Goal: Task Accomplishment & Management: Manage account settings

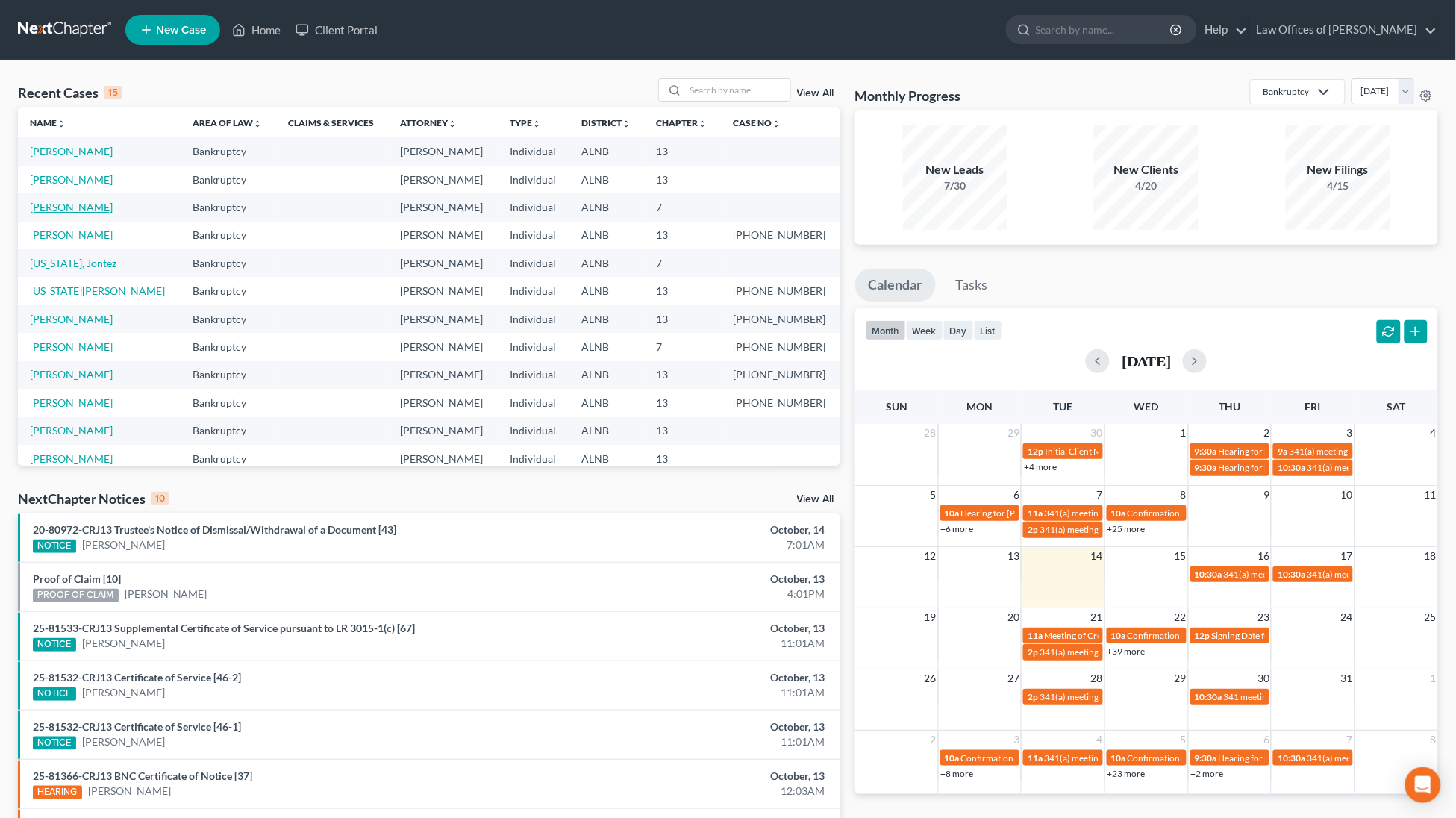
click at [70, 206] on link "[PERSON_NAME]" at bounding box center [71, 207] width 83 height 13
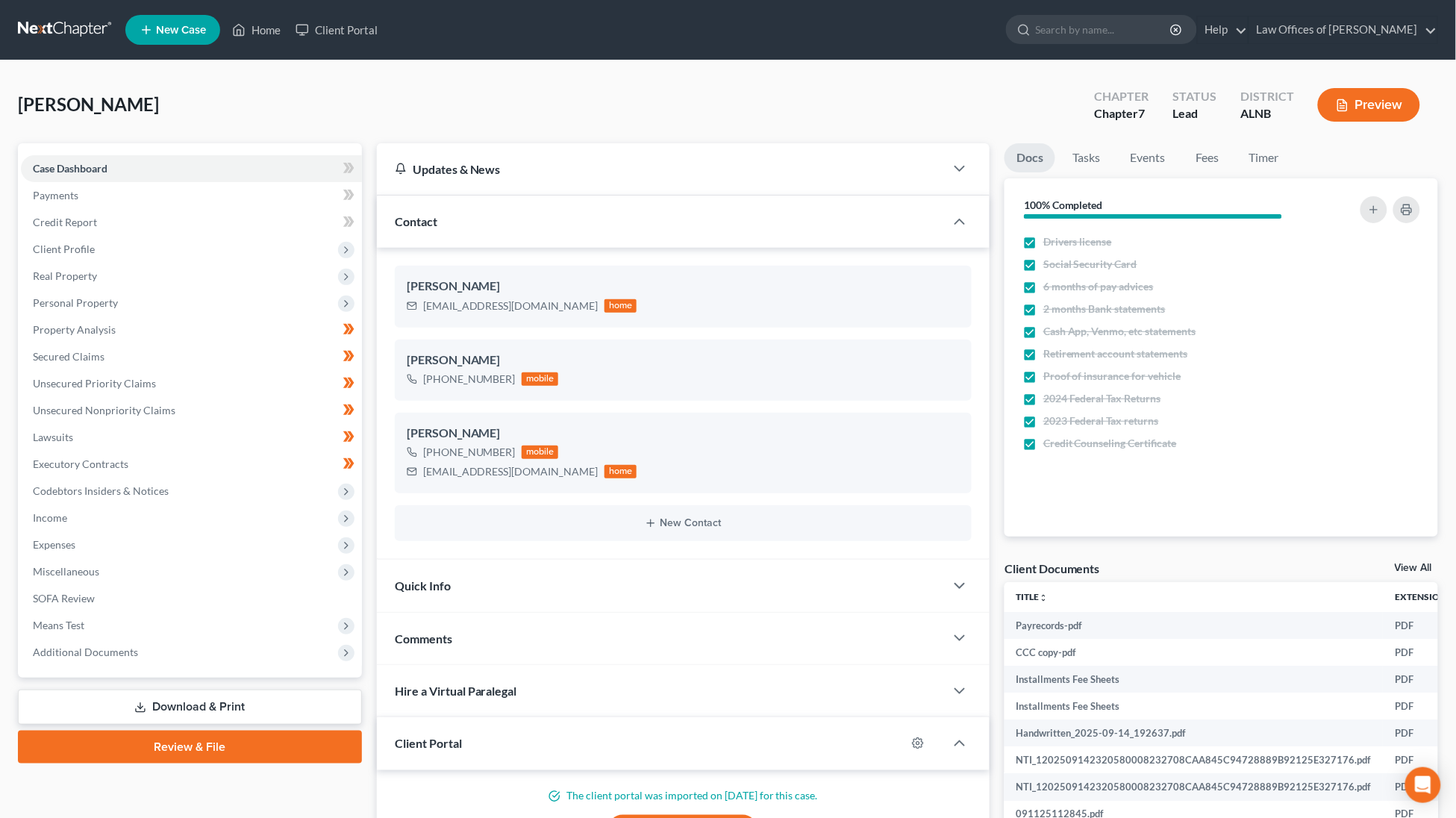
click at [217, 730] on link "Review & File" at bounding box center [189, 746] width 344 height 33
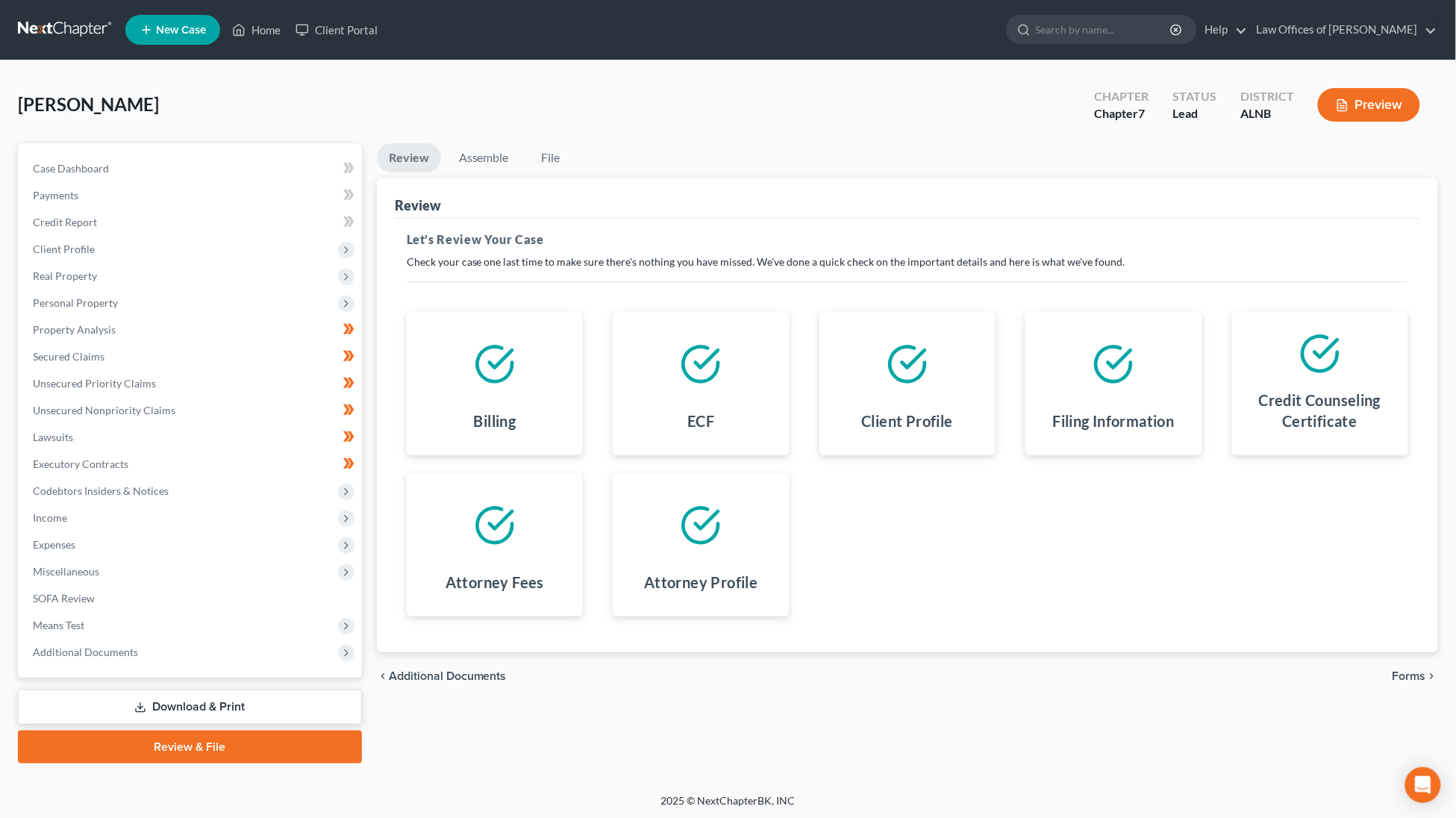
click at [1406, 670] on span "Forms" at bounding box center [1409, 676] width 34 height 12
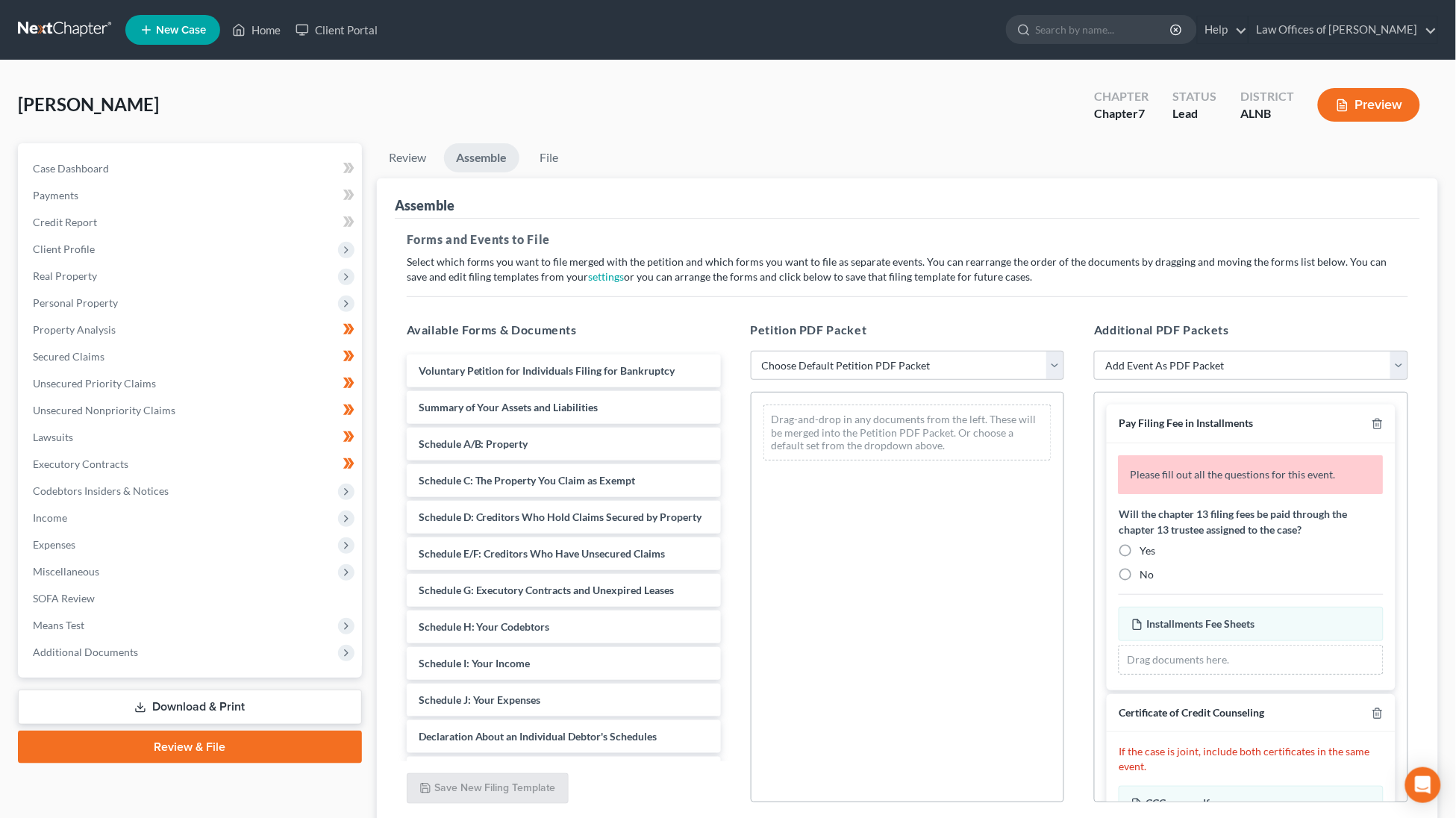
click at [1139, 567] on label "No" at bounding box center [1146, 575] width 14 height 15
click at [1145, 567] on input "No" at bounding box center [1150, 572] width 10 height 10
radio input "true"
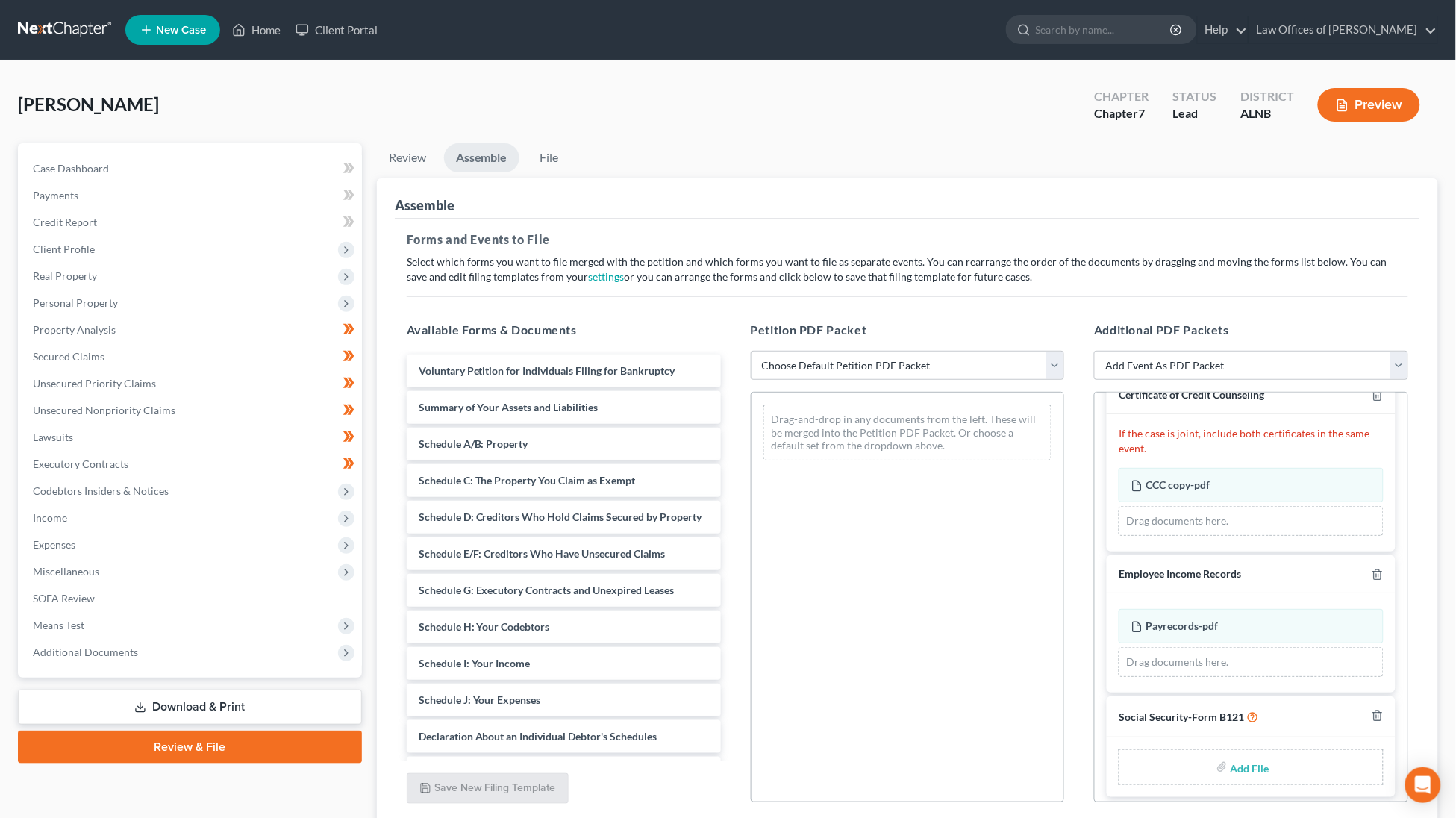
scroll to position [266, 0]
click at [1246, 762] on input "file" at bounding box center [1248, 768] width 36 height 27
type input "C:\fakepath\SIGNED SSN.pdf"
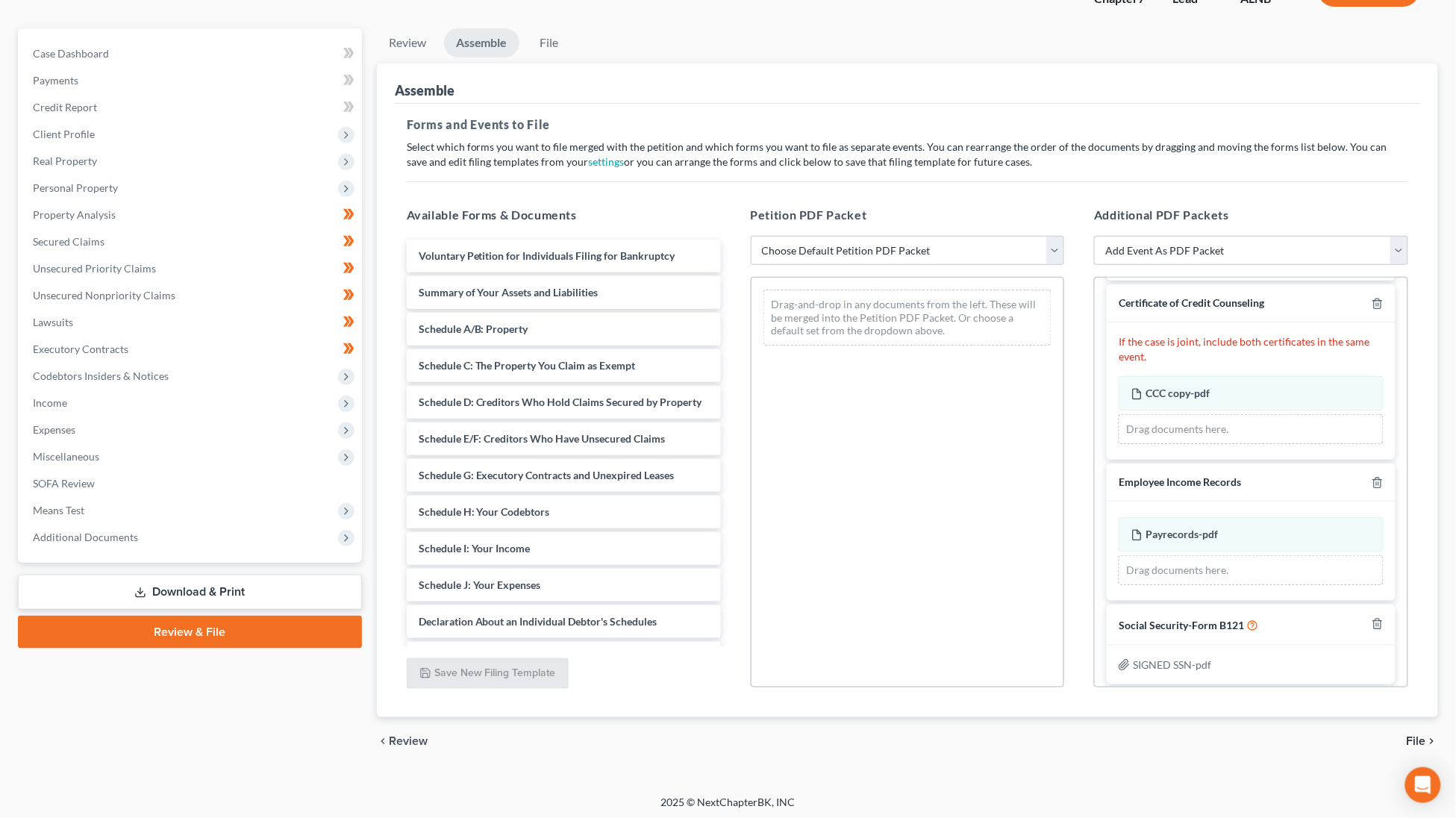
scroll to position [114, 0]
click at [1419, 747] on div "chevron_left Review File chevron_right" at bounding box center [907, 742] width 1061 height 48
click at [1422, 738] on span "File" at bounding box center [1416, 742] width 19 height 12
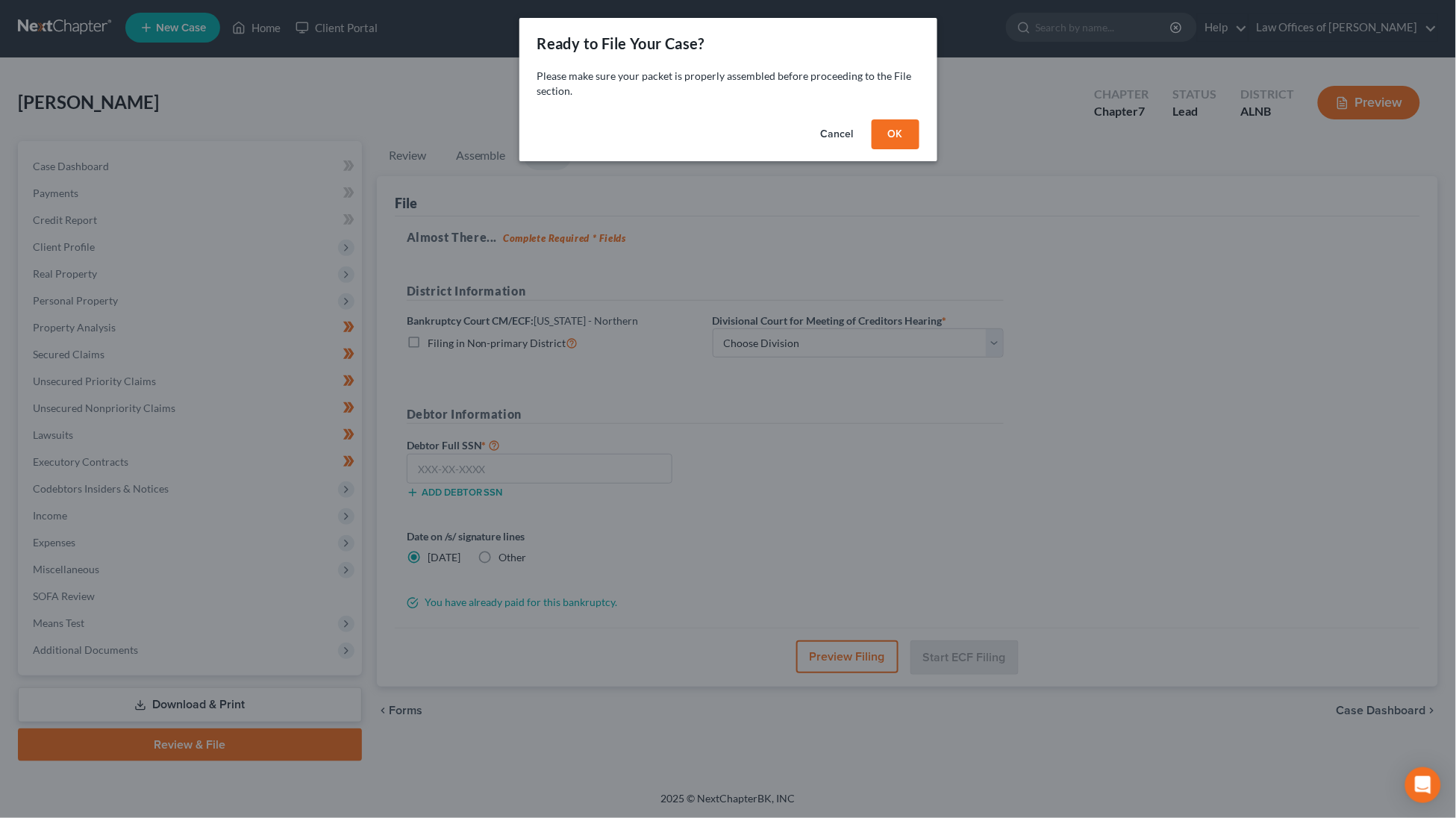
scroll to position [0, 0]
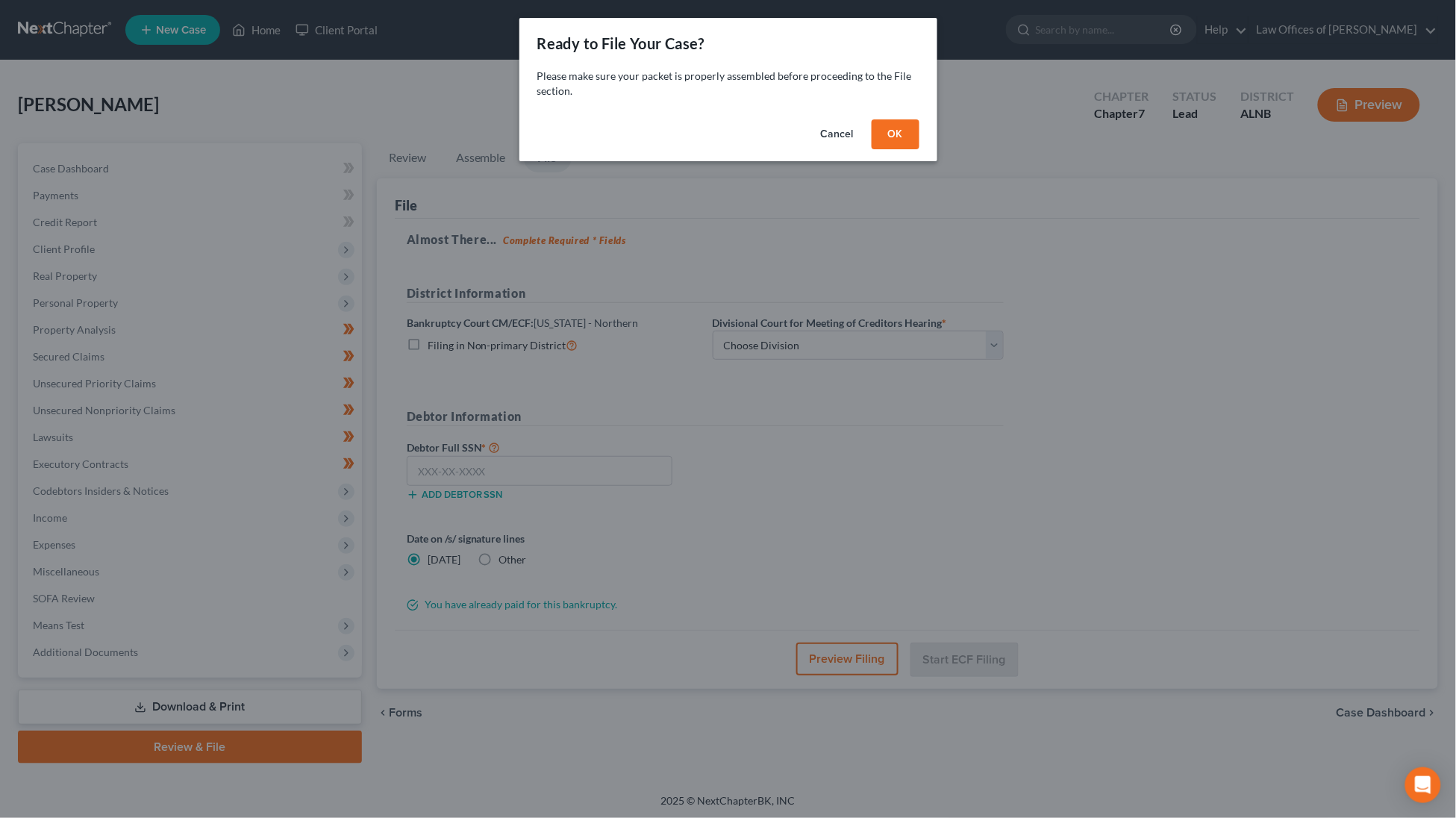
click at [887, 125] on button "OK" at bounding box center [895, 134] width 48 height 30
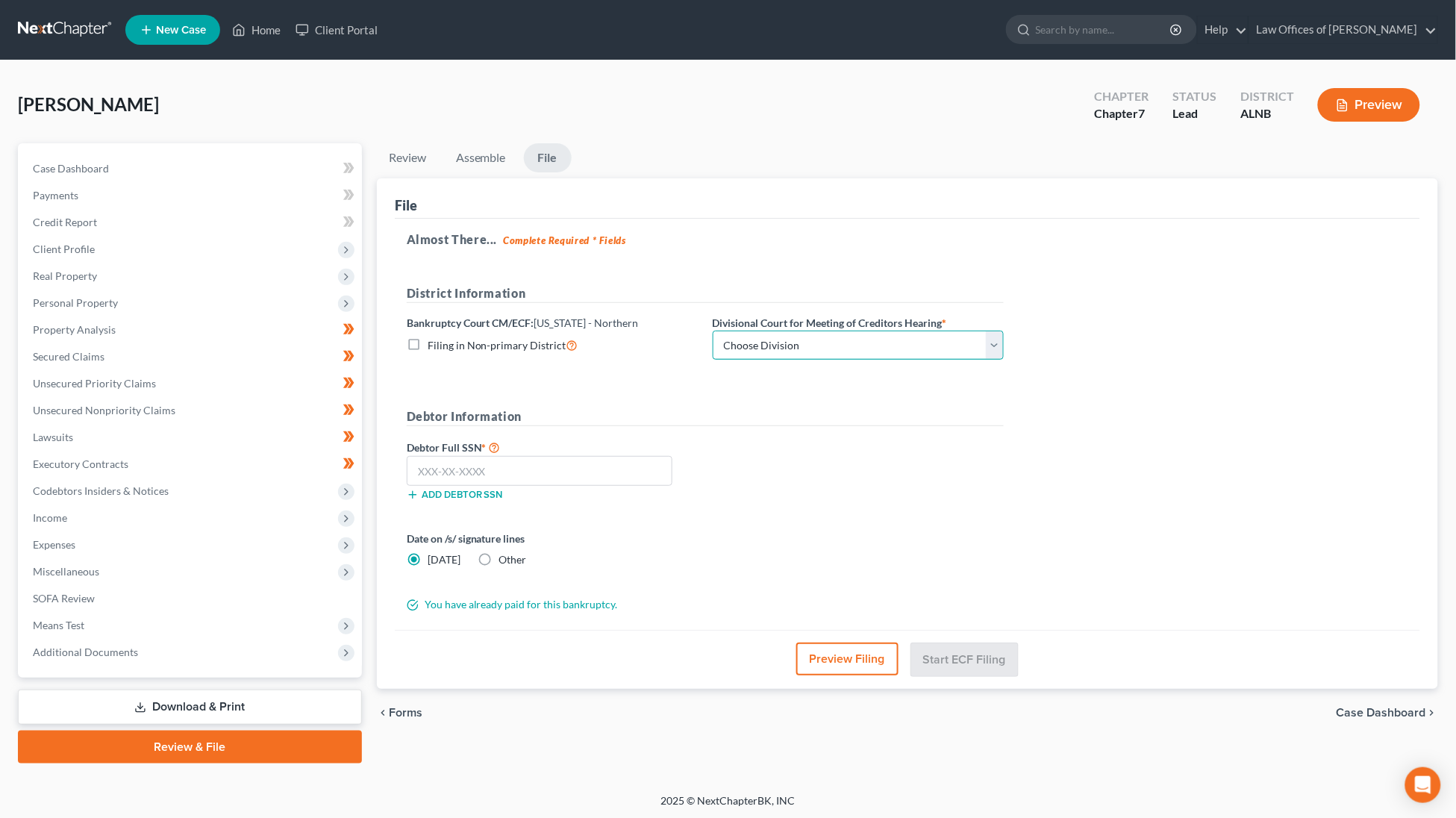
select select "2"
click at [550, 478] on input "text" at bounding box center [540, 470] width 266 height 30
click at [1429, 780] on icon "Open Intercom Messenger" at bounding box center [1422, 784] width 17 height 19
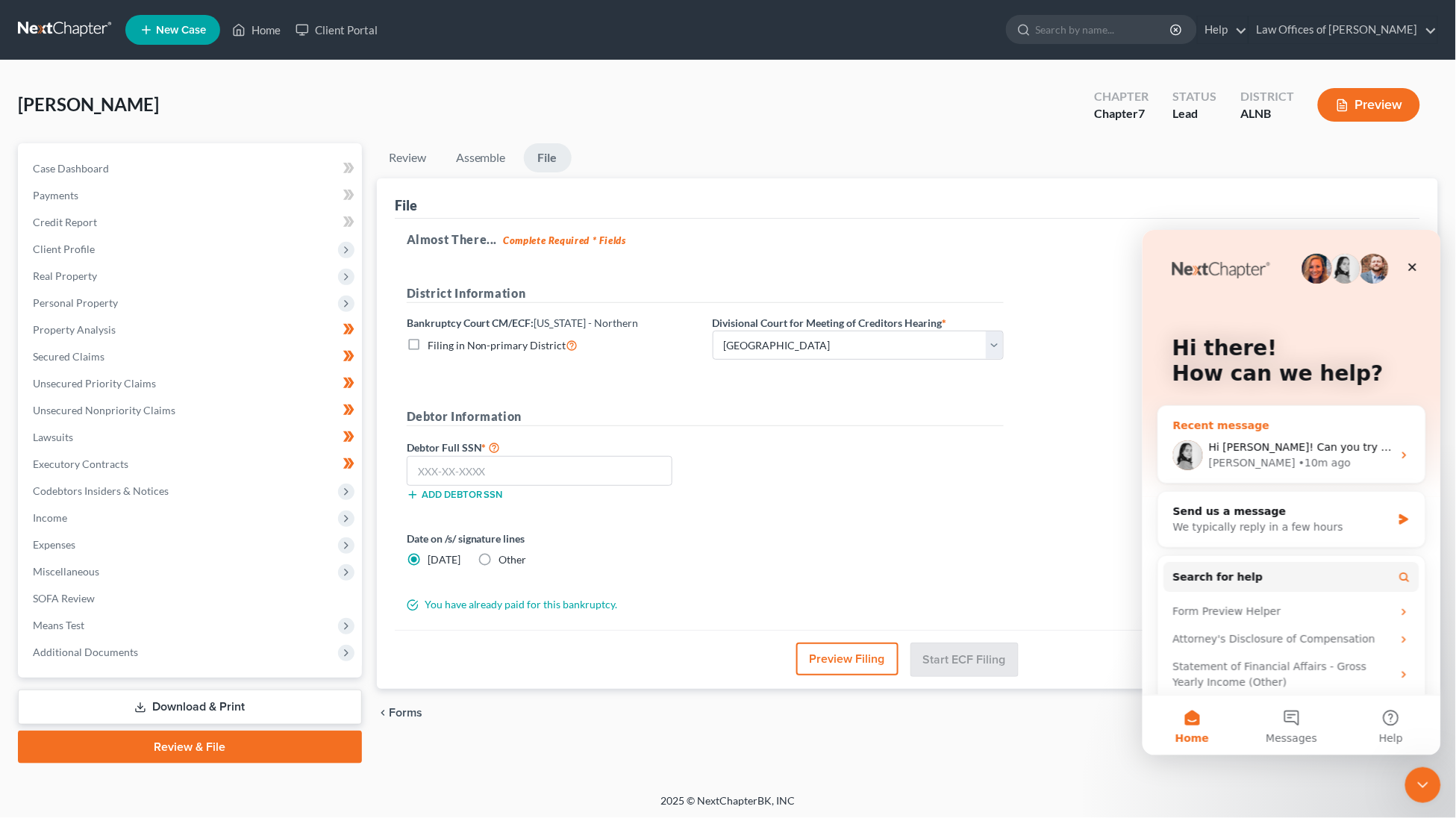
click at [1320, 432] on div "Hi Joseph! Can you try filing that case one more time? Lindsey • 10m ago" at bounding box center [1290, 454] width 267 height 55
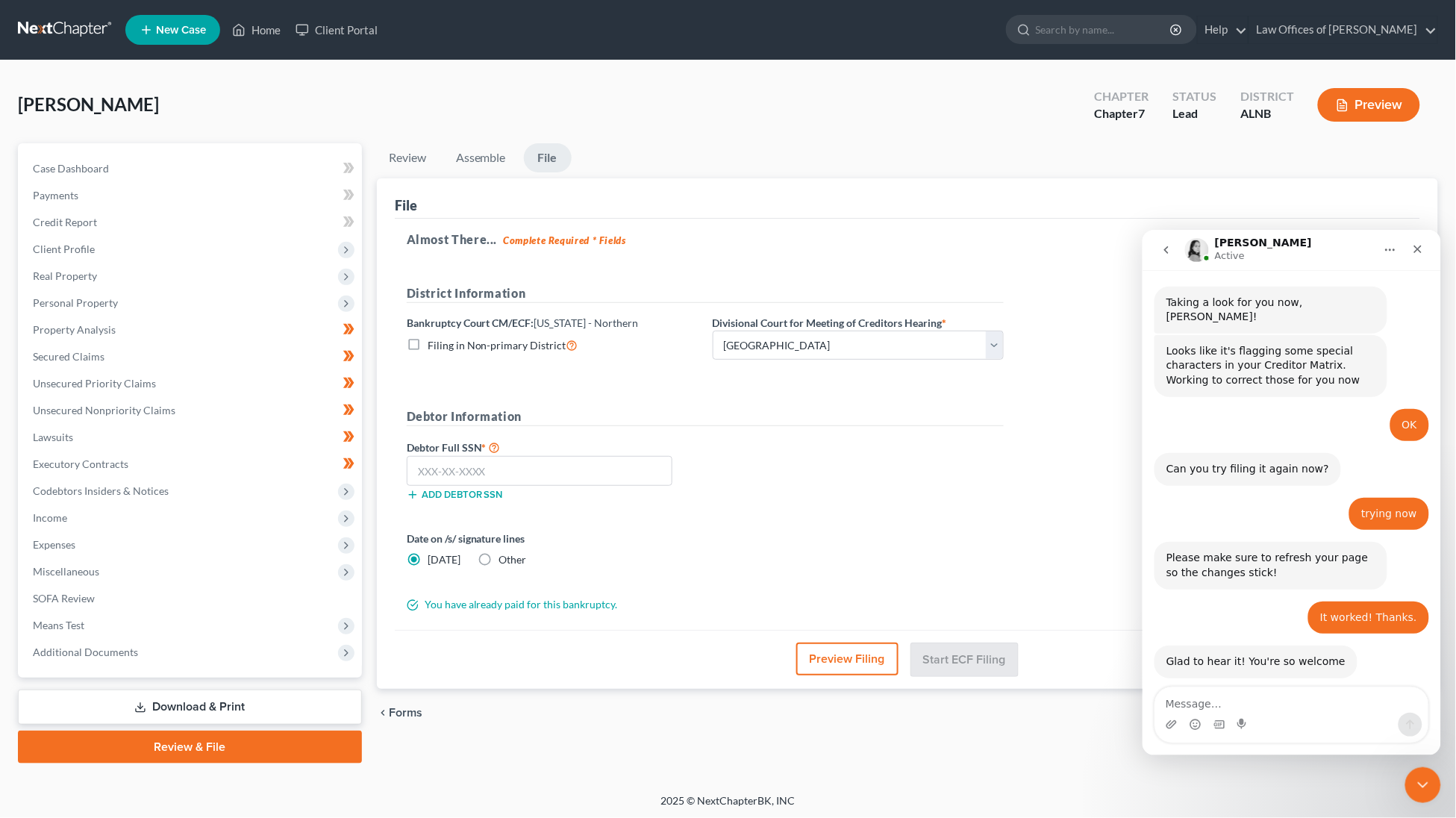
scroll to position [717, 0]
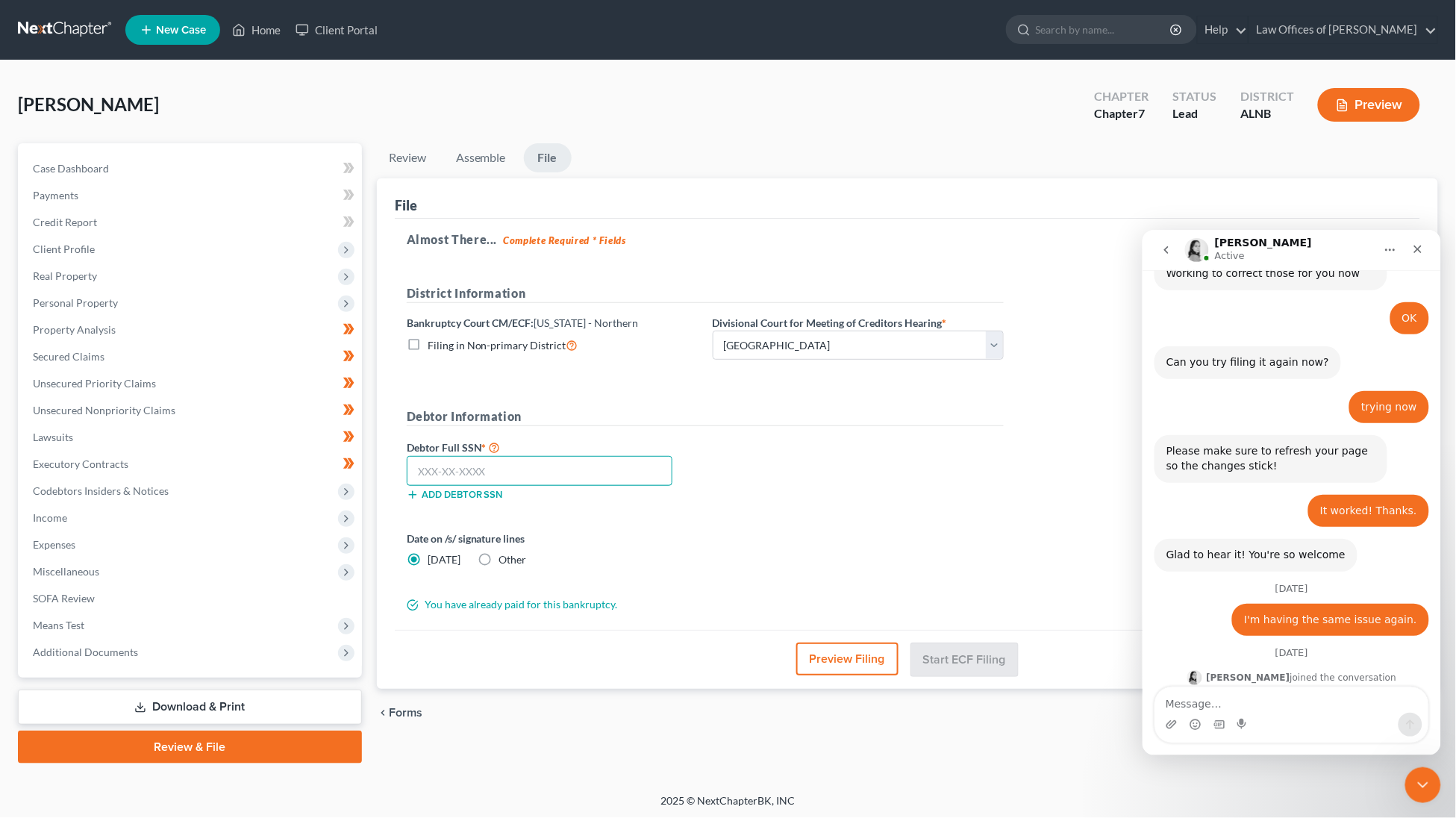
click at [501, 470] on input "text" at bounding box center [540, 470] width 266 height 30
type input "591-07-0783"
click at [414, 707] on span "Forms" at bounding box center [405, 713] width 34 height 12
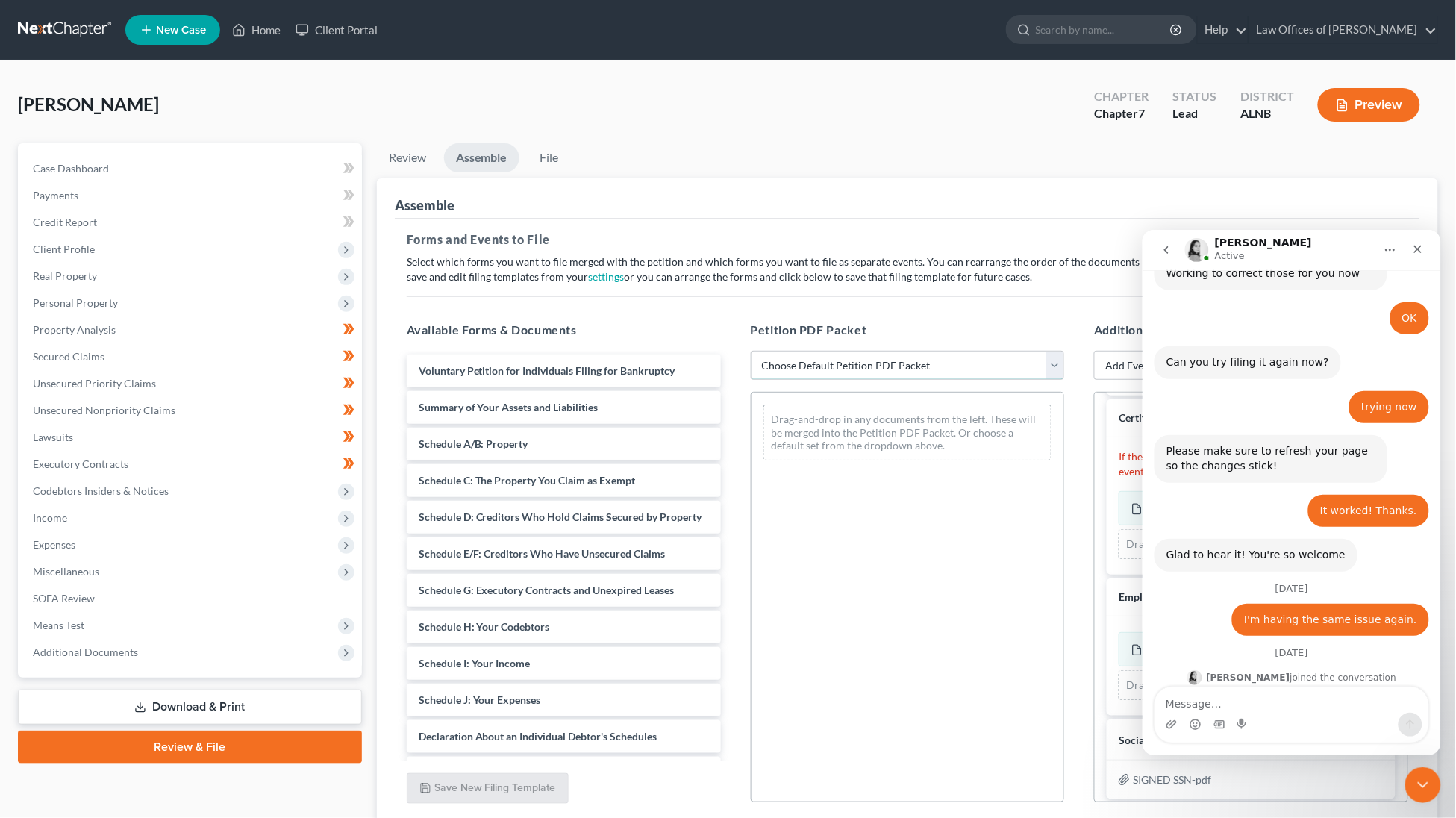
select select "0"
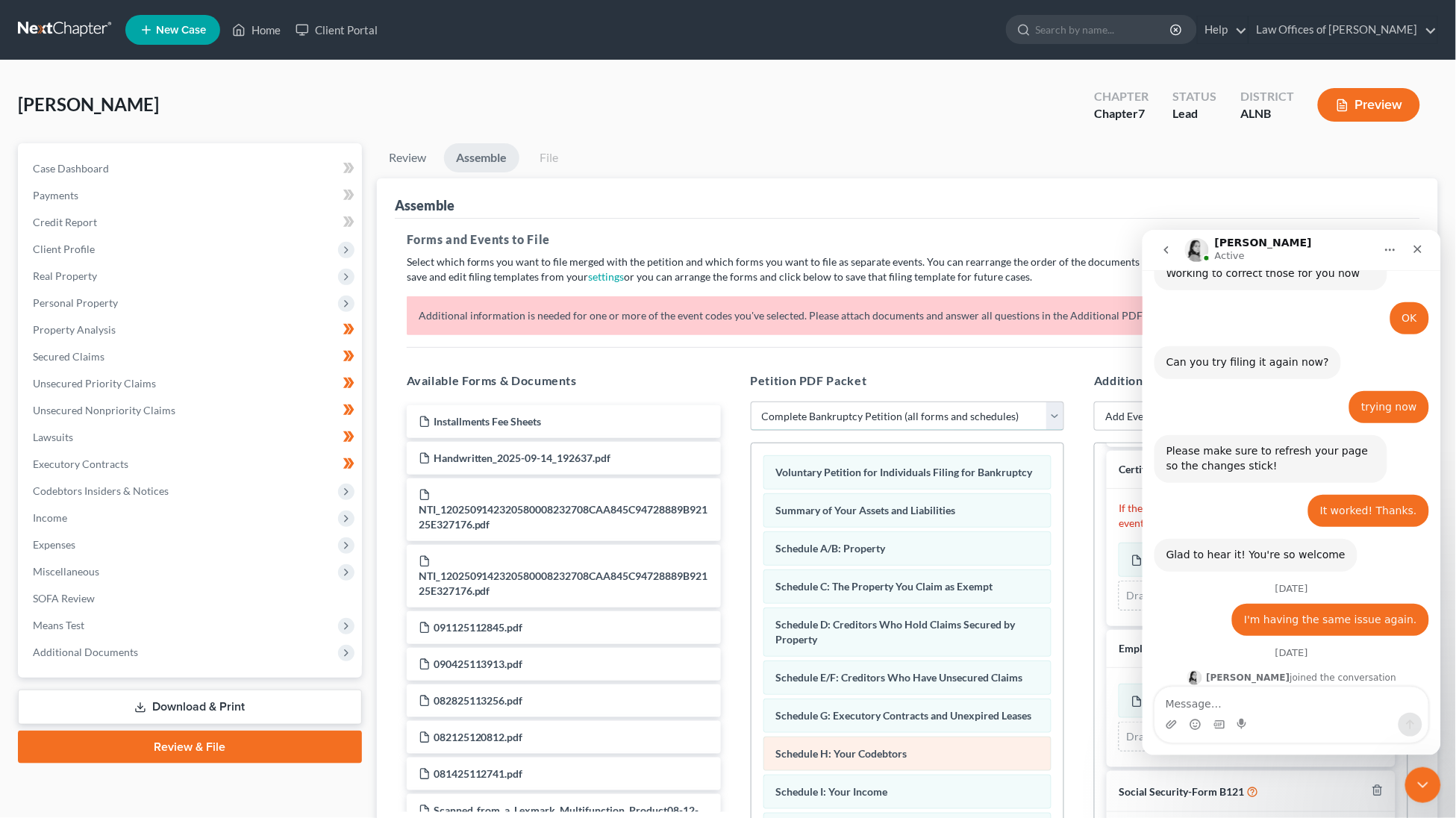
scroll to position [2, 0]
click at [1388, 250] on icon "Home" at bounding box center [1390, 250] width 12 height 12
click at [1201, 215] on div "Assemble" at bounding box center [907, 198] width 1025 height 40
click at [1164, 246] on icon "go back" at bounding box center [1165, 250] width 12 height 12
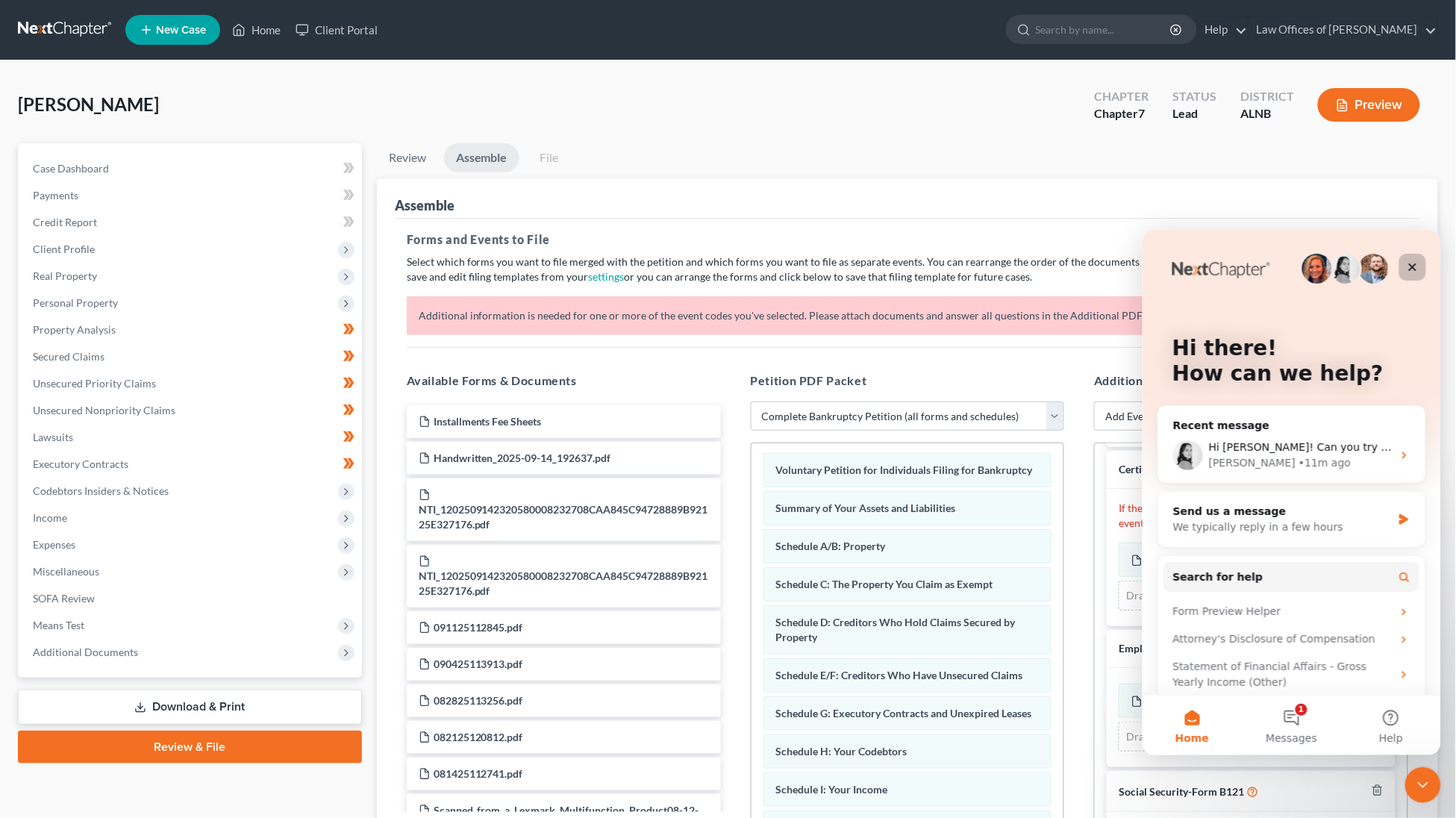
click at [1416, 261] on icon "Close" at bounding box center [1412, 266] width 12 height 12
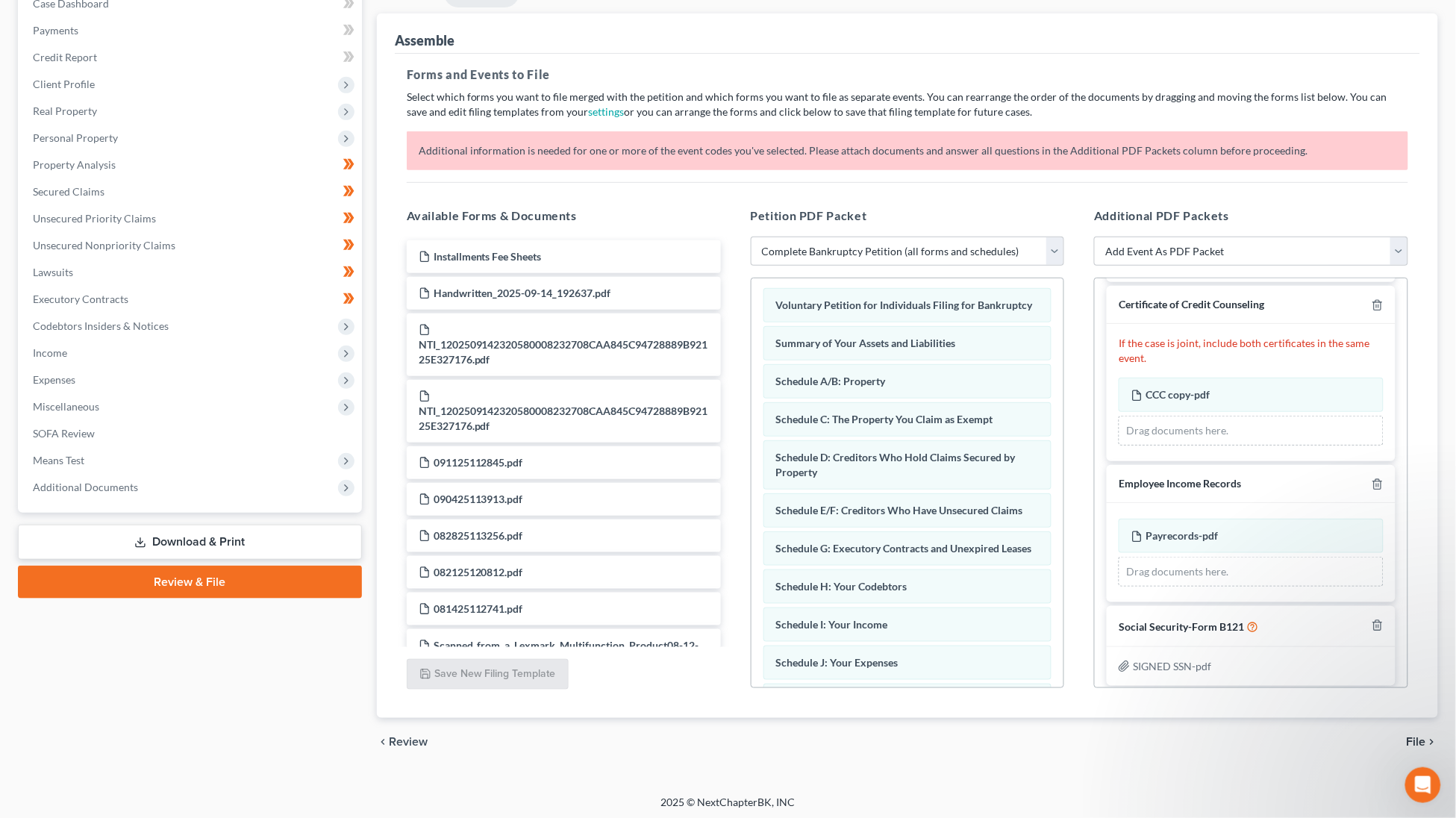
scroll to position [163, 0]
click at [1413, 738] on span "File" at bounding box center [1416, 744] width 19 height 12
click at [1414, 738] on span "File" at bounding box center [1416, 744] width 19 height 12
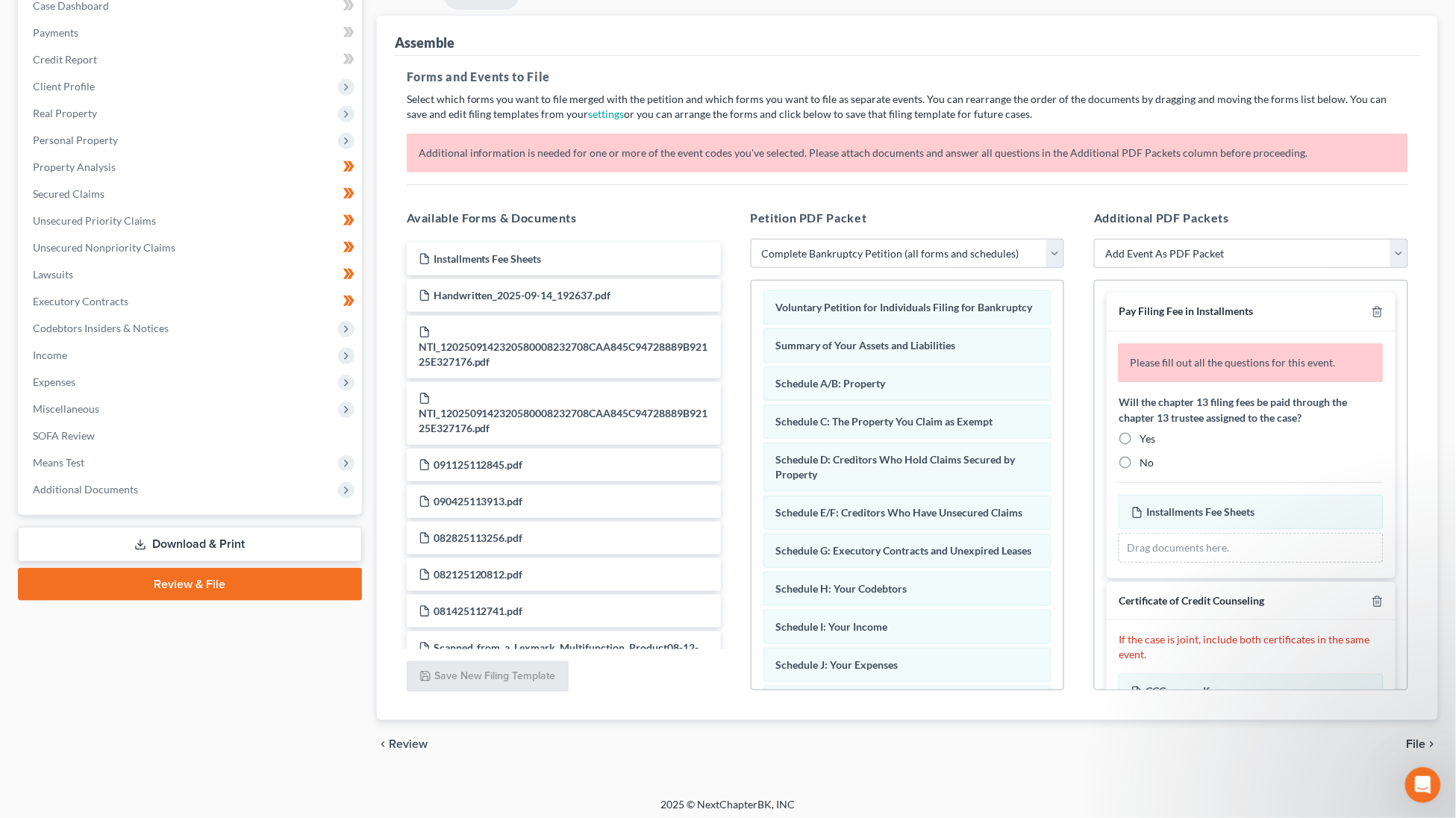
scroll to position [0, 0]
click at [1138, 455] on div "No" at bounding box center [1251, 462] width 265 height 15
click at [1139, 459] on label "No" at bounding box center [1146, 462] width 14 height 15
click at [1145, 459] on input "No" at bounding box center [1150, 459] width 10 height 10
radio input "true"
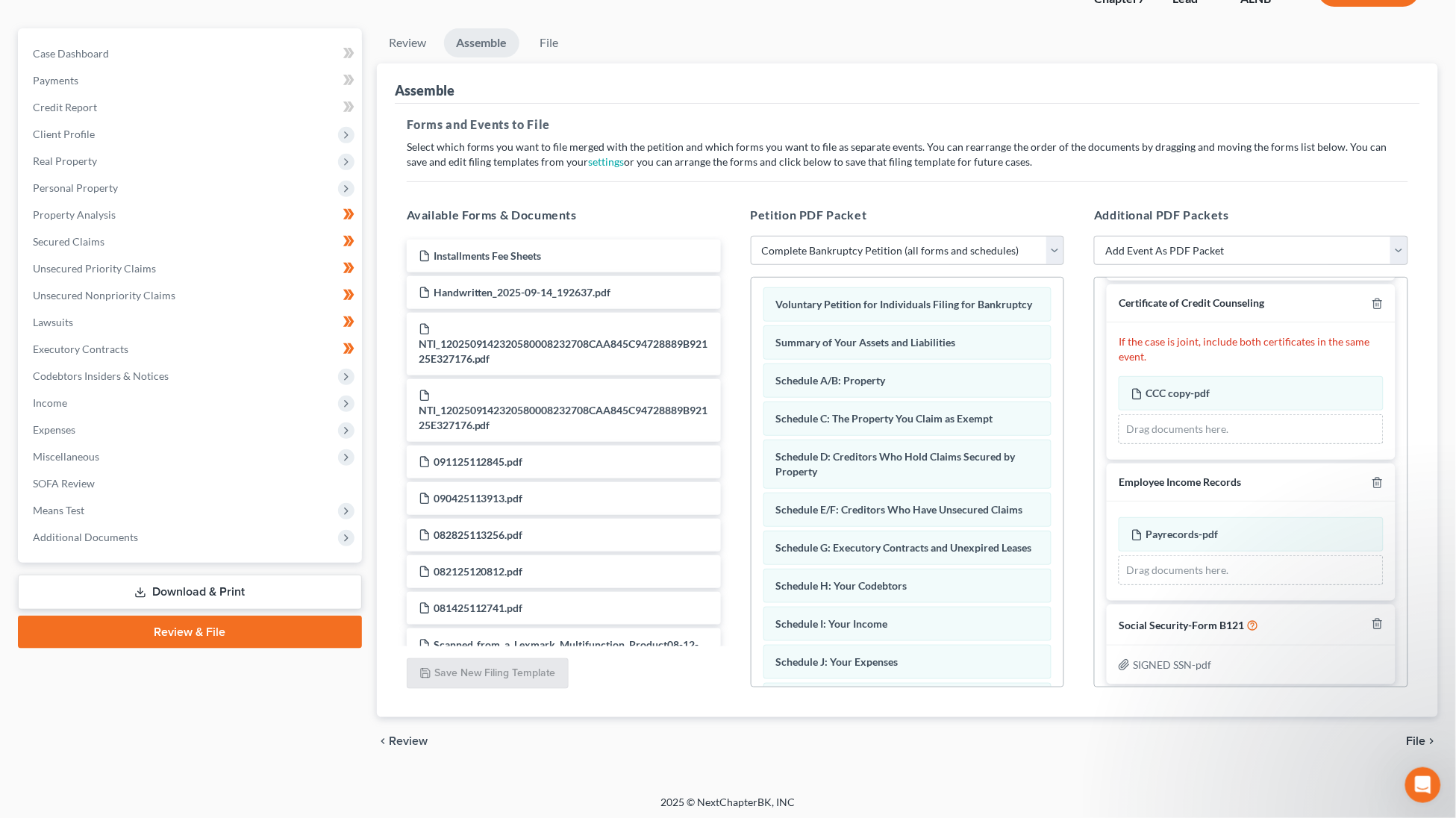
scroll to position [114, 0]
click at [1417, 737] on span "File" at bounding box center [1416, 742] width 19 height 12
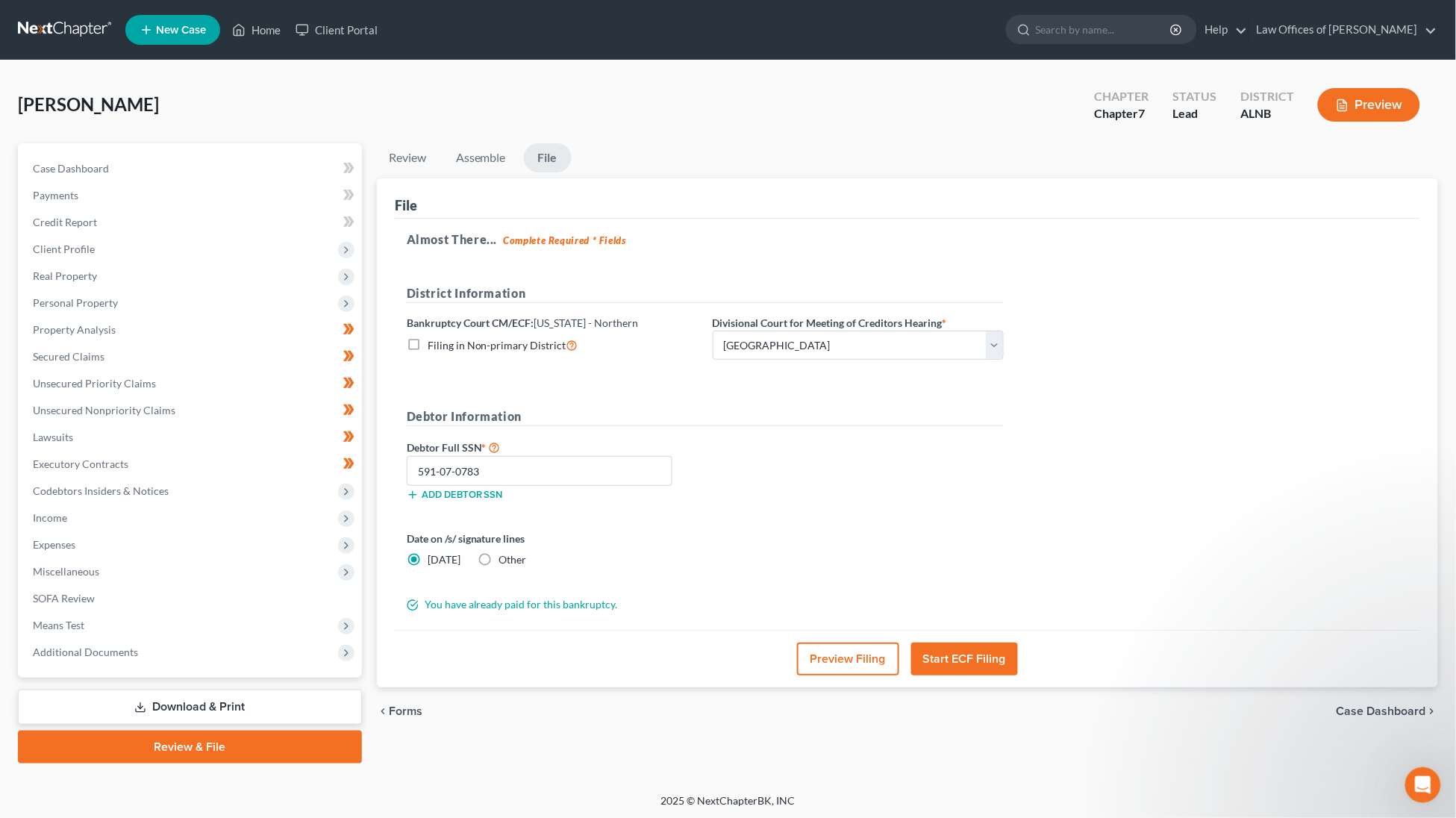
click at [966, 646] on button "Start ECF Filing" at bounding box center [965, 659] width 107 height 33
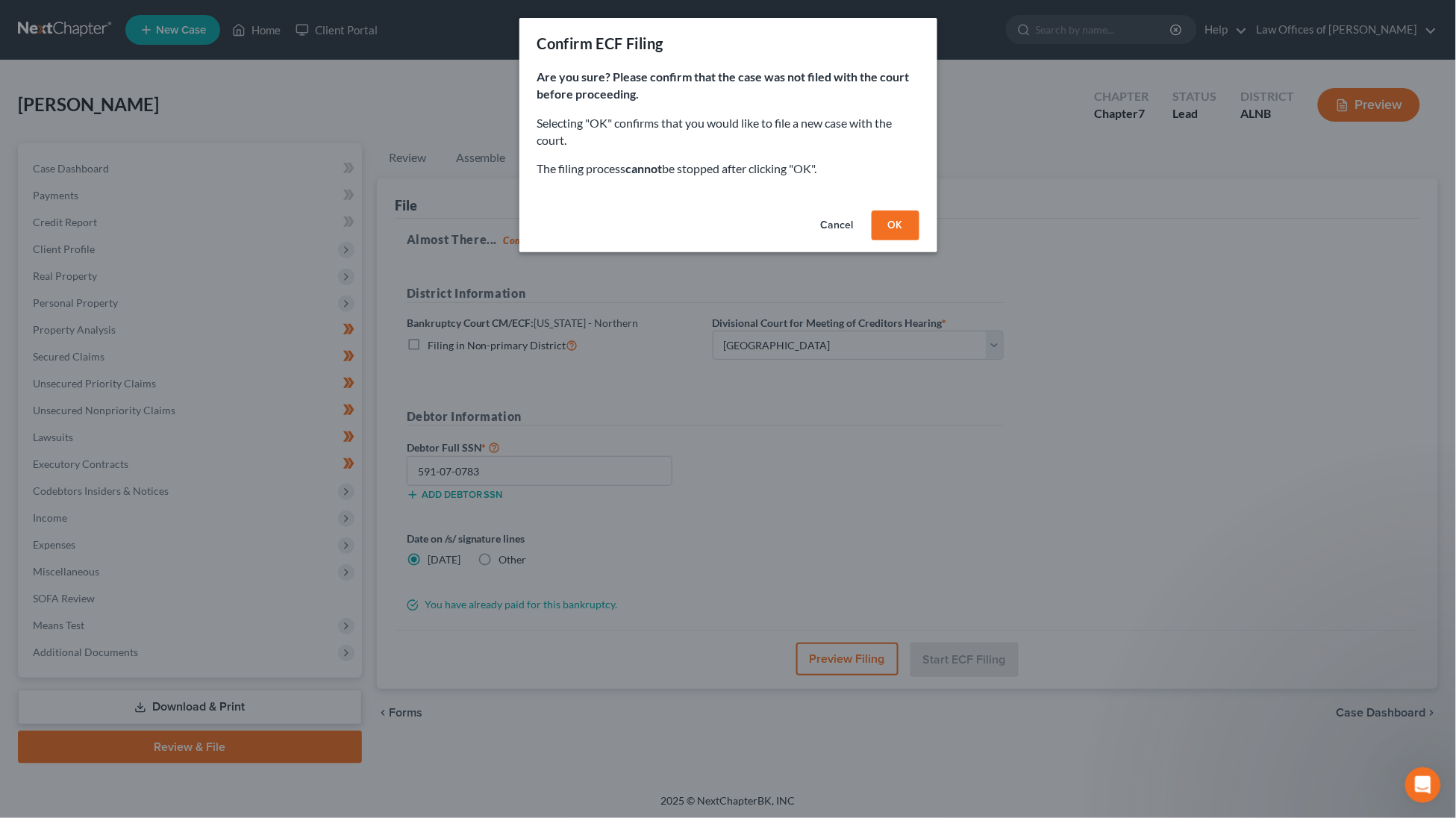
click at [897, 224] on button "OK" at bounding box center [895, 225] width 48 height 30
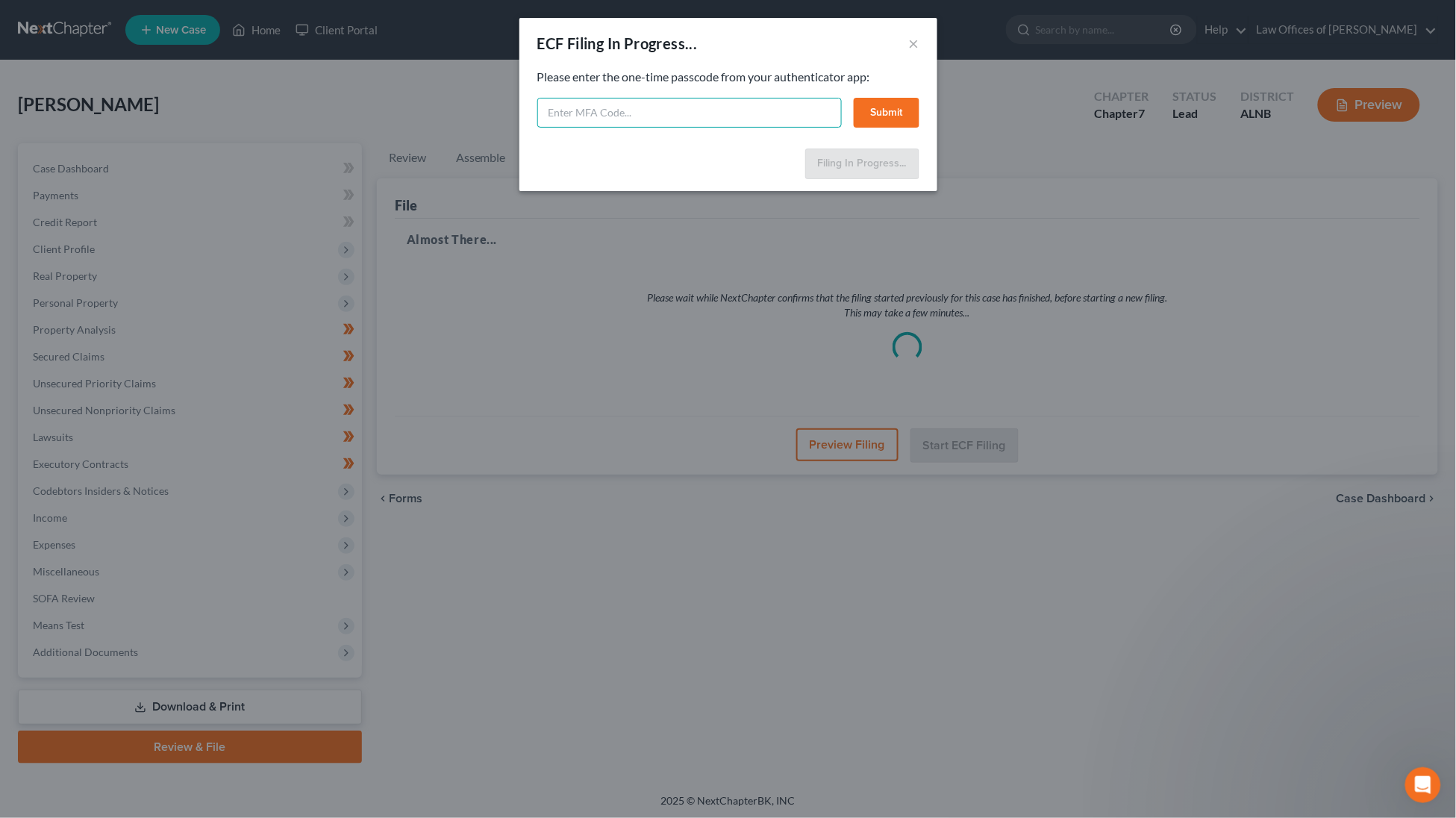
click at [673, 112] on input "text" at bounding box center [689, 112] width 304 height 30
type input "385257"
click at [906, 121] on button "Submit" at bounding box center [887, 112] width 66 height 30
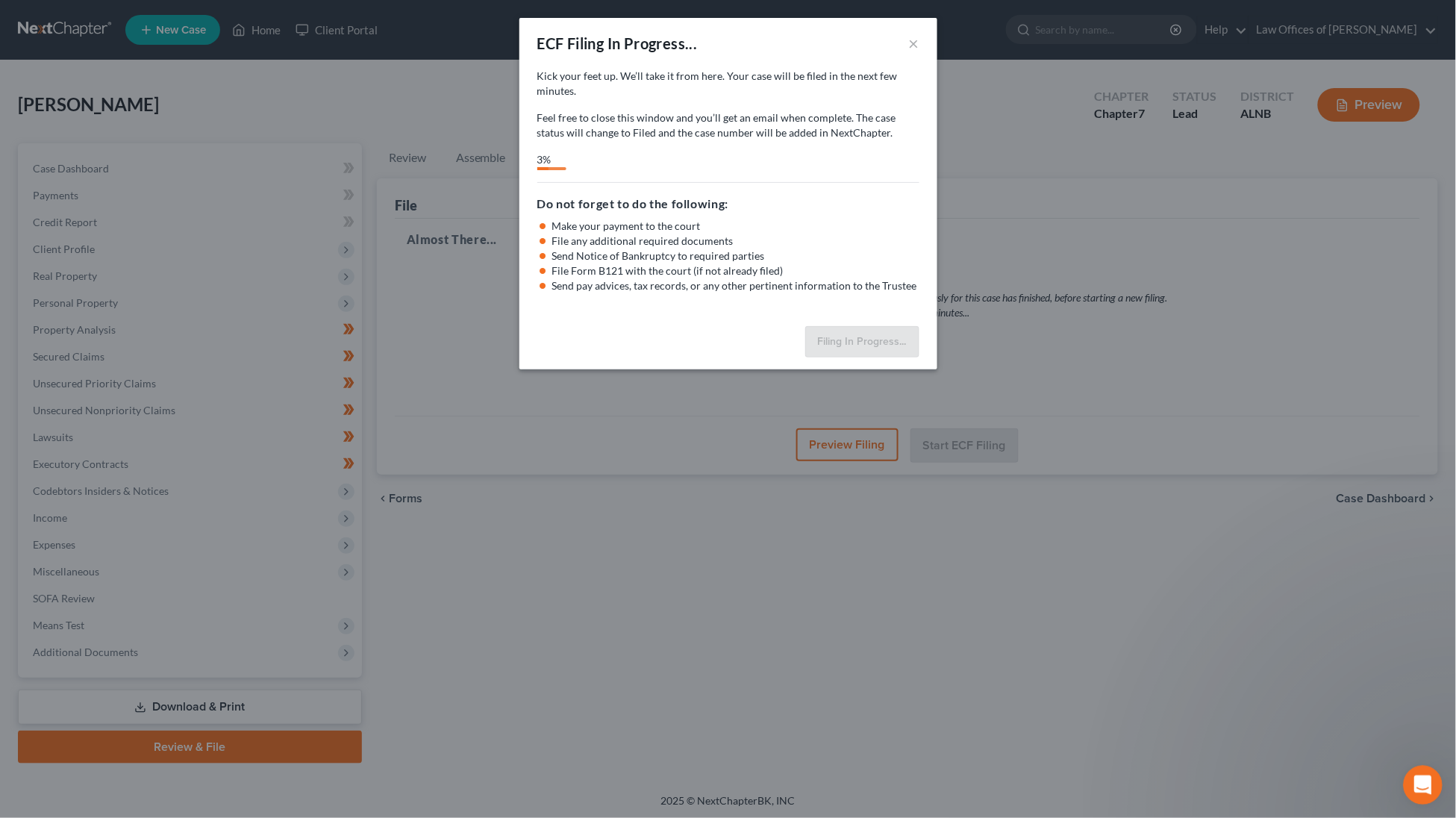
click at [1413, 787] on icon "Open Intercom Messenger" at bounding box center [1420, 783] width 24 height 24
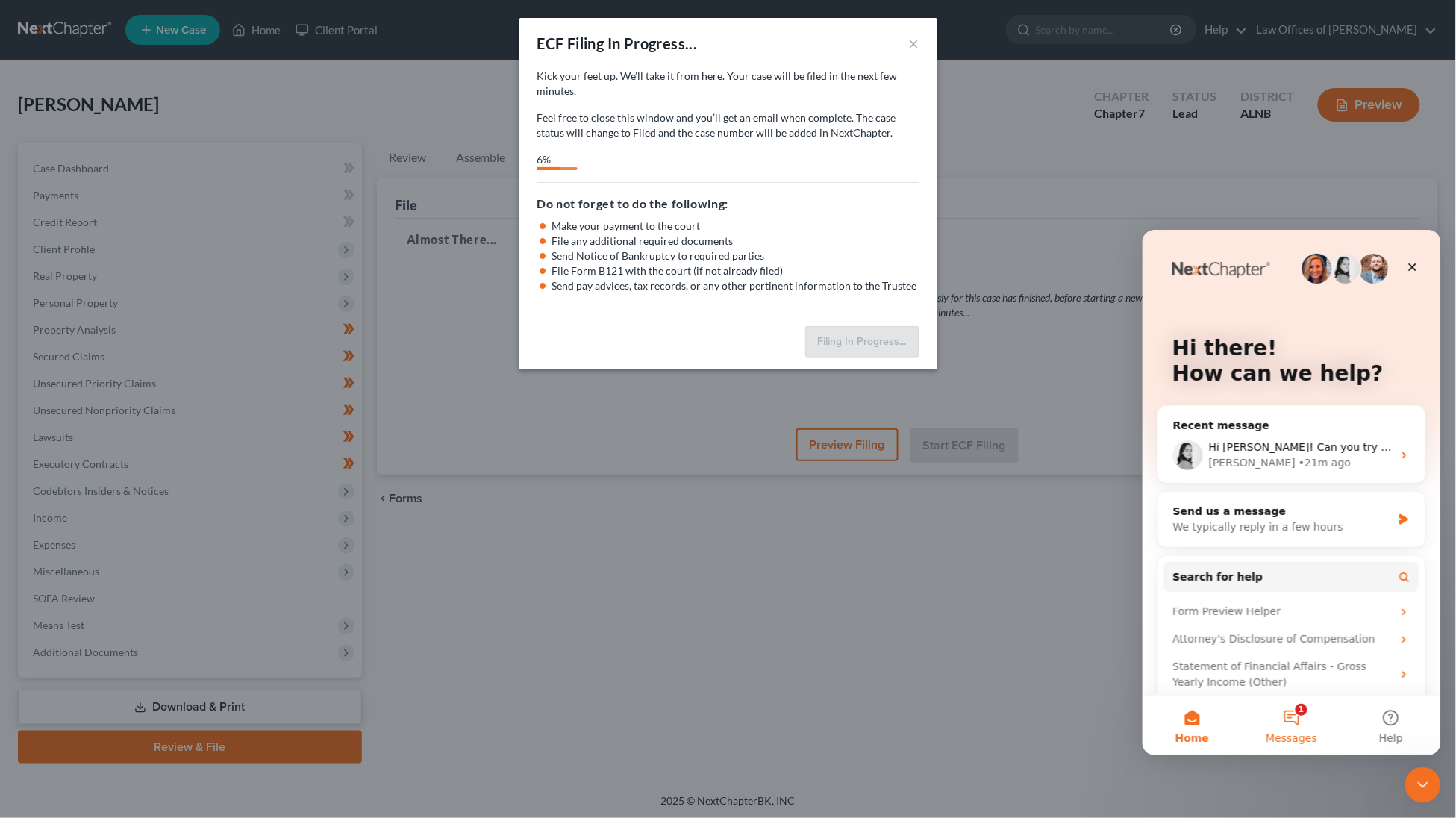
click at [1297, 720] on button "1 Messages" at bounding box center [1290, 724] width 99 height 60
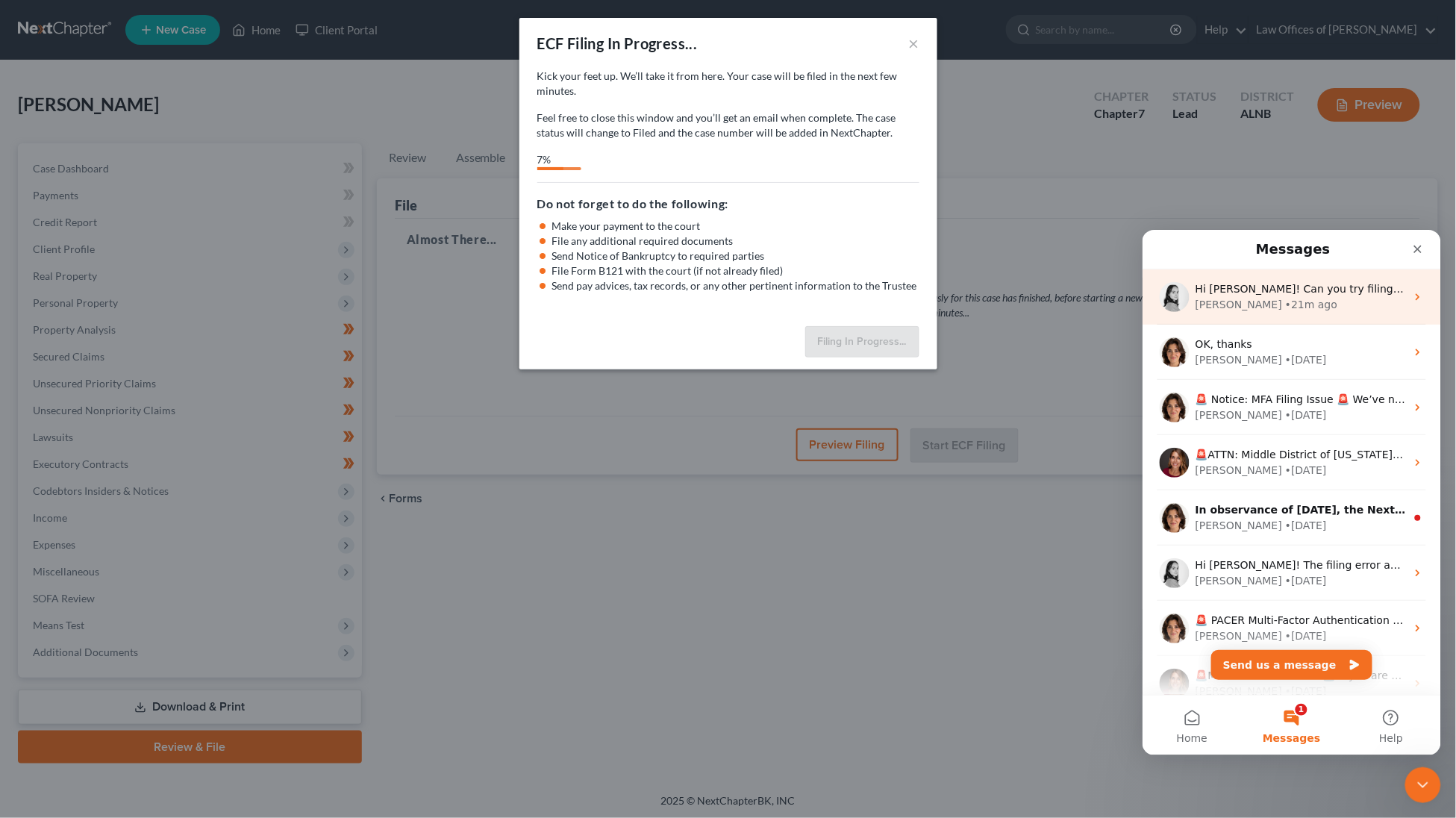
click at [1284, 299] on div "• 21m ago" at bounding box center [1310, 304] width 52 height 16
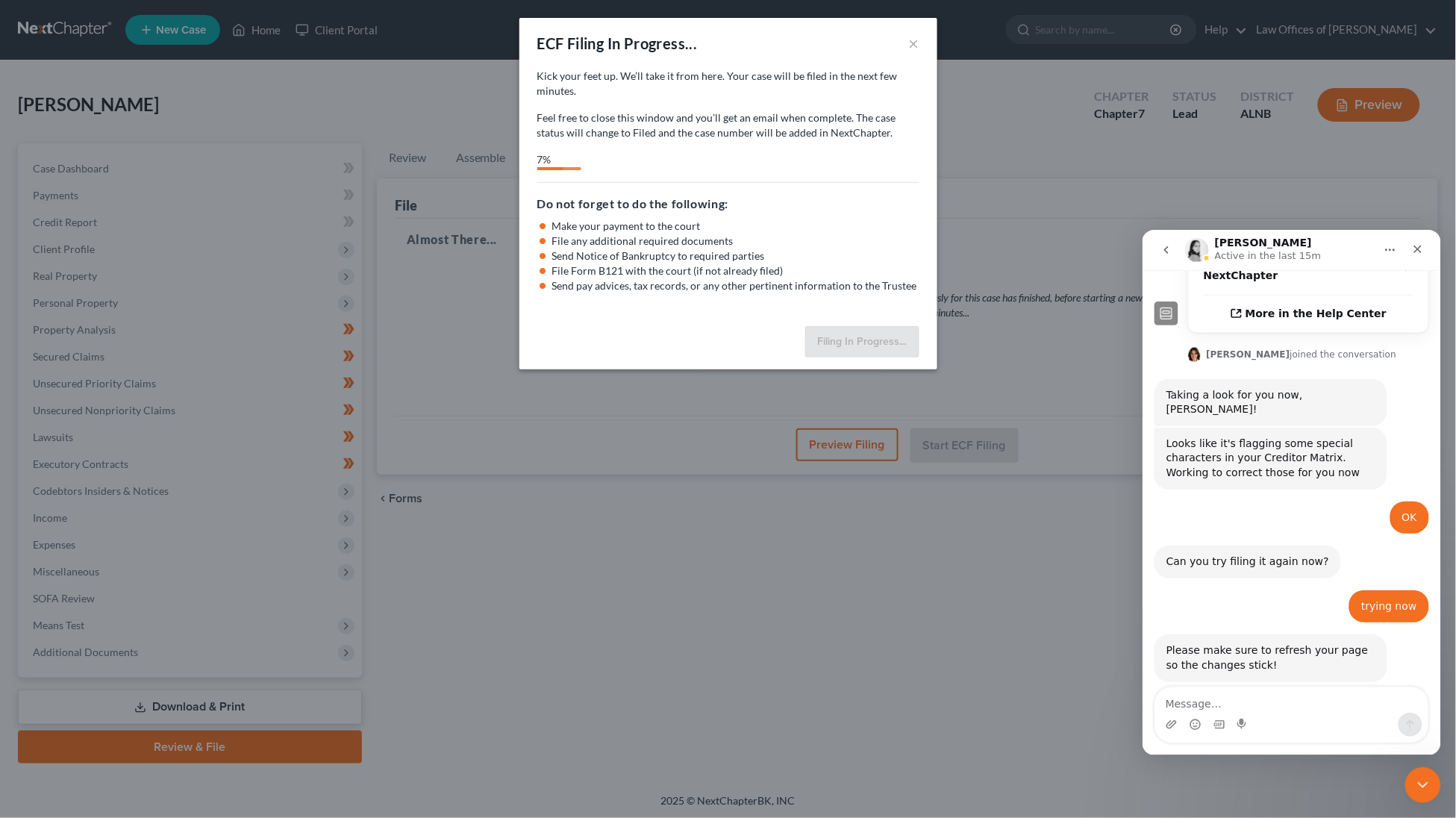
scroll to position [717, 0]
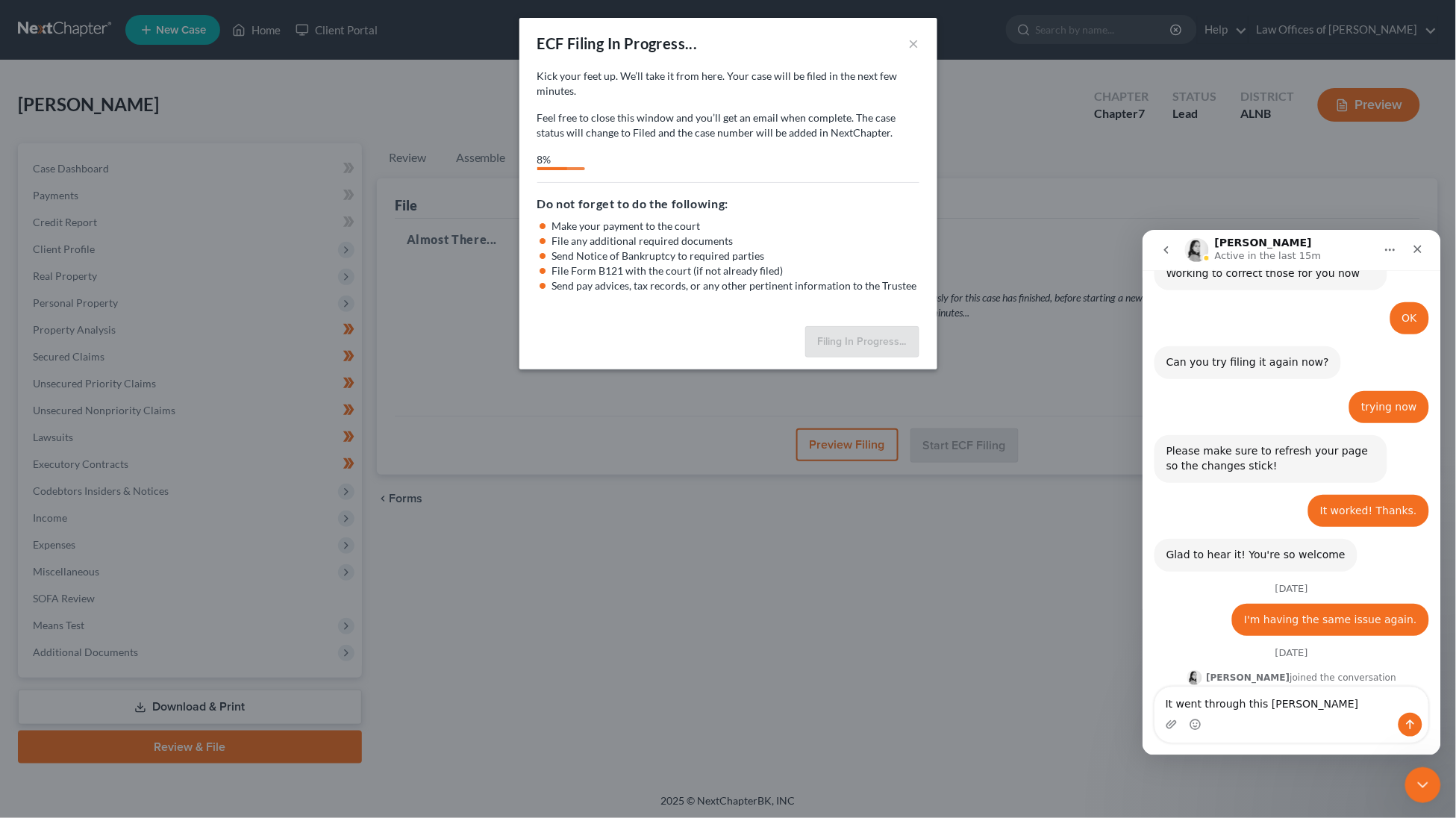
type textarea "It went through this time"
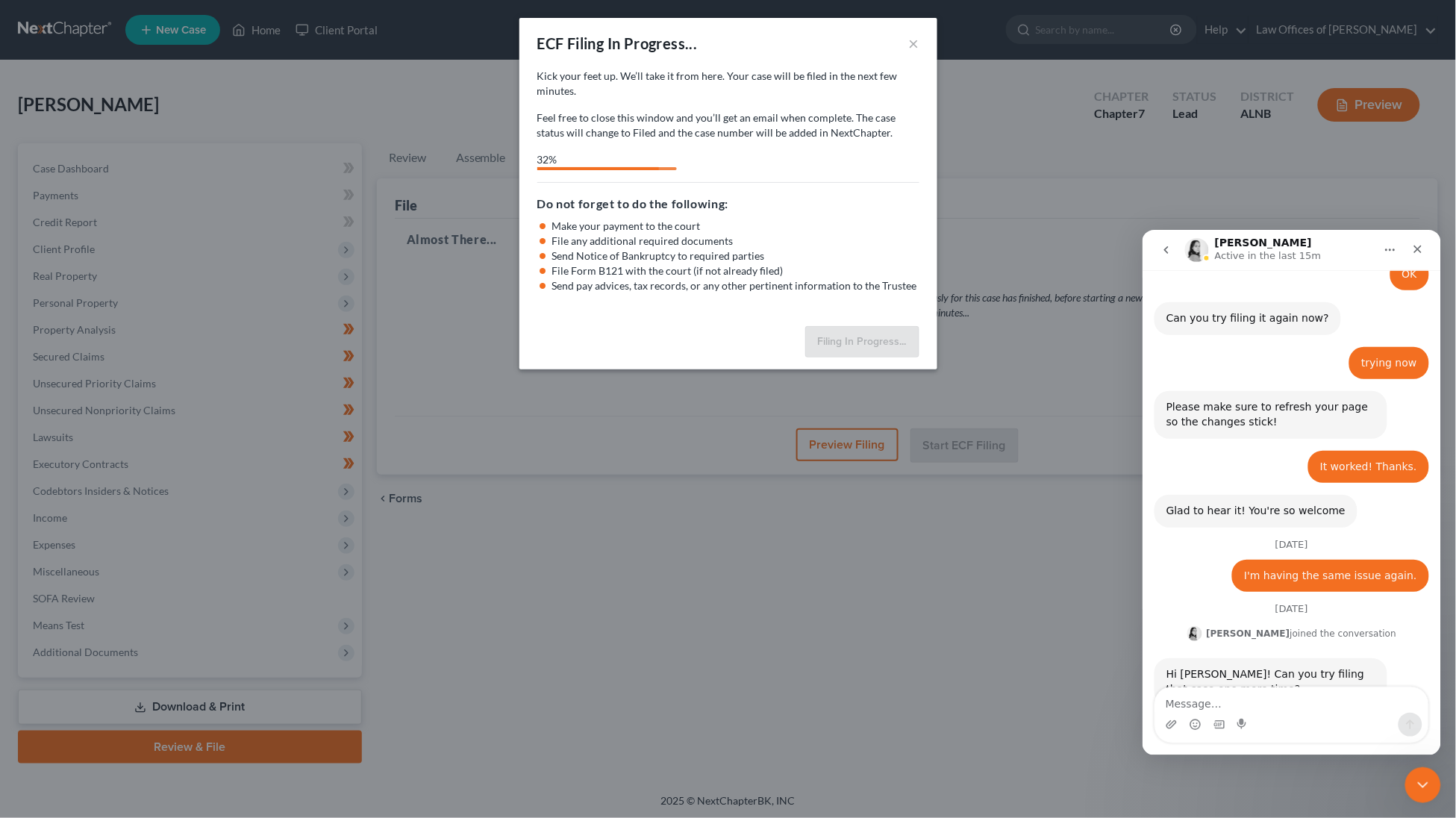
scroll to position [818, 0]
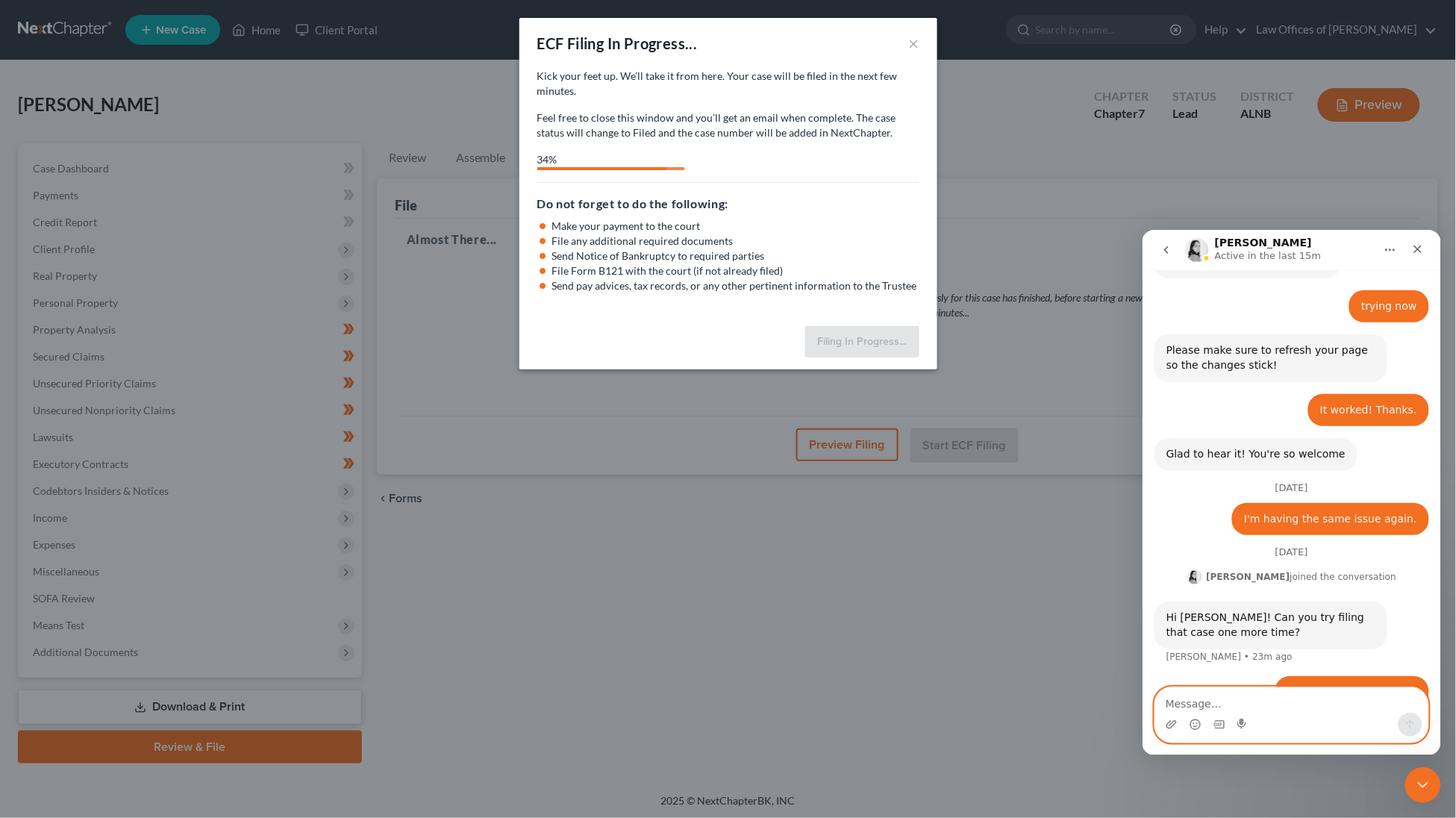
select select "2"
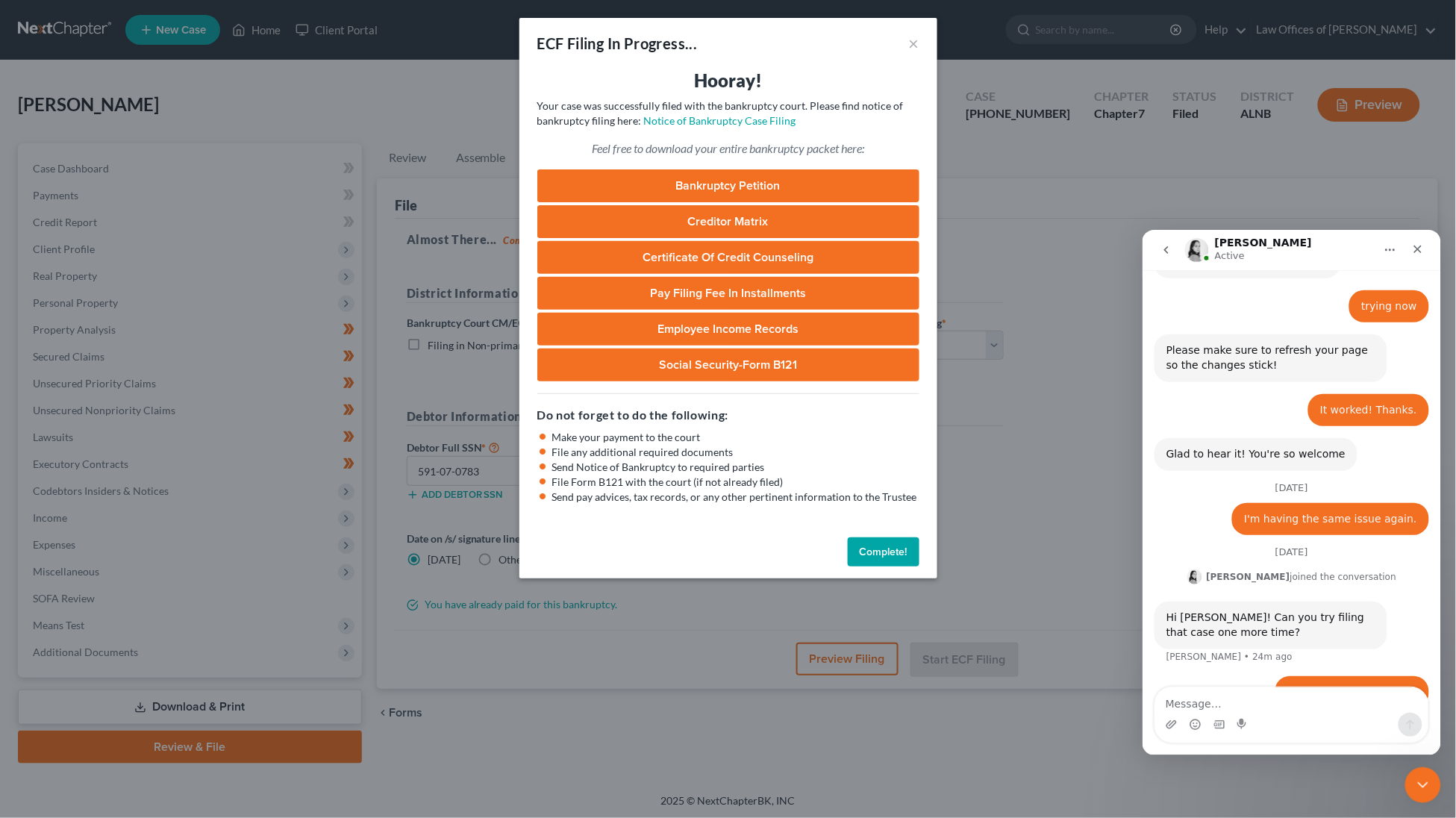
click at [886, 537] on button "Complete!" at bounding box center [884, 552] width 72 height 30
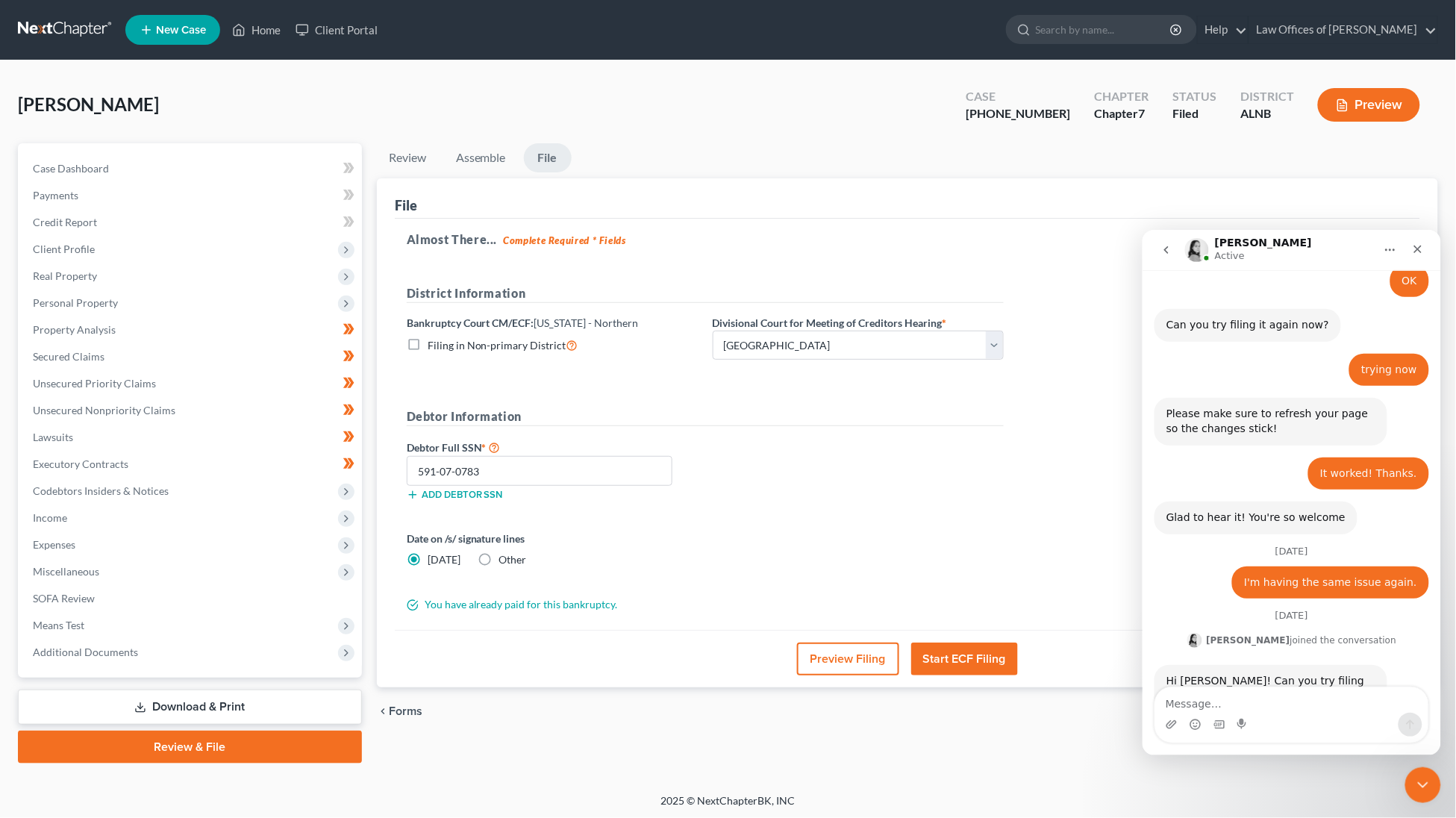
scroll to position [861, 0]
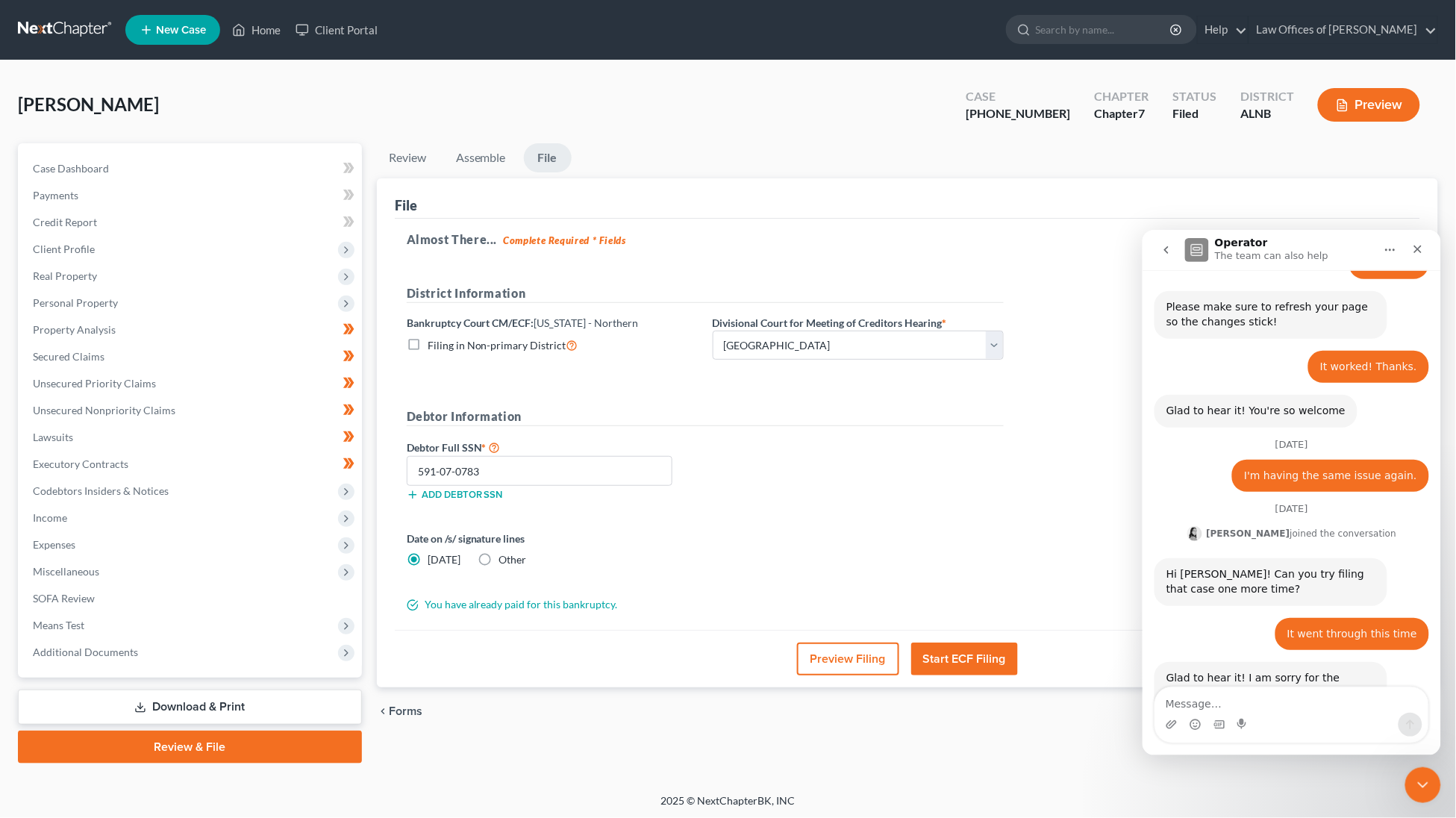
click at [70, 29] on link at bounding box center [65, 30] width 95 height 27
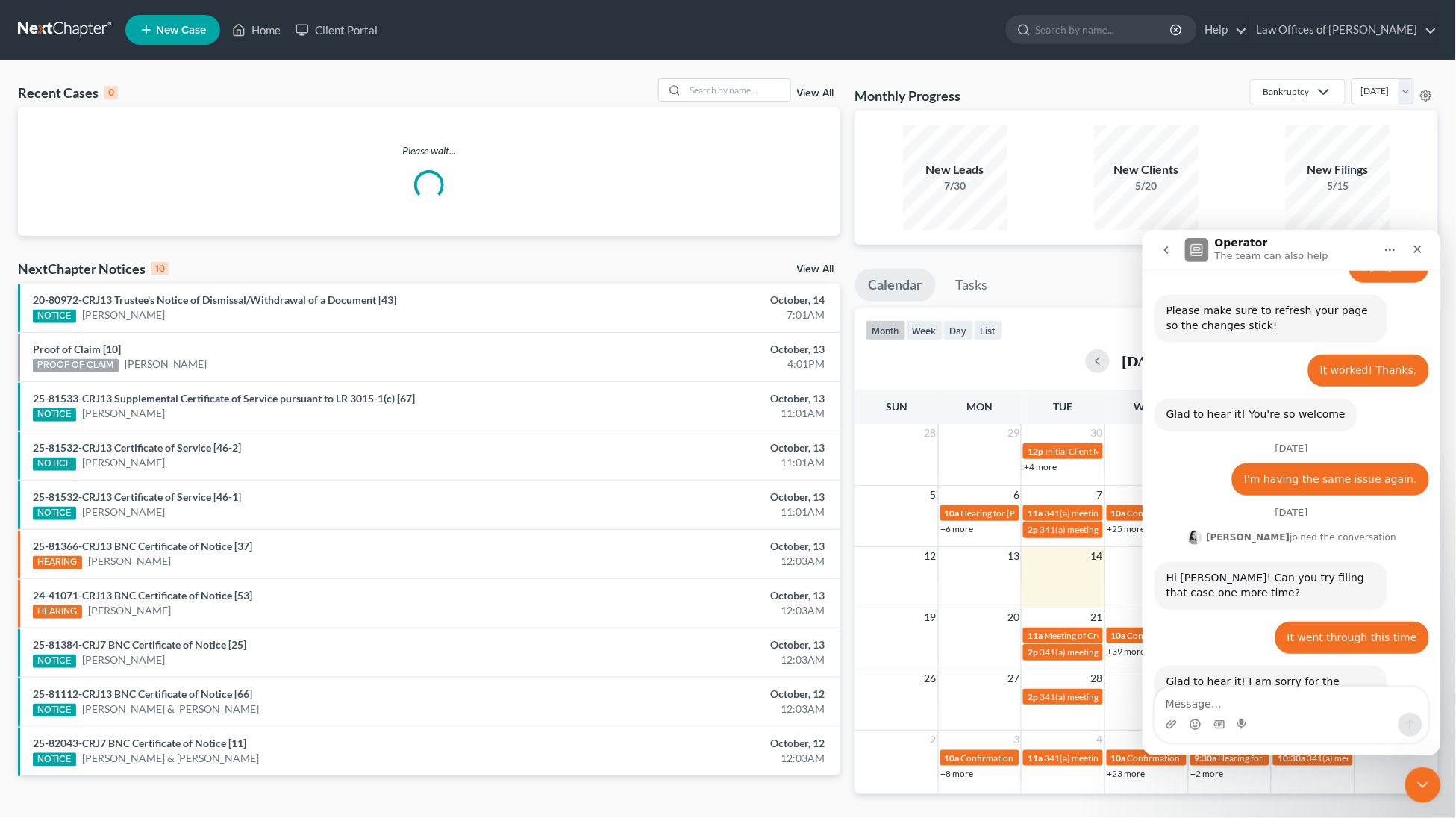
scroll to position [861, 0]
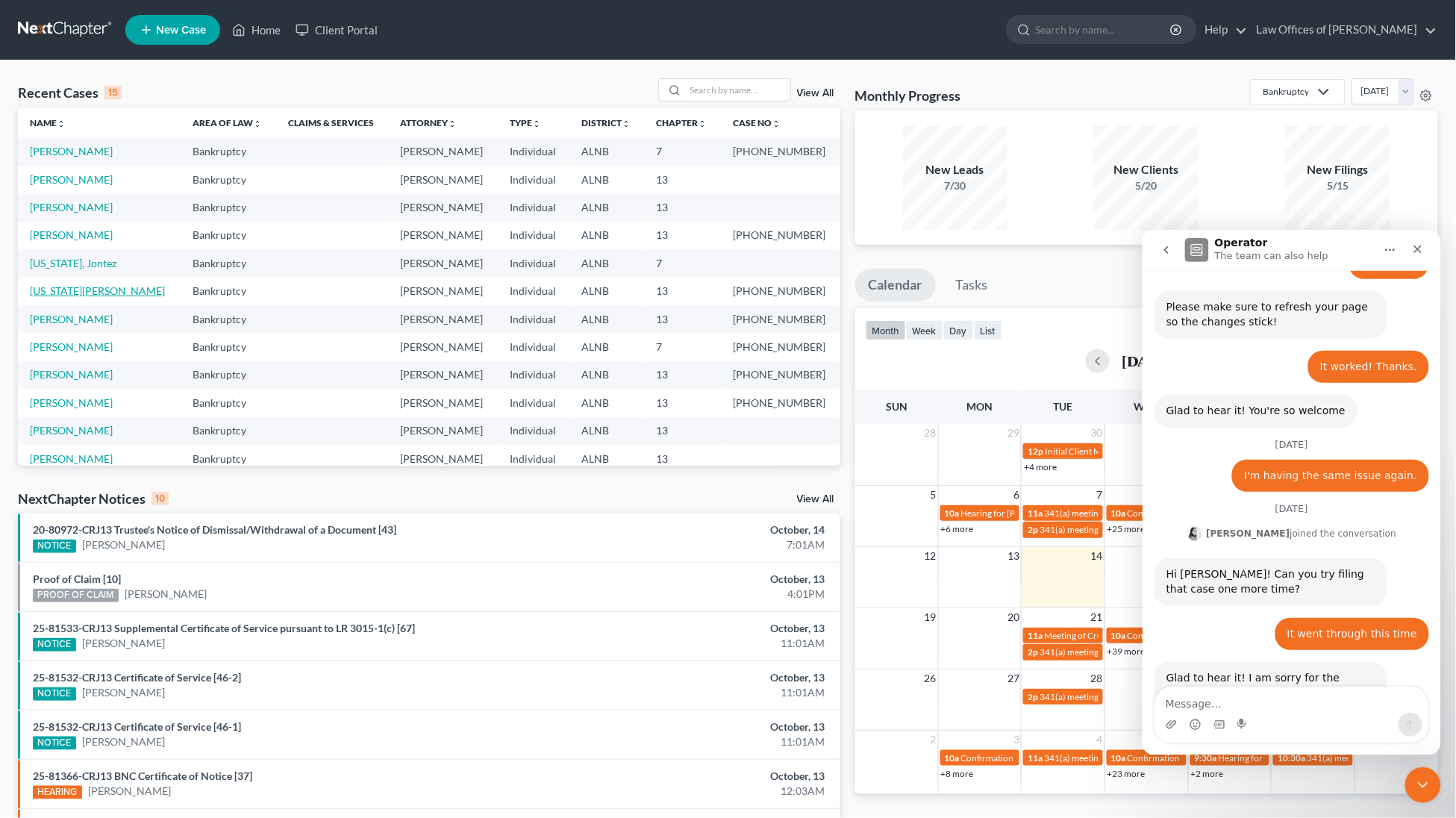
click at [60, 285] on link "[US_STATE][PERSON_NAME]" at bounding box center [97, 291] width 135 height 13
select select "1"
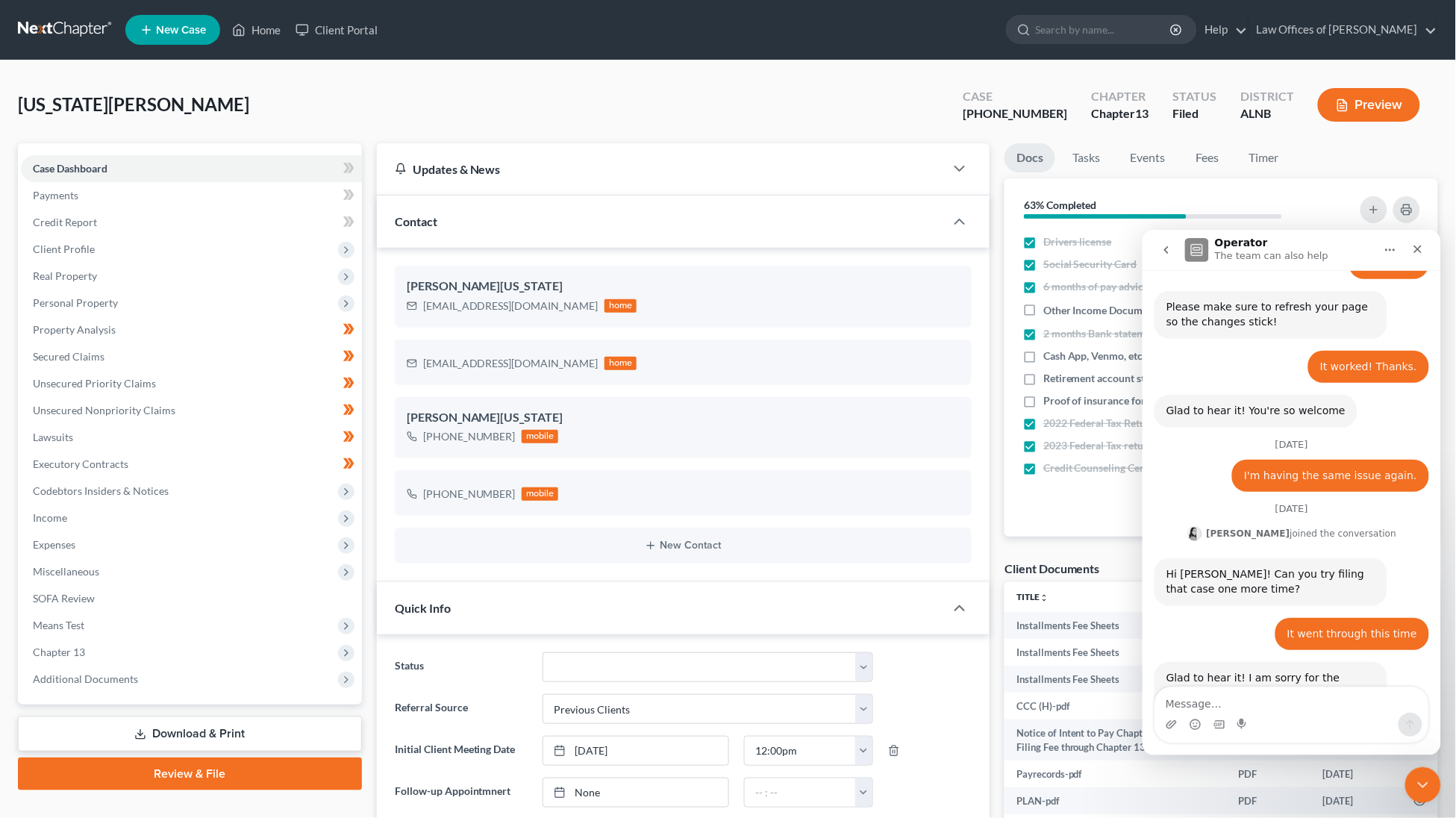
scroll to position [251, 0]
click at [111, 672] on span "Additional Documents" at bounding box center [85, 678] width 105 height 13
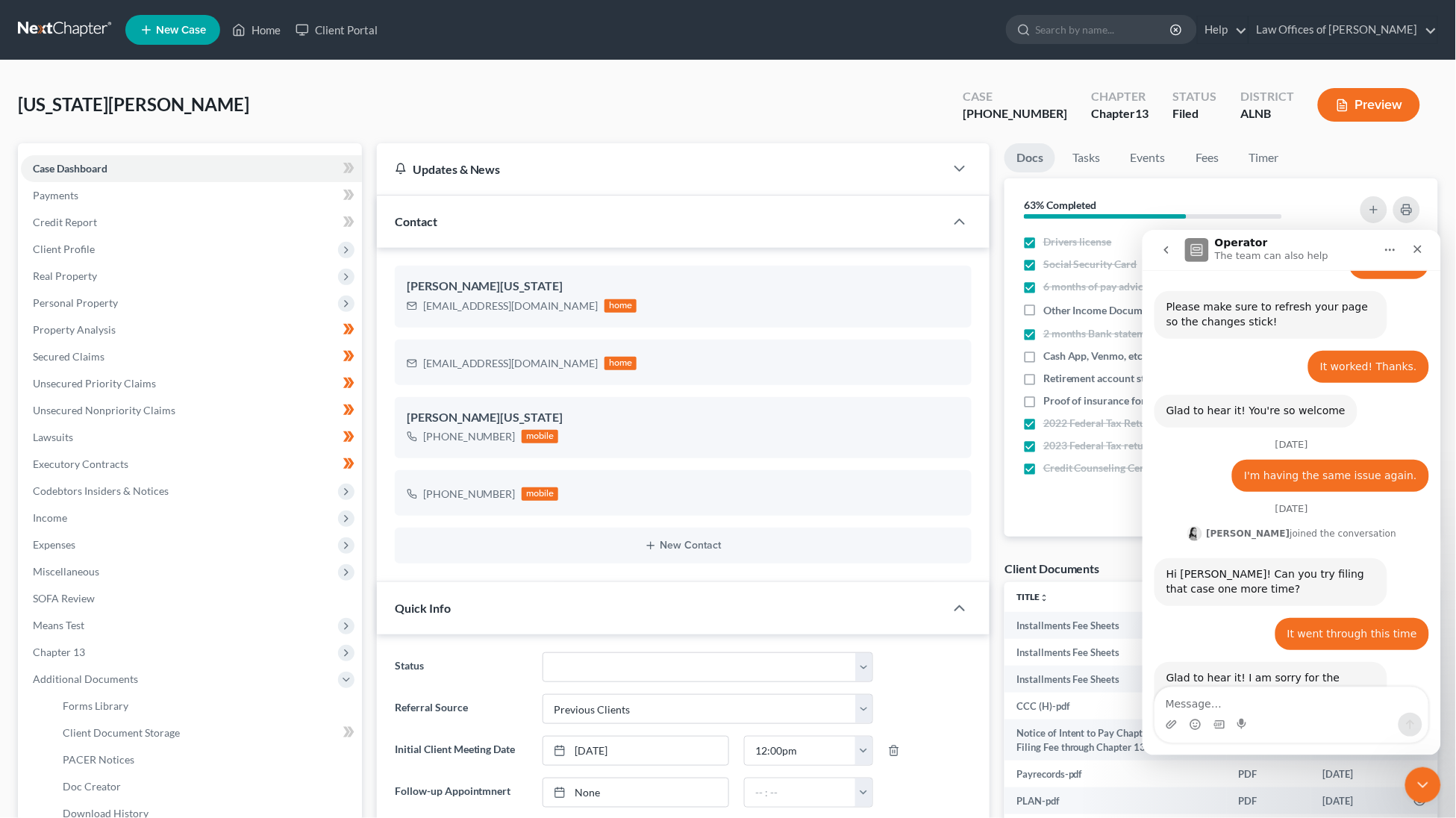
click at [82, 31] on link at bounding box center [65, 30] width 95 height 27
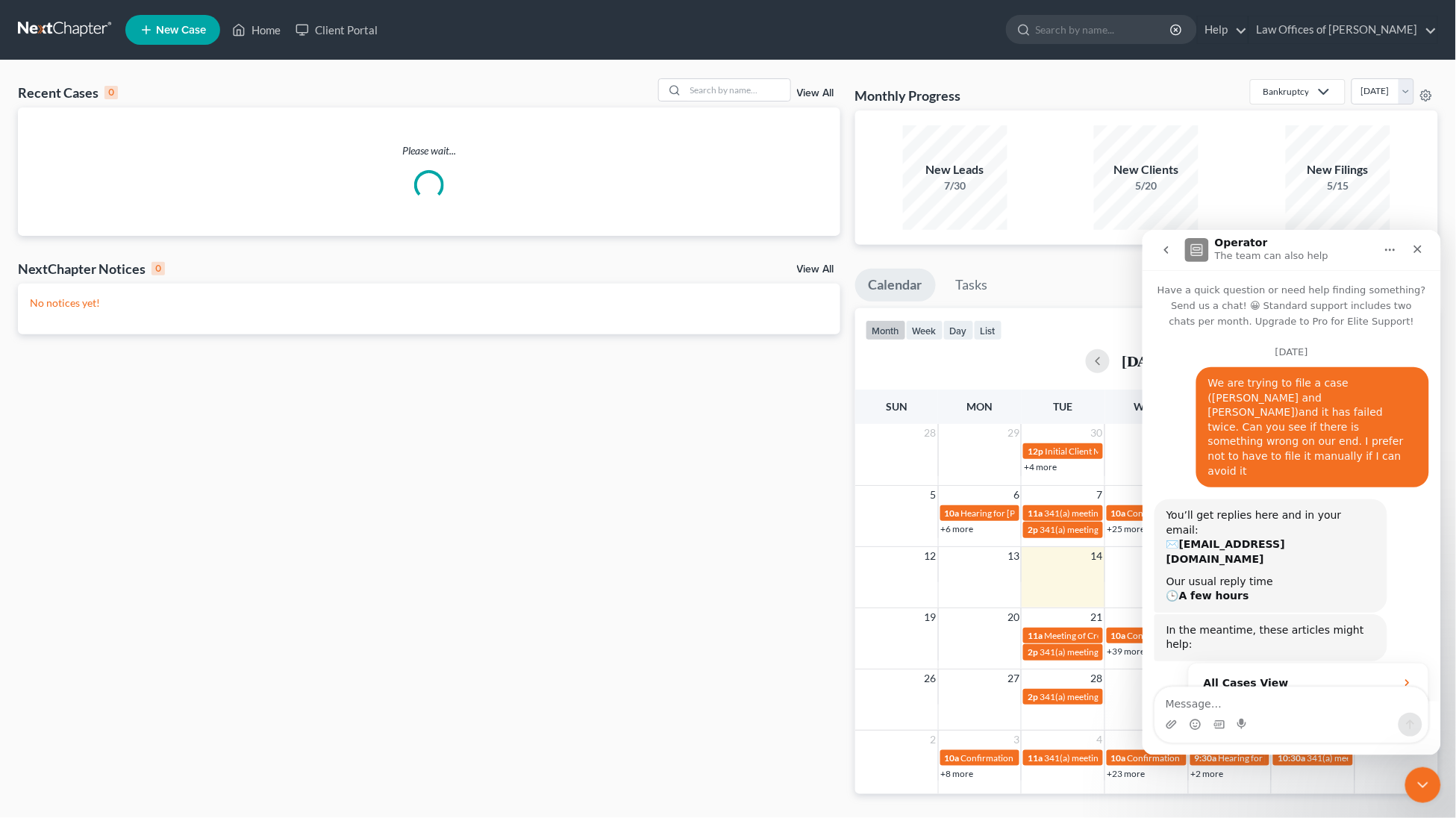
scroll to position [861, 0]
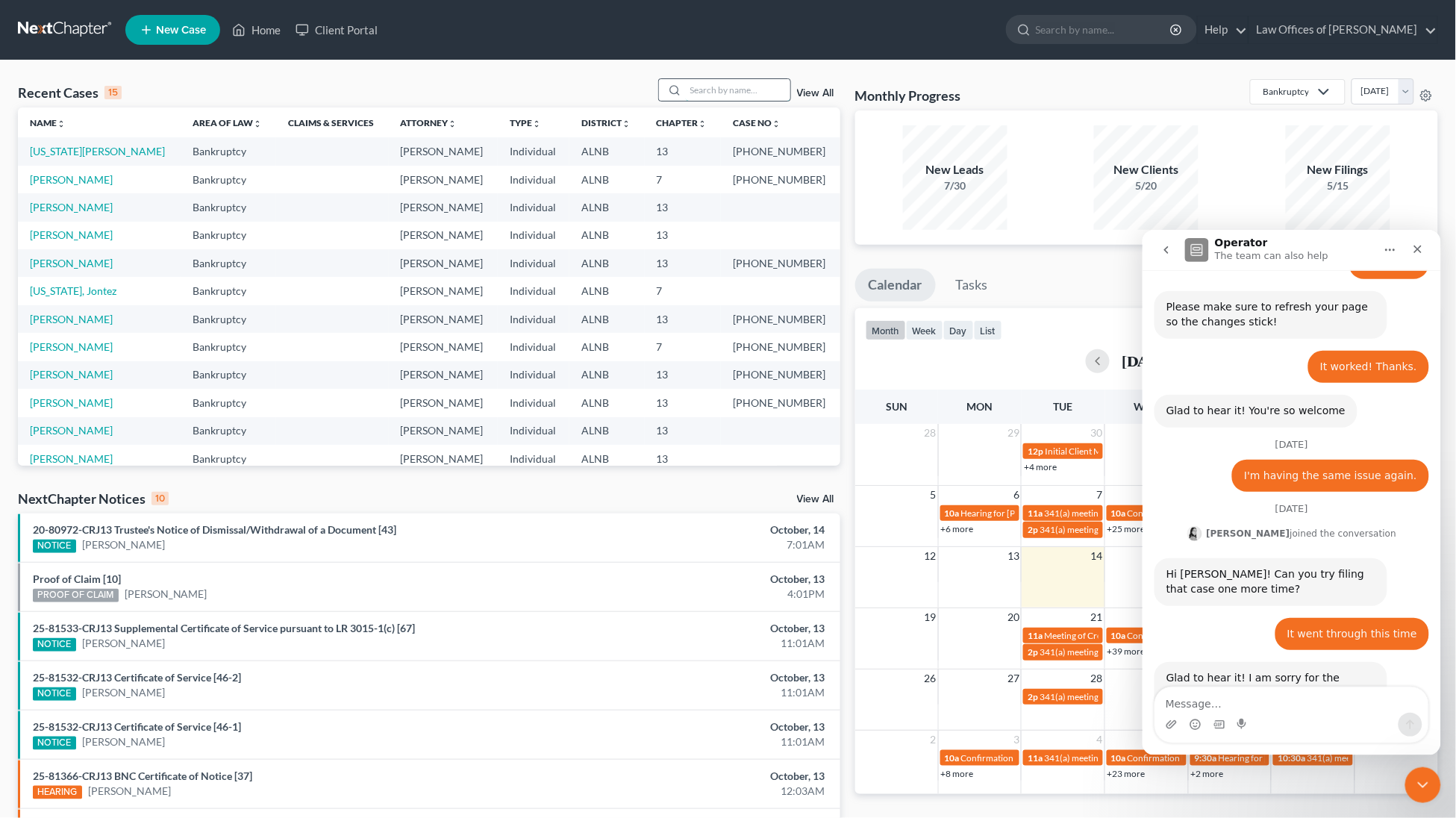
click at [739, 84] on input "search" at bounding box center [738, 90] width 105 height 21
type input "w"
click at [817, 499] on link "View All" at bounding box center [815, 499] width 37 height 11
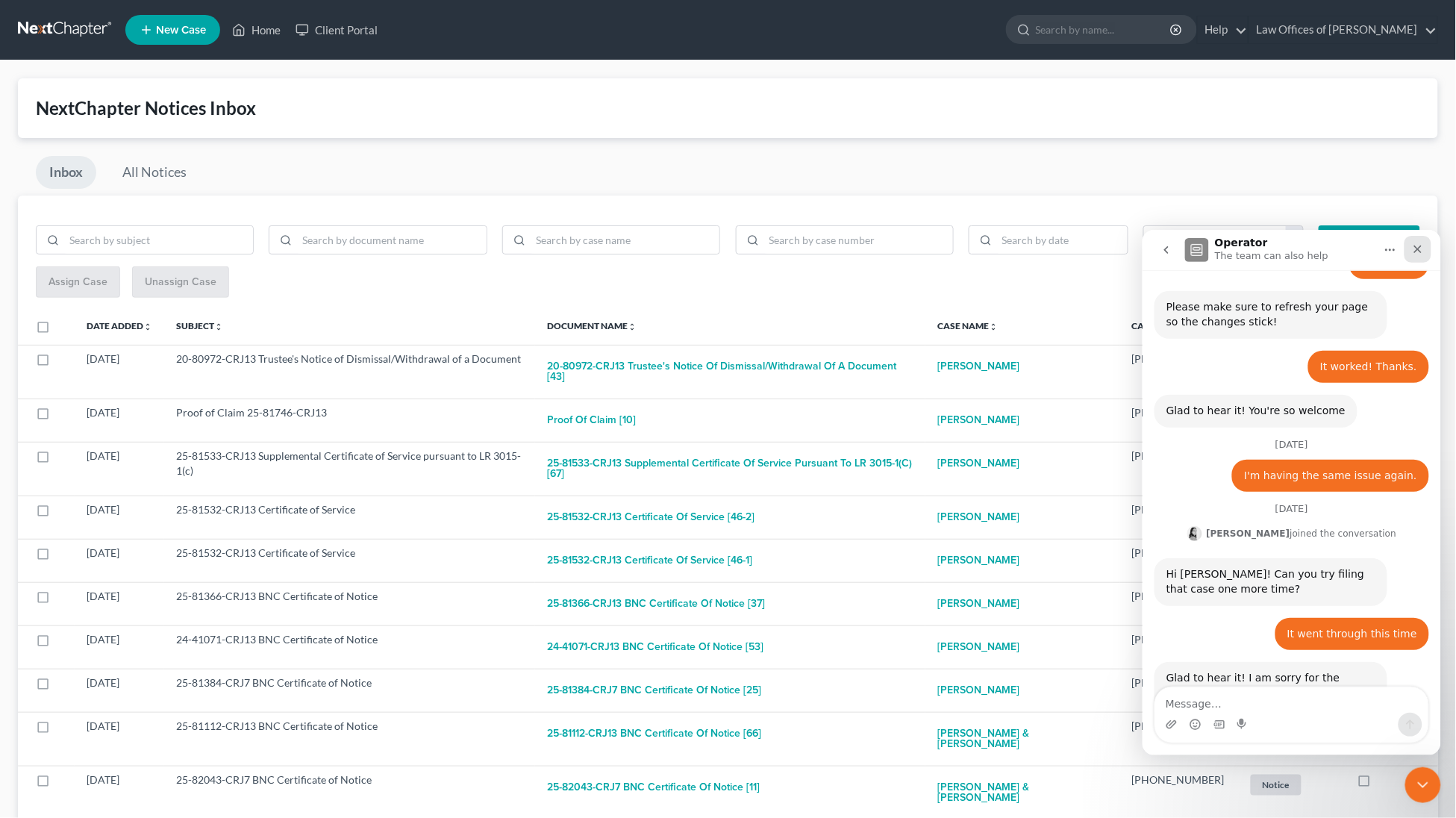
click at [1426, 250] on div "Close" at bounding box center [1416, 248] width 27 height 27
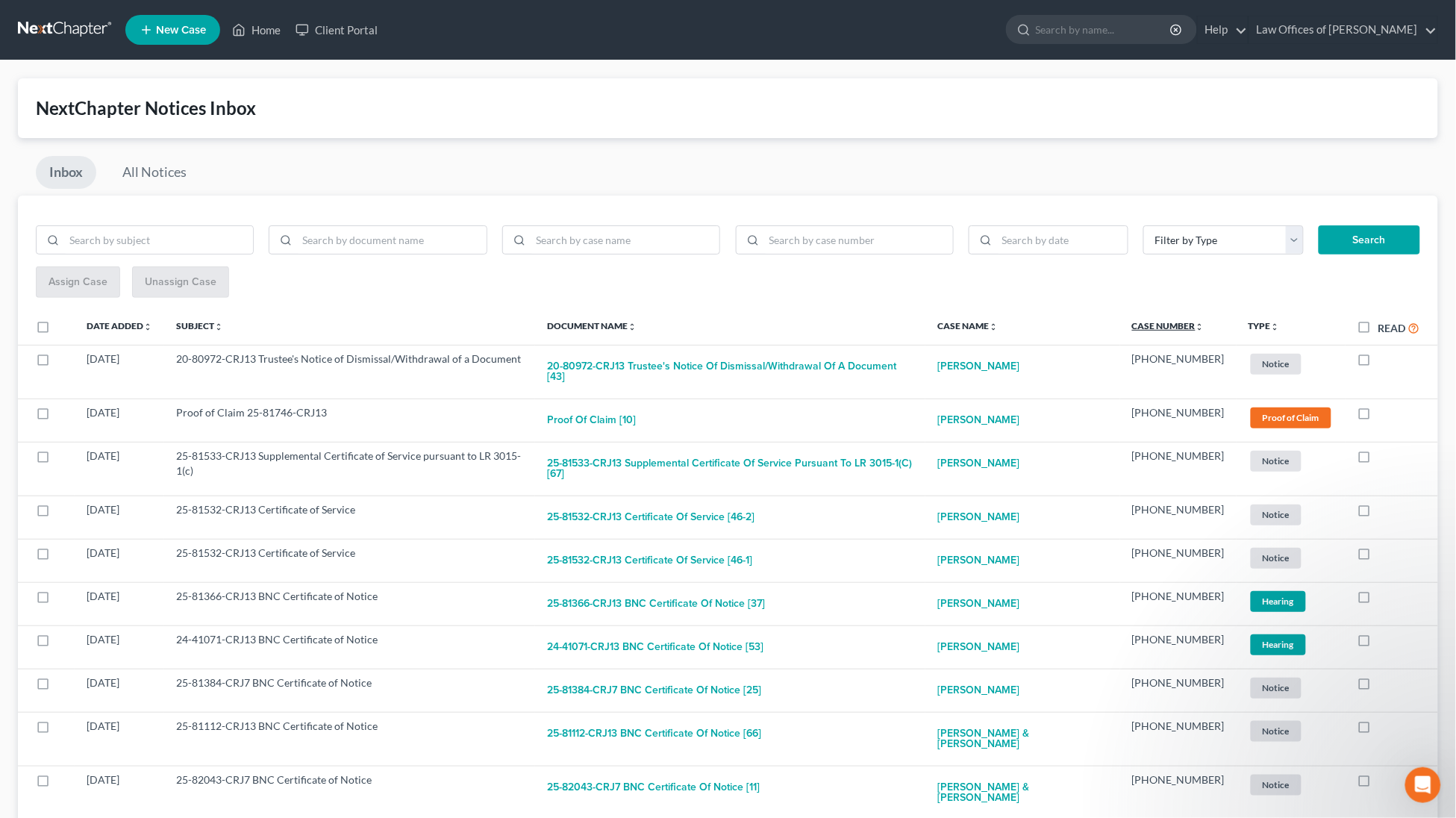
click at [1158, 320] on link "Case Number unfold_more expand_more expand_less" at bounding box center [1168, 325] width 72 height 11
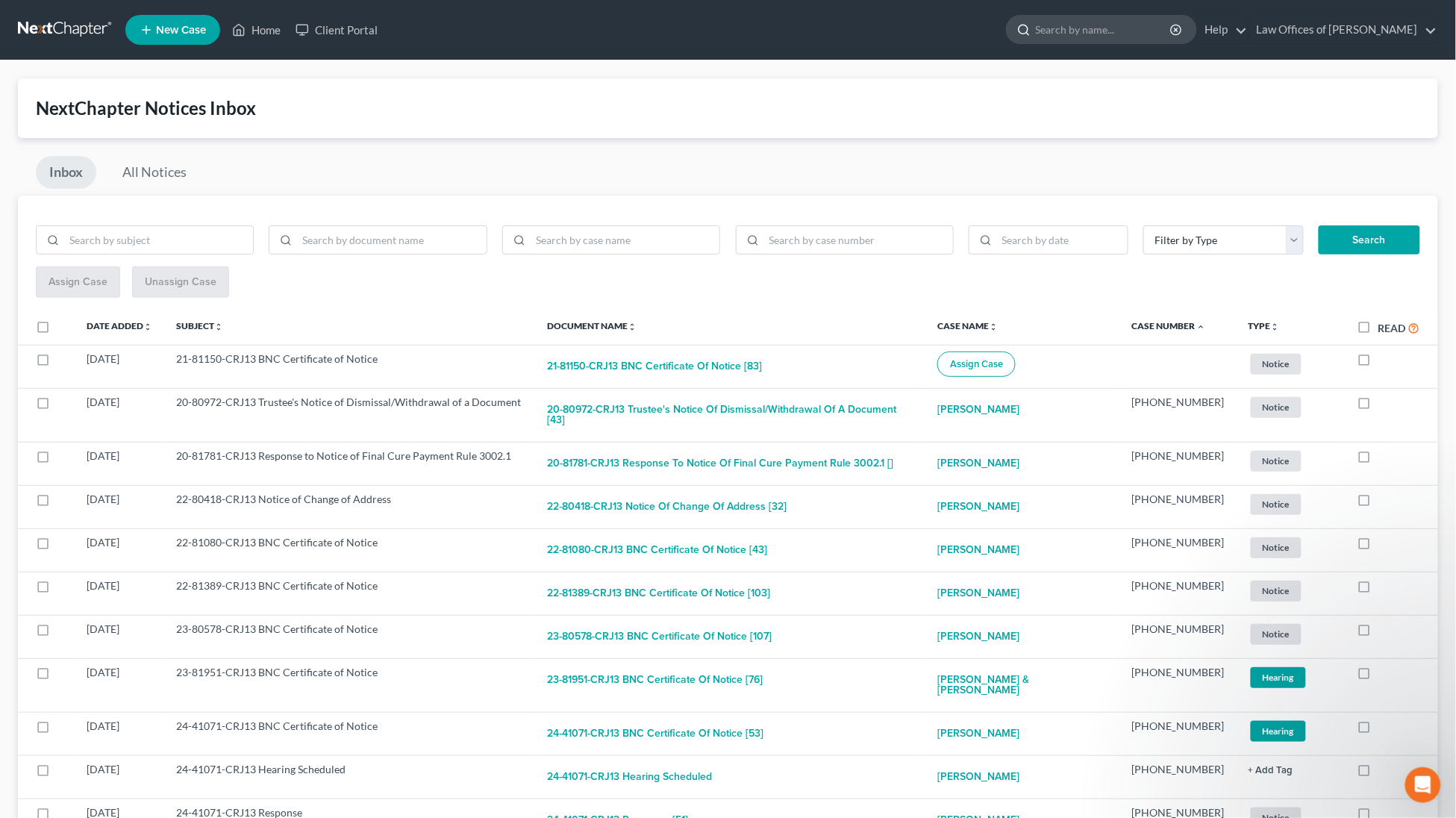
click at [1070, 31] on input "search" at bounding box center [1103, 30] width 137 height 27
type input "quinn"
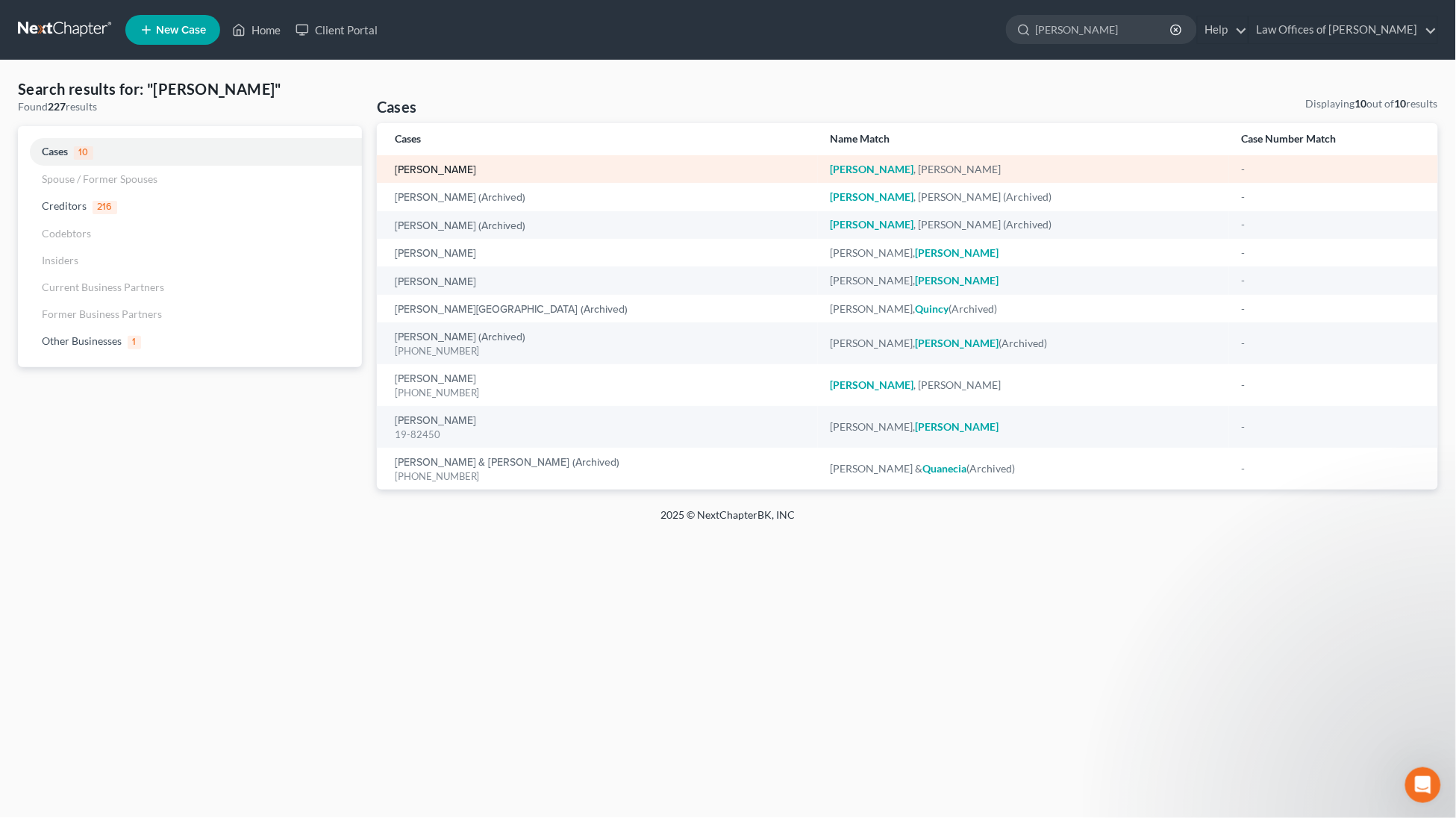
click at [445, 165] on link "[PERSON_NAME]" at bounding box center [435, 170] width 82 height 11
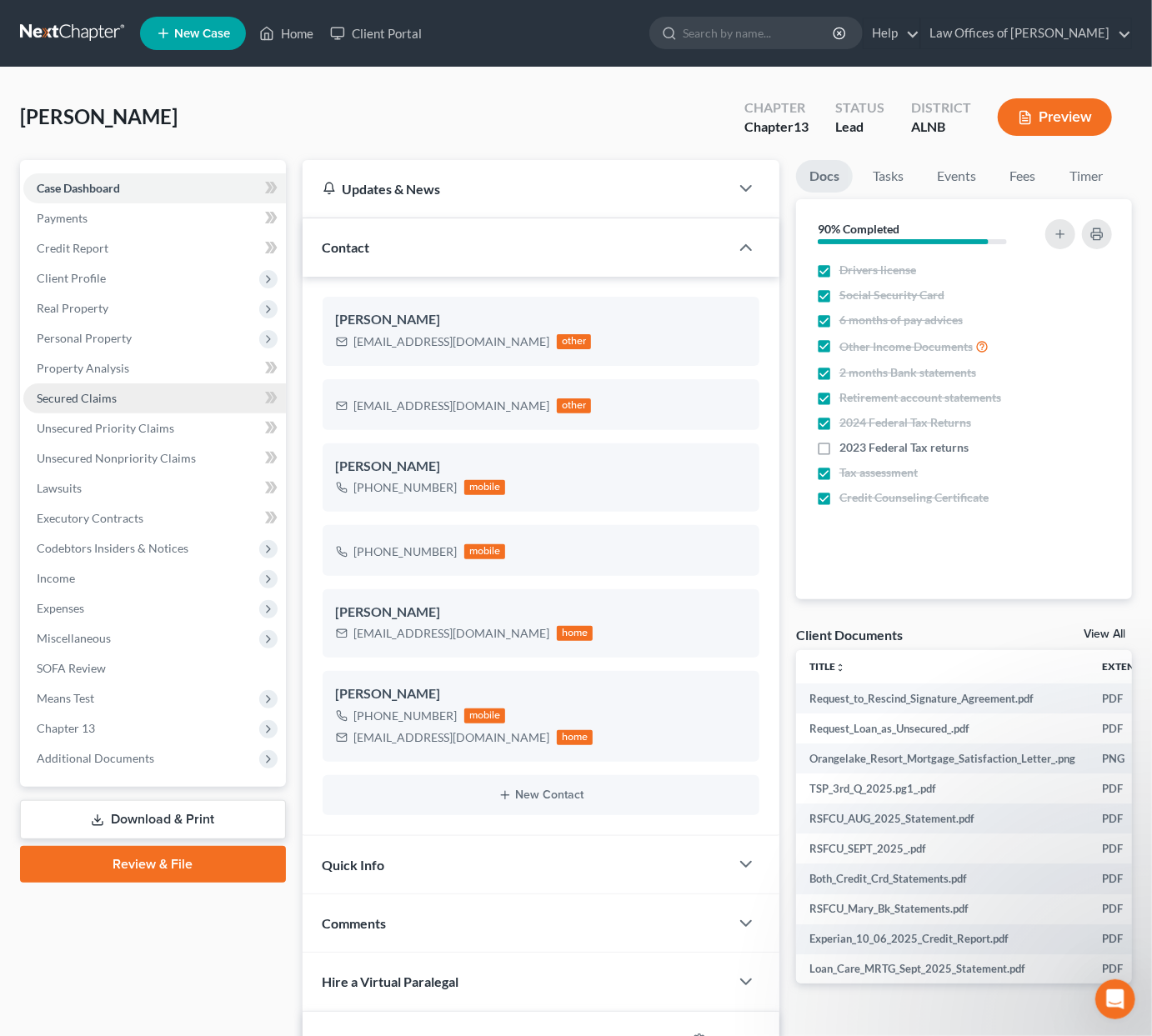
click at [58, 384] on link "Secured Claims" at bounding box center [154, 398] width 263 height 30
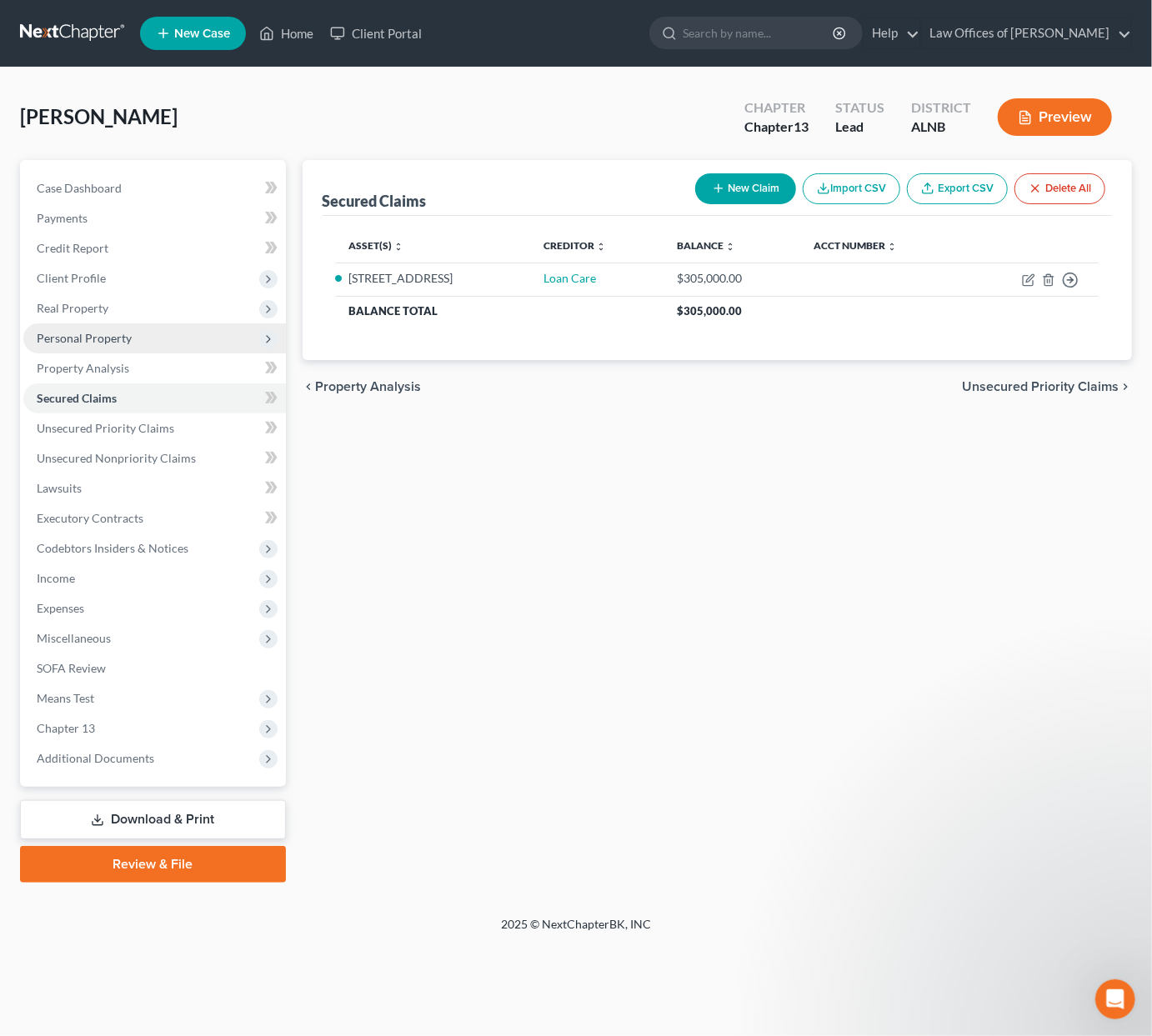
click at [103, 323] on span "Personal Property" at bounding box center [154, 338] width 263 height 30
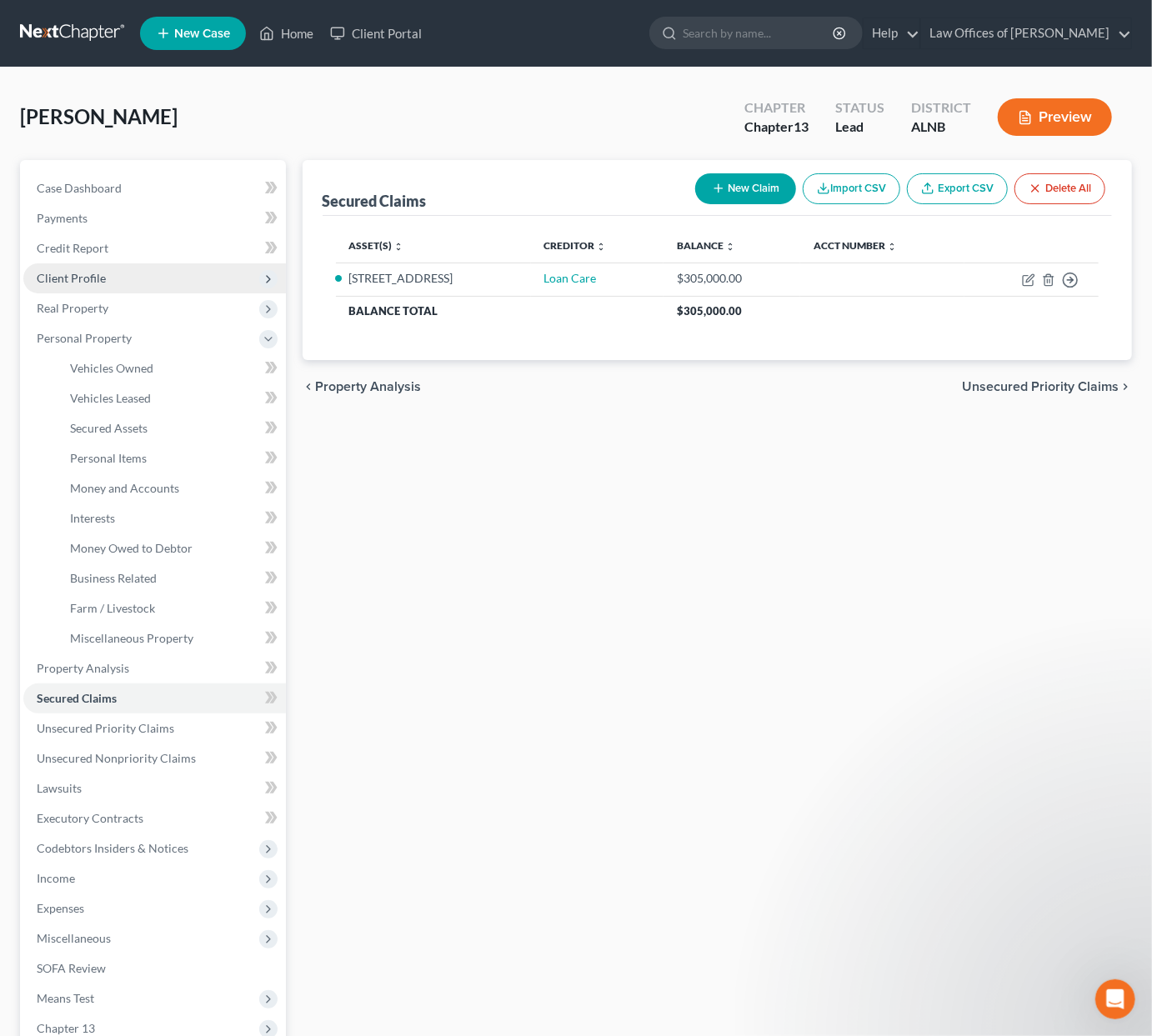
click at [131, 281] on span "Client Profile" at bounding box center [154, 278] width 263 height 30
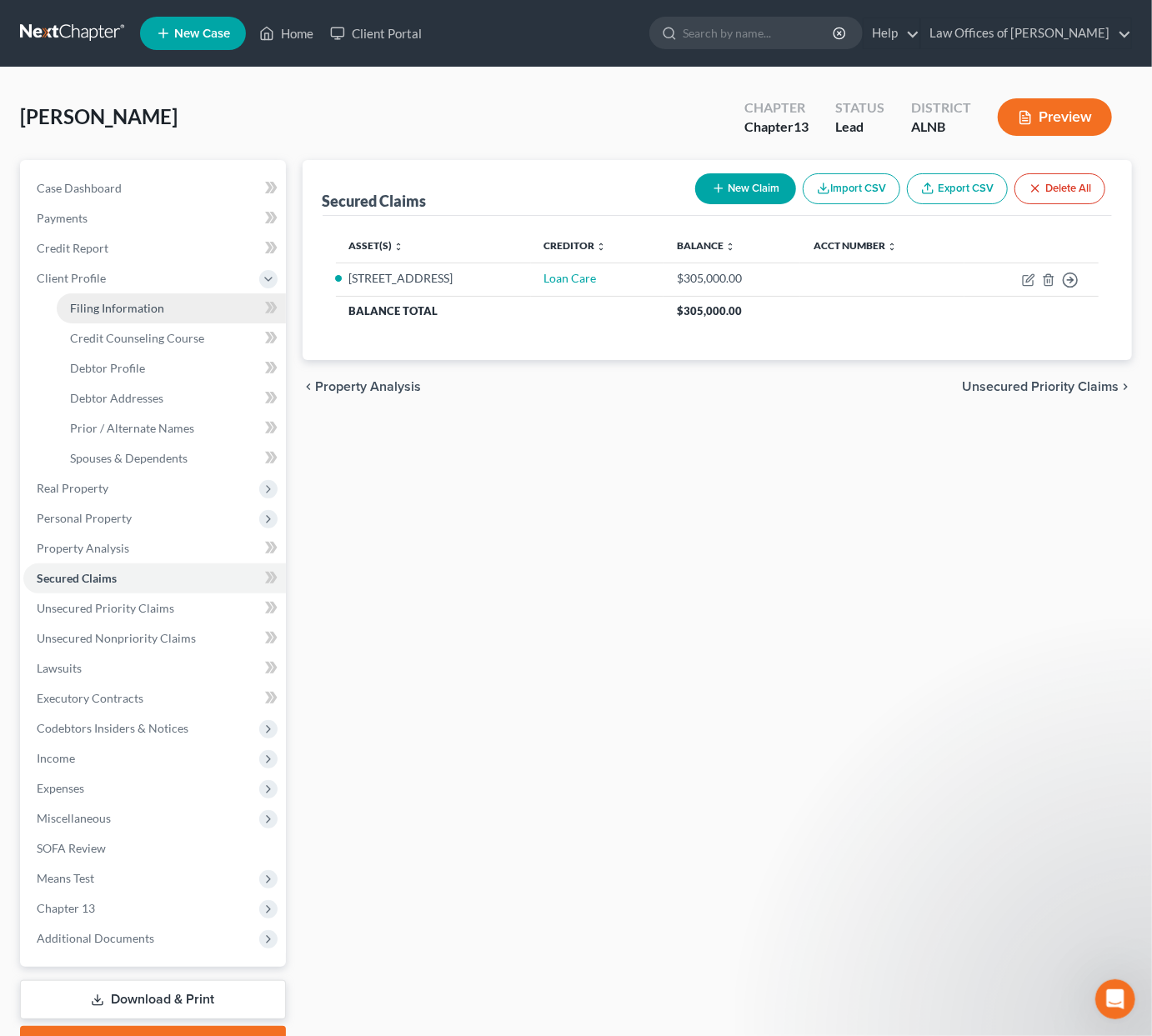
click at [175, 302] on link "Filing Information" at bounding box center [171, 308] width 229 height 30
select select "1"
select select "0"
select select "3"
select select "0"
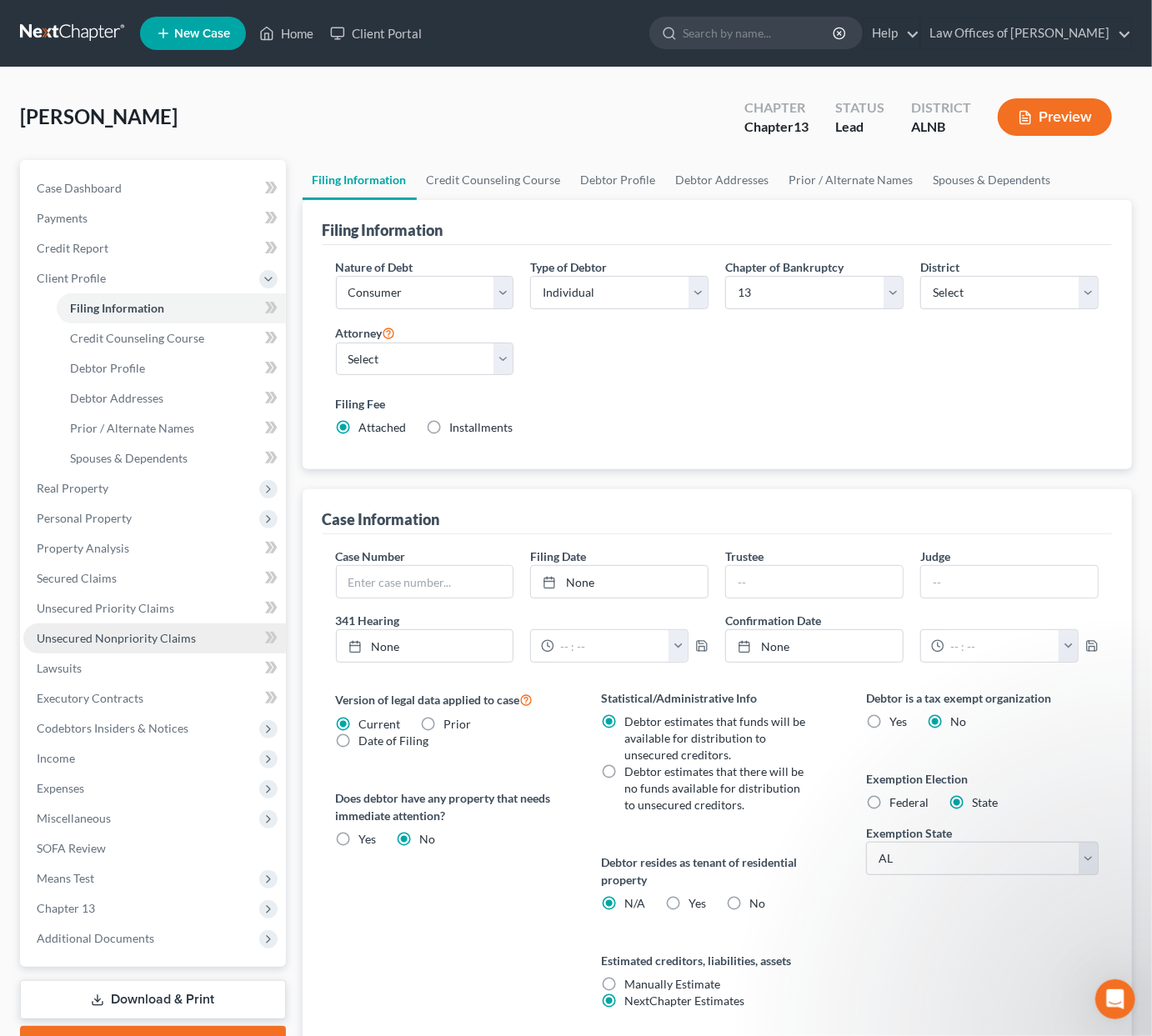
click at [110, 631] on span "Unsecured Nonpriority Claims" at bounding box center [116, 638] width 159 height 14
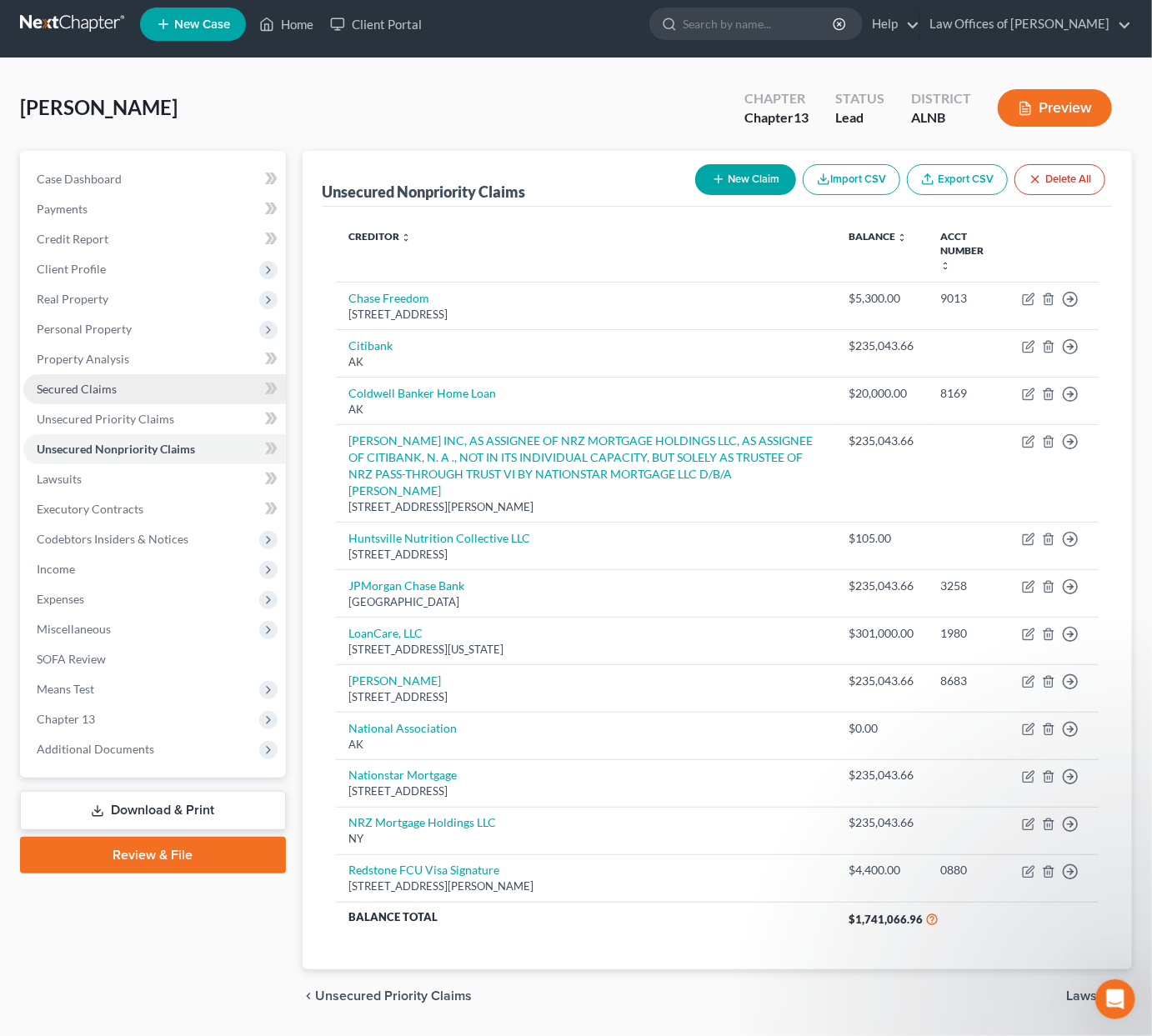
scroll to position [8, 0]
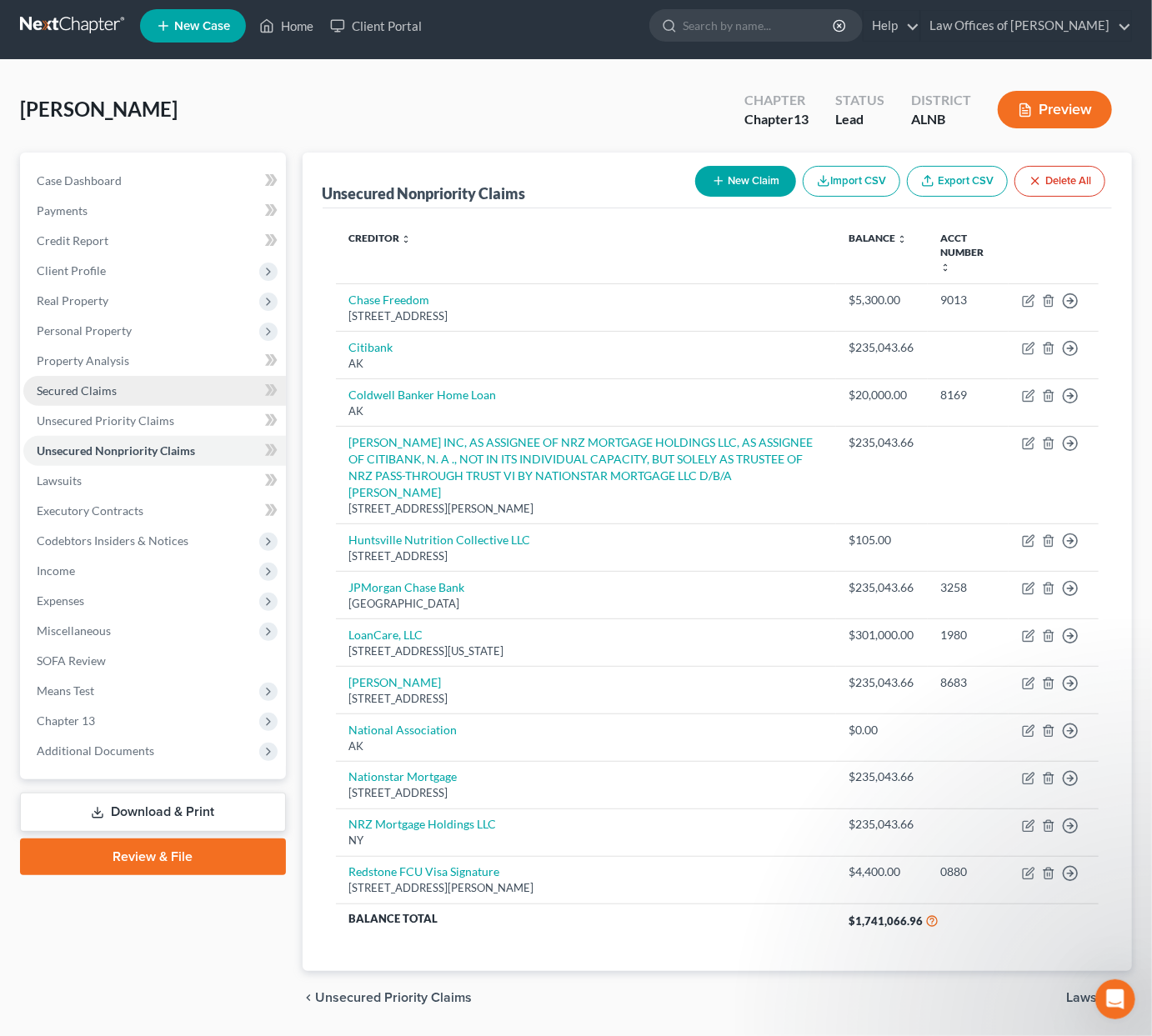
click at [136, 376] on link "Secured Claims" at bounding box center [154, 391] width 263 height 30
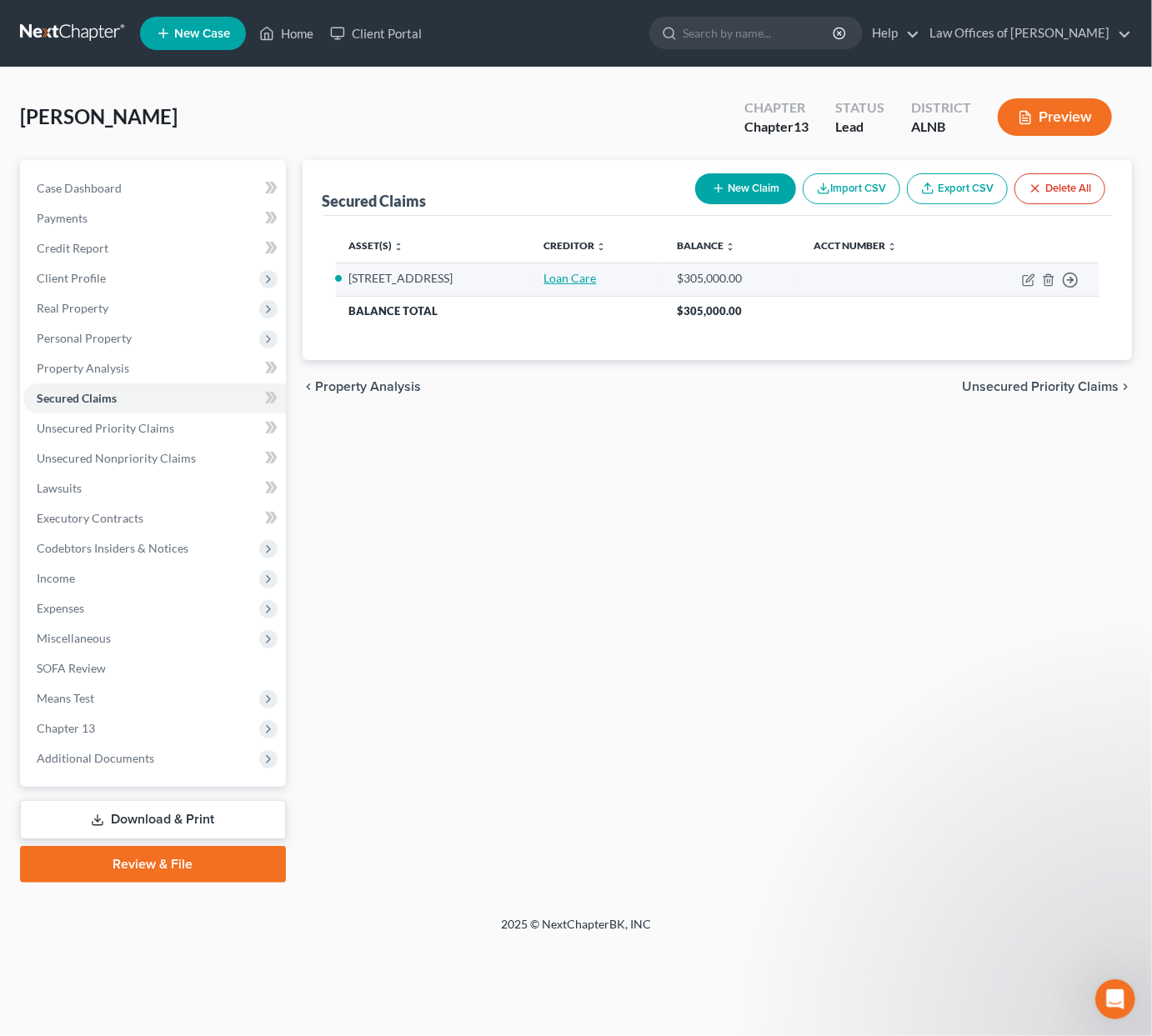
click at [597, 275] on link "Loan Care" at bounding box center [570, 278] width 53 height 14
select select "2"
select select "0"
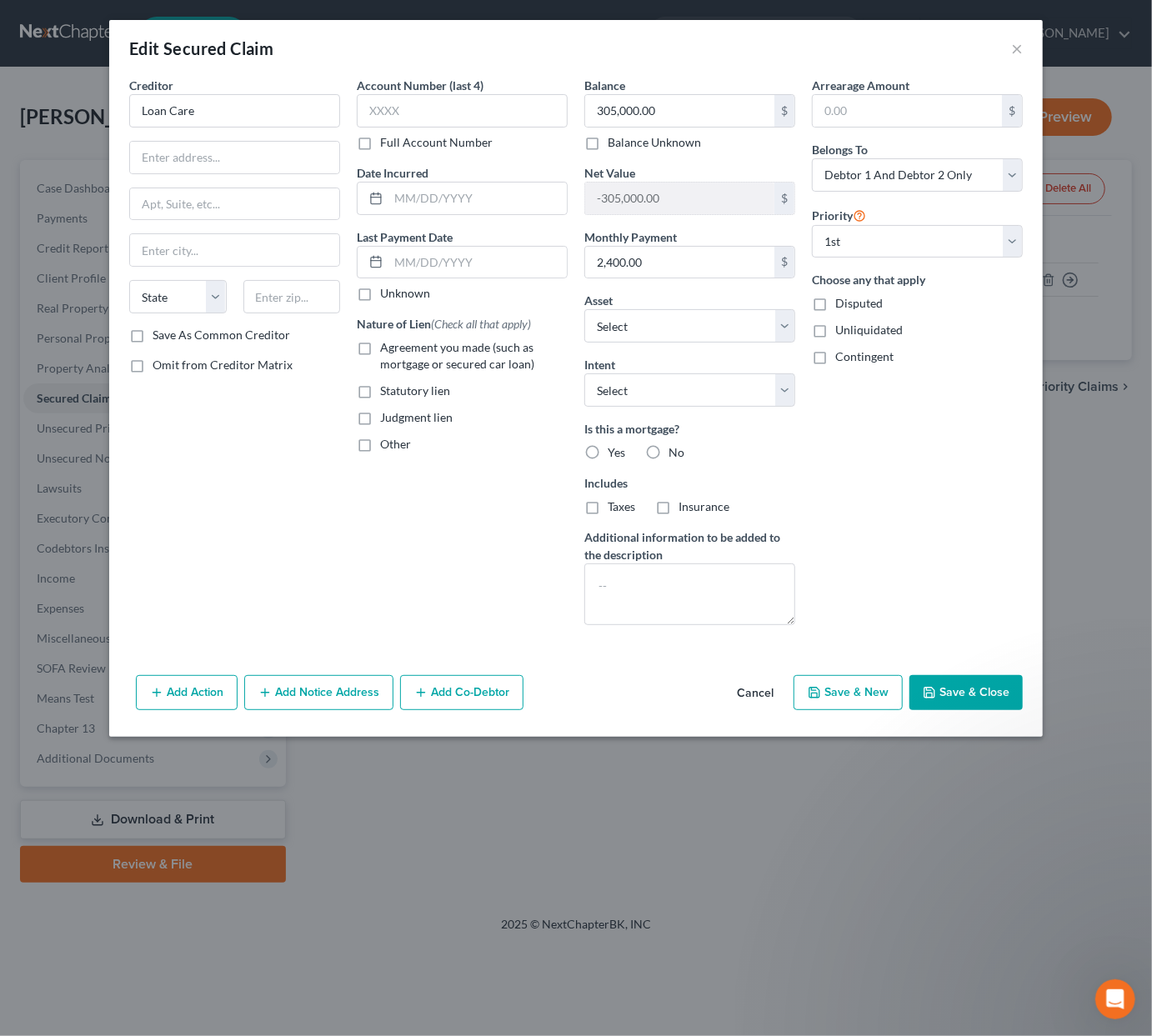
click at [954, 677] on button "Save & Close" at bounding box center [966, 692] width 113 height 35
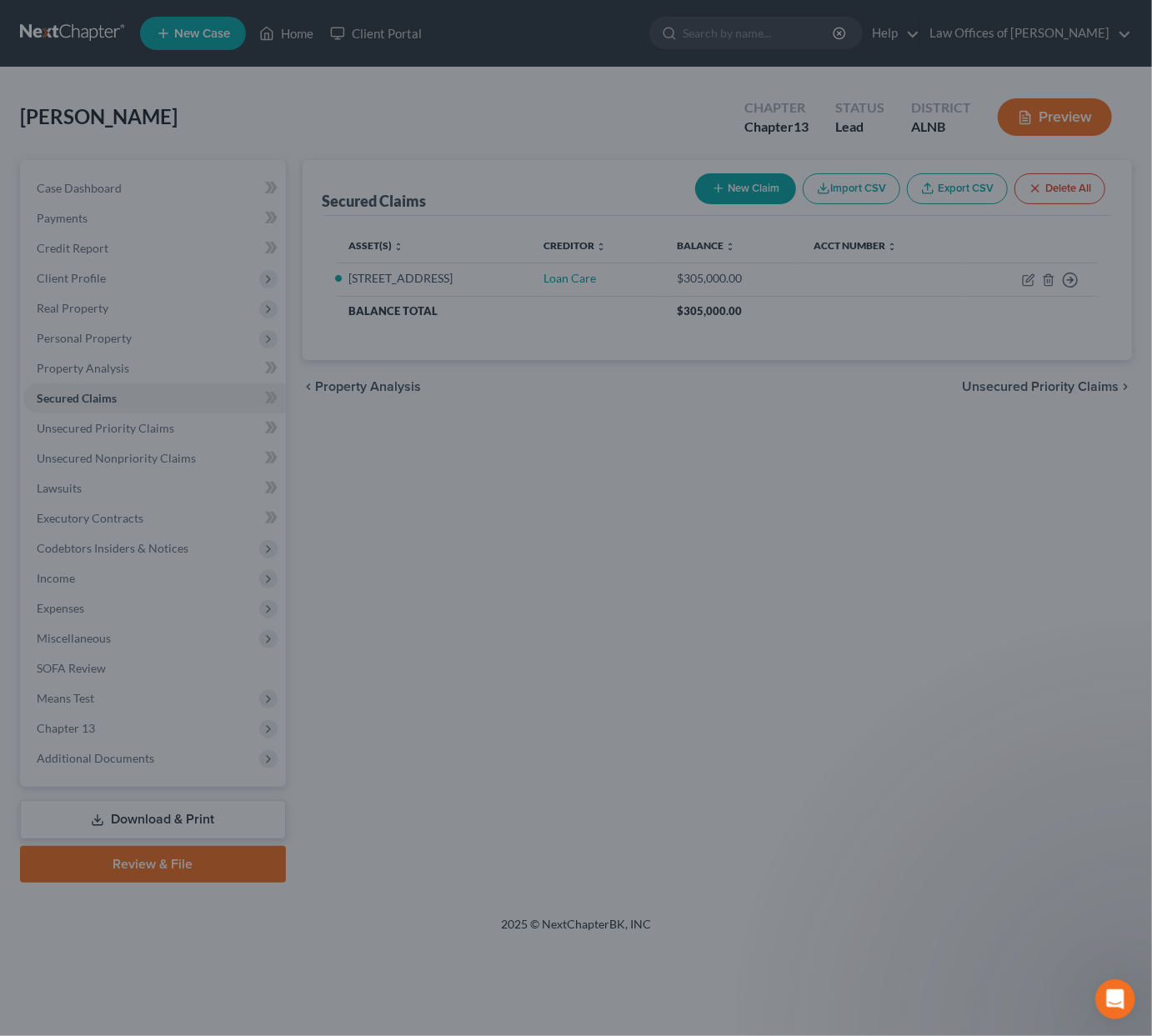
select select "2"
type input "0"
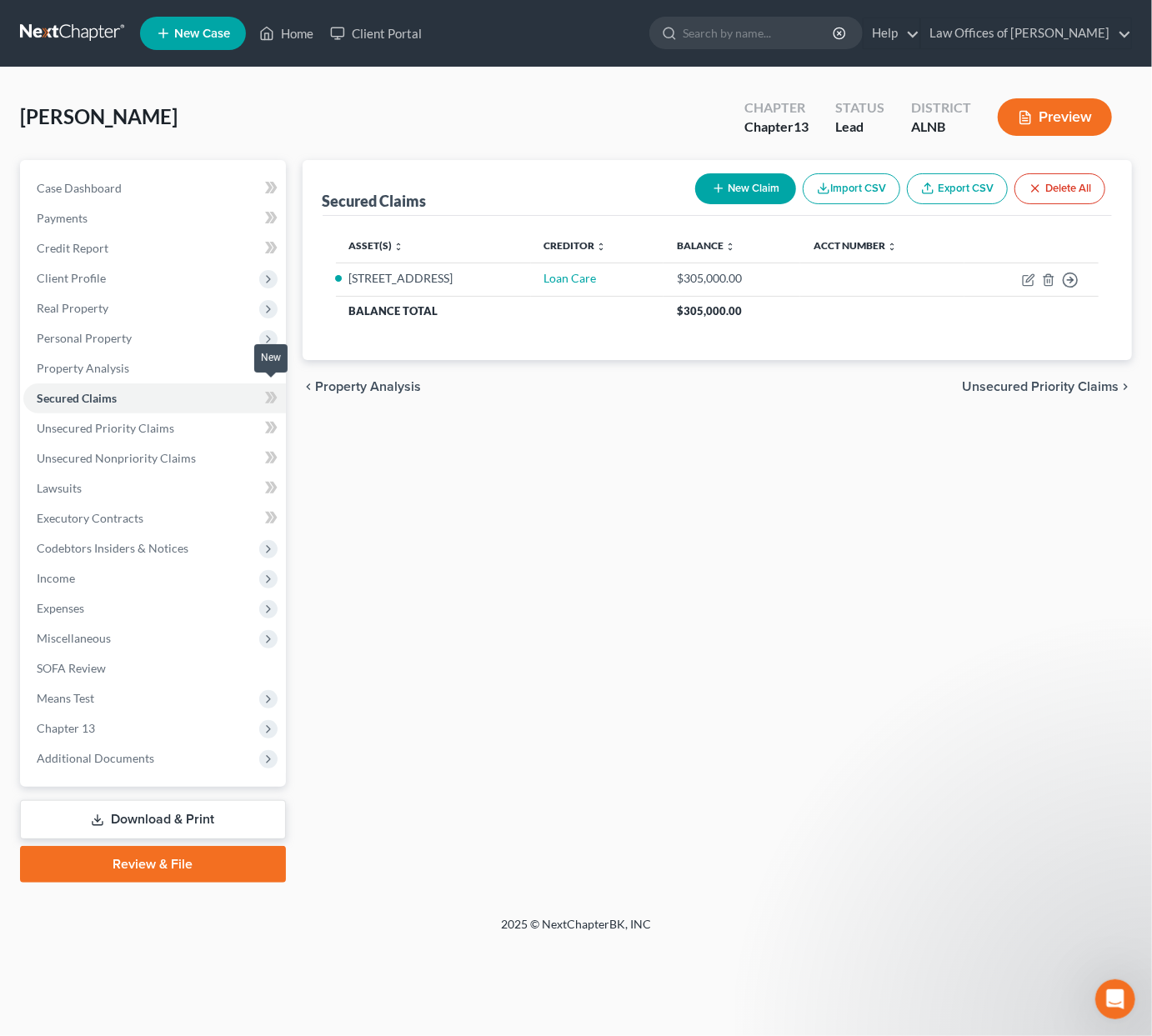
click at [273, 392] on icon at bounding box center [273, 398] width 8 height 12
click at [123, 421] on span "Unsecured Priority Claims" at bounding box center [105, 428] width 137 height 14
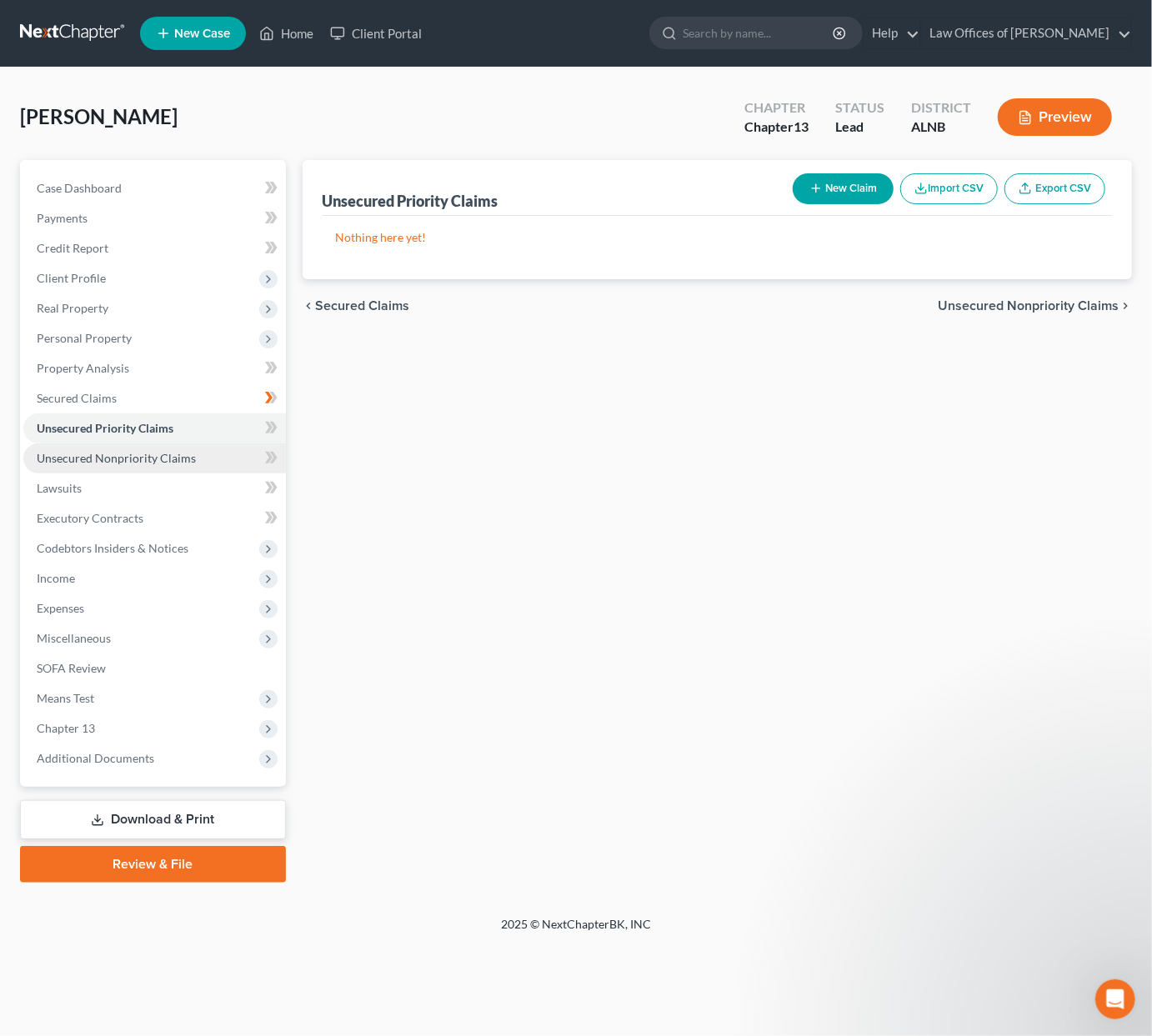
click at [120, 443] on link "Unsecured Nonpriority Claims" at bounding box center [154, 458] width 263 height 30
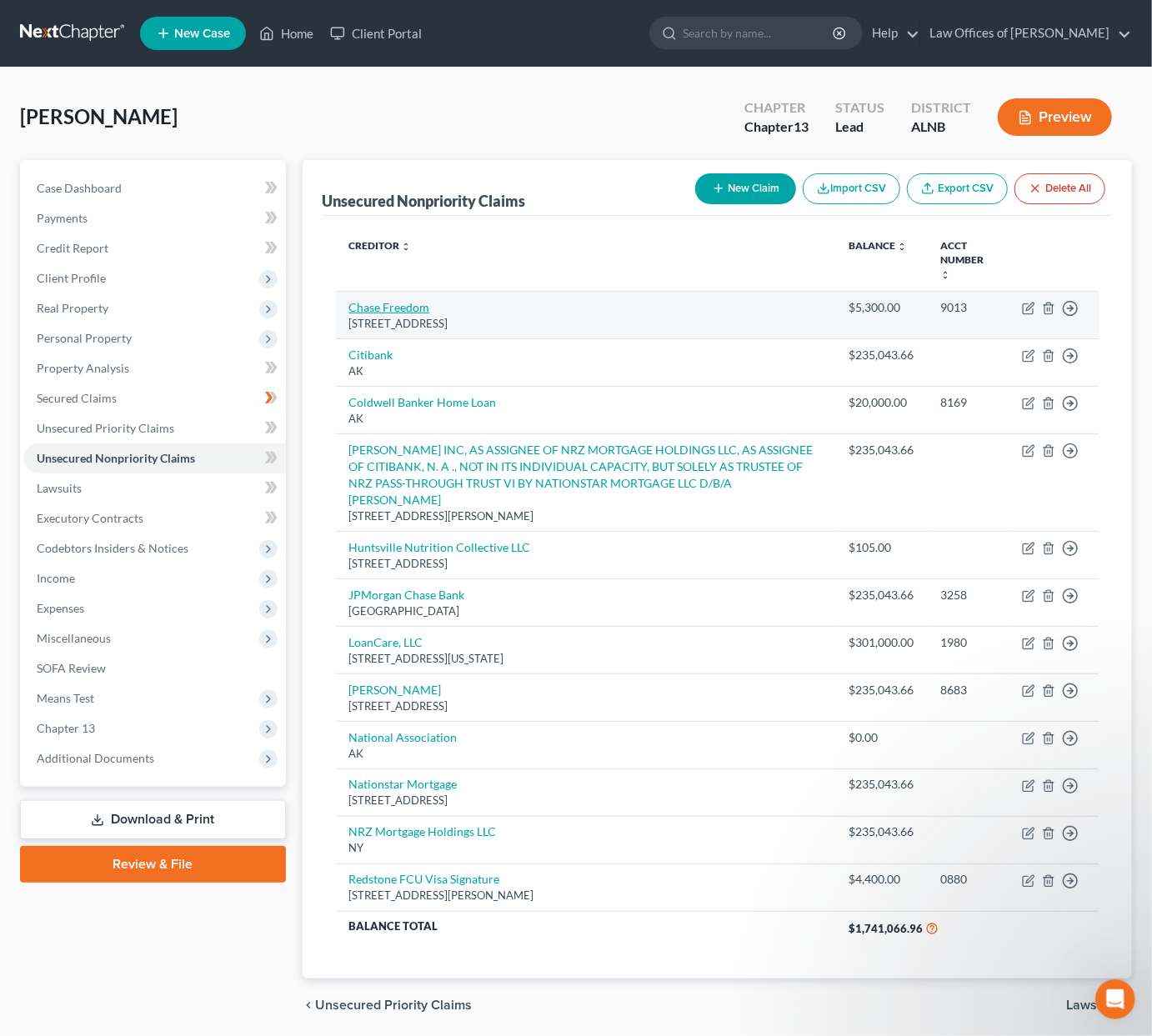
click at [419, 304] on link "Chase Freedom" at bounding box center [390, 307] width 81 height 14
select select "28"
select select "2"
select select "0"
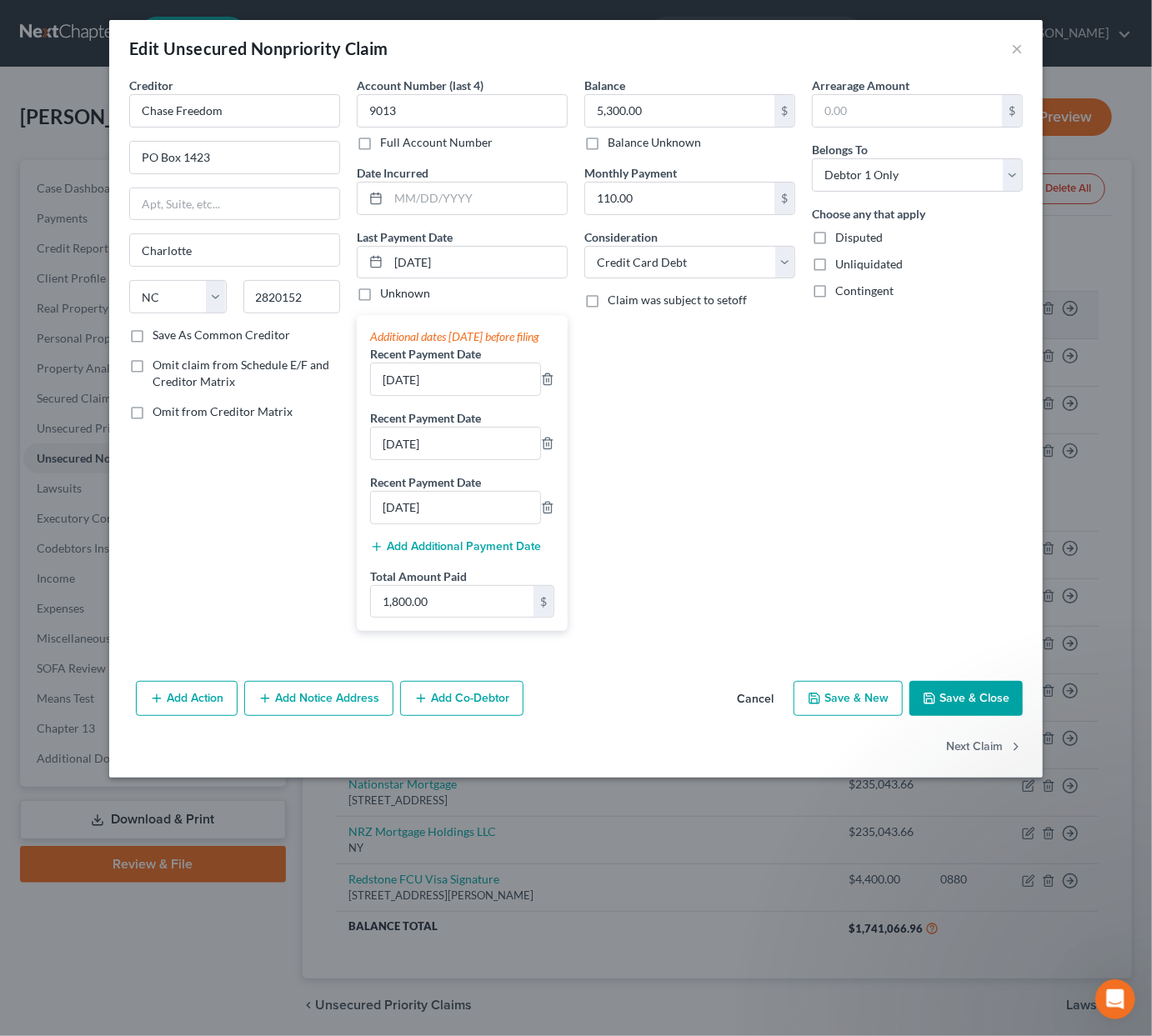
scroll to position [9, 0]
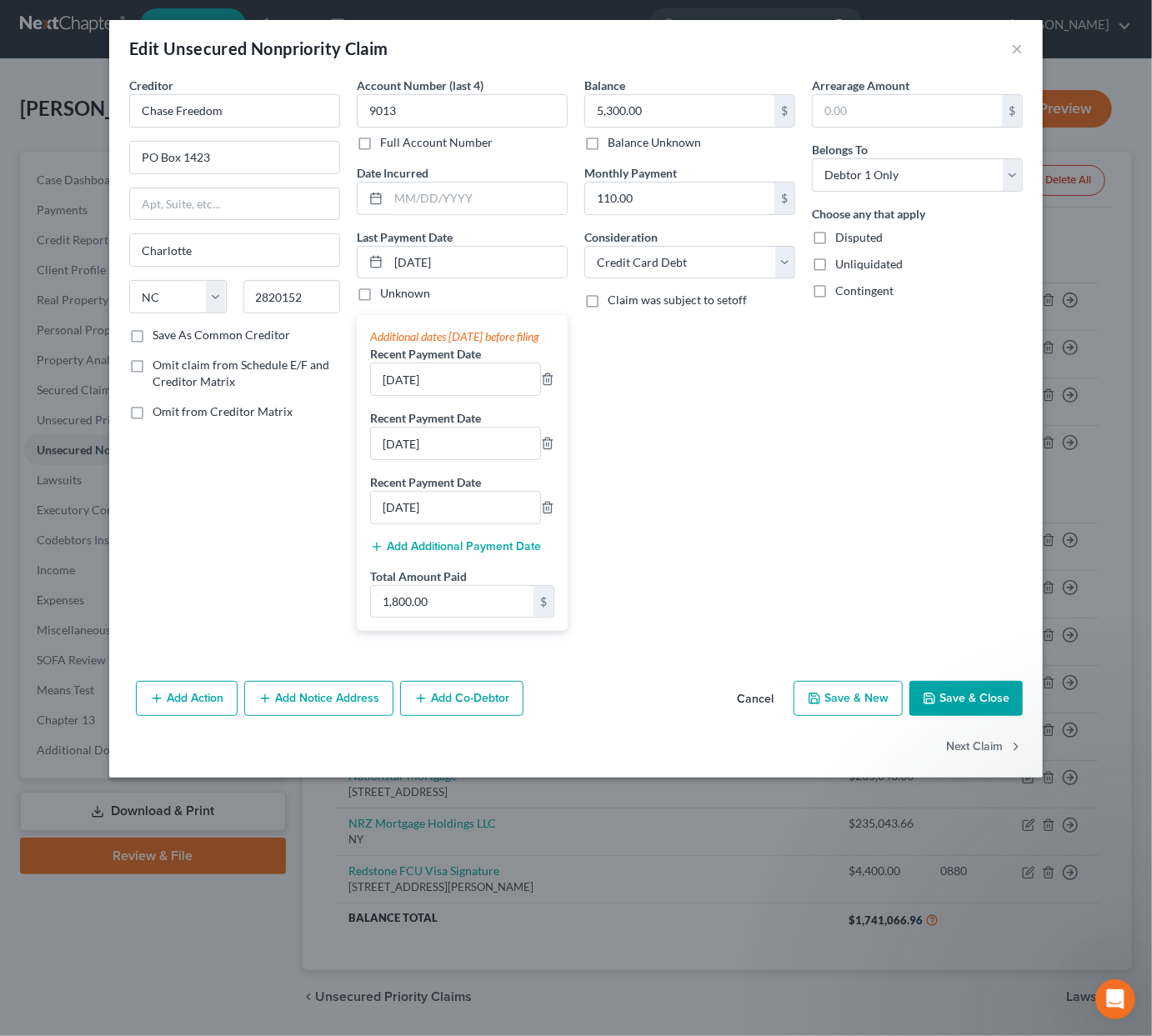
click at [966, 707] on button "Save & Close" at bounding box center [966, 698] width 113 height 35
type input "0"
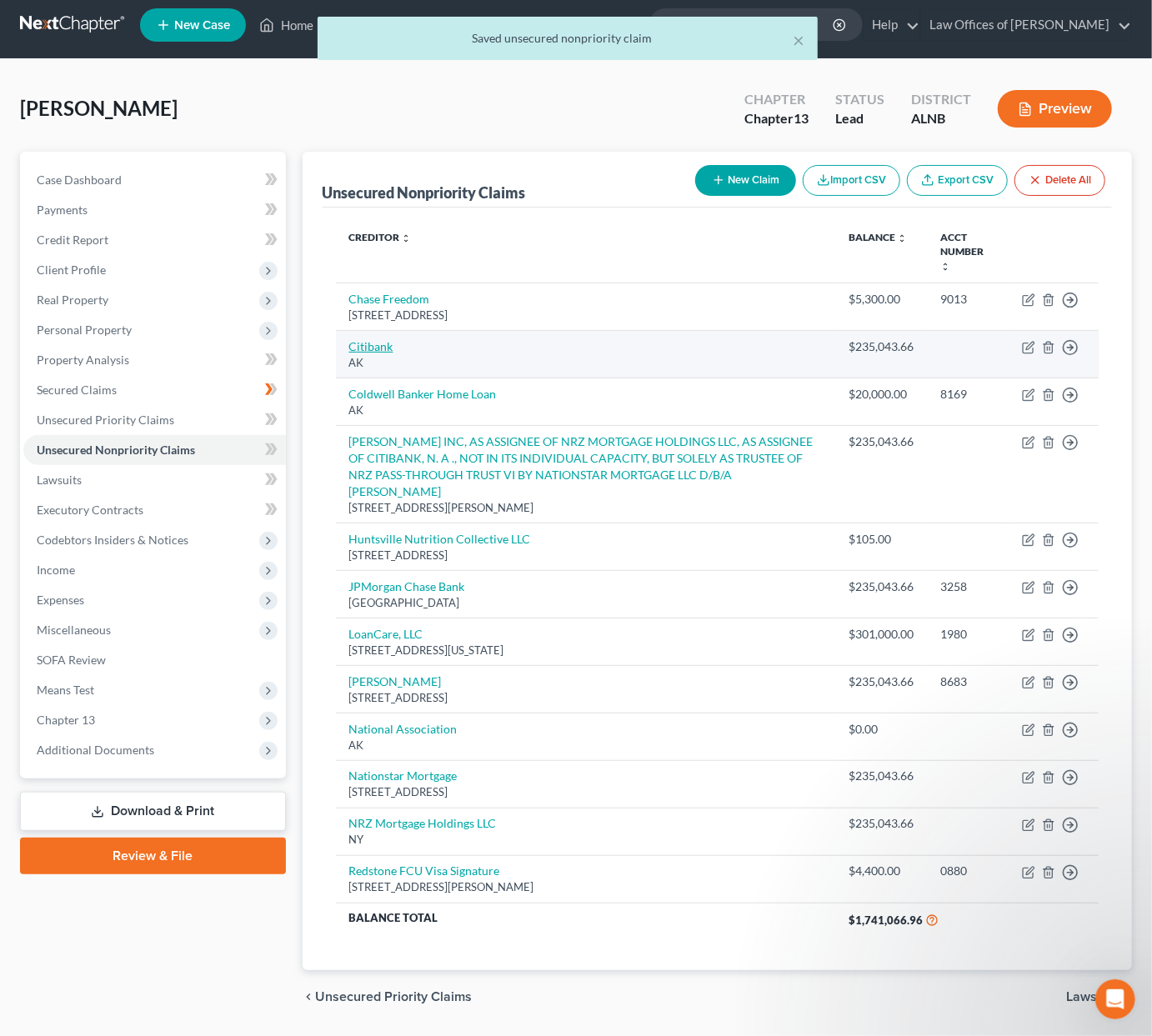
click at [373, 341] on link "Citibank" at bounding box center [372, 346] width 44 height 14
select select "1"
select select "8"
select select "2"
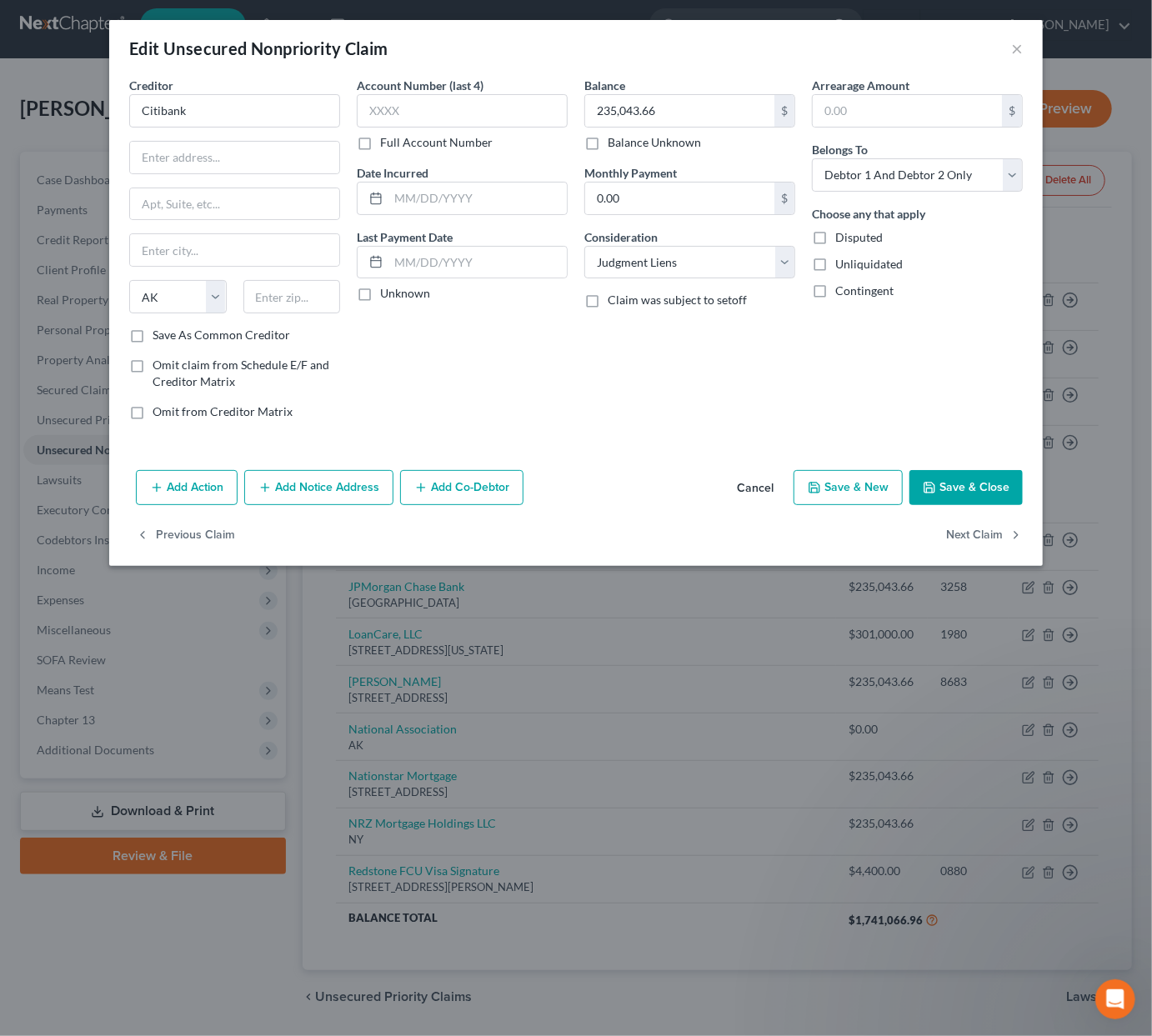
click at [958, 490] on button "Save & Close" at bounding box center [966, 487] width 113 height 35
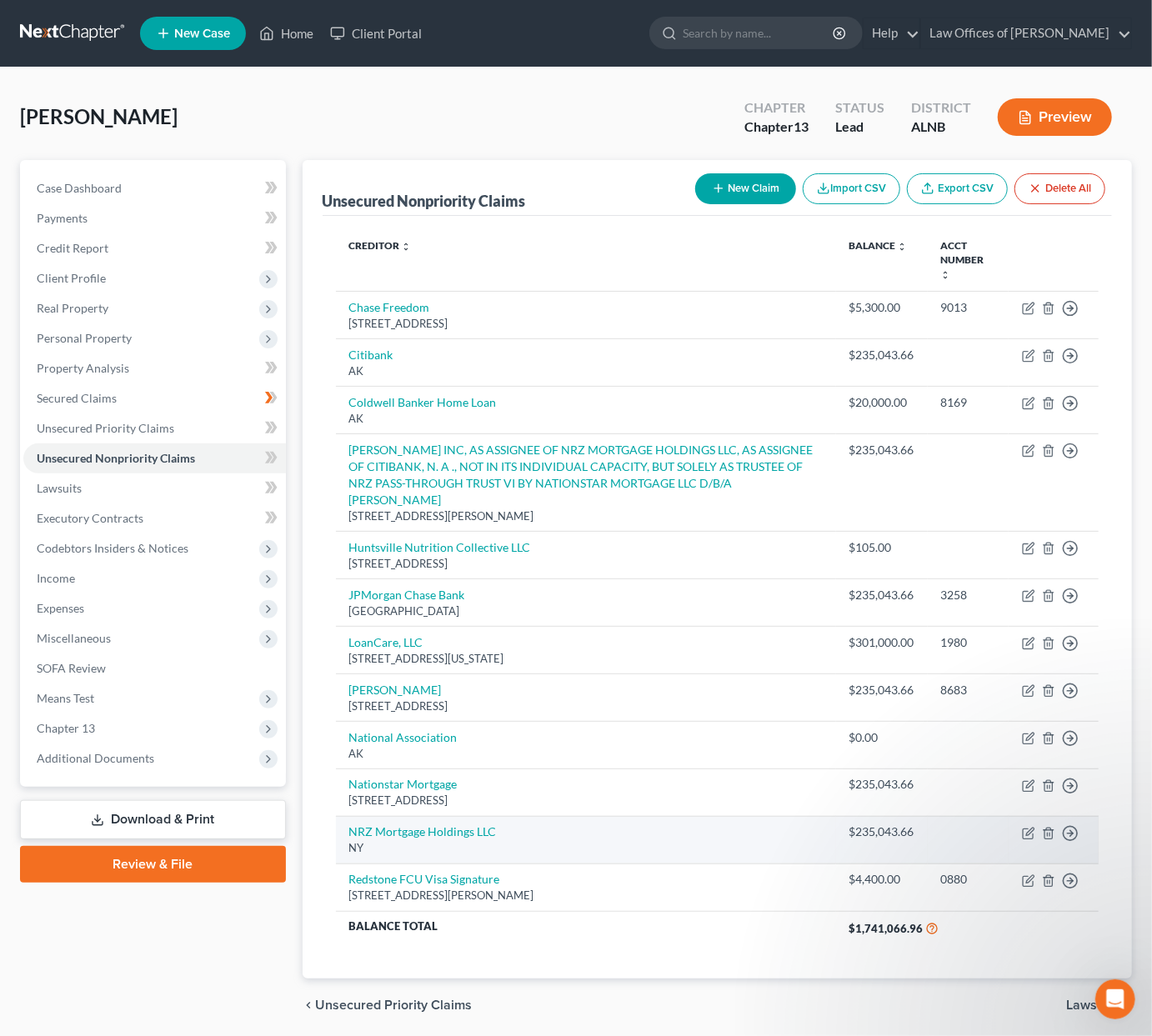
scroll to position [1, 0]
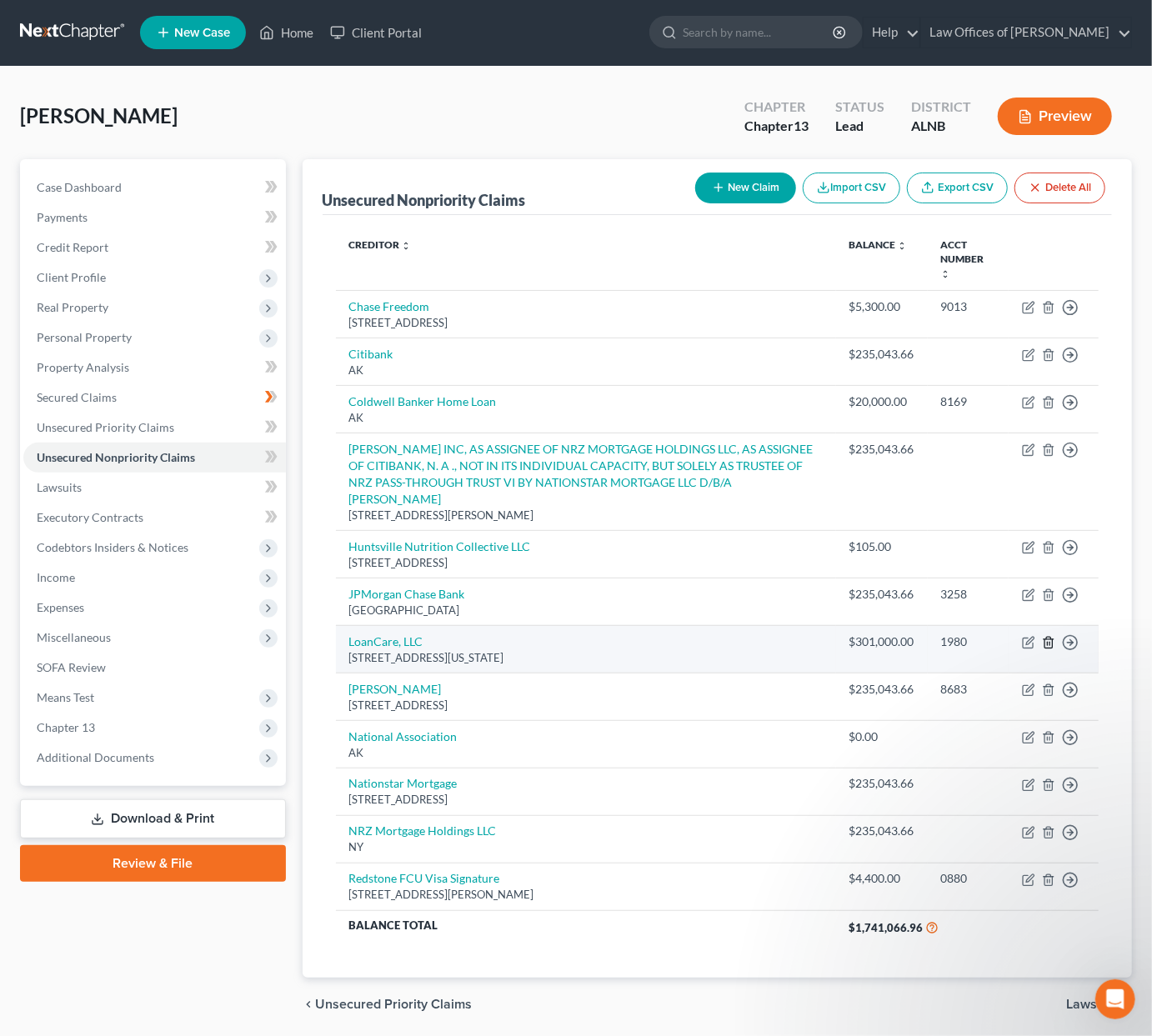
click at [1046, 636] on icon "button" at bounding box center [1049, 643] width 14 height 14
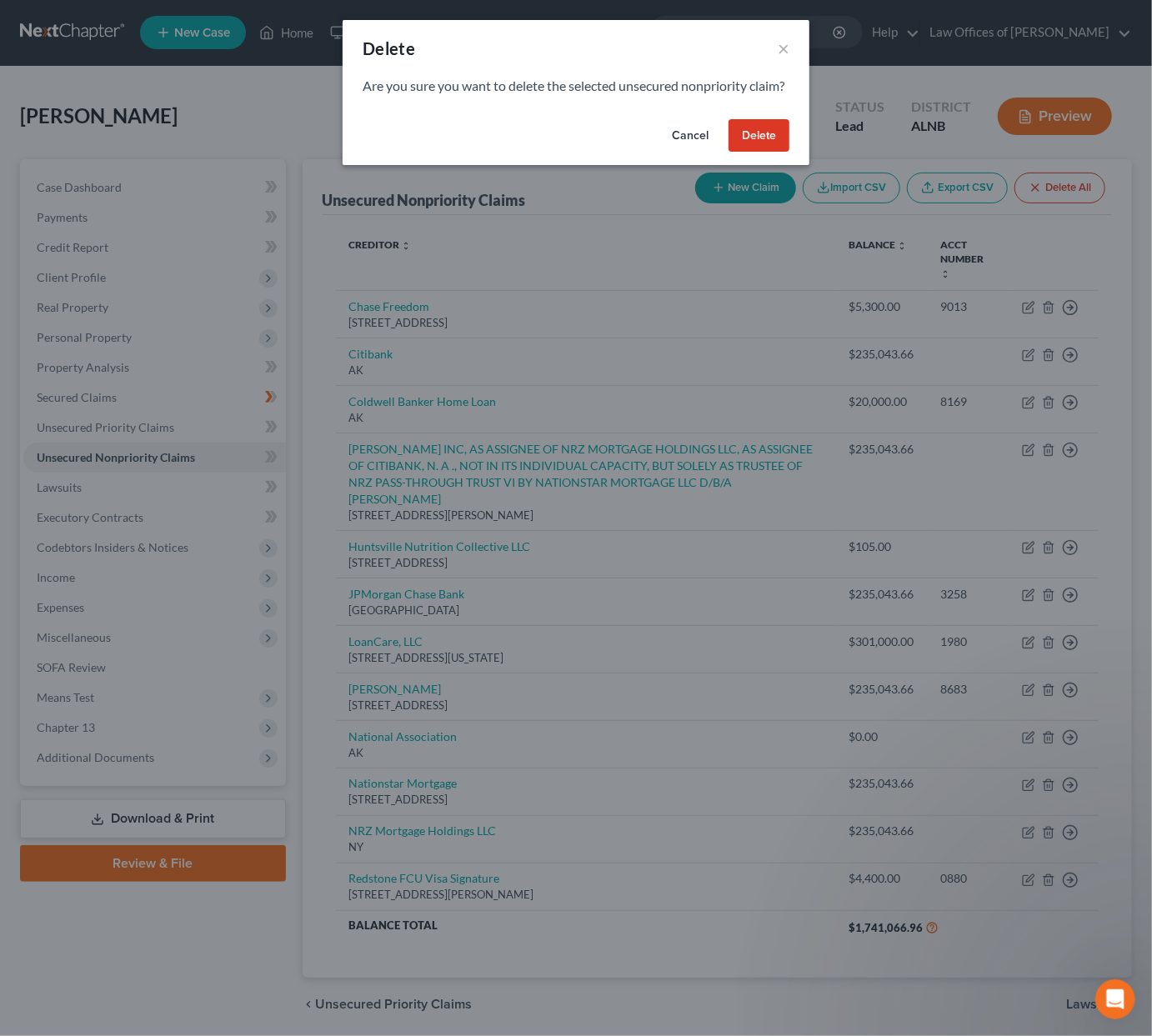
click at [751, 153] on button "Delete" at bounding box center [759, 136] width 61 height 33
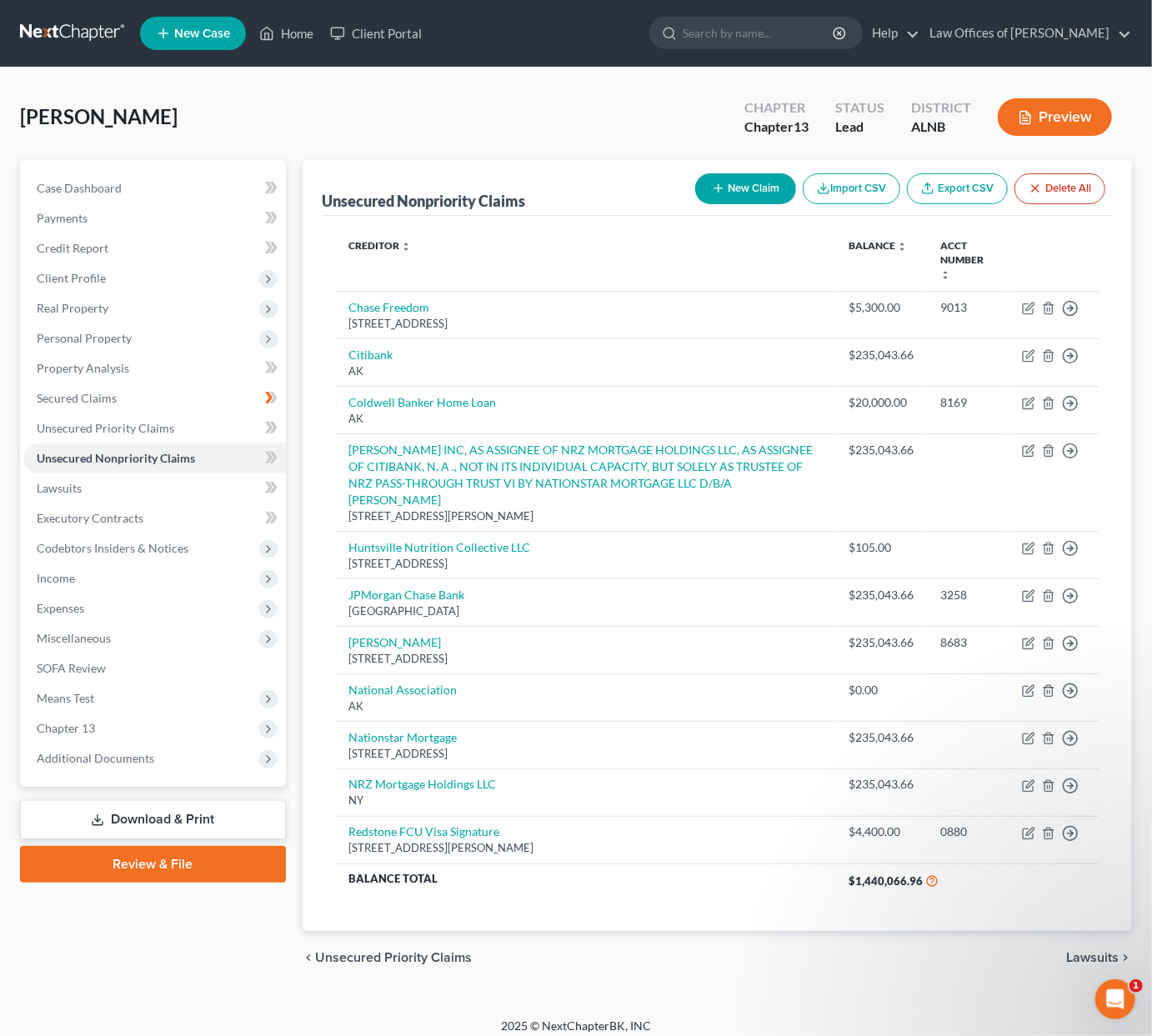
scroll to position [0, 0]
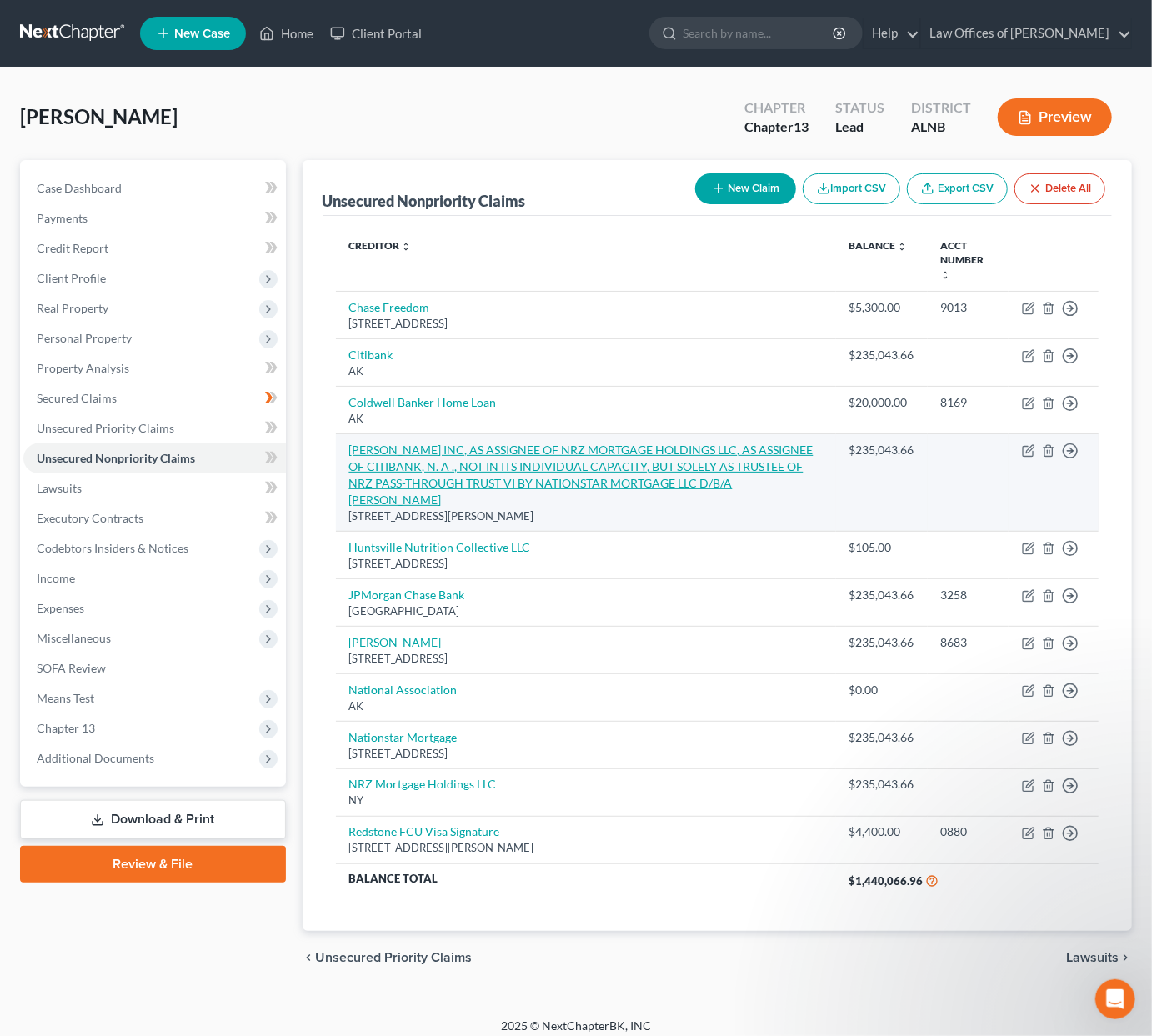
click at [425, 449] on link "DYCK-O'NEAL INC, AS ASSIGNEE OF NRZ MORTGAGE HOLDINGS LLC, AS ASSIGNEE OF CITIB…" at bounding box center [582, 474] width 465 height 64
select select "14"
select select "8"
select select "0"
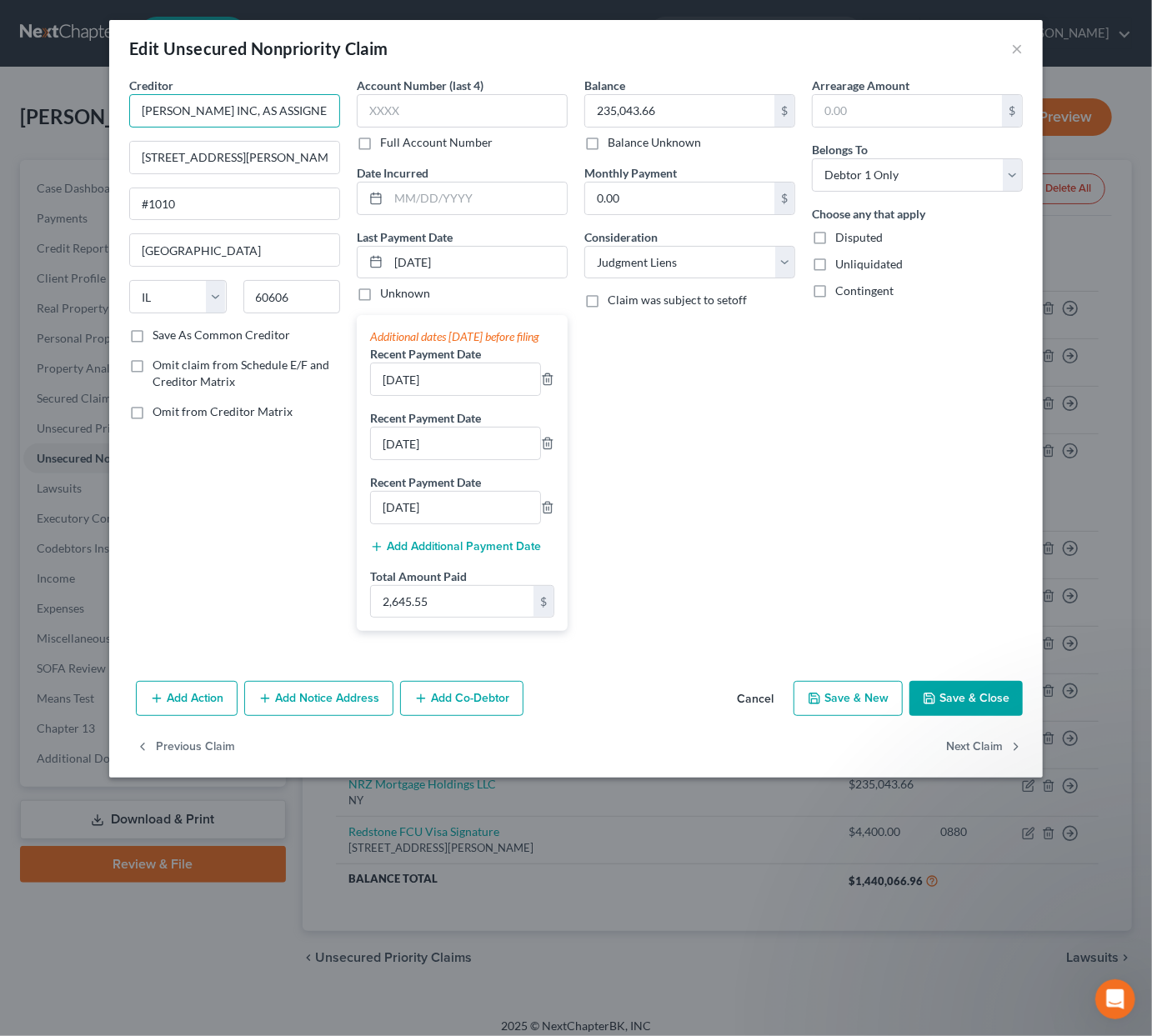
click at [214, 109] on input "DYCK-O'NEAL INC, AS ASSIGNEE OF NRZ MORTGAGE HOLDINGS LLC, AS ASSIGNEE OF CITIB…" at bounding box center [234, 110] width 211 height 33
click at [281, 466] on div "Creditor * DYCK-O'NEAL INC, AS ASSIGNEE OF NRZ MORTGAGE HOLDINGS LLC, AS ASSIGN…" at bounding box center [234, 361] width 228 height 568
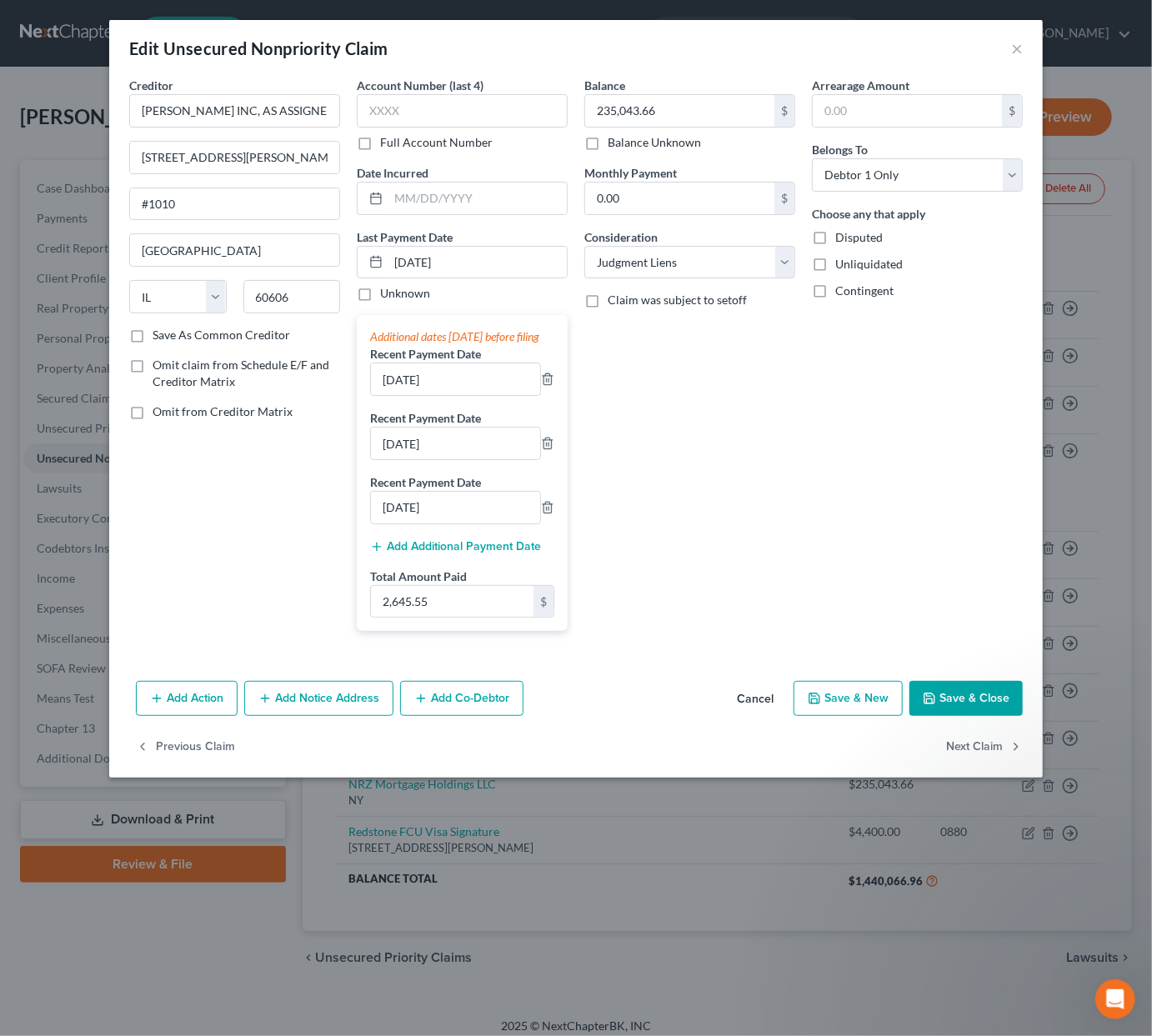
click at [175, 708] on button "Add Action" at bounding box center [186, 698] width 101 height 35
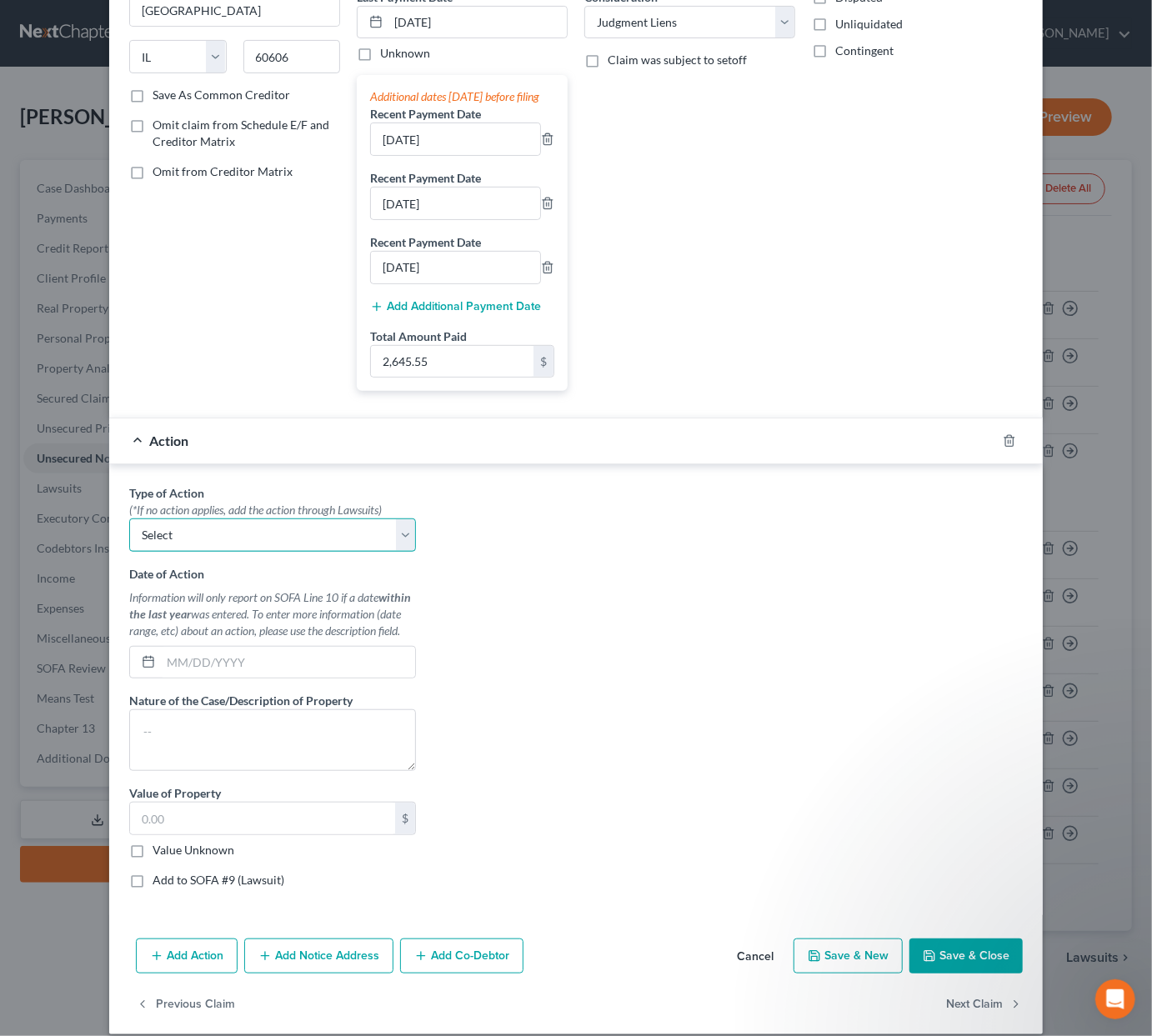
scroll to position [243, 0]
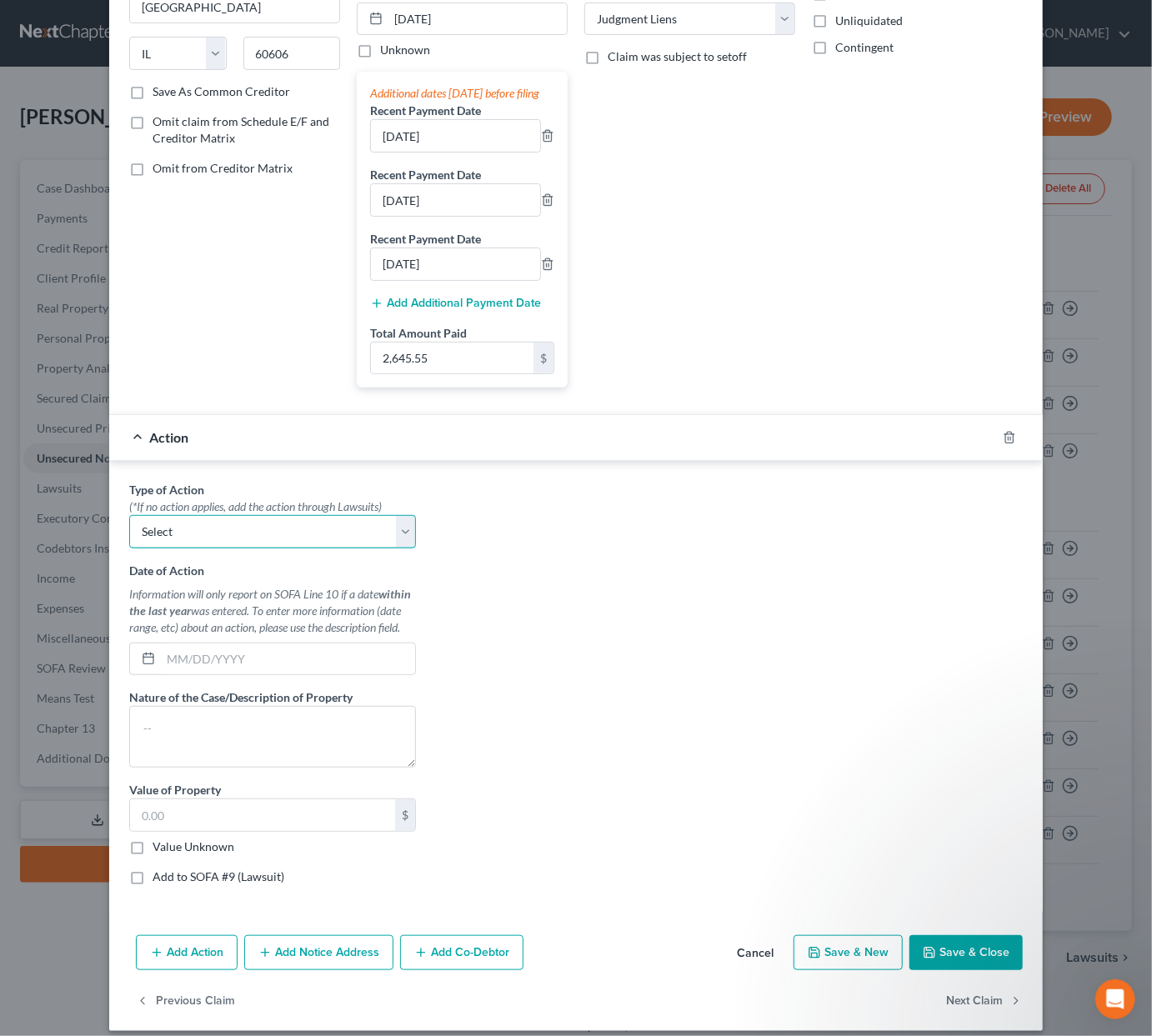
select select "1"
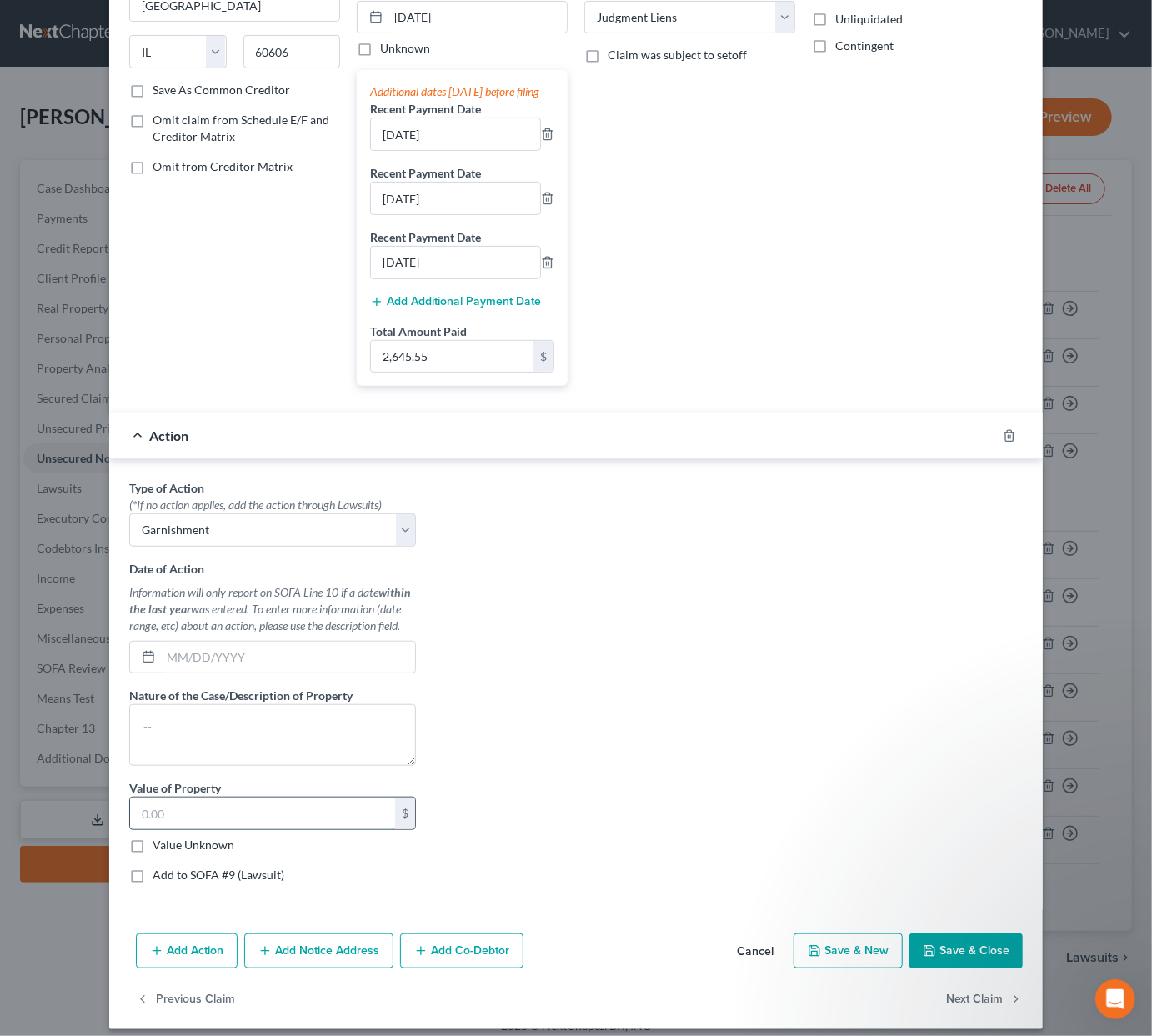
click at [240, 830] on input "text" at bounding box center [263, 813] width 265 height 32
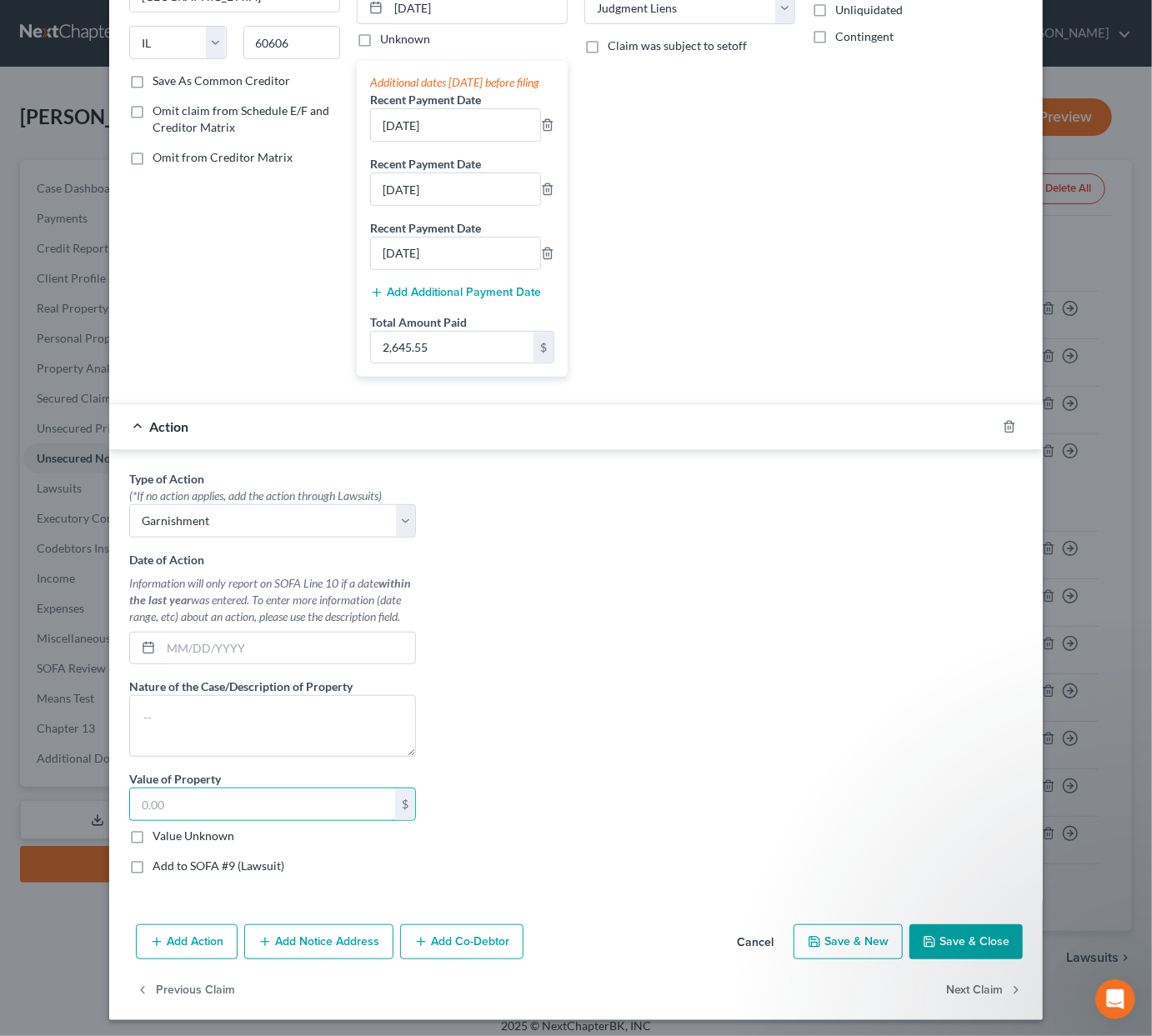
scroll to position [260, 0]
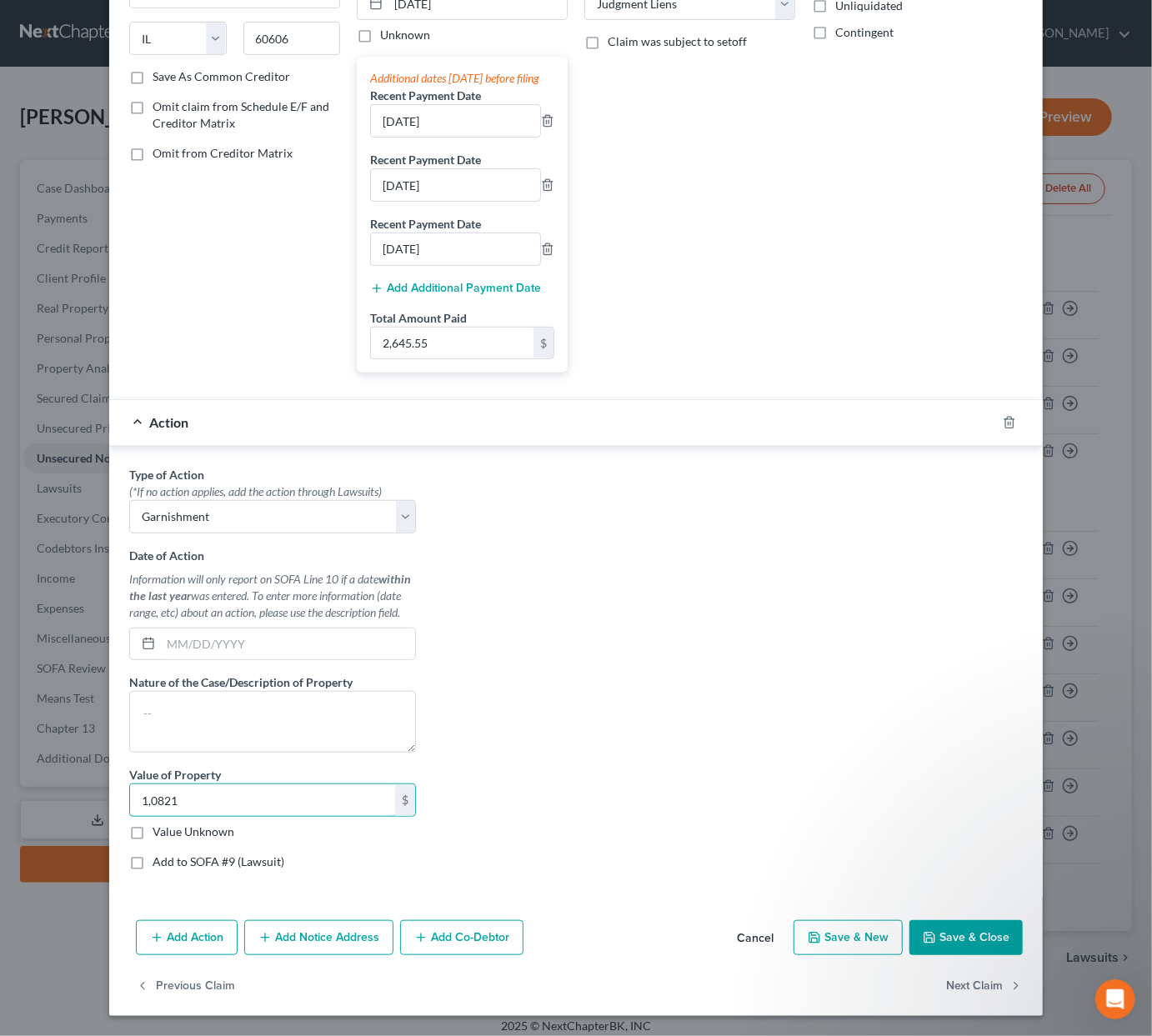
type input "10,821"
click at [257, 695] on textarea at bounding box center [273, 722] width 287 height 61
click at [218, 634] on input "text" at bounding box center [288, 644] width 254 height 32
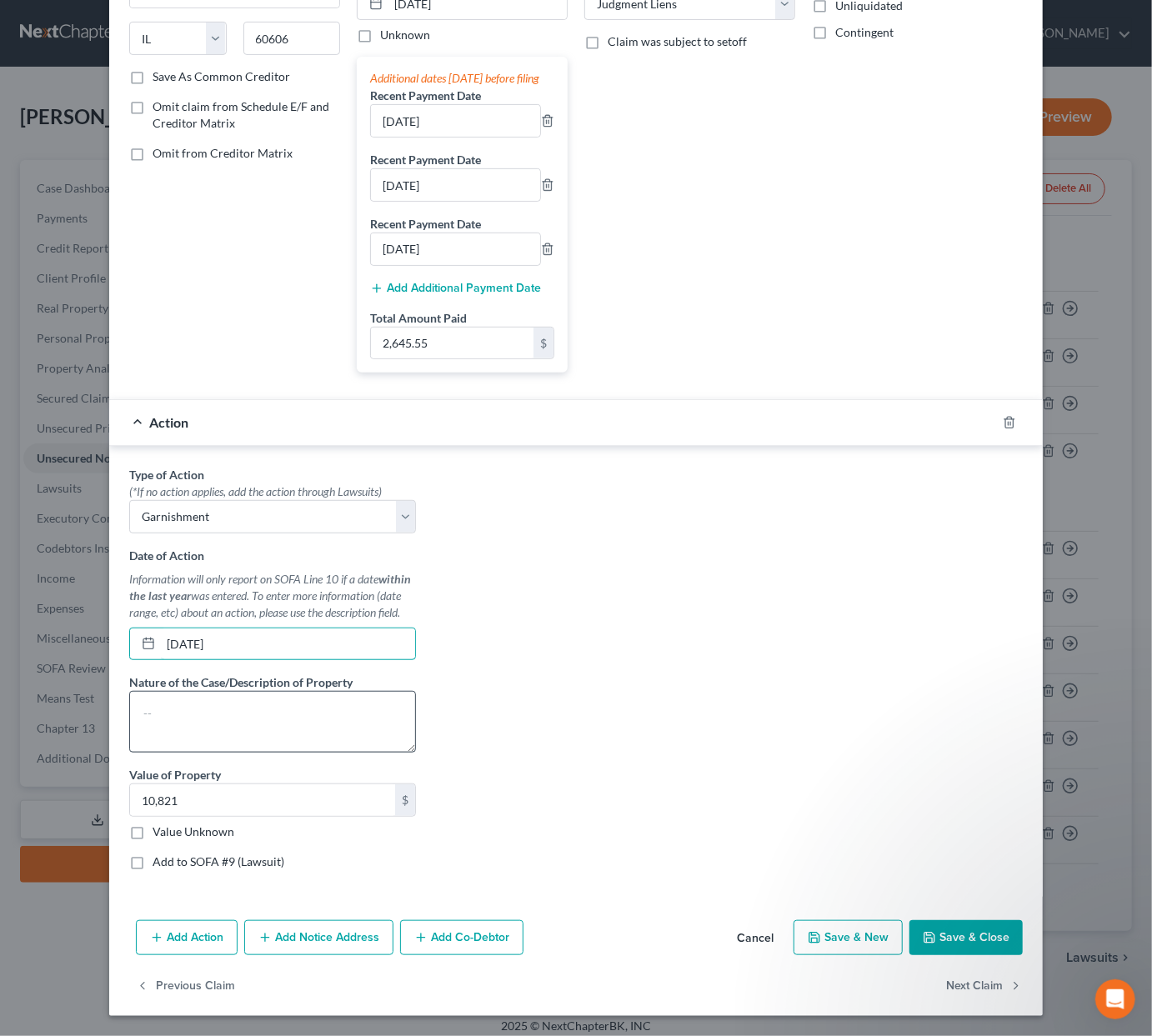
type input "9/26/2025"
click at [233, 726] on textarea at bounding box center [273, 722] width 287 height 61
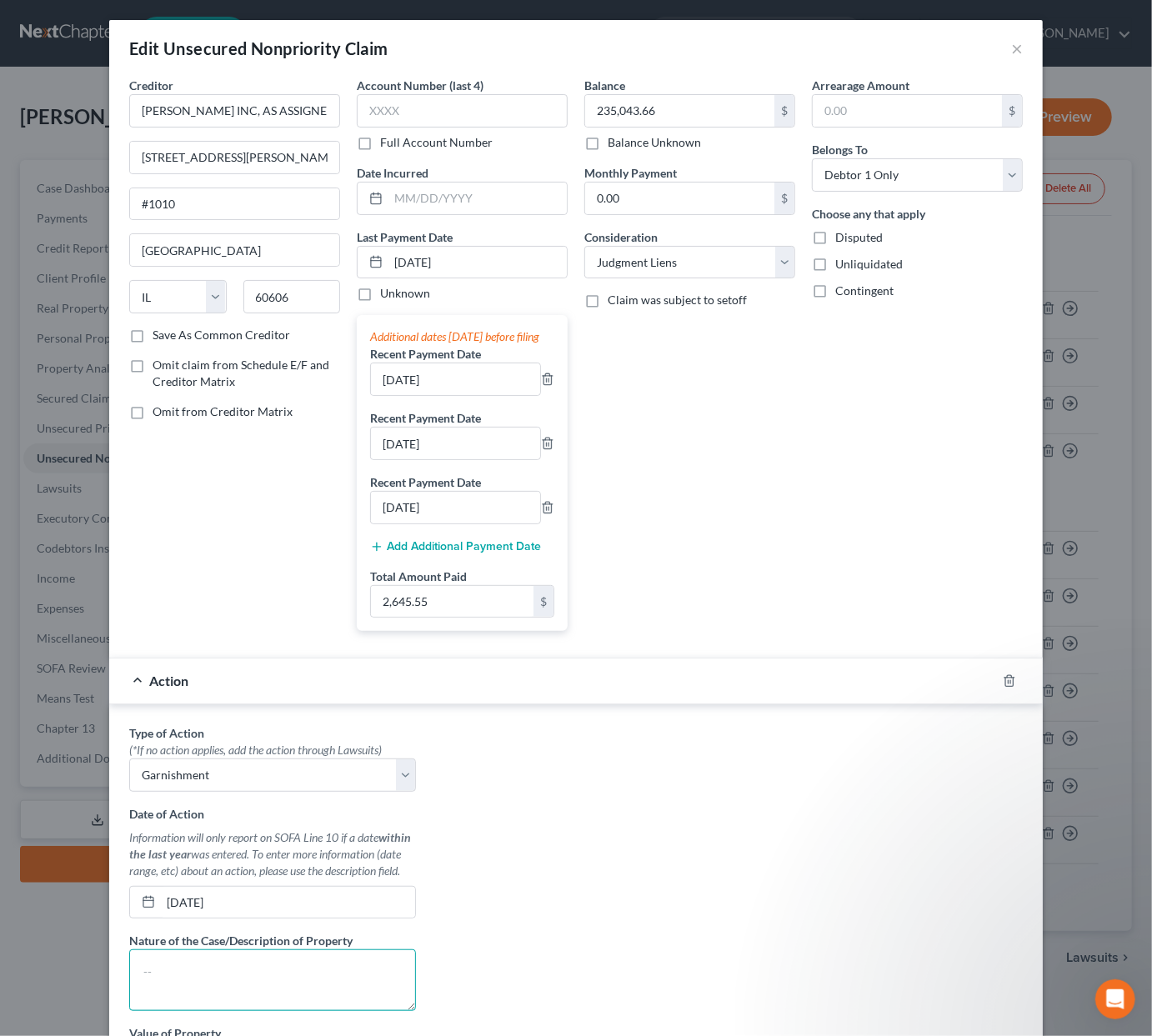
scroll to position [3, 0]
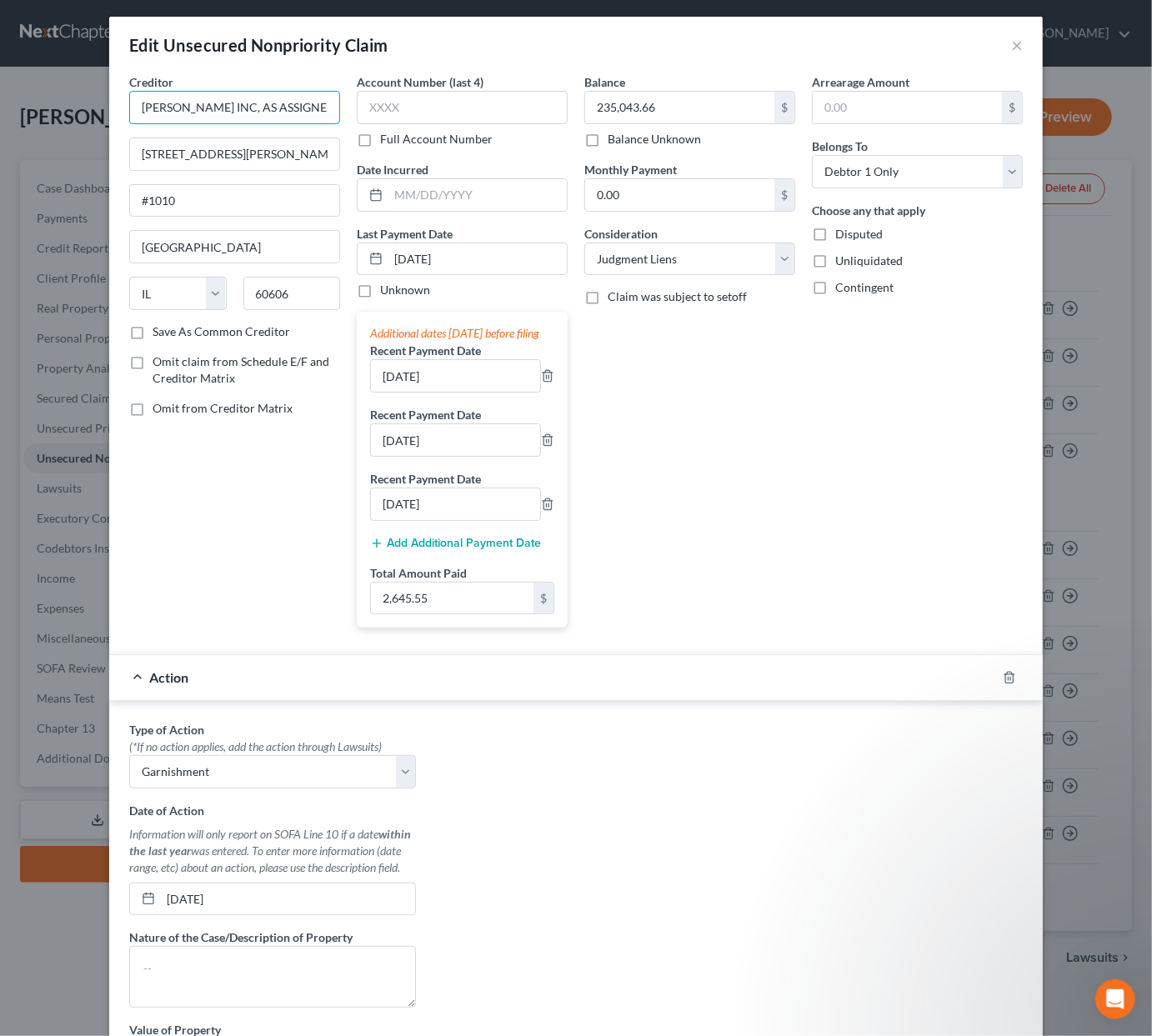
click at [197, 98] on input "DYCK-O'NEAL INC, AS ASSIGNEE OF NRZ MORTGAGE HOLDINGS LLC, AS ASSIGNEE OF CITIB…" at bounding box center [234, 107] width 211 height 33
click at [197, 98] on input "DYCK-O'NEAL INC, AS ASSIGNEE OF NRZ MORTGAGE HOLDINGS LLC, AS ASSIGNEE OF CITIB…" at bounding box center [234, 109] width 211 height 33
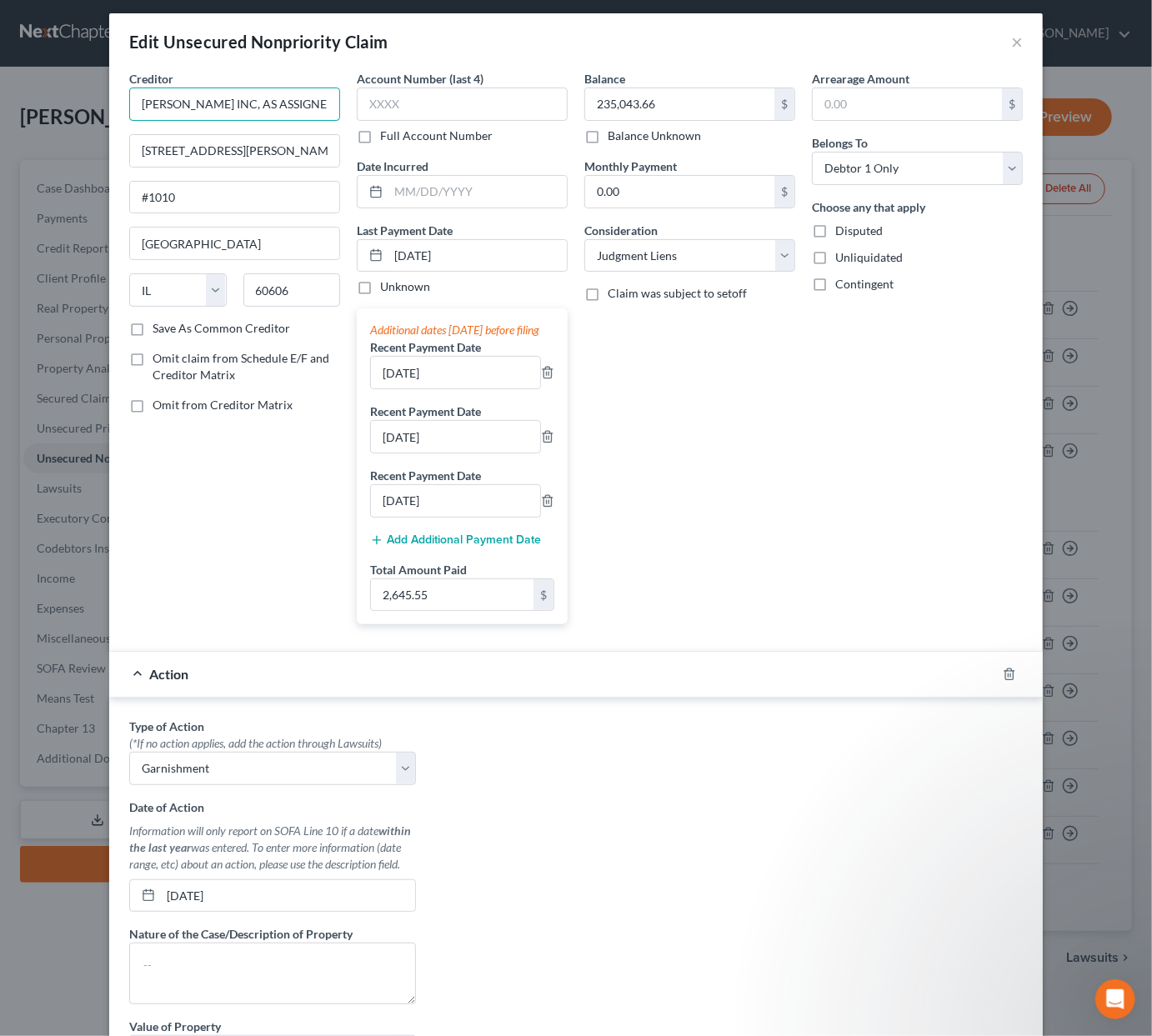
click at [197, 98] on input "DYCK-O'NEAL INC, AS ASSIGNEE OF NRZ MORTGAGE HOLDINGS LLC, AS ASSIGNEE OF CITIB…" at bounding box center [234, 104] width 211 height 33
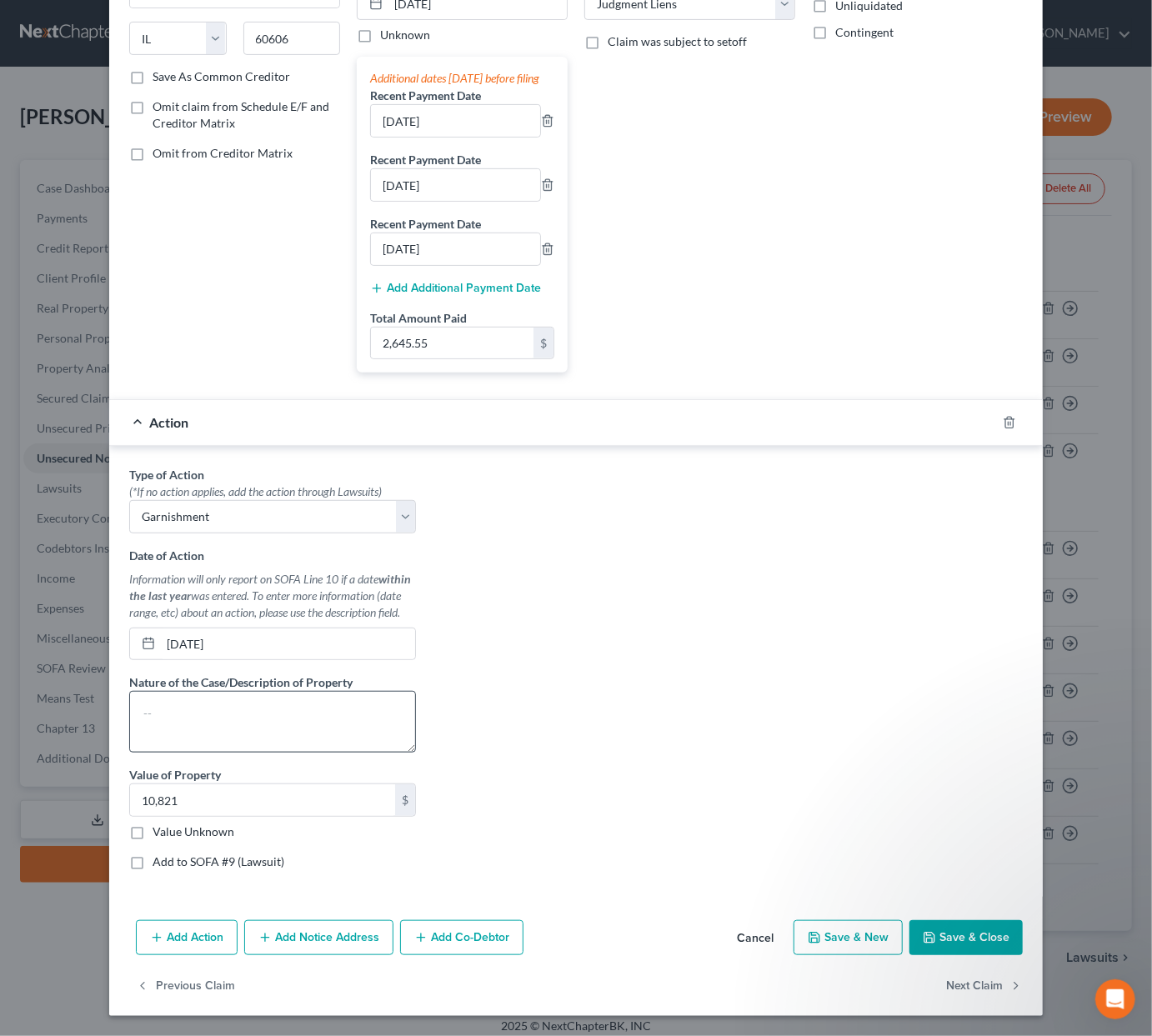
scroll to position [260, 0]
click at [217, 725] on textarea at bounding box center [273, 722] width 287 height 61
type textarea "Collection suit"
click at [991, 913] on button "Save & Close" at bounding box center [966, 937] width 113 height 35
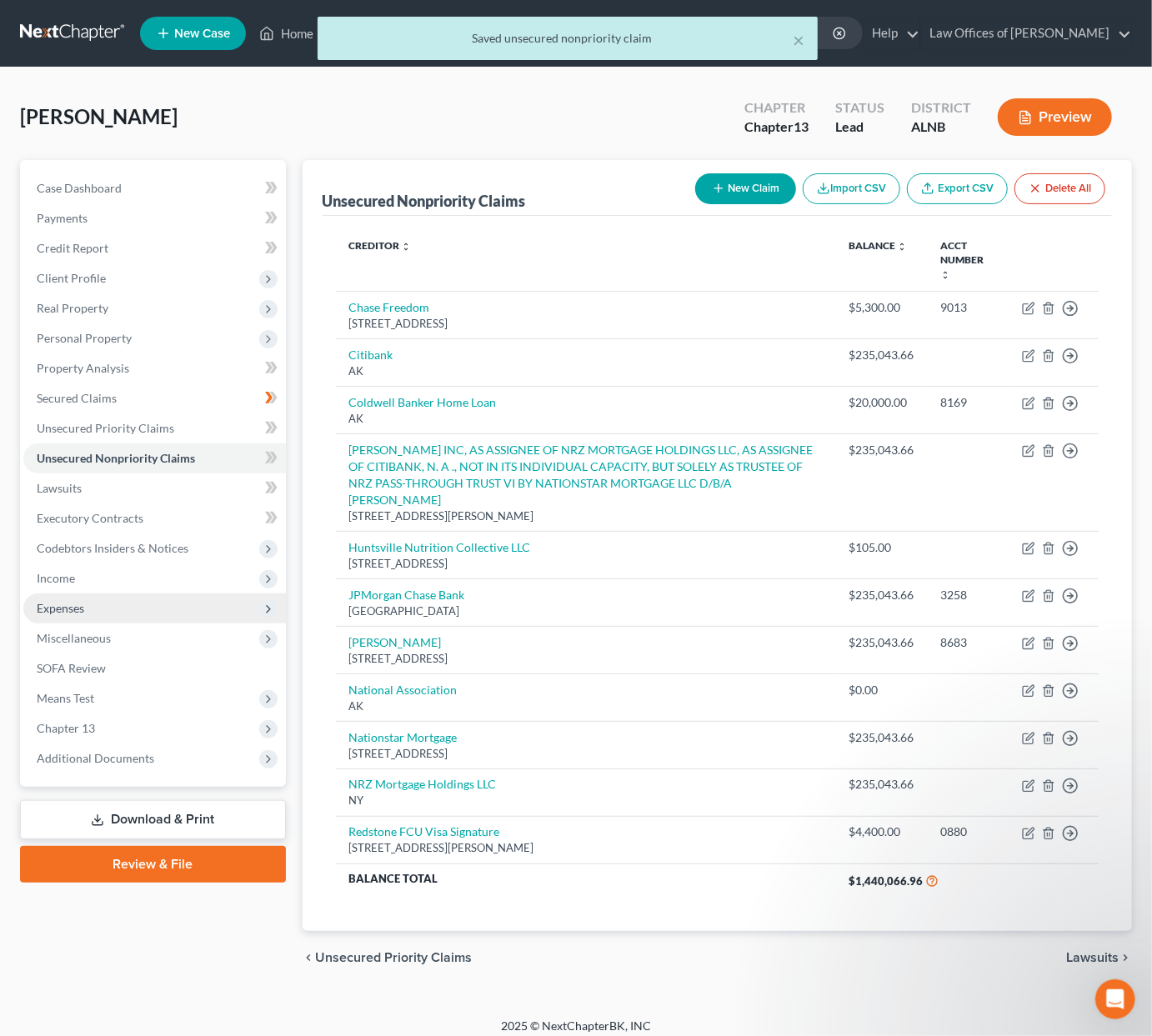
scroll to position [1, 0]
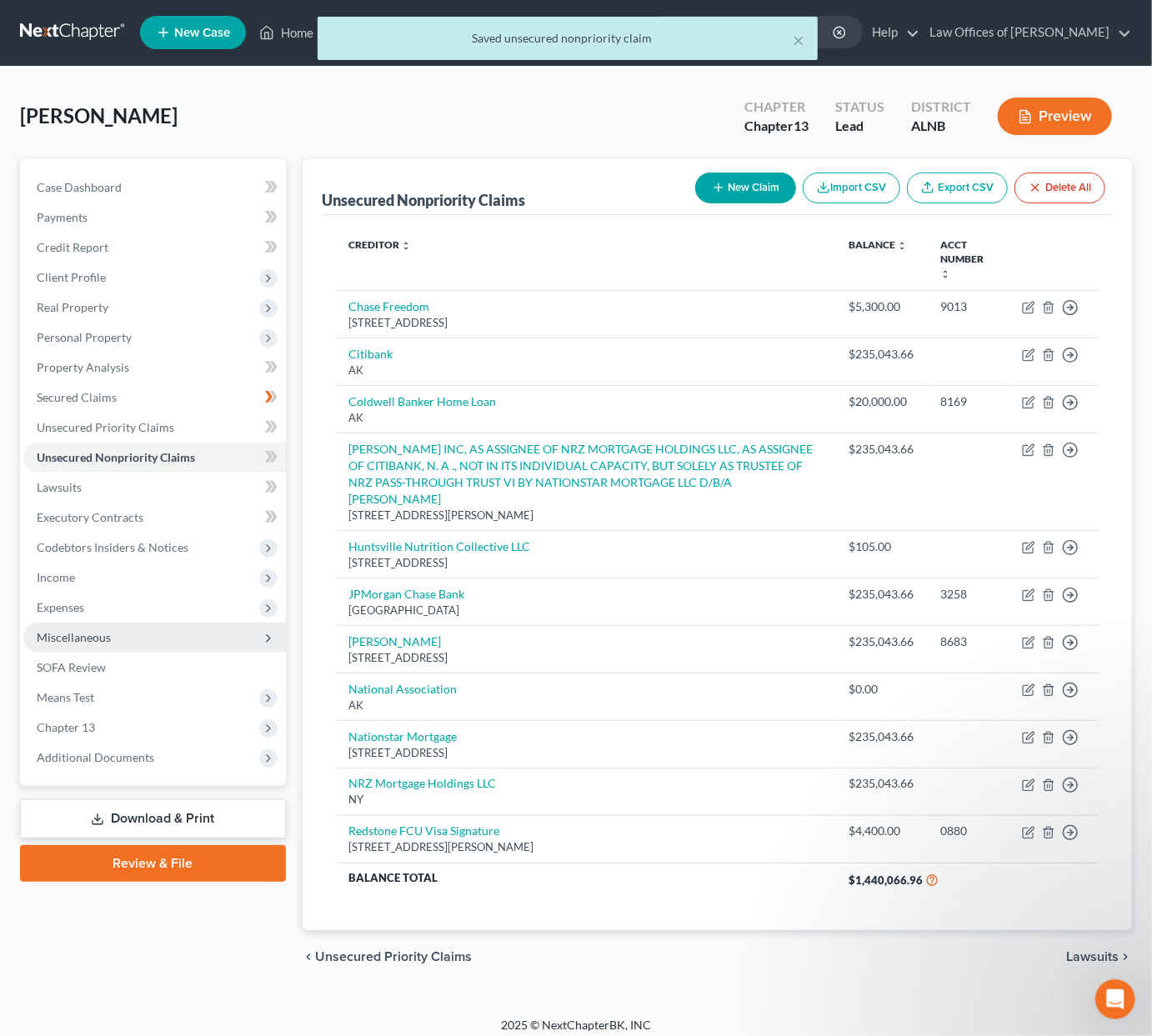
click at [73, 630] on span "Miscellaneous" at bounding box center [73, 637] width 74 height 14
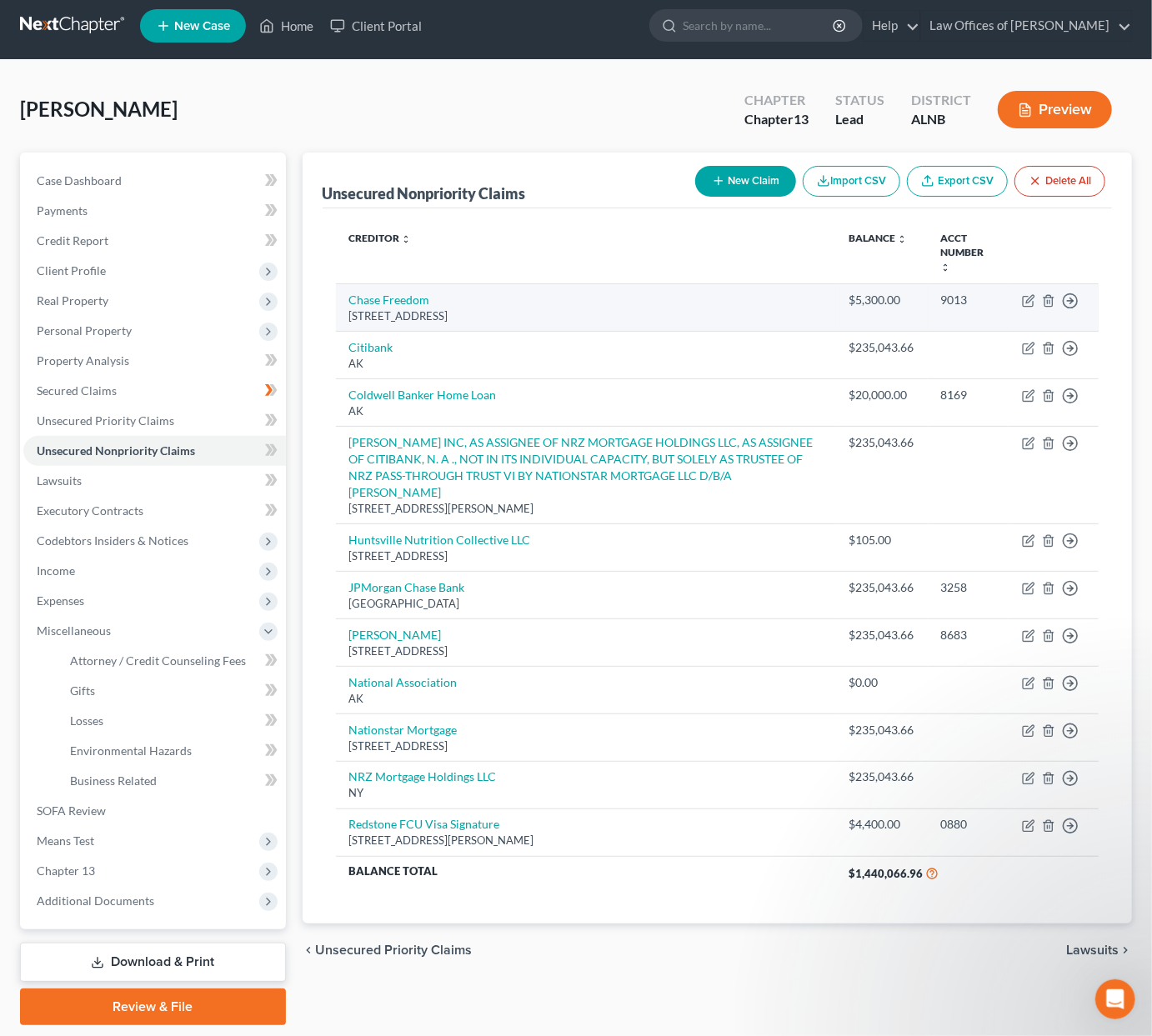
scroll to position [8, 0]
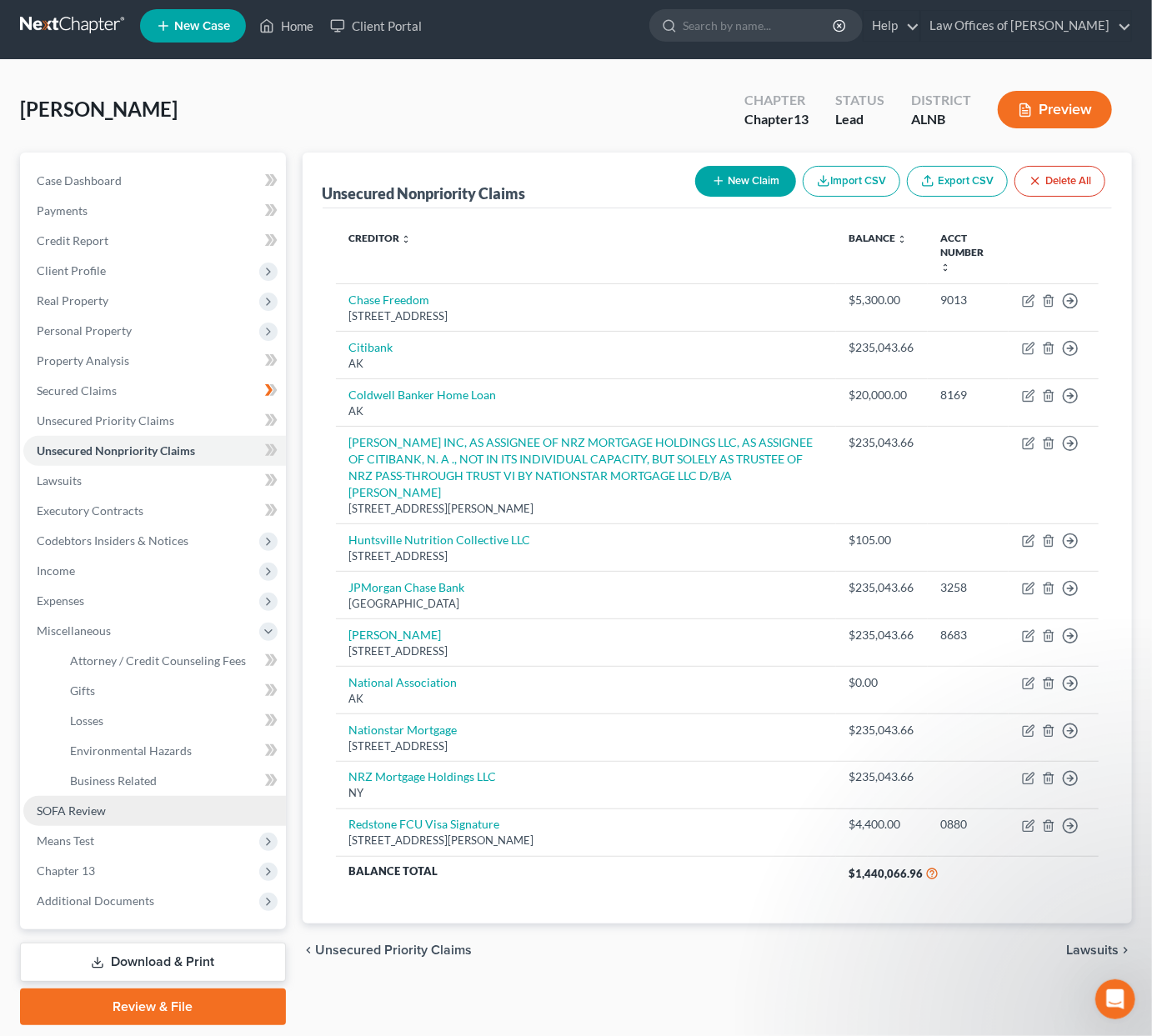
click at [76, 804] on span "SOFA Review" at bounding box center [71, 811] width 69 height 14
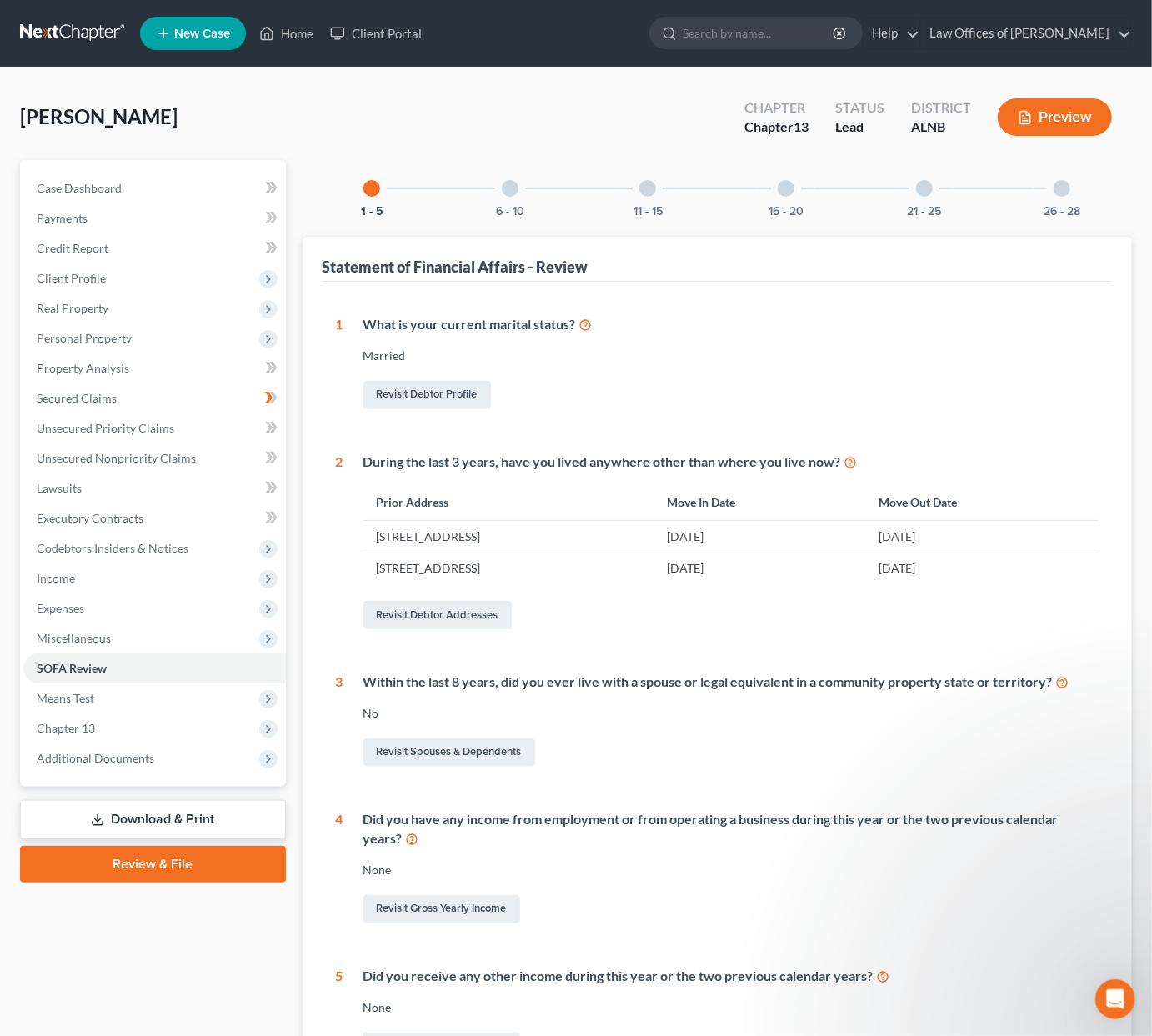
click at [515, 191] on div at bounding box center [511, 188] width 17 height 17
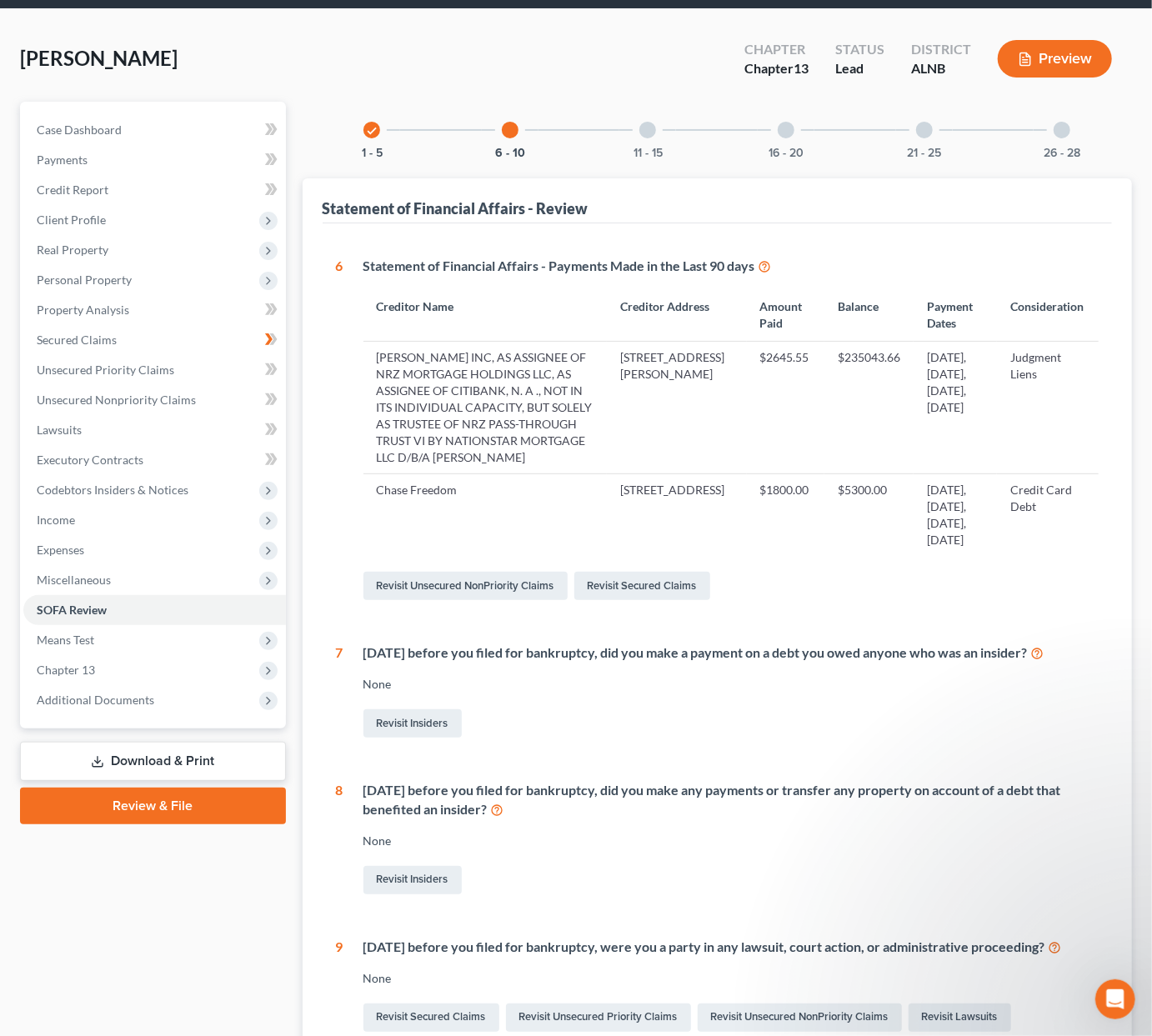
scroll to position [62, 0]
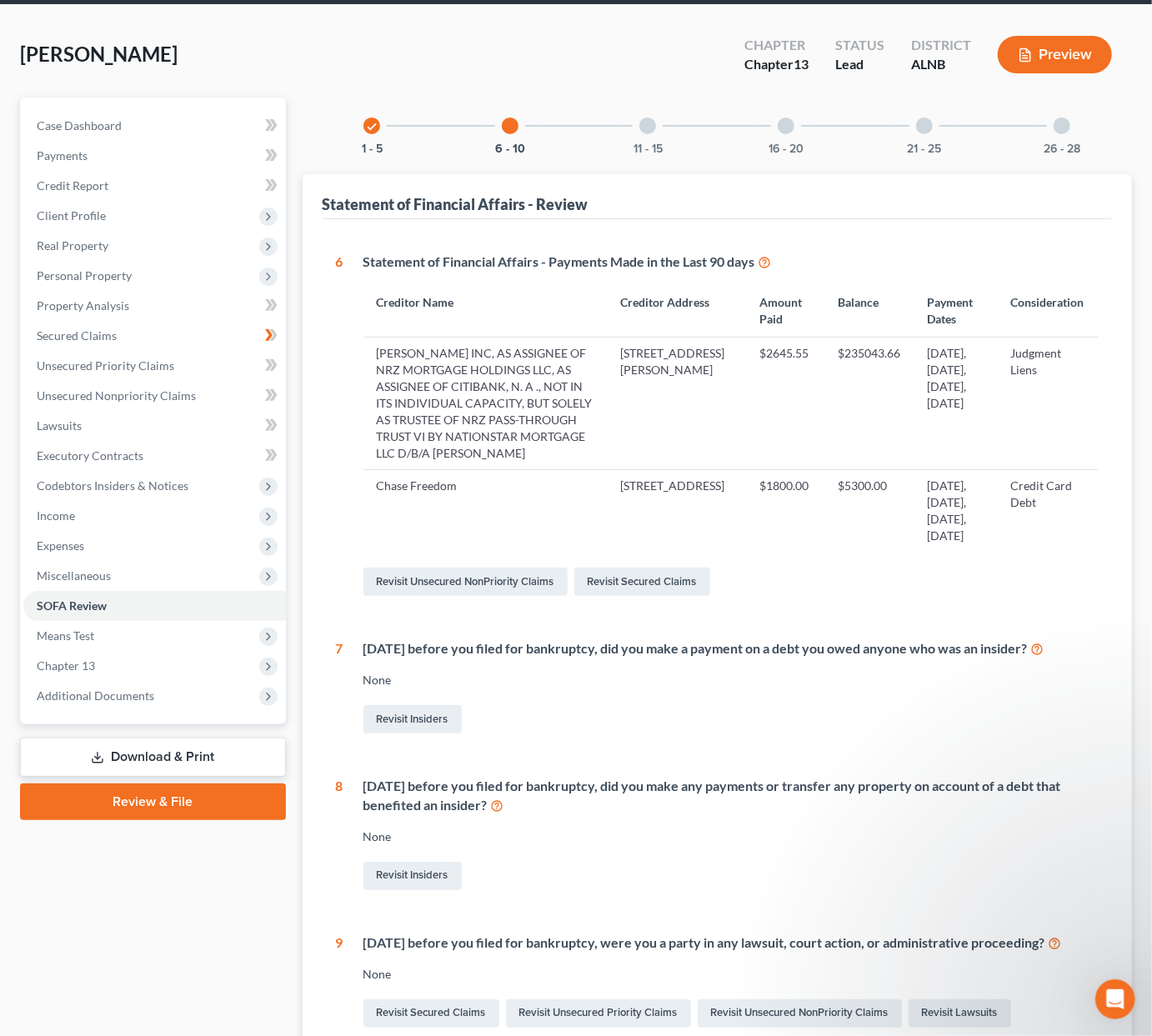
click at [652, 129] on div at bounding box center [648, 126] width 17 height 17
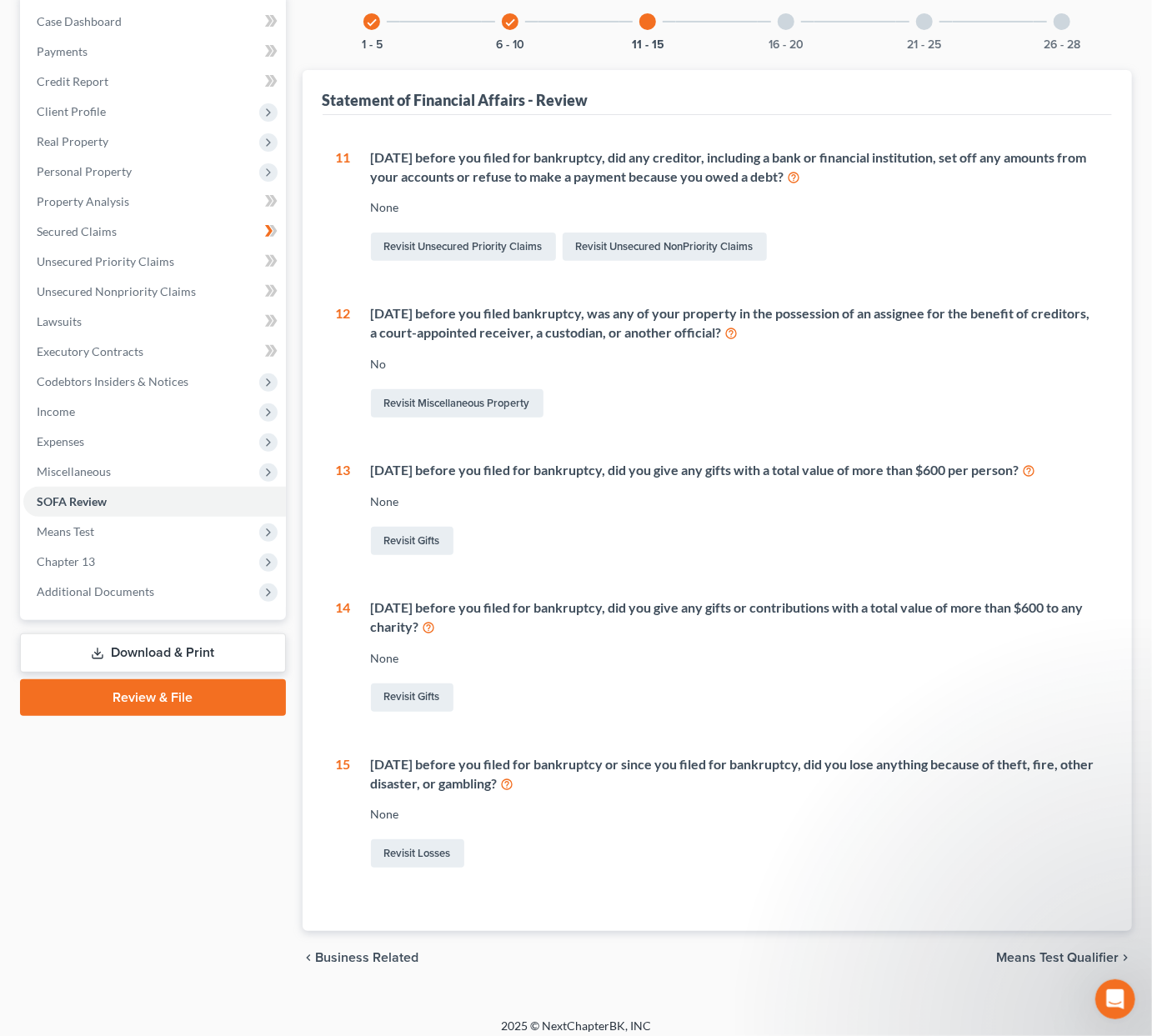
scroll to position [167, 0]
click at [784, 20] on div at bounding box center [786, 22] width 17 height 17
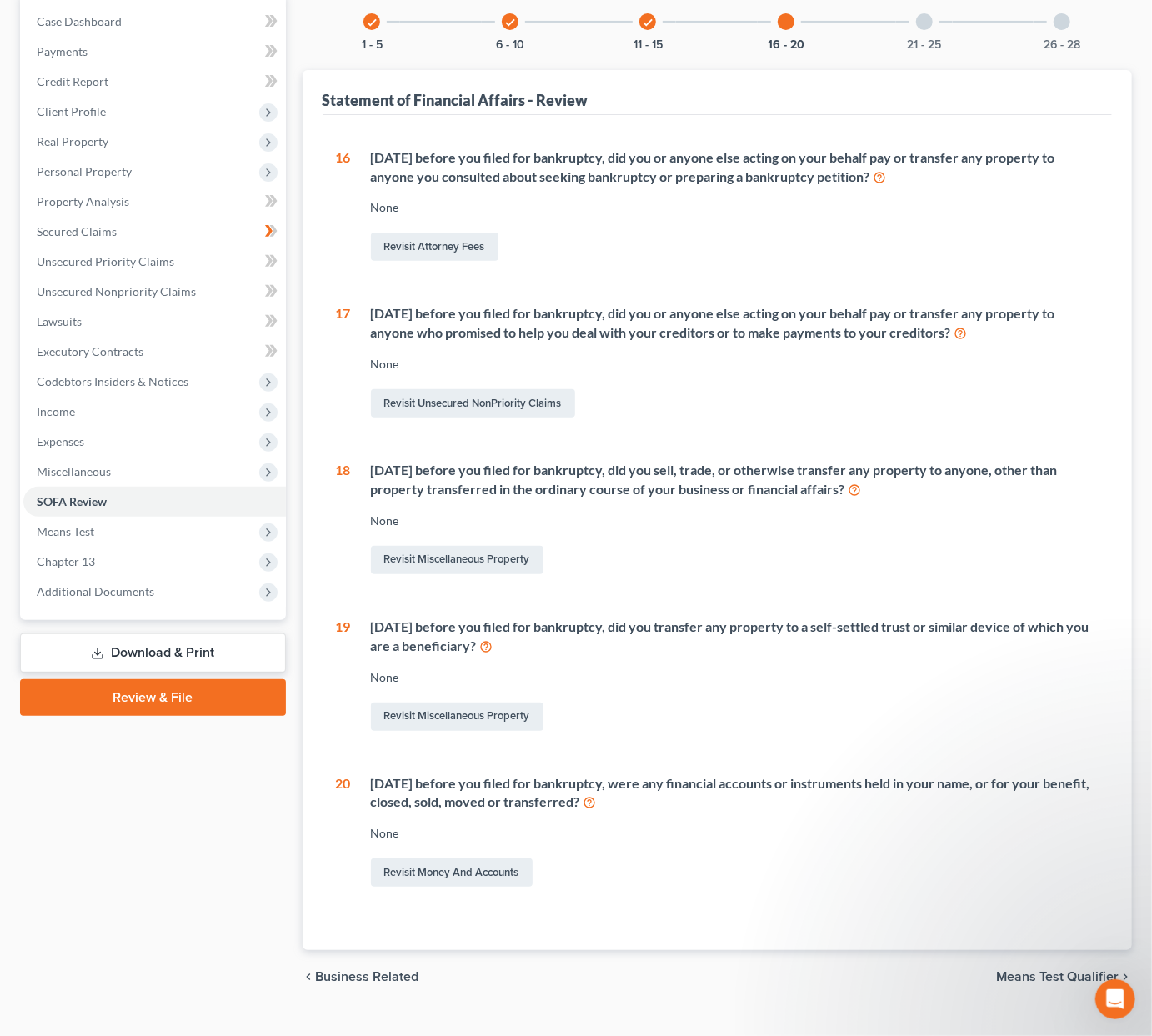
click at [923, 24] on div at bounding box center [925, 22] width 17 height 17
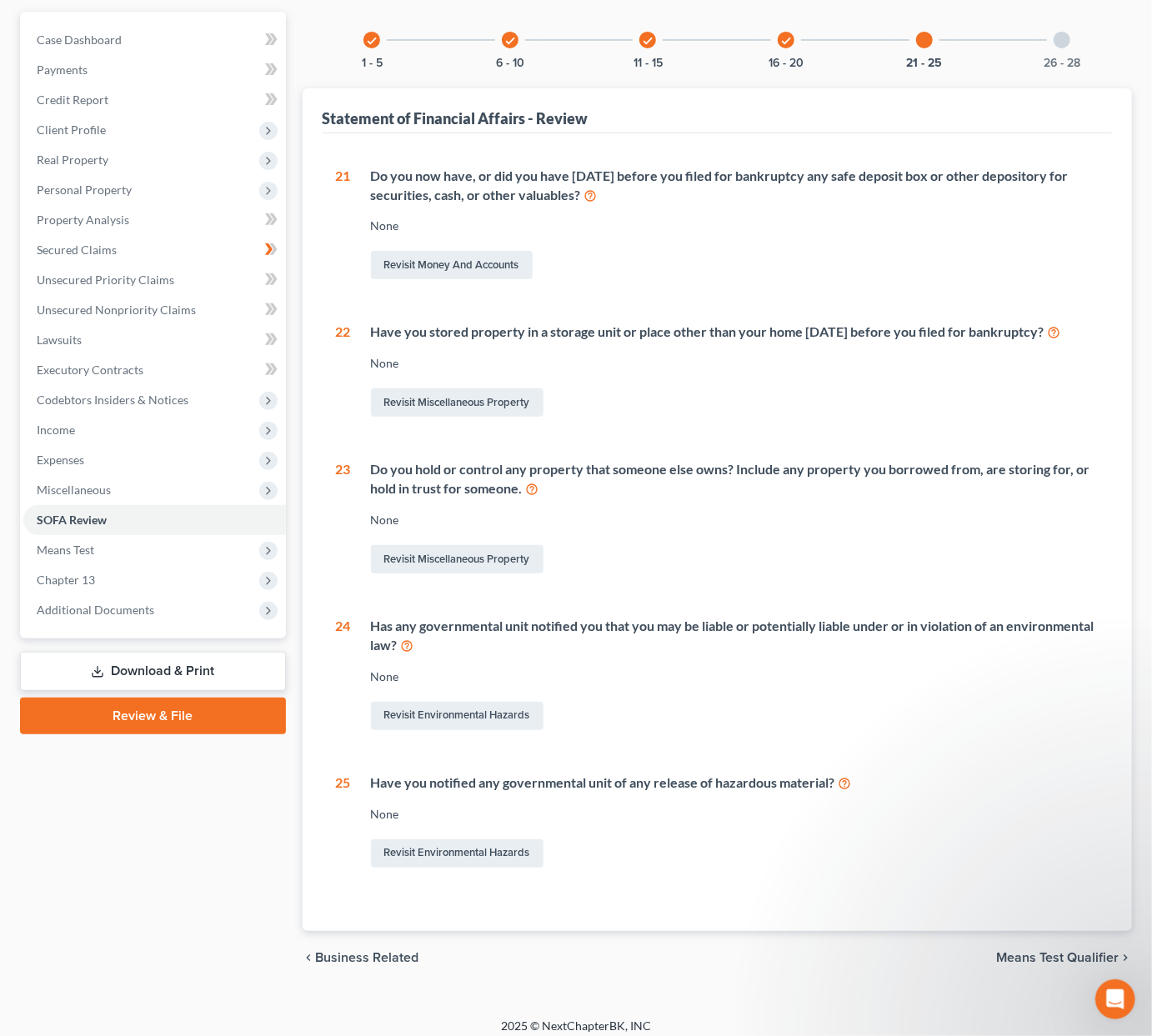
scroll to position [148, 0]
click at [1064, 42] on div at bounding box center [1062, 41] width 17 height 17
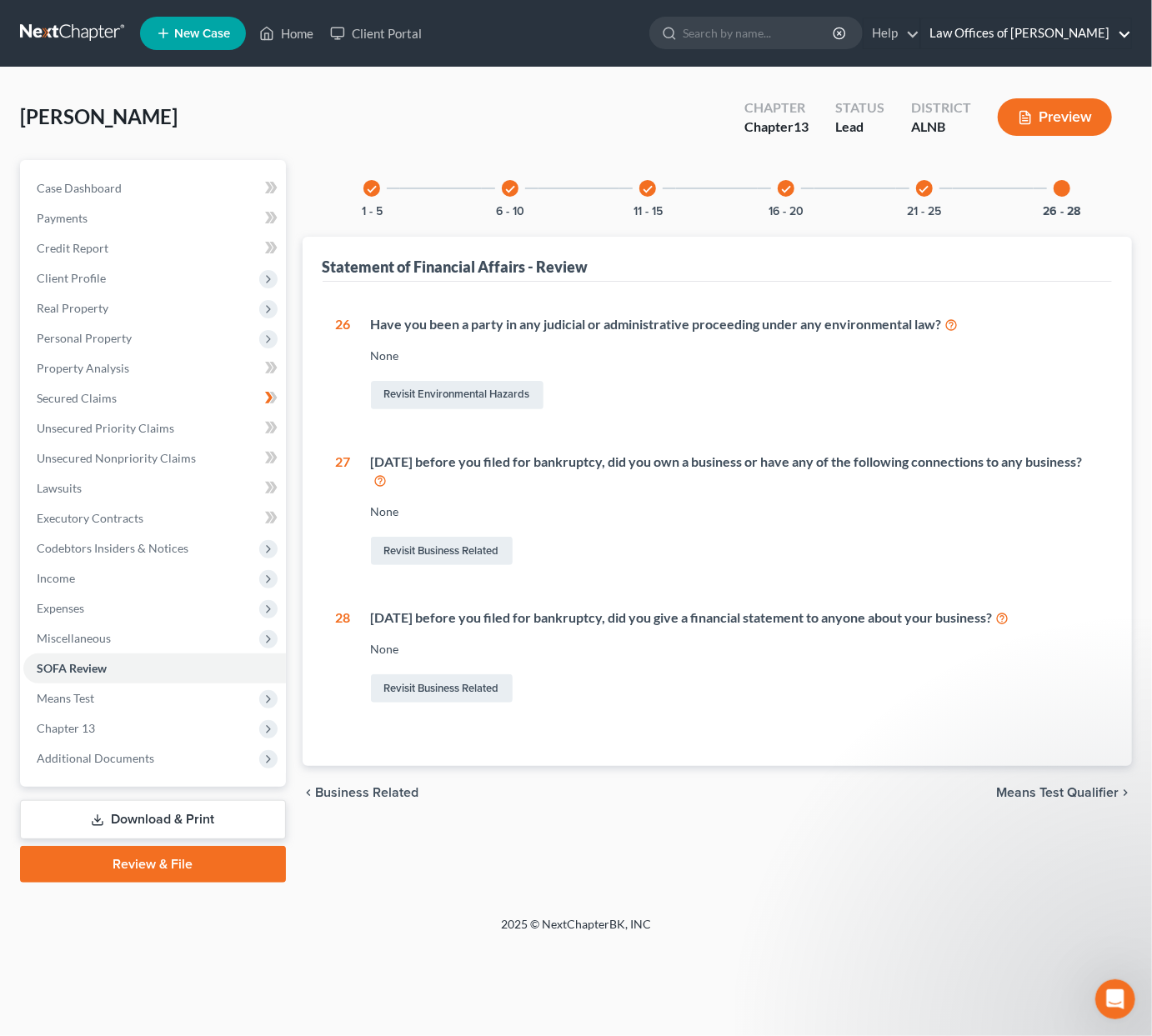
scroll to position [0, 0]
click at [653, 185] on icon "check" at bounding box center [648, 189] width 12 height 12
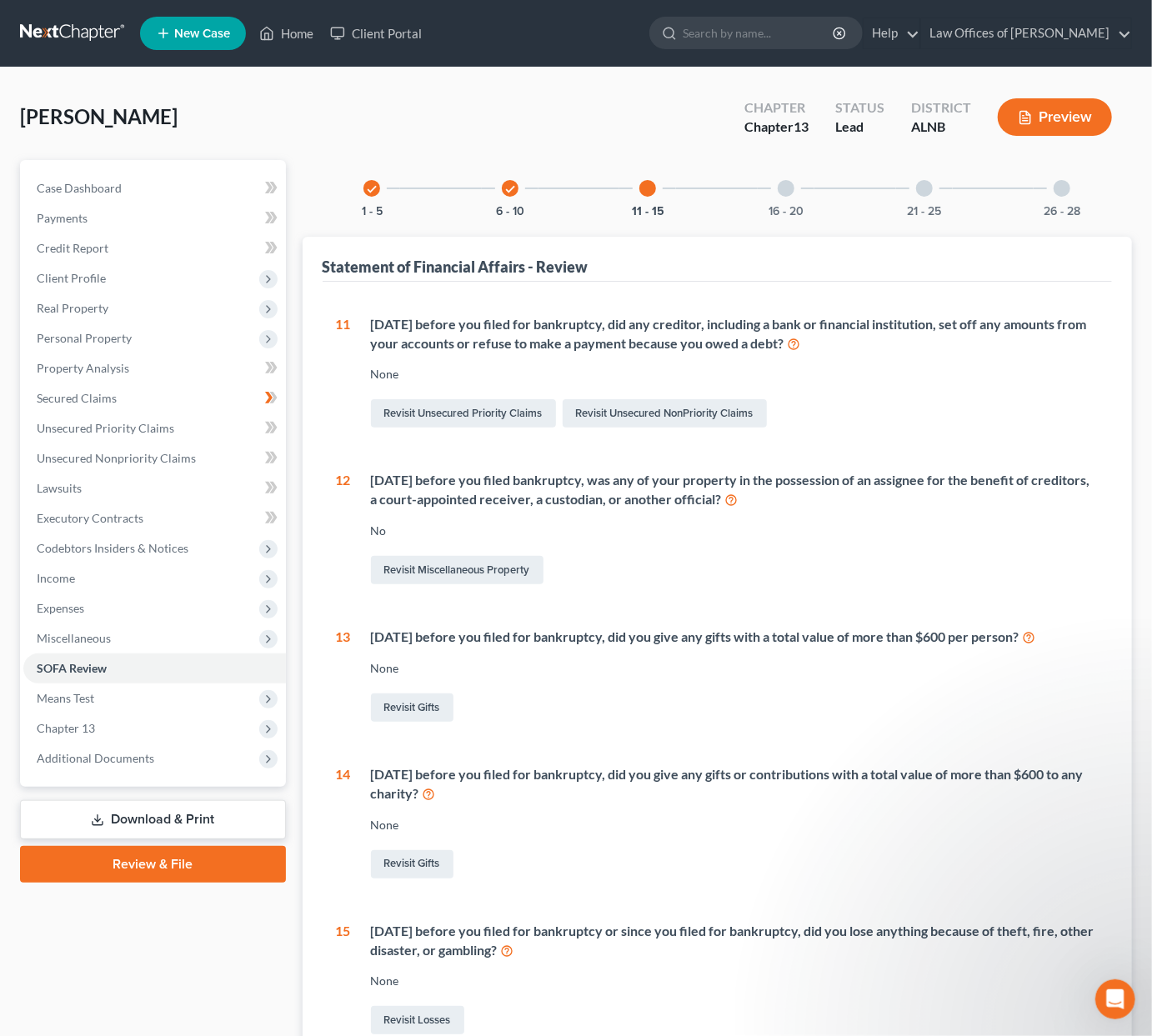
click at [379, 192] on div "check" at bounding box center [372, 188] width 17 height 17
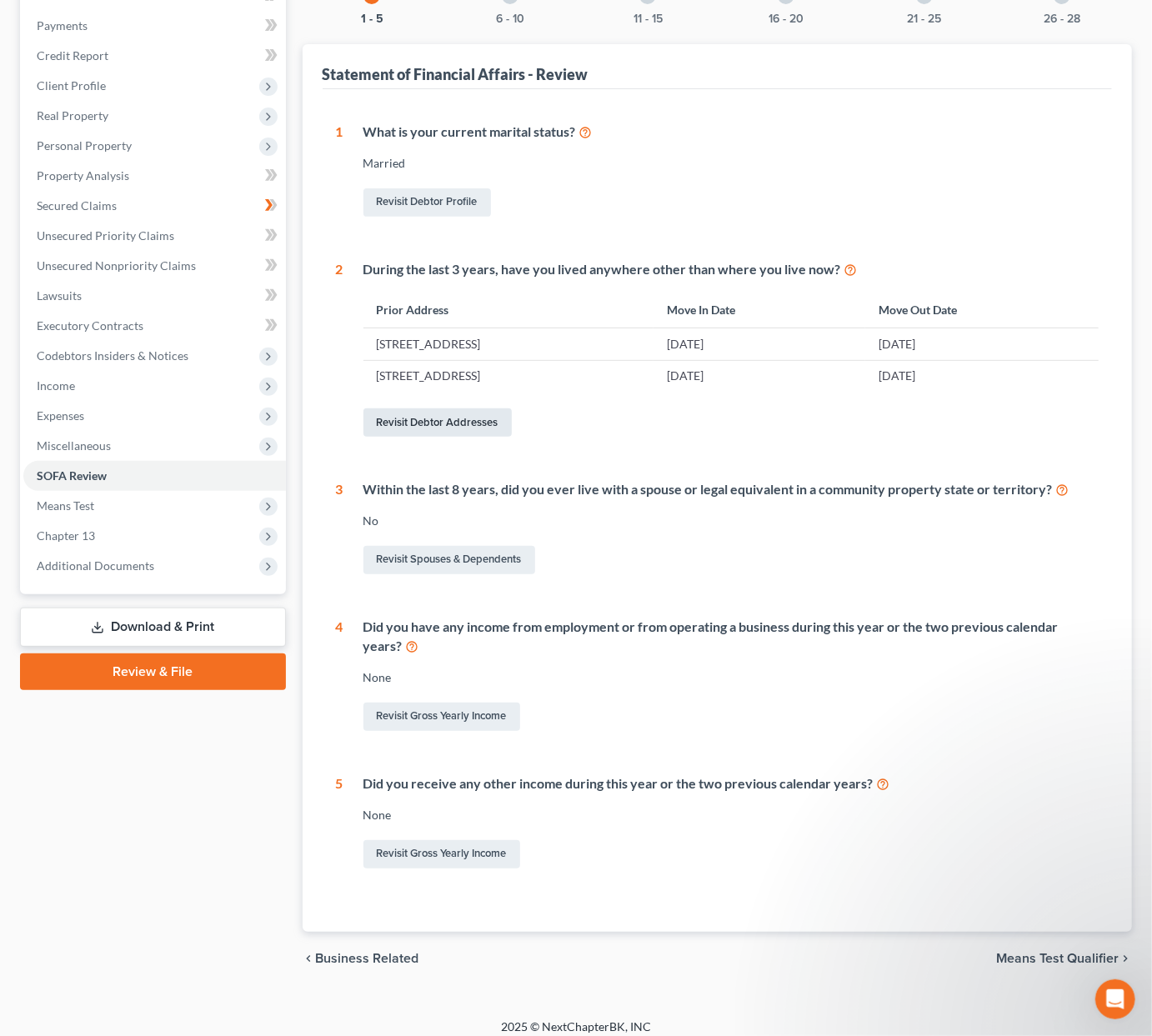
scroll to position [192, 0]
click at [190, 342] on span "Codebtors Insiders & Notices" at bounding box center [154, 356] width 263 height 30
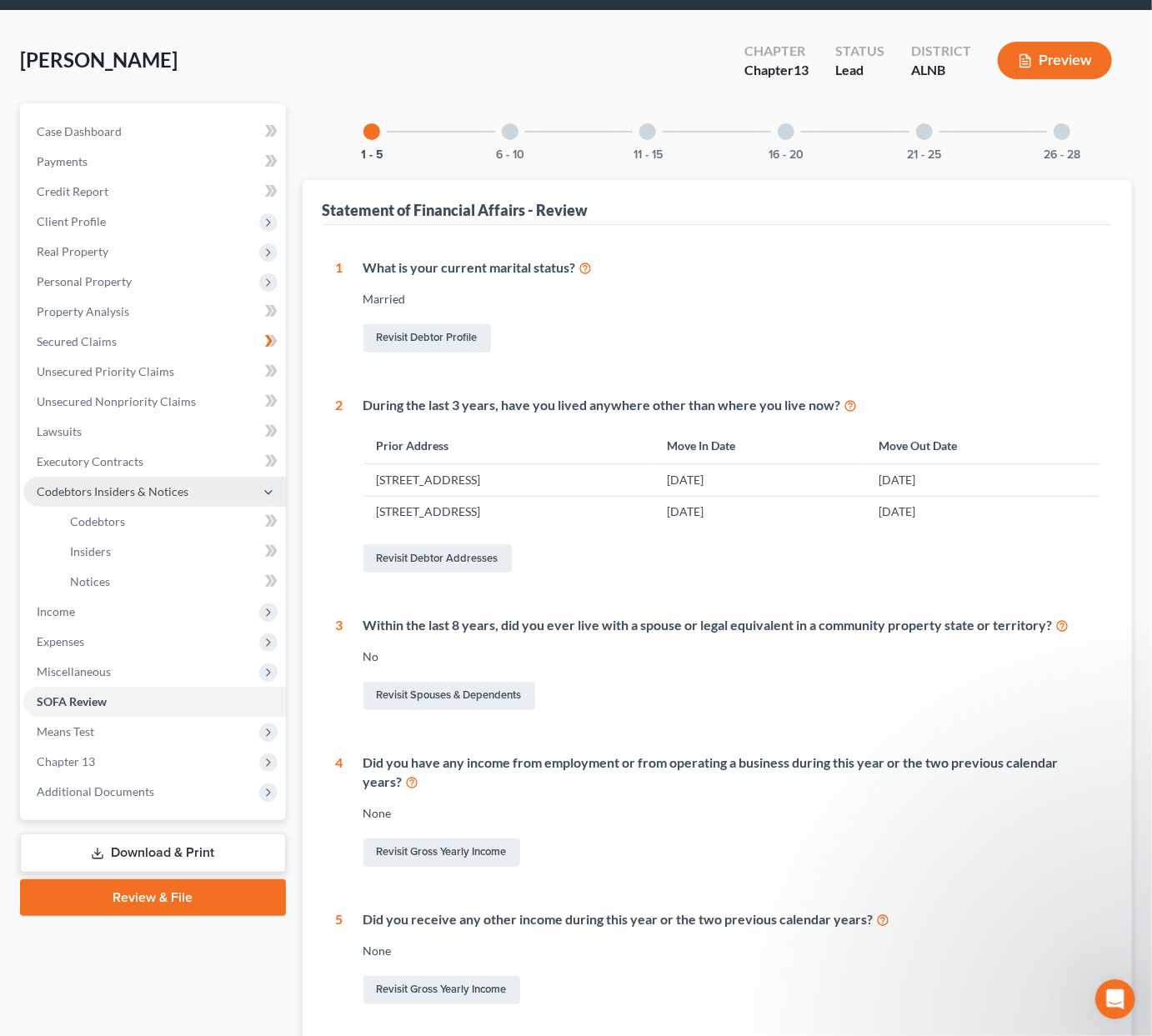
scroll to position [46, 0]
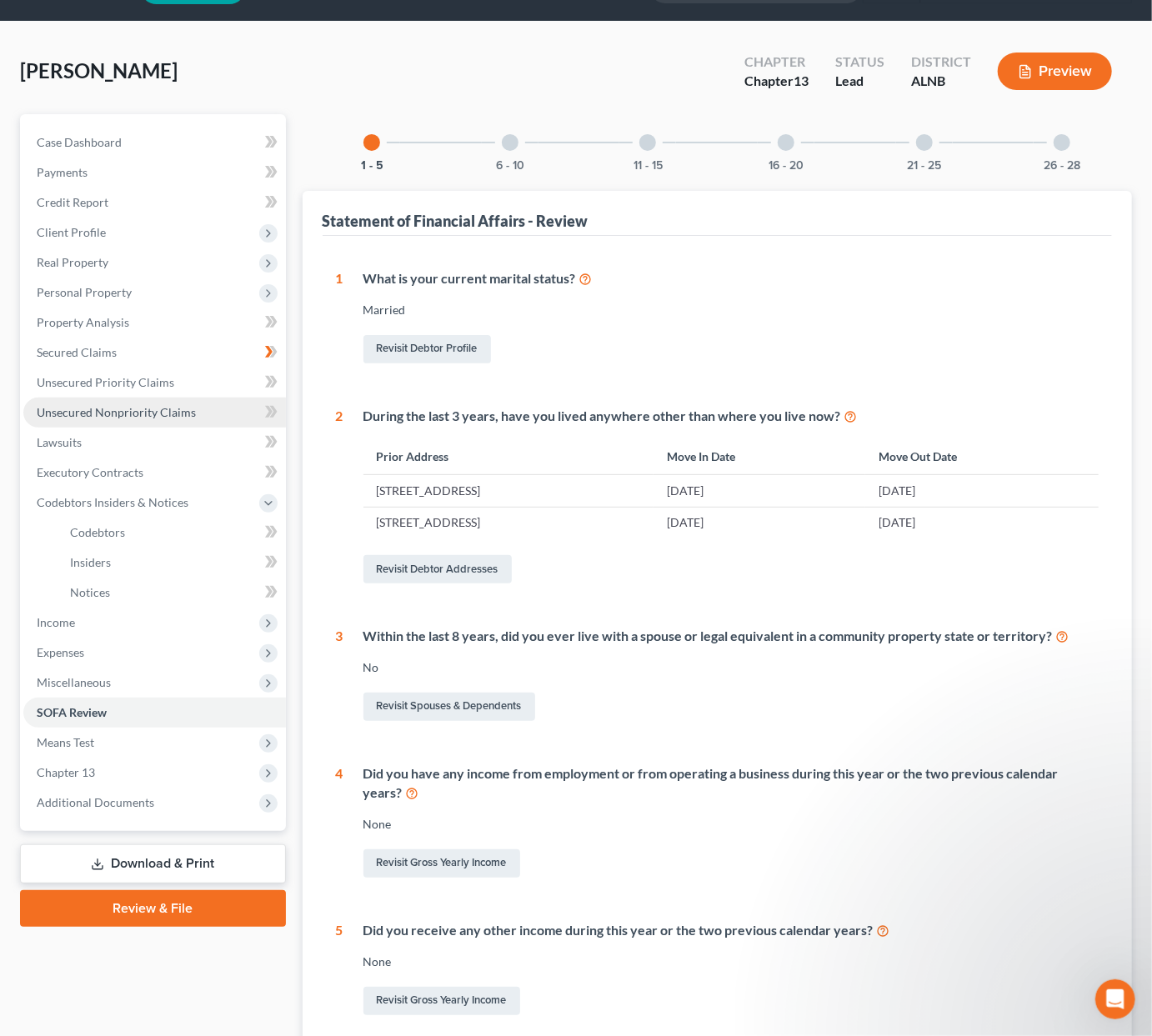
click at [109, 405] on span "Unsecured Nonpriority Claims" at bounding box center [116, 412] width 159 height 14
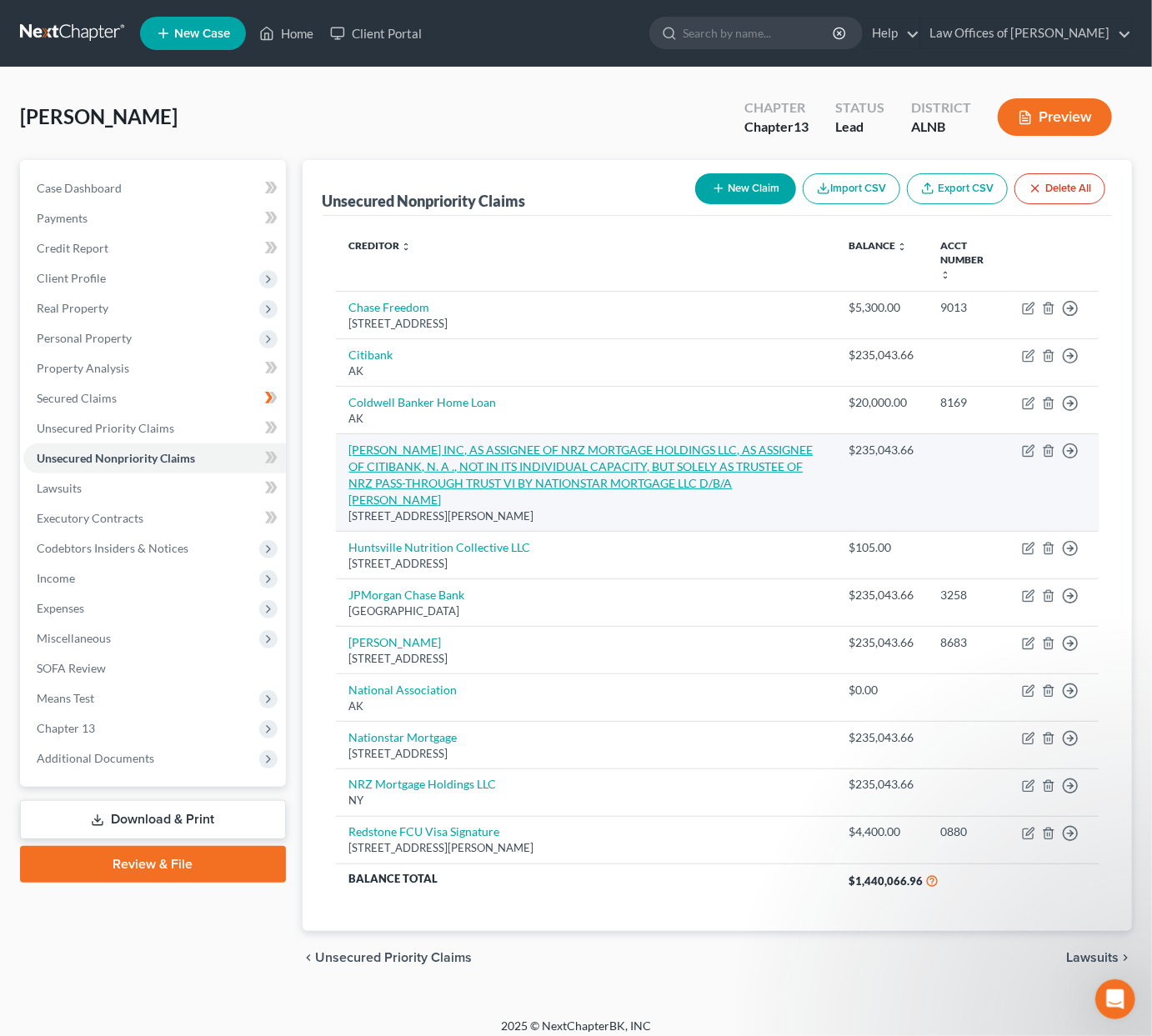
click at [460, 469] on link "DYCK-O'NEAL INC, AS ASSIGNEE OF NRZ MORTGAGE HOLDINGS LLC, AS ASSIGNEE OF CITIB…" at bounding box center [582, 474] width 465 height 64
select select "14"
select select "8"
select select "0"
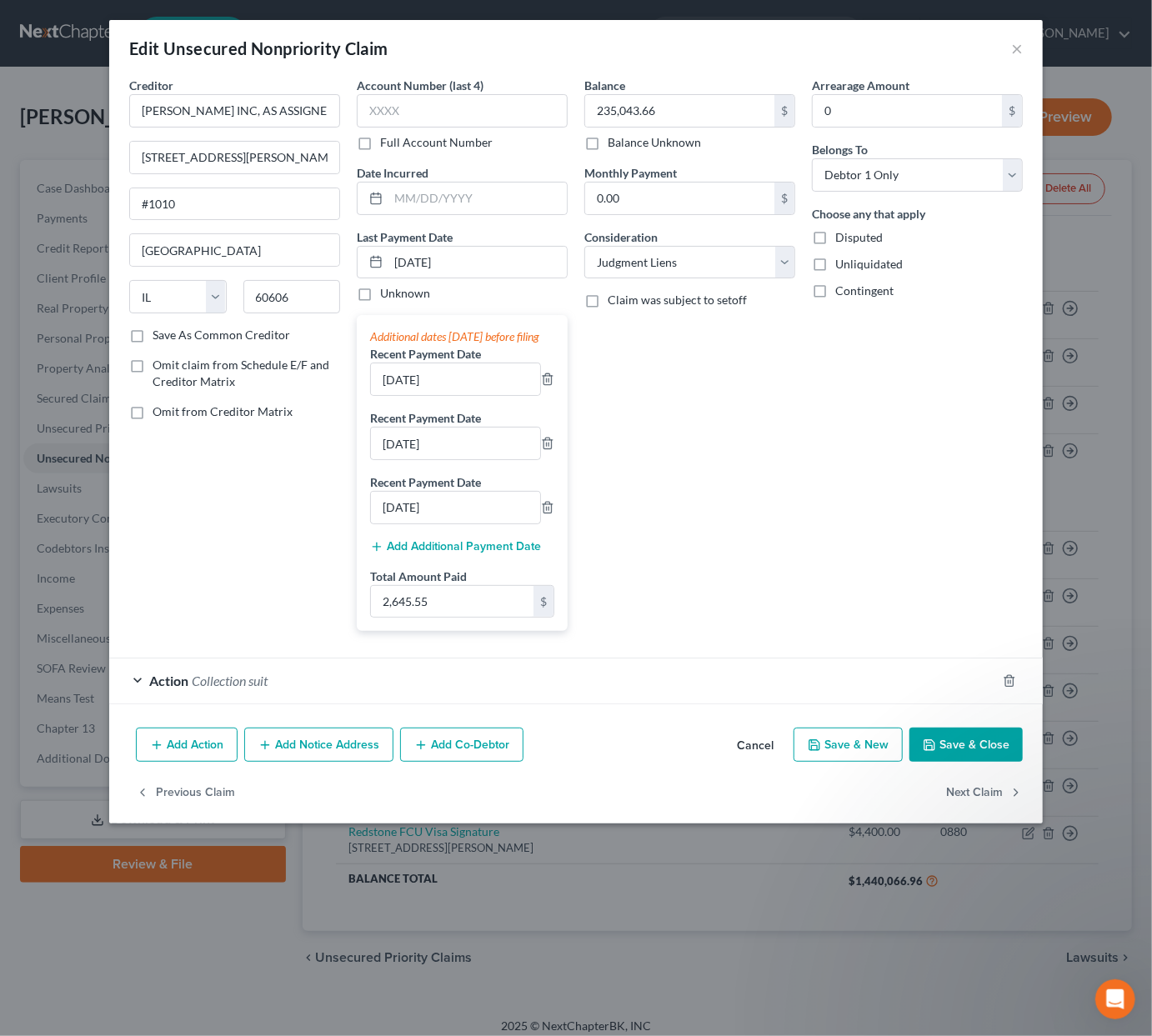
click at [959, 755] on button "Save & Close" at bounding box center [966, 745] width 113 height 35
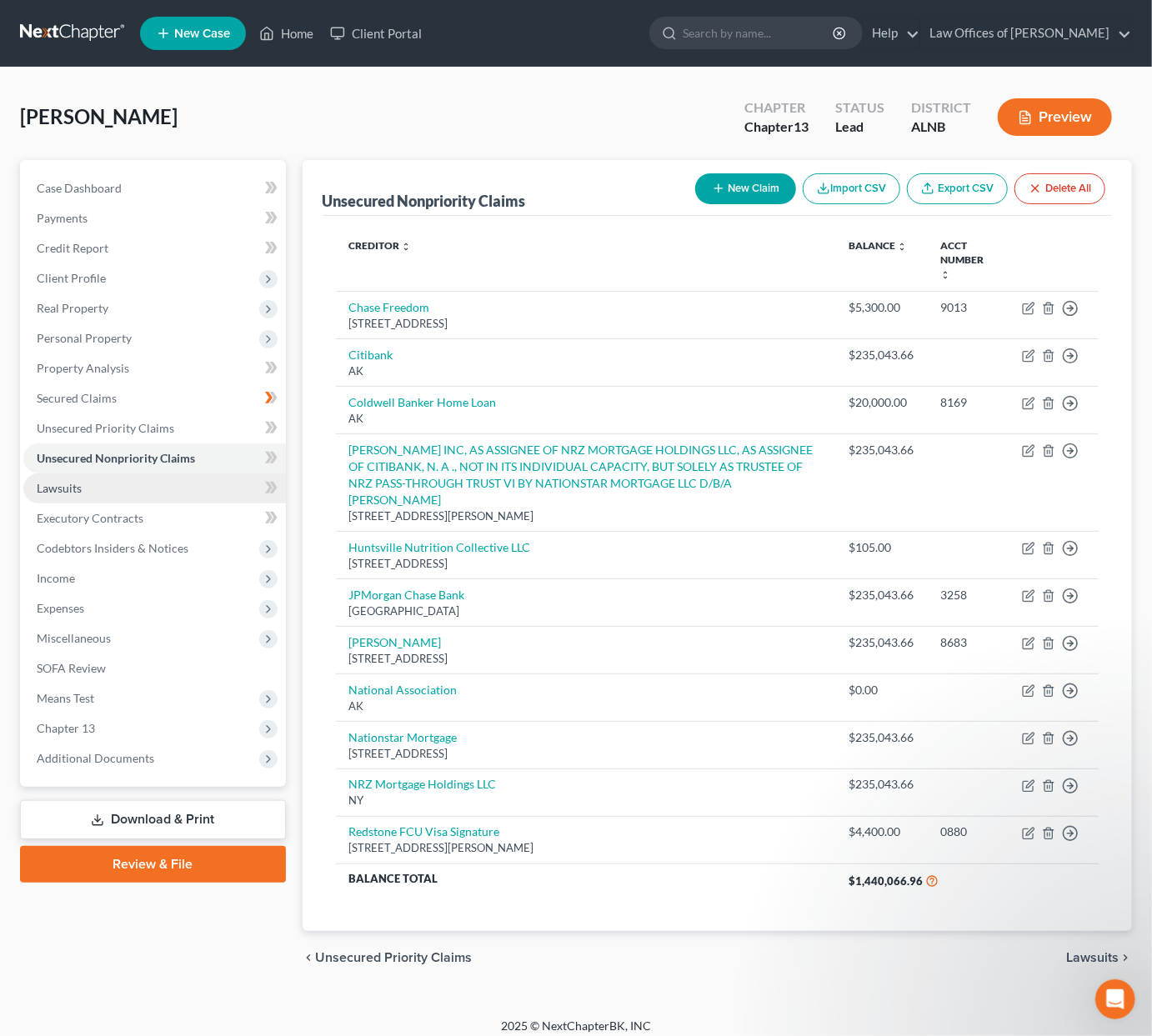
click at [71, 481] on span "Lawsuits" at bounding box center [59, 488] width 45 height 14
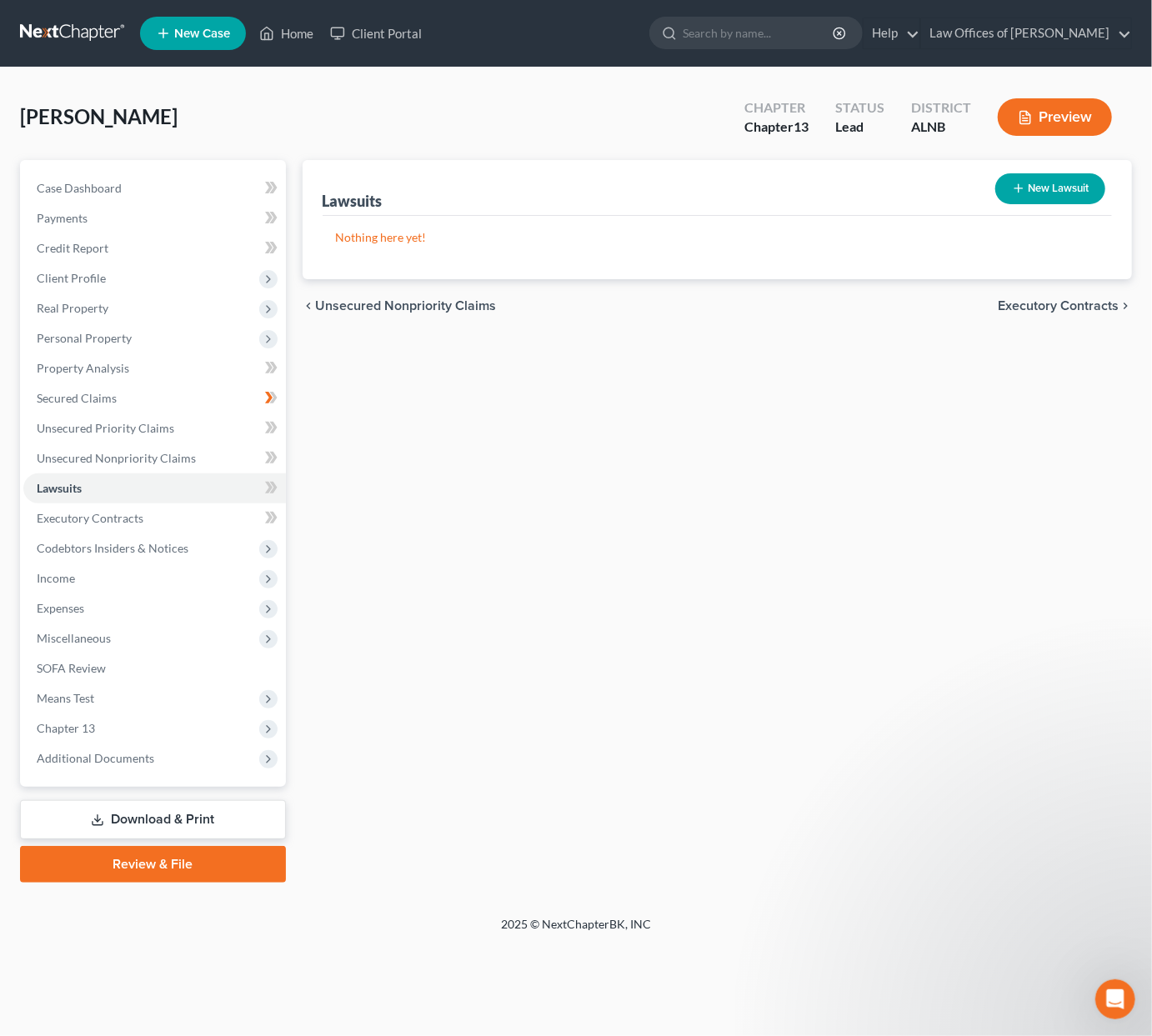
click at [1066, 192] on button "New Lawsuit" at bounding box center [1050, 188] width 110 height 31
select select "0"
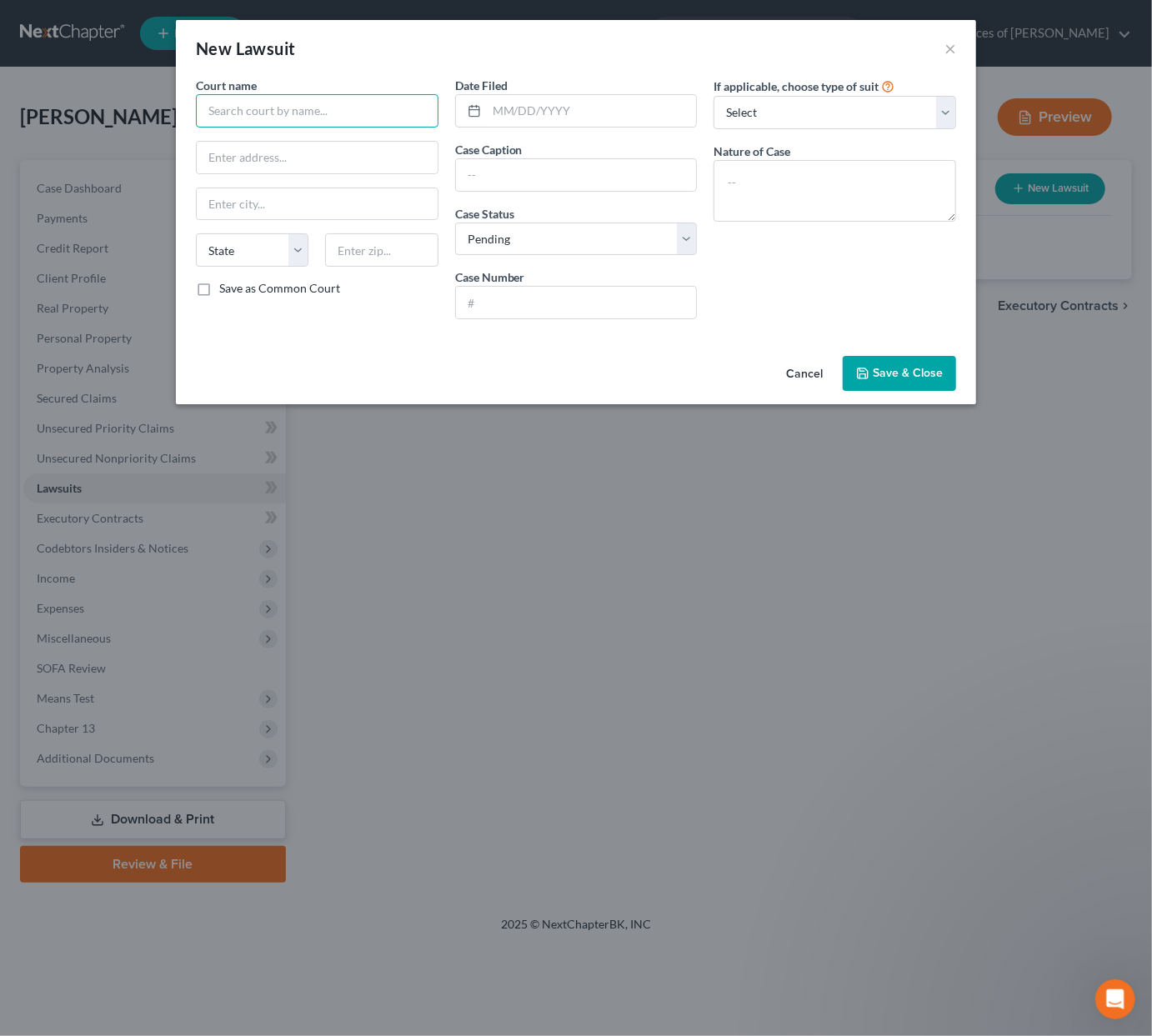
click at [263, 115] on input "text" at bounding box center [317, 110] width 243 height 33
type input "Circuit Court of Cook County"
paste input "50 W. Washington, Suite 1001. Chicago, Illinois 60602-1305"
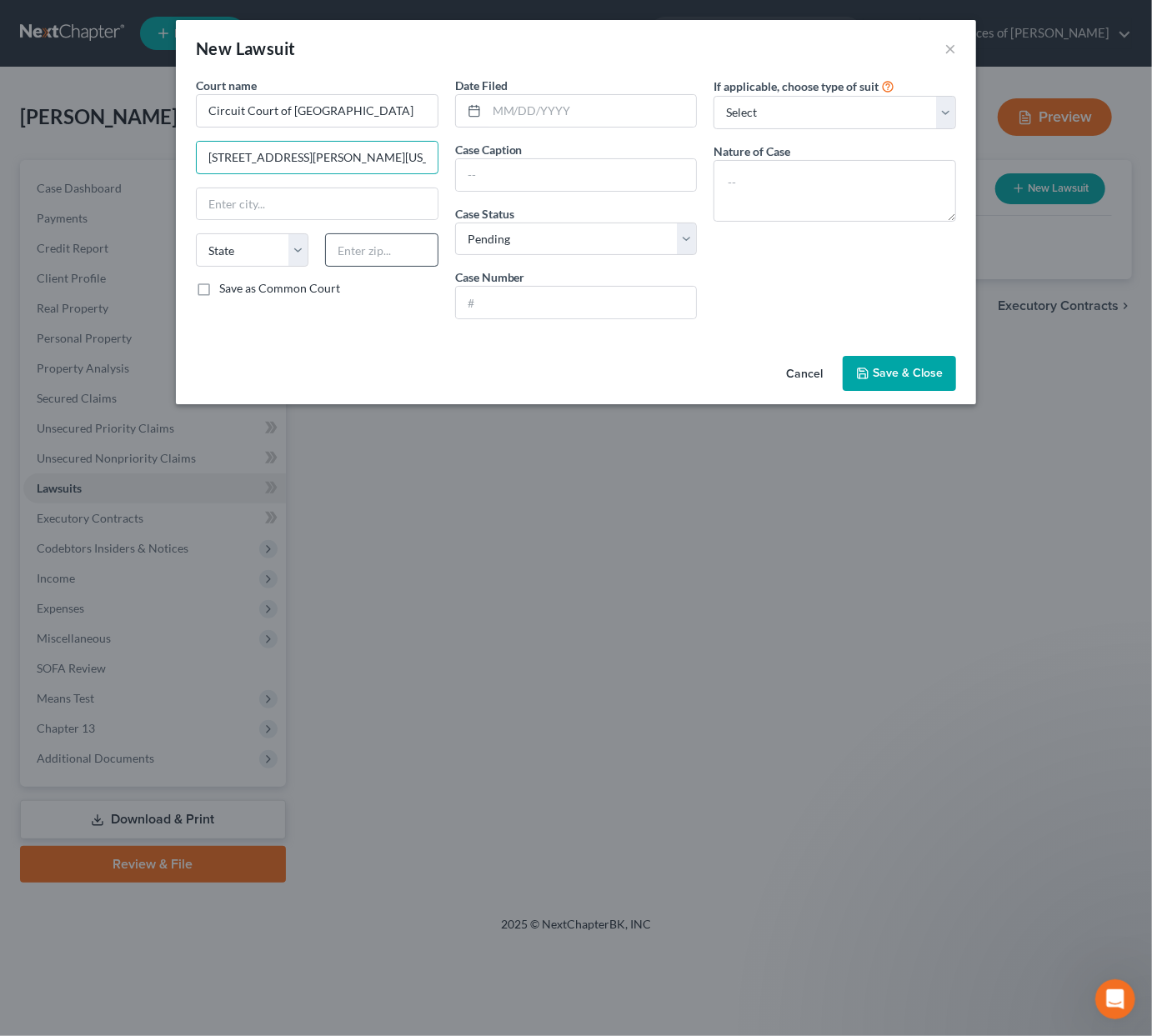
type input "50 W. Washington, Suite 1001. Chicago, Illinois 60602-1305"
type input "60602"
type input "Chicago"
select select "14"
drag, startPoint x: 365, startPoint y: 159, endPoint x: 503, endPoint y: 163, distance: 138.1
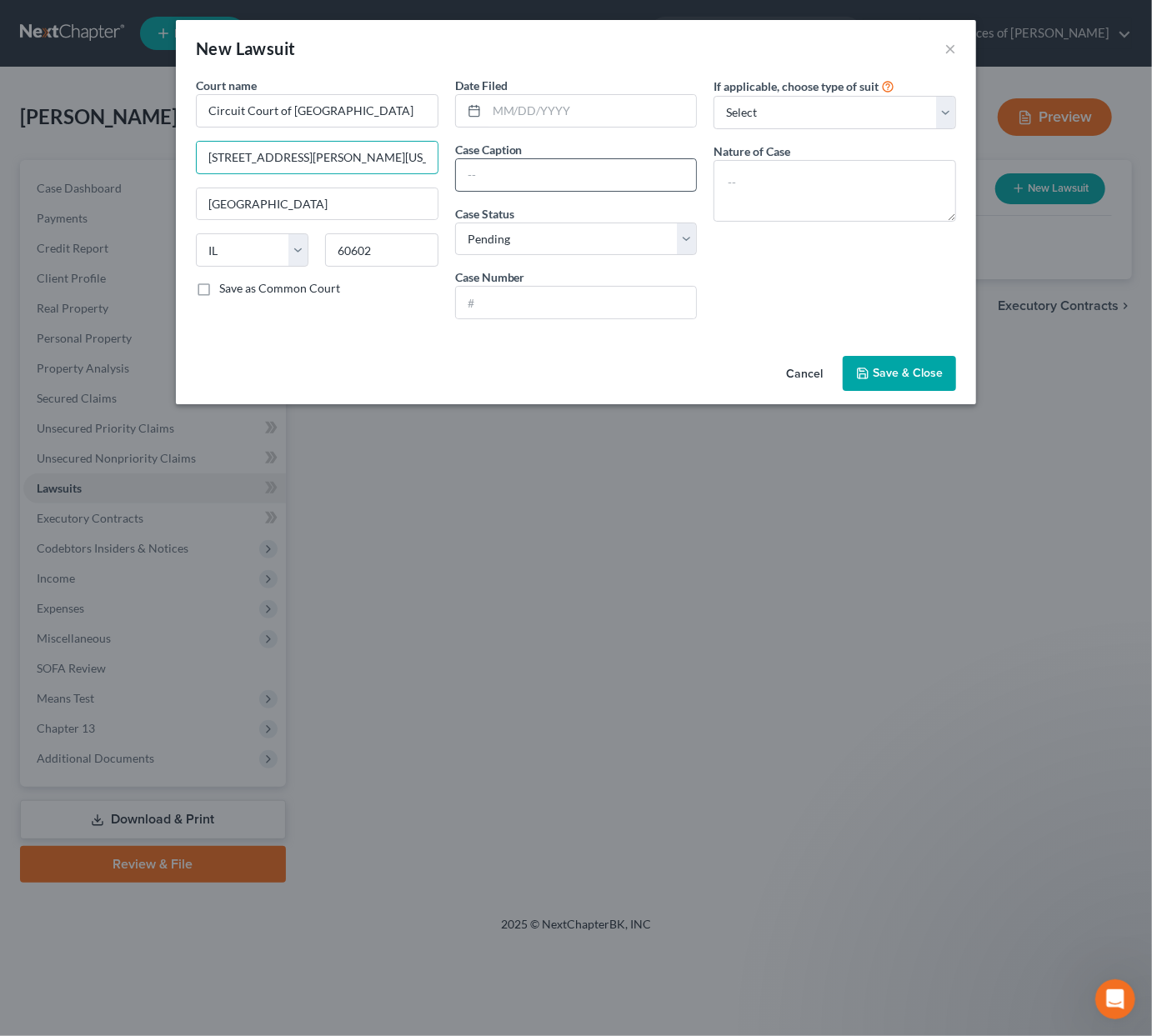
click at [503, 163] on div "Court name * Circuit Court of Cook County 50 W. Washington, Suite 1001. Chicago…" at bounding box center [576, 205] width 777 height 256
drag, startPoint x: 237, startPoint y: 158, endPoint x: 113, endPoint y: 154, distance: 124.1
click at [113, 154] on div "New Lawsuit × Court name * Circuit Court of Cook County 50 W. Washington, Suite…" at bounding box center [576, 518] width 1152 height 1036
click at [304, 154] on input "50 W. Washington, Suite 1001." at bounding box center [317, 157] width 241 height 32
type input "50 W. Washington, Suite 1001."
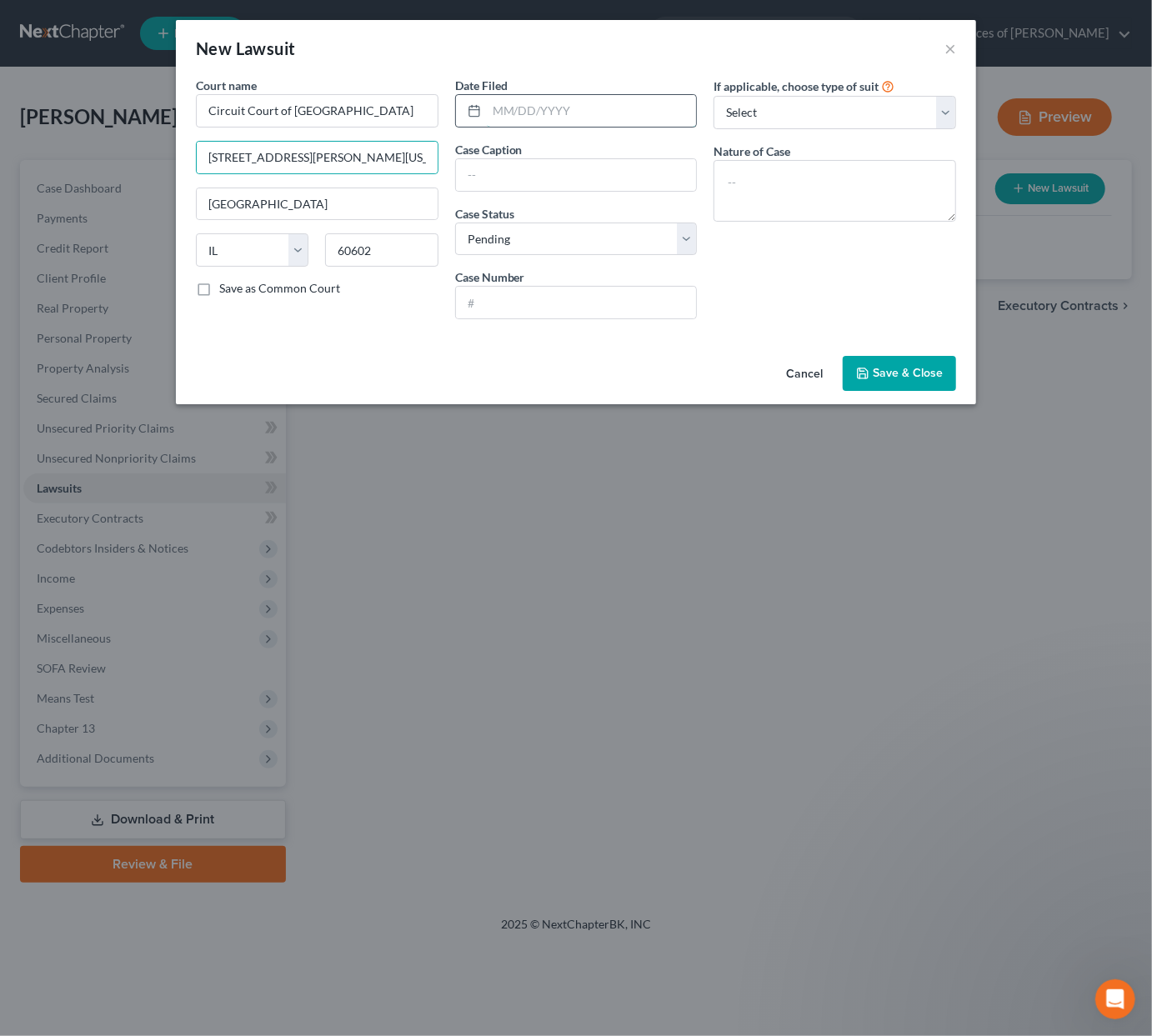
click at [568, 103] on input "text" at bounding box center [592, 110] width 210 height 32
type input "[DATE]"
click at [504, 178] on input "text" at bounding box center [576, 175] width 241 height 32
paste input "DYCK-O'NEAL, INC, A S ASSIGNEE OF NR MORTGAGE HOLDINGS LLC, AS ASSIGNEE OF CITI…"
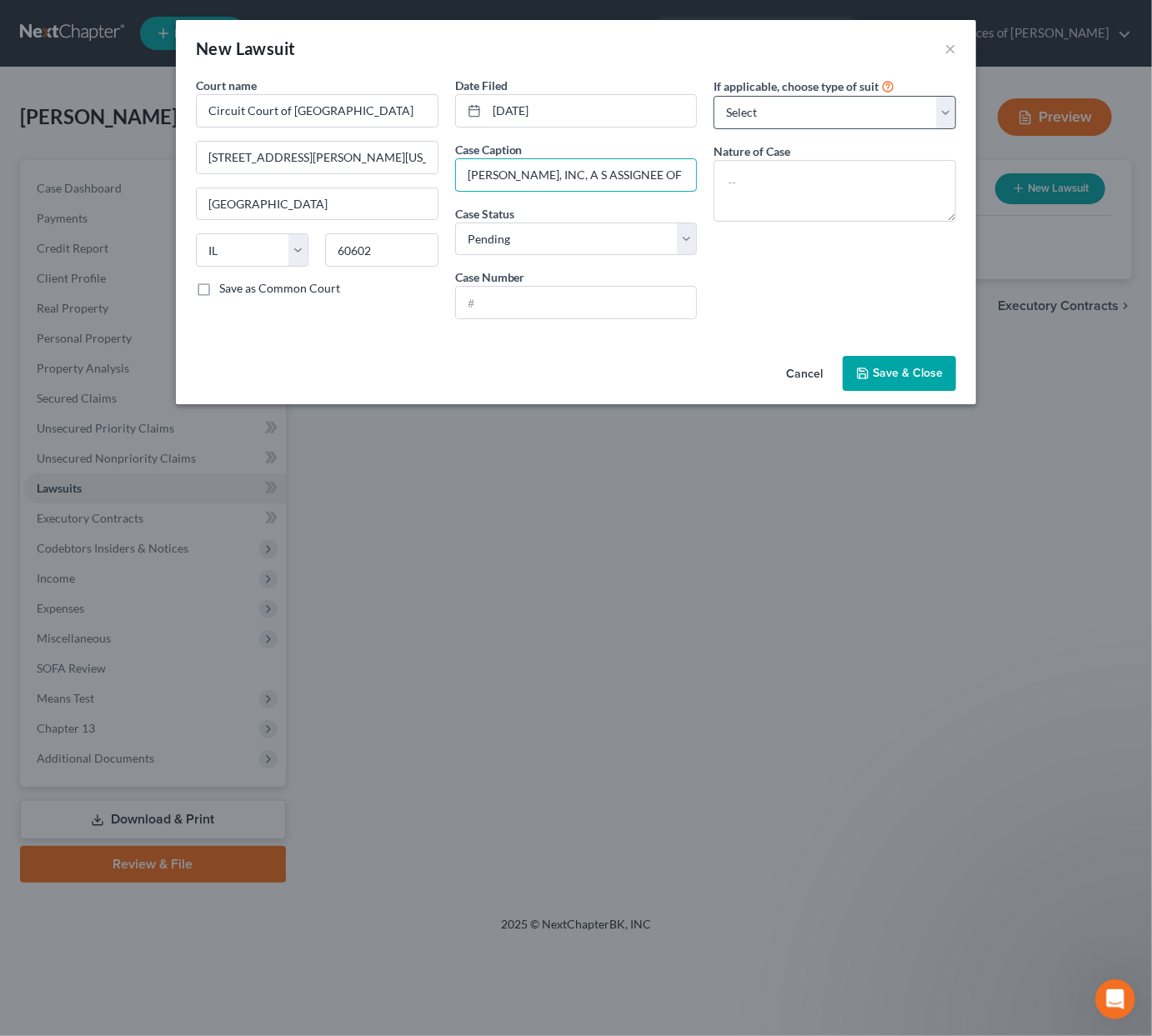
type input "DYCK-O'NEAL, INC, A S ASSIGNEE OF NR MORTGAGE HOLDINGS LLC, AS ASSIGNEE OF CITI…"
select select "2"
click at [576, 301] on input "text" at bounding box center [576, 302] width 241 height 32
type input "14 CH 001433"
click at [920, 368] on span "Save & Close" at bounding box center [908, 373] width 70 height 14
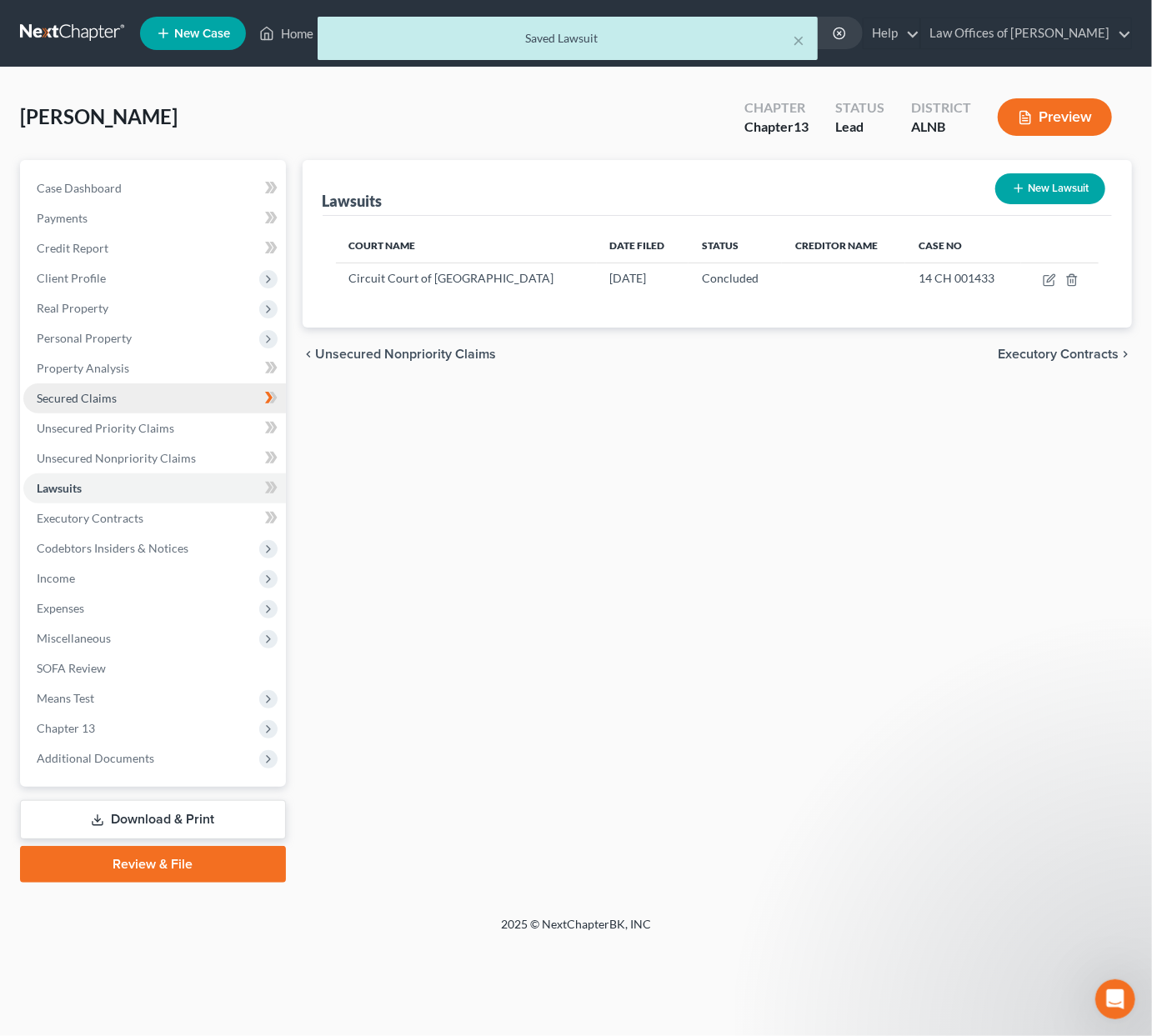
click at [109, 391] on span "Secured Claims" at bounding box center [77, 398] width 80 height 14
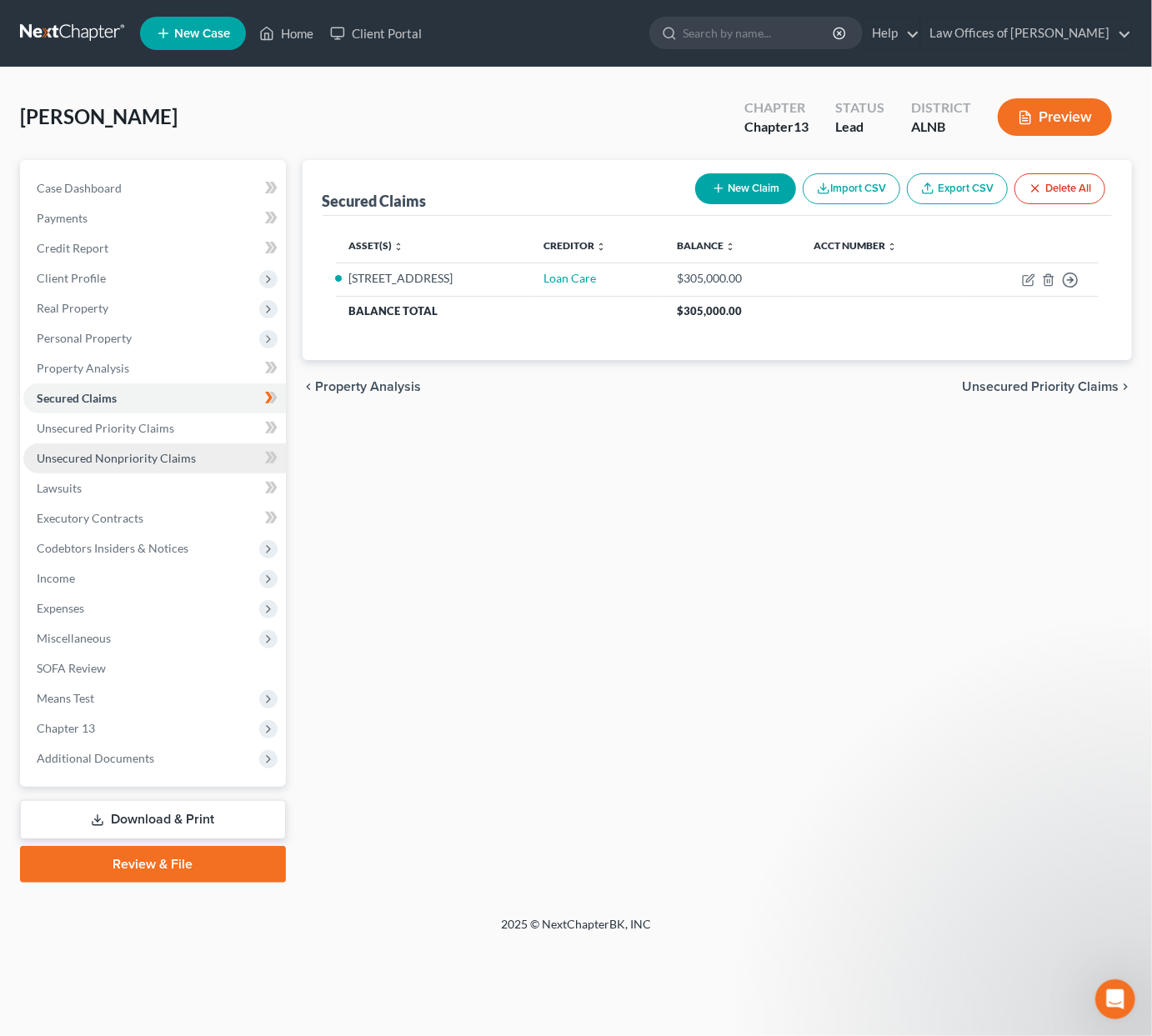
click at [152, 454] on span "Unsecured Nonpriority Claims" at bounding box center [116, 458] width 159 height 14
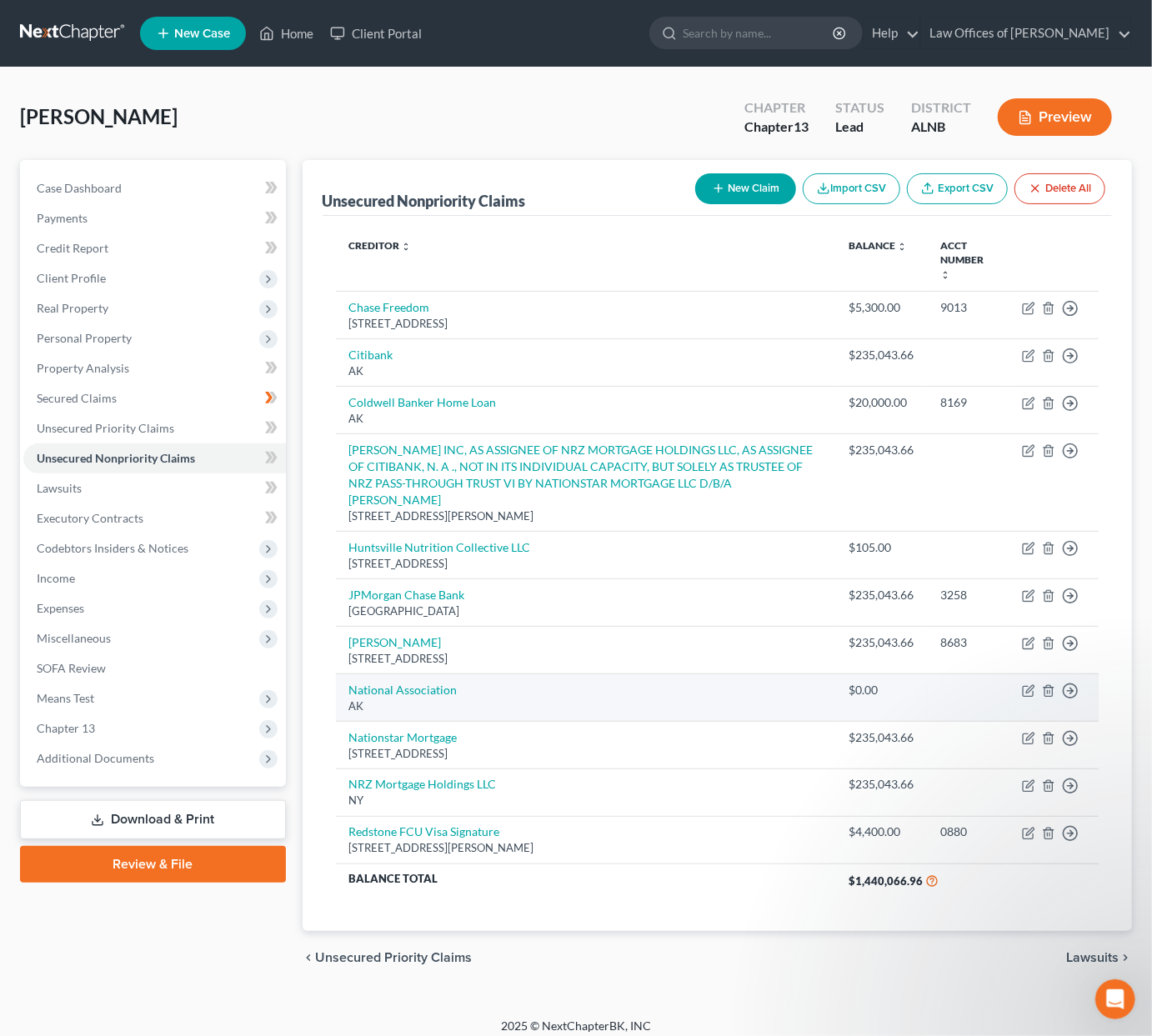
drag, startPoint x: 426, startPoint y: 697, endPoint x: 514, endPoint y: 682, distance: 89.3
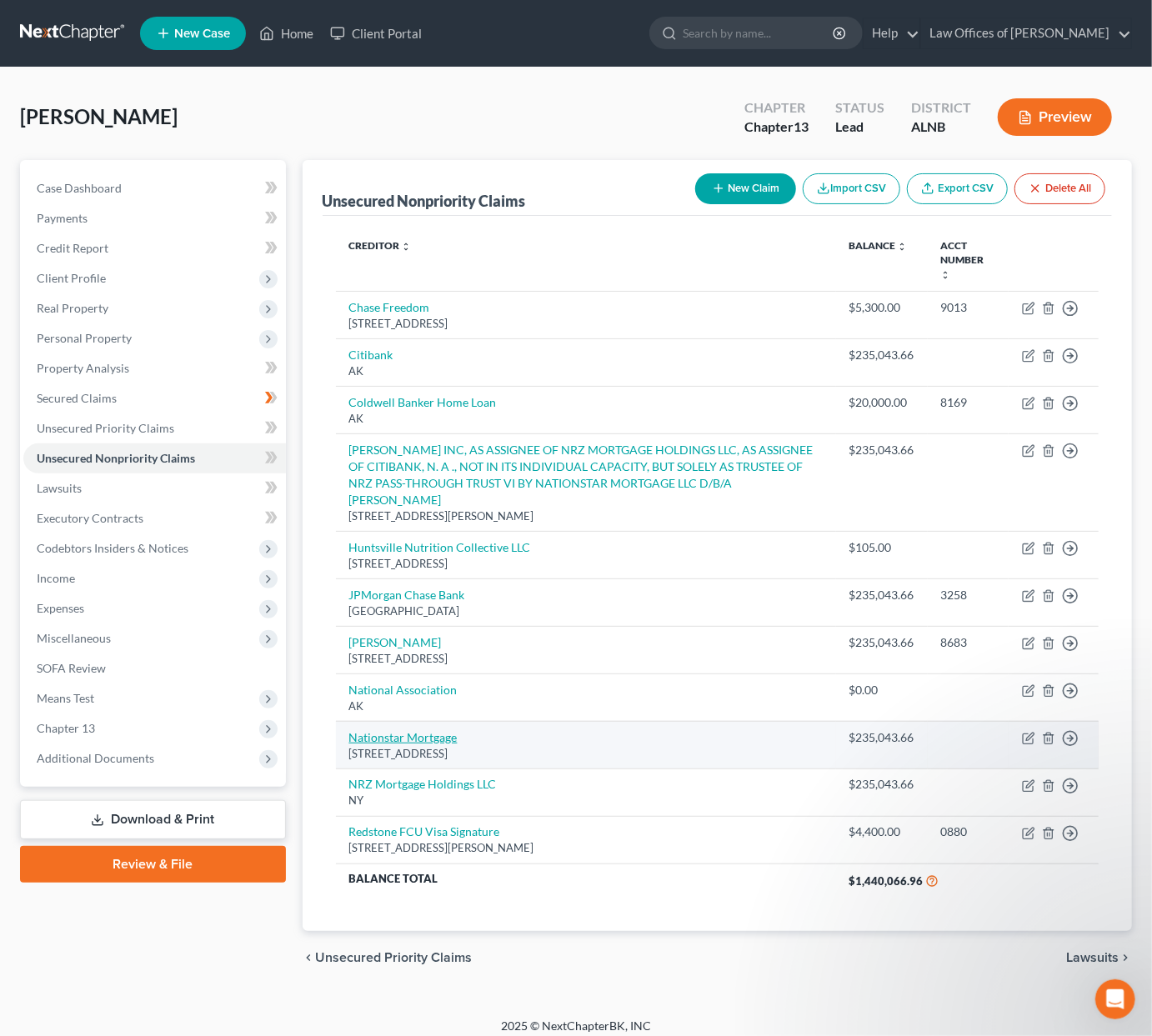
click at [402, 730] on link "Nationstar Mortgage" at bounding box center [403, 737] width 108 height 14
select select "45"
select select "8"
select select "2"
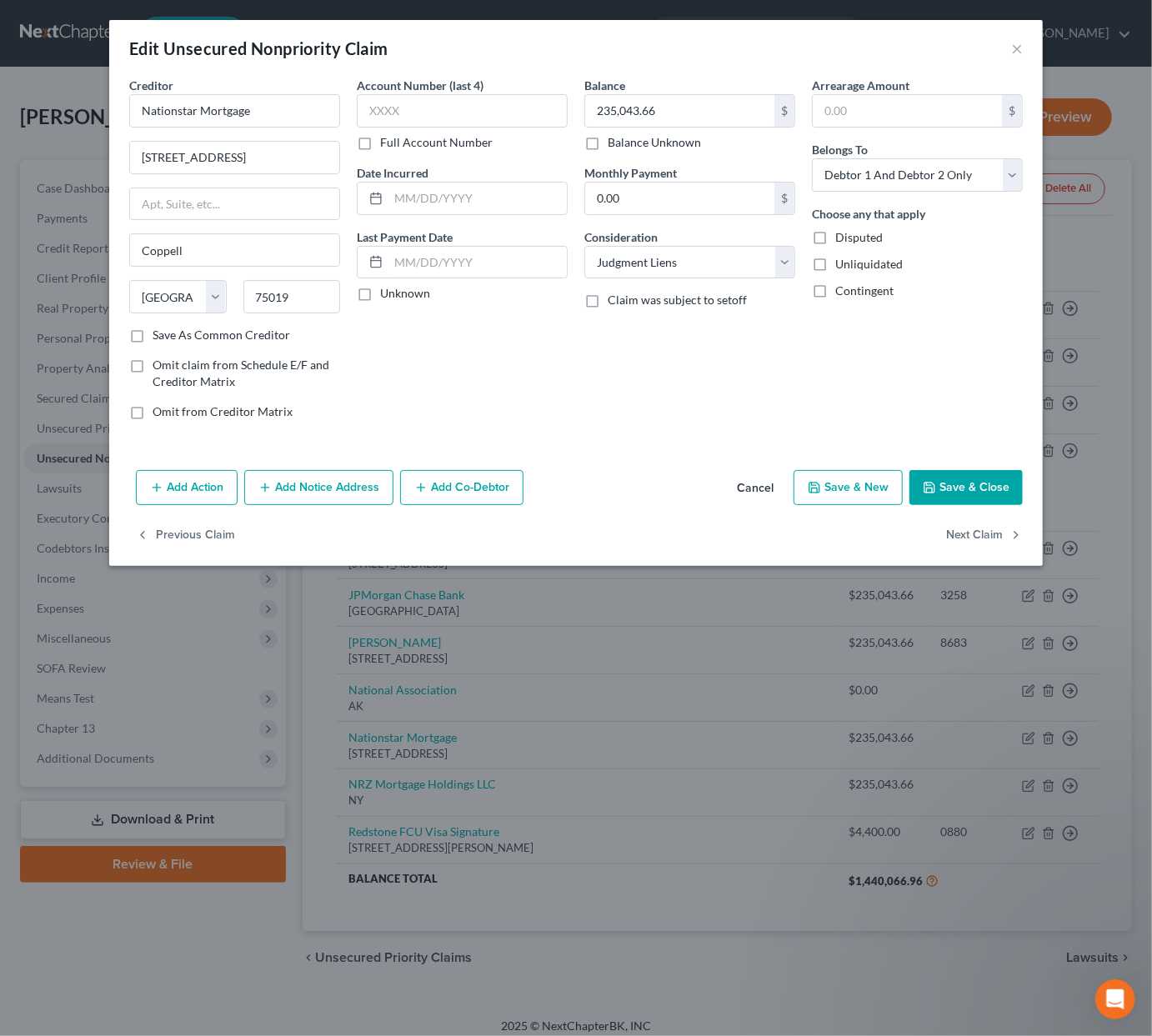
click at [921, 486] on button "Save & Close" at bounding box center [966, 487] width 113 height 35
type input "0"
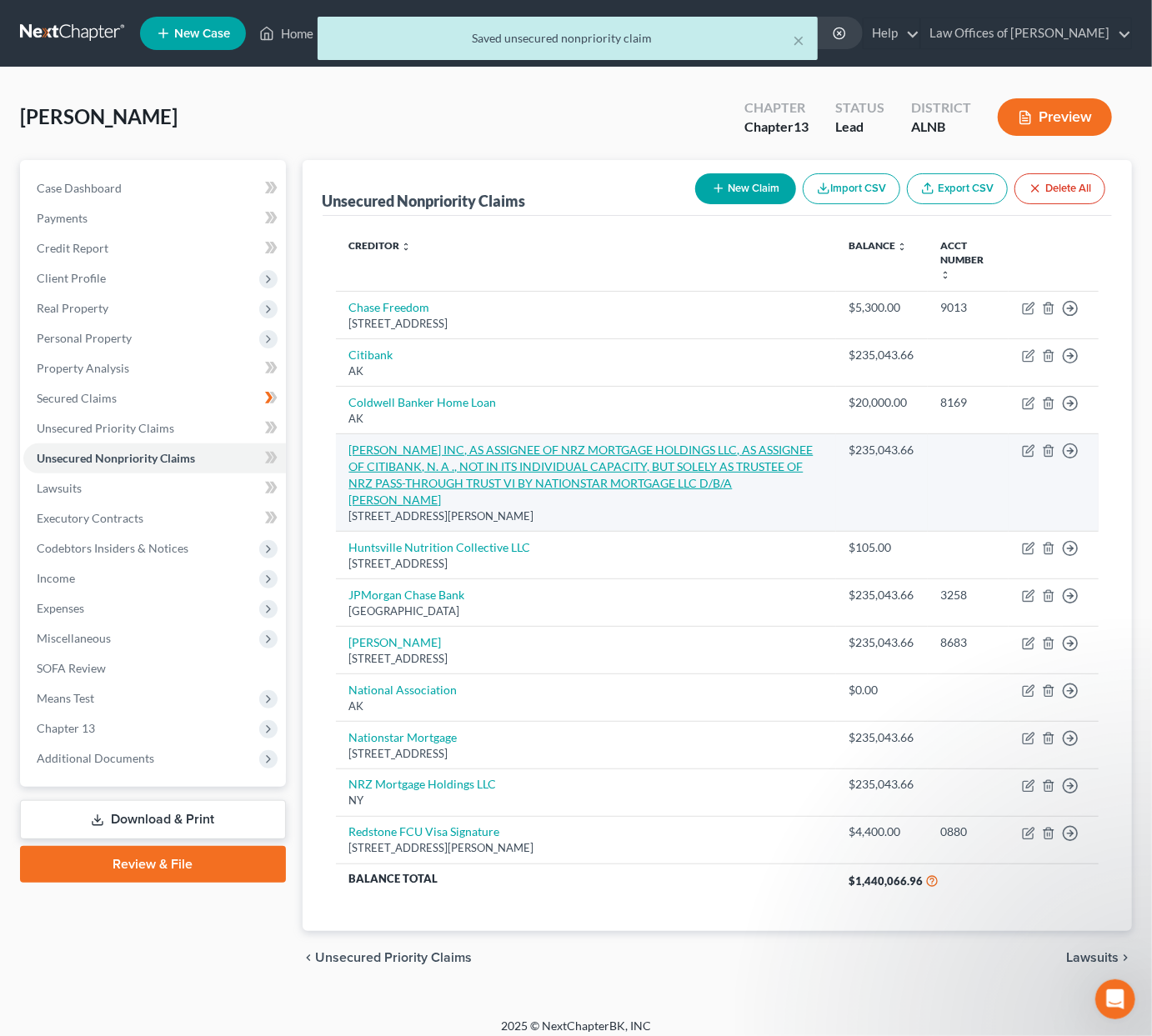
click at [457, 465] on link "DYCK-O'NEAL INC, AS ASSIGNEE OF NRZ MORTGAGE HOLDINGS LLC, AS ASSIGNEE OF CITIB…" at bounding box center [582, 474] width 465 height 64
select select "14"
select select "8"
select select "0"
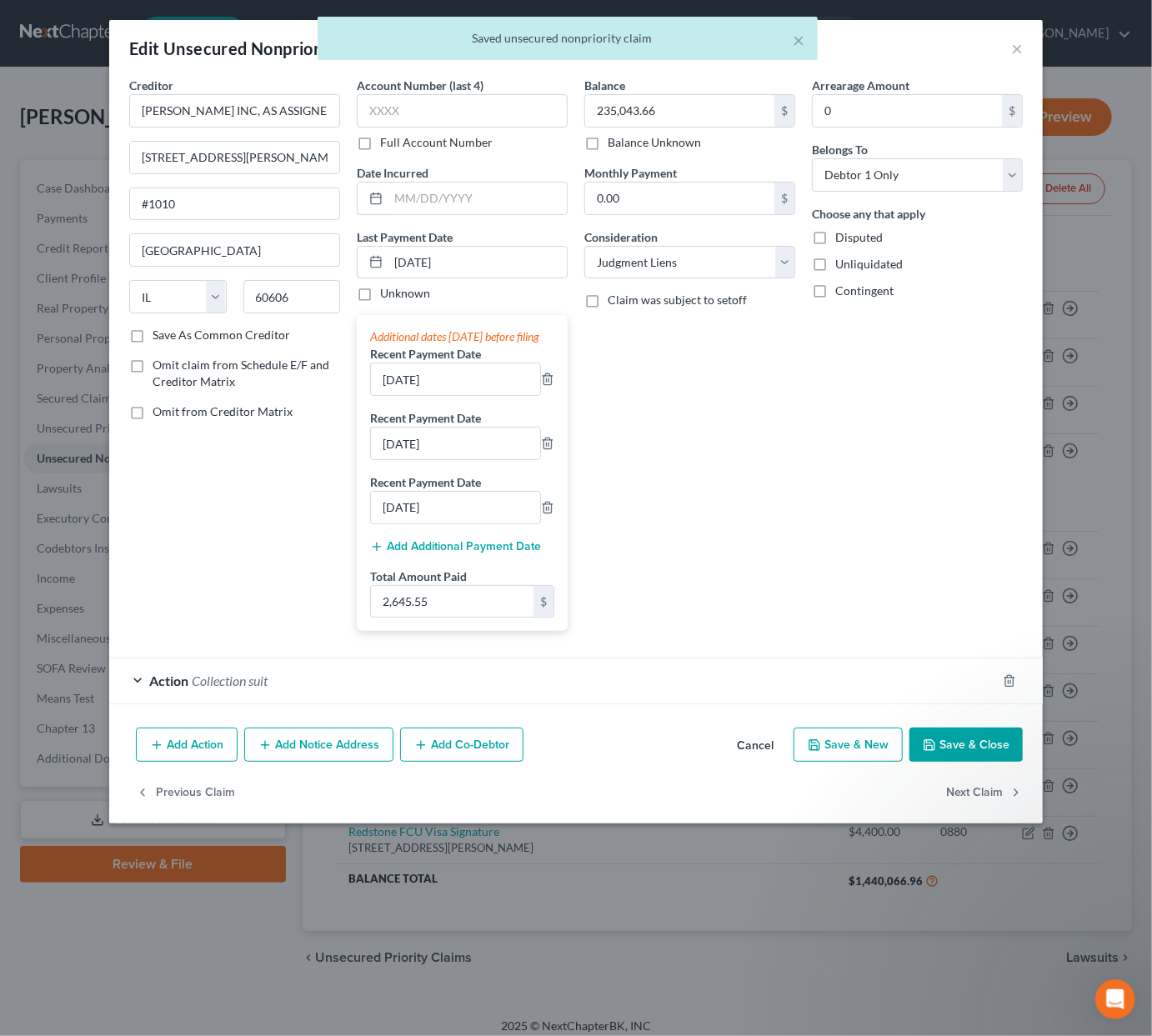
click at [290, 755] on button "Add Notice Address" at bounding box center [318, 745] width 149 height 35
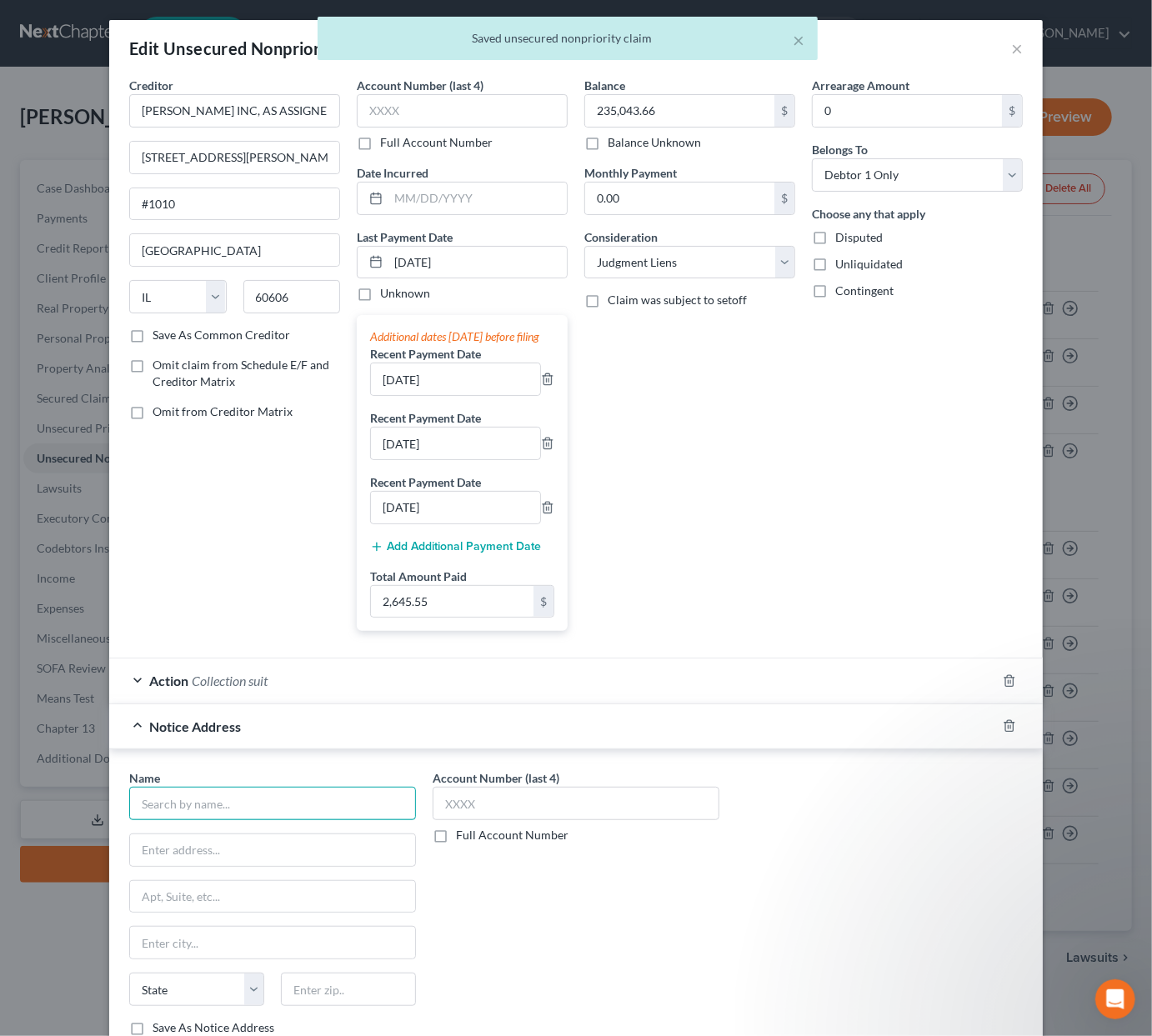
click at [258, 804] on input "text" at bounding box center [273, 803] width 287 height 33
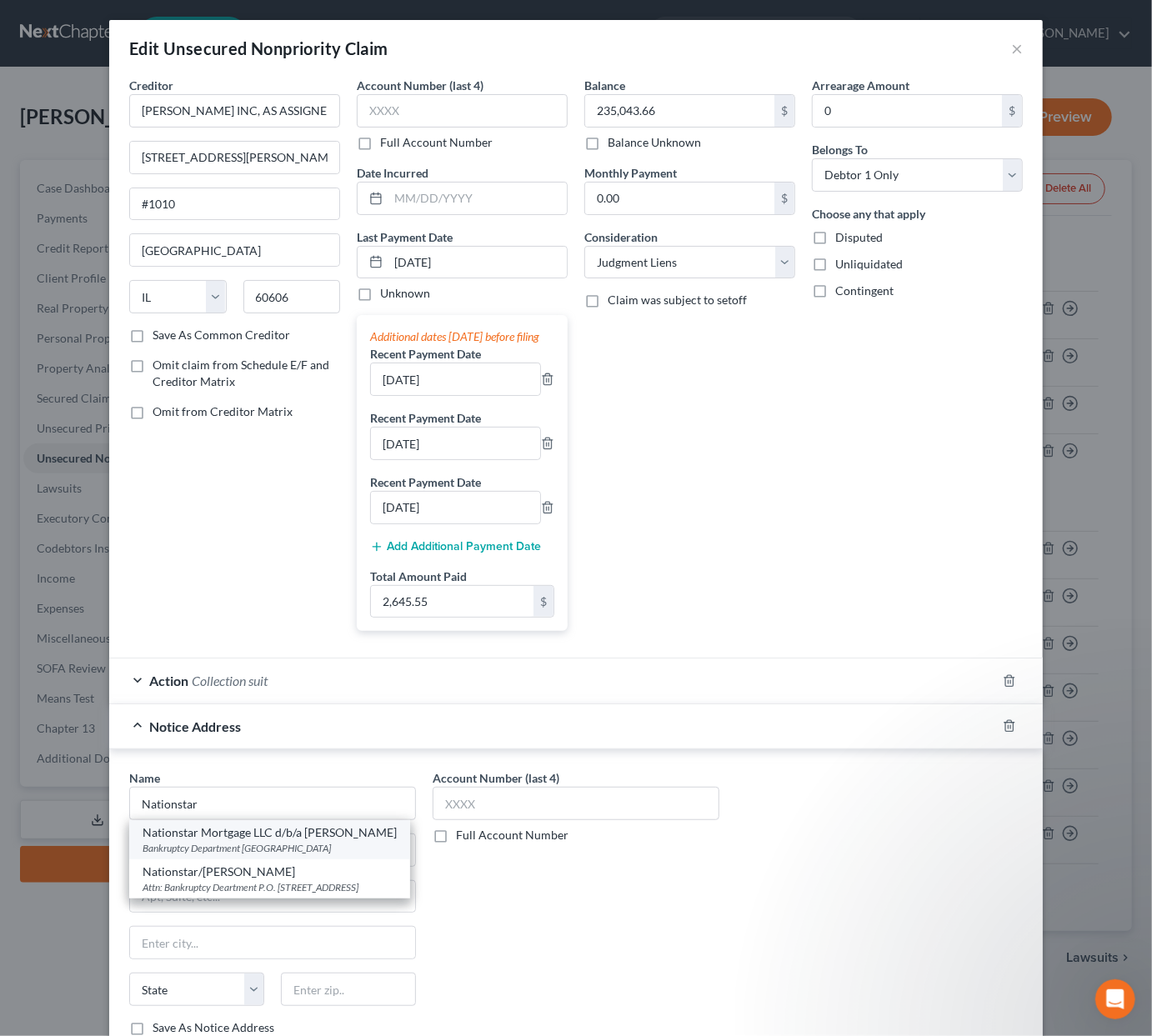
click at [253, 840] on div "Nationstar Mortgage LLC d/b/a Mr. Cooper" at bounding box center [269, 833] width 254 height 17
type input "Nationstar Mortgage LLC d/b/a Mr. Cooper"
type input "Bankruptcy Department"
type input "PO Box 619096"
type input "Dallas"
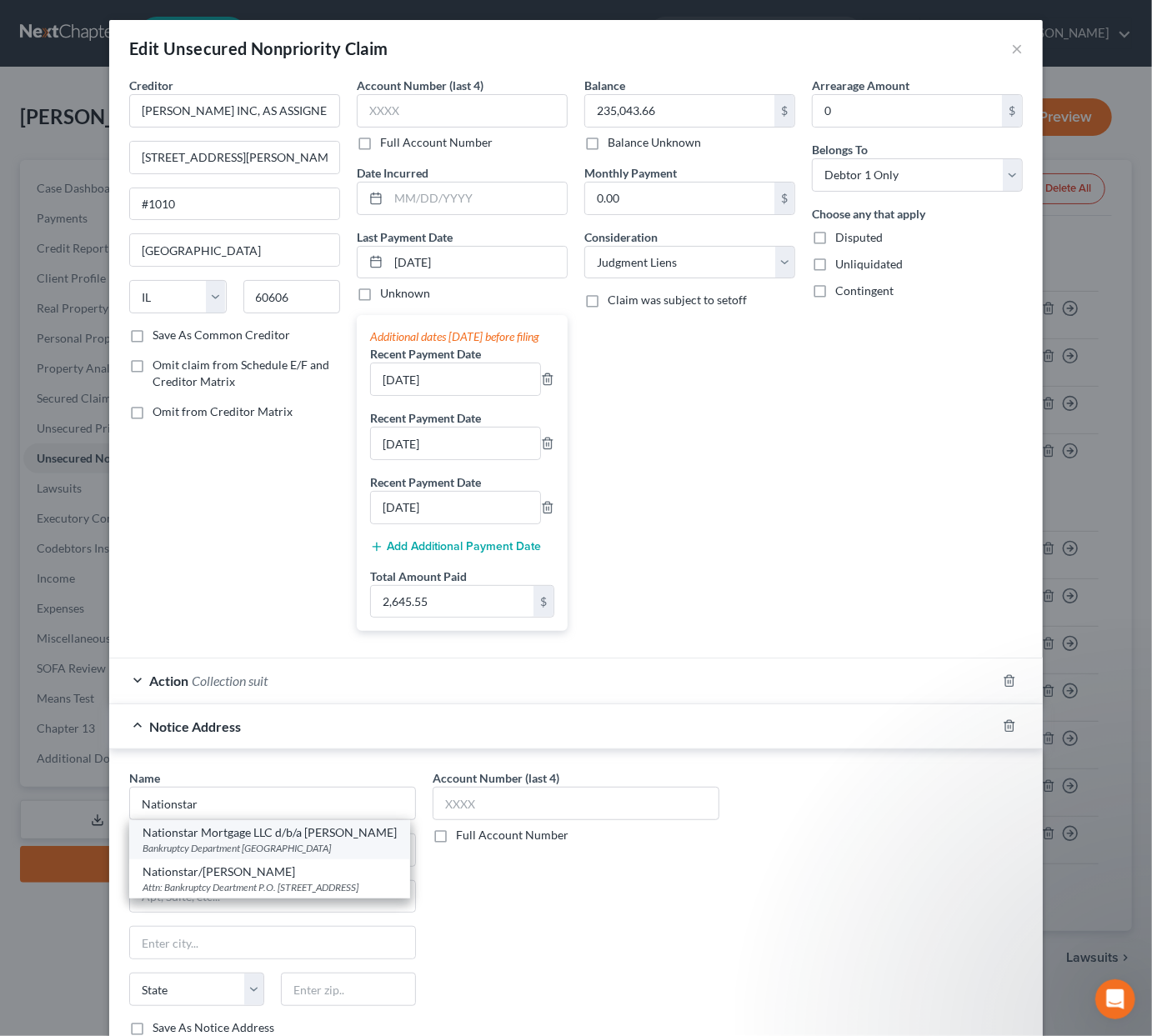
select select "45"
type input "75261"
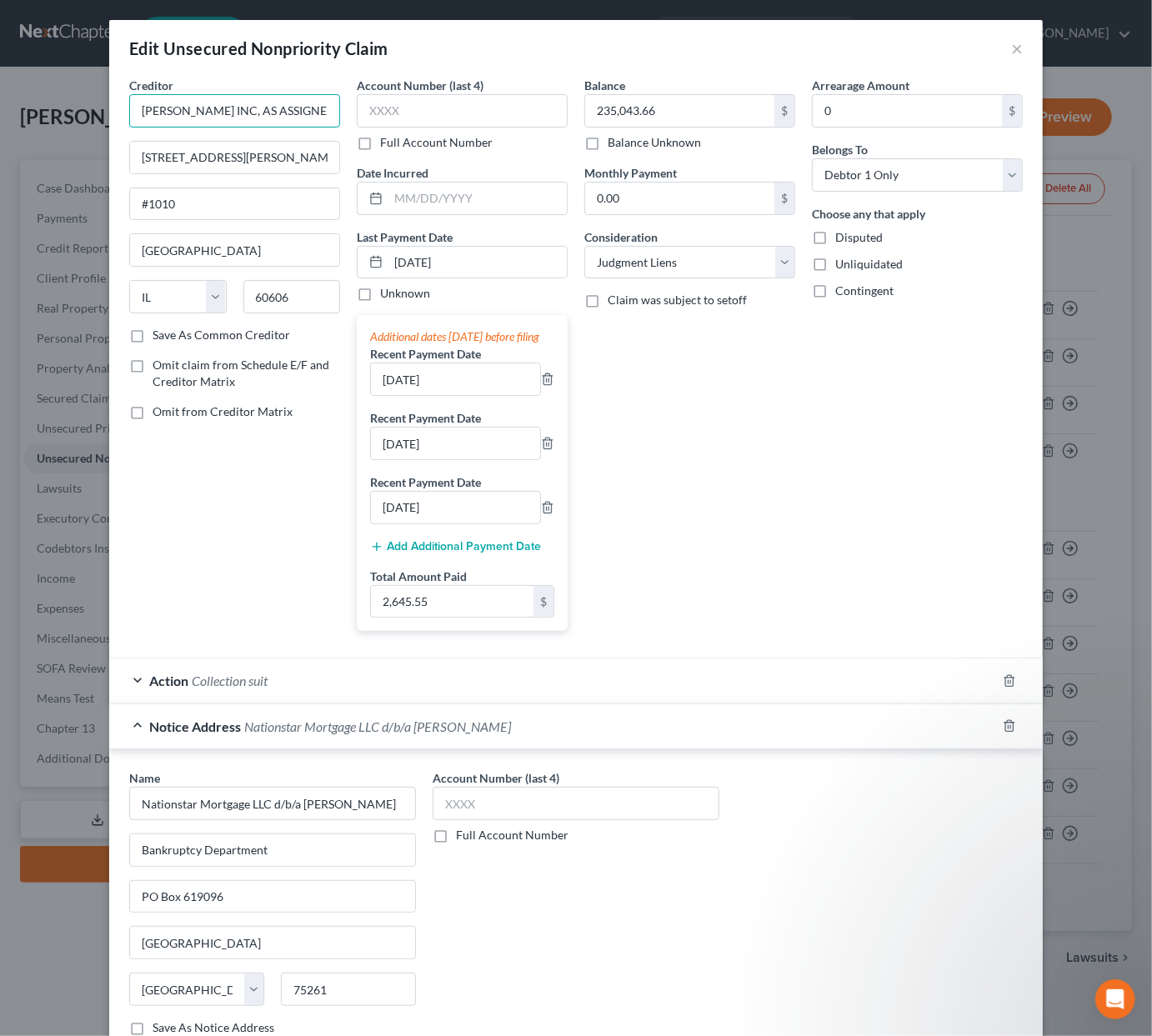
click at [259, 107] on input "DYCK-O'NEAL INC, AS ASSIGNEE OF NRZ MORTGAGE HOLDINGS LLC, AS ASSIGNEE OF CITIB…" at bounding box center [234, 110] width 211 height 33
click at [263, 106] on input "text" at bounding box center [234, 110] width 211 height 33
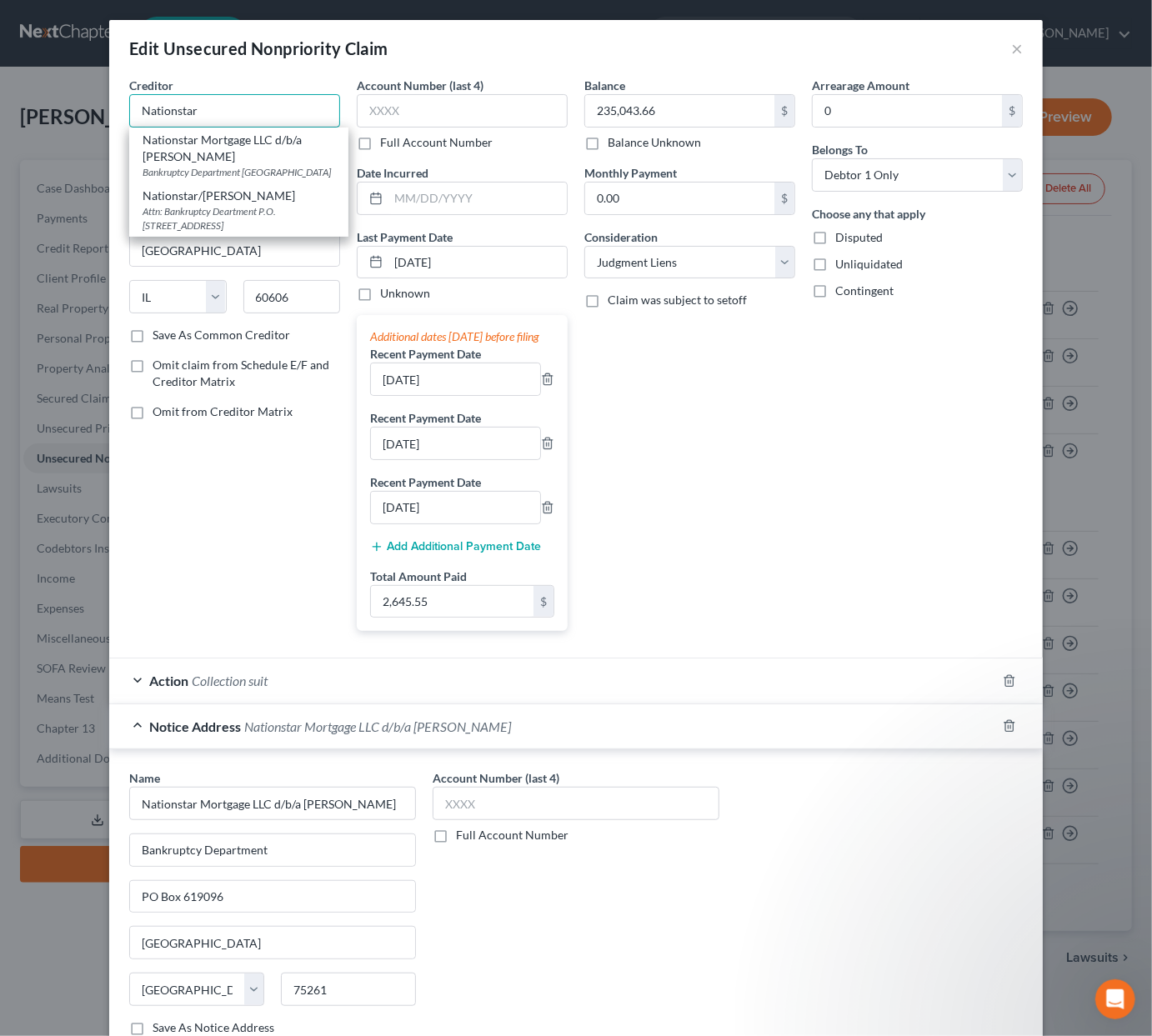
scroll to position [3, 0]
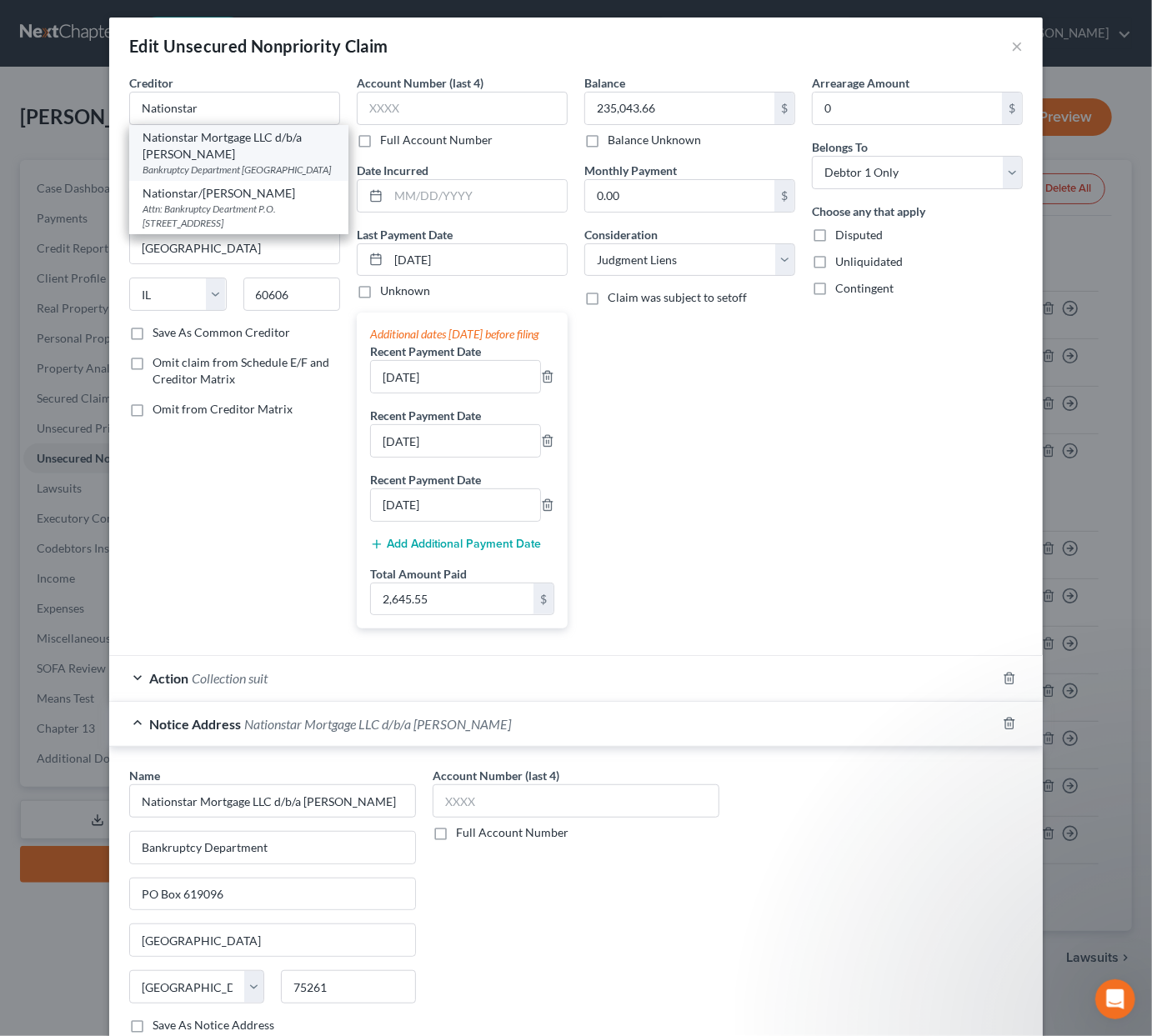
click at [263, 142] on div "Nationstar Mortgage LLC d/b/a Mr. Cooper" at bounding box center [239, 146] width 193 height 33
type input "Nationstar Mortgage LLC d/b/a Mr. Cooper"
type input "Bankruptcy Department"
type input "PO Box 619096"
type input "Dallas"
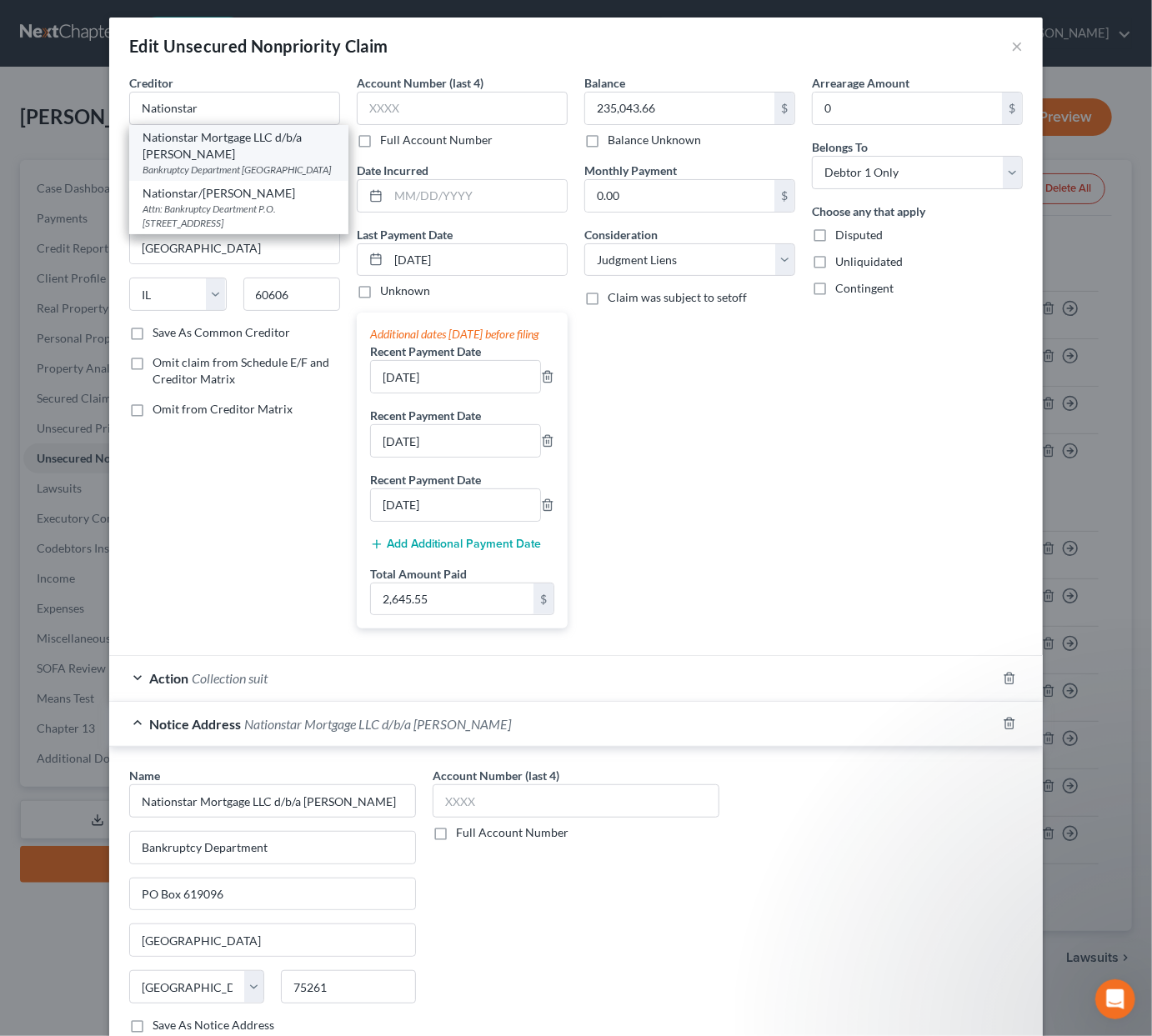
select select "45"
type input "75261"
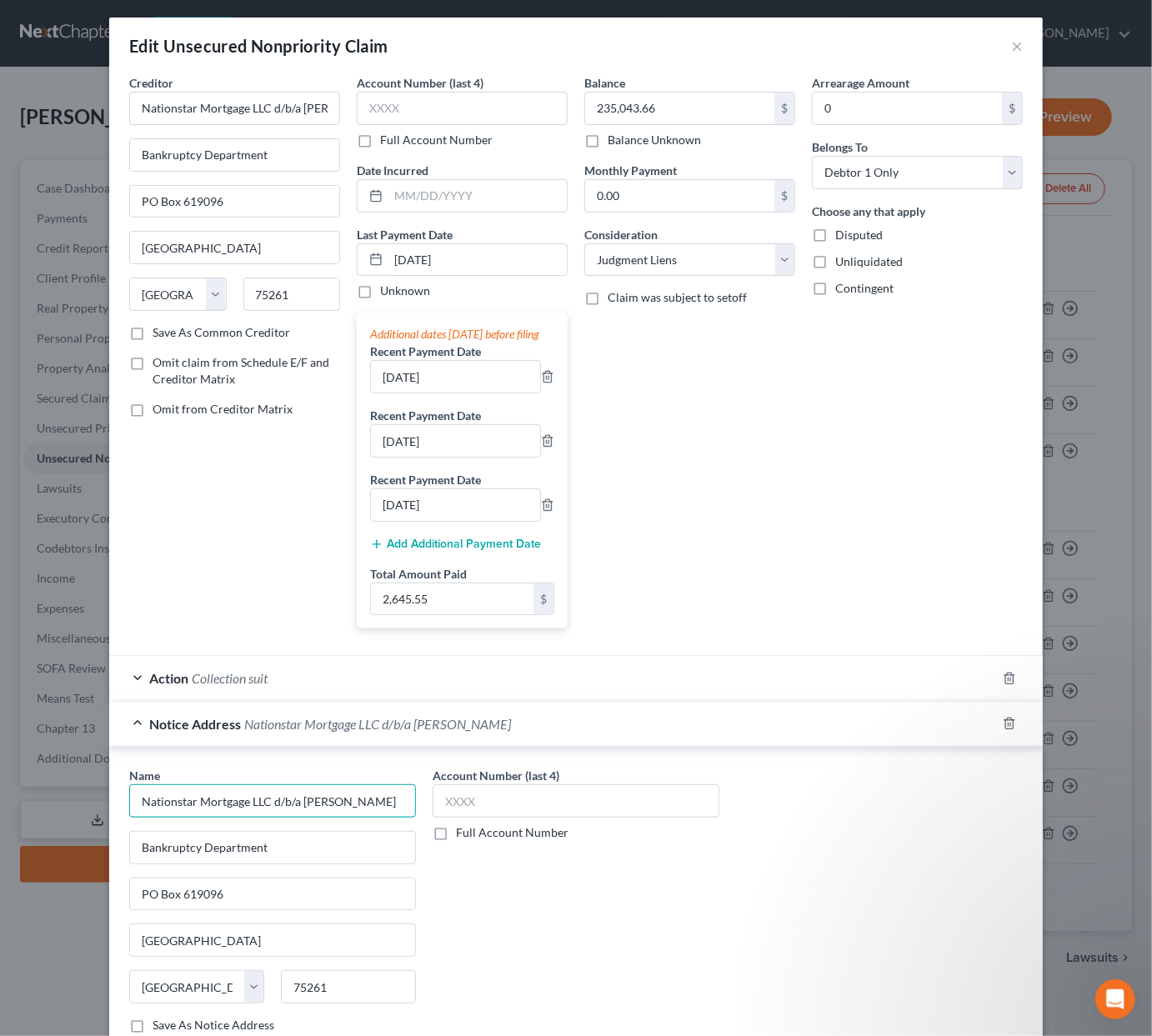
click at [290, 812] on input "Nationstar Mortgage LLC d/b/a Mr. Cooper" at bounding box center [273, 801] width 287 height 33
type input "Markoff Law LLC"
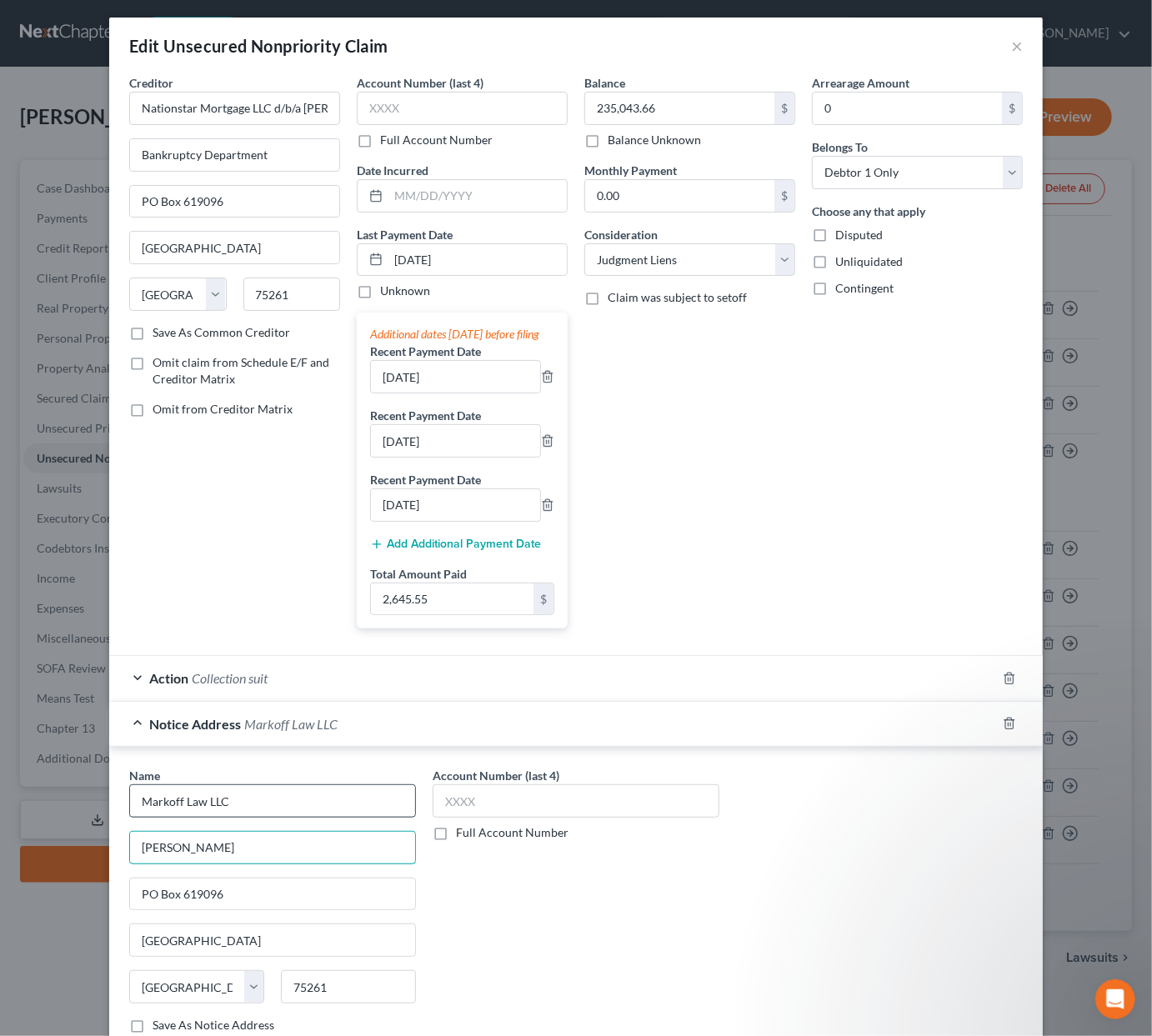
type input "Kevin M. Kelly"
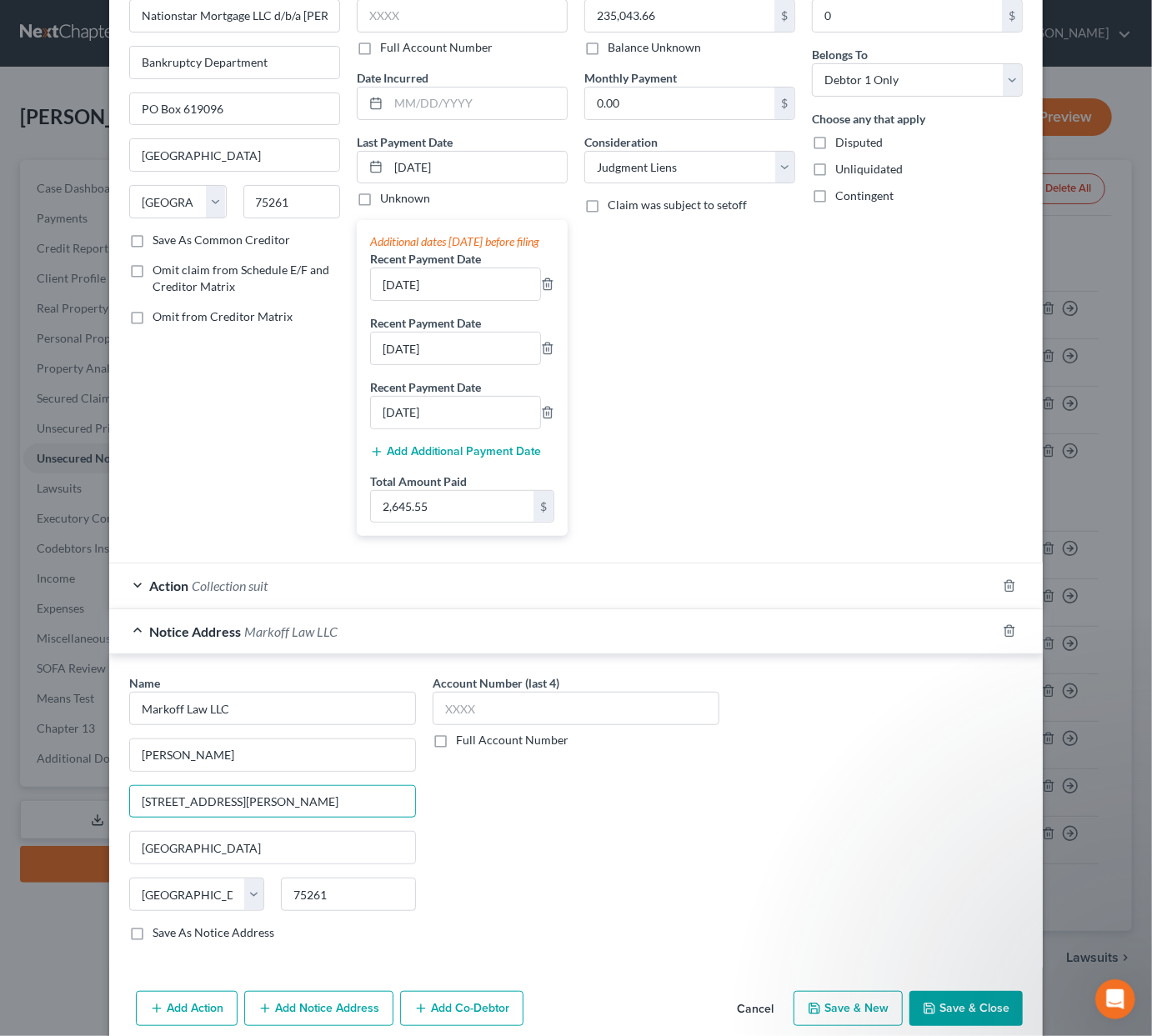
scroll to position [101, 0]
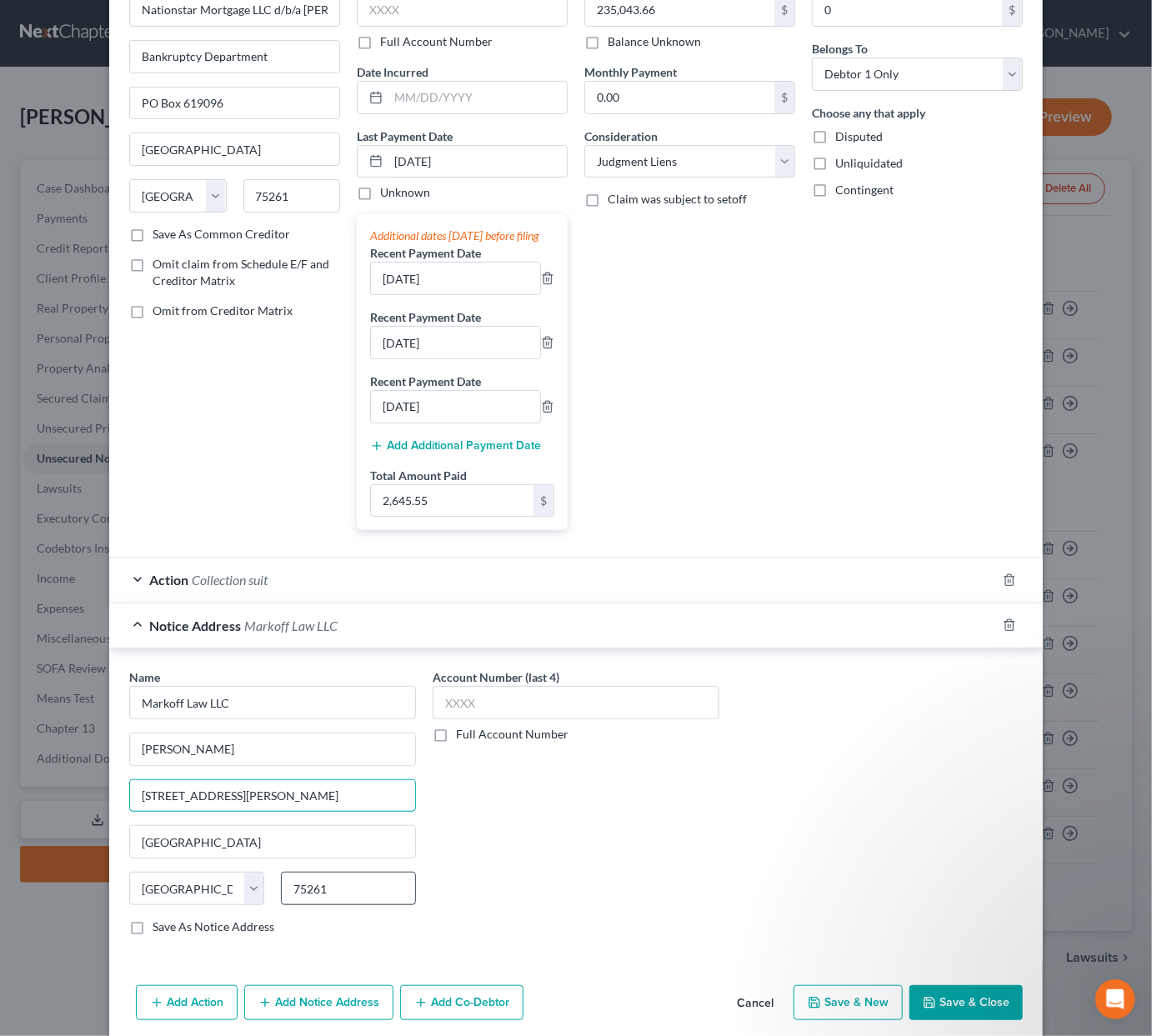
type input "29 N. Wacker Dr #1010"
click at [341, 901] on input "75261" at bounding box center [348, 888] width 135 height 33
type input "60606"
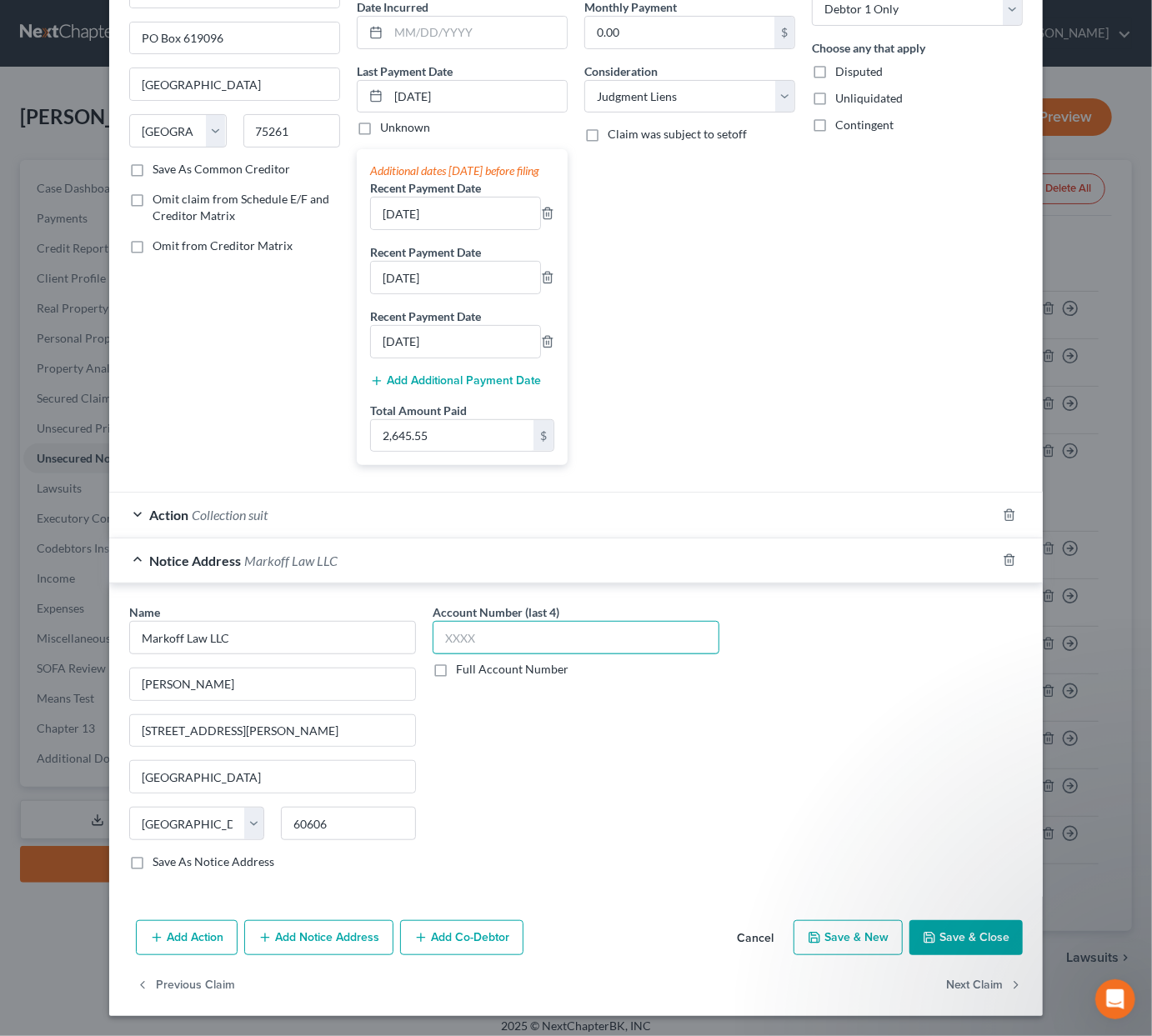
type input "Chicago"
select select "14"
click at [313, 913] on button "Add Notice Address" at bounding box center [318, 937] width 149 height 35
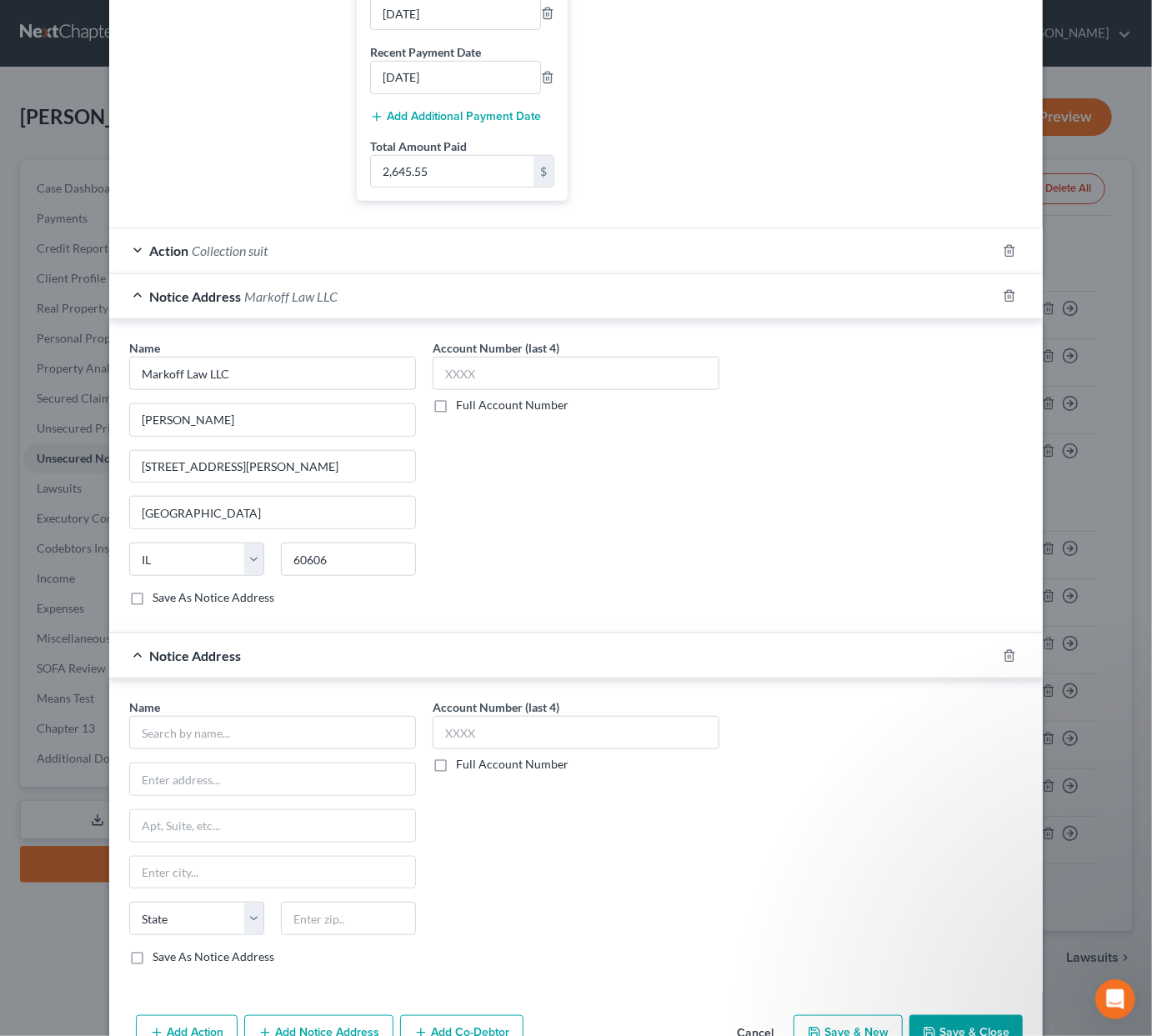
scroll to position [508, 0]
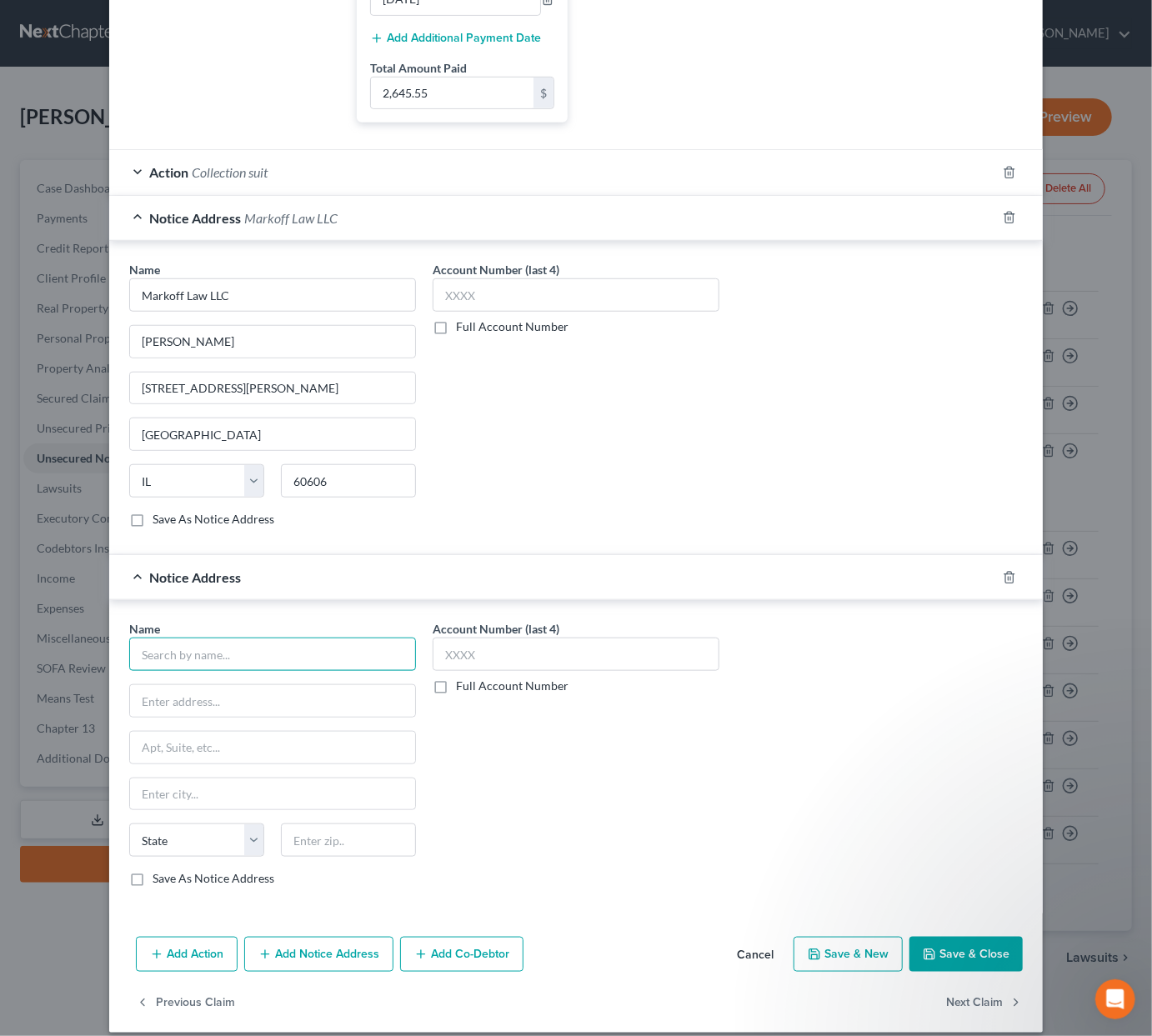
click at [229, 666] on input "text" at bounding box center [273, 654] width 287 height 33
type input "Circuit Court of Cook County"
paste input "50 W. Washington, Suite 1001. Chicago, Illinois 60602-1305"
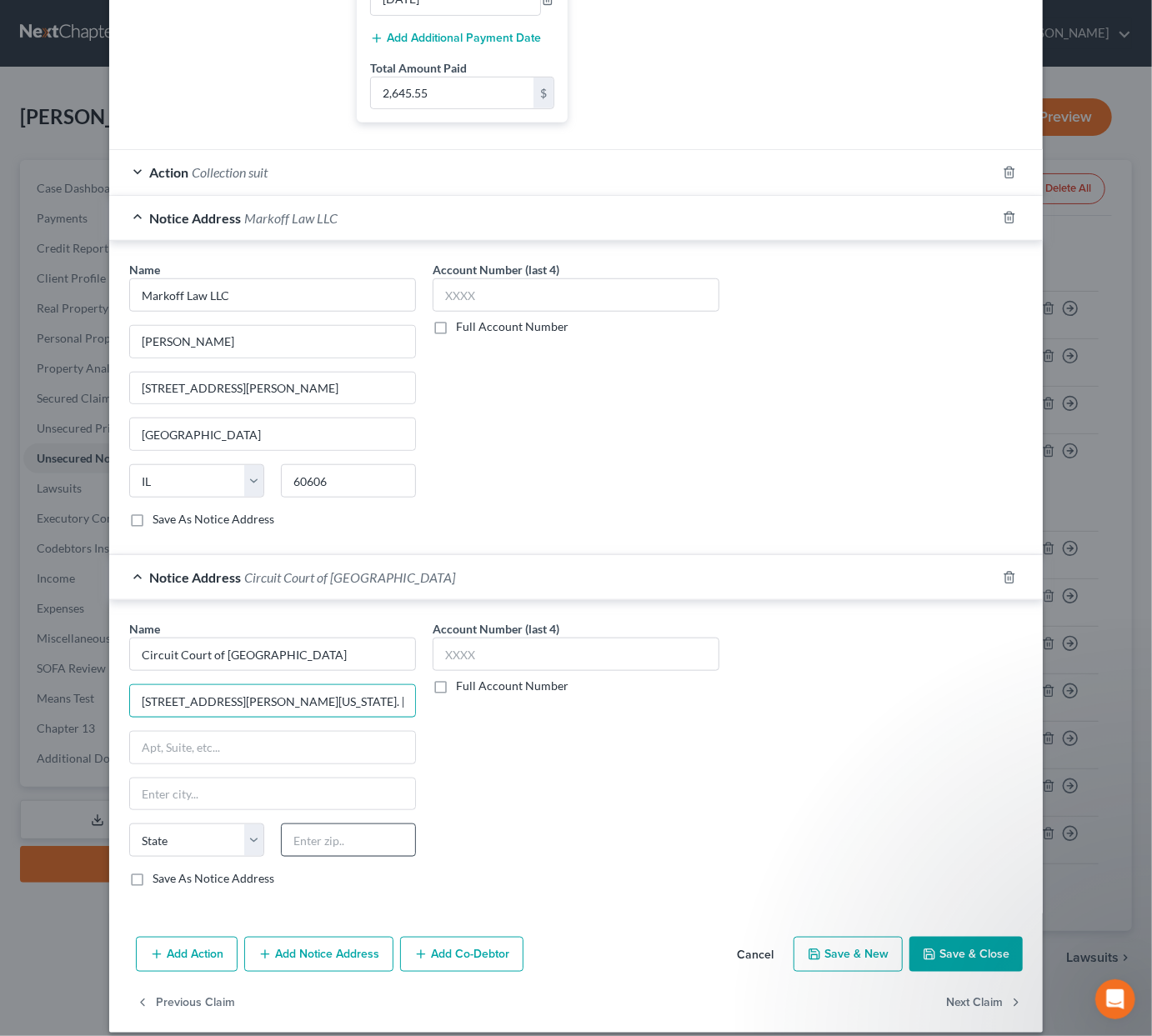
type input "50 W. Washington, Suite 1001. Chicago, Illinois 60602-1305"
type input "60602"
type input "Chicago"
select select "14"
drag, startPoint x: 296, startPoint y: 713, endPoint x: 464, endPoint y: 713, distance: 168.0
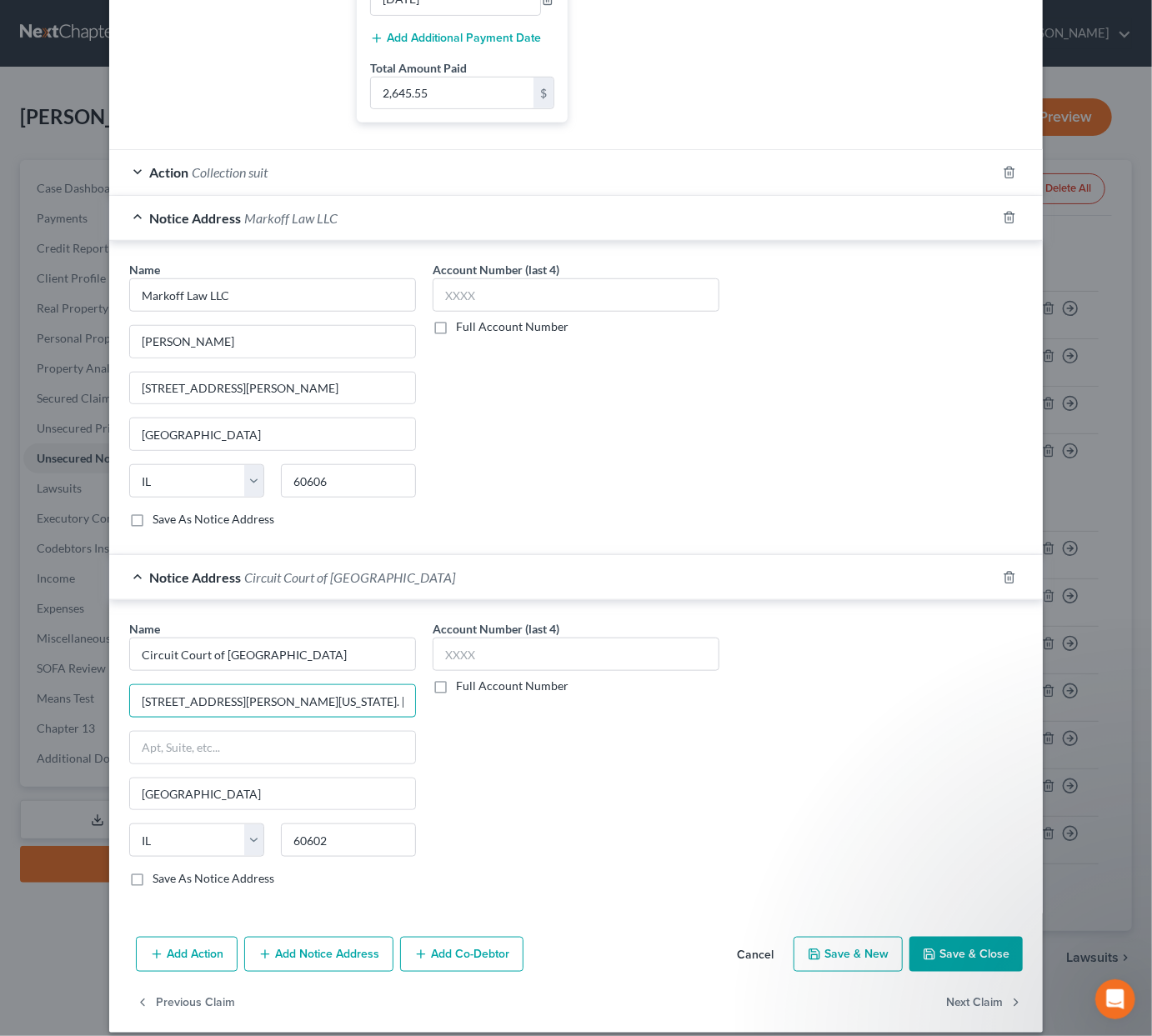
click at [464, 713] on div "Name * Circuit Court of Cook County 50 W. Washington, Suite 1001. Chicago, Illi…" at bounding box center [576, 760] width 911 height 281
type input "50 W. Washington,"
paste input "Suite 1001"
type input "Suite 1001"
click at [959, 913] on button "Save & Close" at bounding box center [966, 954] width 113 height 35
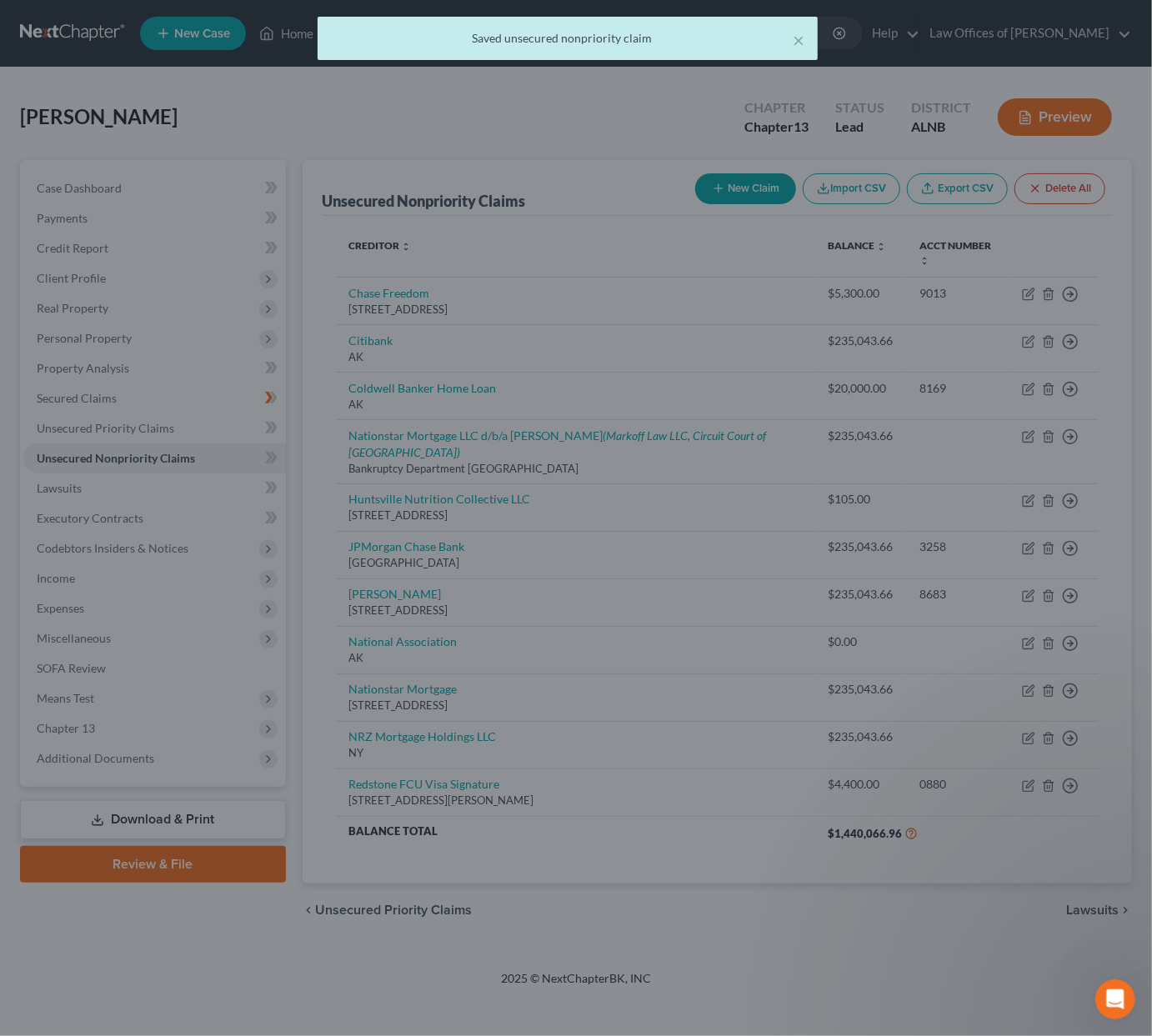
scroll to position [0, 0]
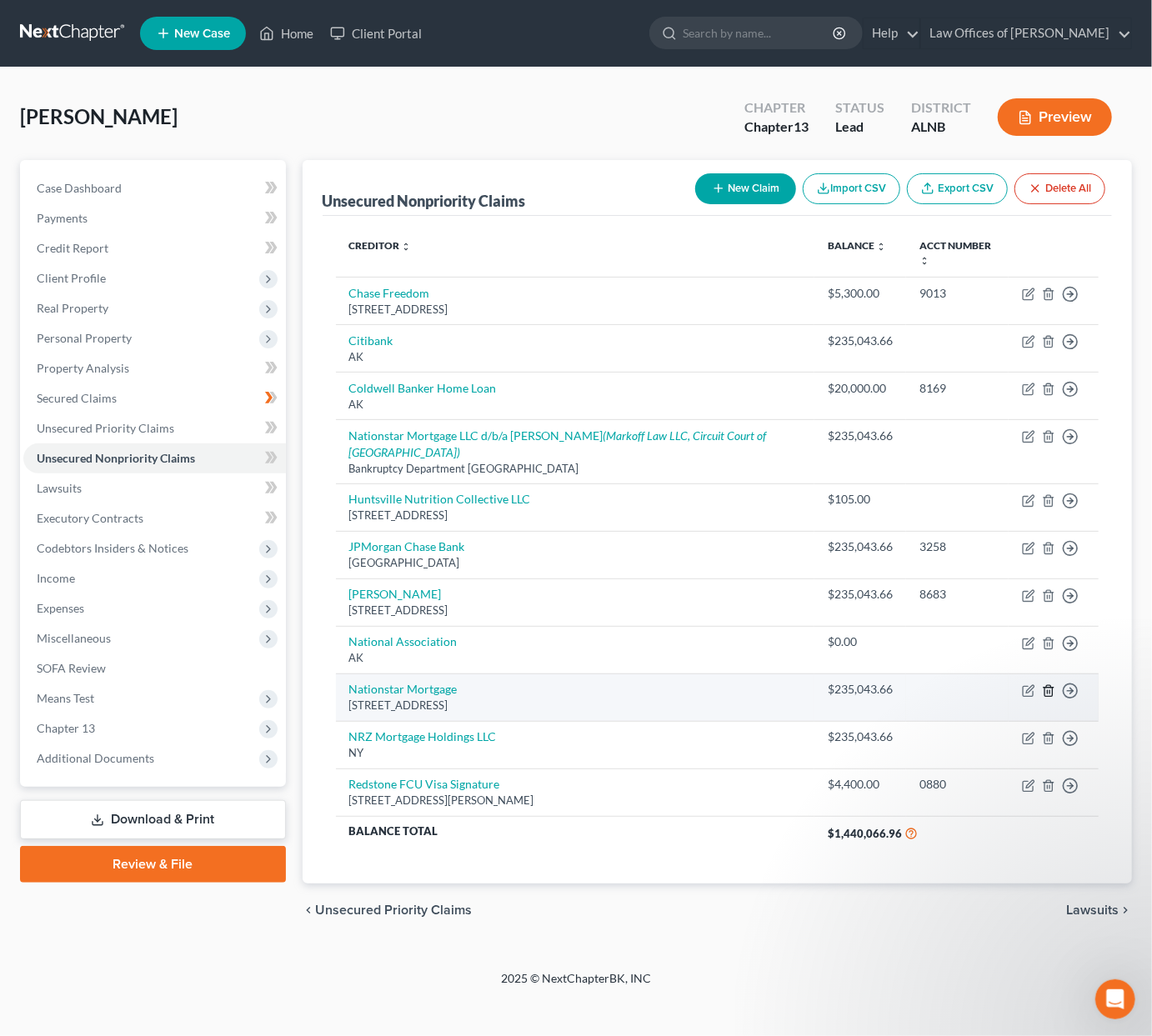
click at [1049, 685] on icon "button" at bounding box center [1049, 692] width 14 height 14
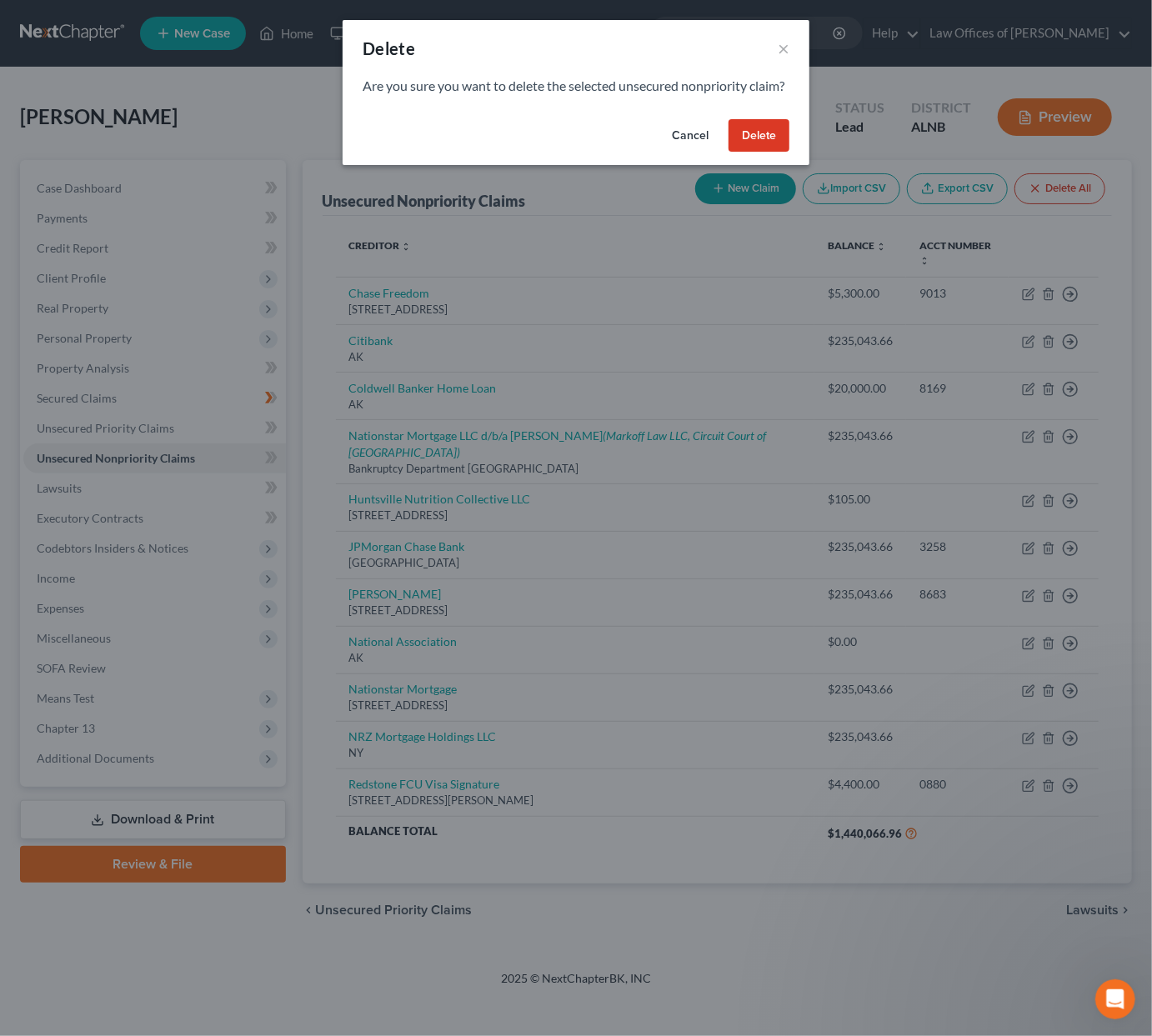
click at [763, 148] on button "Delete" at bounding box center [759, 136] width 61 height 33
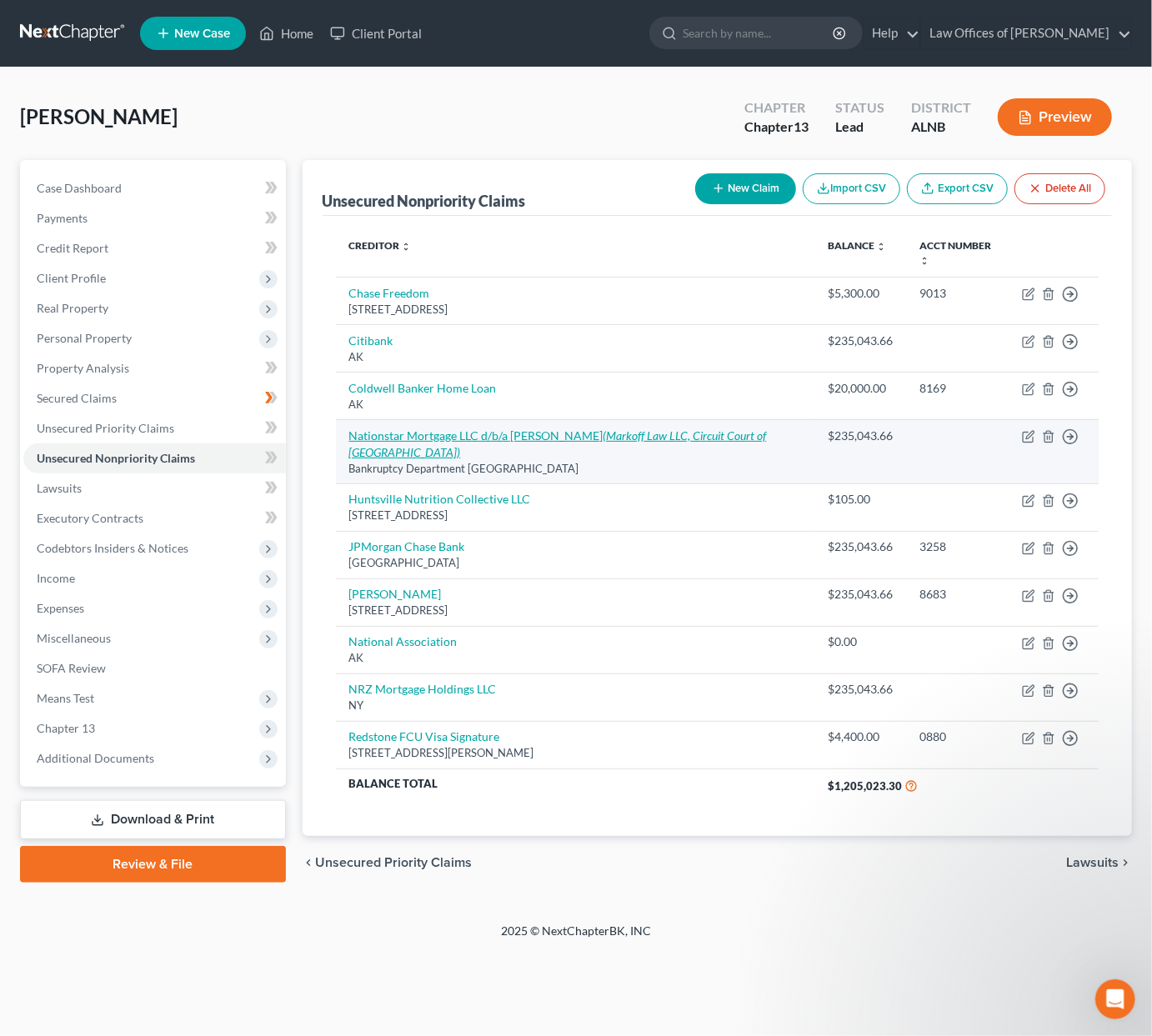
click at [418, 429] on link "Nationstar Mortgage LLC d/b/a Mr. Cooper (Markoff Law LLC, Circuit Court of Coo…" at bounding box center [559, 444] width 418 height 31
select select "45"
select select "8"
select select "0"
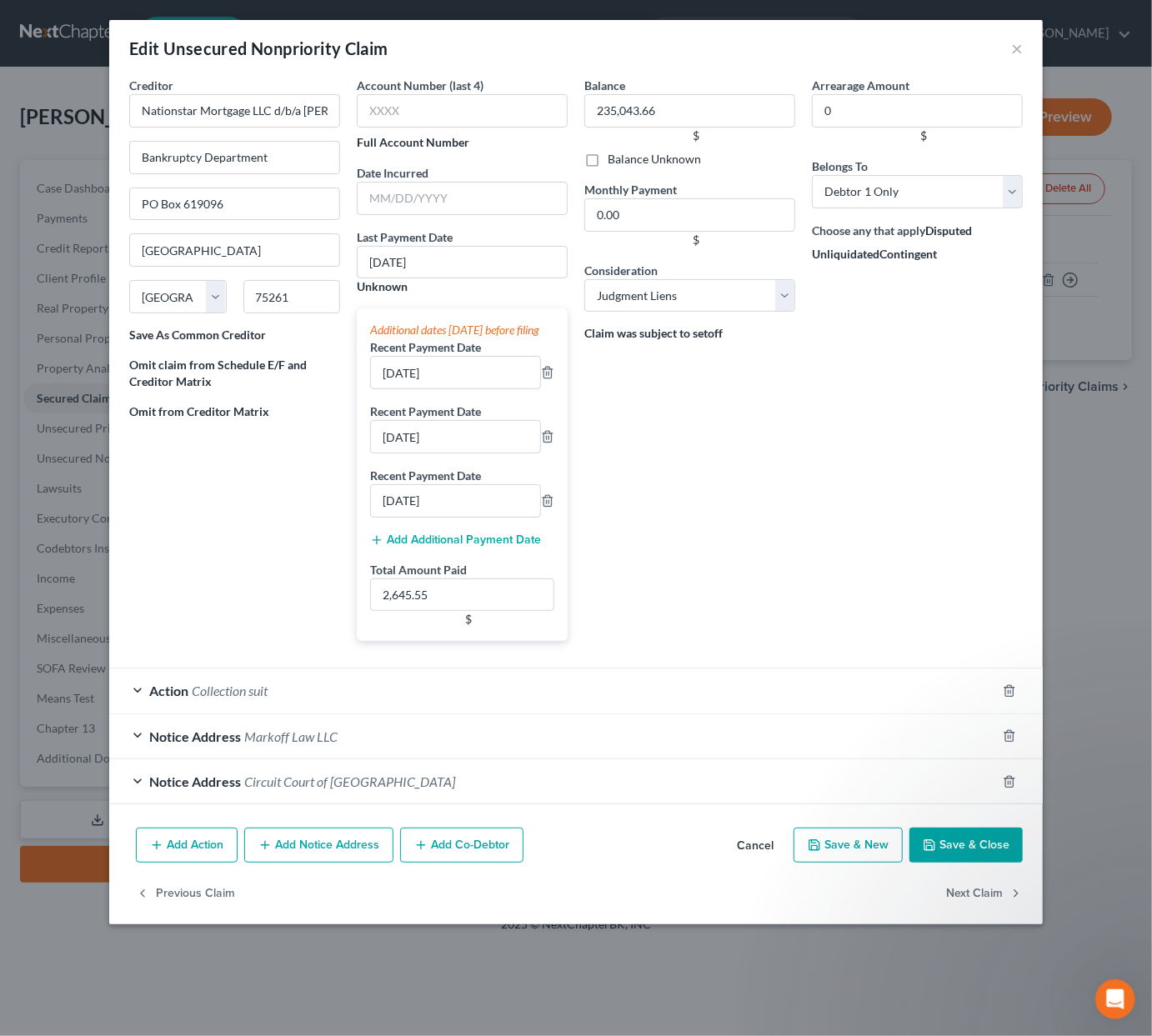
click at [270, 847] on icon "button" at bounding box center [265, 846] width 14 height 14
click at [339, 846] on button "Add Notice Address" at bounding box center [318, 845] width 149 height 35
click at [954, 849] on button "Save & Close" at bounding box center [966, 845] width 113 height 35
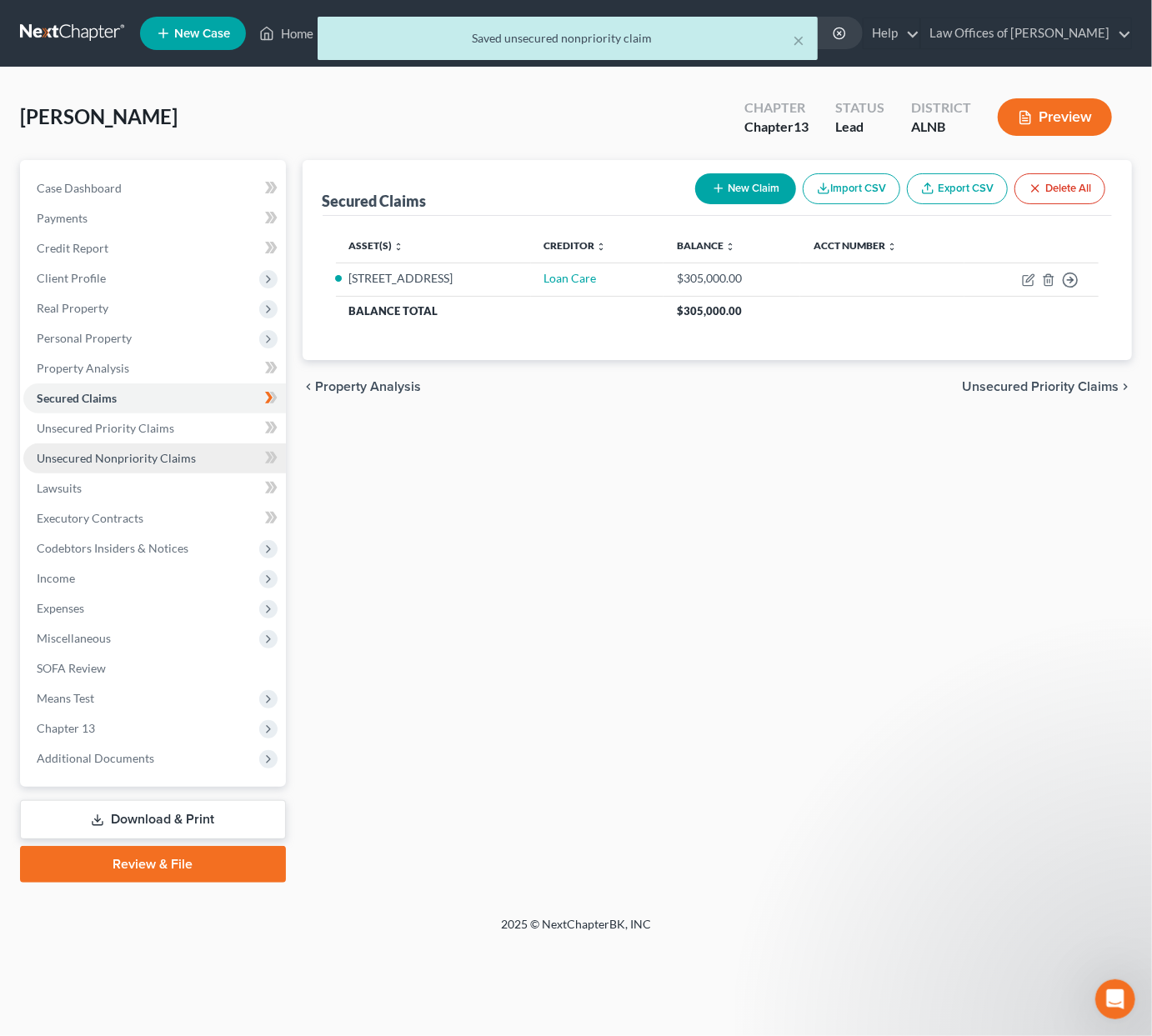
click at [110, 451] on span "Unsecured Nonpriority Claims" at bounding box center [116, 458] width 159 height 14
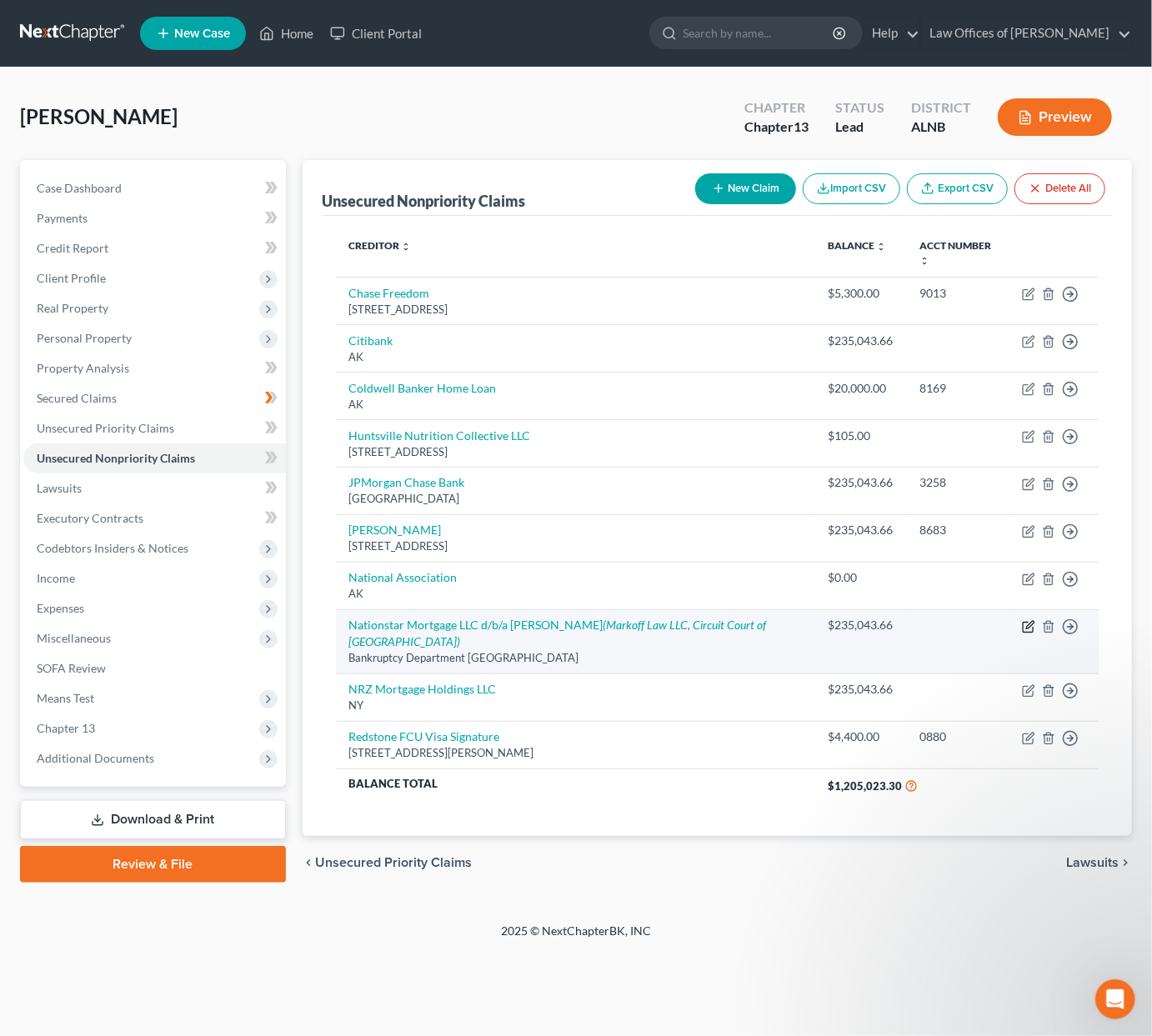
click at [1027, 620] on icon "button" at bounding box center [1029, 627] width 14 height 14
select select "45"
select select "8"
select select "0"
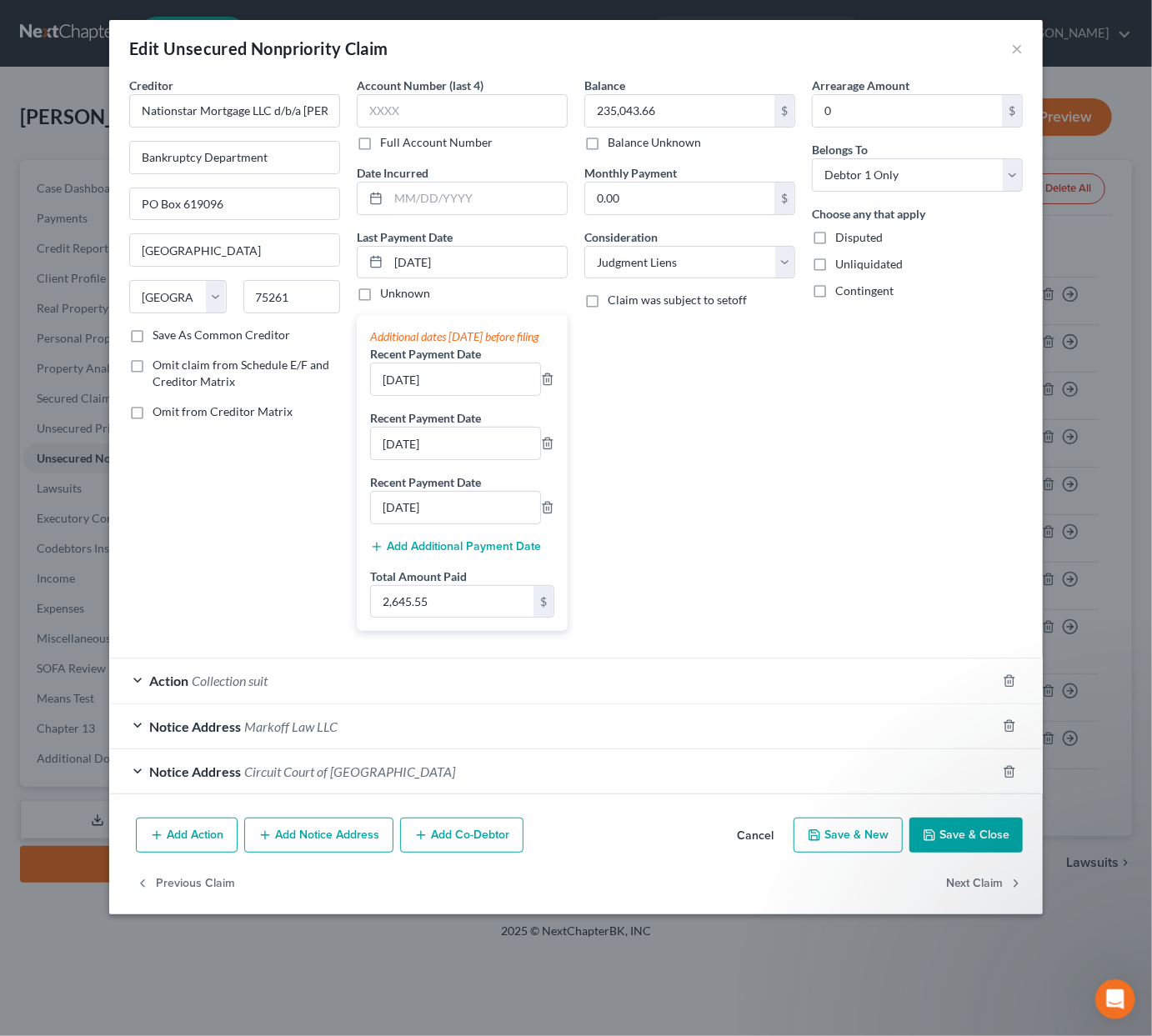
click at [348, 840] on button "Add Notice Address" at bounding box center [318, 835] width 149 height 35
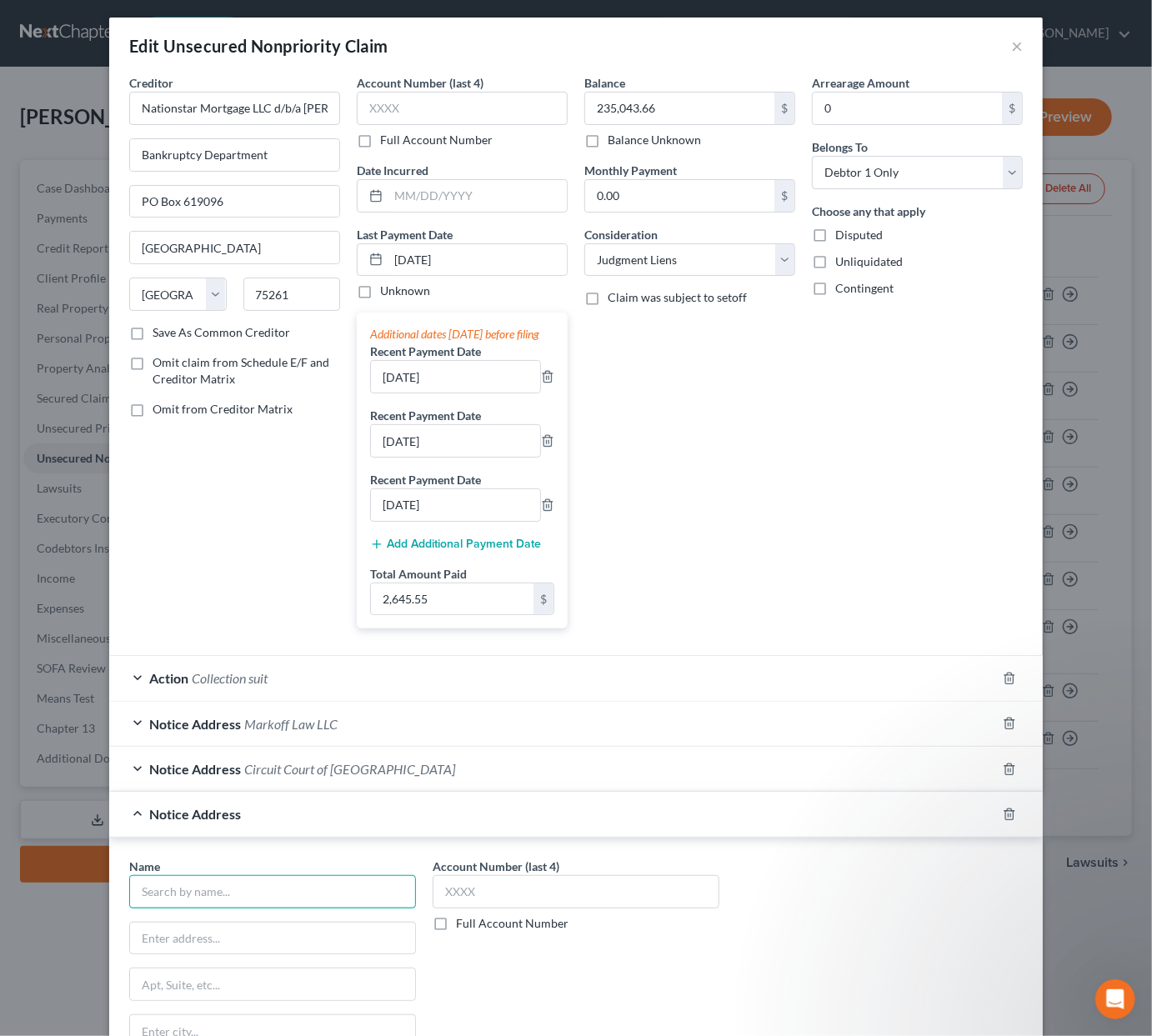
scroll to position [4, 0]
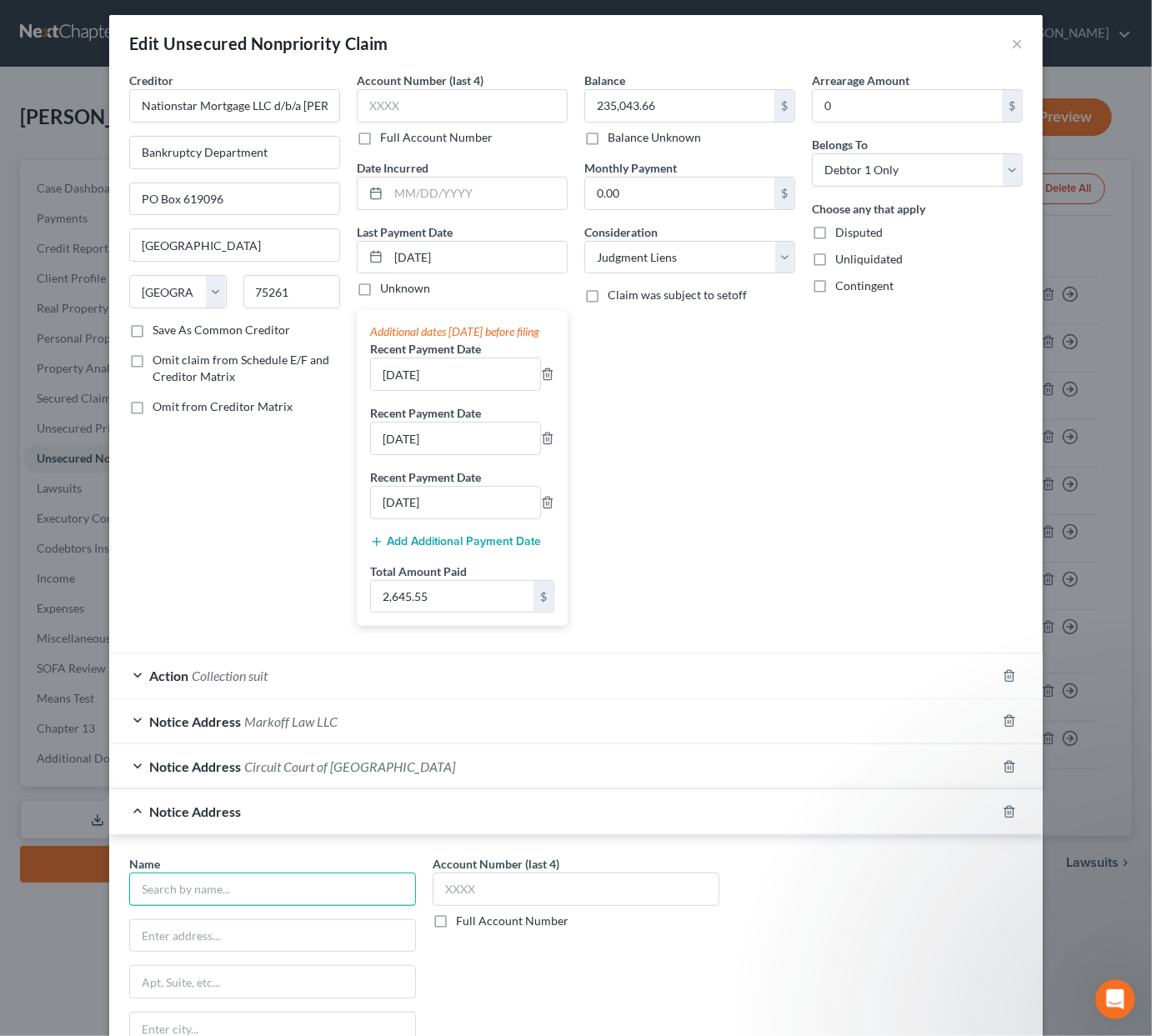
click at [275, 906] on input "text" at bounding box center [273, 889] width 287 height 33
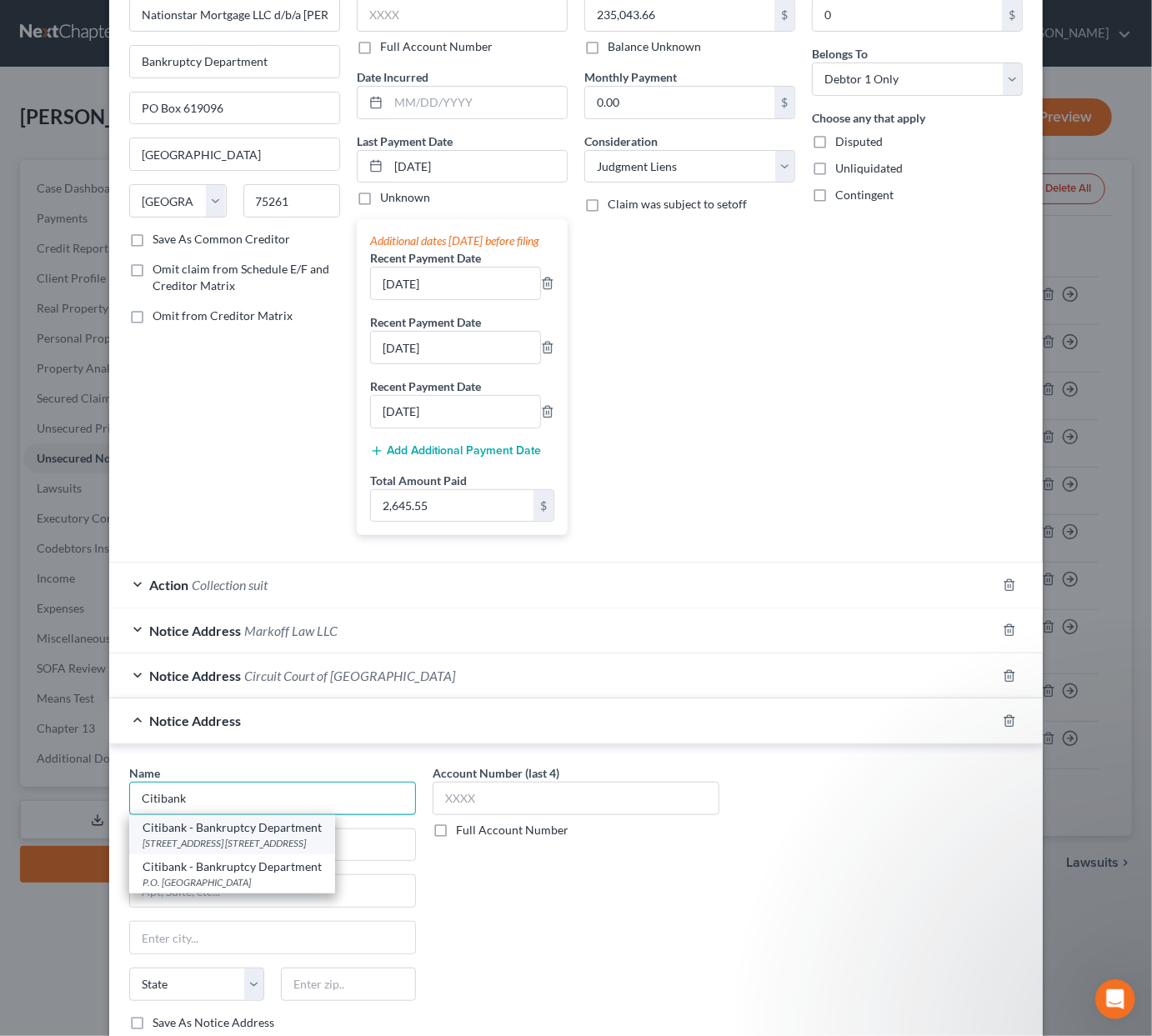
scroll to position [100, 0]
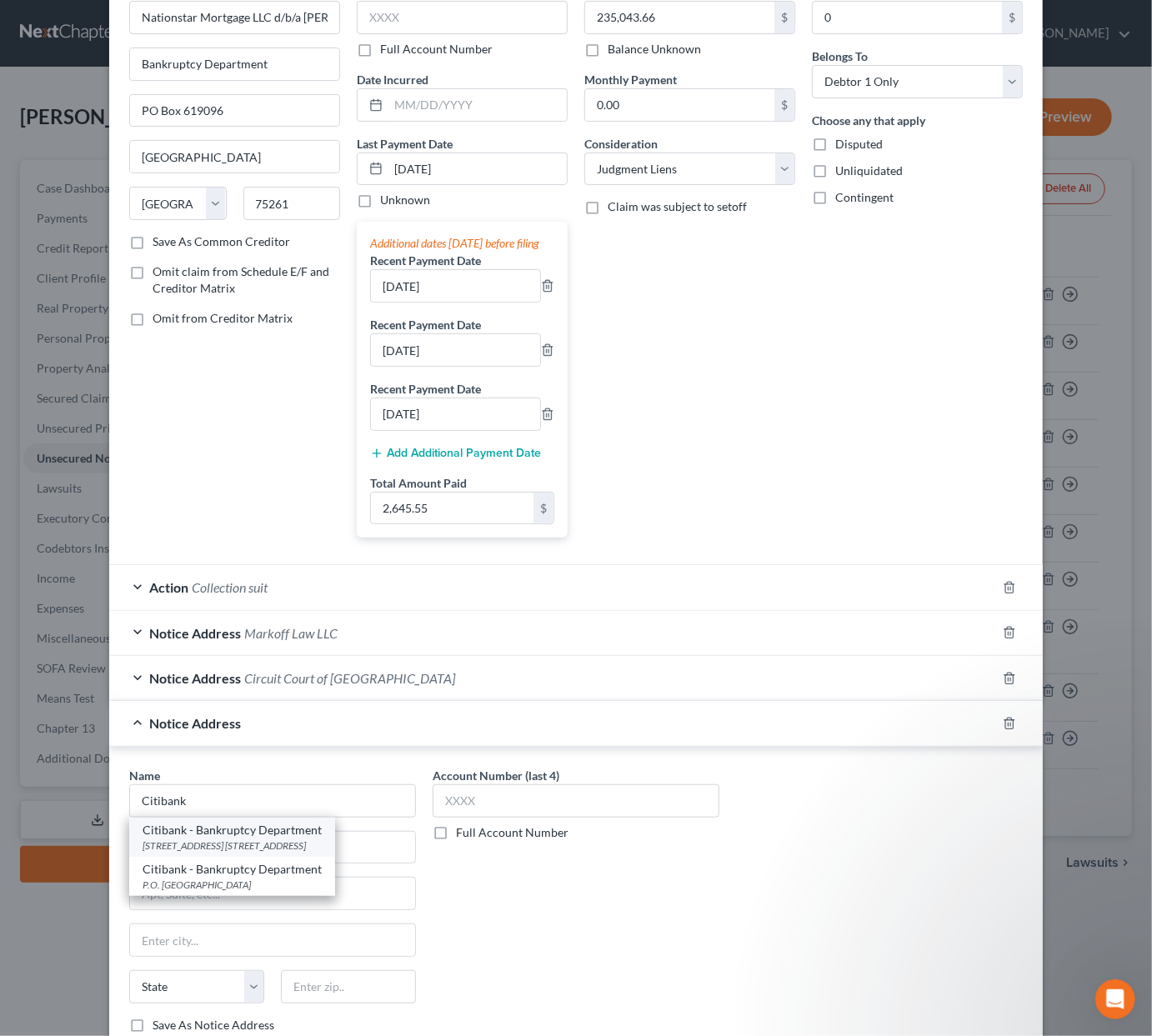
click at [281, 843] on div "Citibank - Bankruptcy Department 701 E. 60th St. N P.O. Box 6034, Sioux Falls, …" at bounding box center [232, 837] width 206 height 39
type input "Citibank - Bankruptcy Department"
type input "701 E. 60th St. N"
type input "P.O. Box 6034"
type input "Sioux Falls"
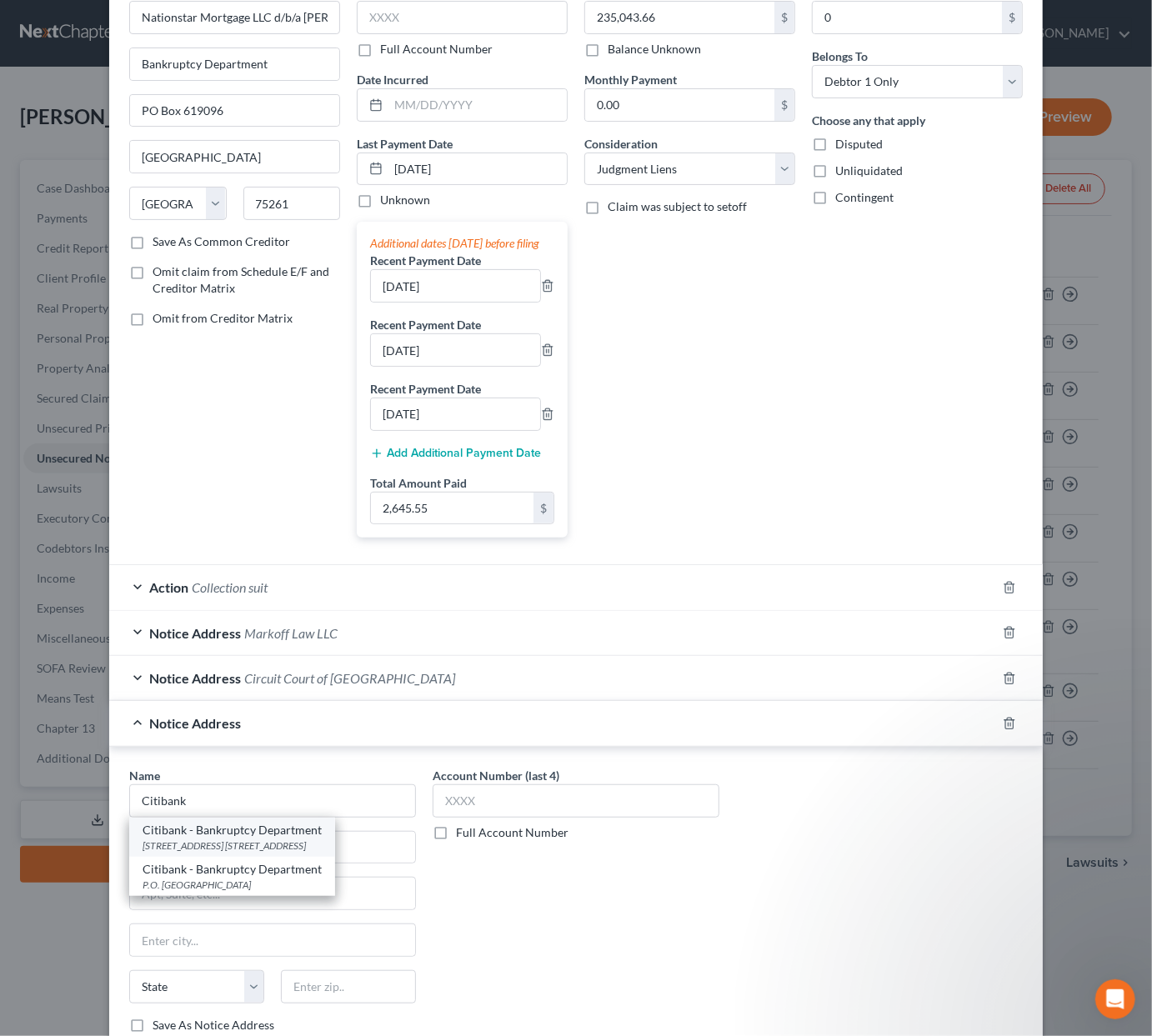
select select "43"
type input "57117"
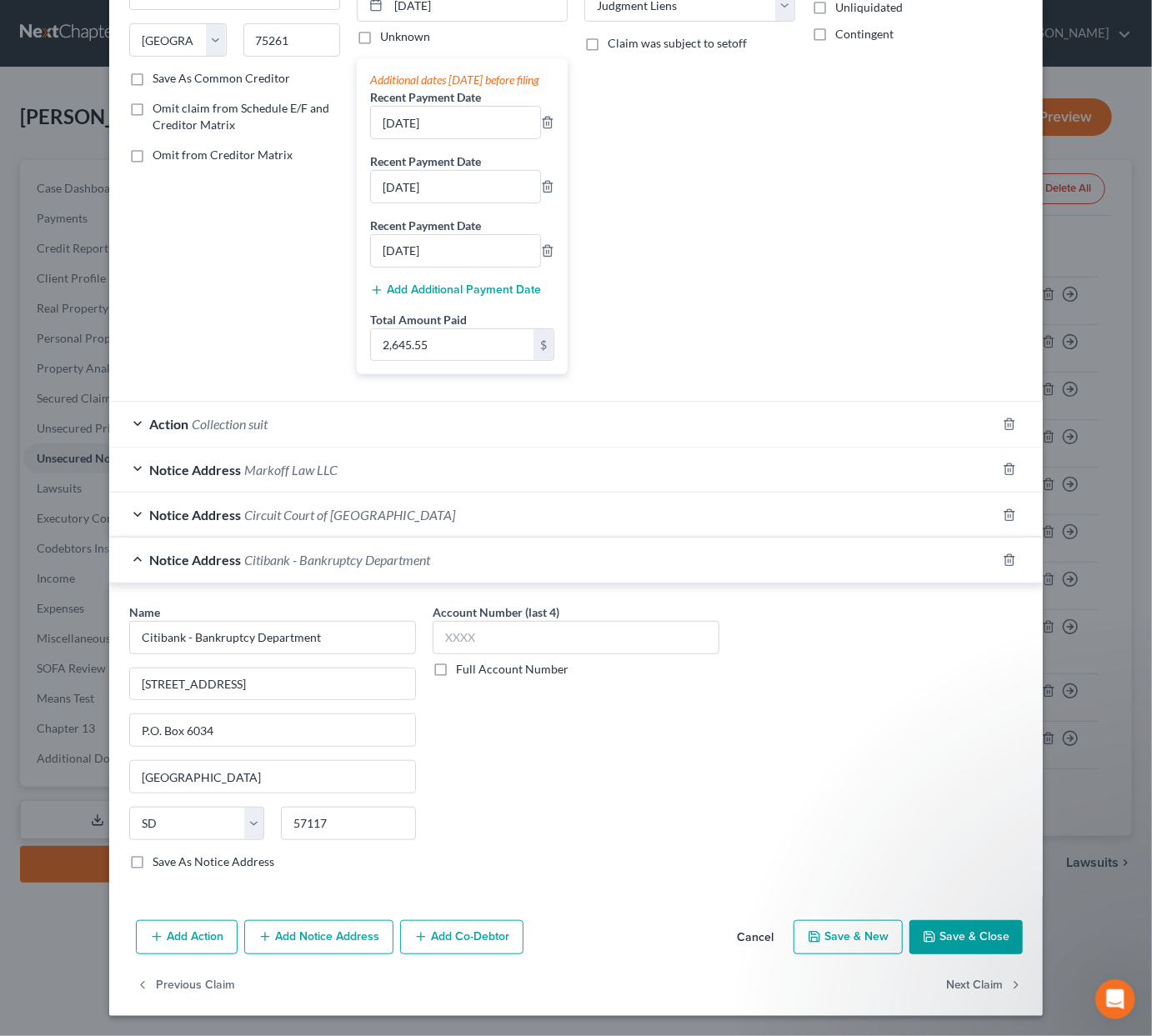
scroll to position [265, 0]
click at [348, 913] on button "Add Notice Address" at bounding box center [318, 937] width 149 height 35
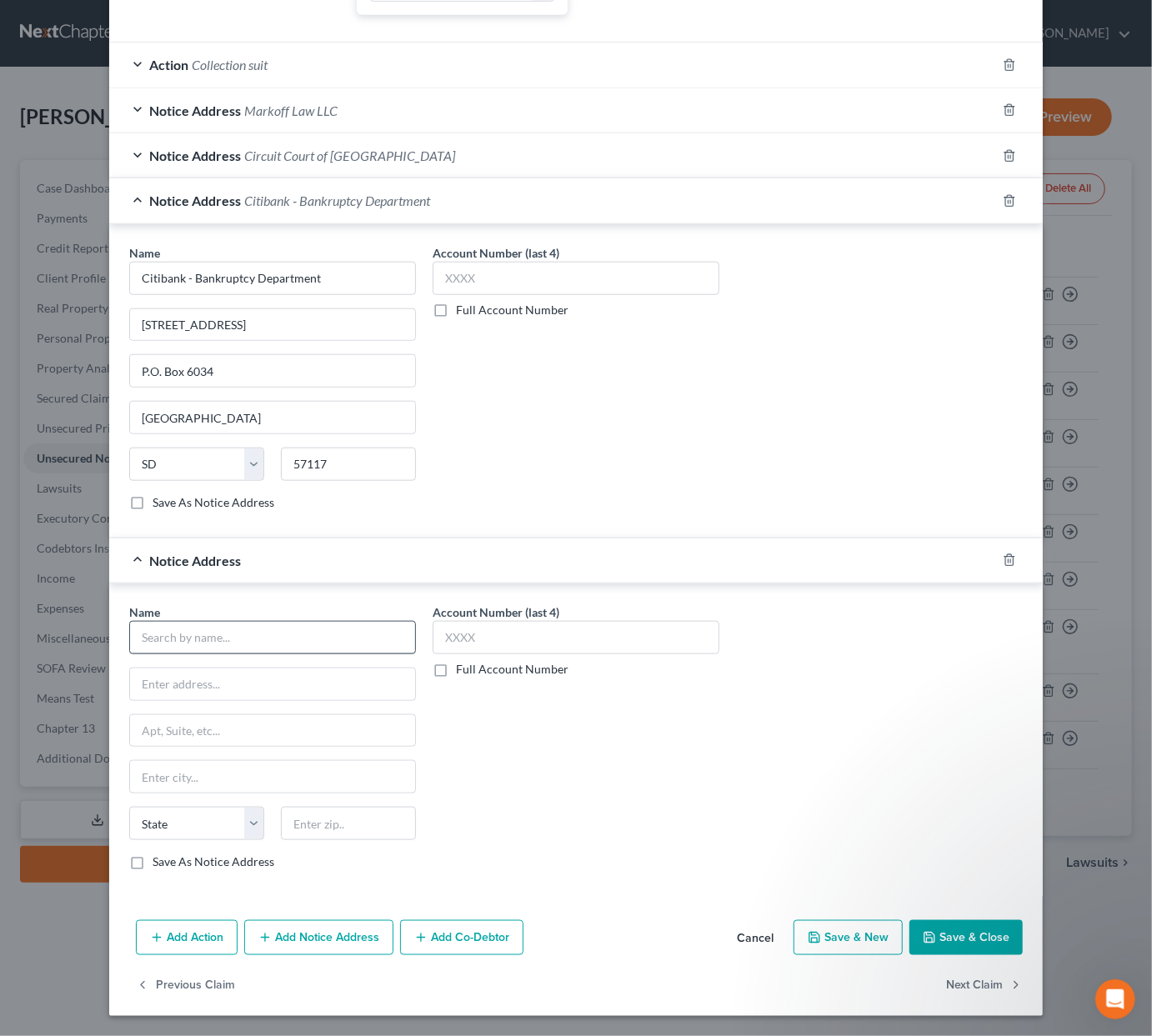
scroll to position [625, 0]
click at [201, 652] on input "text" at bounding box center [273, 637] width 287 height 33
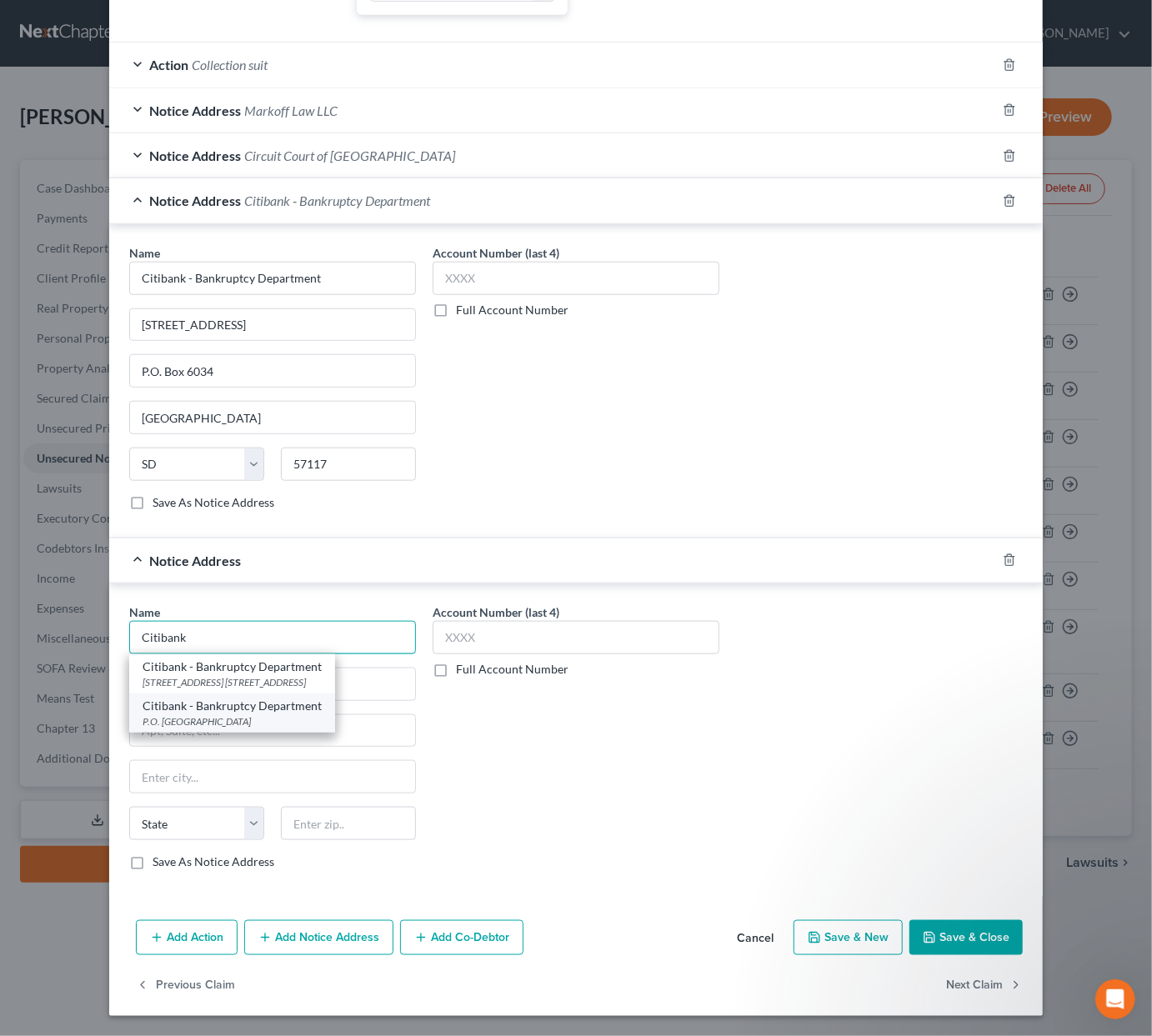
scroll to position [620, 0]
click at [233, 714] on div "Citibank - Bankruptcy Department" at bounding box center [232, 706] width 179 height 17
type input "Citibank - Bankruptcy Department"
type input "P.O. Box 790034"
type input "Saint Louis"
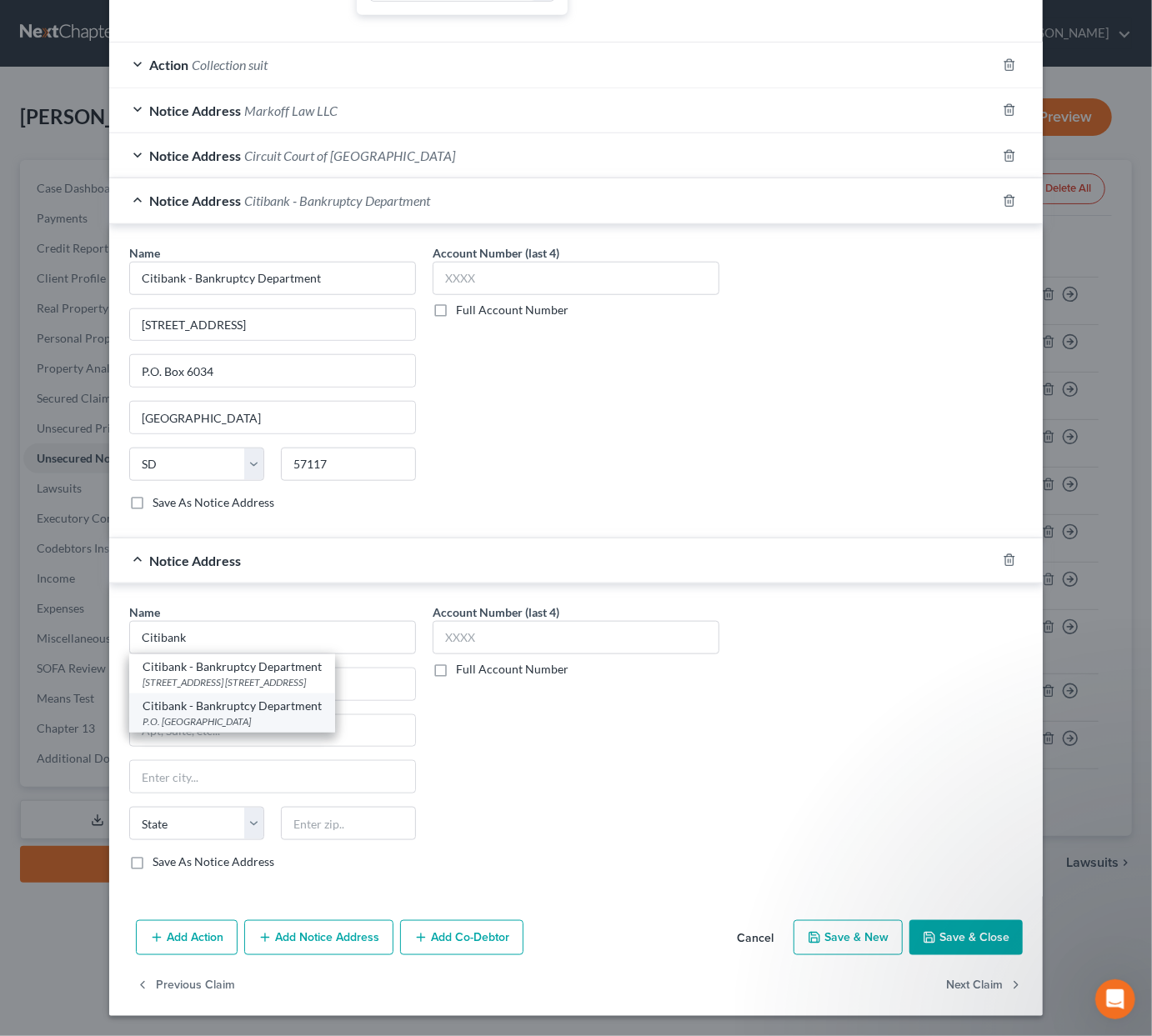
select select "26"
type input "63179"
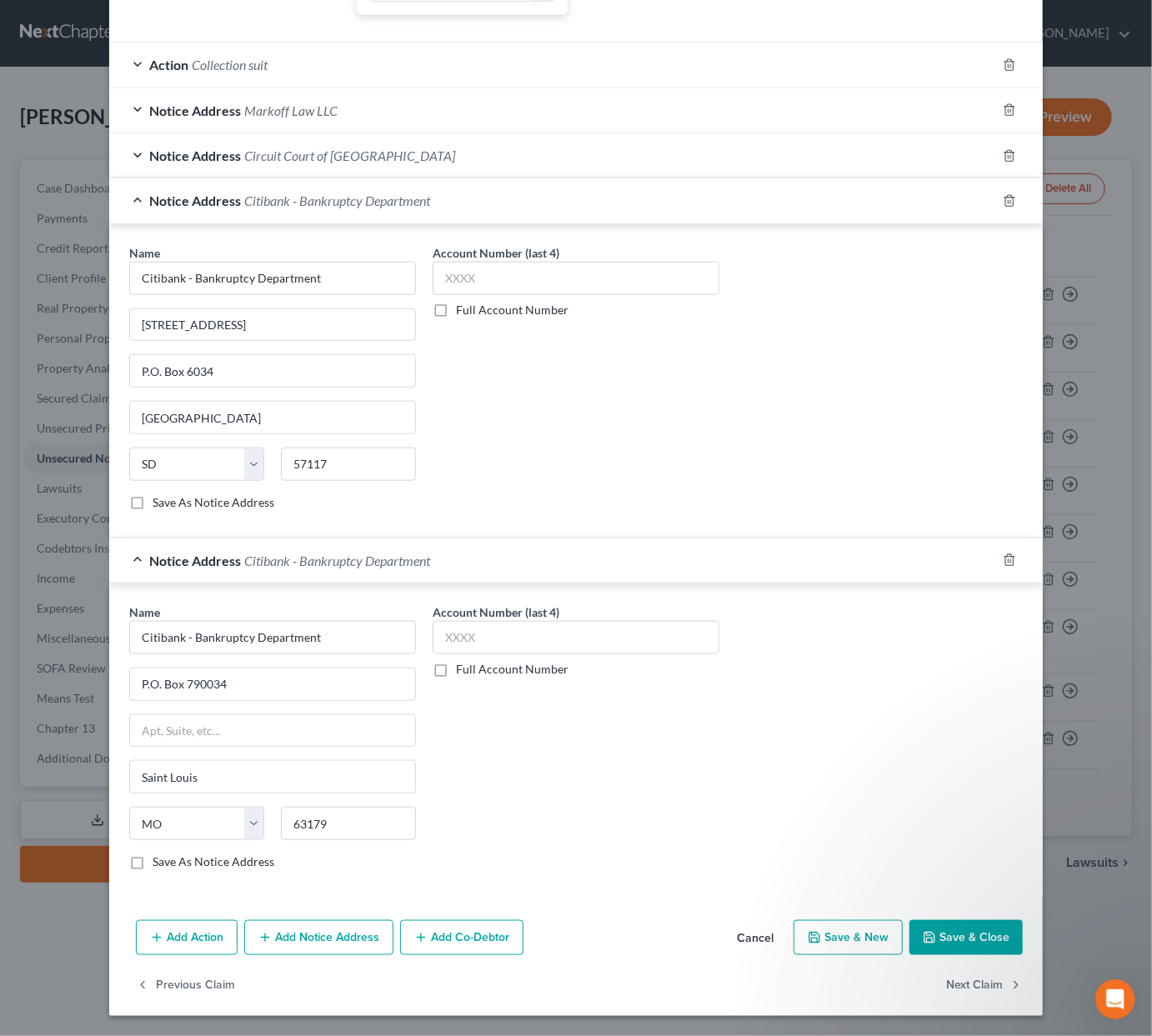
click at [952, 913] on button "Save & Close" at bounding box center [966, 937] width 113 height 35
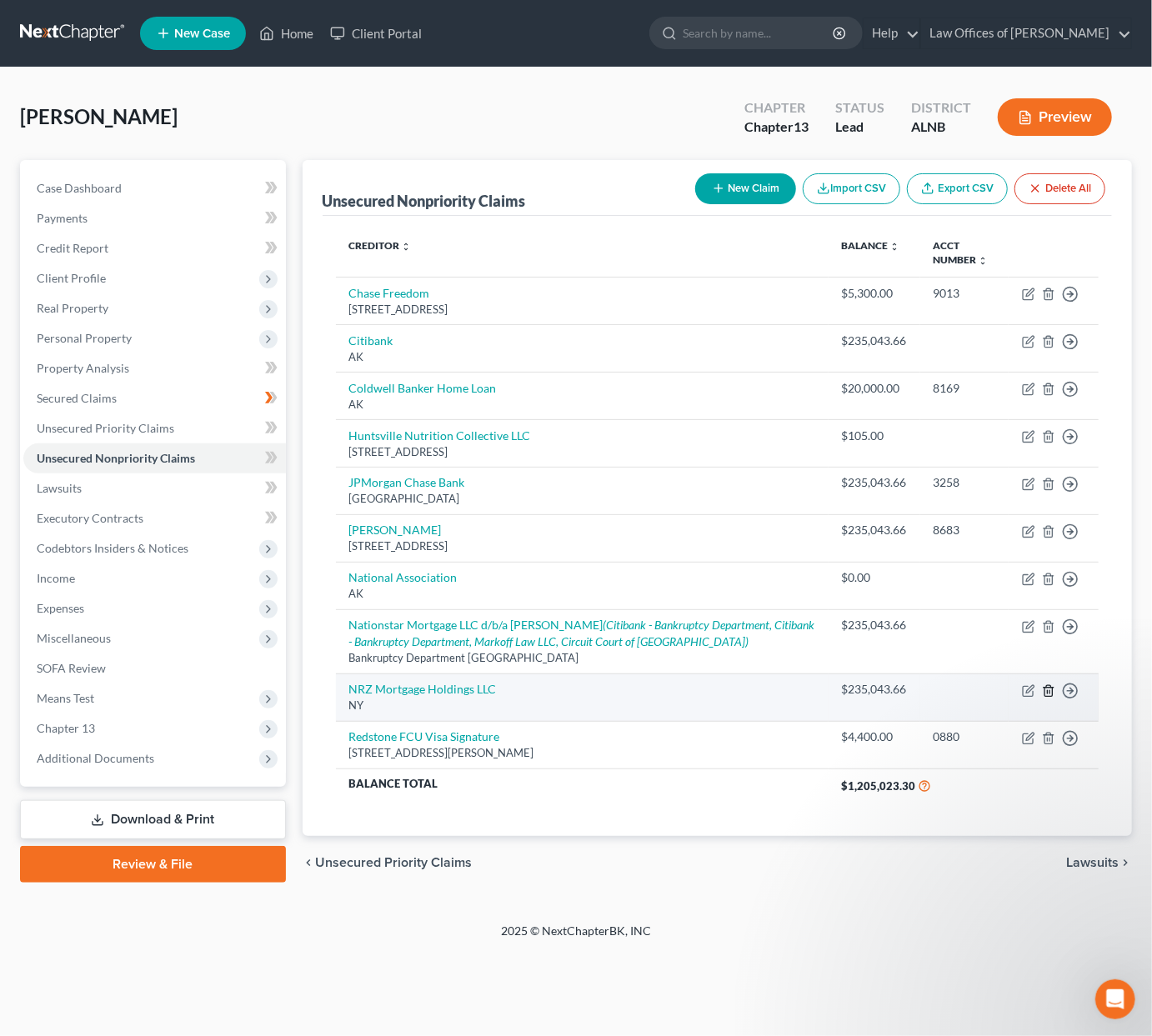
click at [1047, 690] on icon "button" at bounding box center [1049, 692] width 14 height 14
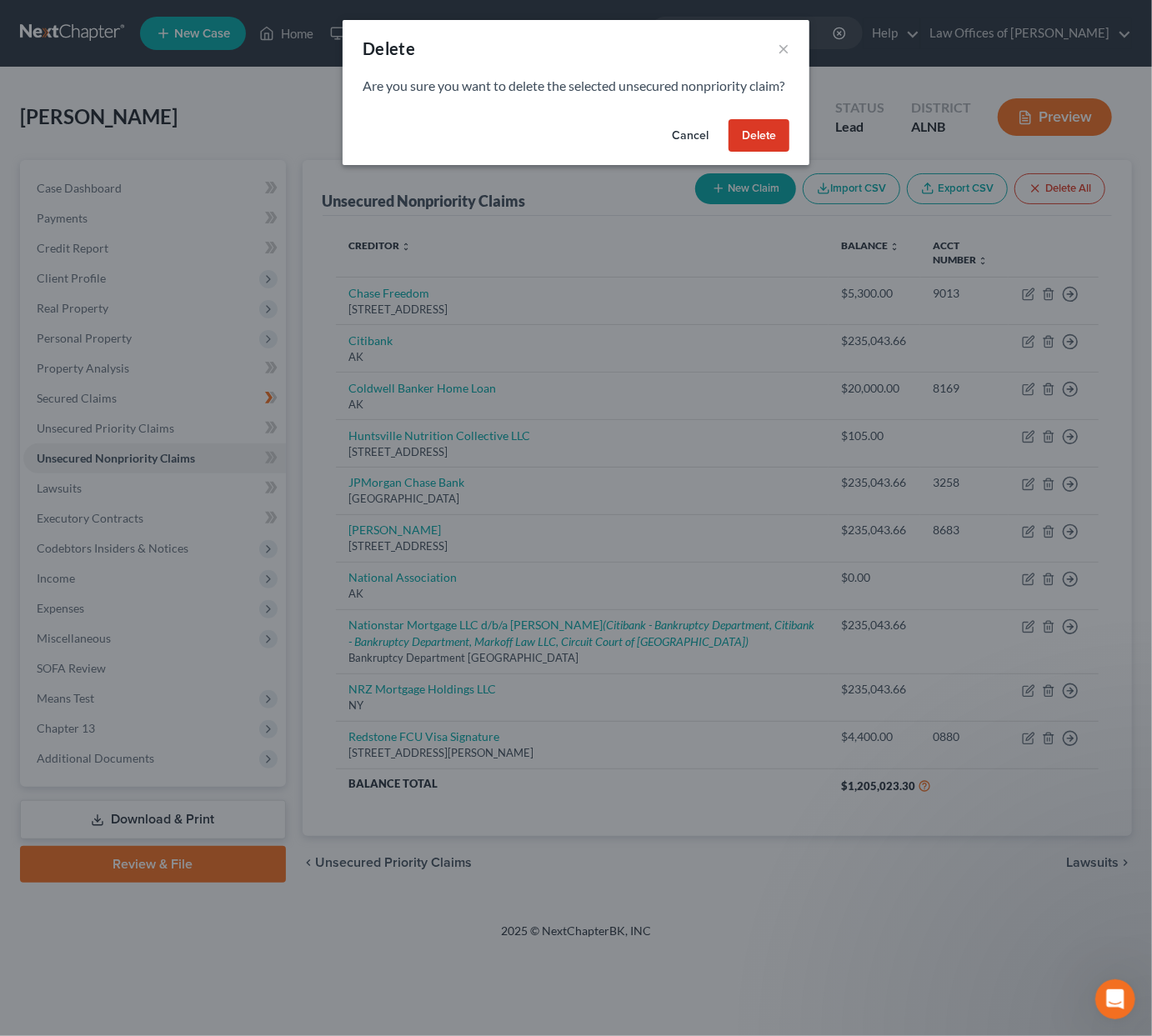
click at [767, 166] on div "Cancel Delete" at bounding box center [576, 139] width 467 height 54
click at [758, 153] on button "Delete" at bounding box center [759, 136] width 61 height 33
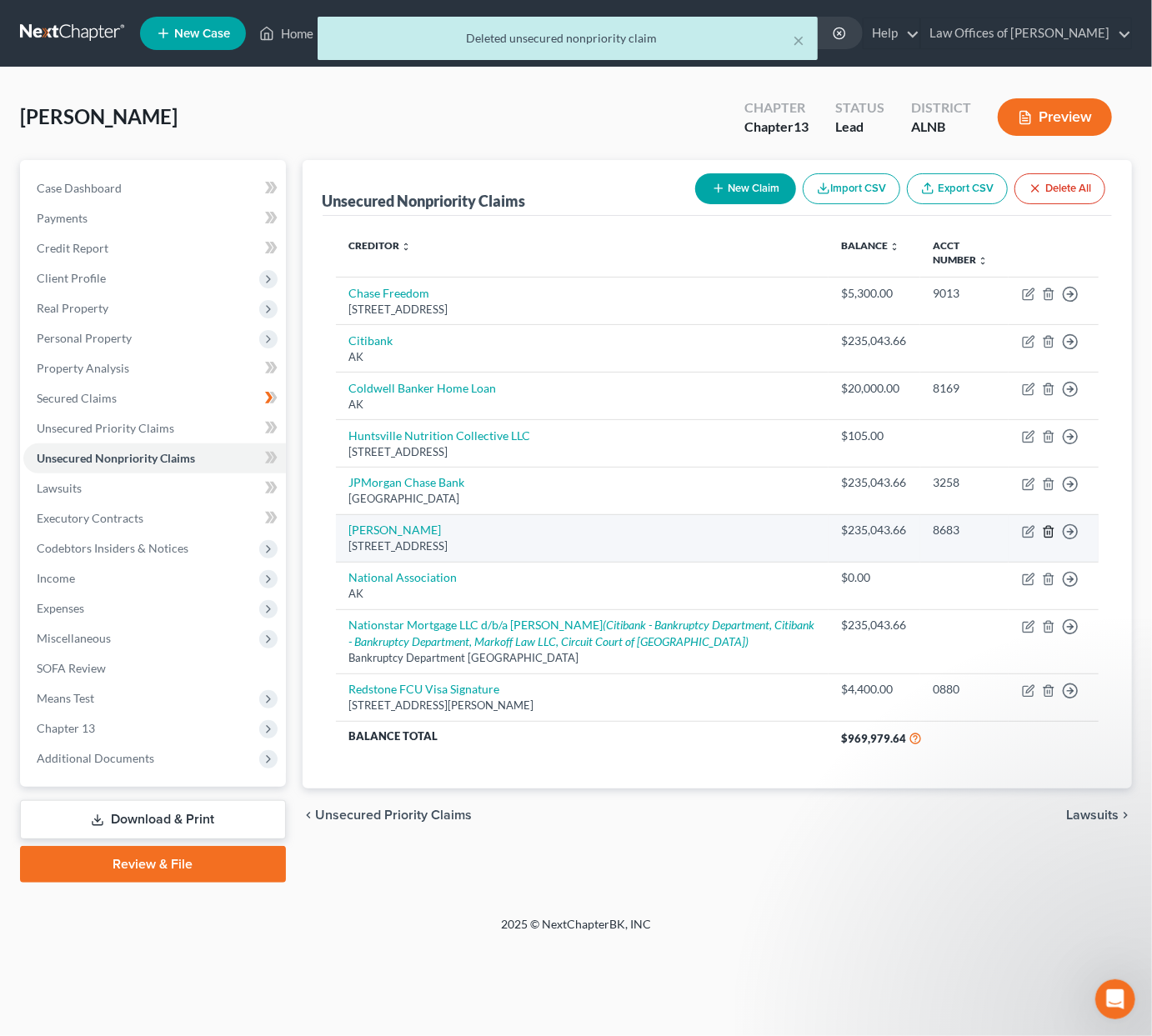
click at [1051, 533] on icon "button" at bounding box center [1049, 532] width 14 height 14
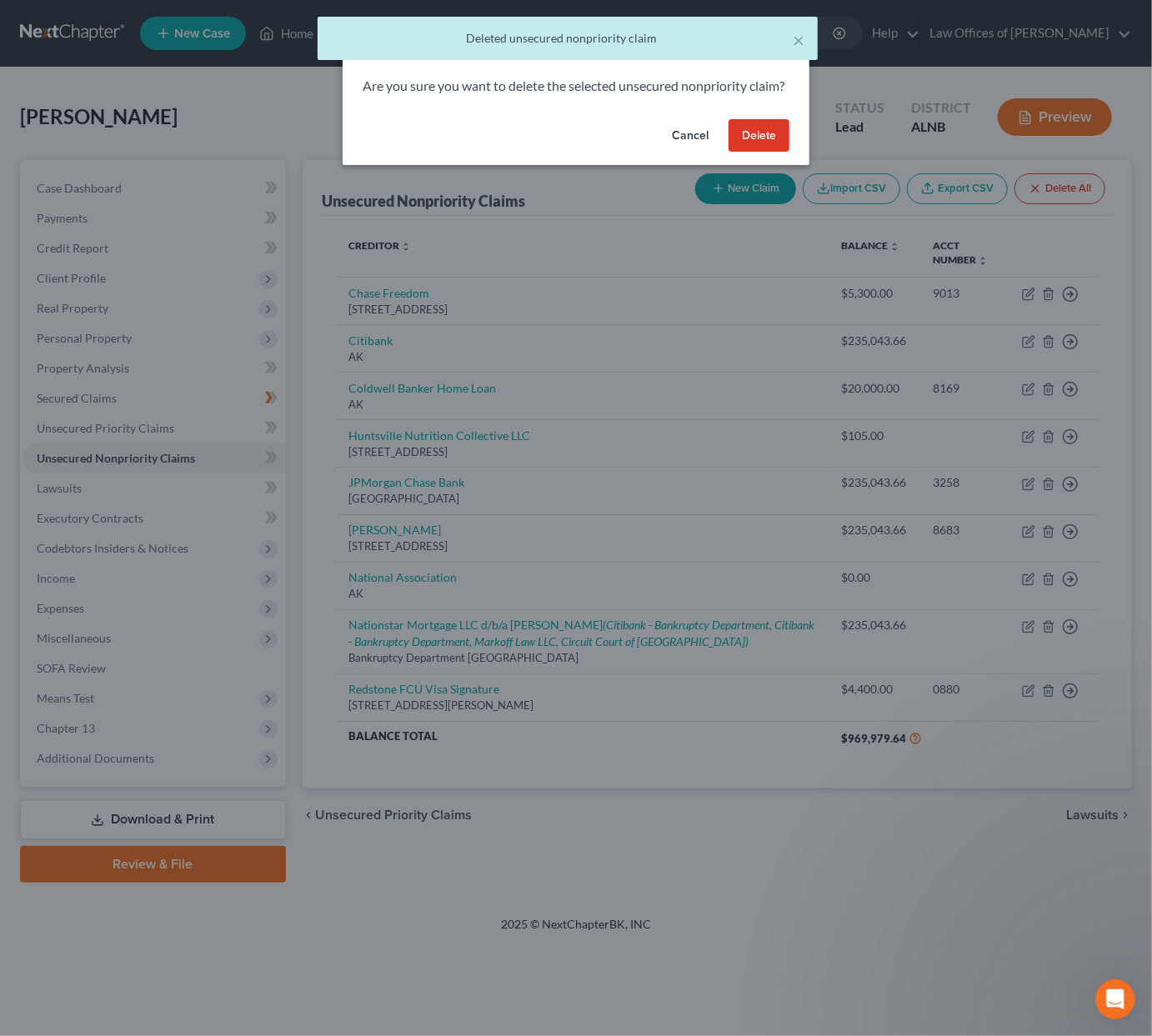
click at [753, 148] on button "Delete" at bounding box center [759, 136] width 61 height 33
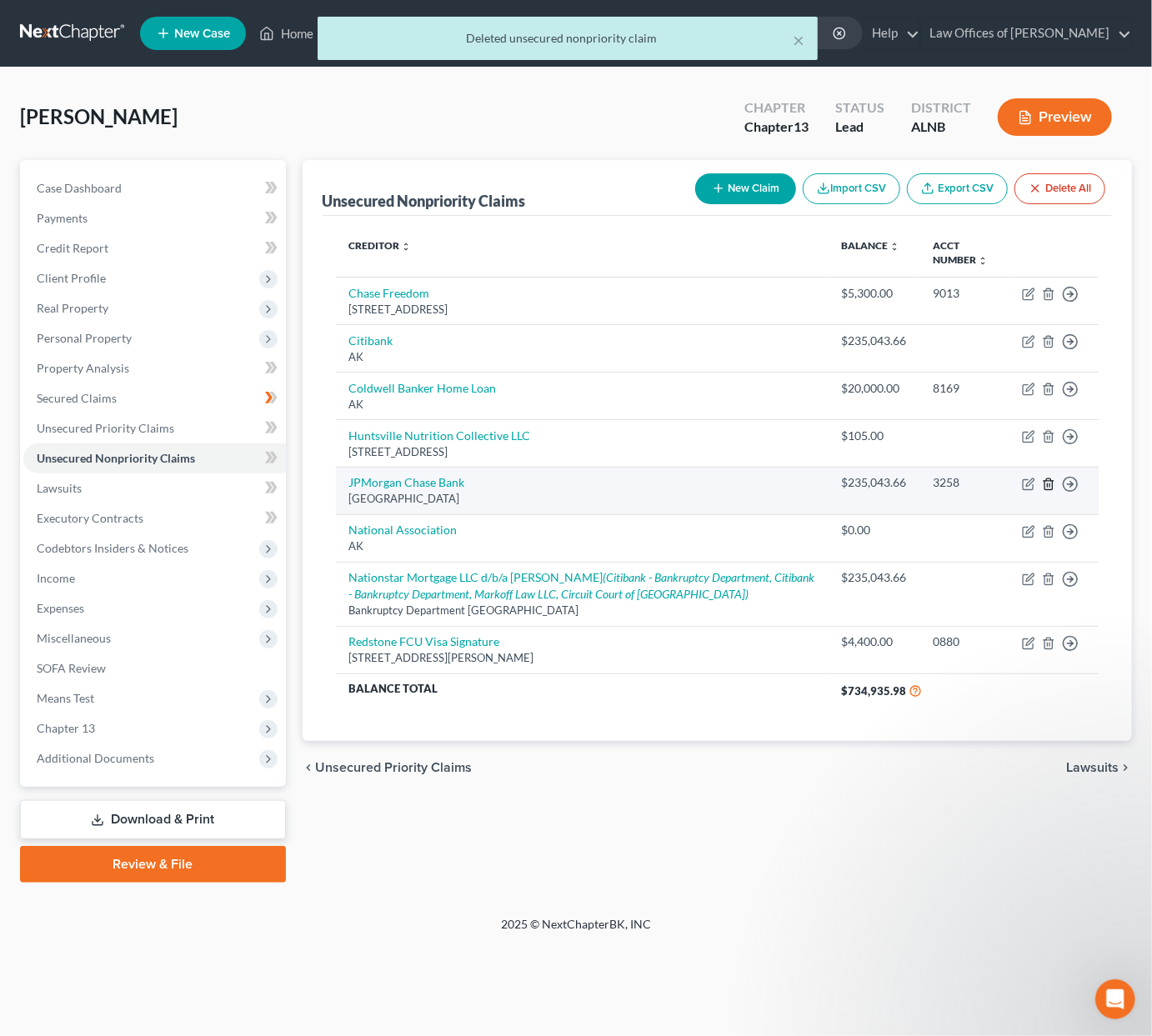
click at [1049, 491] on icon "button" at bounding box center [1049, 484] width 14 height 14
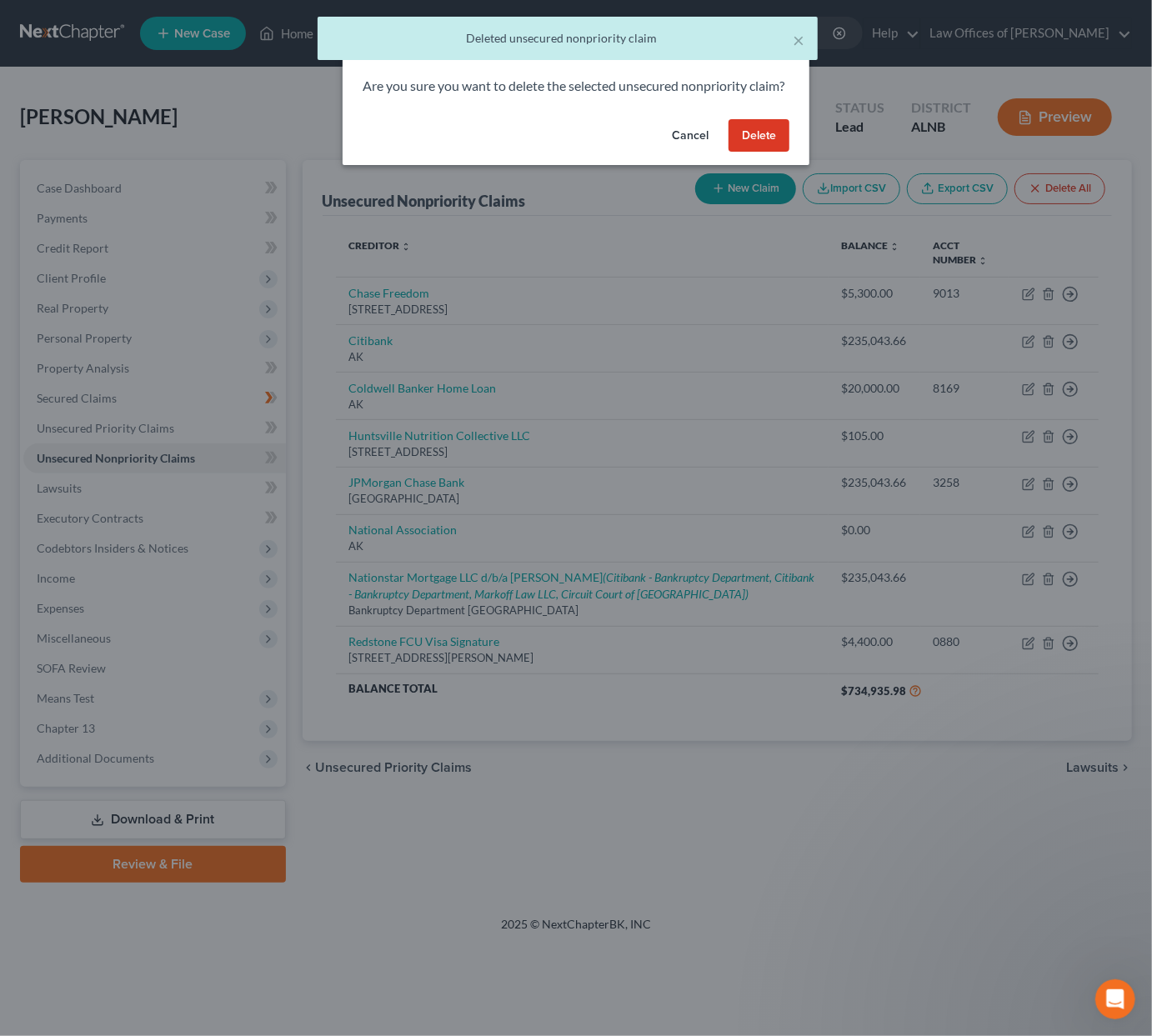
click at [760, 149] on button "Delete" at bounding box center [759, 136] width 61 height 33
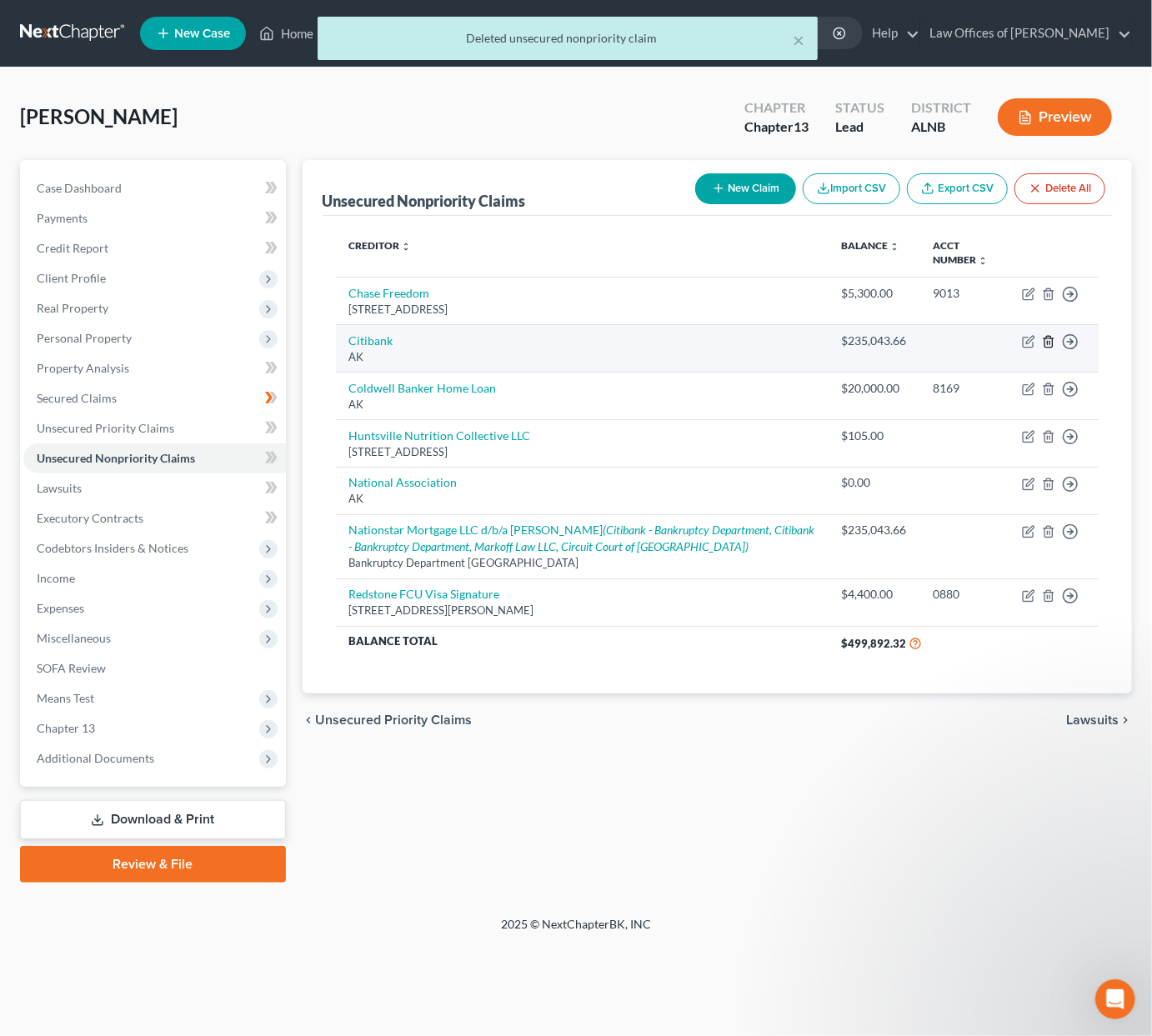
click at [1047, 349] on icon "button" at bounding box center [1049, 342] width 14 height 14
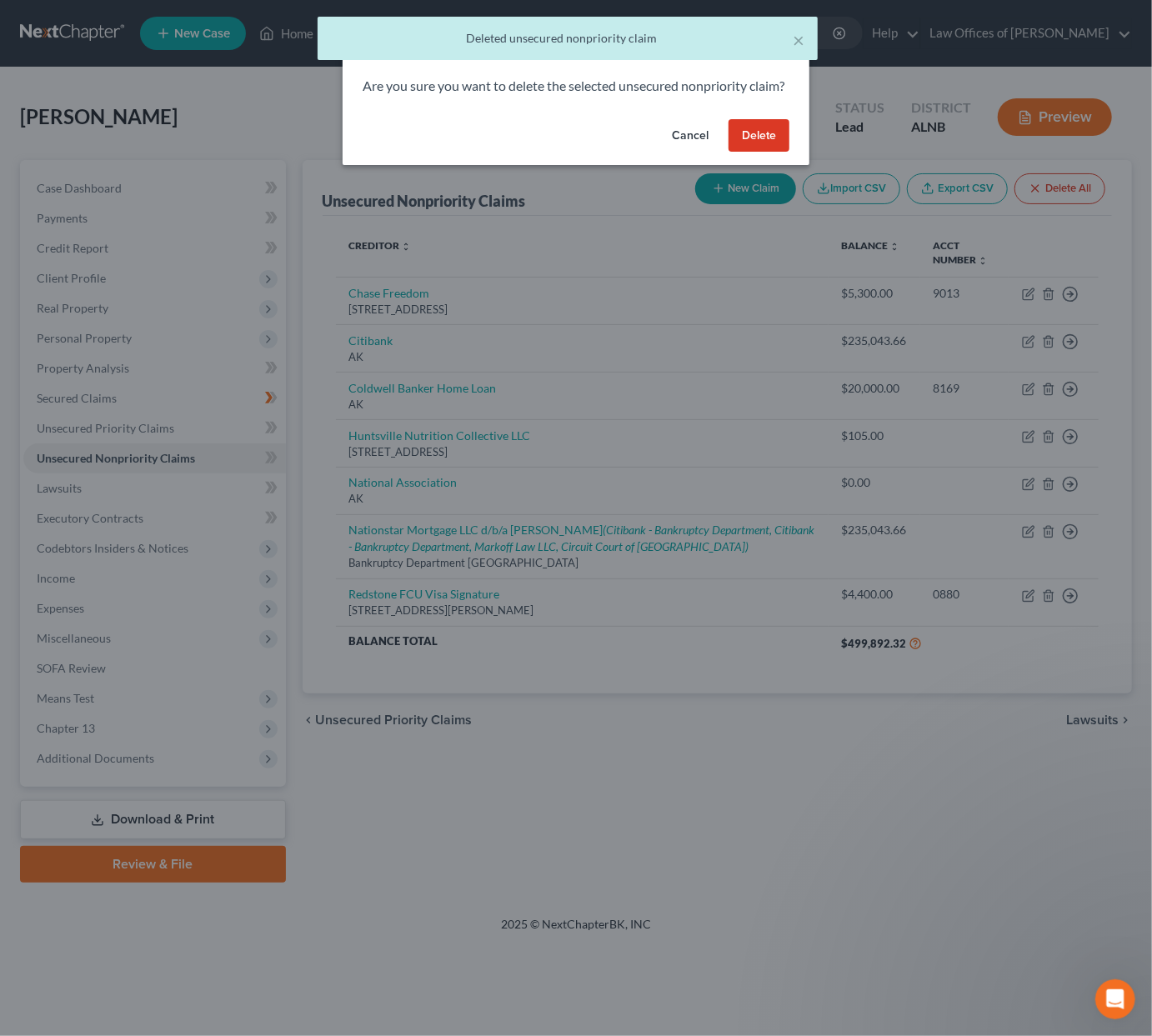
click at [755, 153] on button "Delete" at bounding box center [759, 136] width 61 height 33
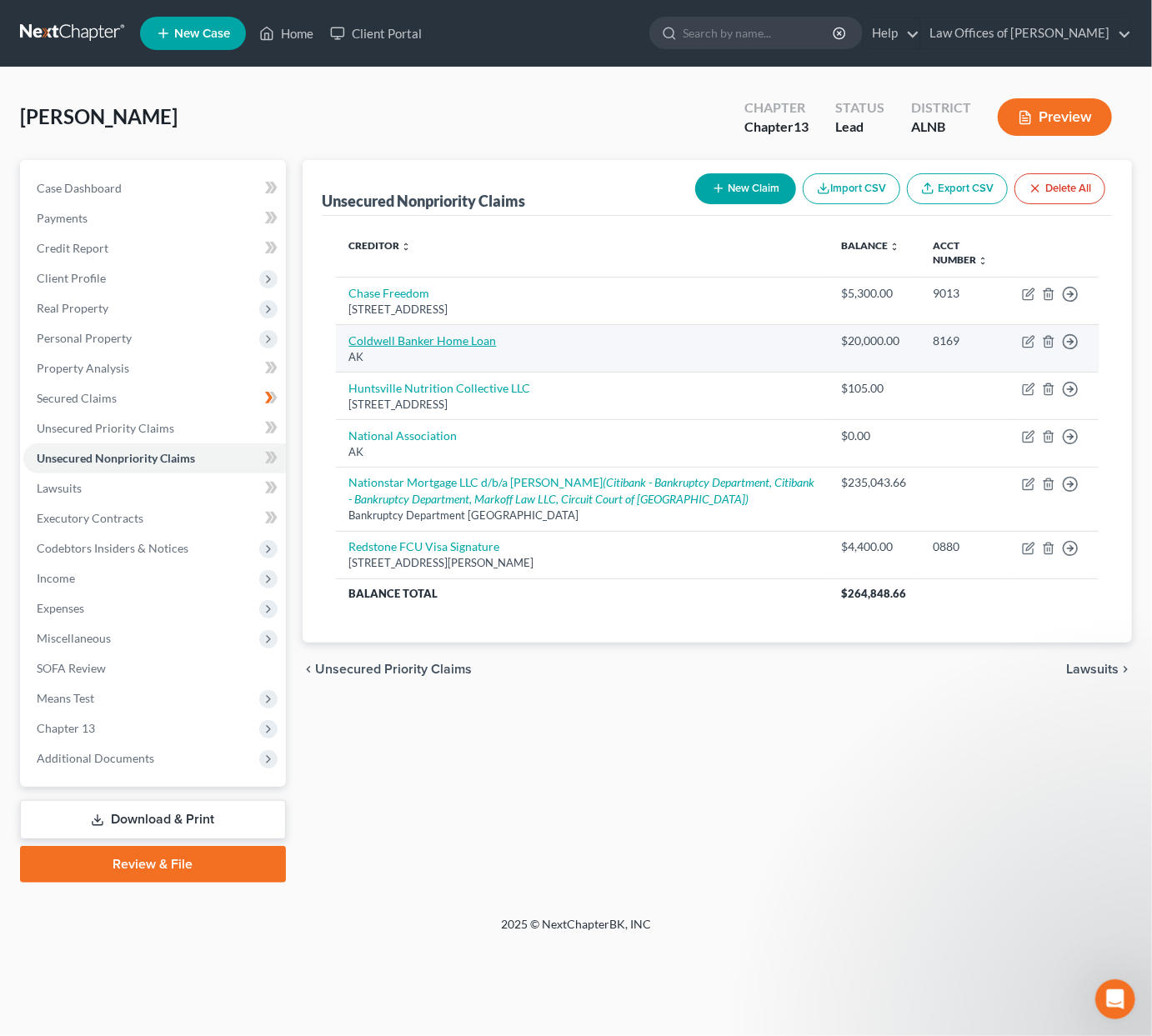
click at [434, 348] on link "Coldwell Banker Home Loan" at bounding box center [423, 340] width 148 height 14
select select "1"
select select "10"
select select "2"
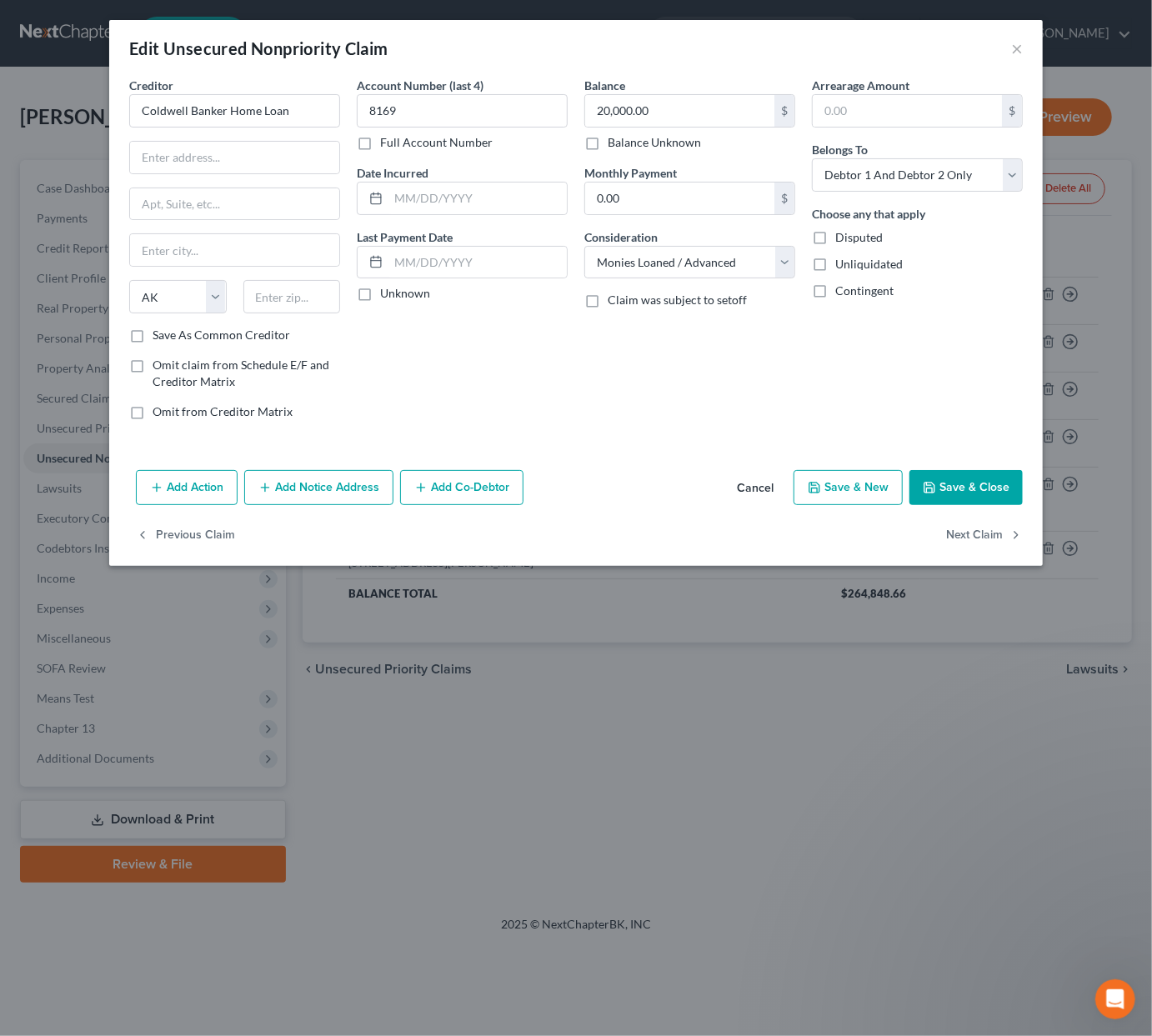
click at [952, 474] on button "Save & Close" at bounding box center [966, 487] width 113 height 35
type input "0"
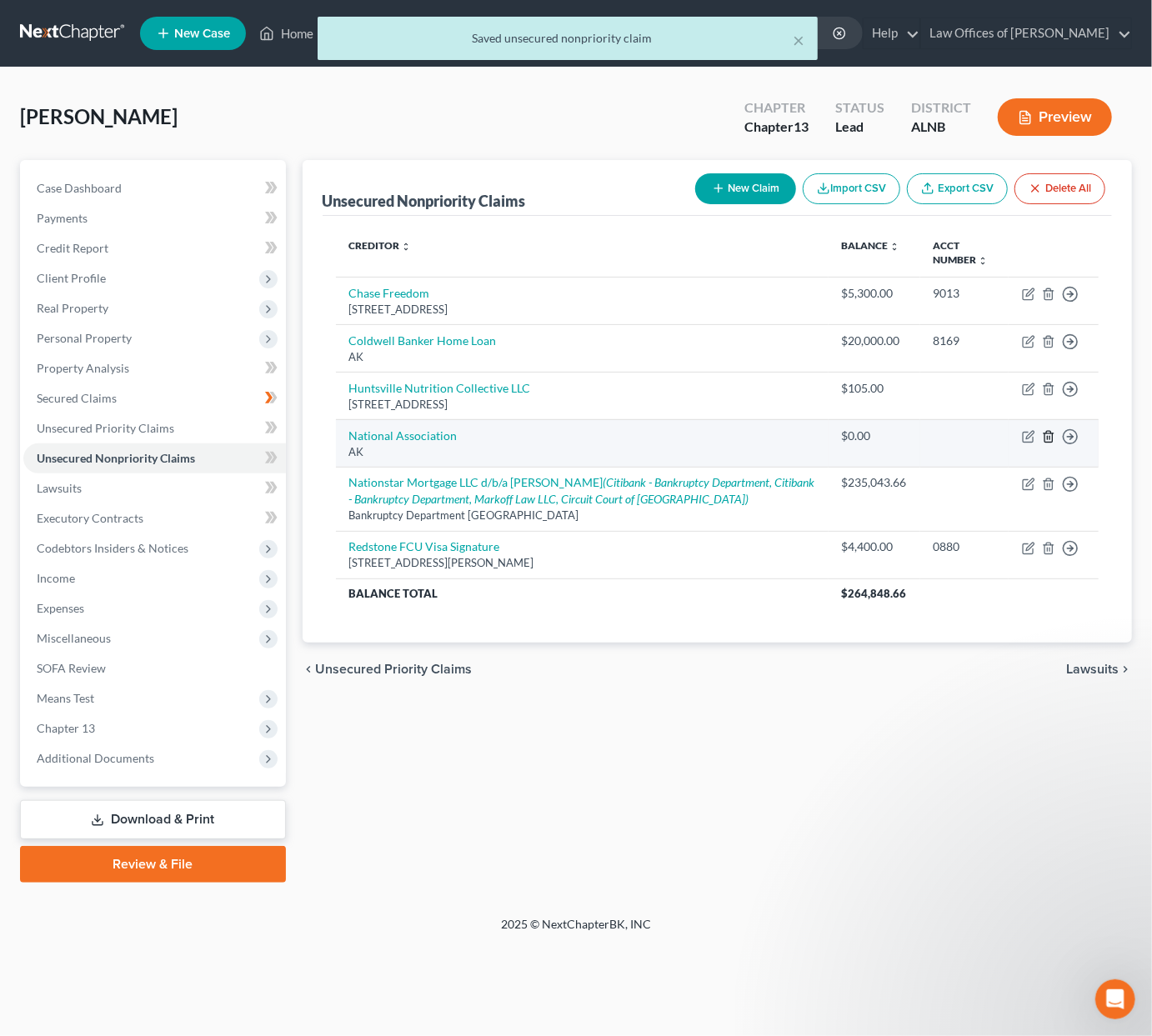
click at [1047, 442] on icon "button" at bounding box center [1049, 437] width 14 height 14
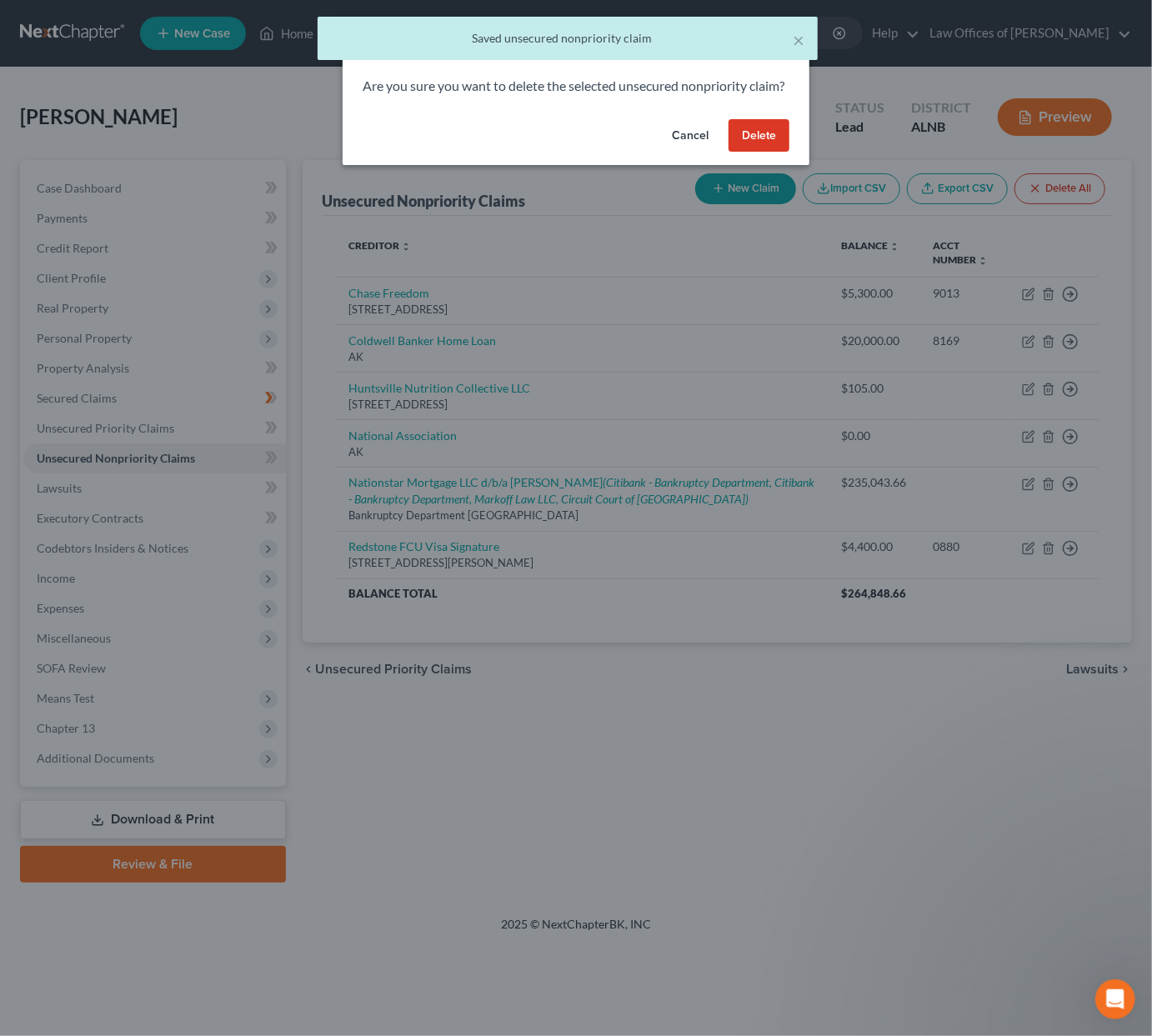
click at [756, 148] on button "Delete" at bounding box center [759, 136] width 61 height 33
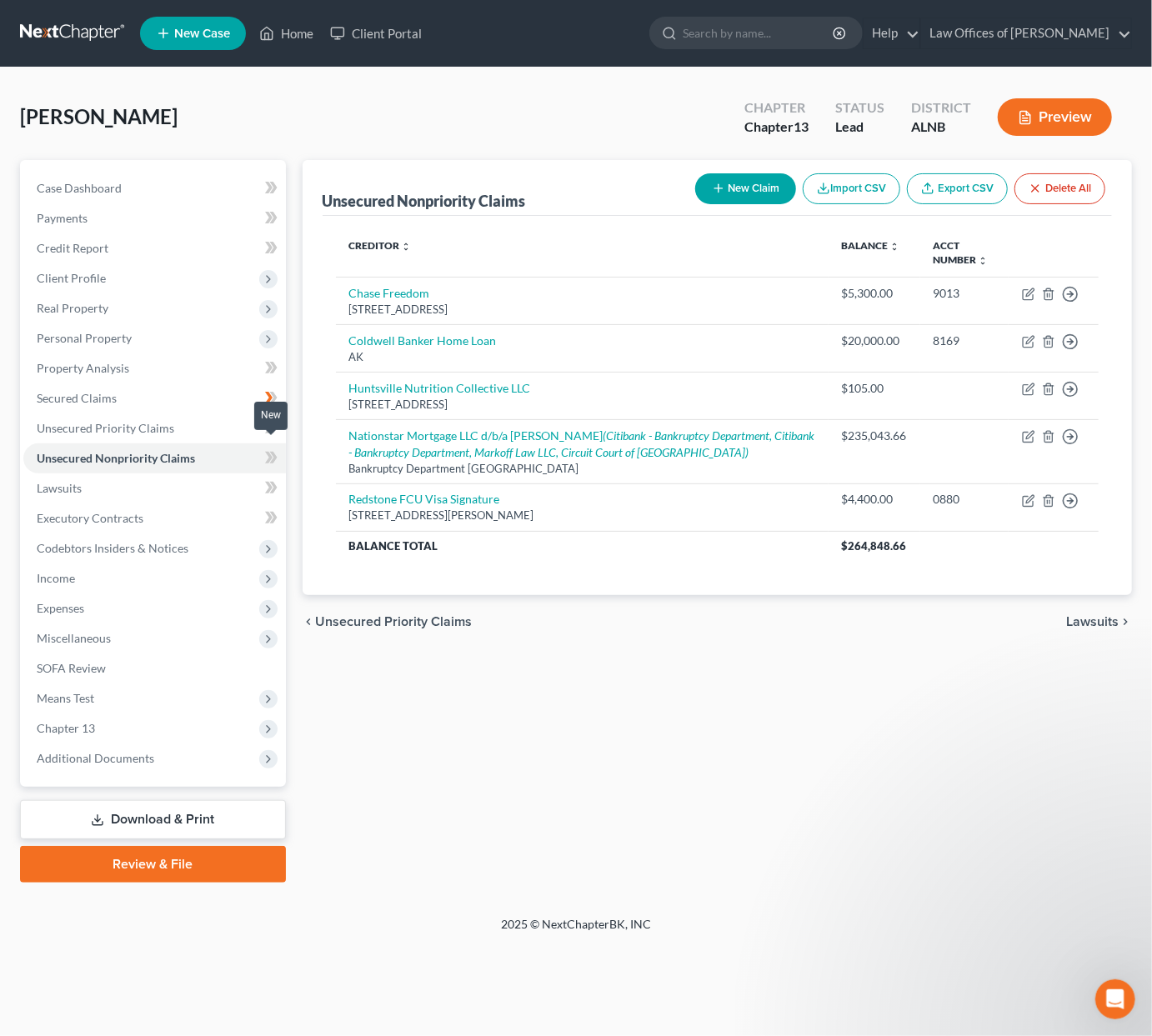
click at [269, 452] on icon at bounding box center [269, 458] width 8 height 12
click at [269, 422] on icon at bounding box center [269, 428] width 8 height 12
click at [227, 476] on link "Lawsuits" at bounding box center [154, 488] width 263 height 30
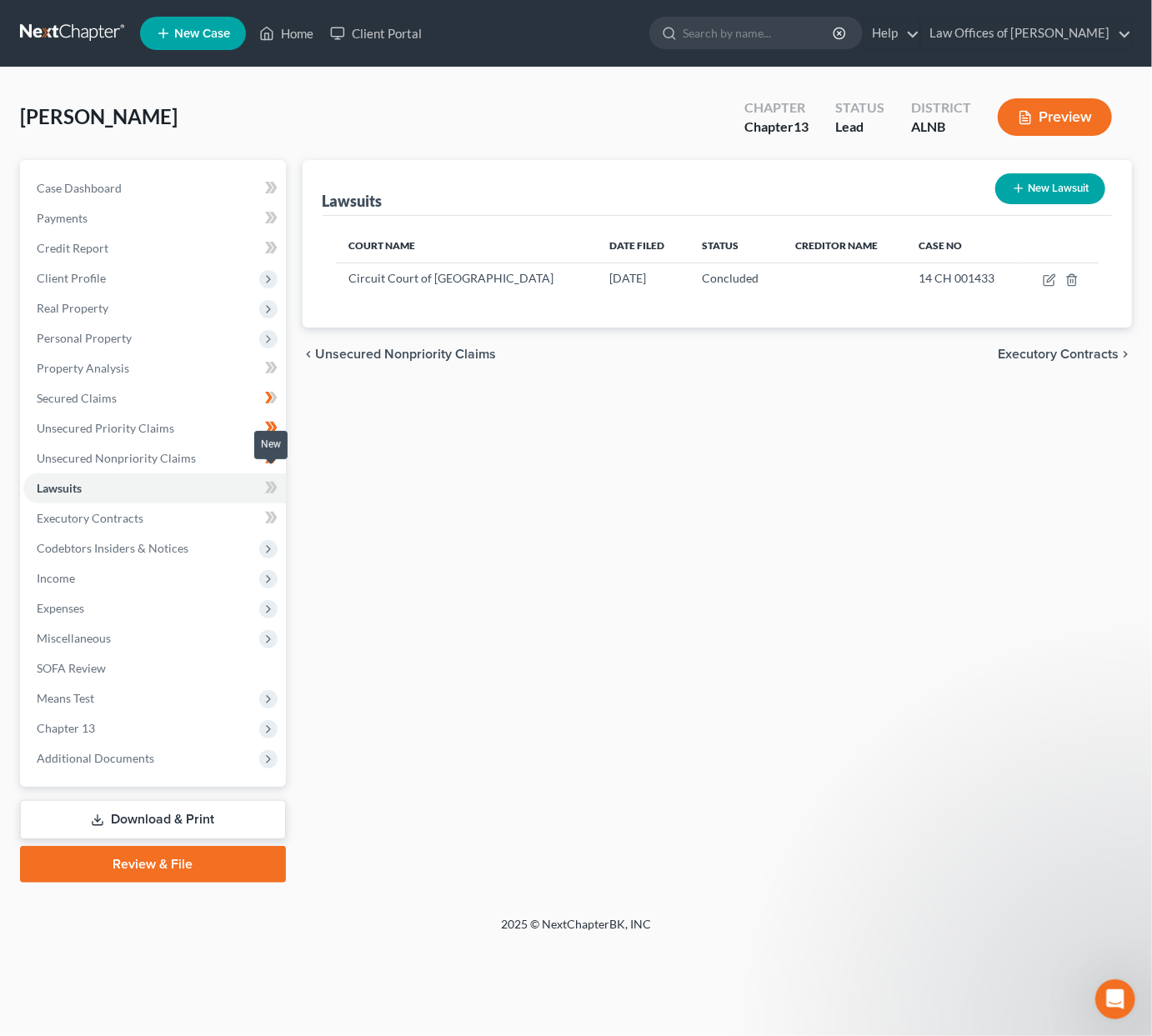
click at [266, 477] on icon at bounding box center [271, 488] width 13 height 20
click at [231, 506] on link "Executory Contracts" at bounding box center [154, 518] width 263 height 30
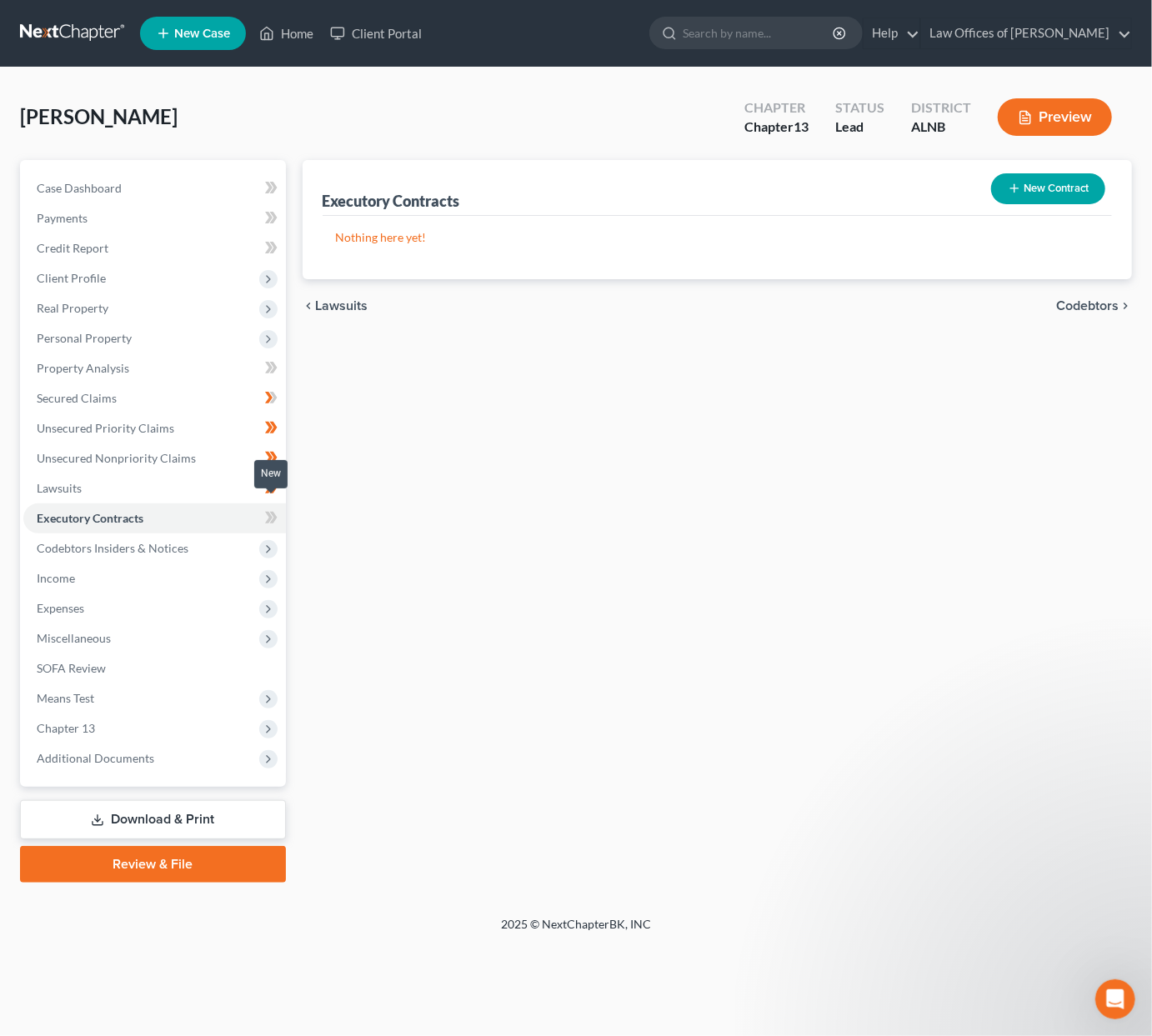
click at [265, 507] on icon at bounding box center [271, 518] width 13 height 20
click at [245, 535] on span "Codebtors Insiders & Notices" at bounding box center [154, 548] width 263 height 30
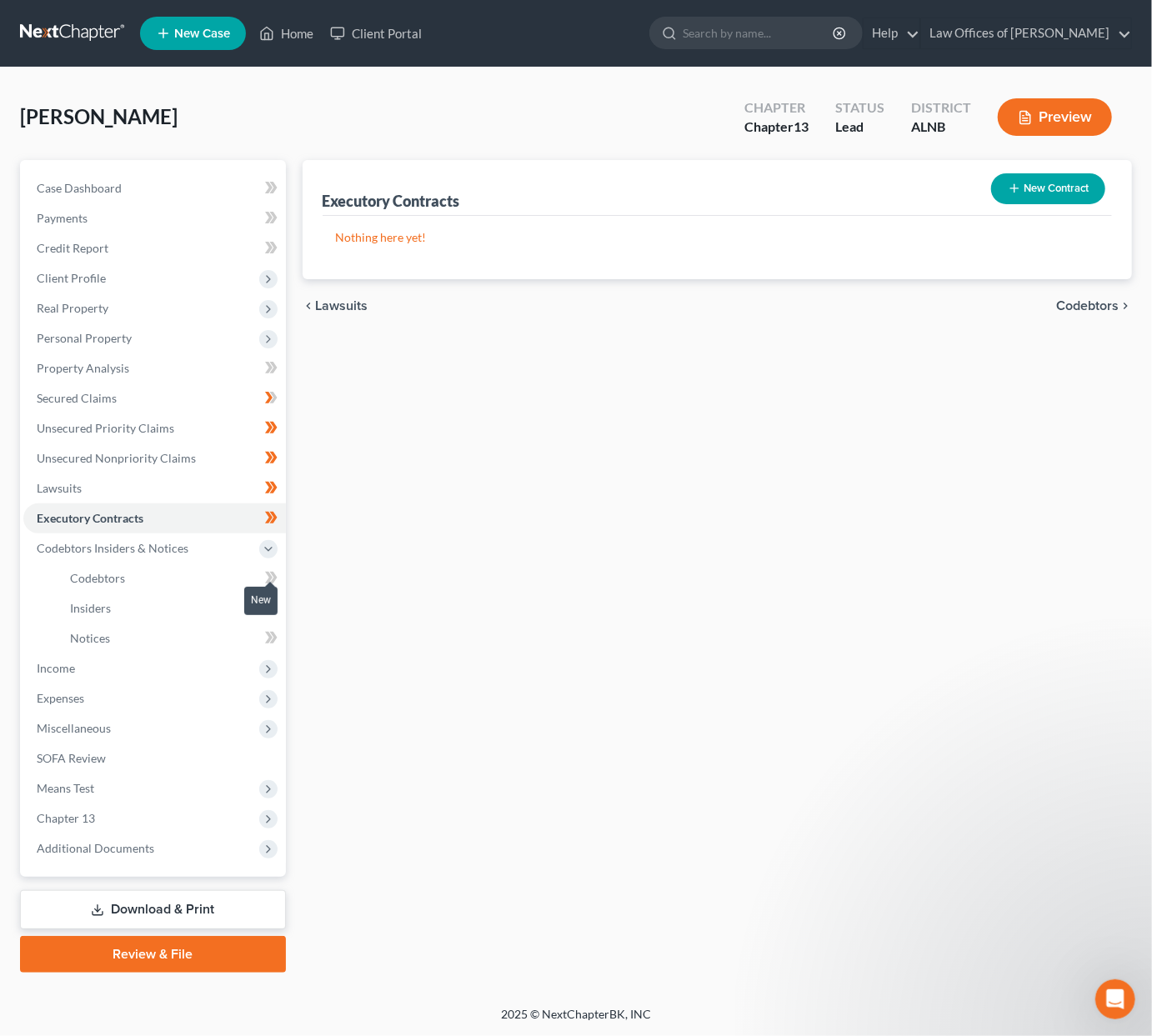
click at [265, 568] on icon at bounding box center [271, 578] width 13 height 20
drag, startPoint x: 264, startPoint y: 562, endPoint x: 274, endPoint y: 591, distance: 30.7
click at [269, 571] on icon at bounding box center [271, 578] width 13 height 20
click at [269, 601] on body "Home New Case Client Portal Law Offices of Joseph G. Pleva plevalaw@gmail.com M…" at bounding box center [576, 518] width 1152 height 1036
click at [275, 593] on body "Home New Case Client Portal Law Offices of Joseph G. Pleva plevalaw@gmail.com M…" at bounding box center [576, 518] width 1152 height 1036
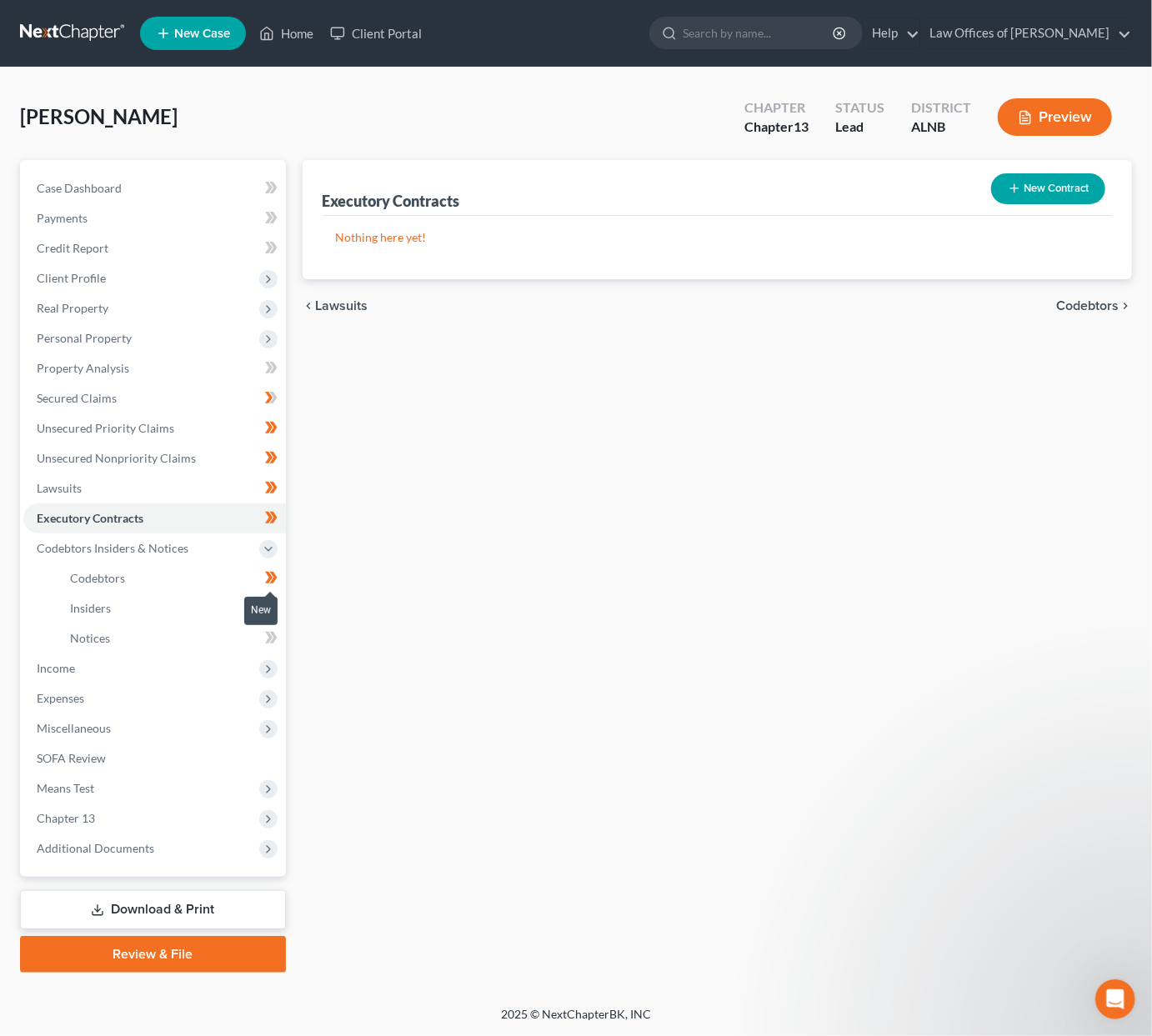
click at [279, 598] on span at bounding box center [271, 610] width 29 height 25
click at [139, 623] on link "Notices" at bounding box center [171, 638] width 229 height 30
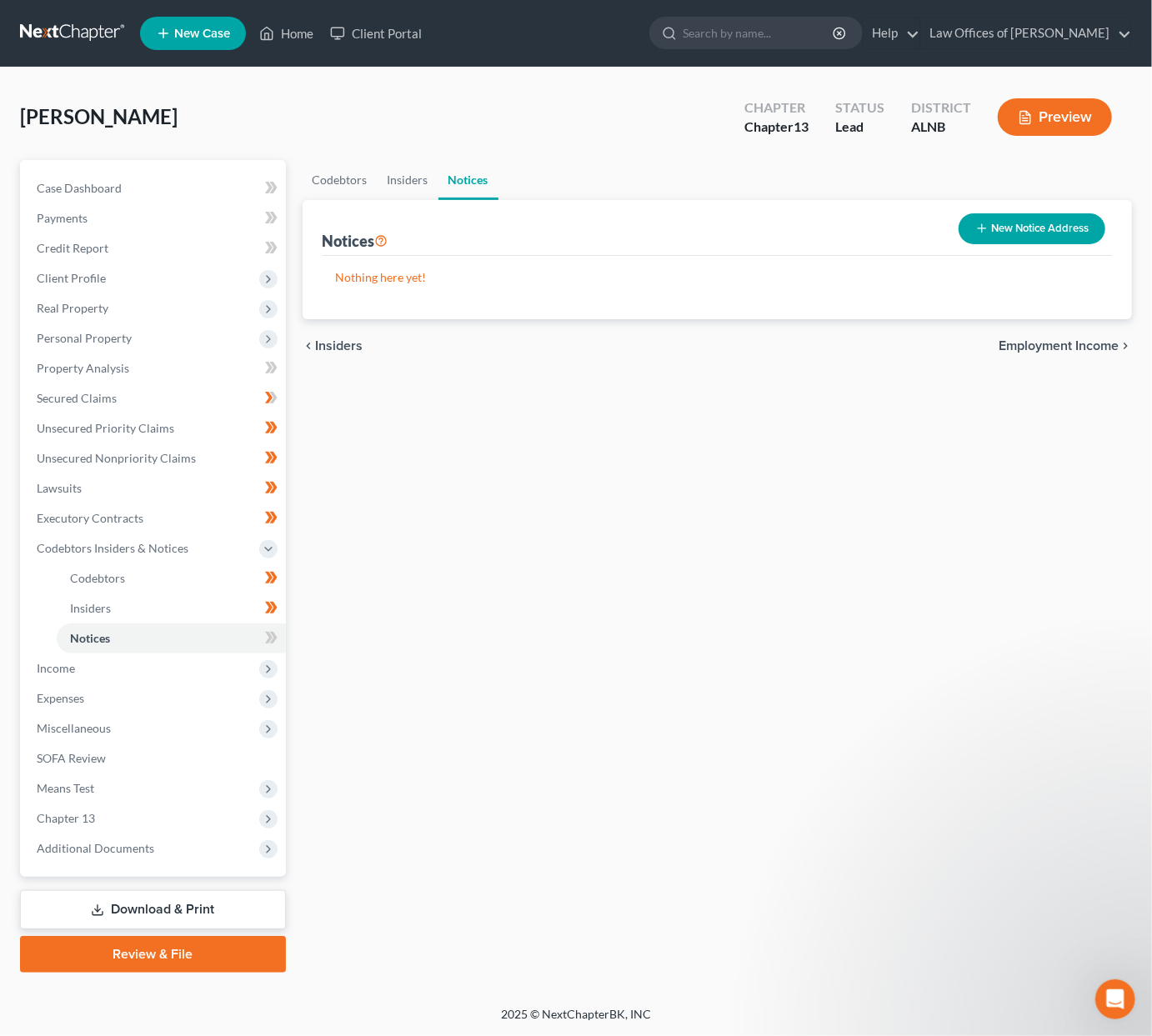
click at [999, 251] on div "Notices New Notice Address" at bounding box center [717, 229] width 790 height 56
click at [1012, 235] on button "New Notice Address" at bounding box center [1032, 229] width 147 height 31
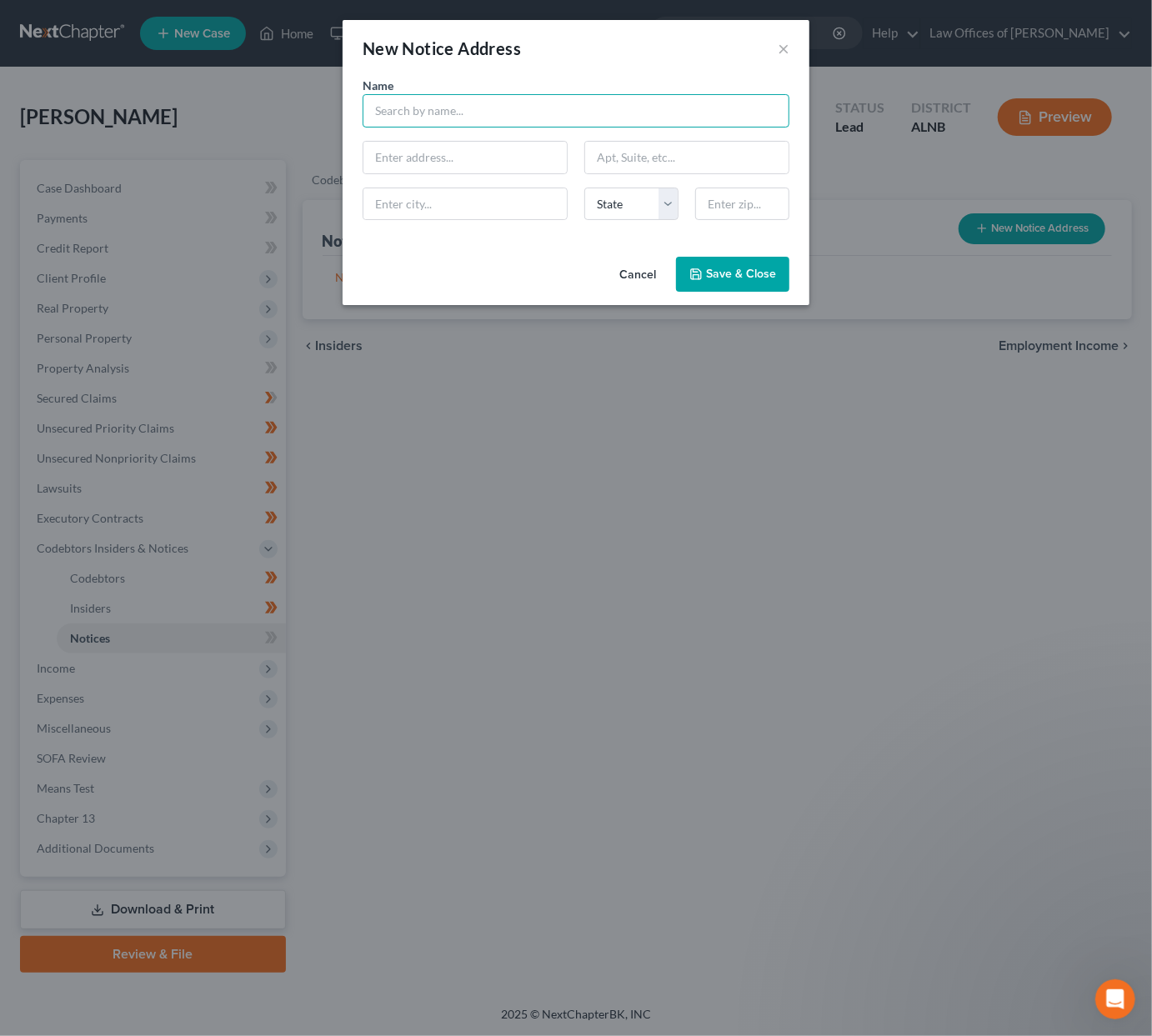
click at [431, 113] on input "text" at bounding box center [576, 110] width 427 height 33
type input "/"
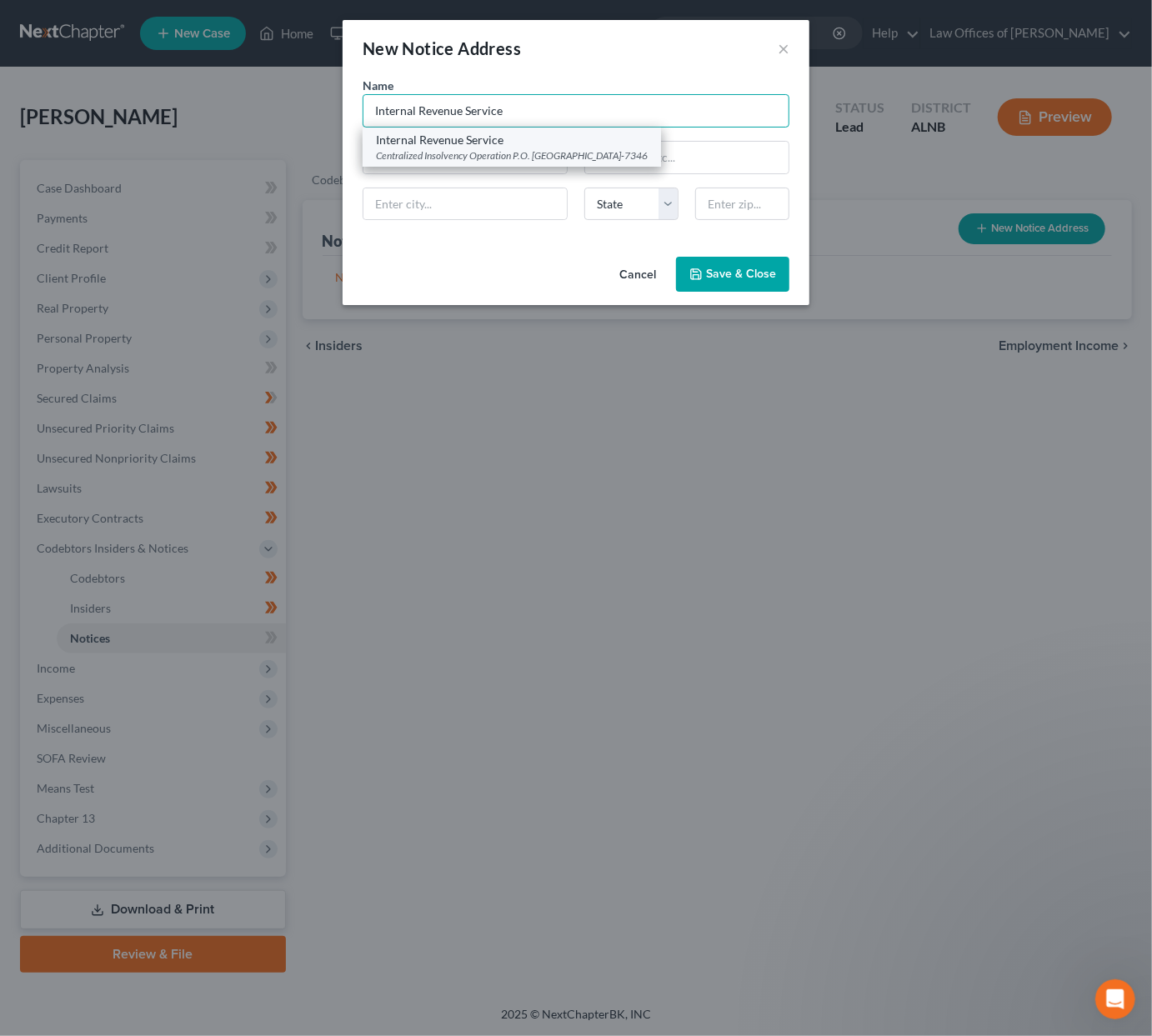
type input "Internal Revenue Service"
click at [464, 148] on div "Centralized Insolvency Operation P.O. Box 7346, Philadelphia, PA 19101-7346" at bounding box center [512, 155] width 272 height 14
type input "Centralized Insolvency Operation"
type input "P.O. Box 7346"
type input "Philadelphia"
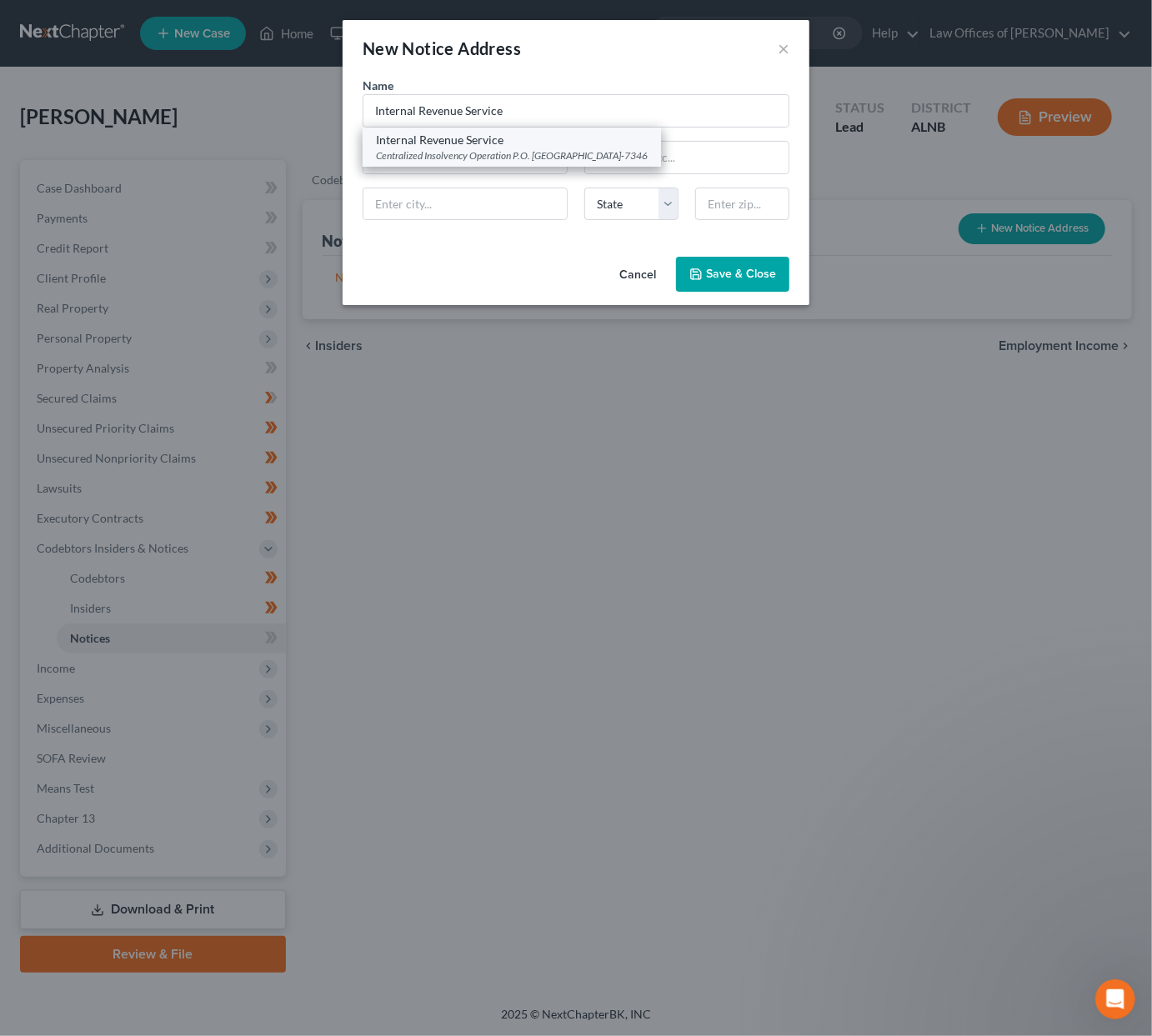
select select "39"
type input "19101-7346"
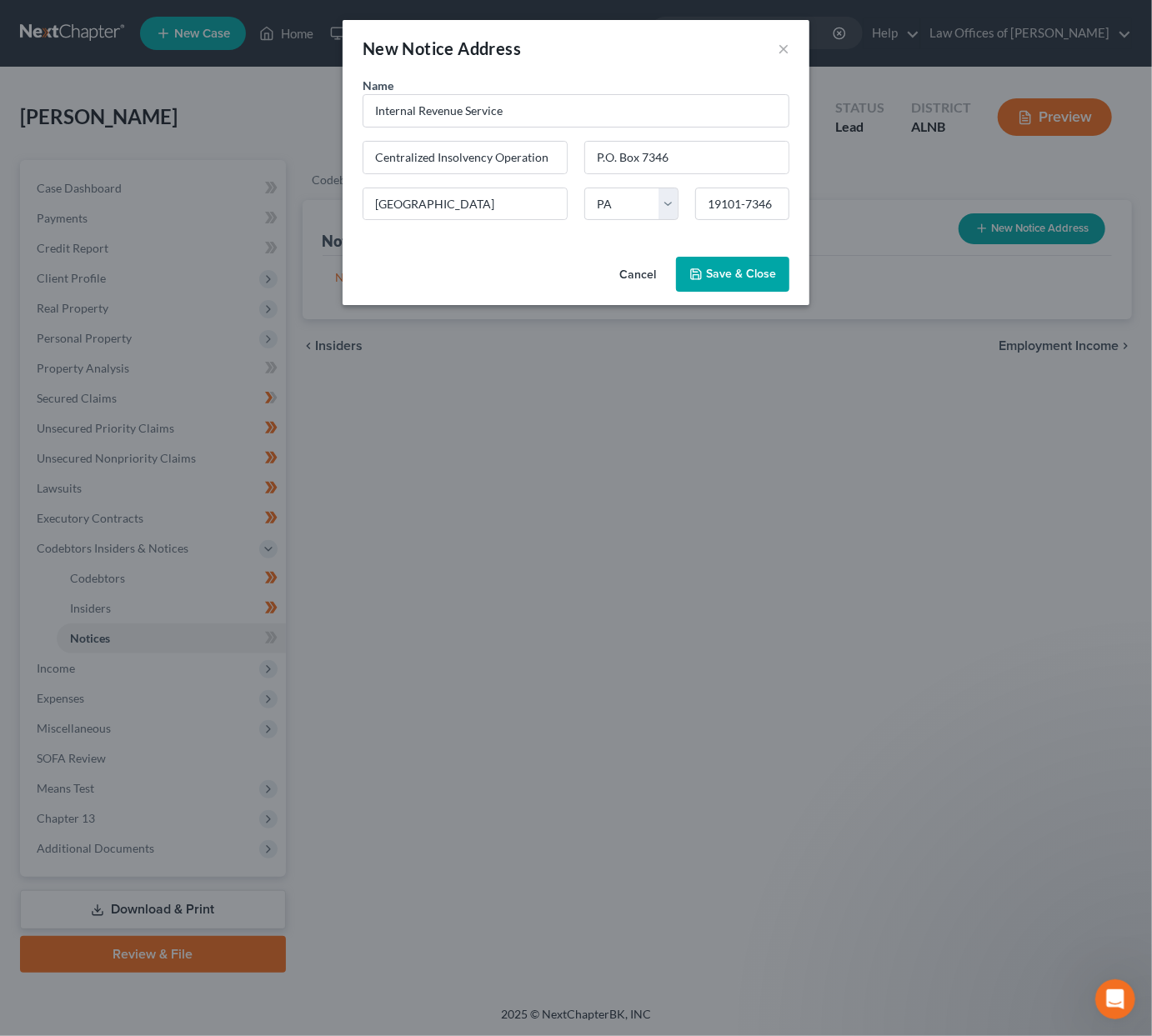
click at [744, 268] on span "Save & Close" at bounding box center [741, 274] width 70 height 14
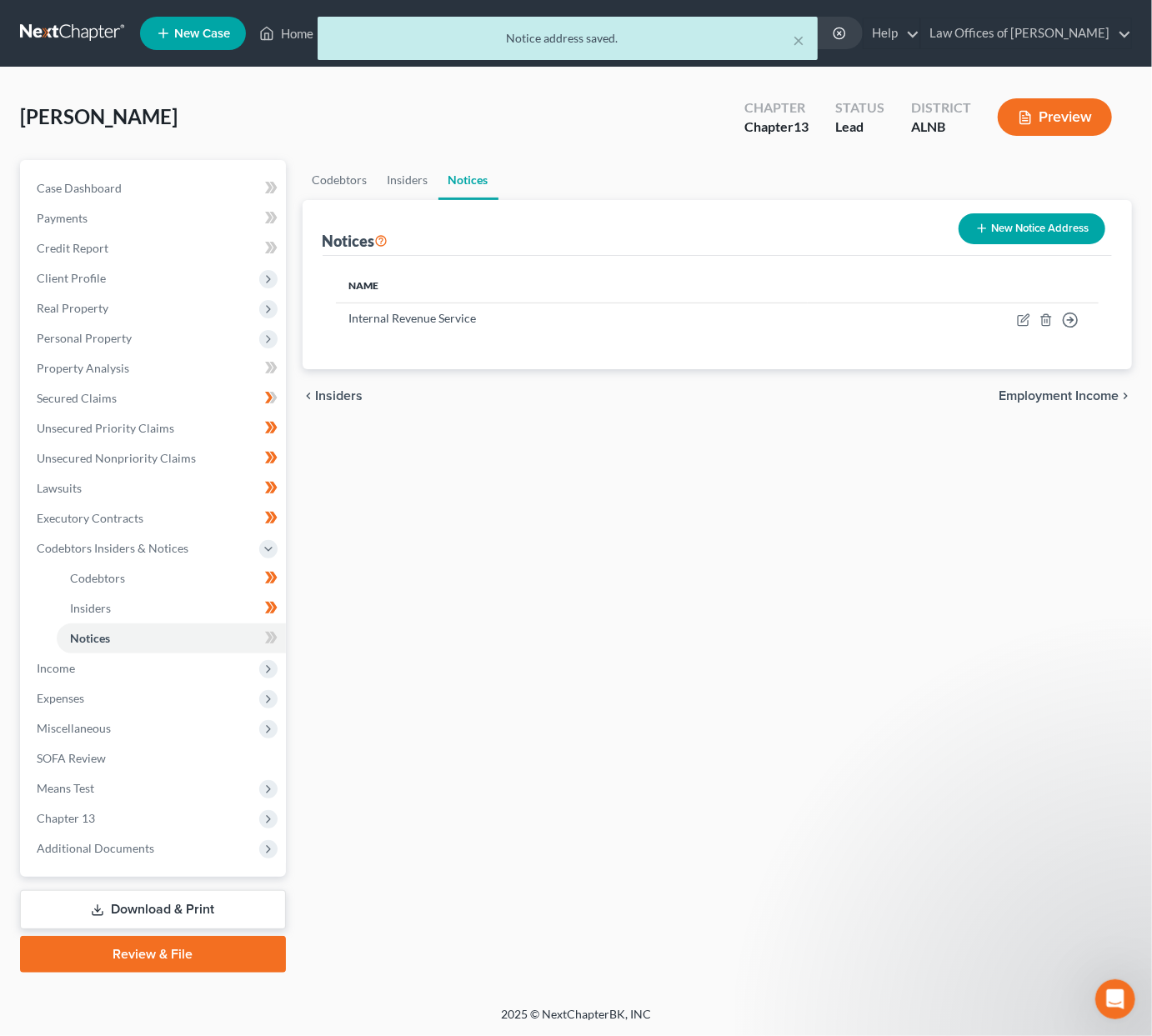
click at [1004, 227] on button "New Notice Address" at bounding box center [1032, 229] width 147 height 31
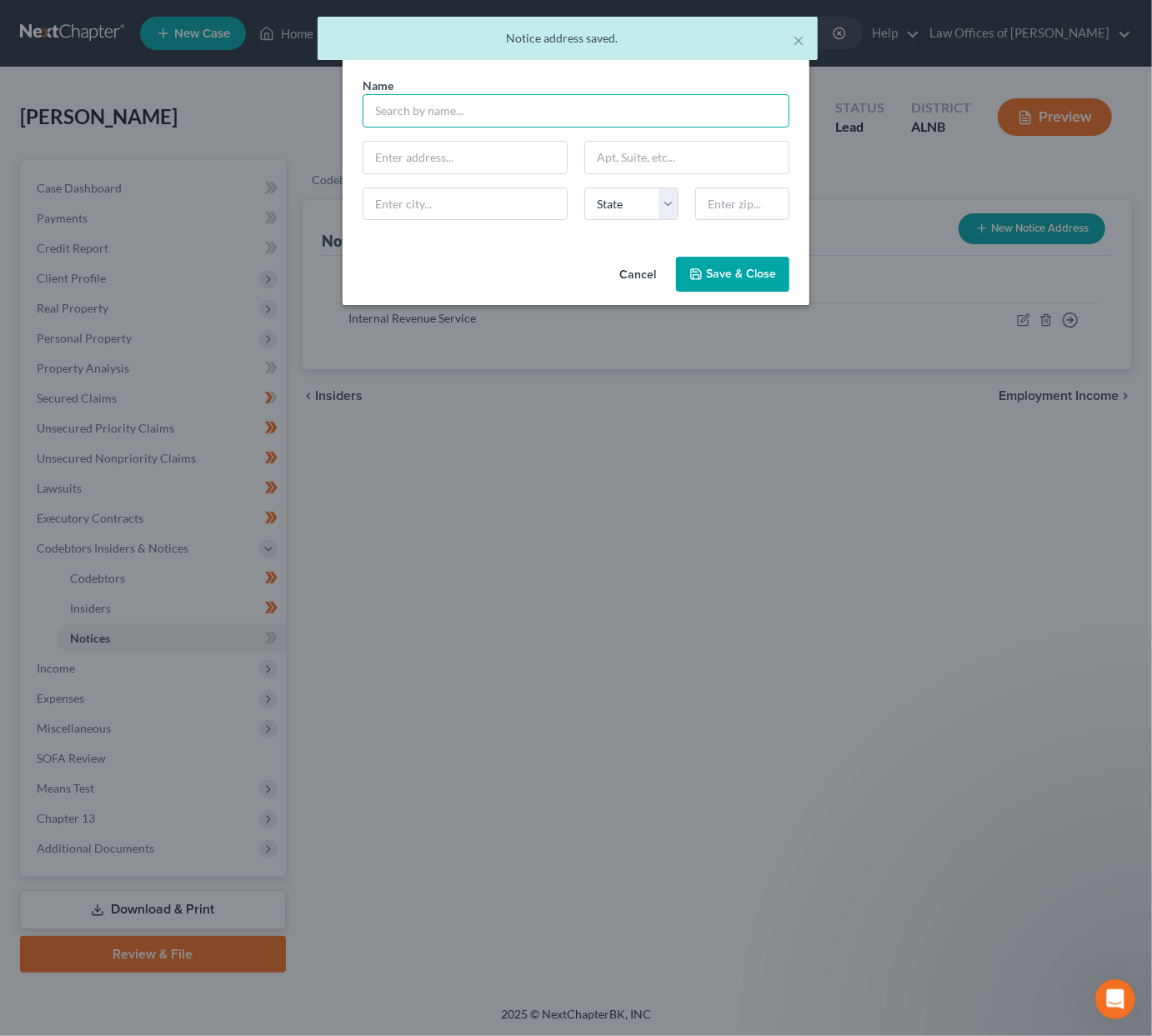
click at [458, 106] on input "text" at bounding box center [576, 110] width 427 height 33
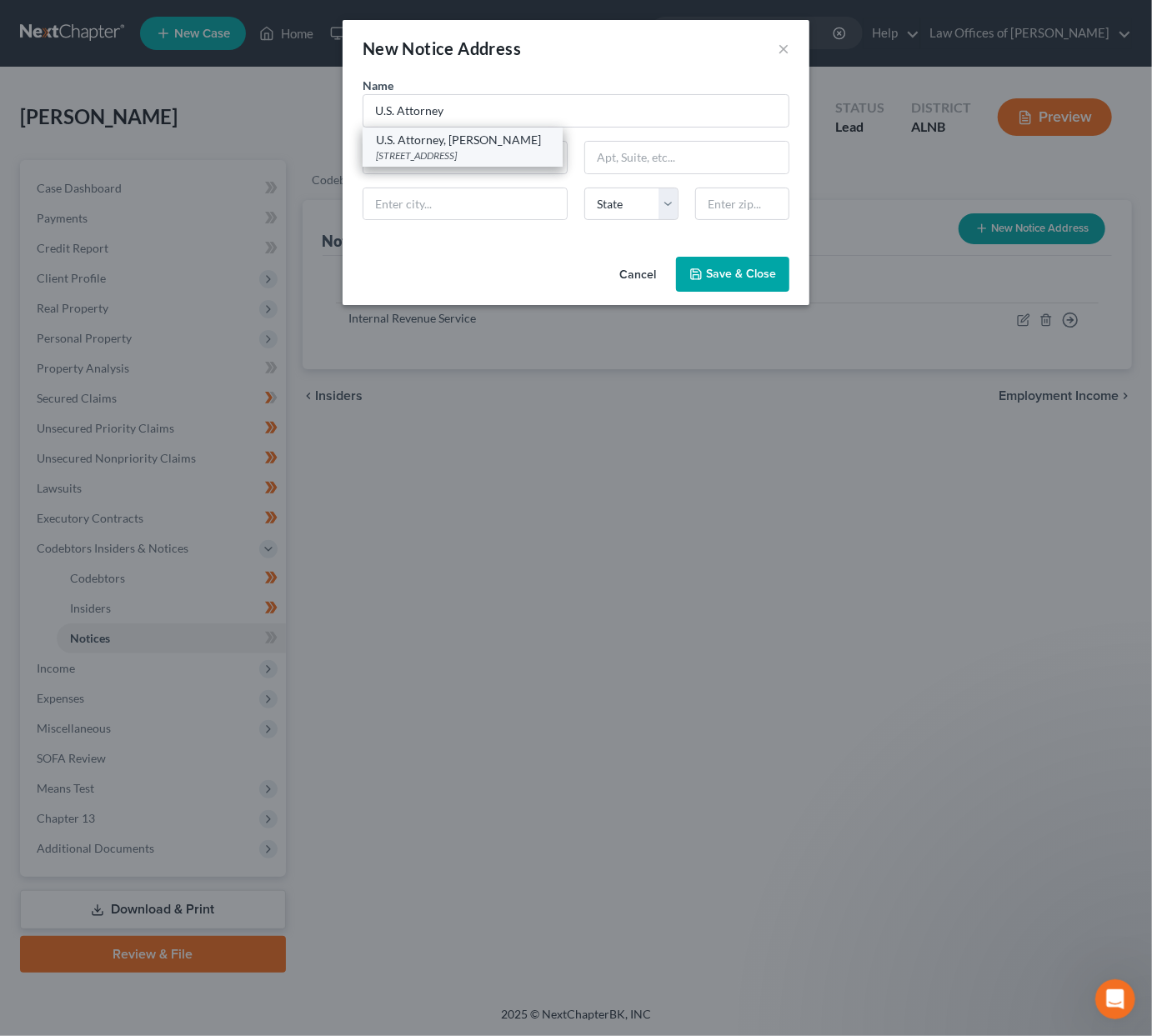
click at [453, 140] on div "U.S. Attorney, Prim Escalona" at bounding box center [462, 140] width 173 height 17
type input "U.S. Attorney, Prim Escalona"
type input "1801 4th Ave., North"
type input "Birmingham"
select select "0"
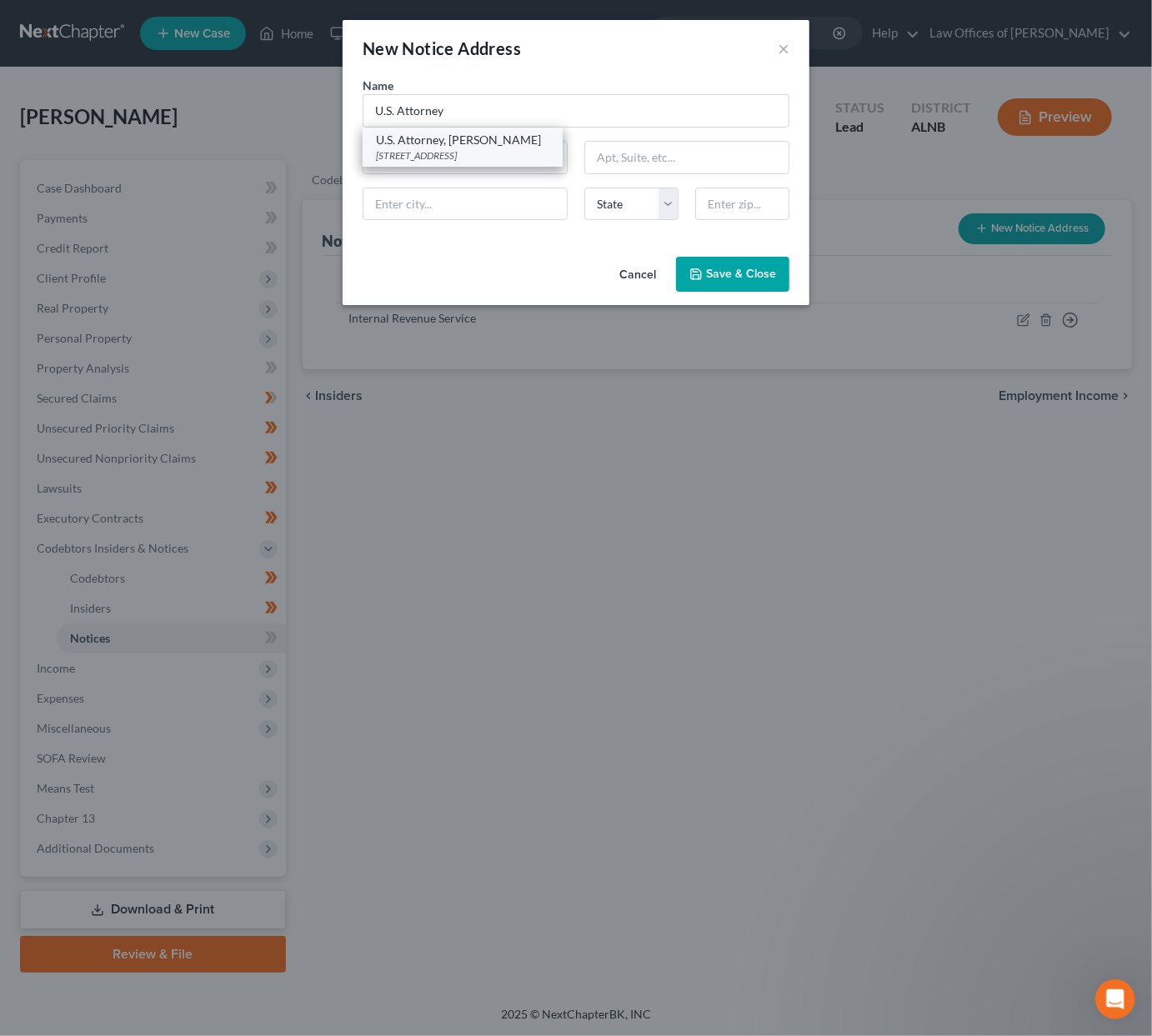
type input "35203"
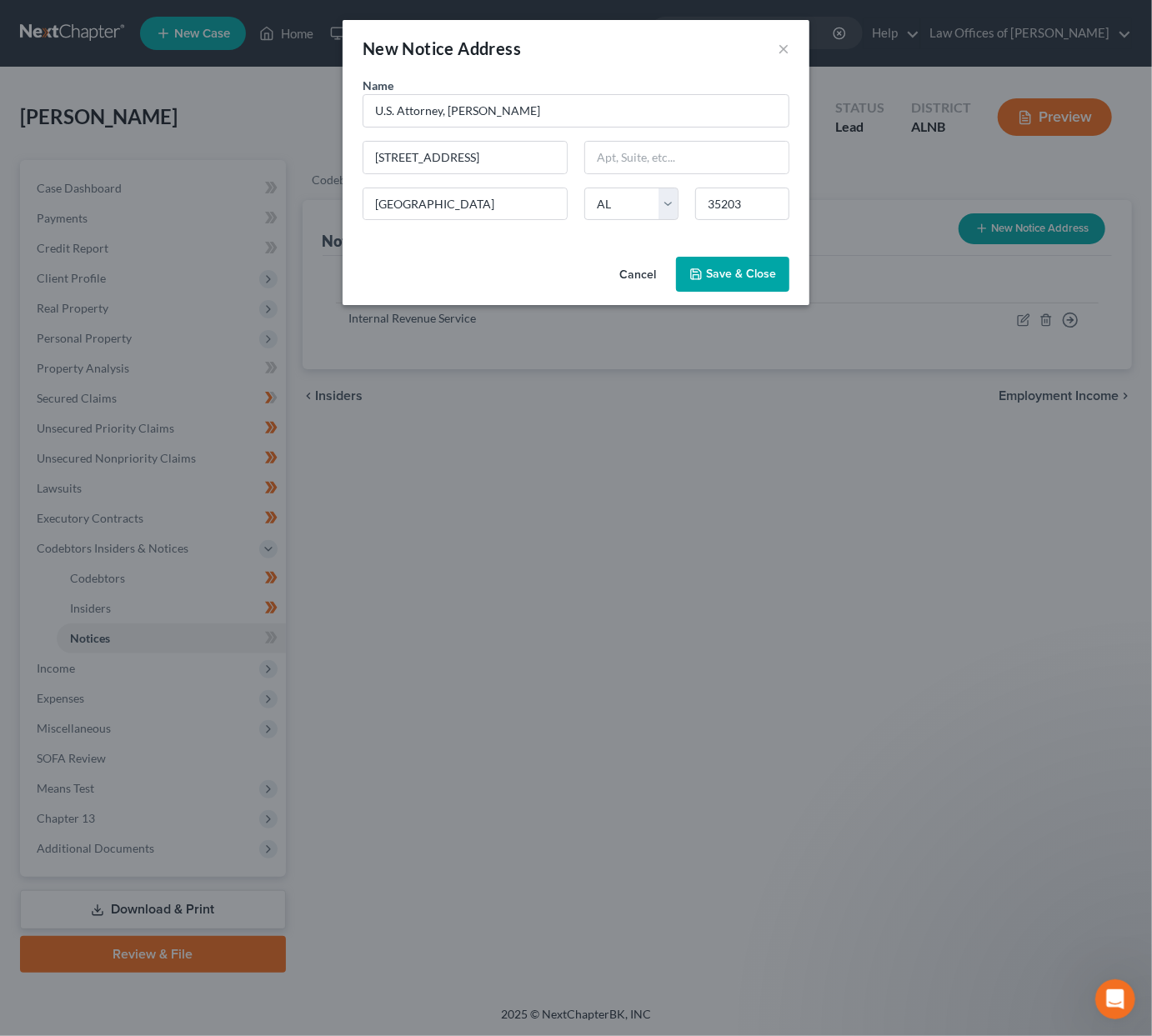
click at [724, 270] on span "Save & Close" at bounding box center [741, 274] width 70 height 14
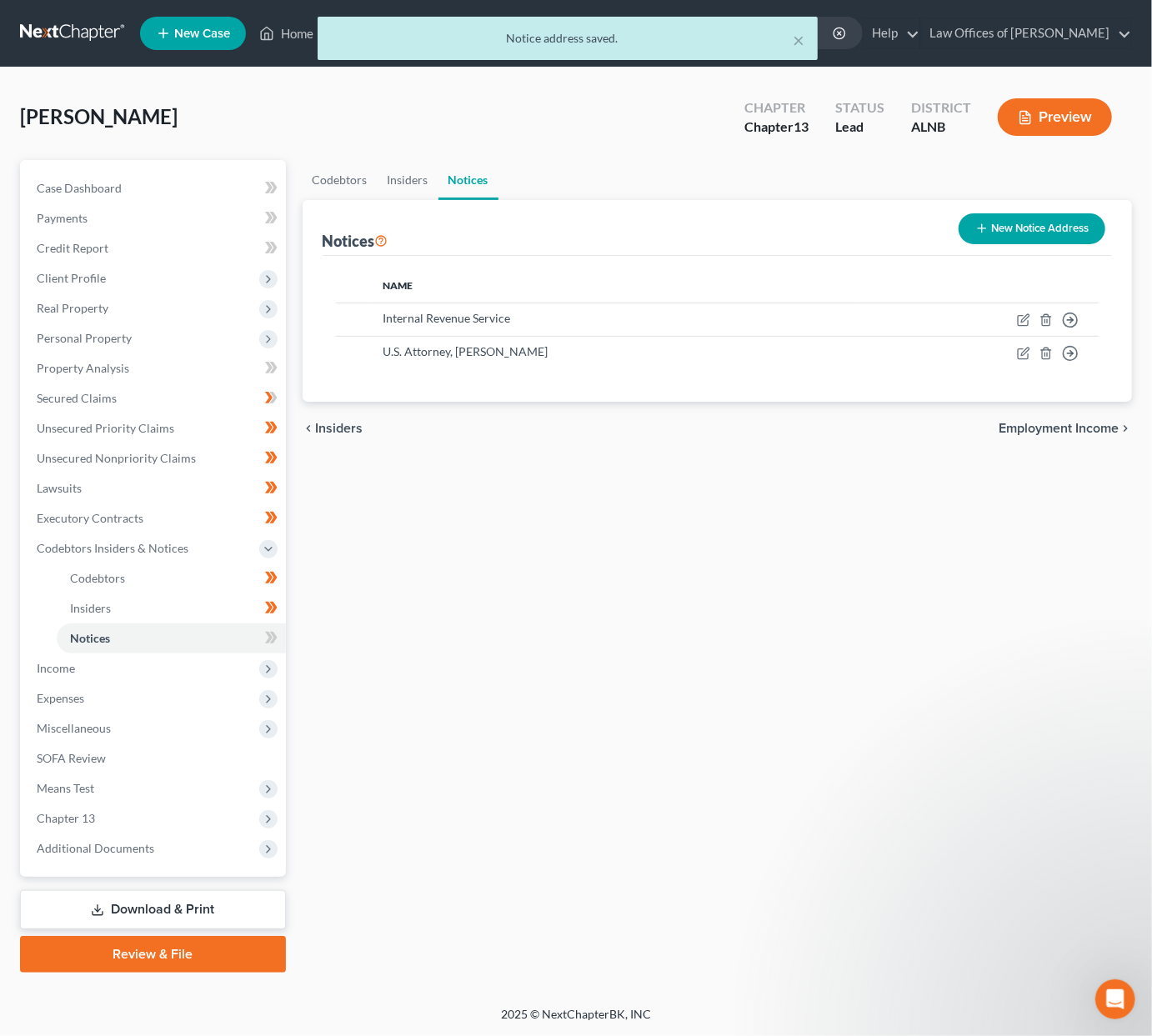
click at [1021, 230] on button "New Notice Address" at bounding box center [1032, 229] width 147 height 31
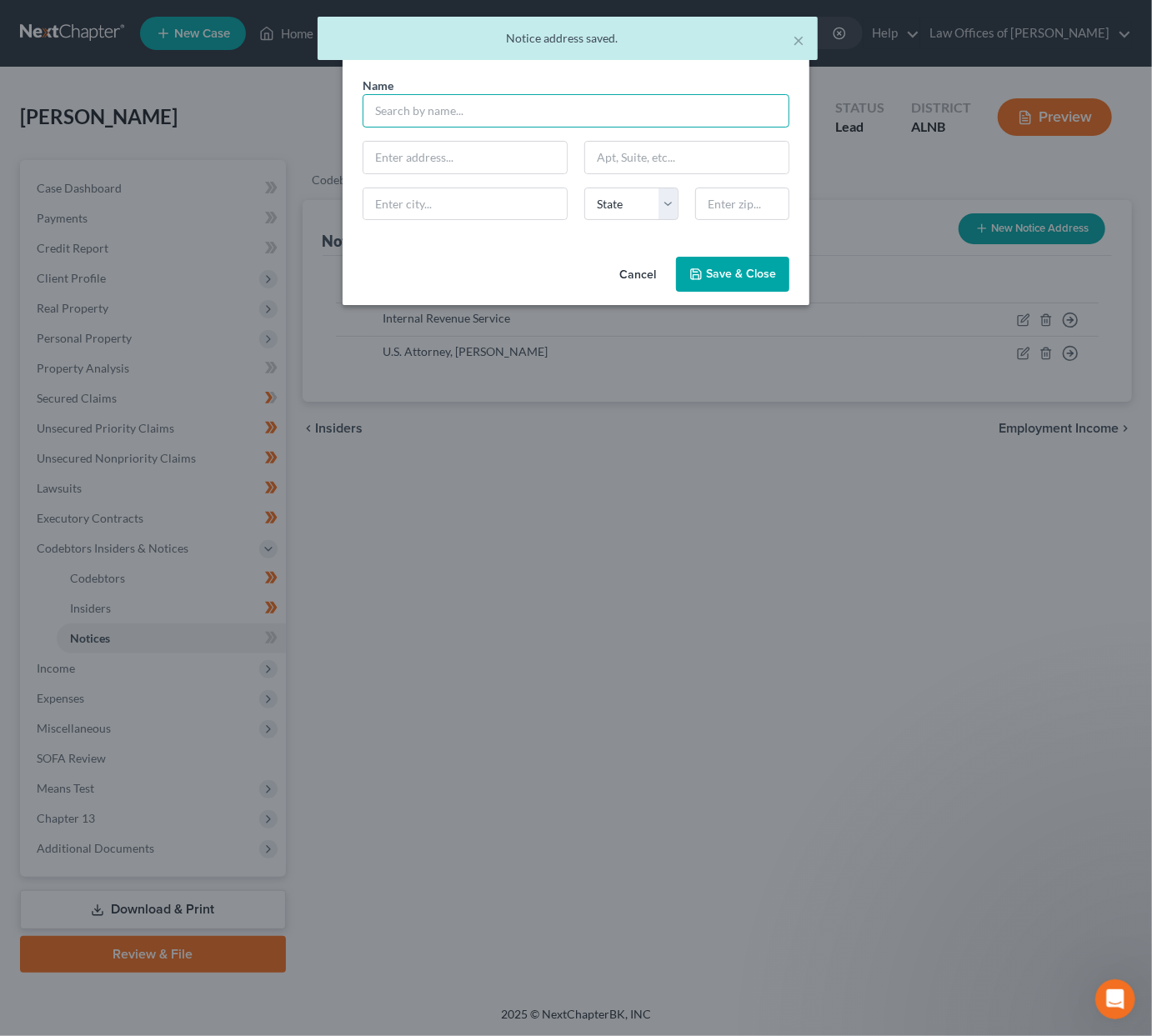
click at [431, 109] on input "text" at bounding box center [576, 110] width 427 height 33
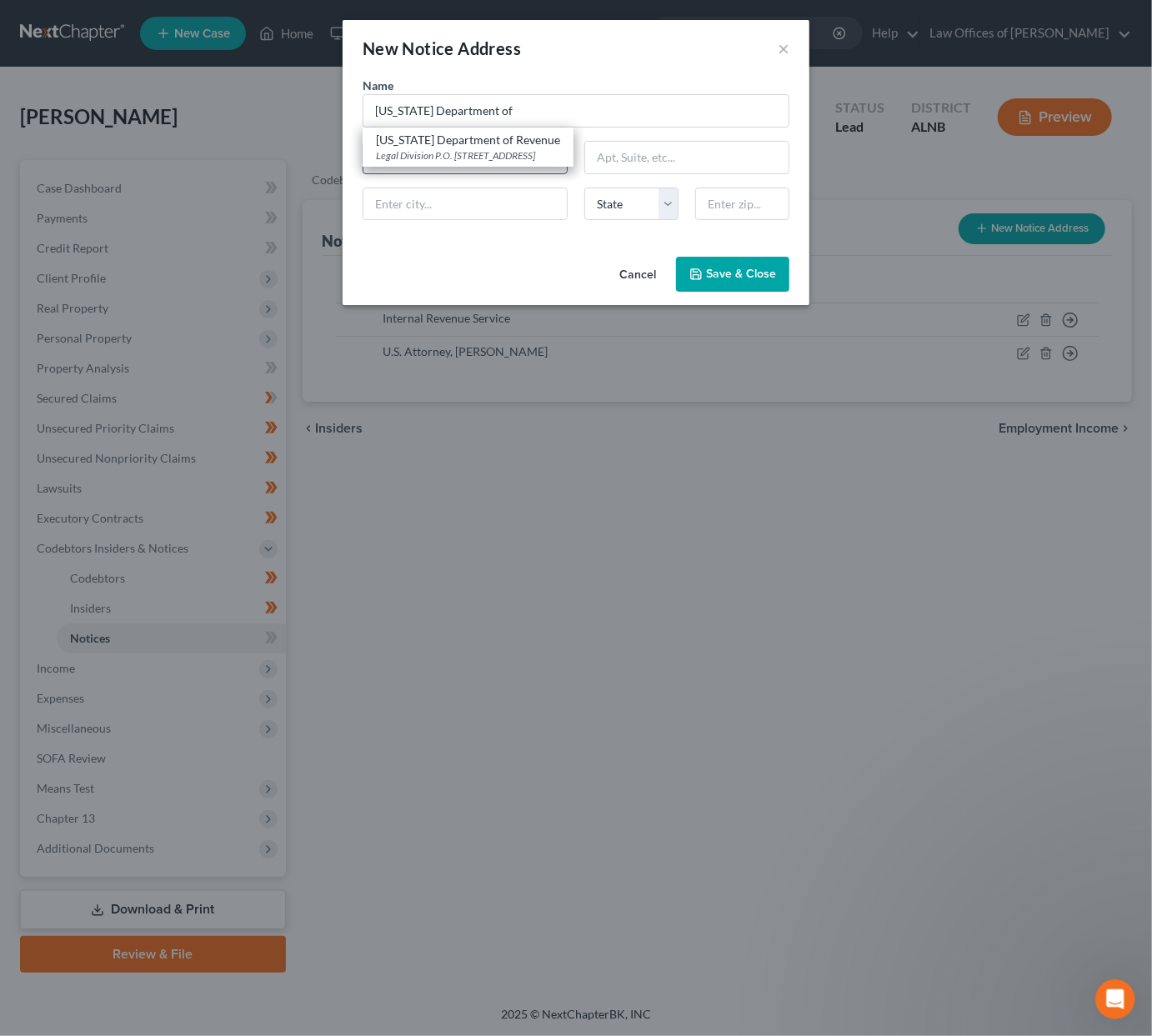
click at [485, 142] on div "Alabama Department of Revenue" at bounding box center [468, 140] width 184 height 17
type input "Alabama Department of Revenue"
type input "Legal Division"
type input "P.O. Box 32001"
type input "Montgomery"
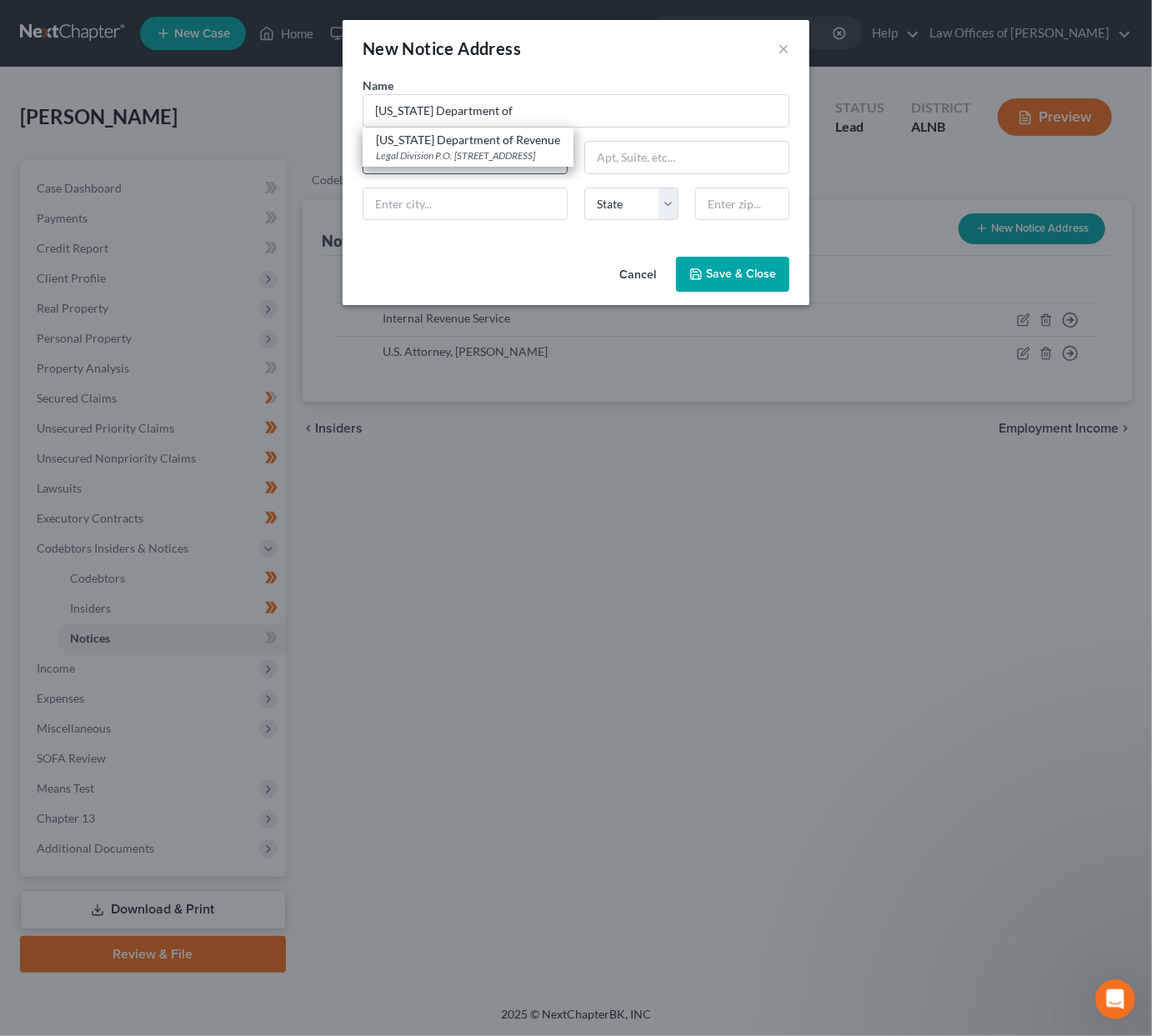
select select "0"
type input "36132"
click at [730, 273] on span "Save & Close" at bounding box center [741, 274] width 70 height 14
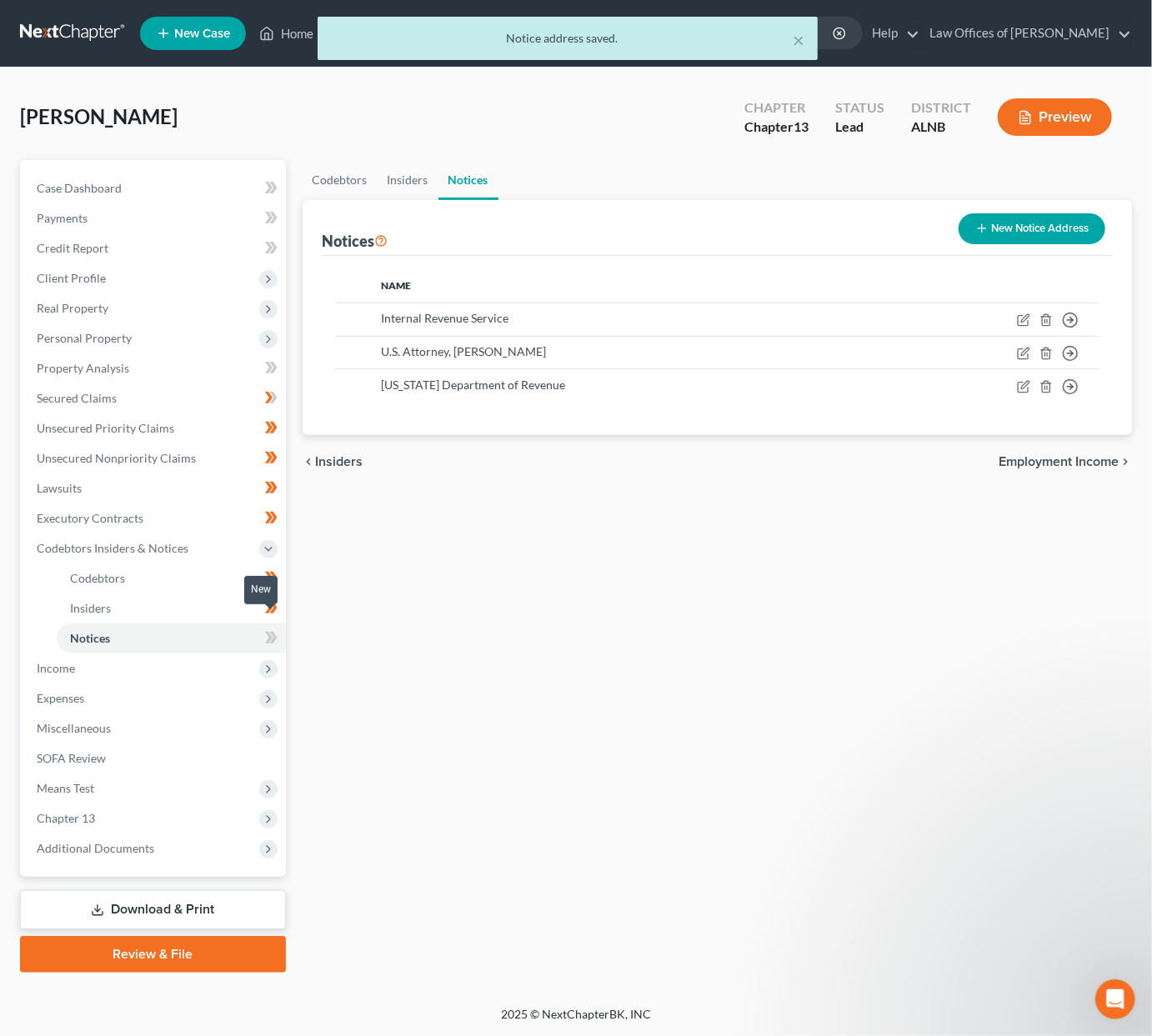
click at [273, 632] on icon at bounding box center [273, 638] width 8 height 12
click at [186, 654] on span "Income" at bounding box center [154, 668] width 263 height 30
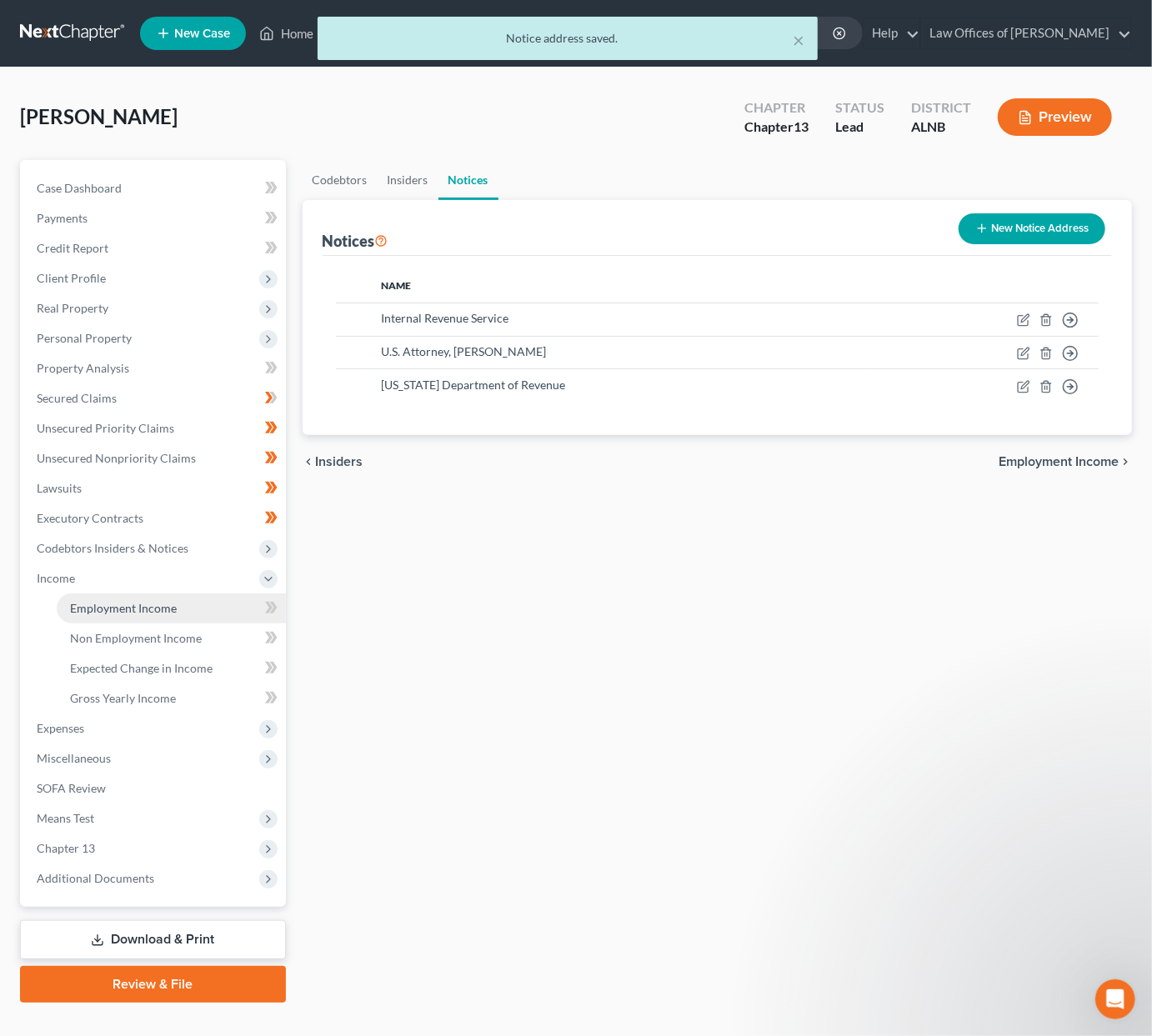
click at [173, 601] on span "Employment Income" at bounding box center [123, 608] width 107 height 14
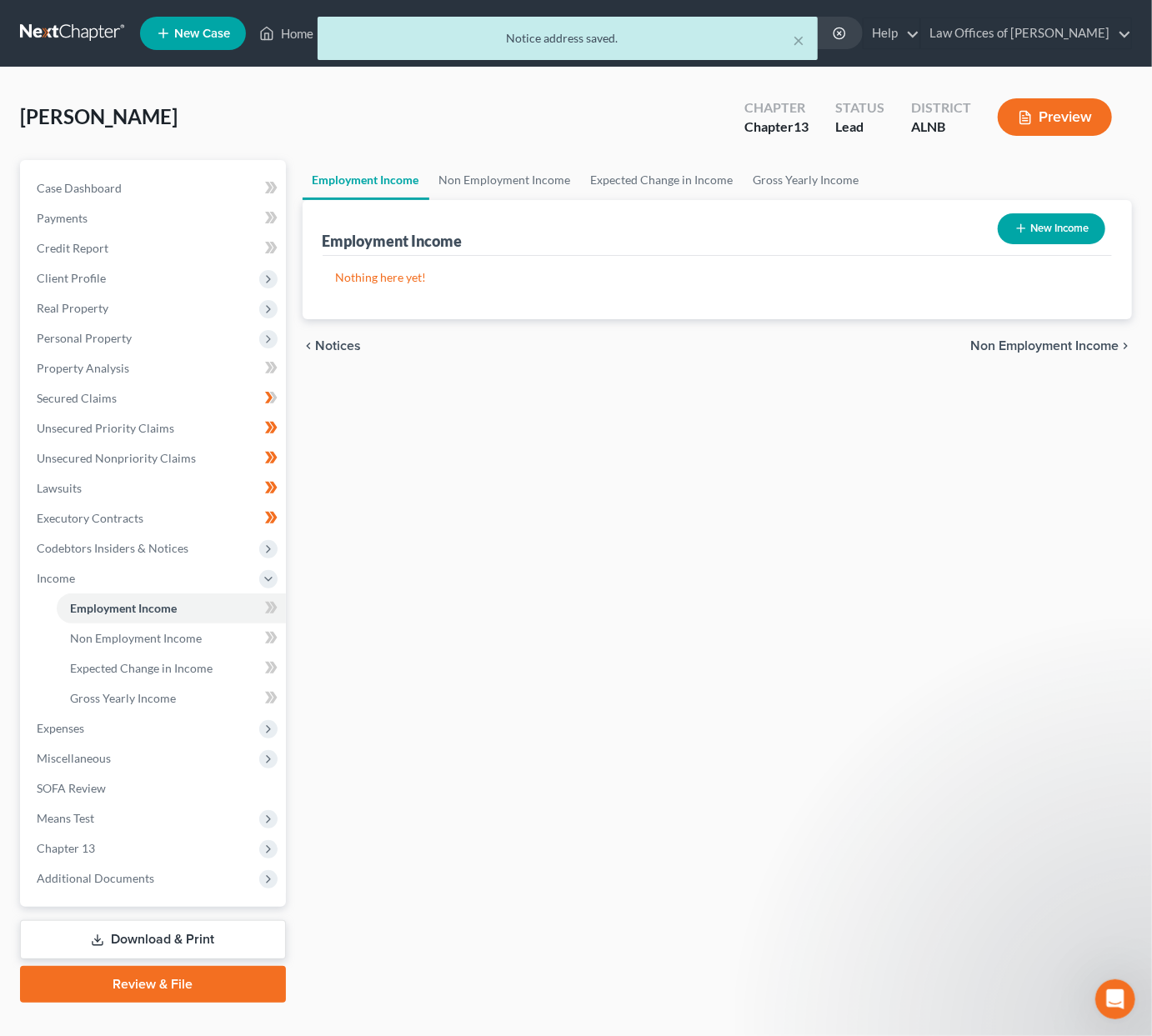
click at [1031, 233] on button "New Income" at bounding box center [1051, 229] width 107 height 31
select select "0"
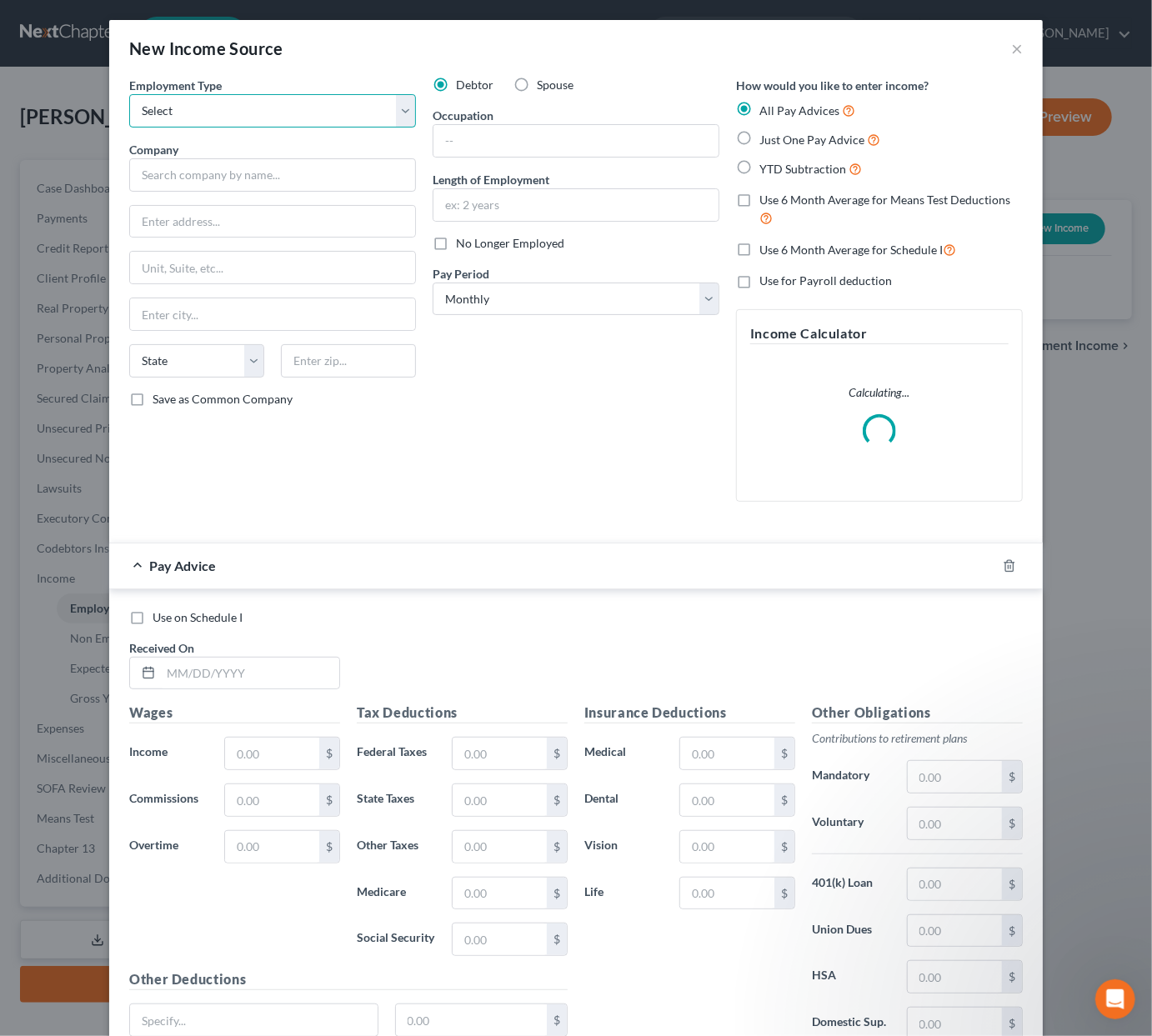
select select "0"
click at [229, 170] on input "text" at bounding box center [273, 175] width 287 height 33
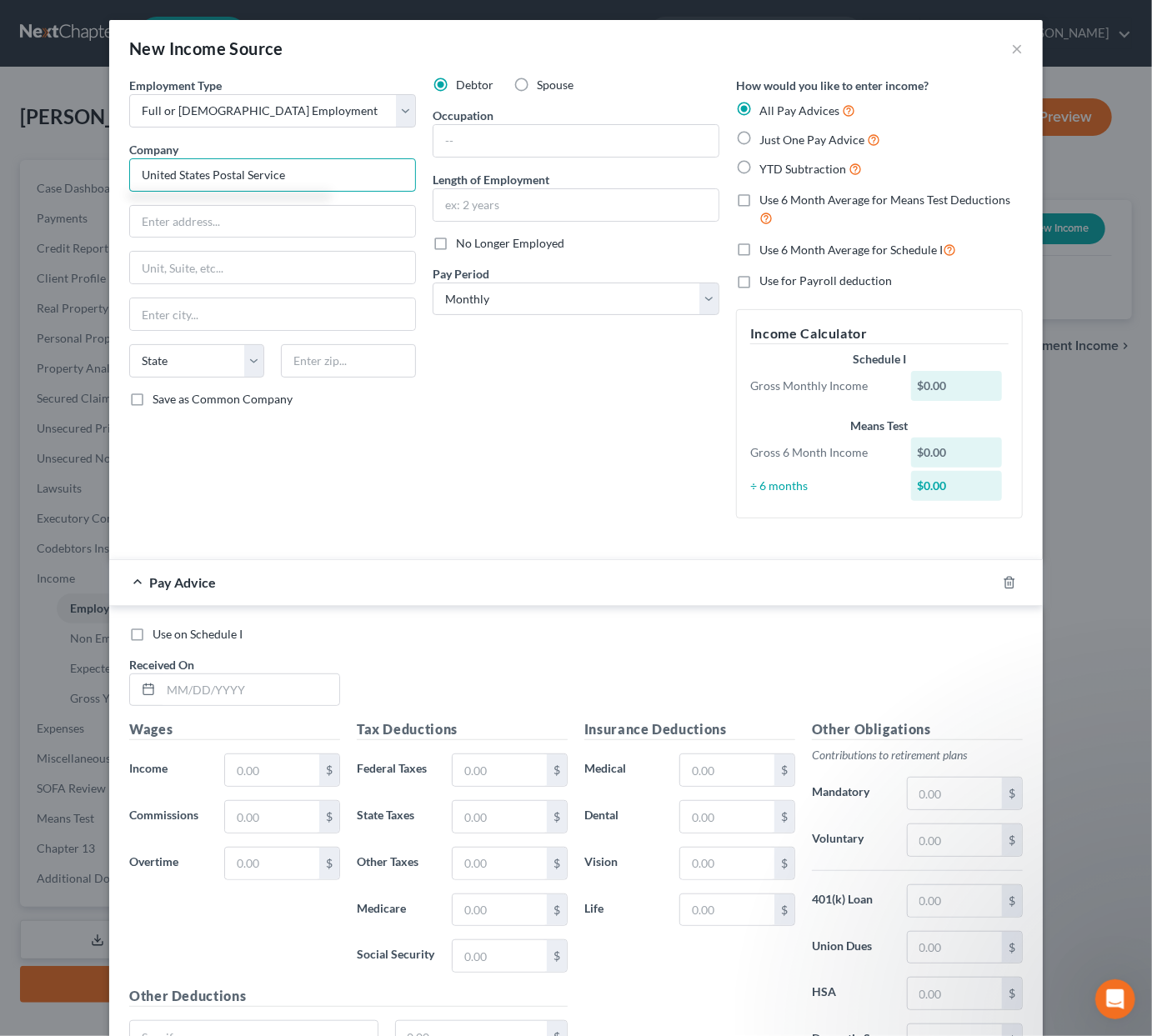
scroll to position [3, 0]
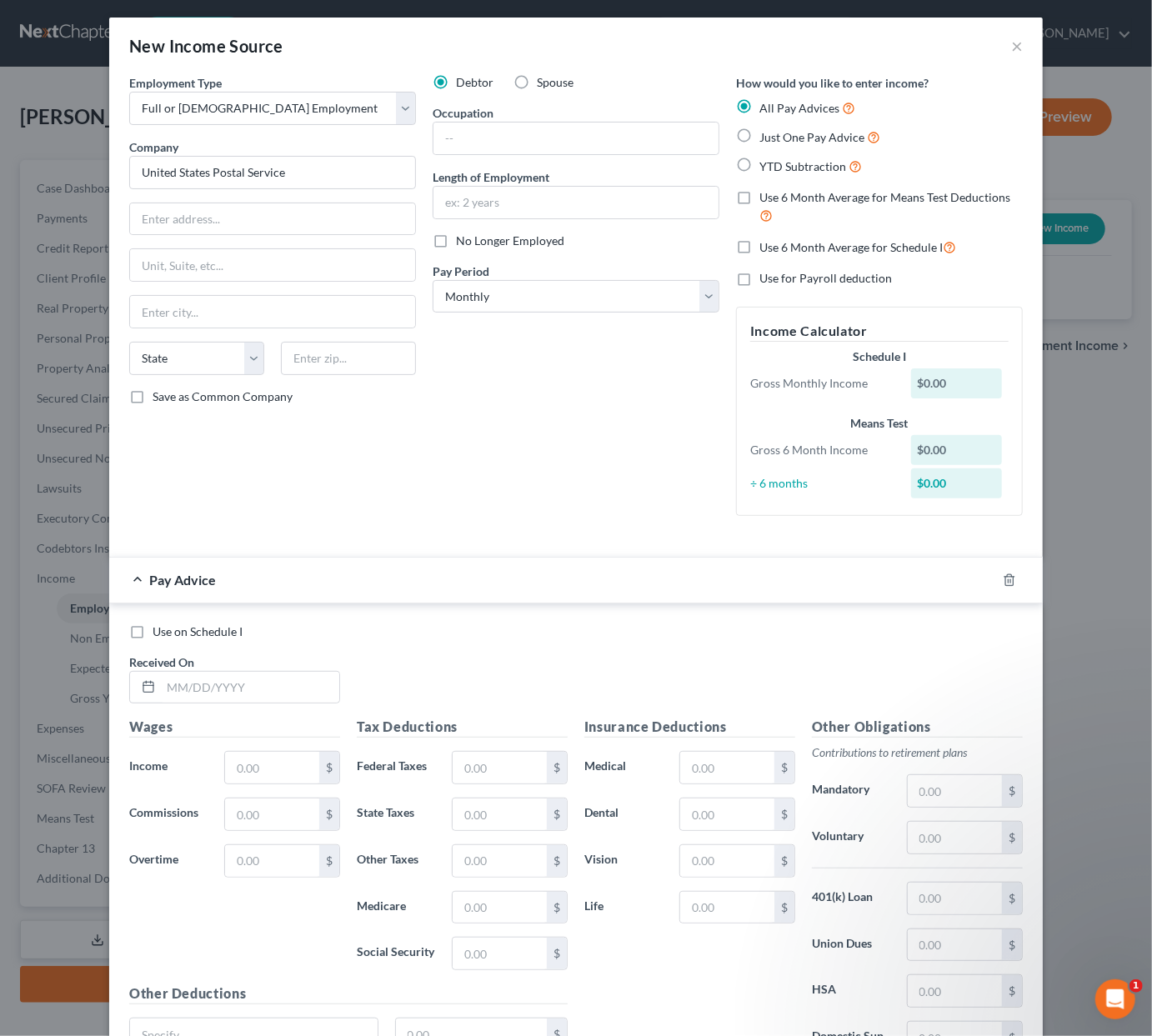
type input "United States Postal Service"
type input "attn Manager"
type input "615 Clinton Ave,"
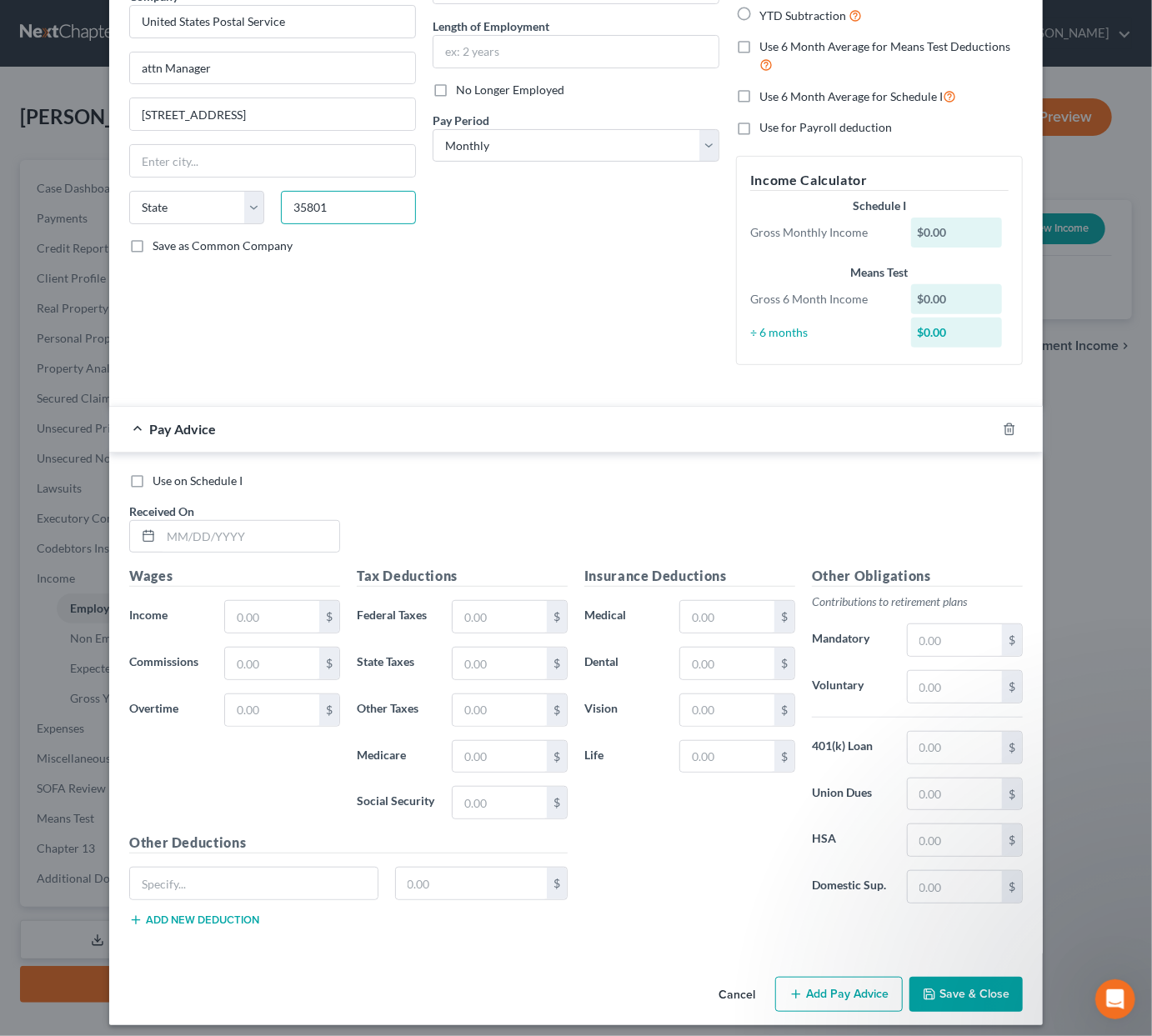
scroll to position [153, 0]
type input "35801"
type input "Huntsville"
select select "0"
click at [997, 913] on button "Save & Close" at bounding box center [966, 995] width 113 height 35
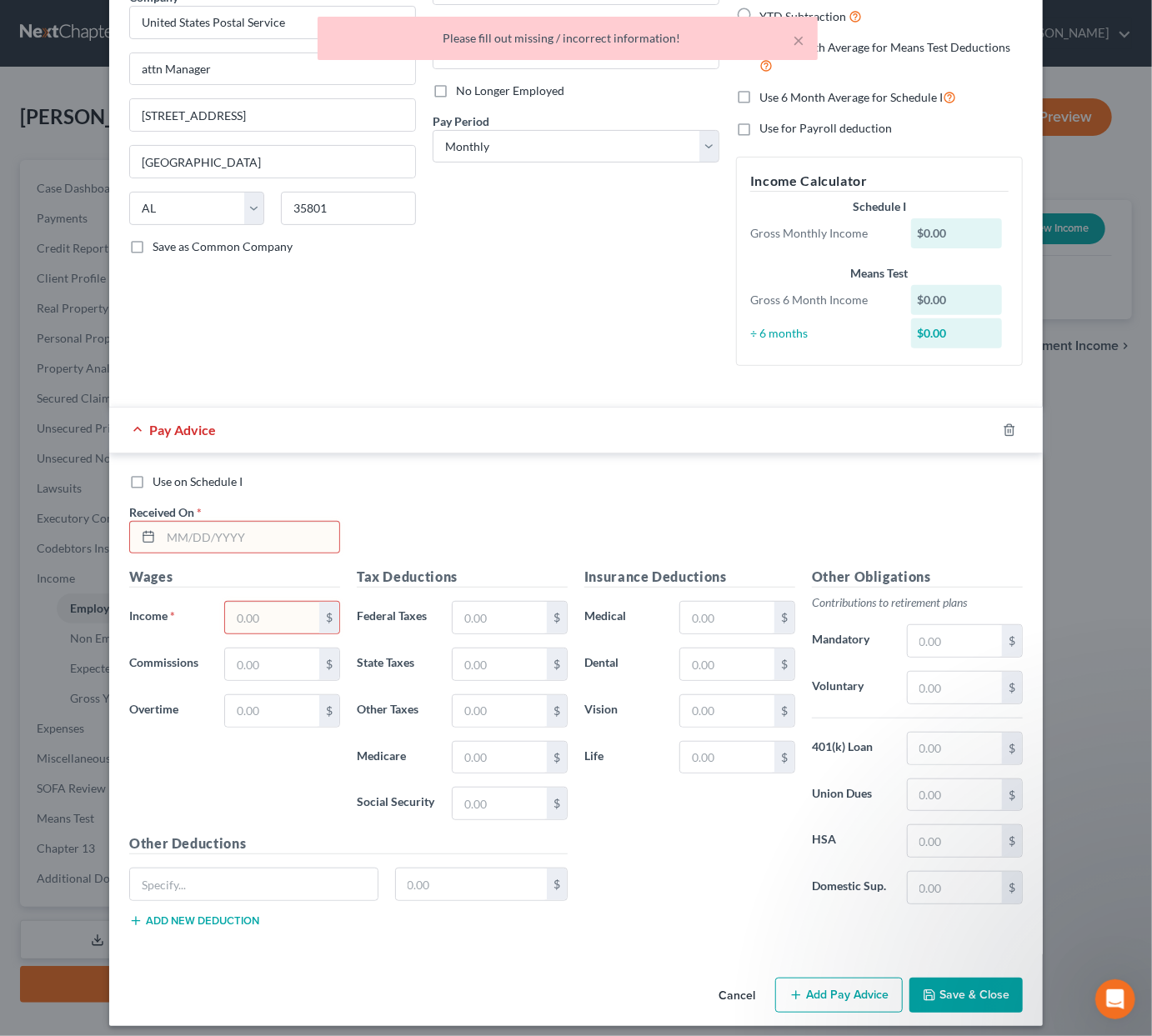
click at [213, 523] on input "text" at bounding box center [250, 537] width 178 height 32
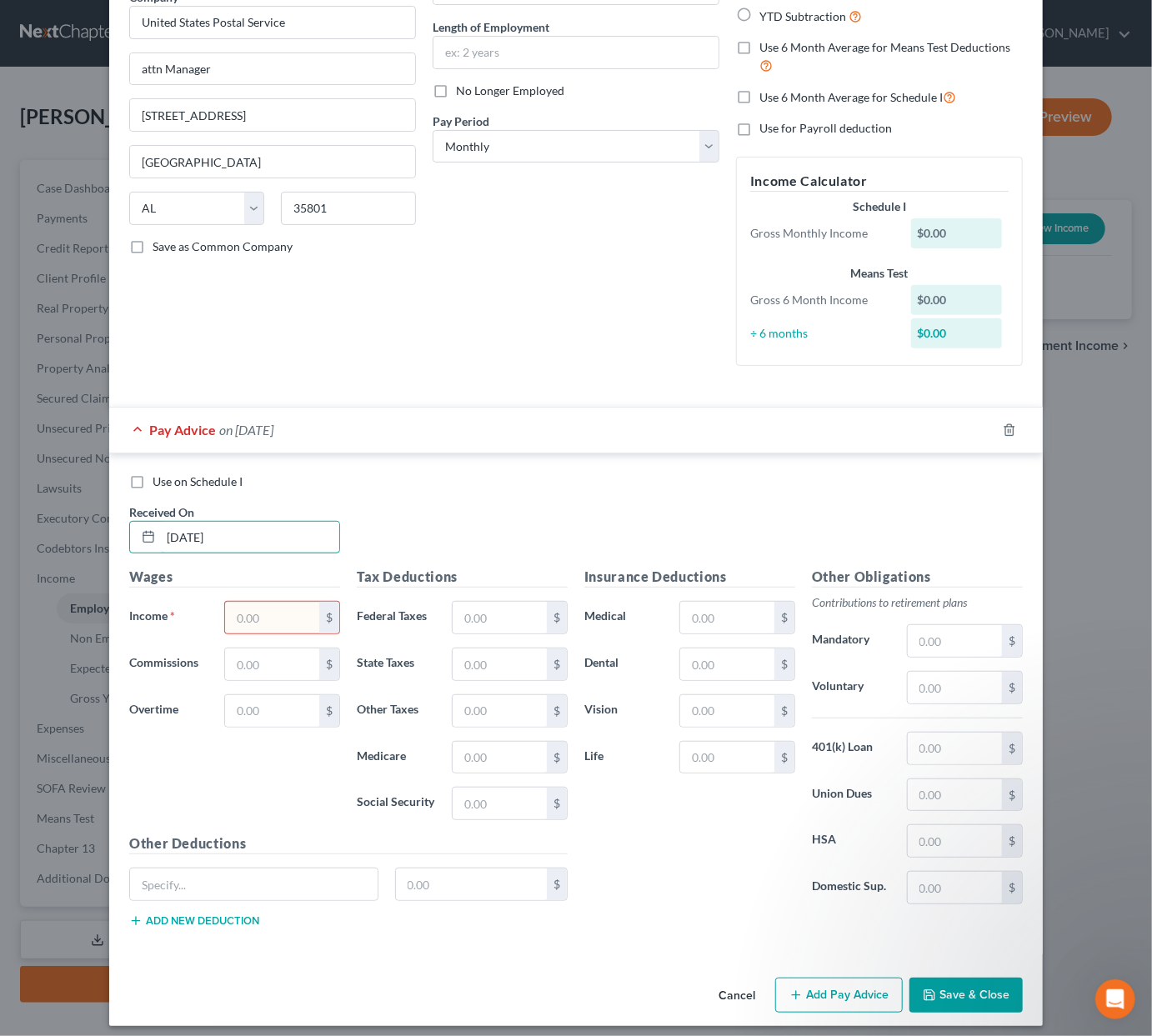
type input "11/1/2025"
click at [276, 603] on input "text" at bounding box center [272, 617] width 94 height 32
type input "1"
click at [981, 913] on button "Save & Close" at bounding box center [966, 995] width 113 height 35
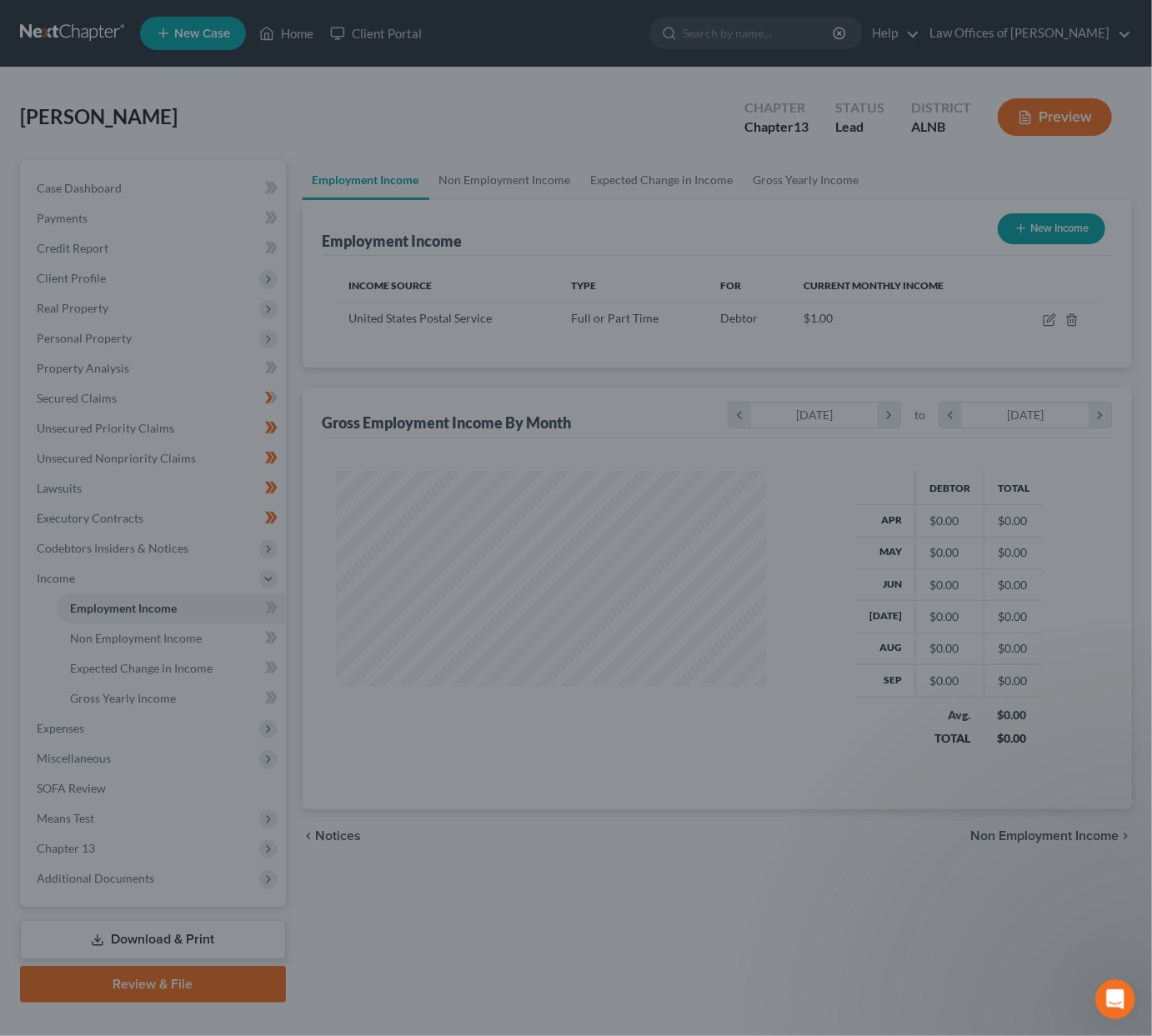
scroll to position [291, 465]
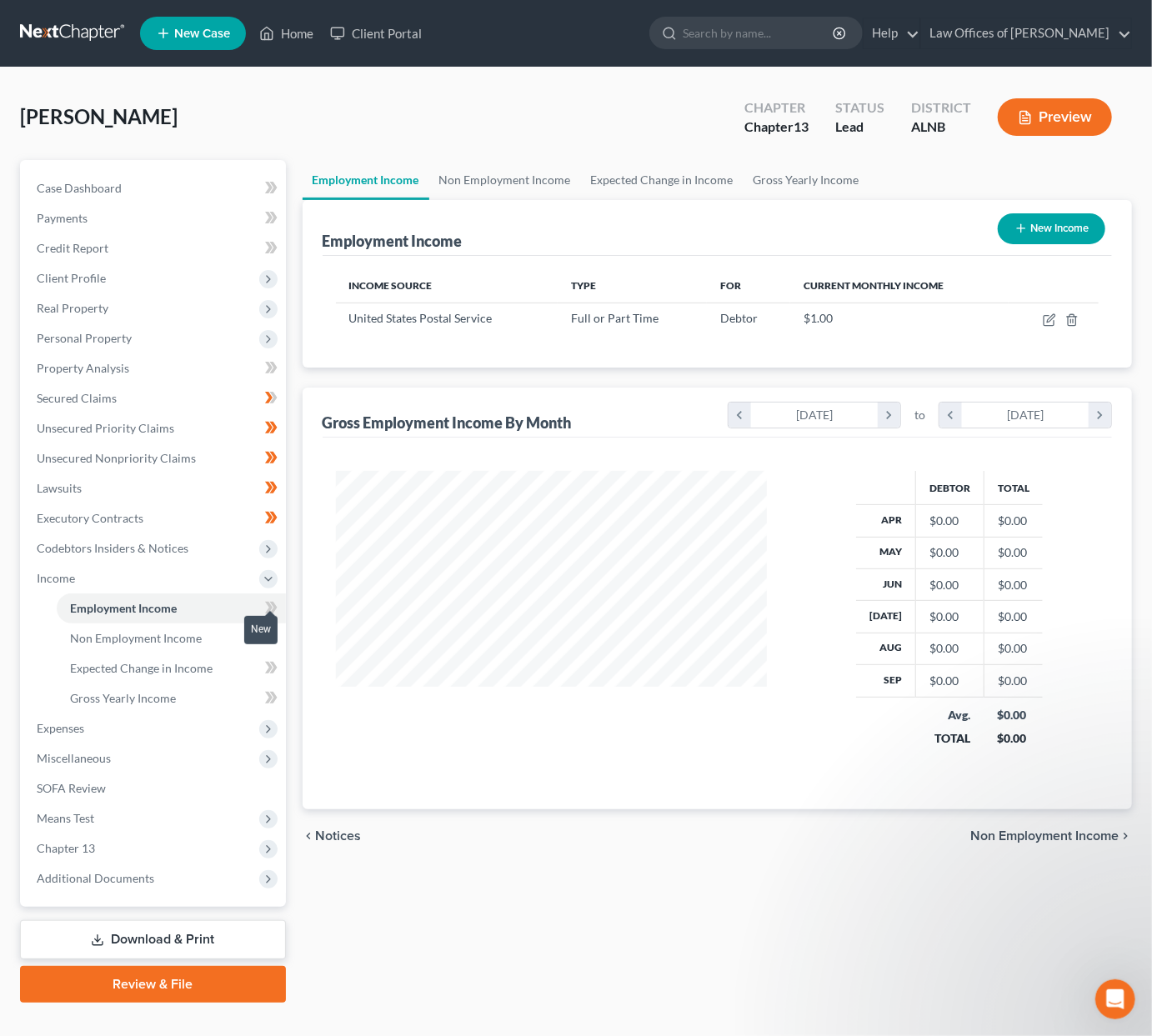
click at [274, 599] on icon at bounding box center [271, 608] width 13 height 20
click at [220, 623] on link "Non Employment Income" at bounding box center [171, 638] width 229 height 30
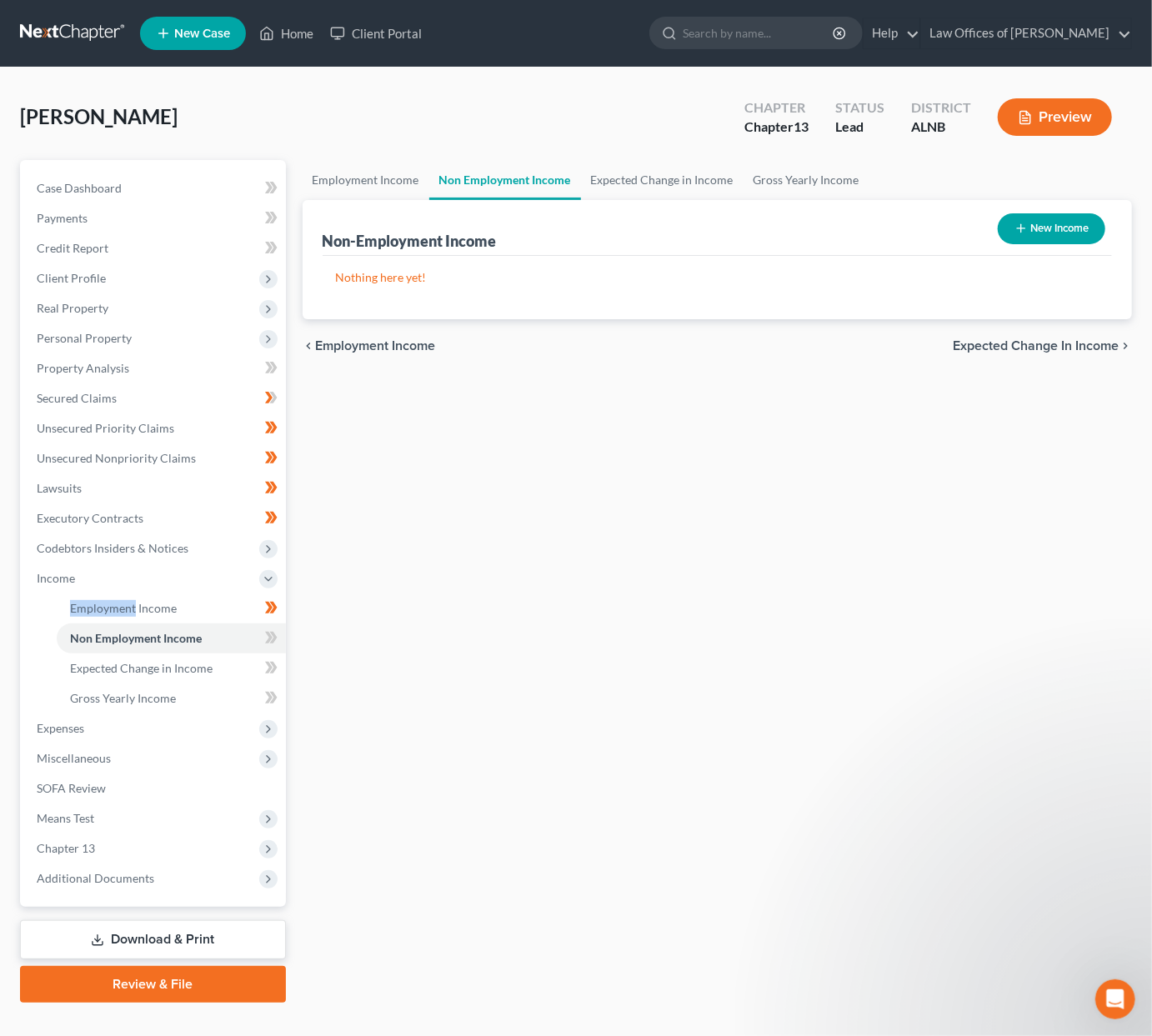
click at [1066, 233] on button "New Income" at bounding box center [1051, 229] width 107 height 31
select select "0"
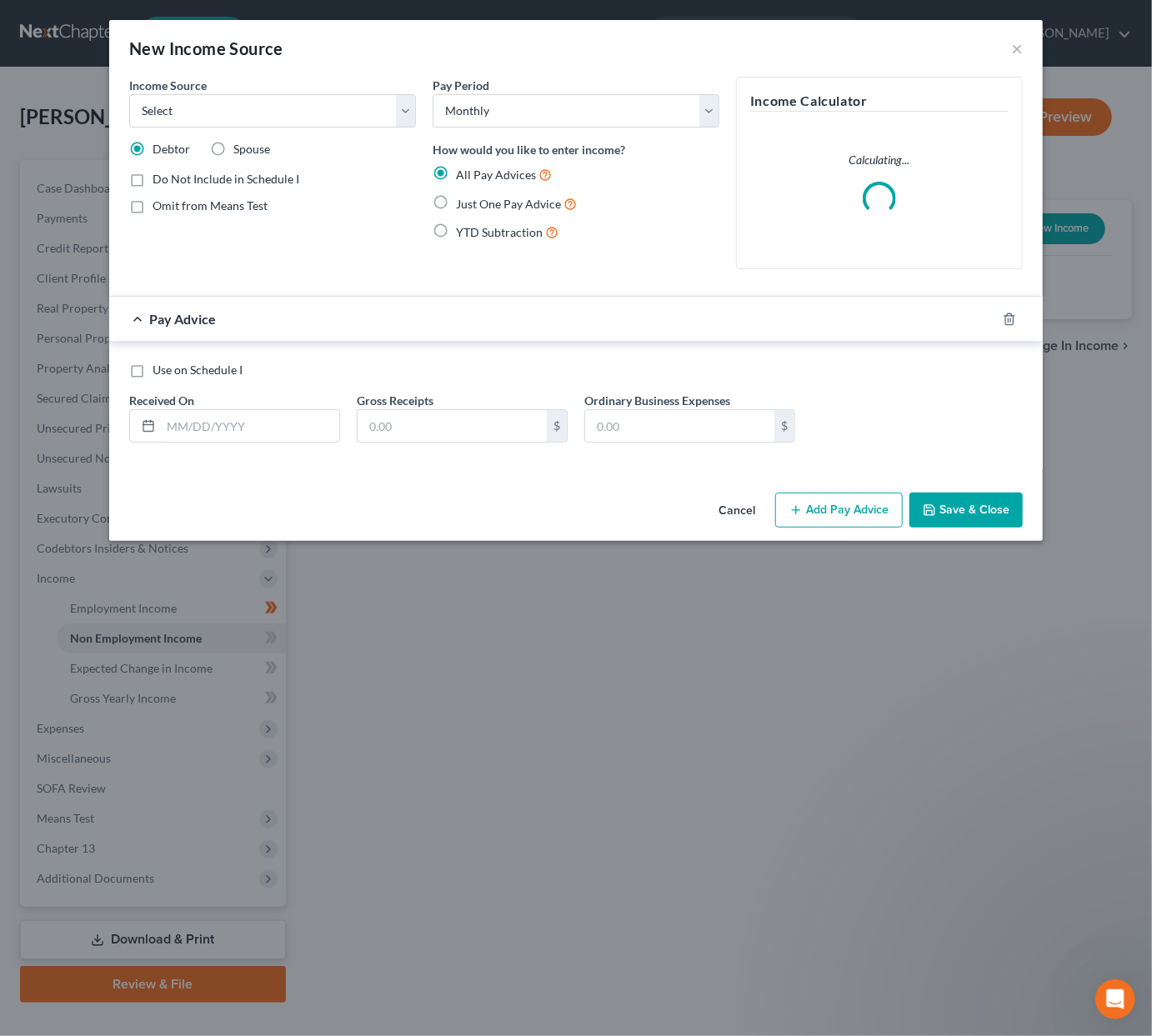
click at [254, 147] on span "Spouse" at bounding box center [252, 148] width 37 height 14
click at [251, 147] on input "Spouse" at bounding box center [246, 146] width 11 height 11
radio input "true"
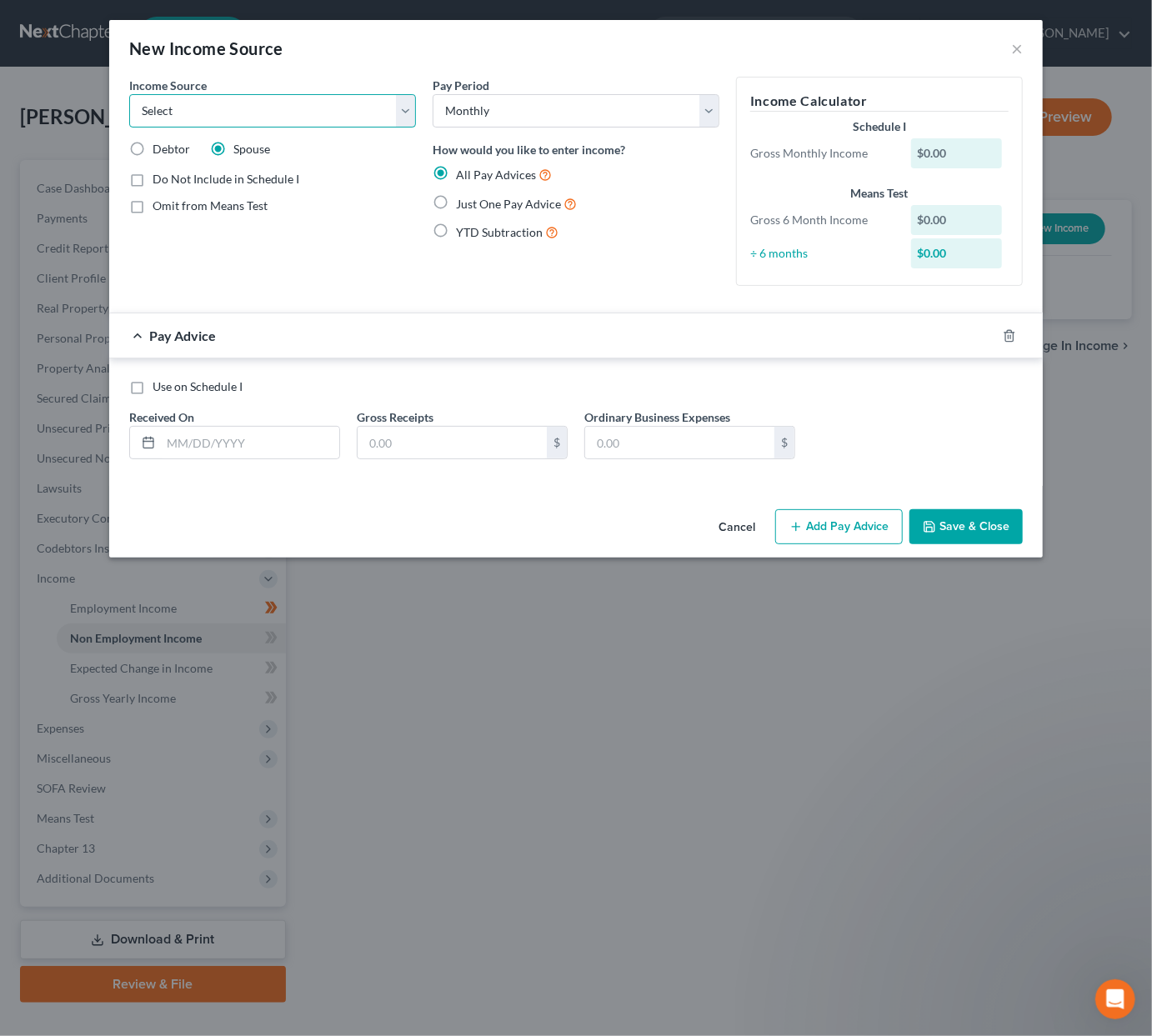
select select "4"
drag, startPoint x: 157, startPoint y: 243, endPoint x: 176, endPoint y: 240, distance: 19.2
click at [158, 242] on label "Show on Means Test for informational purposes only" at bounding box center [284, 246] width 263 height 36
click at [159, 239] on input "Show on Means Test for informational purposes only" at bounding box center [165, 233] width 11 height 11
checkbox input "true"
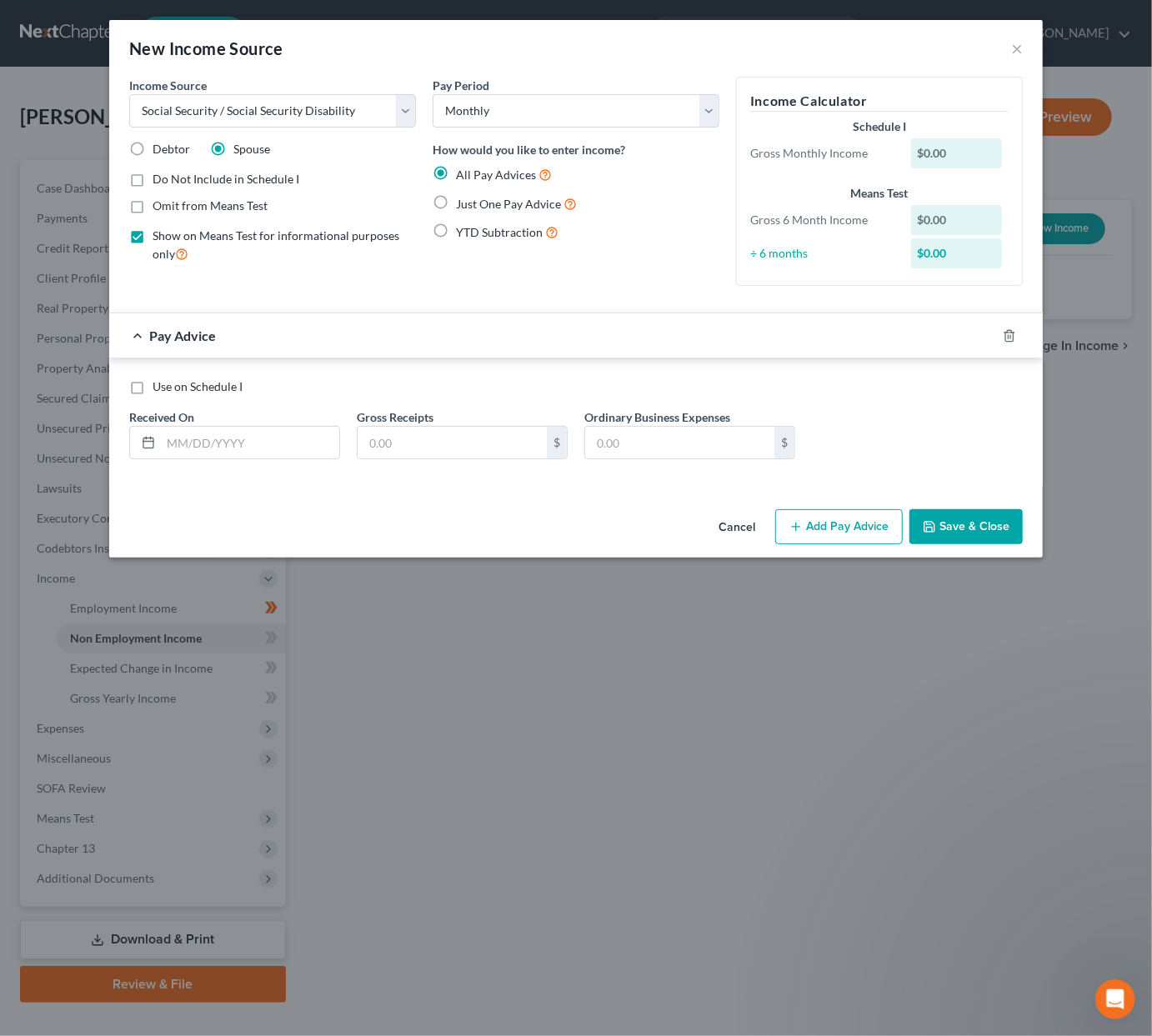
click at [536, 201] on span "Just One Pay Advice" at bounding box center [508, 204] width 105 height 14
click at [473, 201] on input "Just One Pay Advice" at bounding box center [468, 200] width 11 height 11
radio input "true"
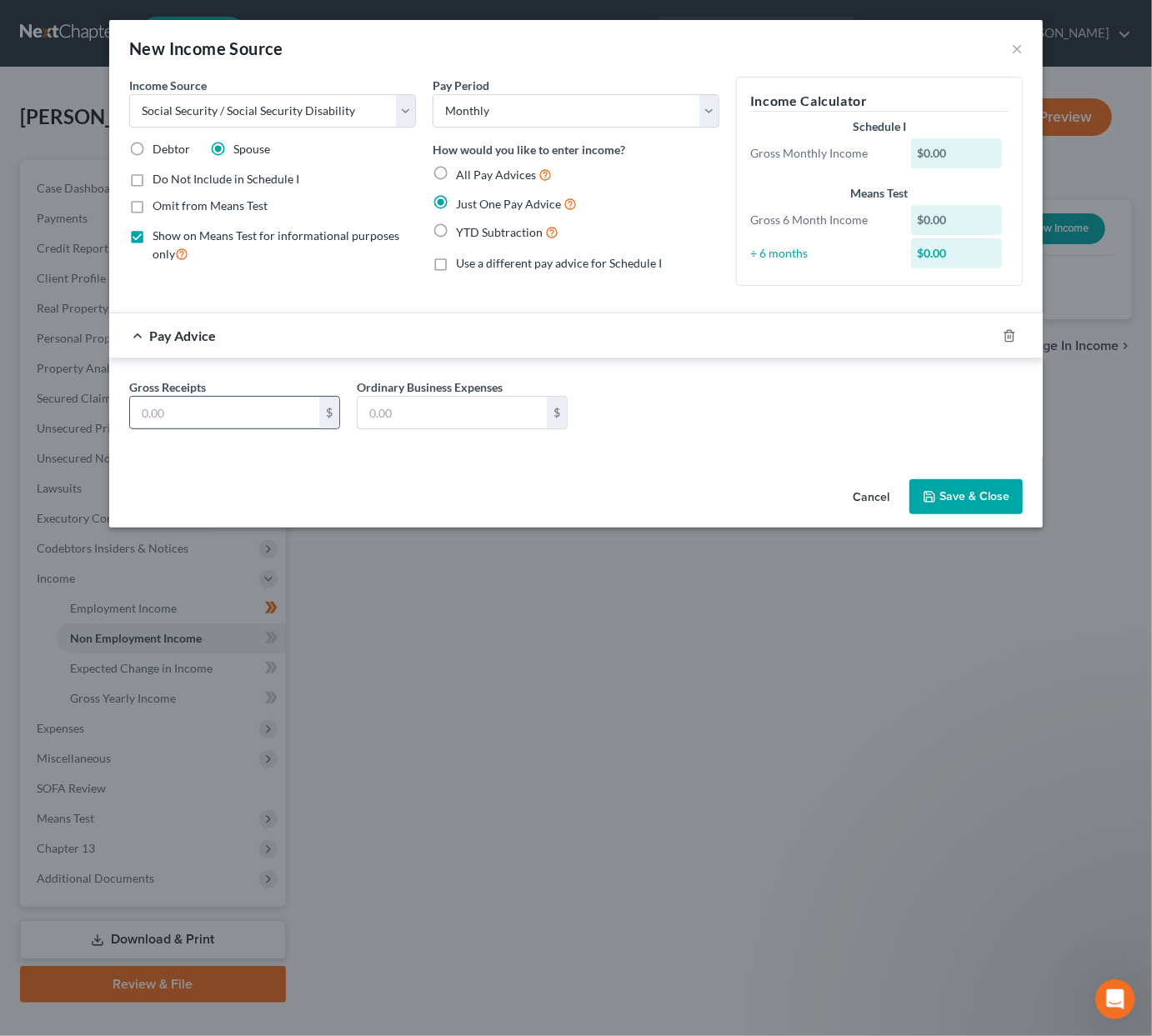
click at [219, 403] on input "text" at bounding box center [225, 412] width 189 height 32
type input "1,167"
drag, startPoint x: 946, startPoint y: 468, endPoint x: 943, endPoint y: 479, distance: 11.4
click at [946, 472] on div "Cancel Save & Close" at bounding box center [576, 500] width 934 height 55
click at [941, 480] on button "Save & Close" at bounding box center [966, 496] width 113 height 35
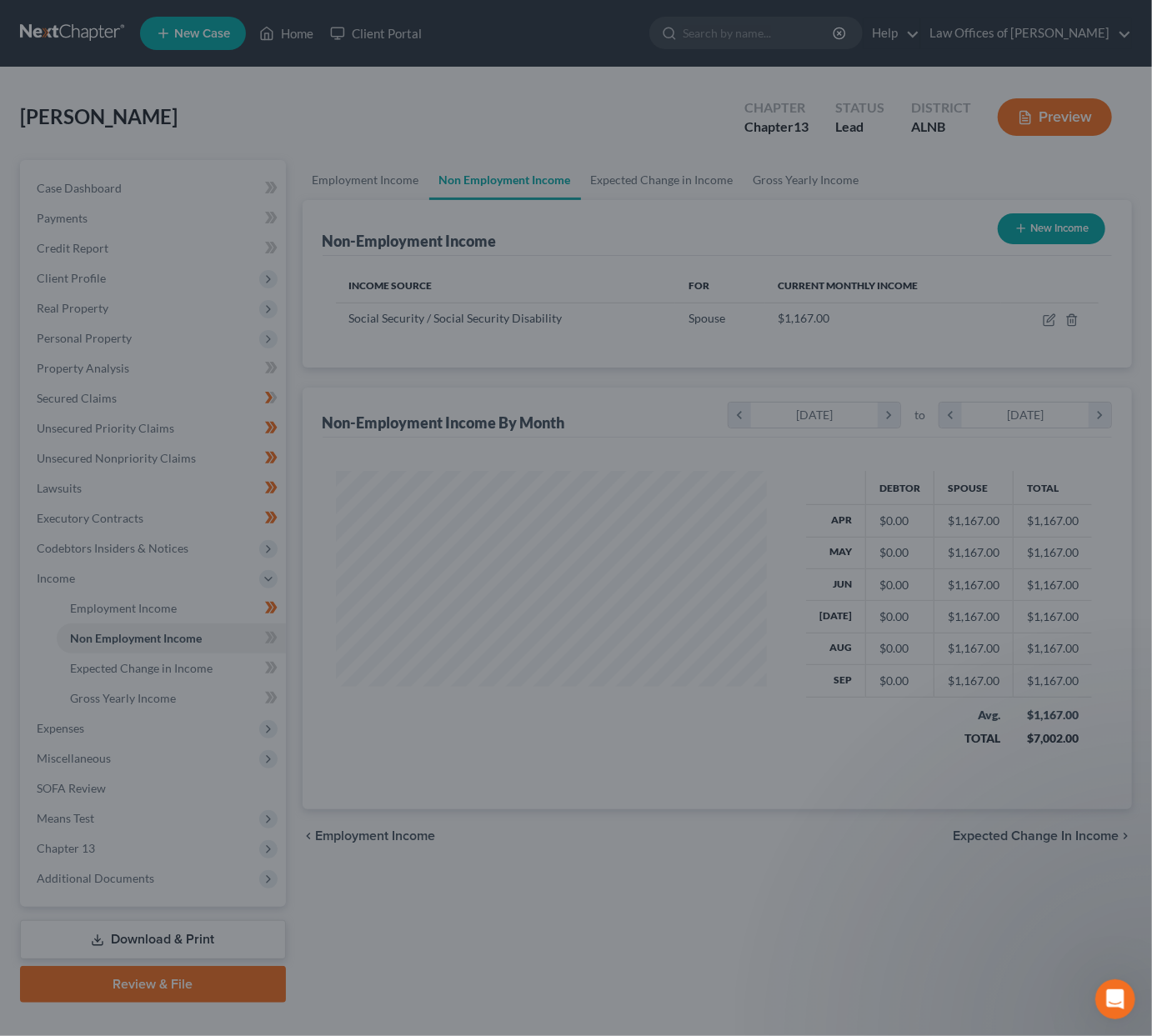
scroll to position [291, 465]
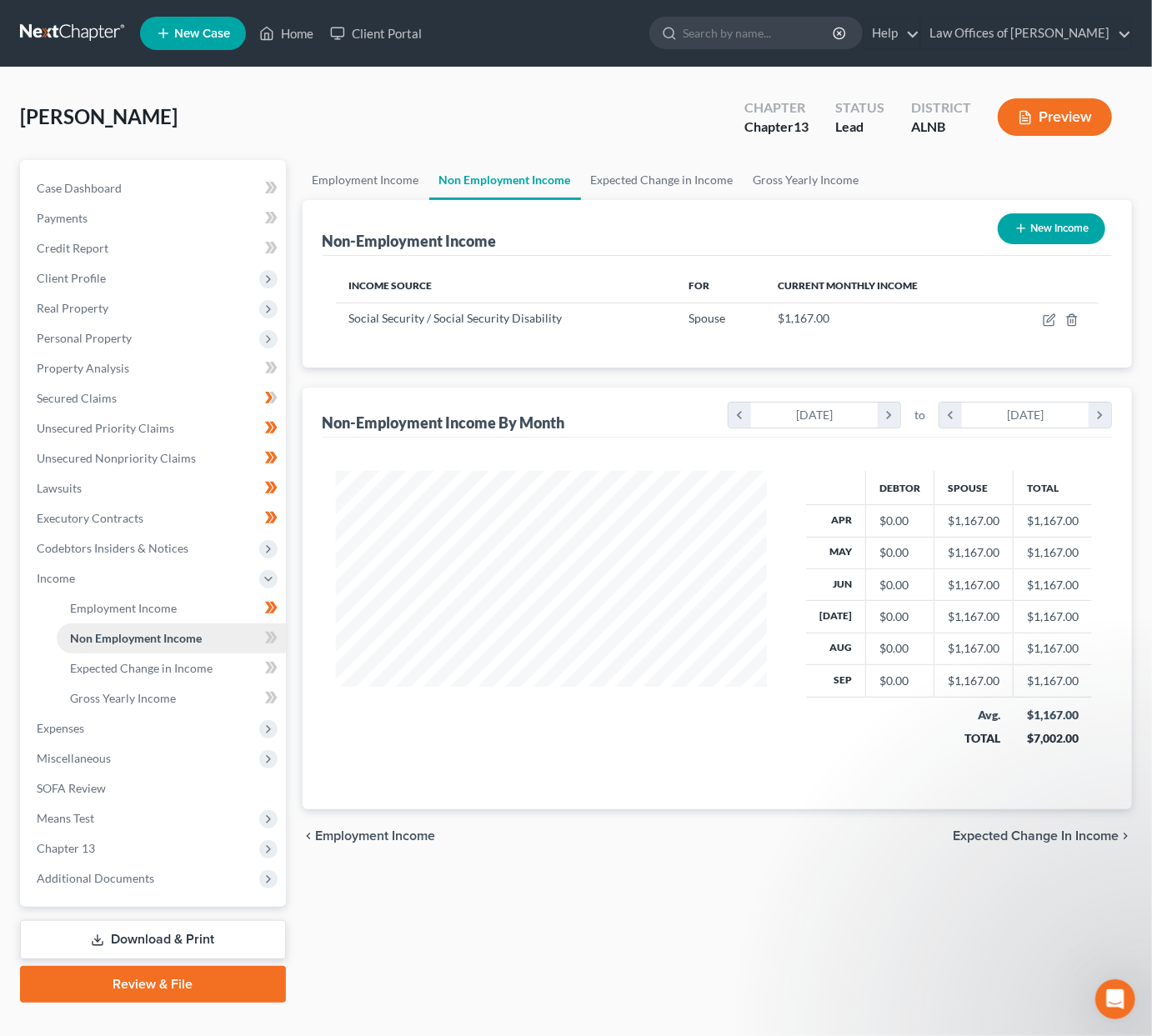
click at [252, 623] on link "Non Employment Income" at bounding box center [171, 638] width 229 height 30
click at [265, 628] on icon at bounding box center [271, 638] width 13 height 20
click at [269, 662] on icon at bounding box center [269, 668] width 8 height 12
drag, startPoint x: 269, startPoint y: 652, endPoint x: 268, endPoint y: 669, distance: 17.0
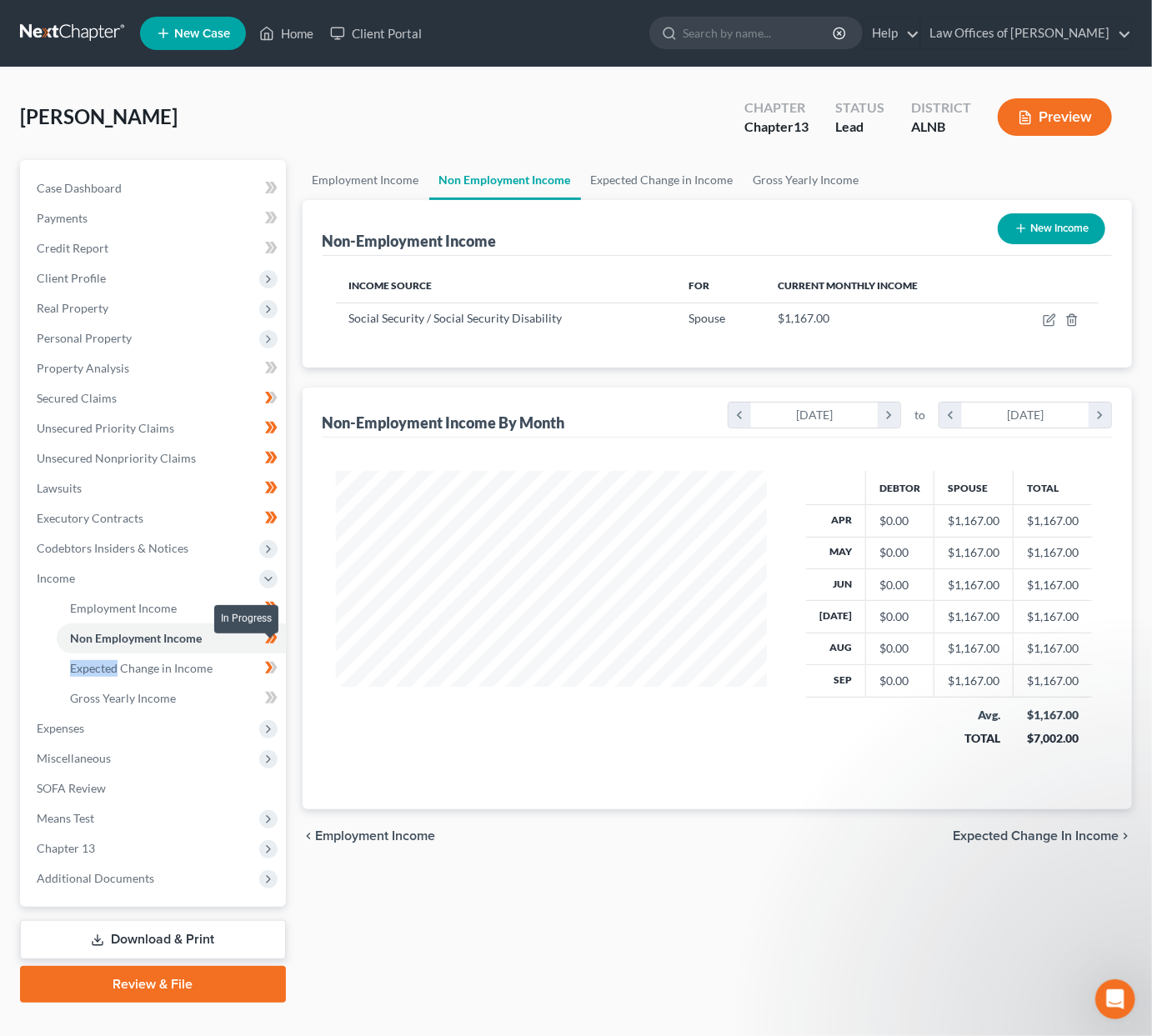
click at [268, 657] on icon at bounding box center [271, 668] width 13 height 20
click at [227, 684] on link "Gross Yearly Income" at bounding box center [171, 698] width 229 height 30
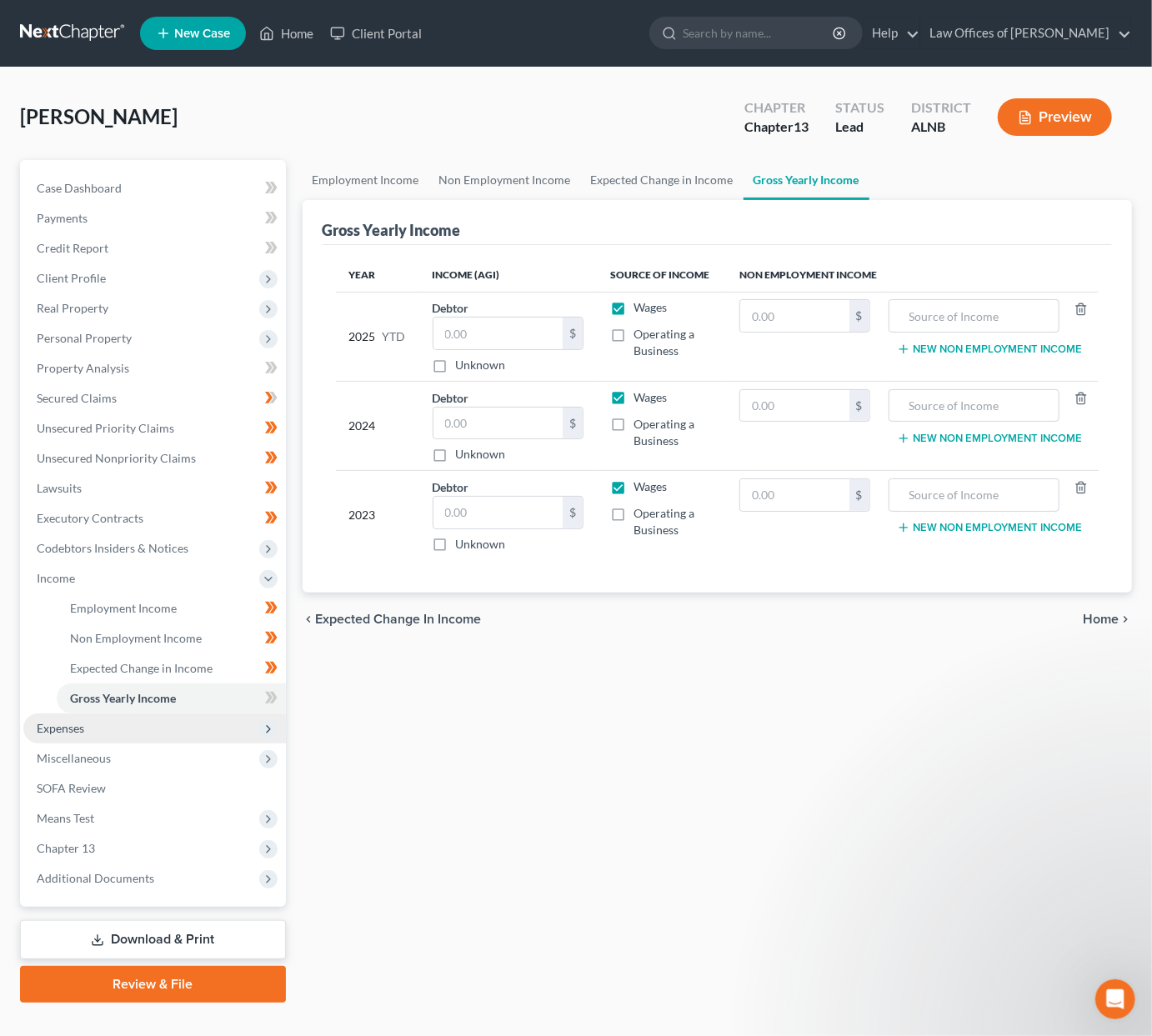
click at [187, 715] on span "Expenses" at bounding box center [154, 728] width 263 height 30
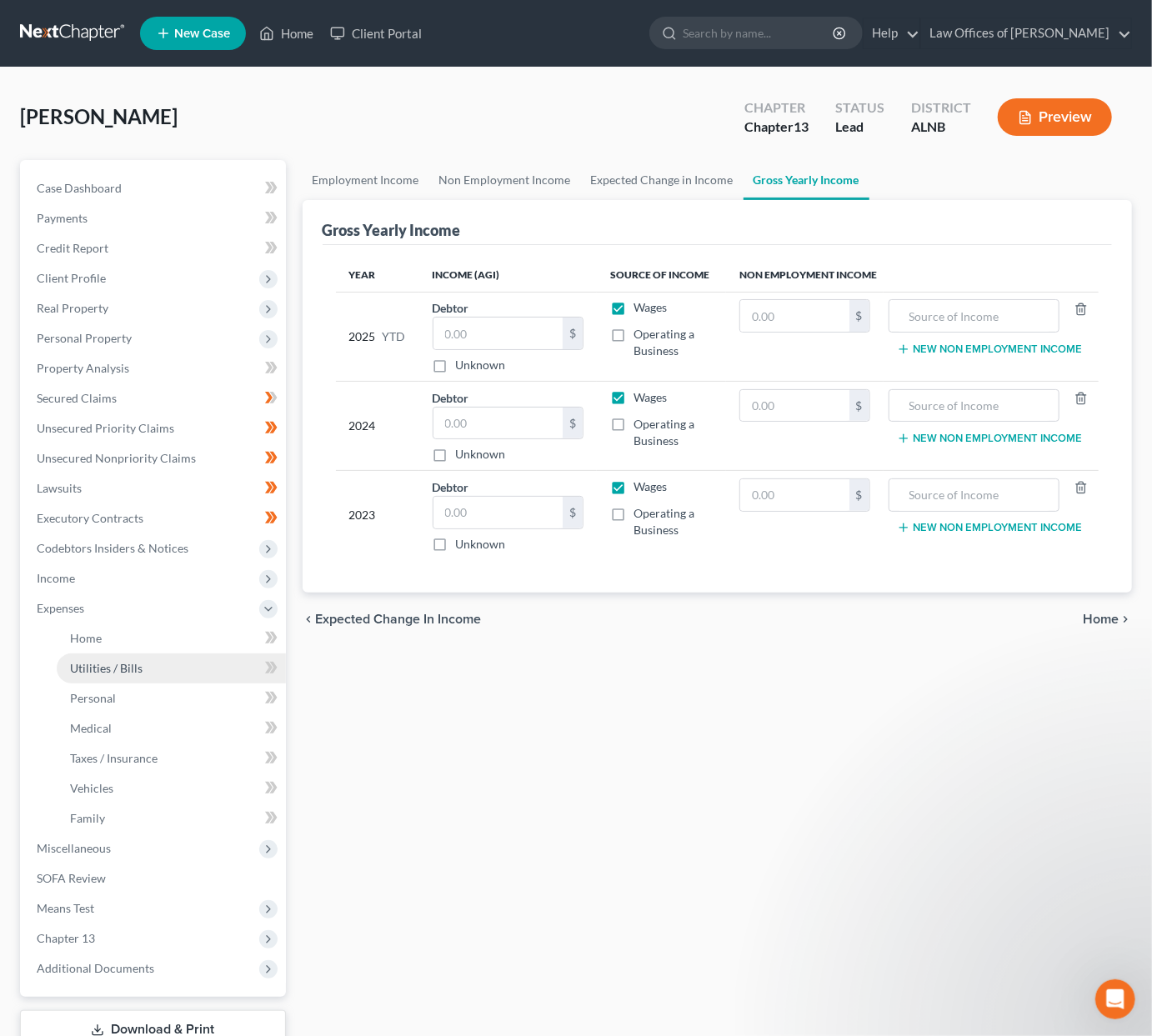
click at [205, 654] on link "Utilities / Bills" at bounding box center [171, 668] width 229 height 30
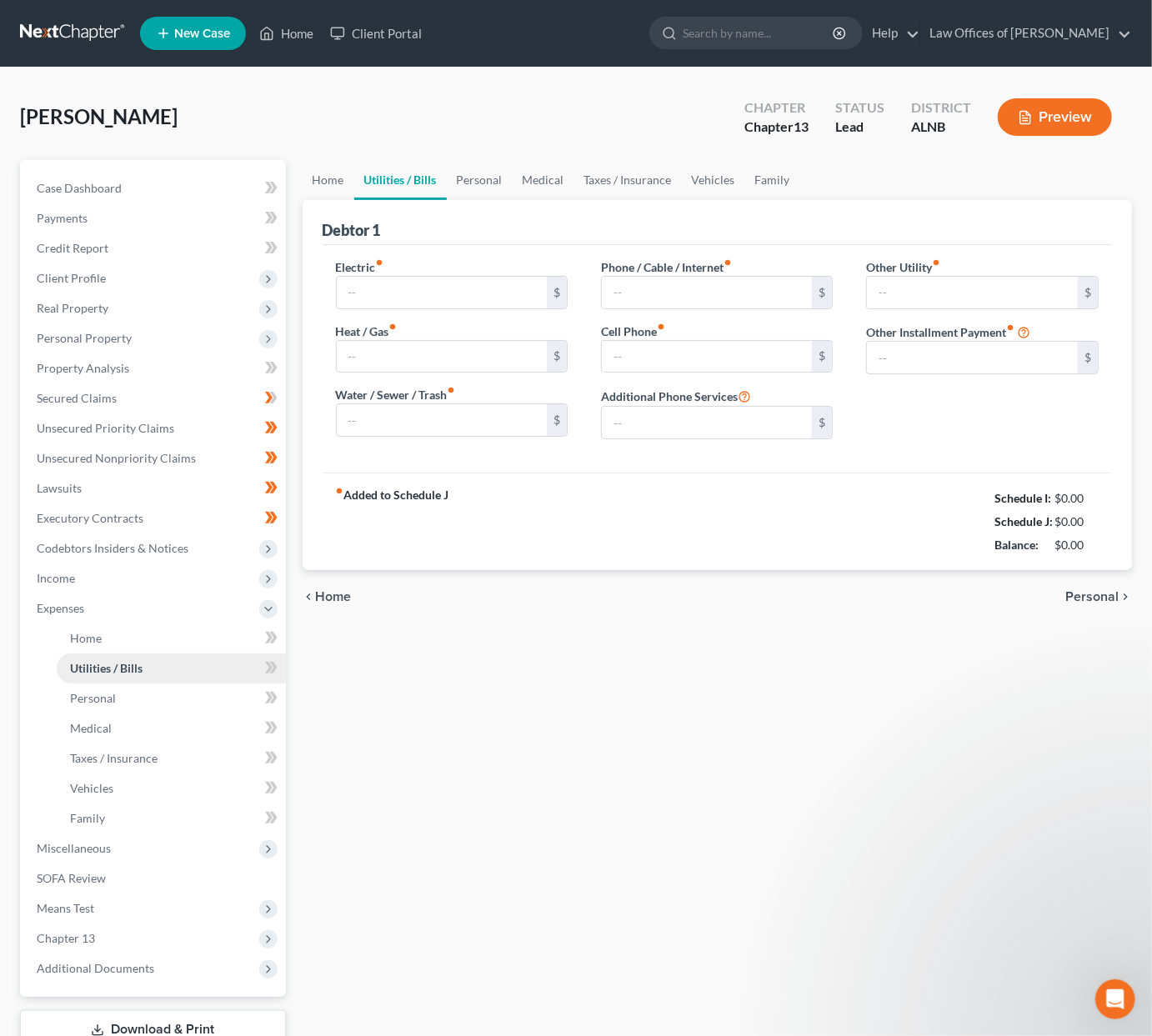
type input "190.00"
type input "15.00"
type input "170.00"
type input "213.00"
type input "160.00"
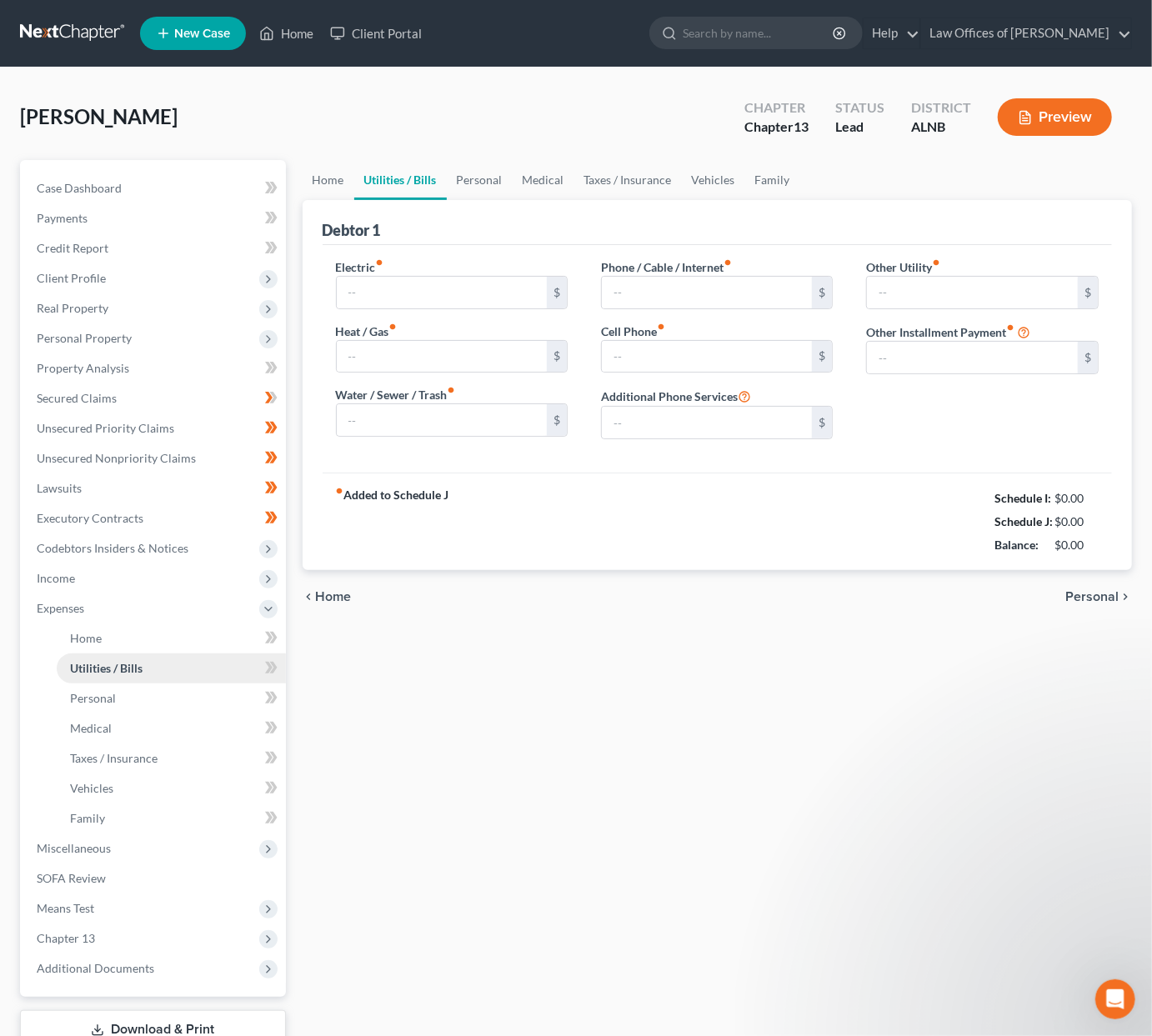
type input "0.00"
type input "14.00"
type input "PO BOX RENTAL"
type input "1,026.00"
type input "Garnishment960/union dues 66/"
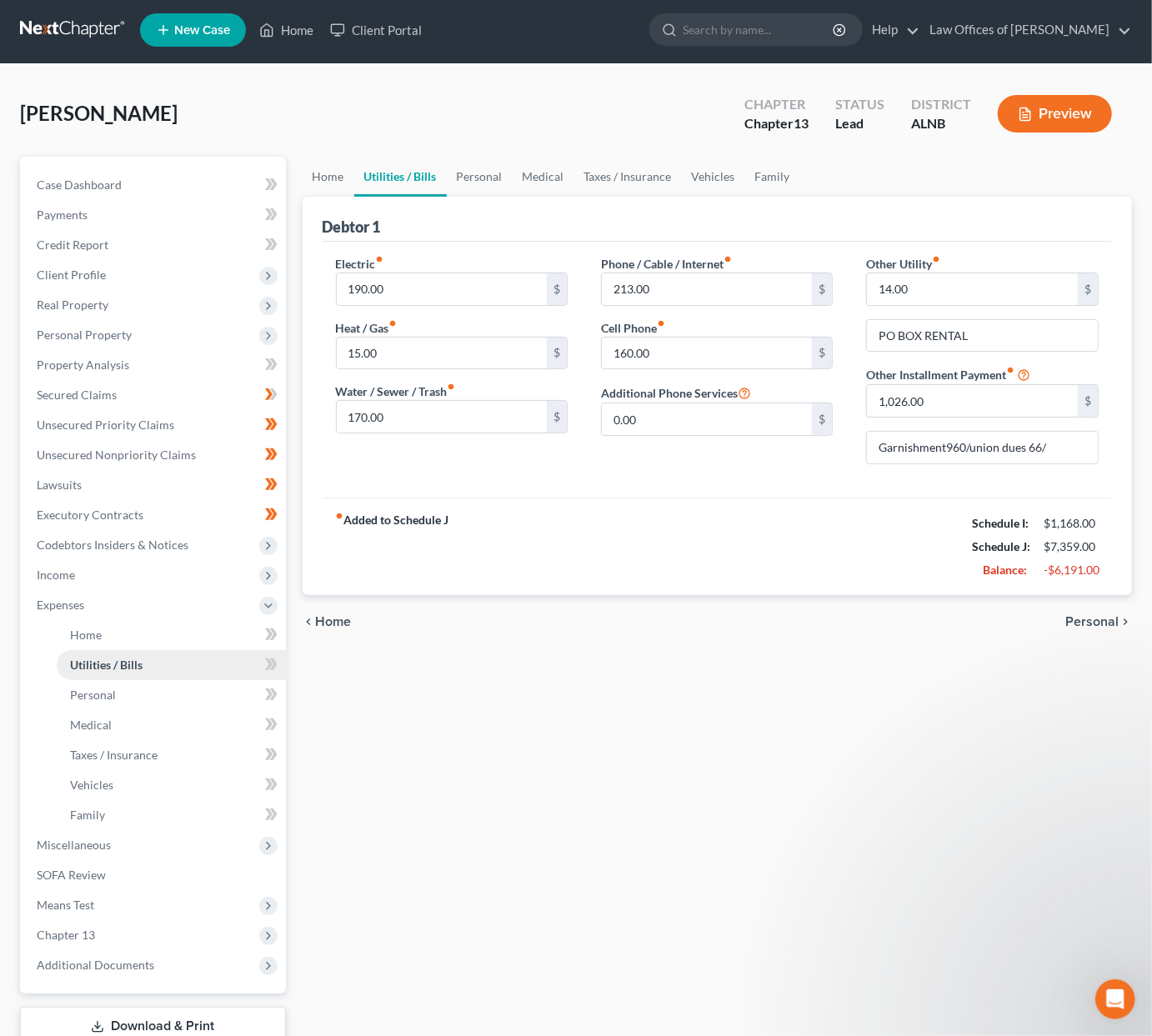
scroll to position [7, 0]
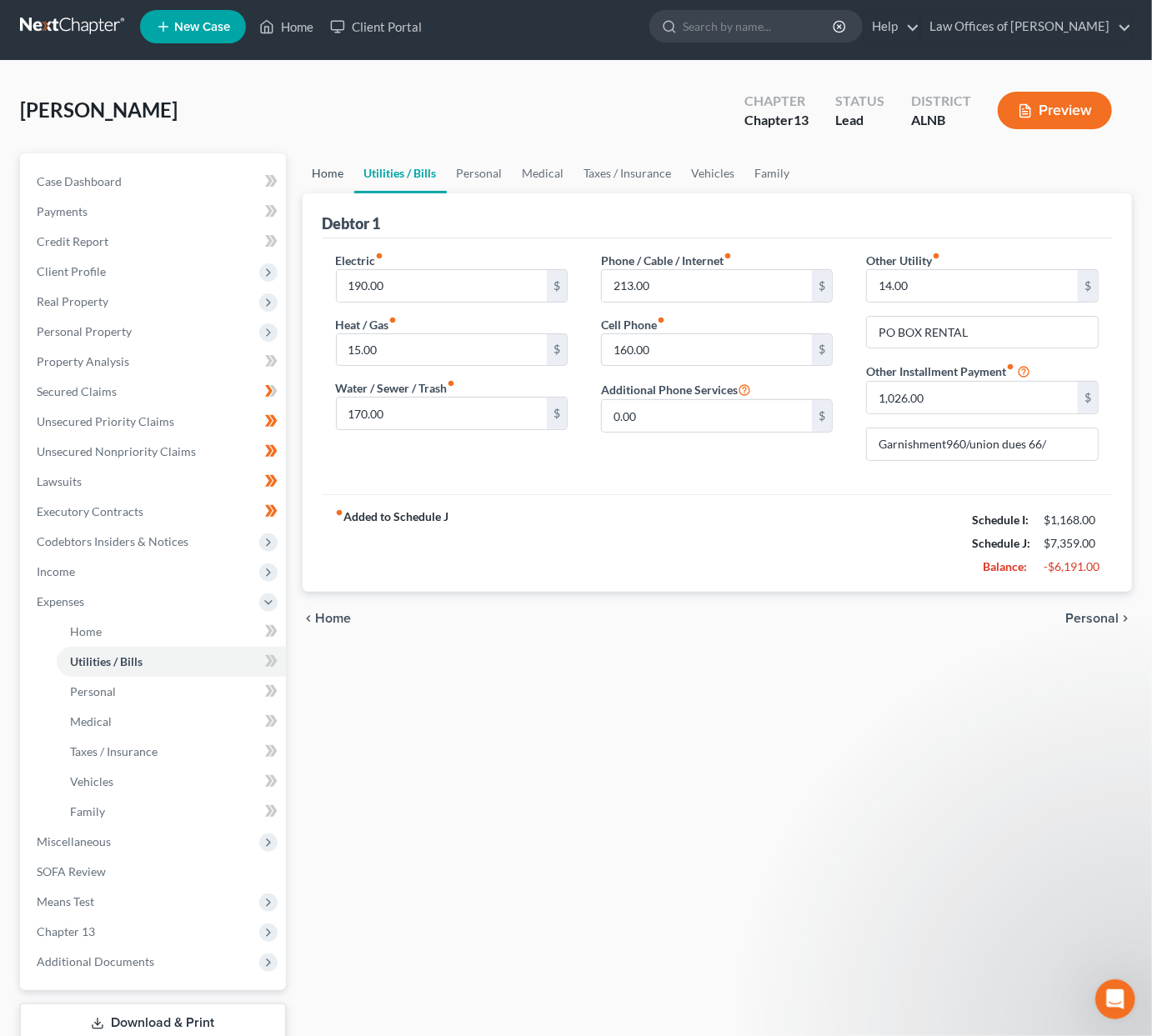
click at [327, 171] on link "Home" at bounding box center [328, 173] width 52 height 40
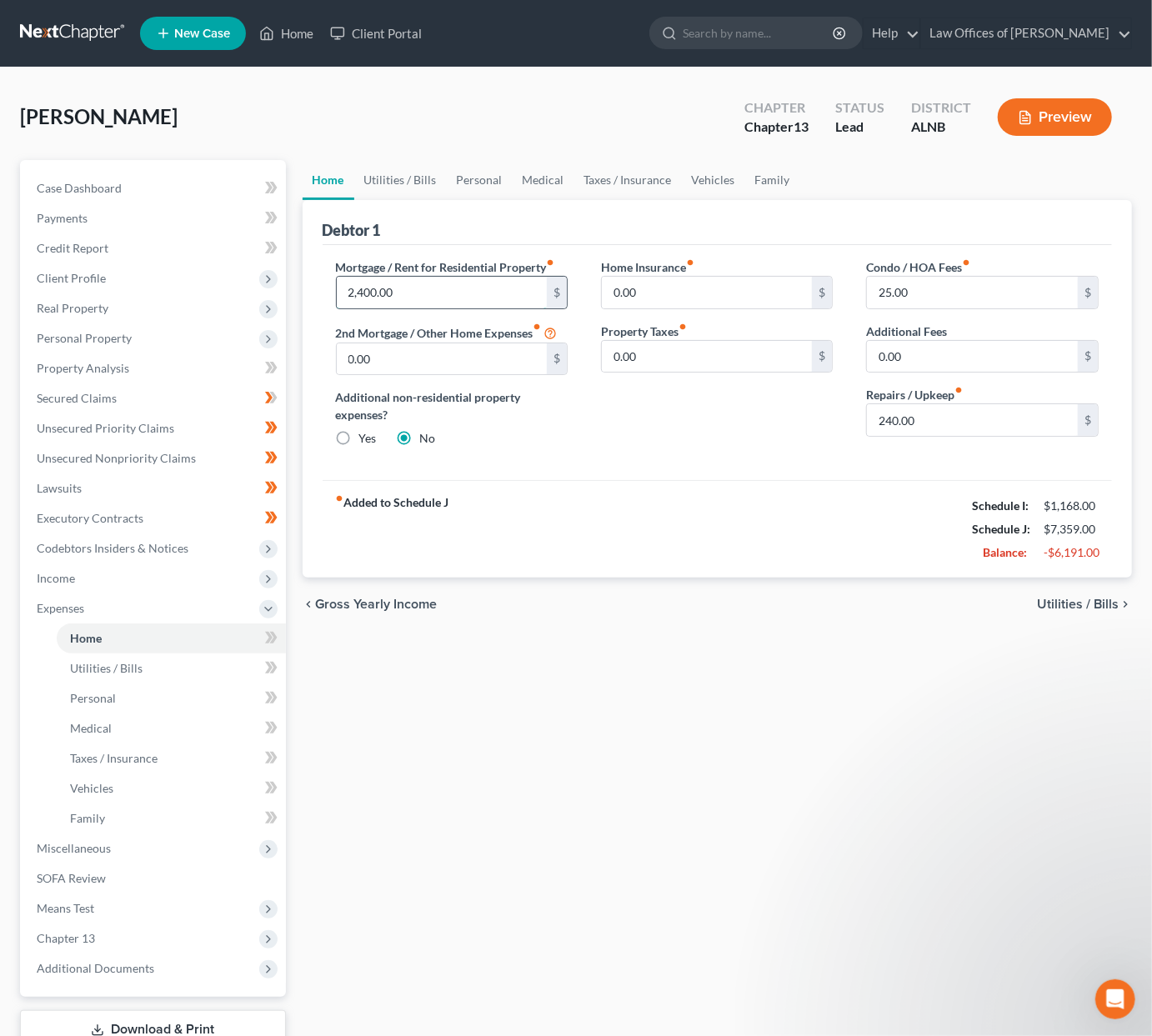
click at [437, 296] on input "2,400.00" at bounding box center [442, 292] width 211 height 32
type input "2,366"
click at [431, 181] on link "Utilities / Bills" at bounding box center [401, 180] width 93 height 40
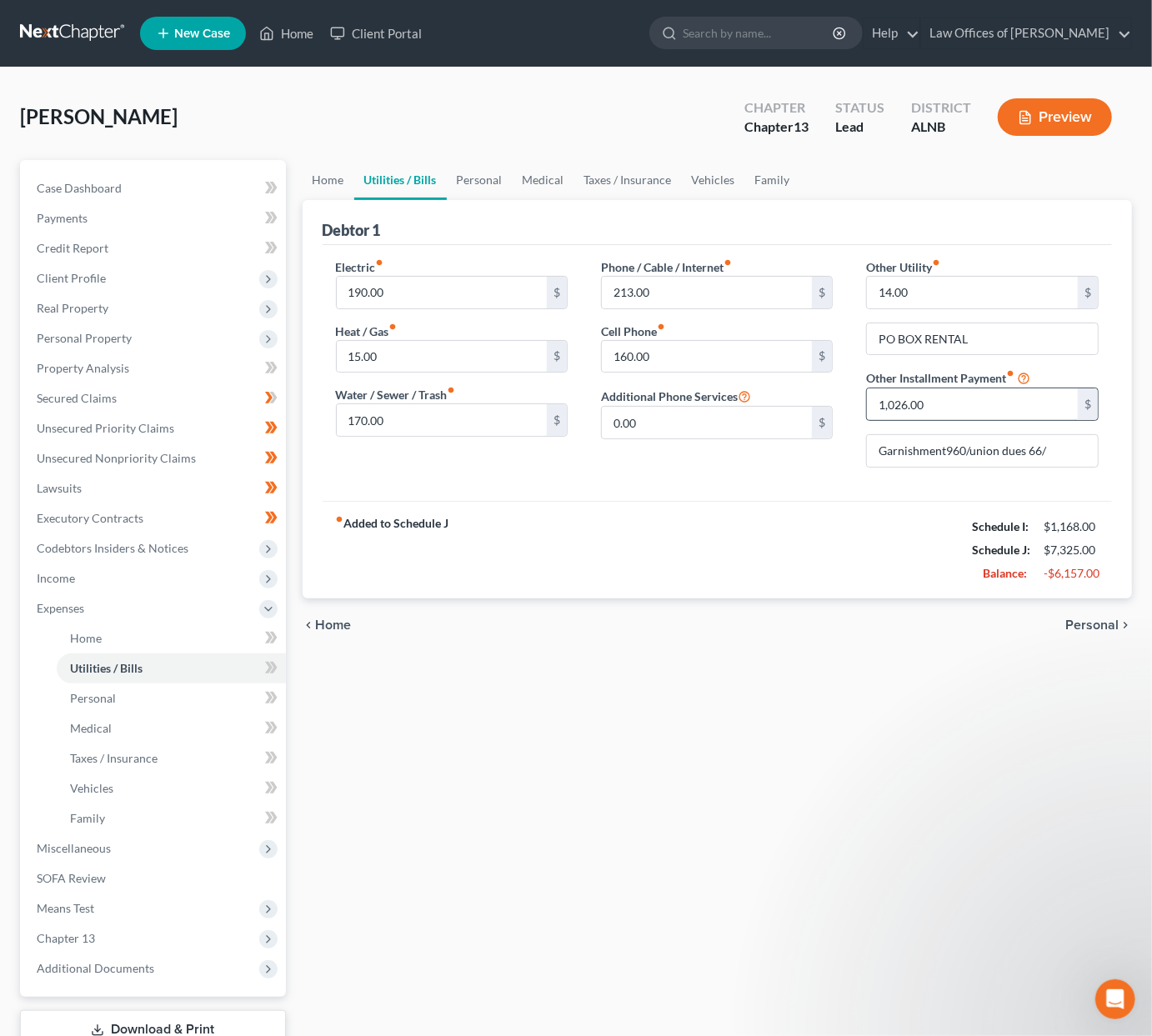
click at [919, 410] on input "1,026.00" at bounding box center [972, 404] width 211 height 32
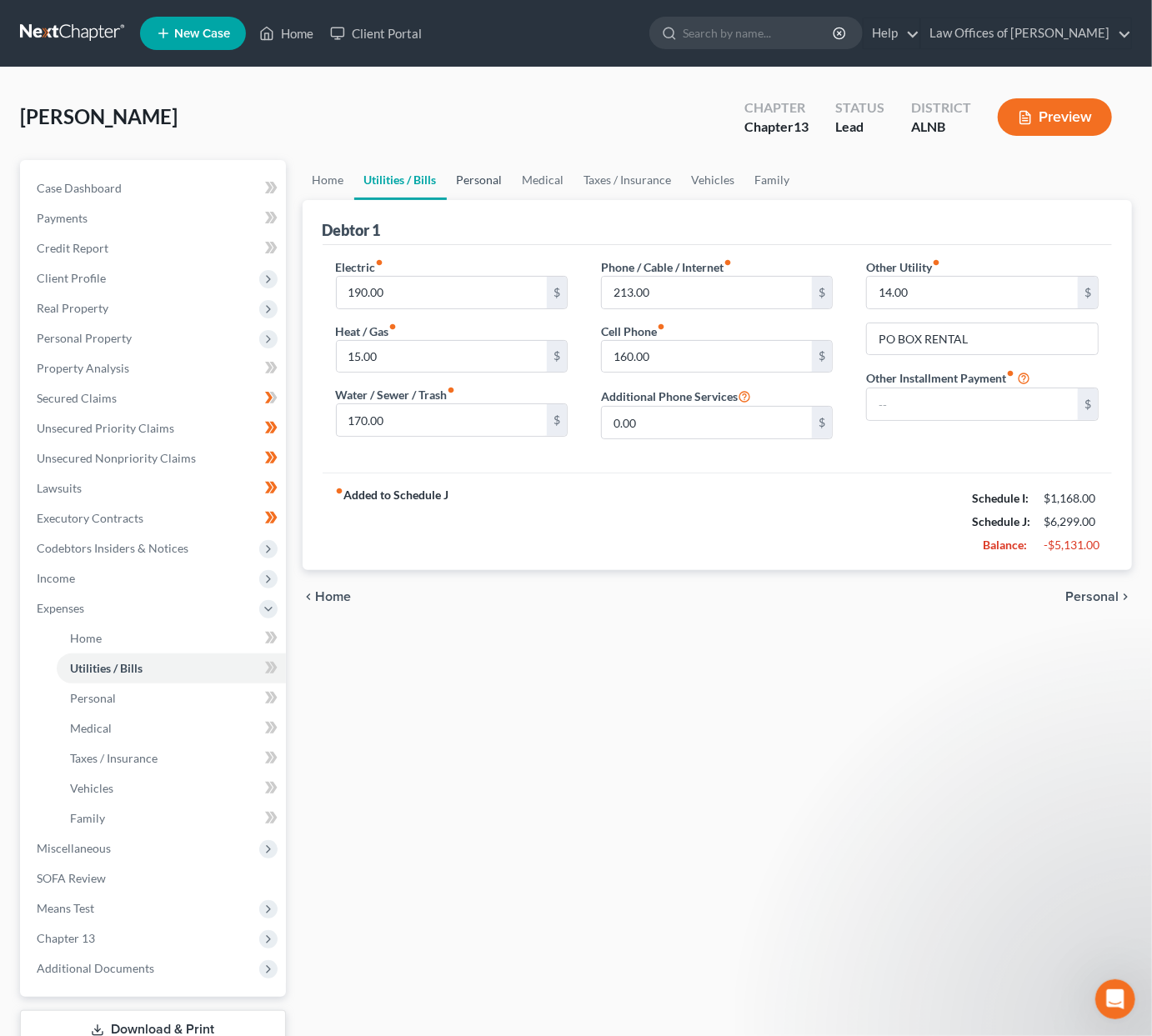
click at [480, 174] on link "Personal" at bounding box center [479, 180] width 66 height 40
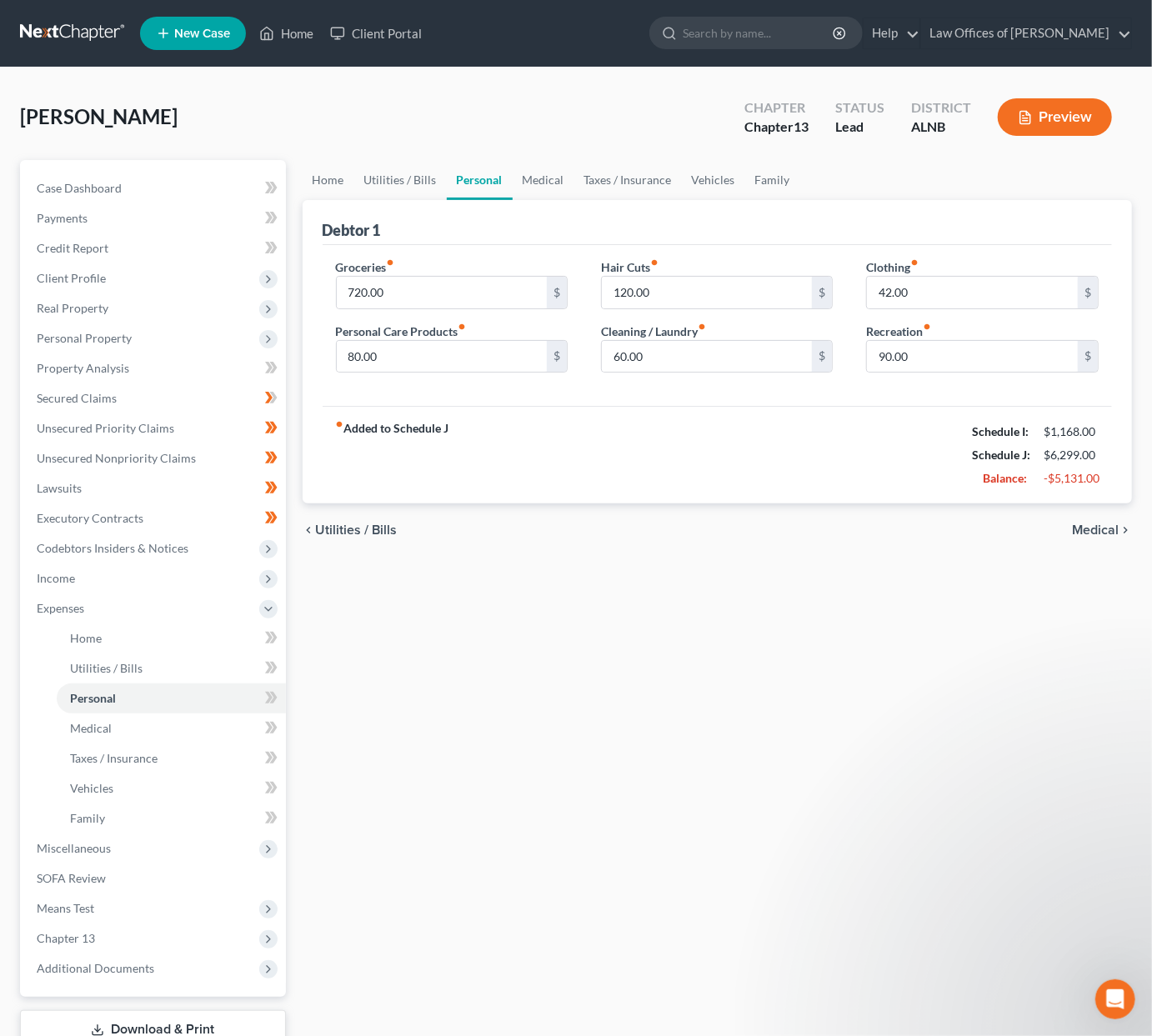
scroll to position [1, 0]
click at [530, 179] on link "Medical" at bounding box center [543, 179] width 61 height 40
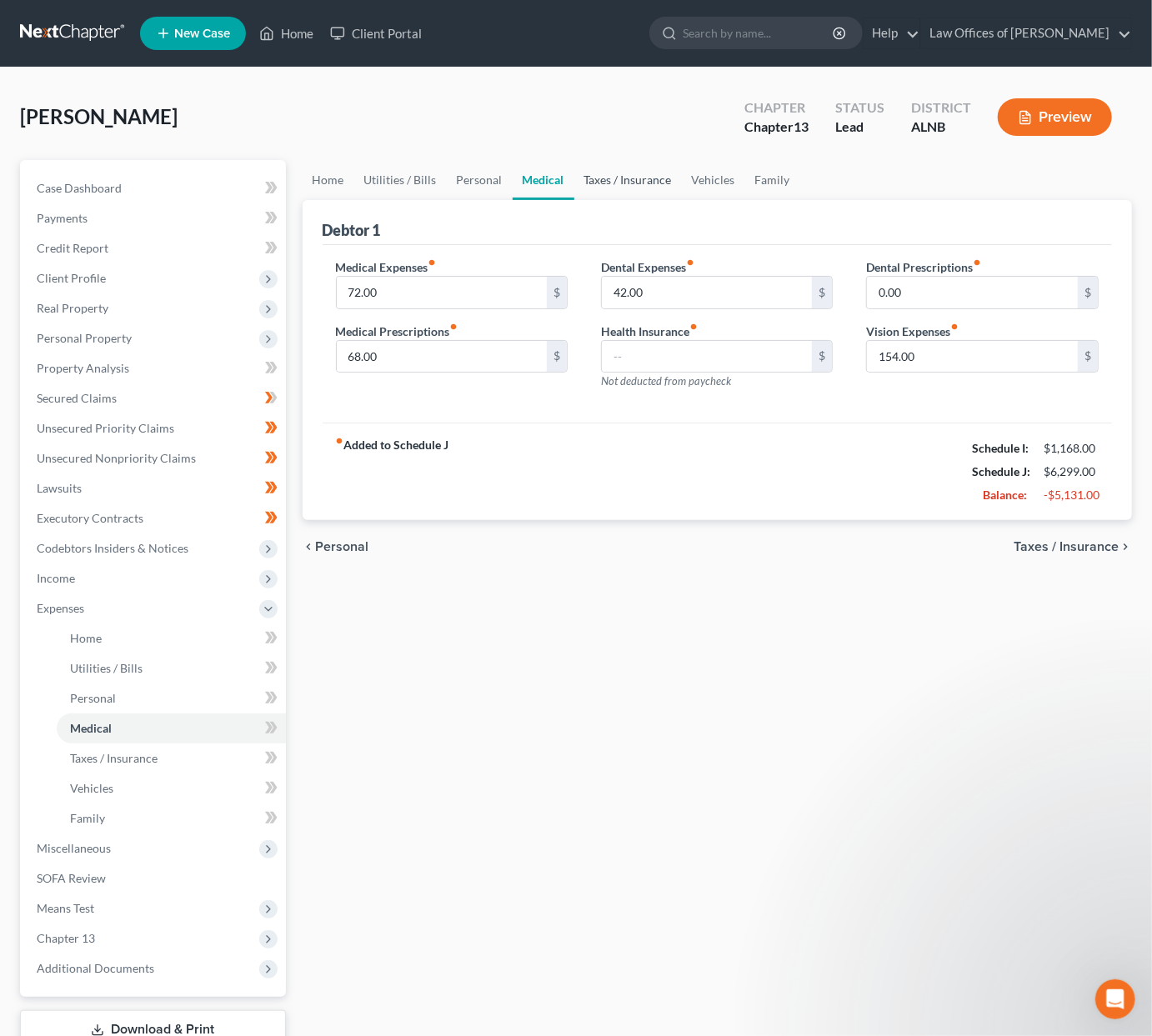
click at [610, 180] on link "Taxes / Insurance" at bounding box center [628, 180] width 107 height 40
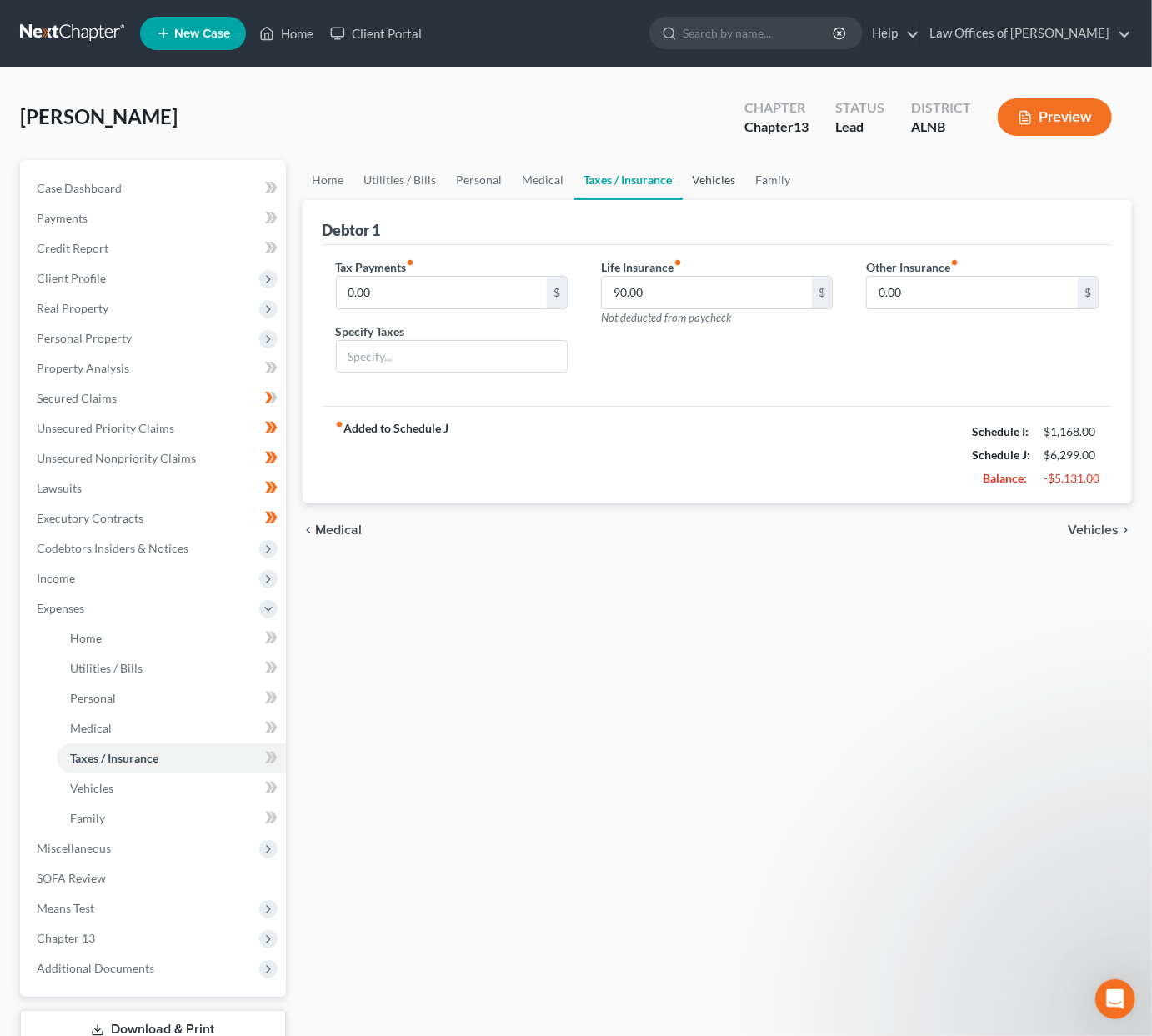
click at [698, 174] on link "Vehicles" at bounding box center [715, 180] width 63 height 40
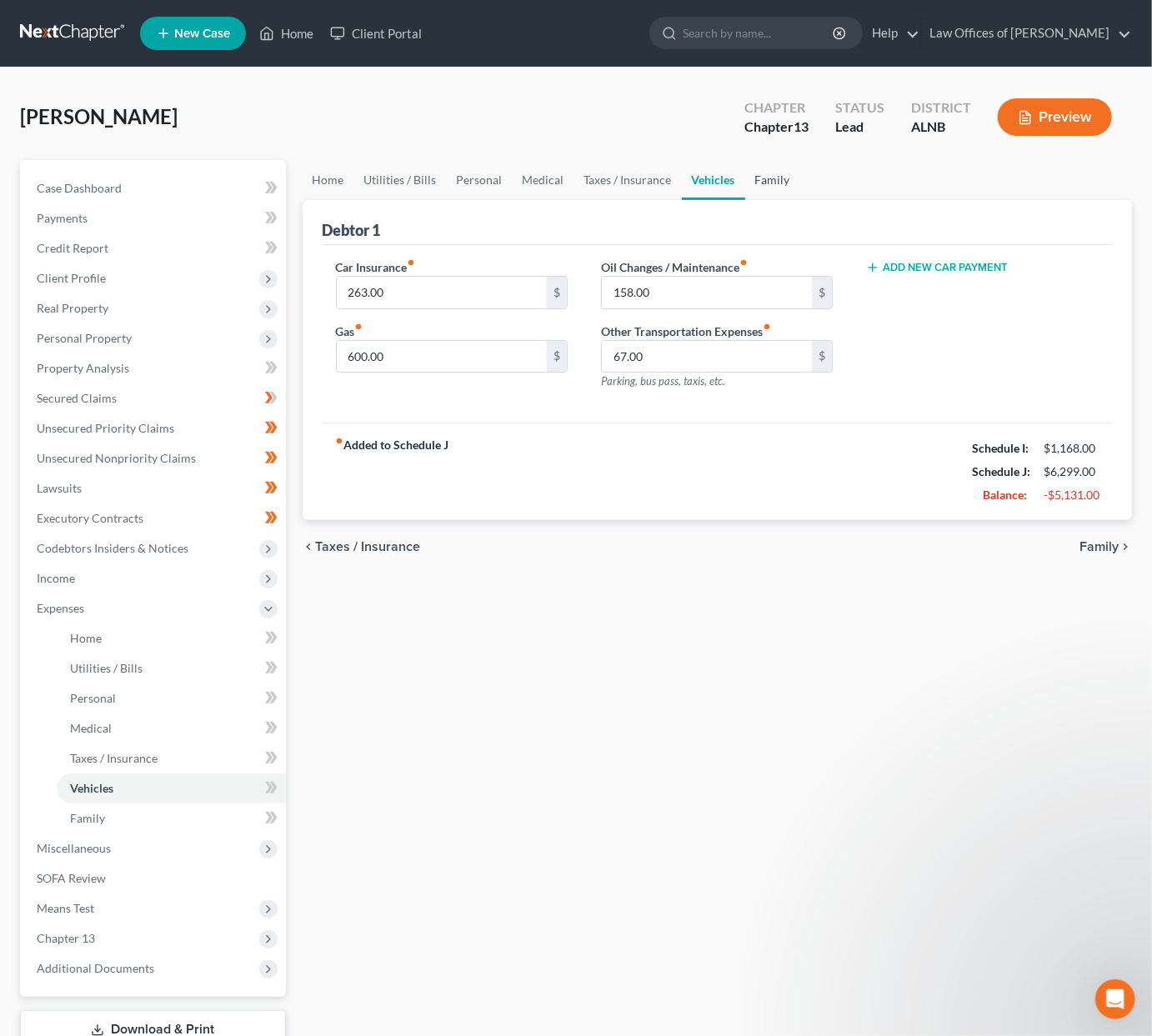
click at [773, 182] on link "Family" at bounding box center [773, 180] width 55 height 40
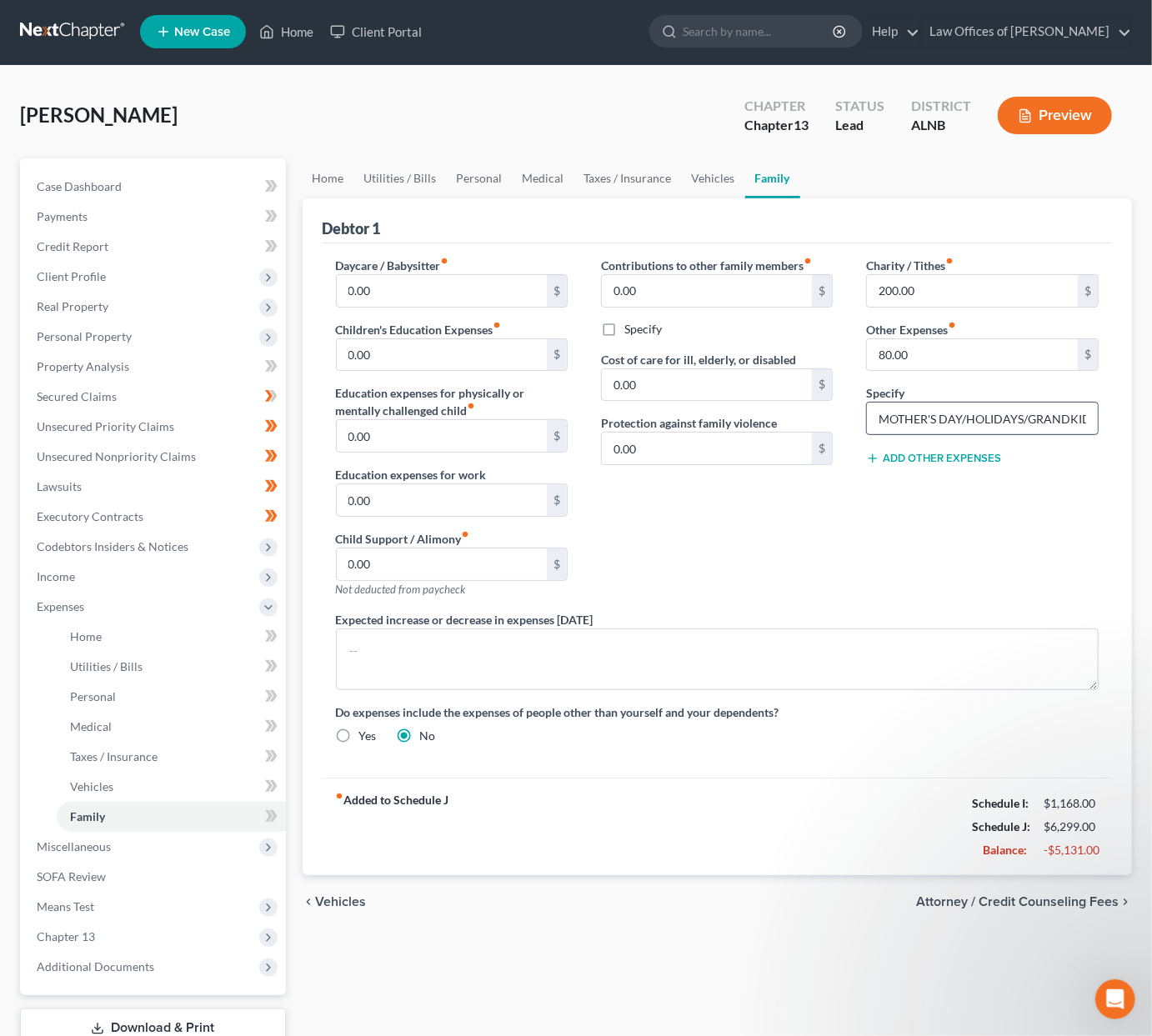
scroll to position [2, 1]
click at [908, 355] on input "80.00" at bounding box center [972, 355] width 211 height 32
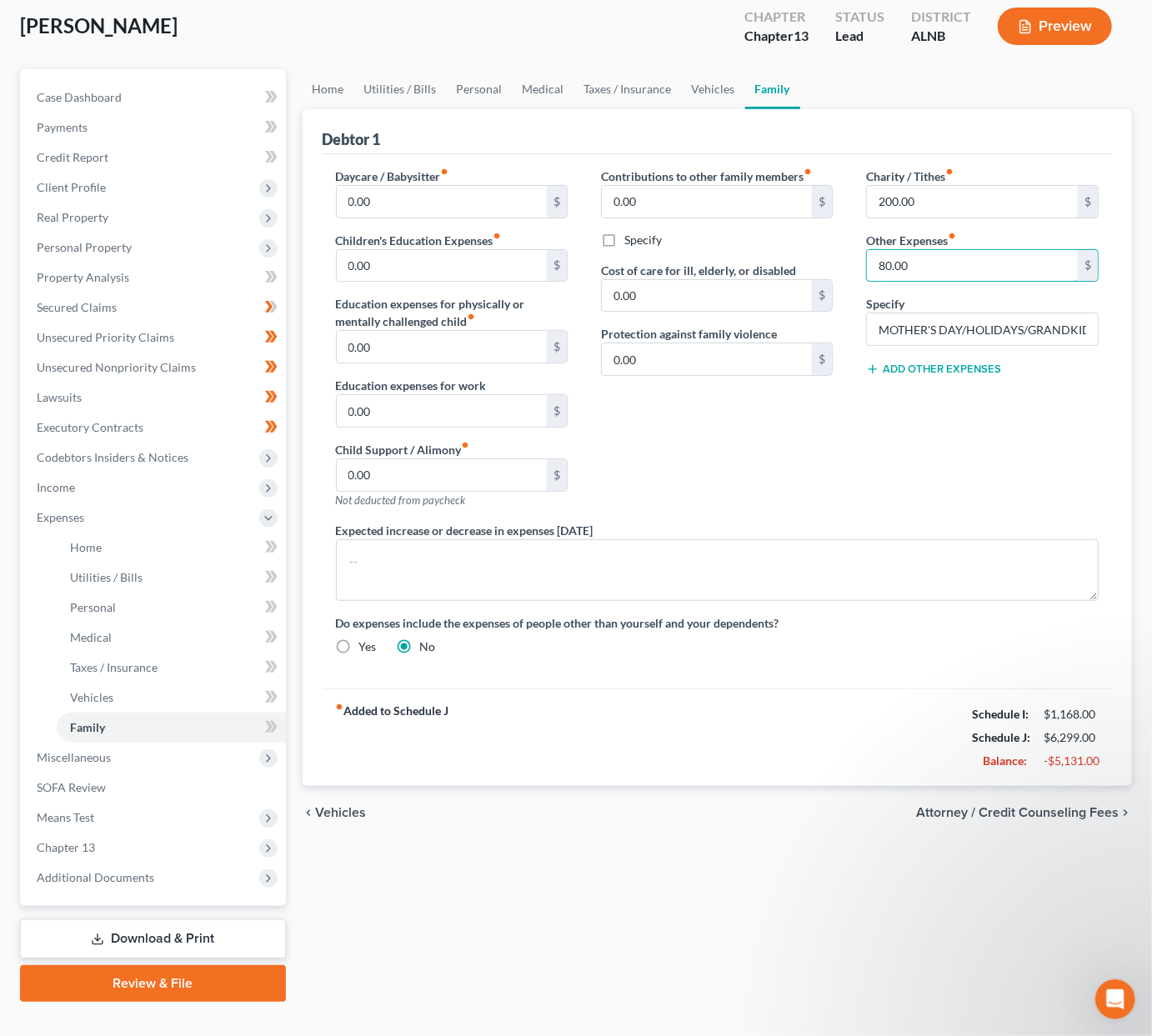
scroll to position [90, 0]
click at [118, 744] on span "Miscellaneous" at bounding box center [154, 758] width 263 height 30
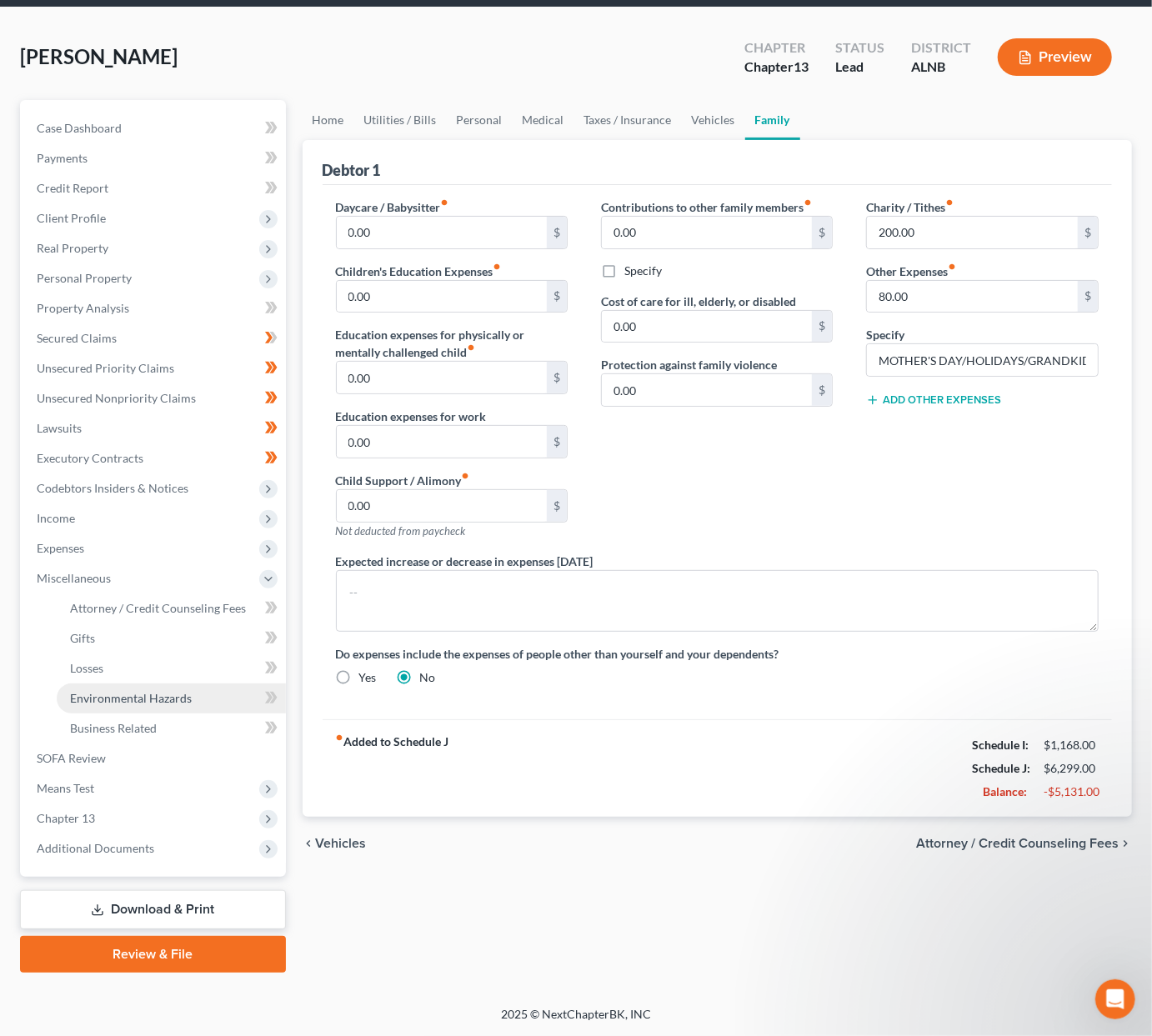
scroll to position [32, 0]
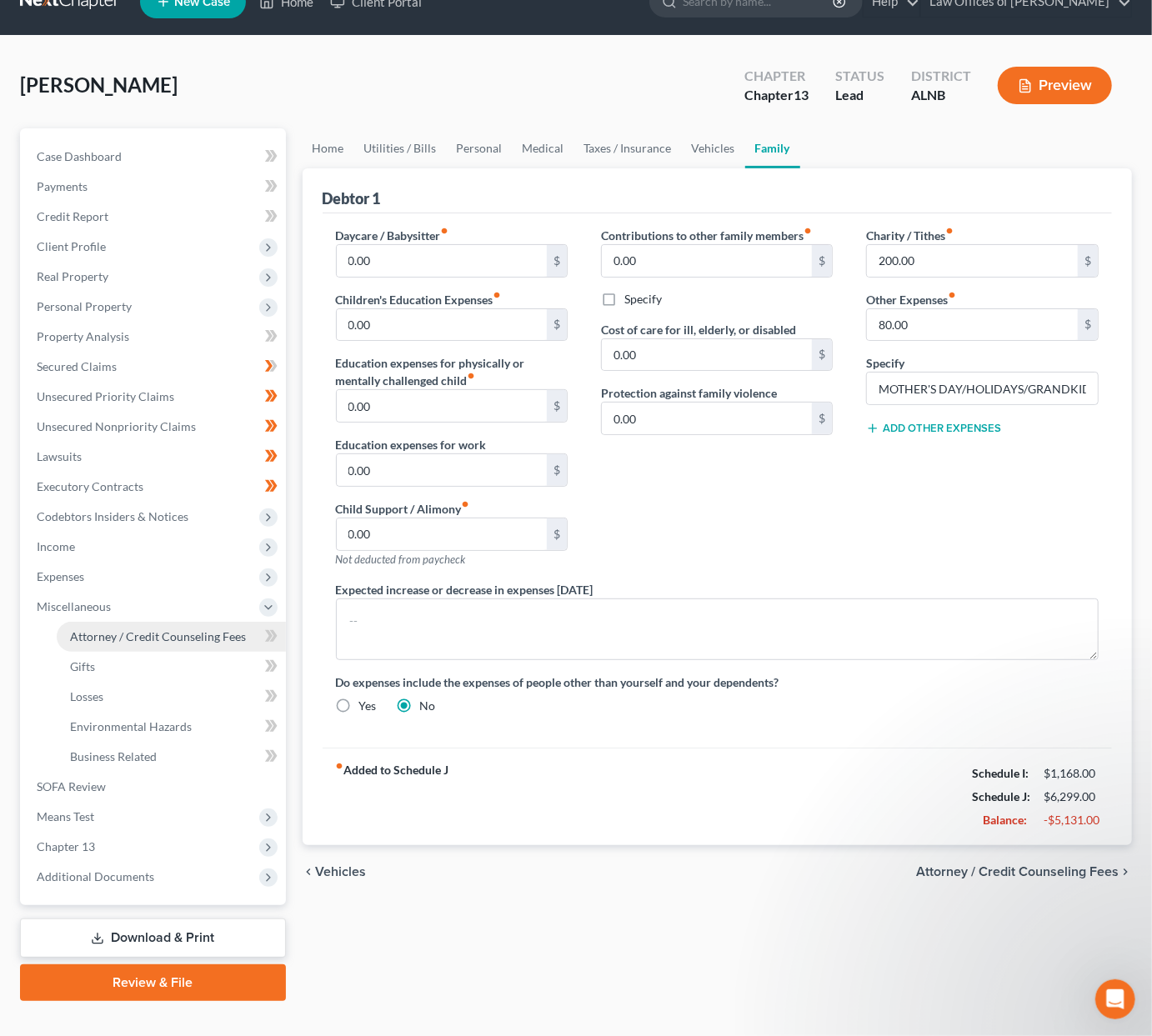
click at [158, 629] on span "Attorney / Credit Counseling Fees" at bounding box center [158, 636] width 176 height 14
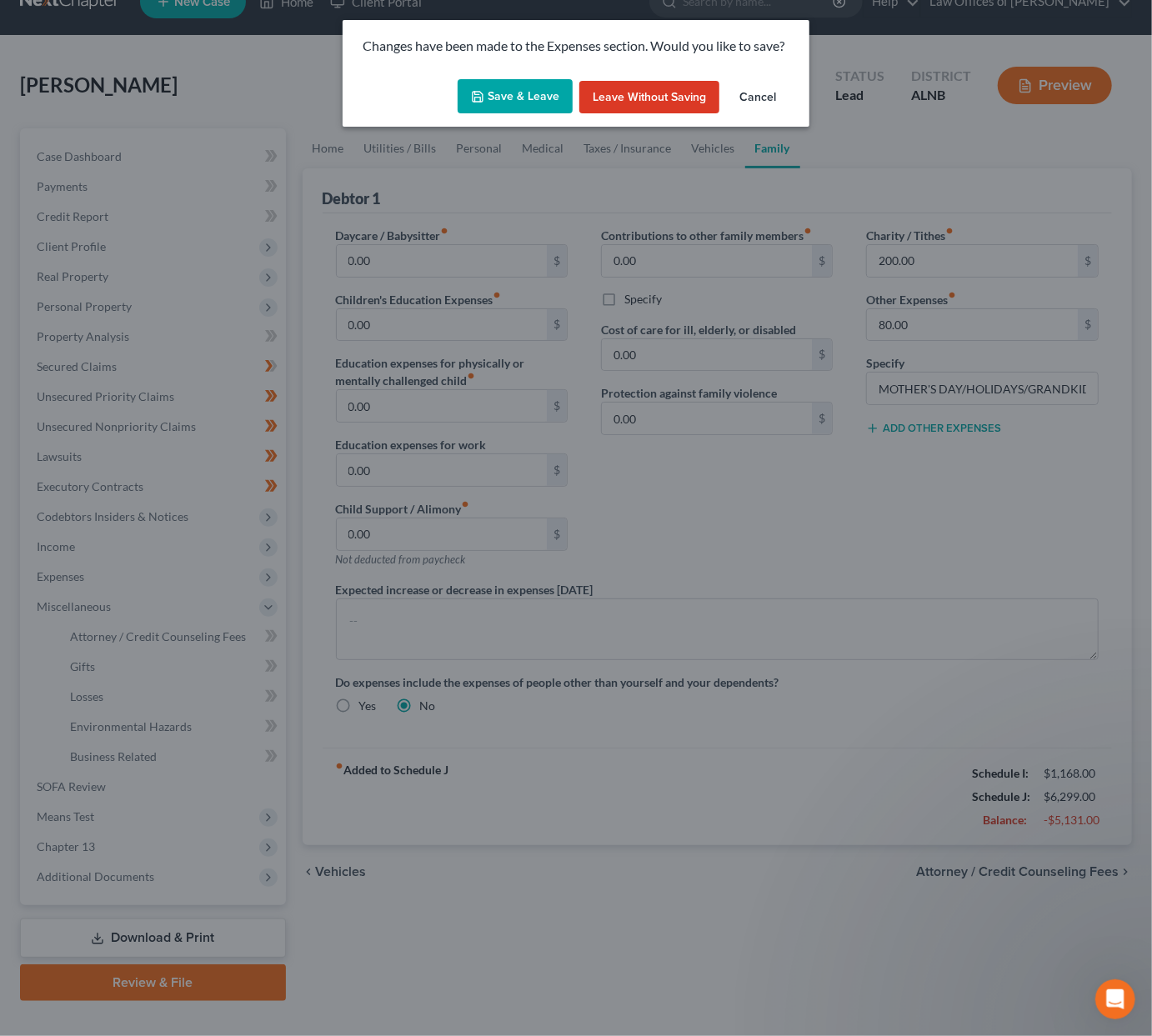
click at [499, 101] on button "Save & Leave" at bounding box center [515, 96] width 115 height 35
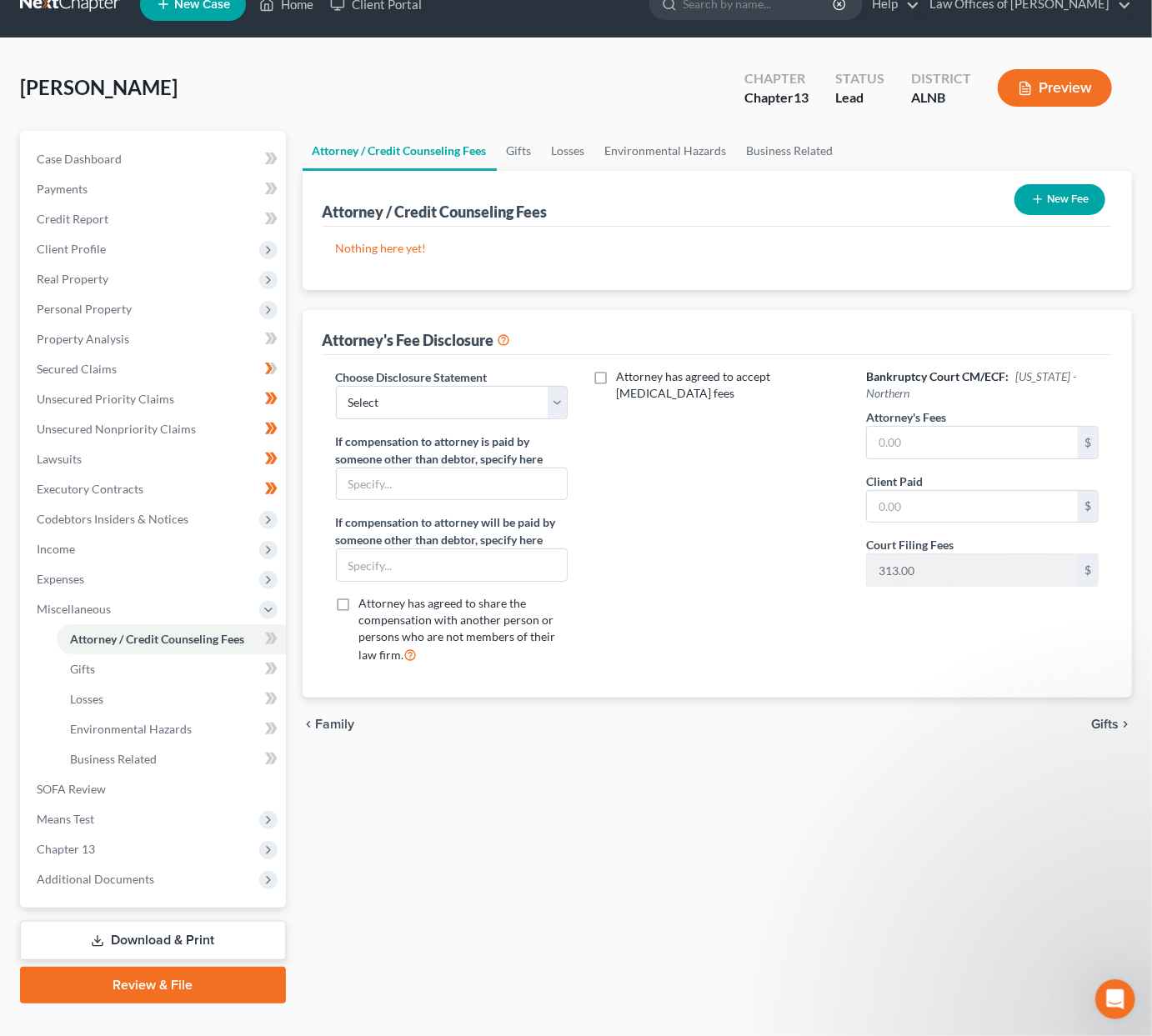
scroll to position [29, 0]
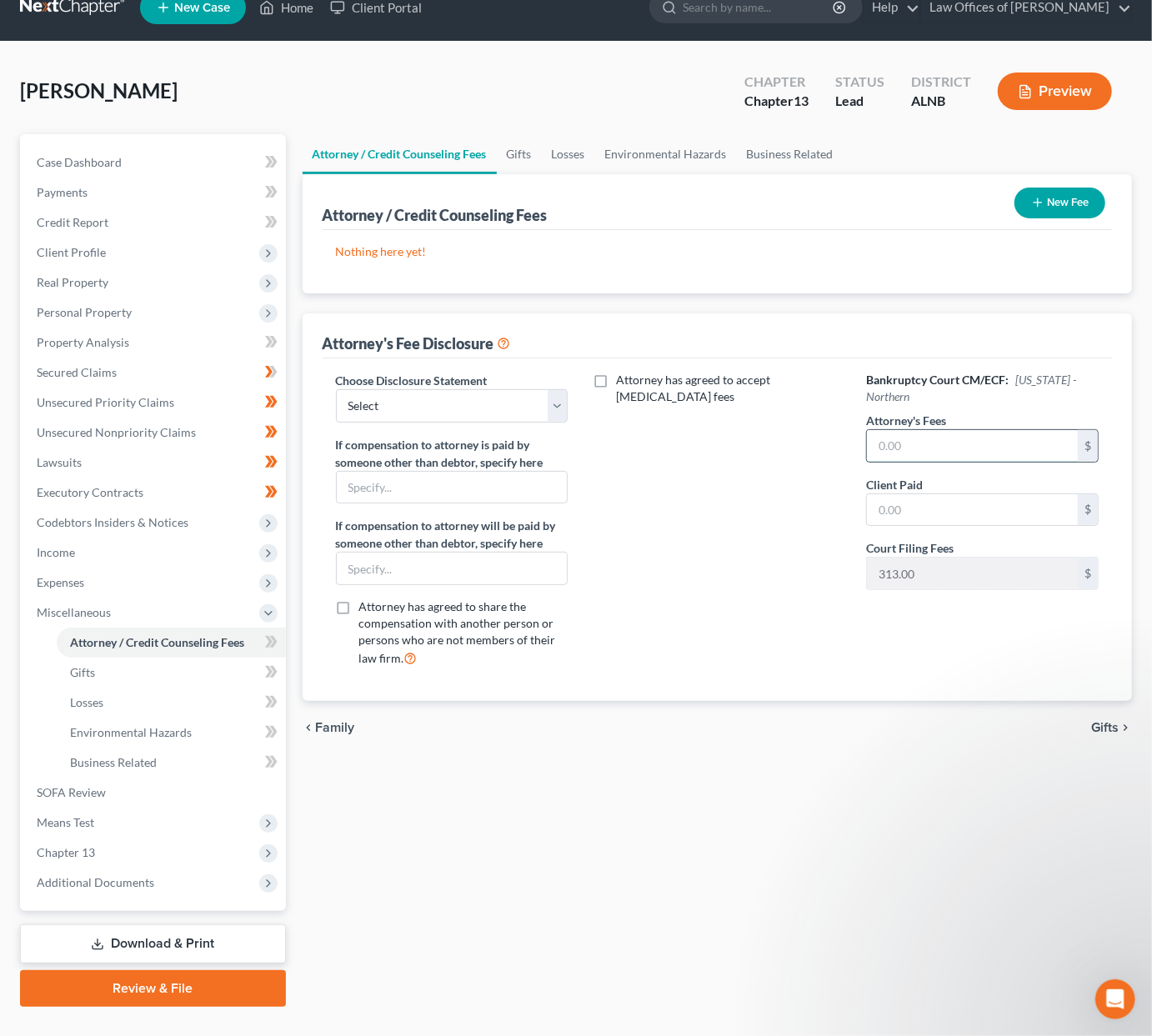
click at [999, 452] on input "text" at bounding box center [972, 446] width 211 height 32
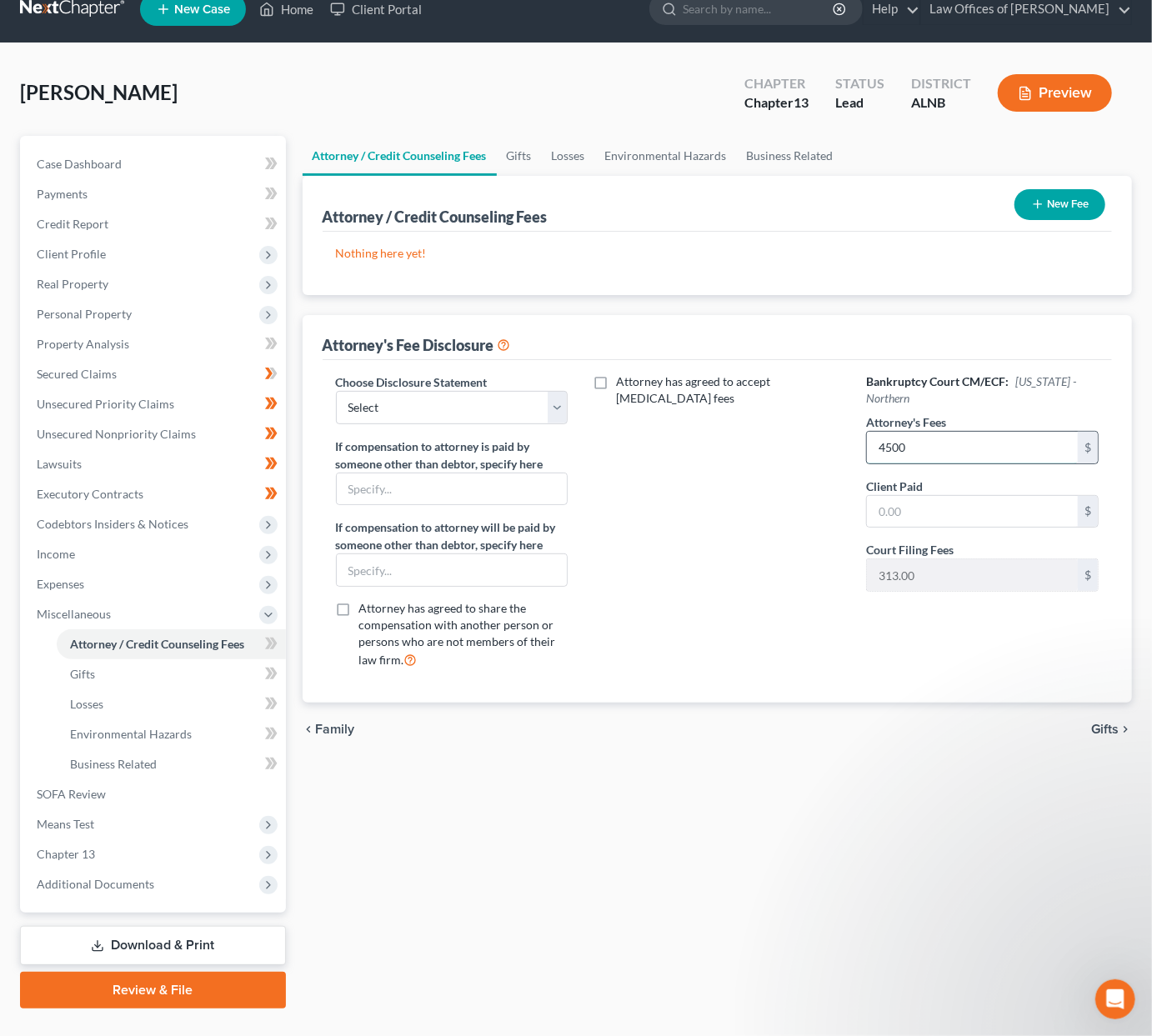
type input "4,500"
type input "500"
click at [1092, 201] on button "New Fee" at bounding box center [1060, 205] width 91 height 31
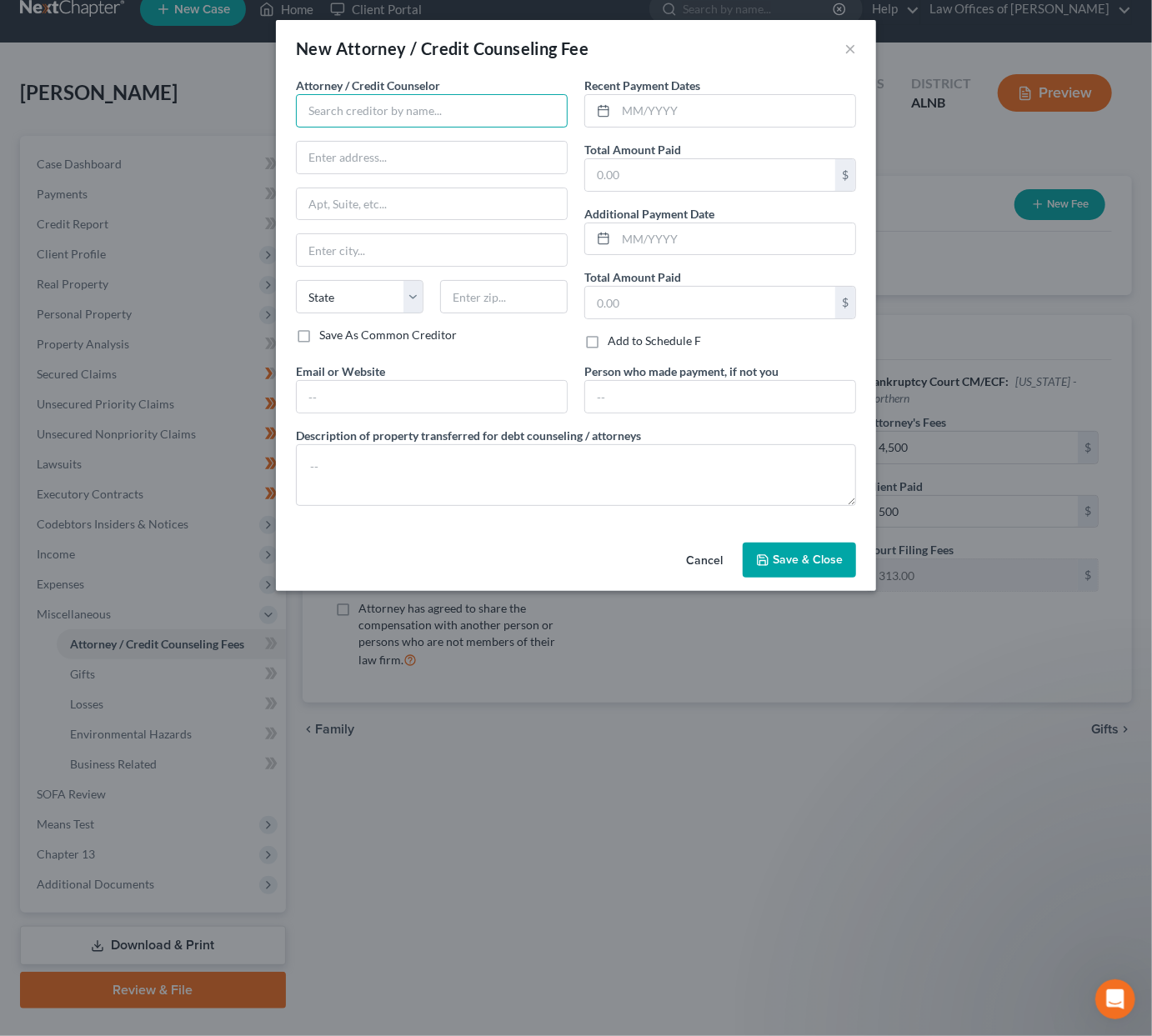
click at [504, 119] on input "text" at bounding box center [431, 110] width 272 height 33
type input "Joseph G. Pleva"
click at [388, 142] on div "Joseph G. Pleva" at bounding box center [396, 140] width 173 height 17
type input "3330 L and N Dr., SW, Suite C"
type input "Huntsville"
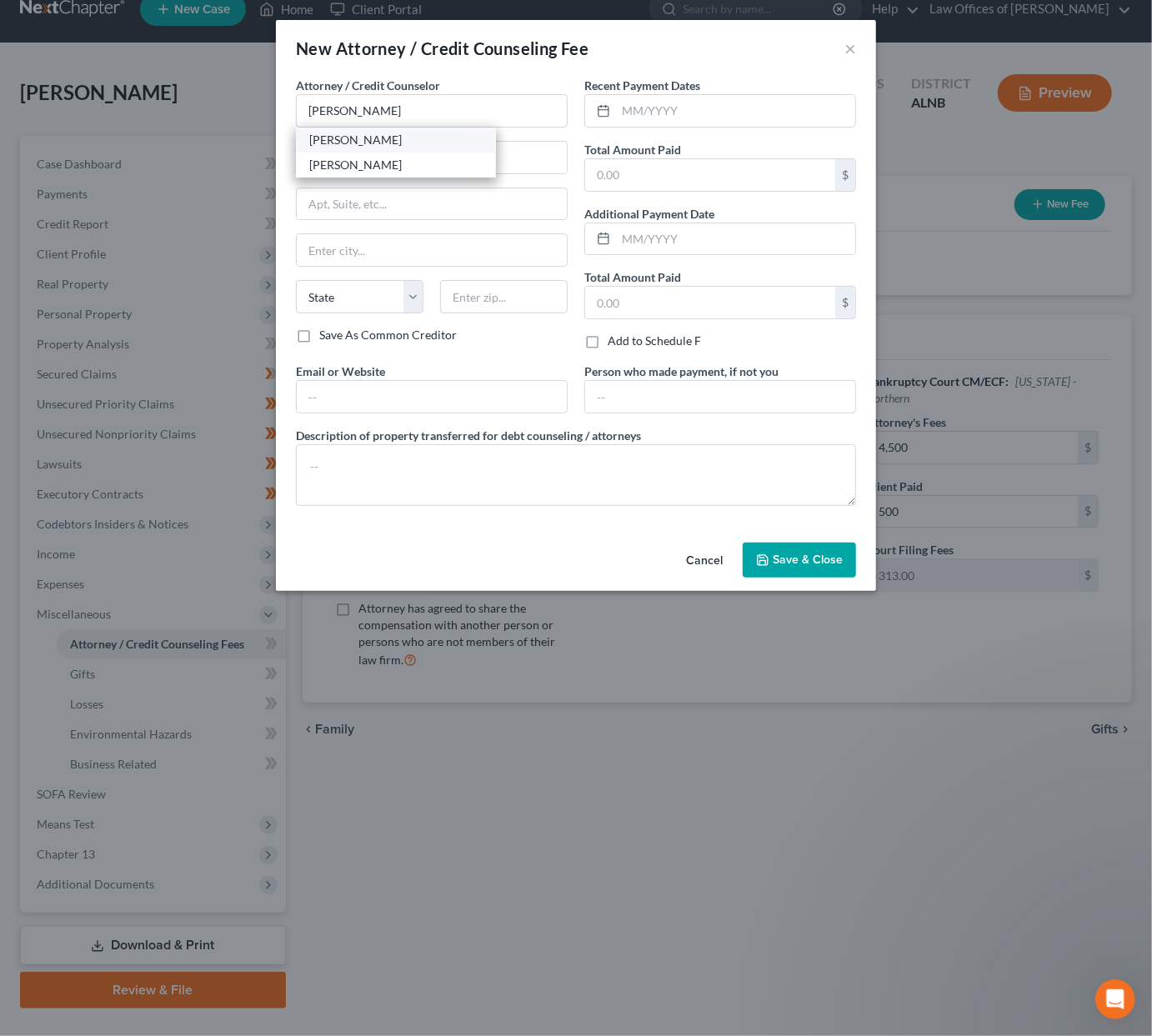
select select "0"
type input "35801"
click at [741, 102] on input "text" at bounding box center [736, 110] width 240 height 32
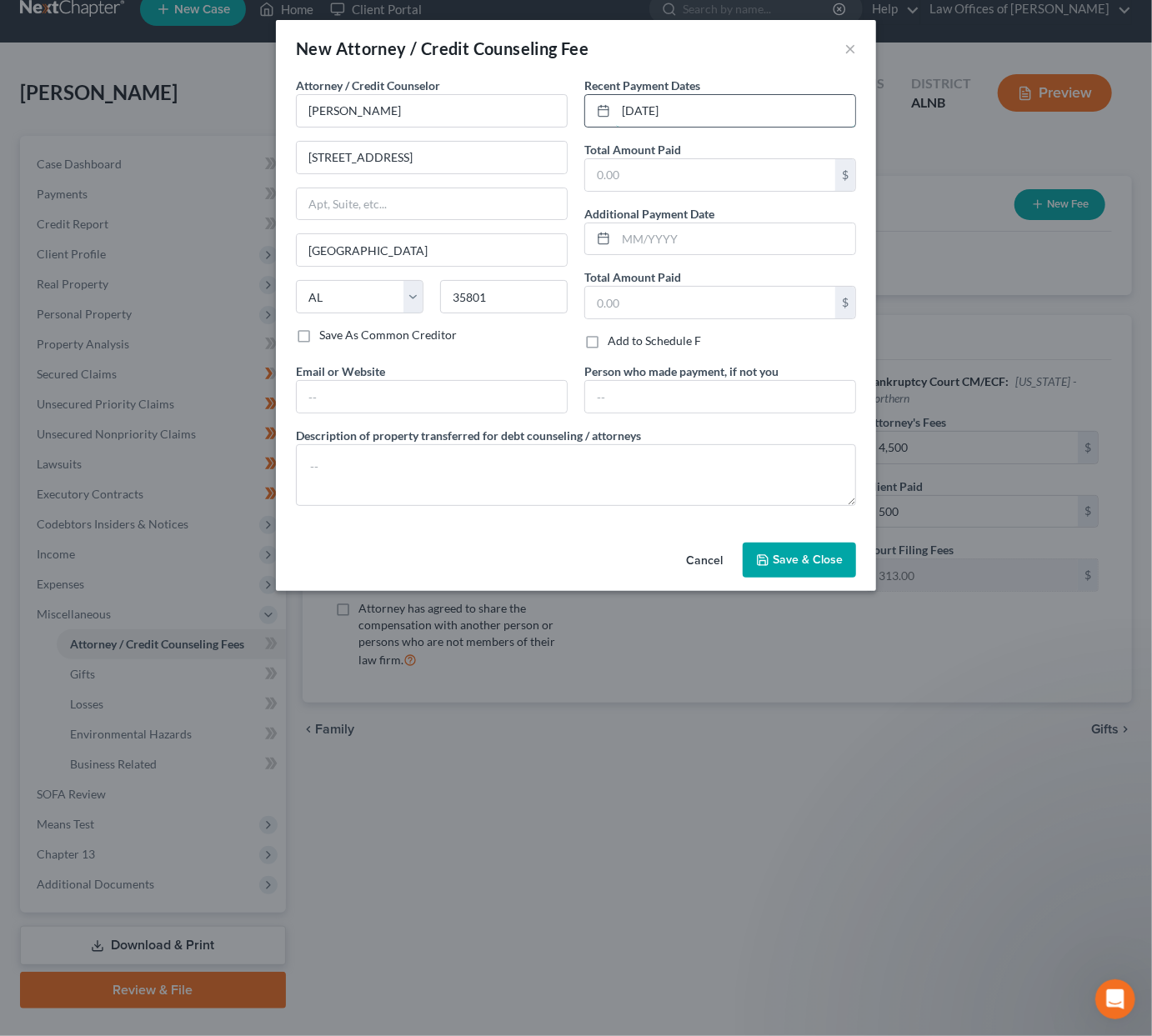
type input "10/2/2025"
type input "500"
click at [775, 563] on button "Save & Close" at bounding box center [799, 559] width 113 height 35
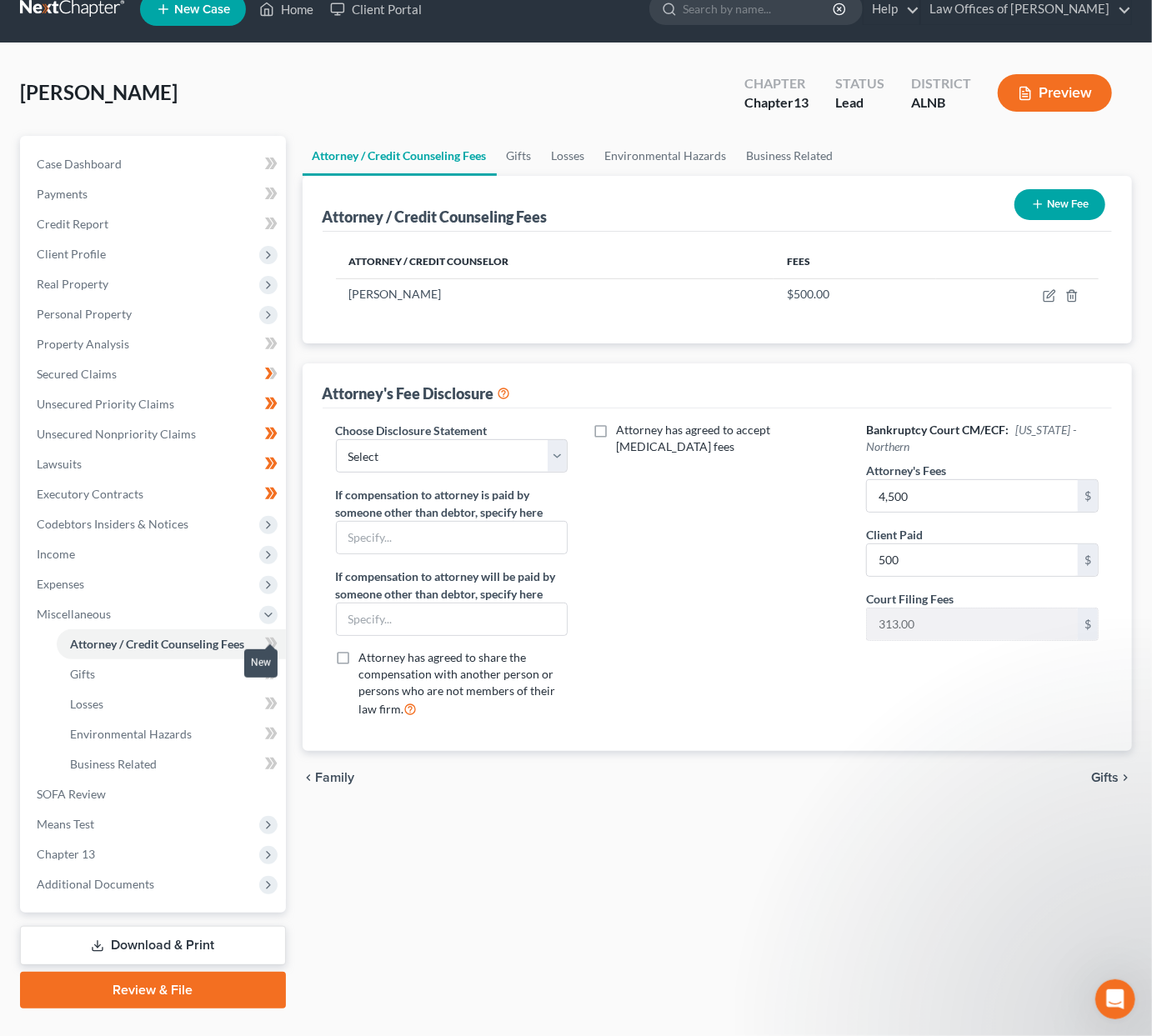
click at [266, 634] on icon at bounding box center [271, 644] width 13 height 20
click at [274, 668] on icon at bounding box center [273, 674] width 8 height 12
drag, startPoint x: 274, startPoint y: 656, endPoint x: 275, endPoint y: 666, distance: 10.0
click at [274, 668] on icon at bounding box center [273, 674] width 8 height 12
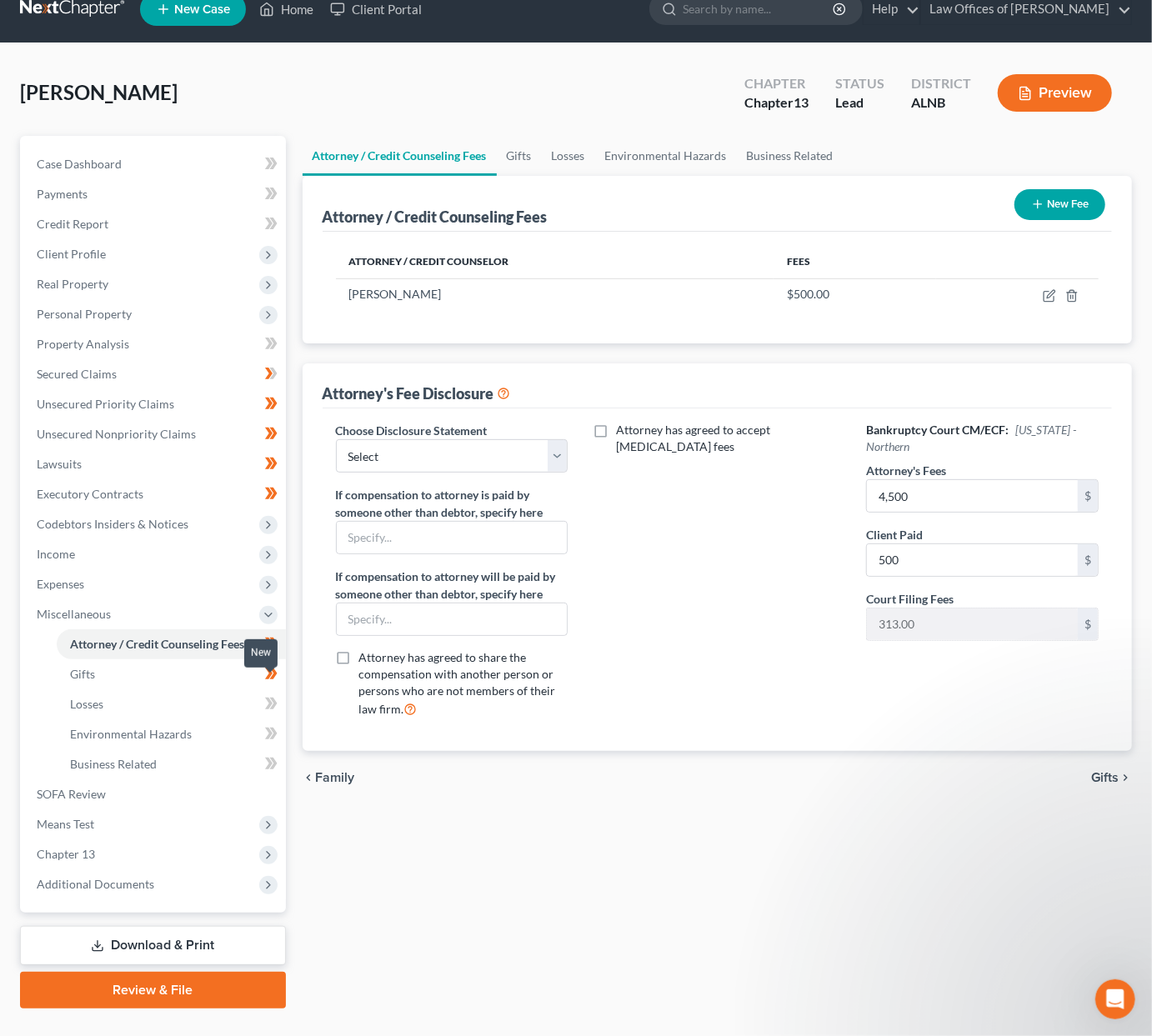
click at [271, 693] on icon at bounding box center [271, 703] width 13 height 20
click at [276, 726] on span at bounding box center [271, 736] width 29 height 25
click at [273, 758] on icon at bounding box center [273, 764] width 8 height 12
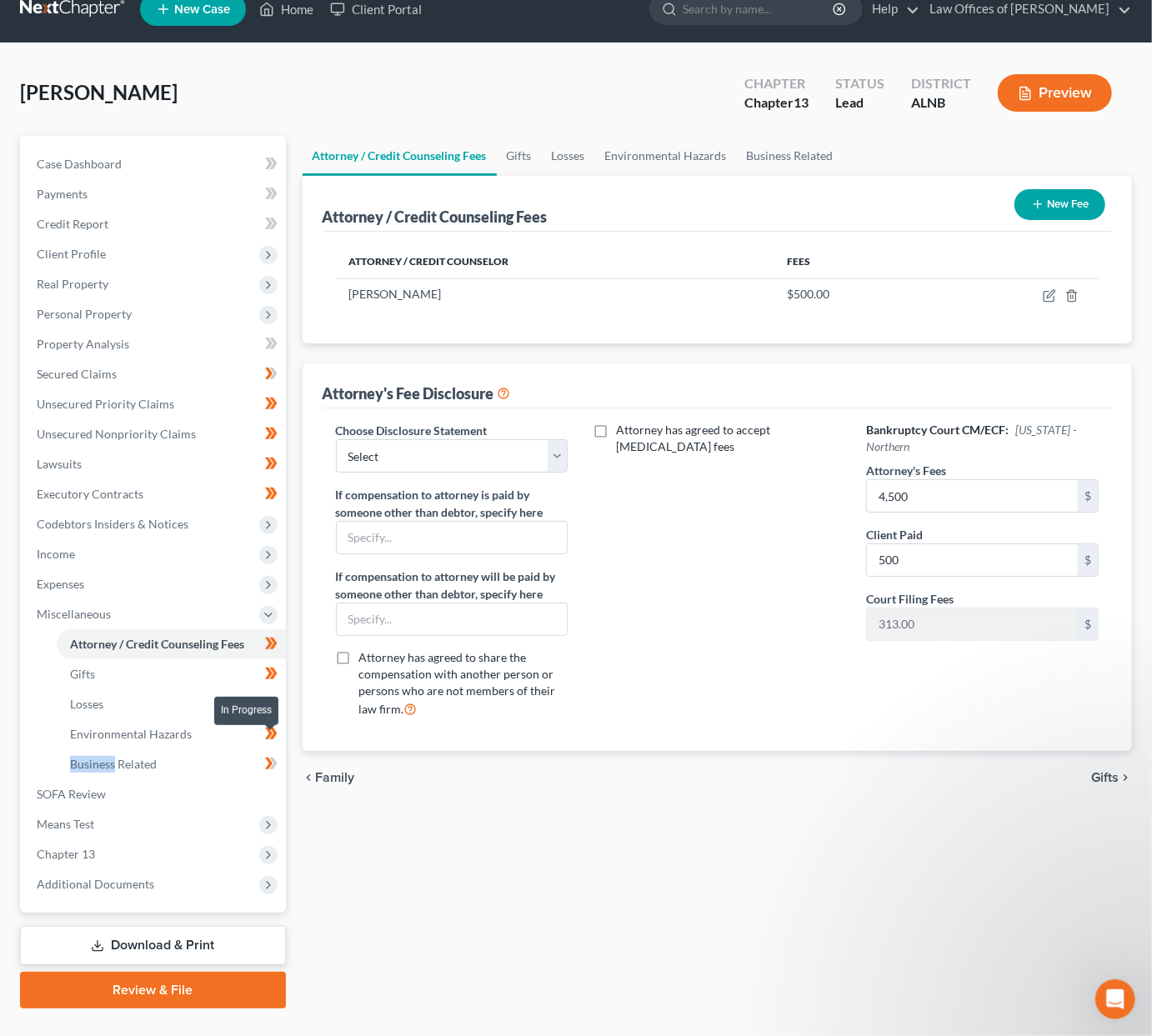
click at [273, 758] on icon at bounding box center [273, 764] width 8 height 12
click at [91, 877] on span "Additional Documents" at bounding box center [96, 884] width 118 height 14
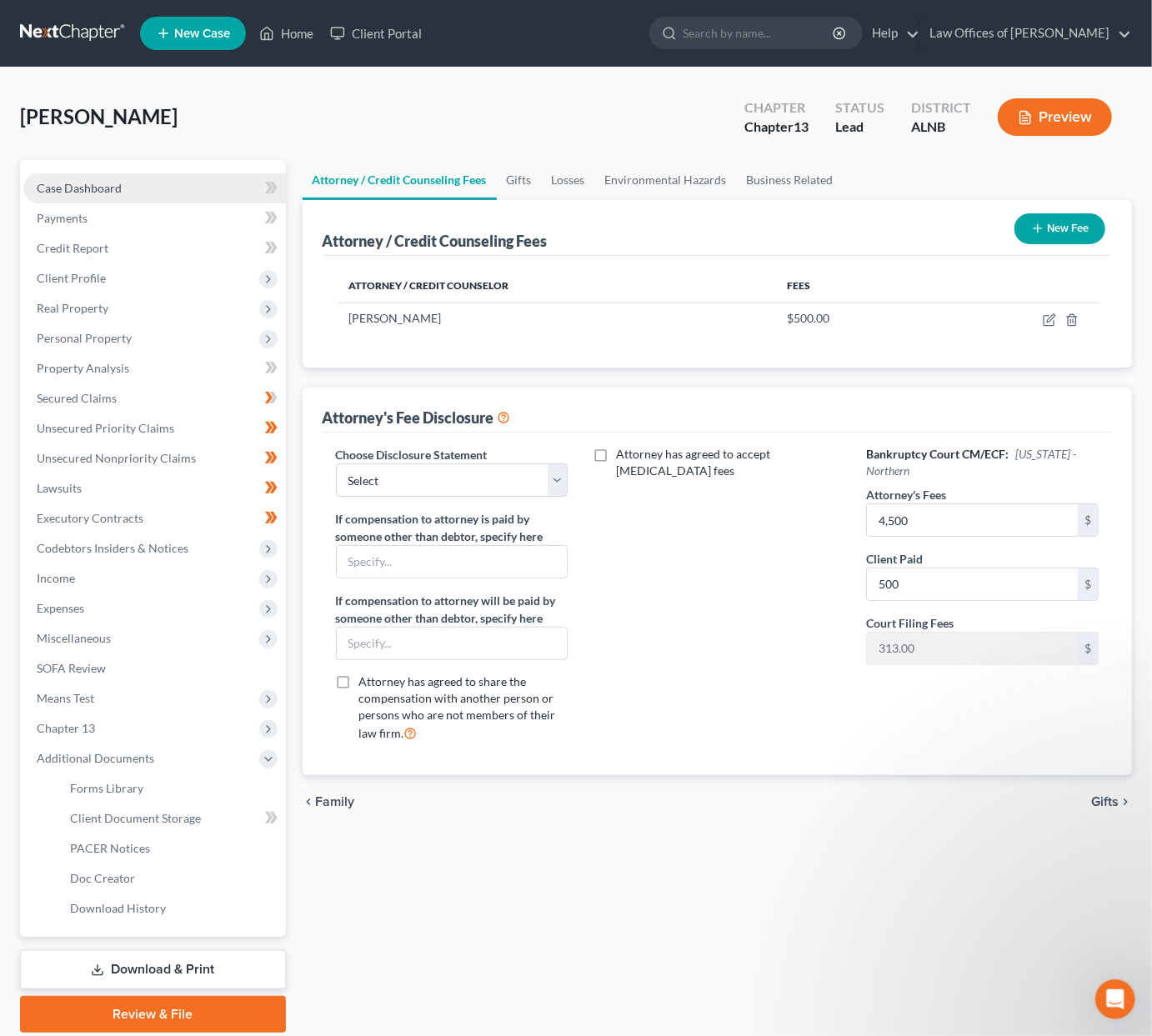
scroll to position [0, 0]
click at [106, 182] on span "Case Dashboard" at bounding box center [79, 188] width 85 height 14
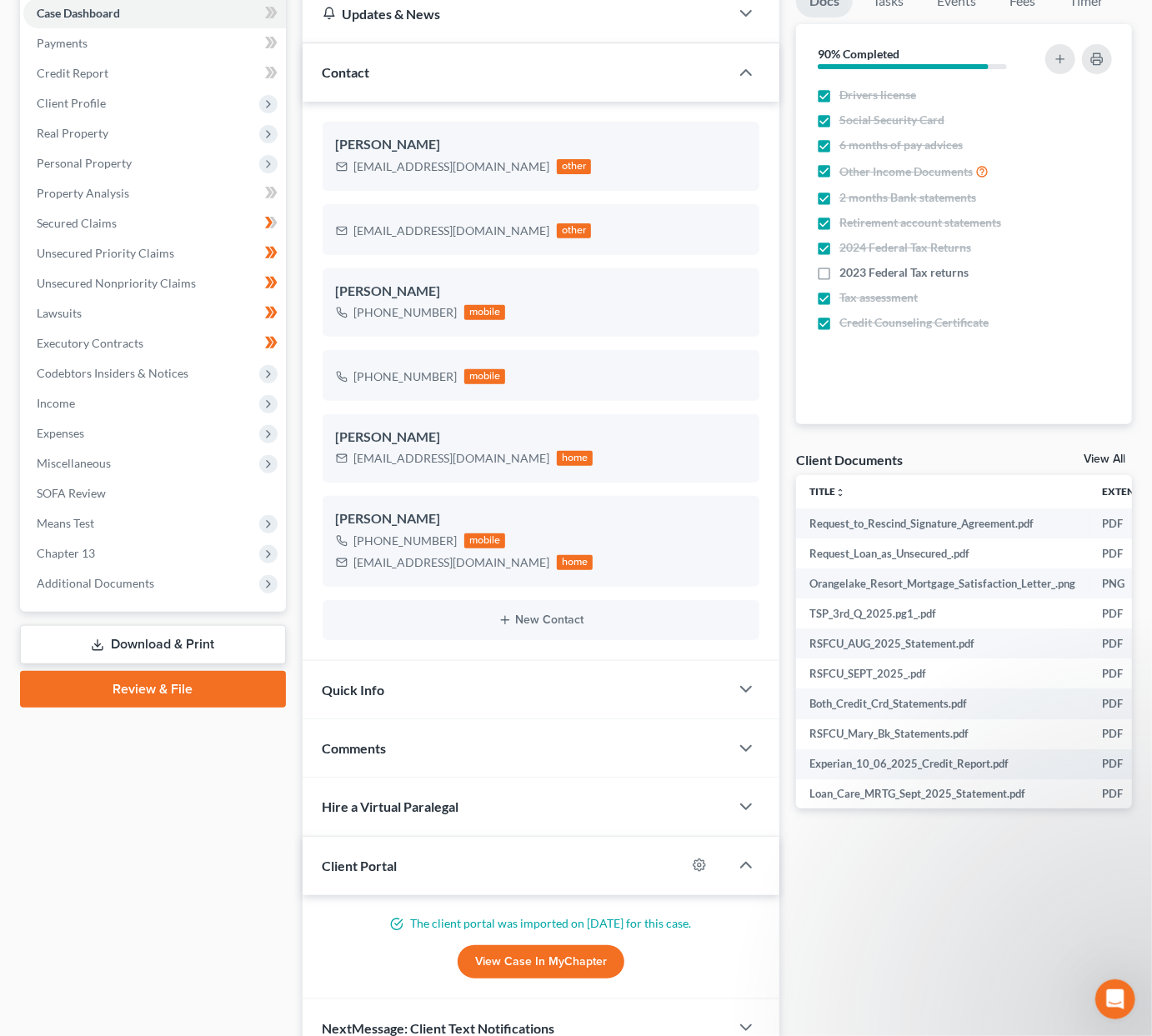
scroll to position [177, 0]
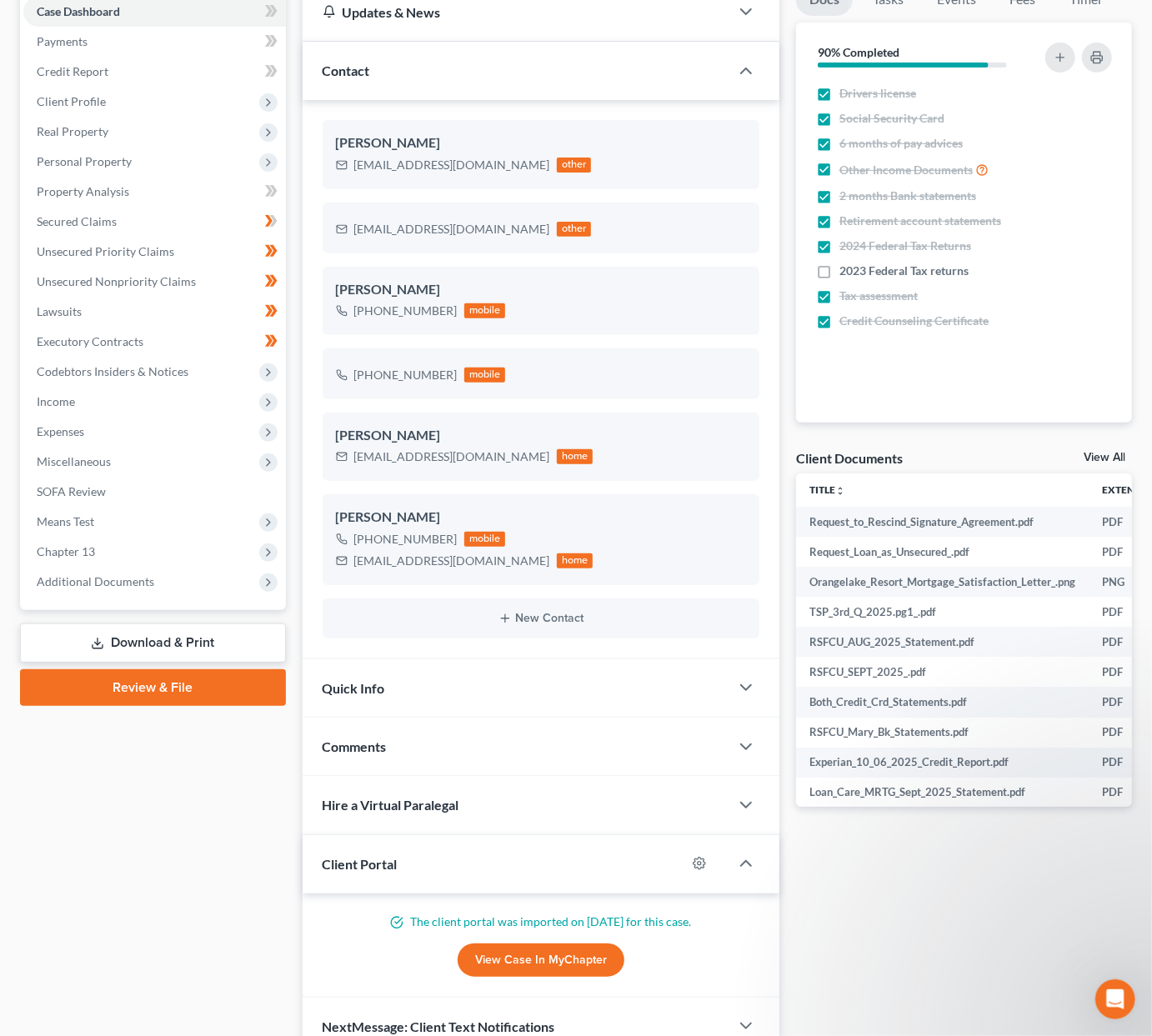
click at [548, 913] on link "View Case in MyChapter" at bounding box center [541, 960] width 167 height 33
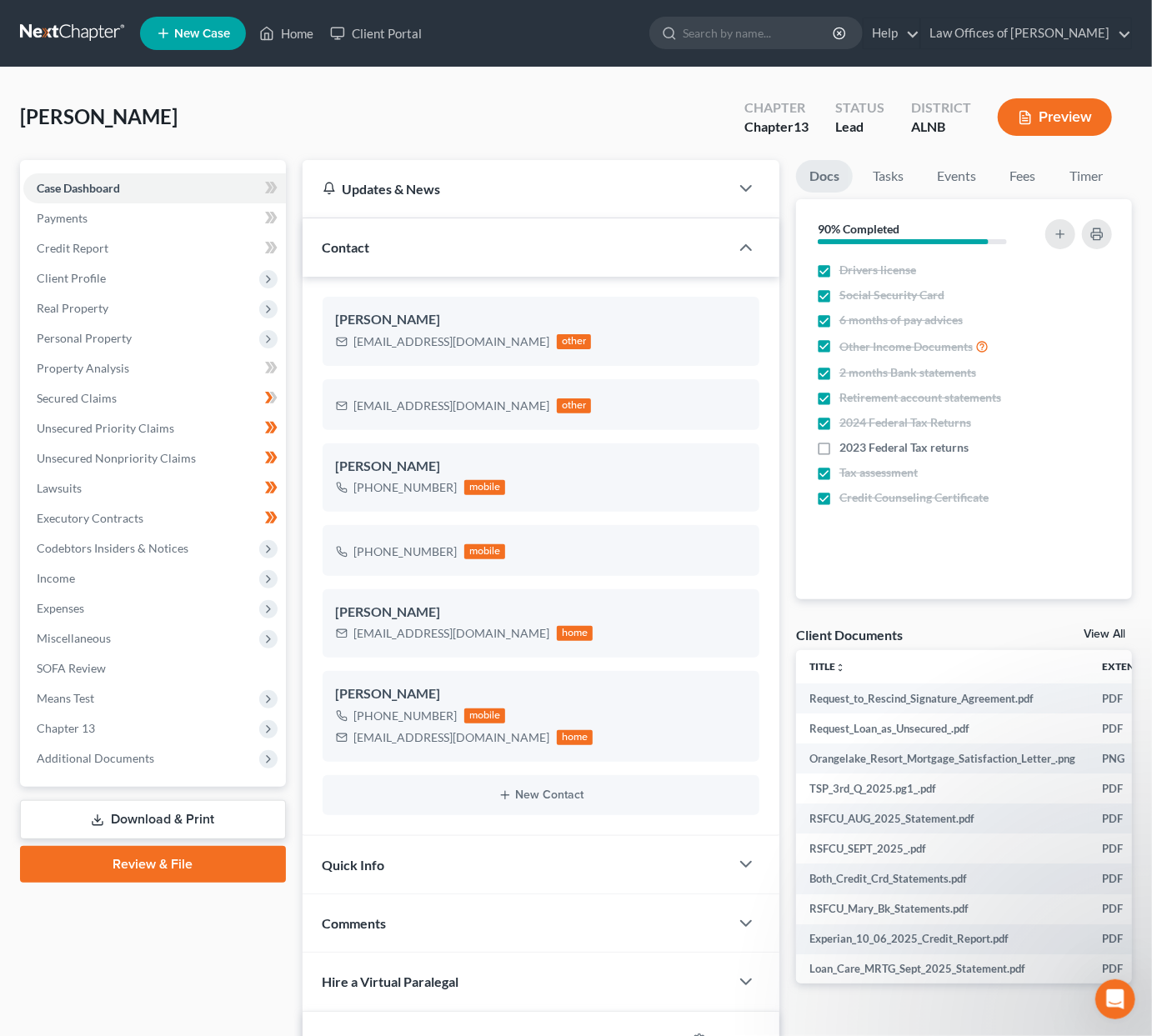
scroll to position [0, 0]
click at [767, 35] on input "search" at bounding box center [759, 33] width 153 height 31
click at [113, 38] on link at bounding box center [72, 33] width 107 height 30
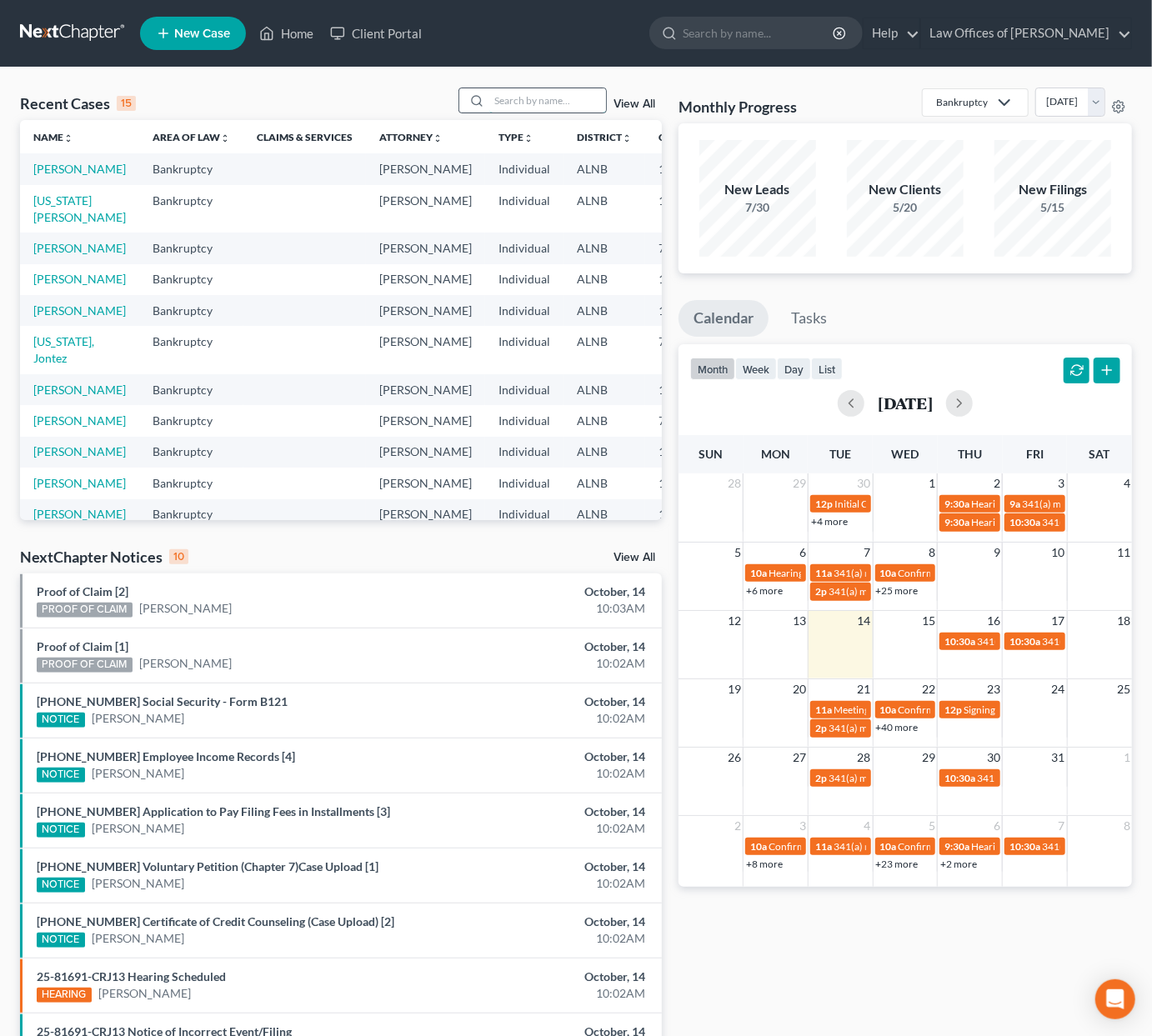
click at [497, 96] on input "search" at bounding box center [547, 101] width 117 height 24
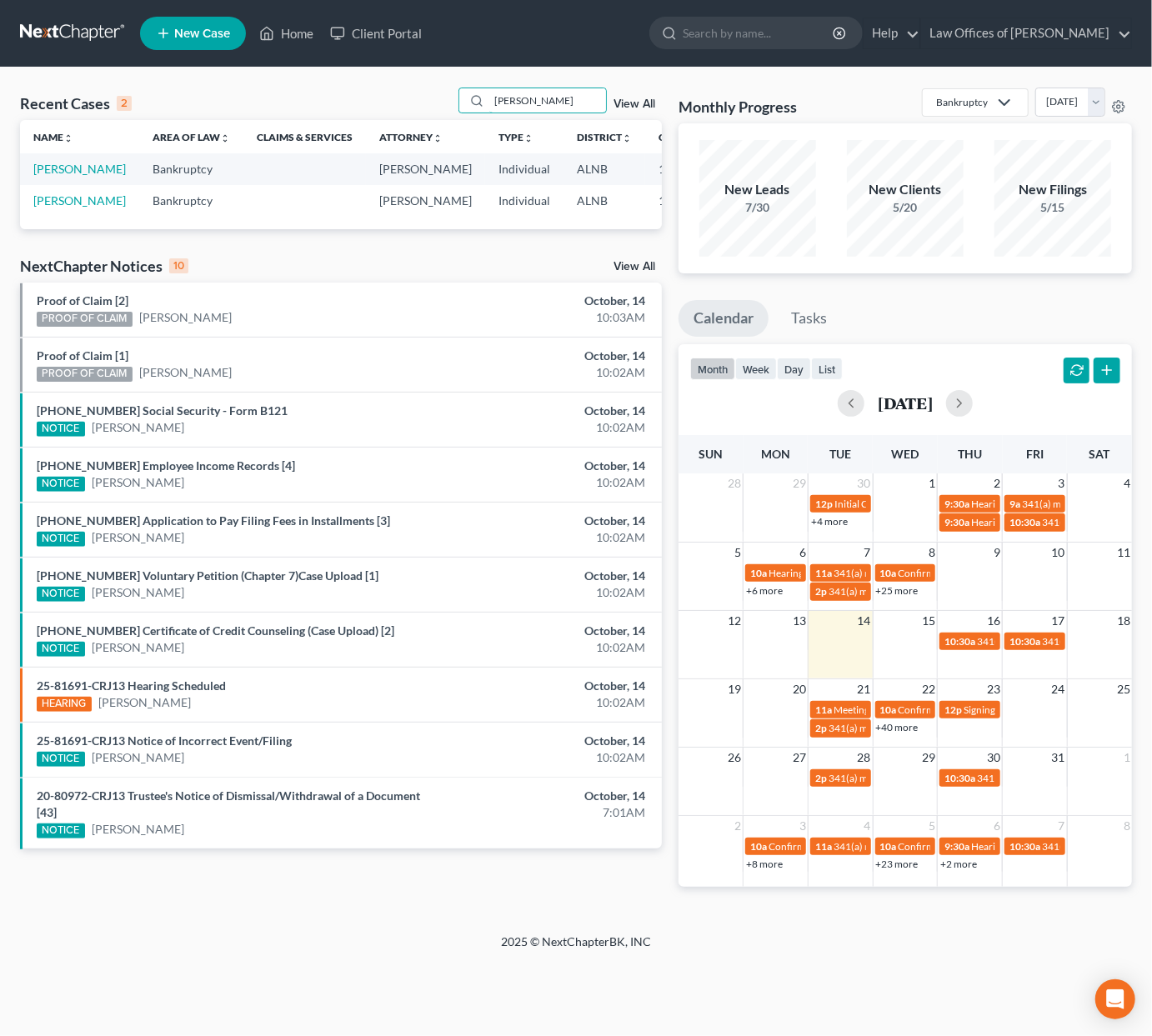
type input "murray"
click at [622, 95] on div "murray View All" at bounding box center [560, 101] width 204 height 26
click at [615, 106] on link "View All" at bounding box center [634, 104] width 42 height 12
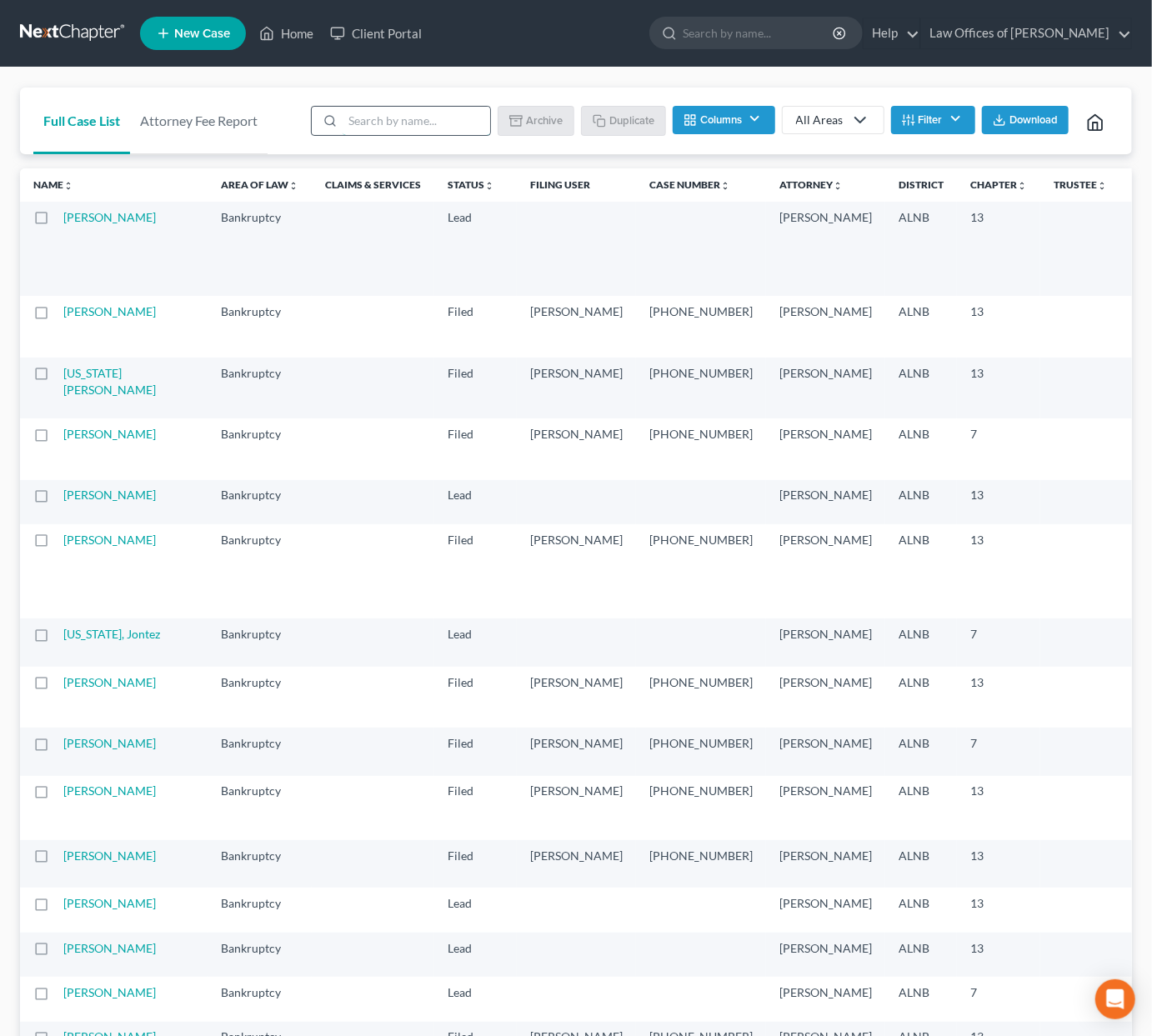
click at [458, 119] on input "search" at bounding box center [416, 120] width 148 height 28
type input "murray"
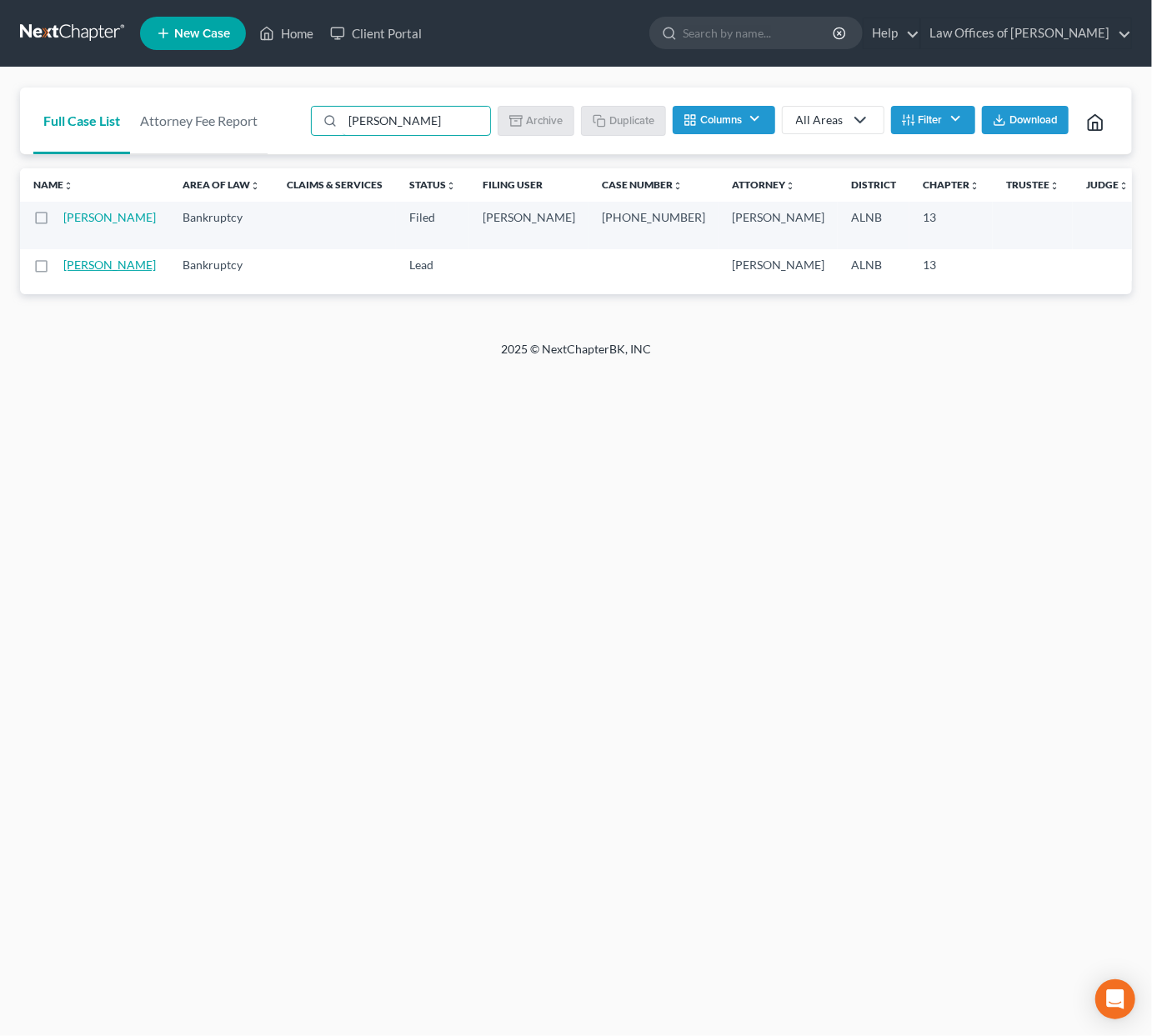
click at [65, 272] on link "[PERSON_NAME]" at bounding box center [109, 264] width 93 height 14
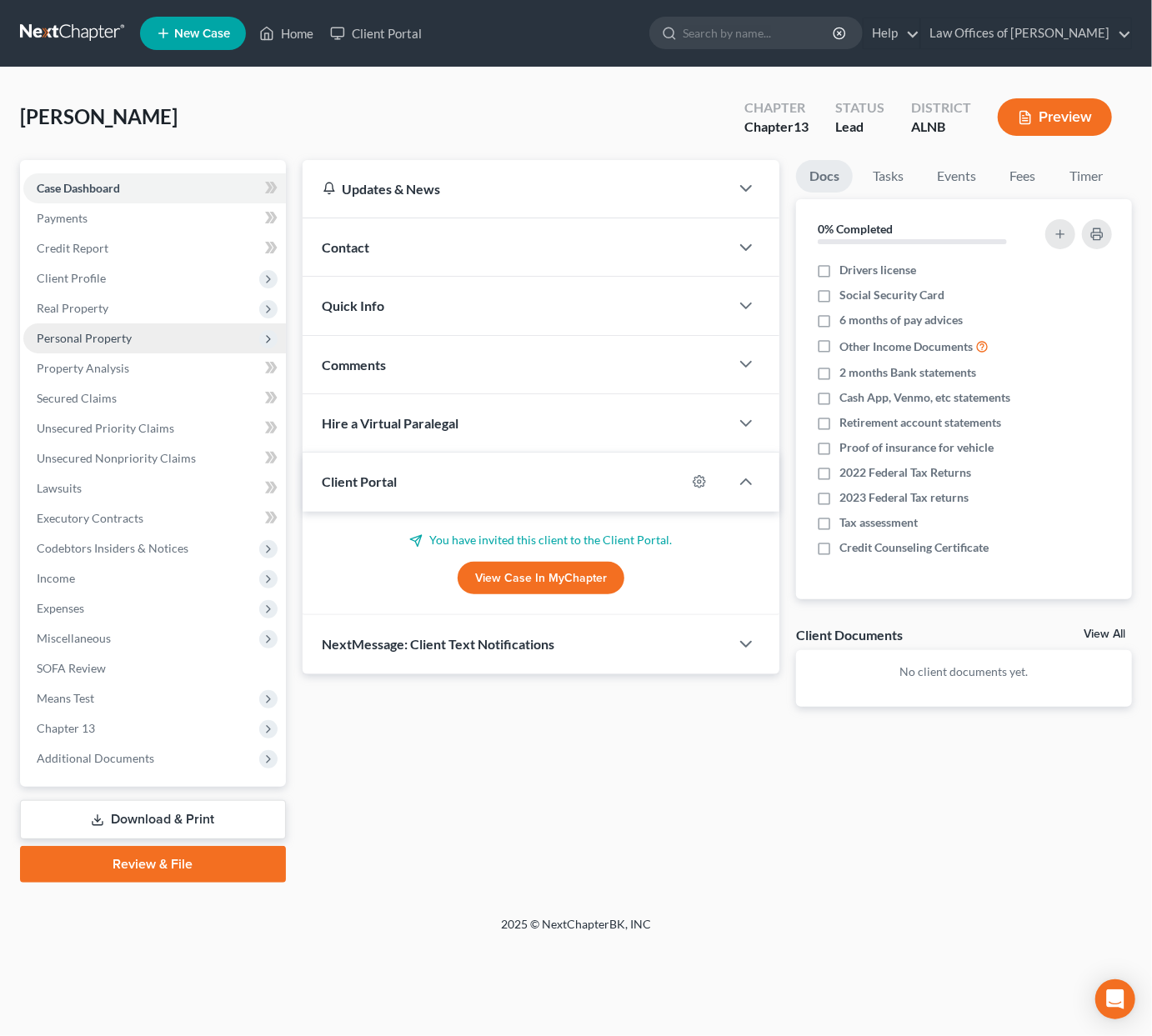
click at [154, 336] on span "Personal Property" at bounding box center [154, 338] width 263 height 30
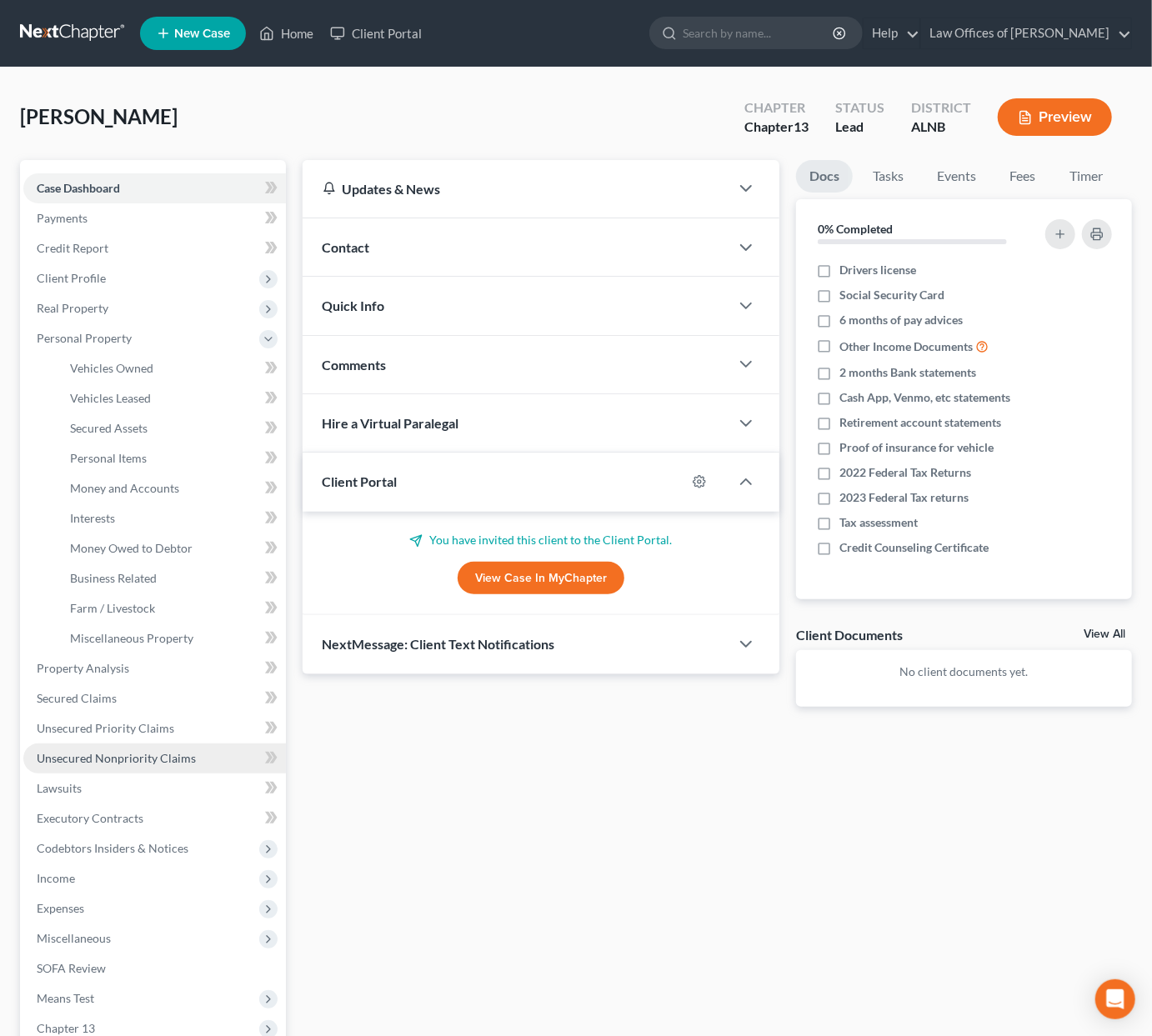
click at [102, 751] on span "Unsecured Nonpriority Claims" at bounding box center [116, 758] width 159 height 14
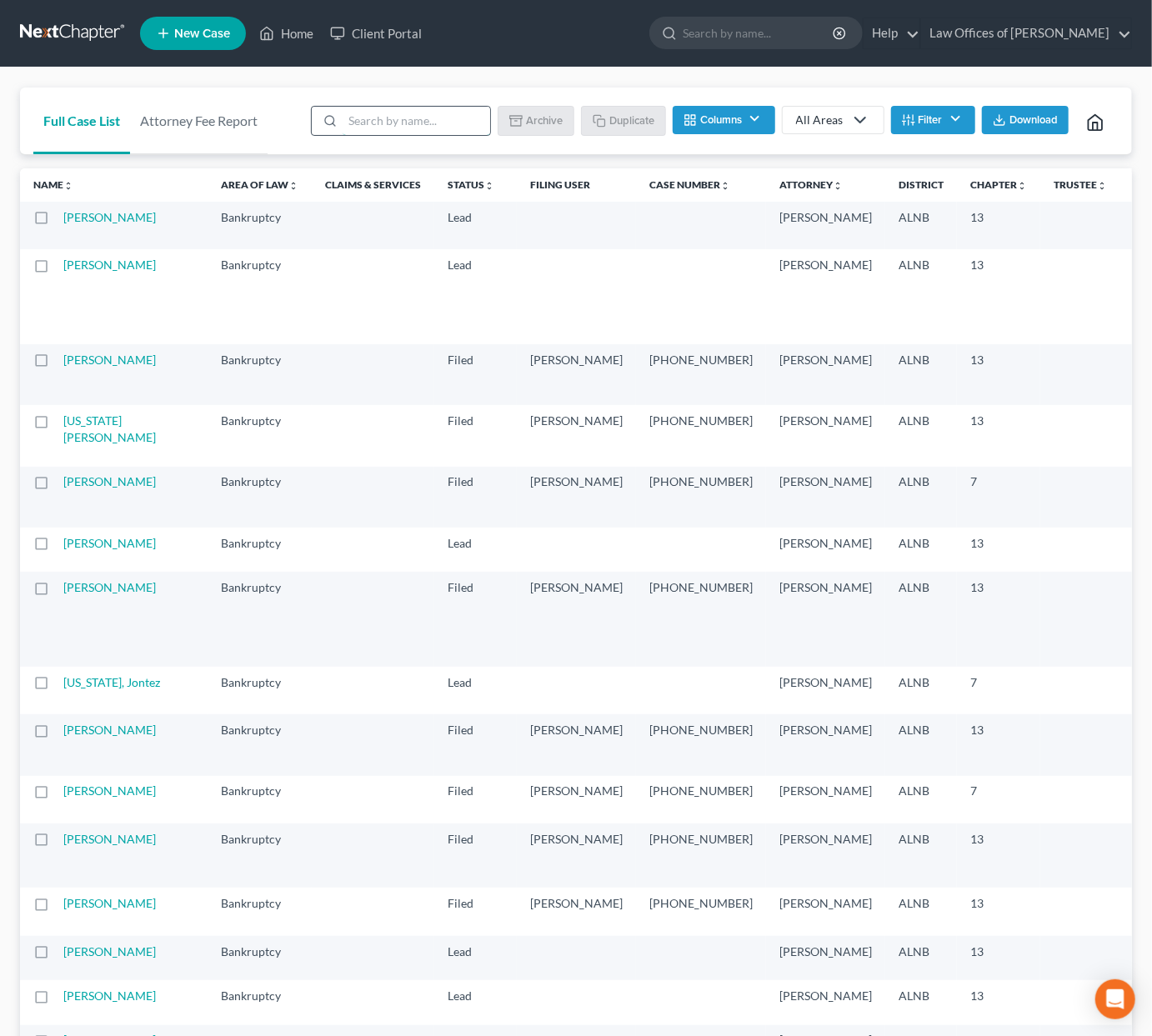
click at [454, 114] on input "search" at bounding box center [416, 120] width 148 height 28
click at [56, 222] on label at bounding box center [56, 222] width 0 height 0
click at [63, 217] on input "checkbox" at bounding box center [68, 214] width 11 height 11
click at [559, 116] on button "Archive" at bounding box center [539, 119] width 75 height 28
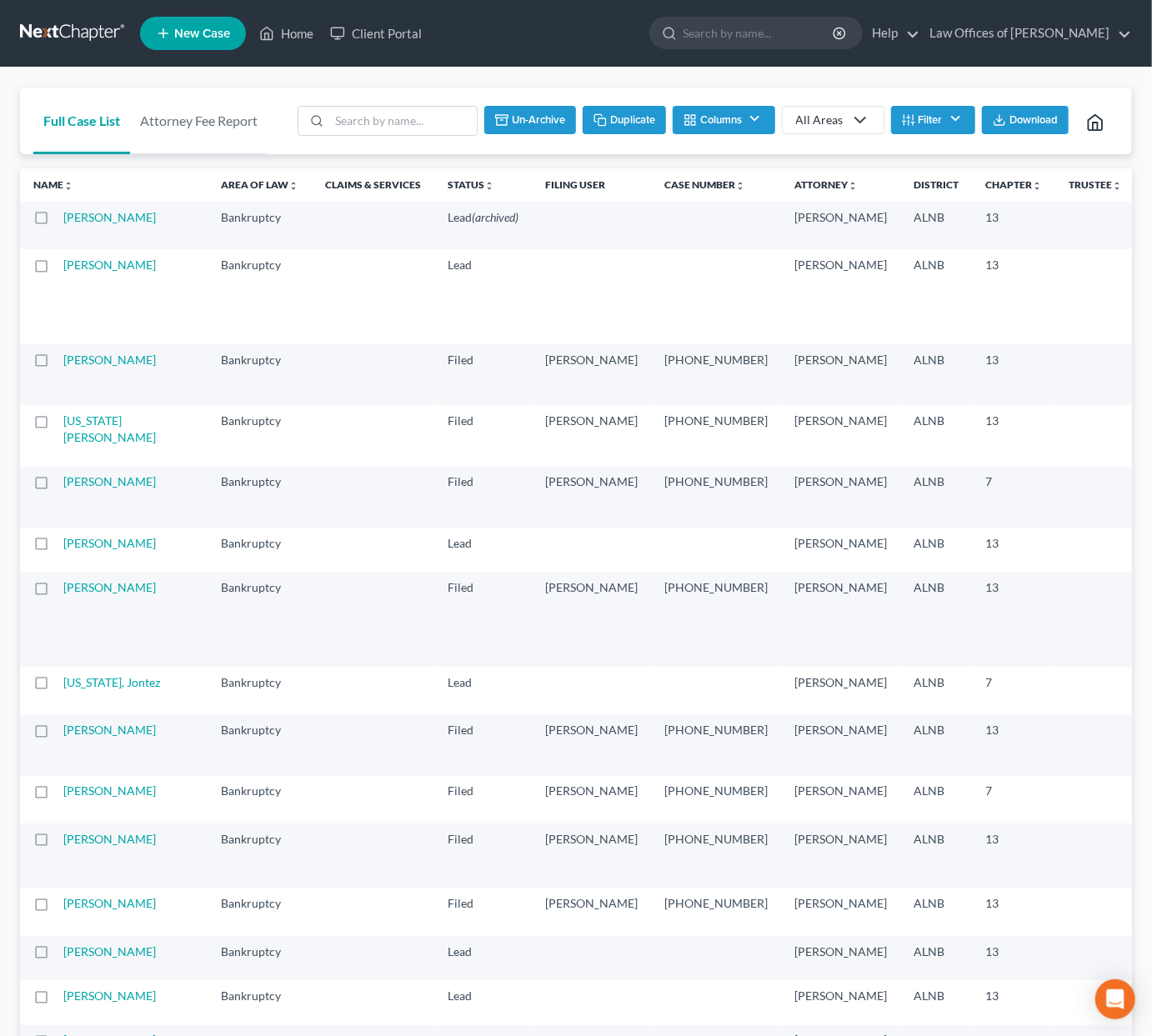
checkbox input "false"
click at [377, 120] on input "search" at bounding box center [416, 120] width 148 height 28
type input "murray"
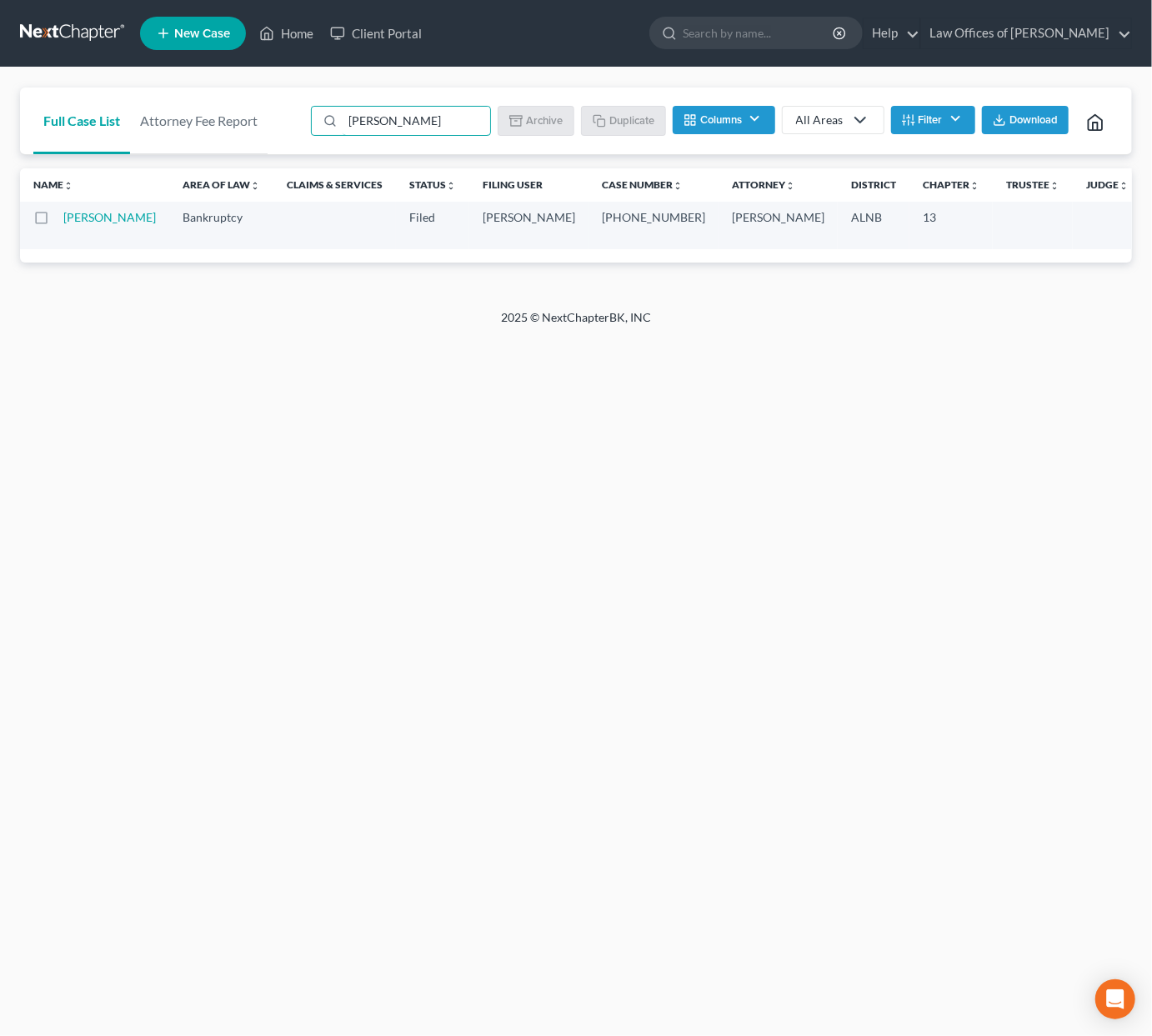
click at [56, 222] on label at bounding box center [56, 222] width 0 height 0
click at [63, 214] on input "checkbox" at bounding box center [68, 214] width 11 height 11
checkbox input "true"
click at [601, 113] on icon "button" at bounding box center [600, 120] width 14 height 14
click at [98, 35] on link at bounding box center [72, 33] width 107 height 30
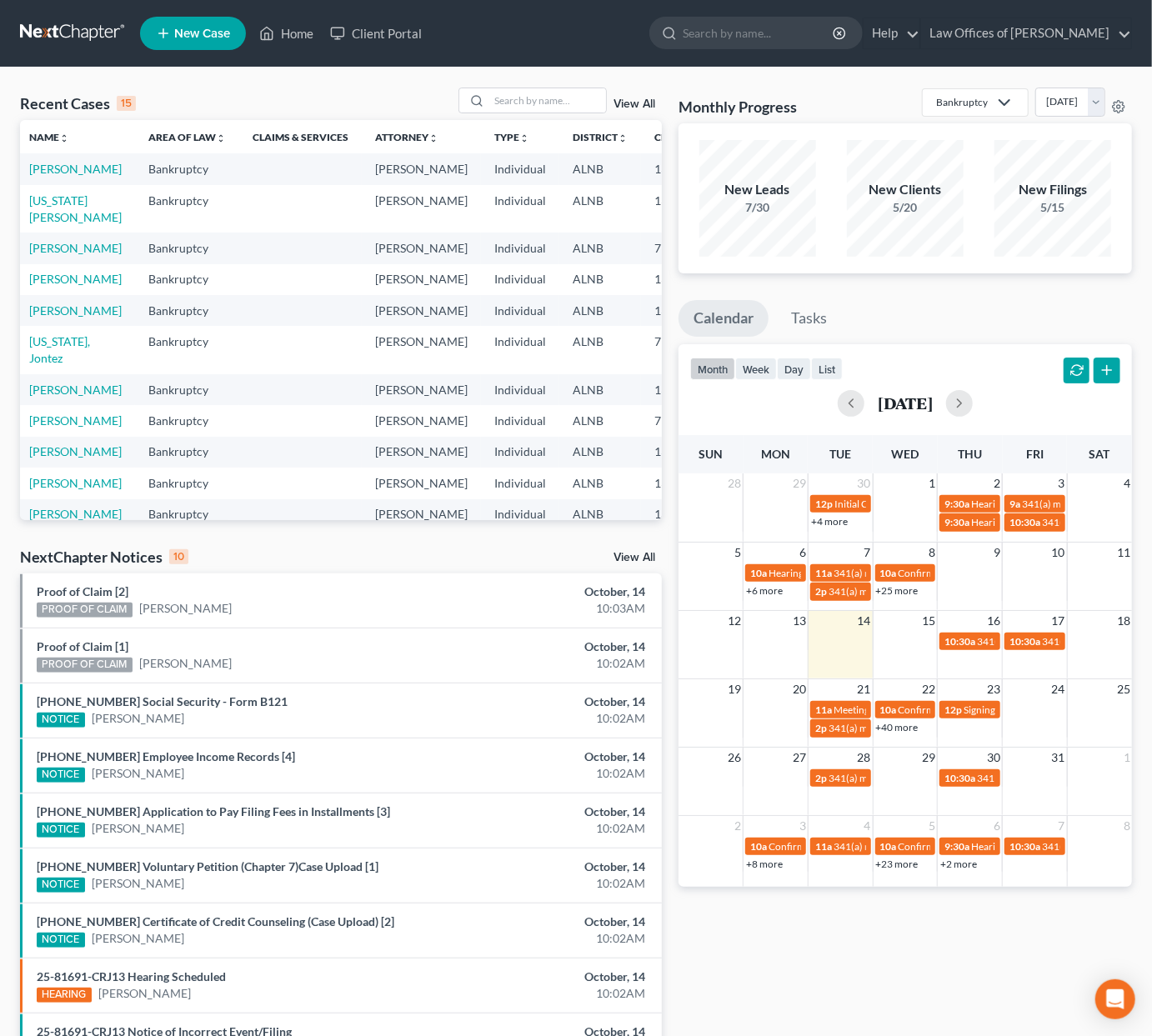
scroll to position [0, 6]
click at [633, 101] on link "View All" at bounding box center [634, 104] width 42 height 12
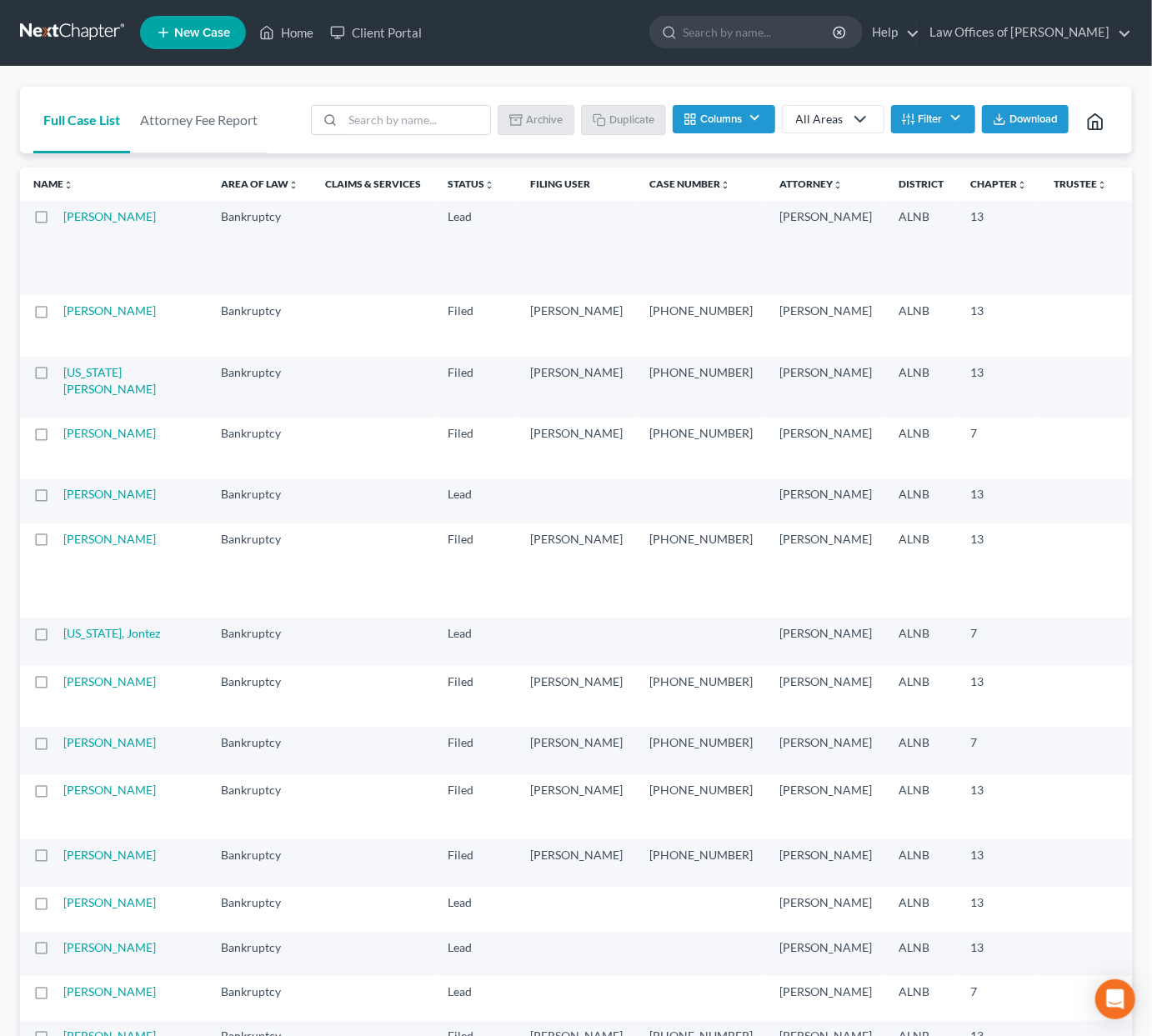
scroll to position [6, 0]
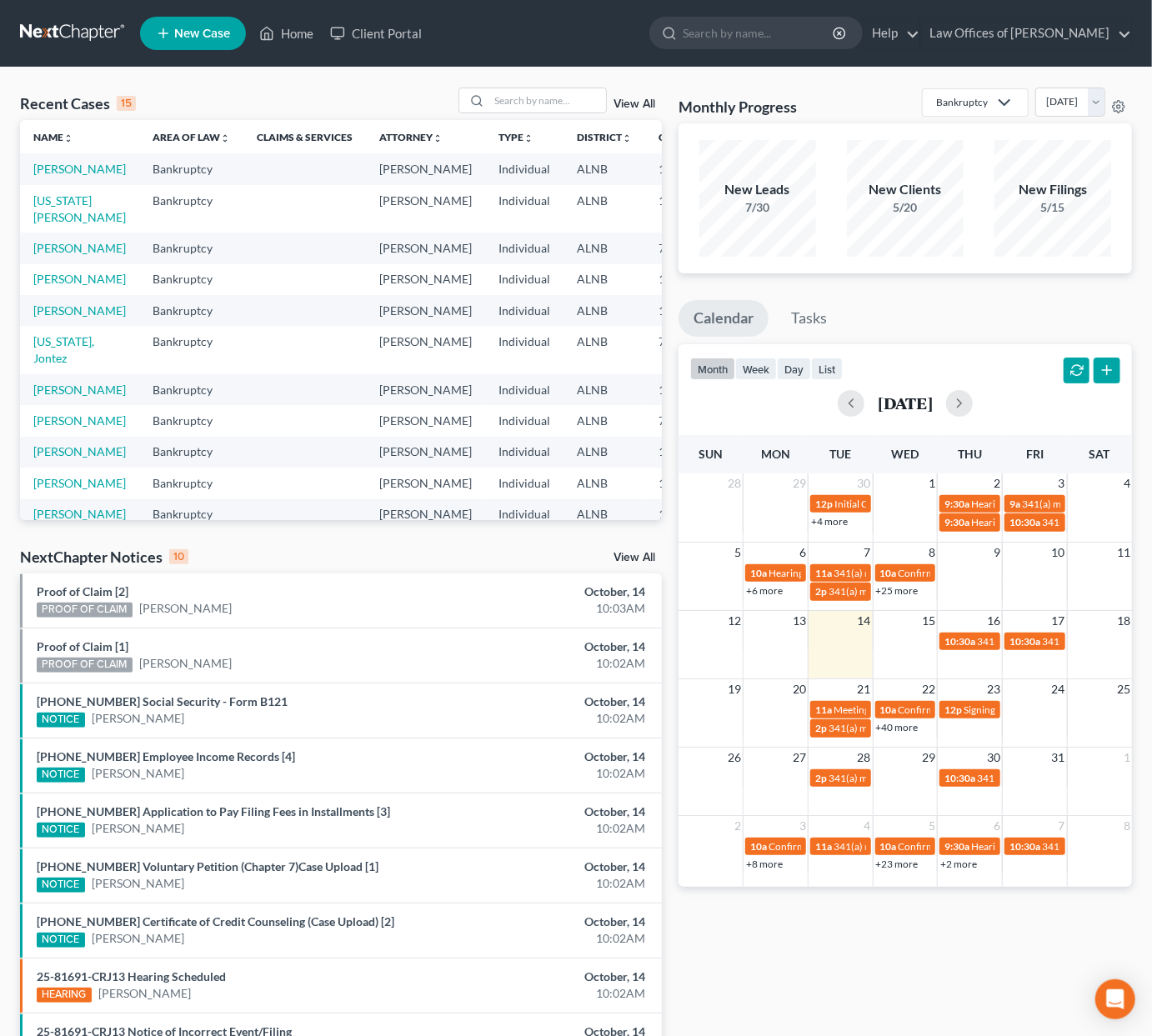
click at [645, 102] on link "View All" at bounding box center [634, 104] width 42 height 12
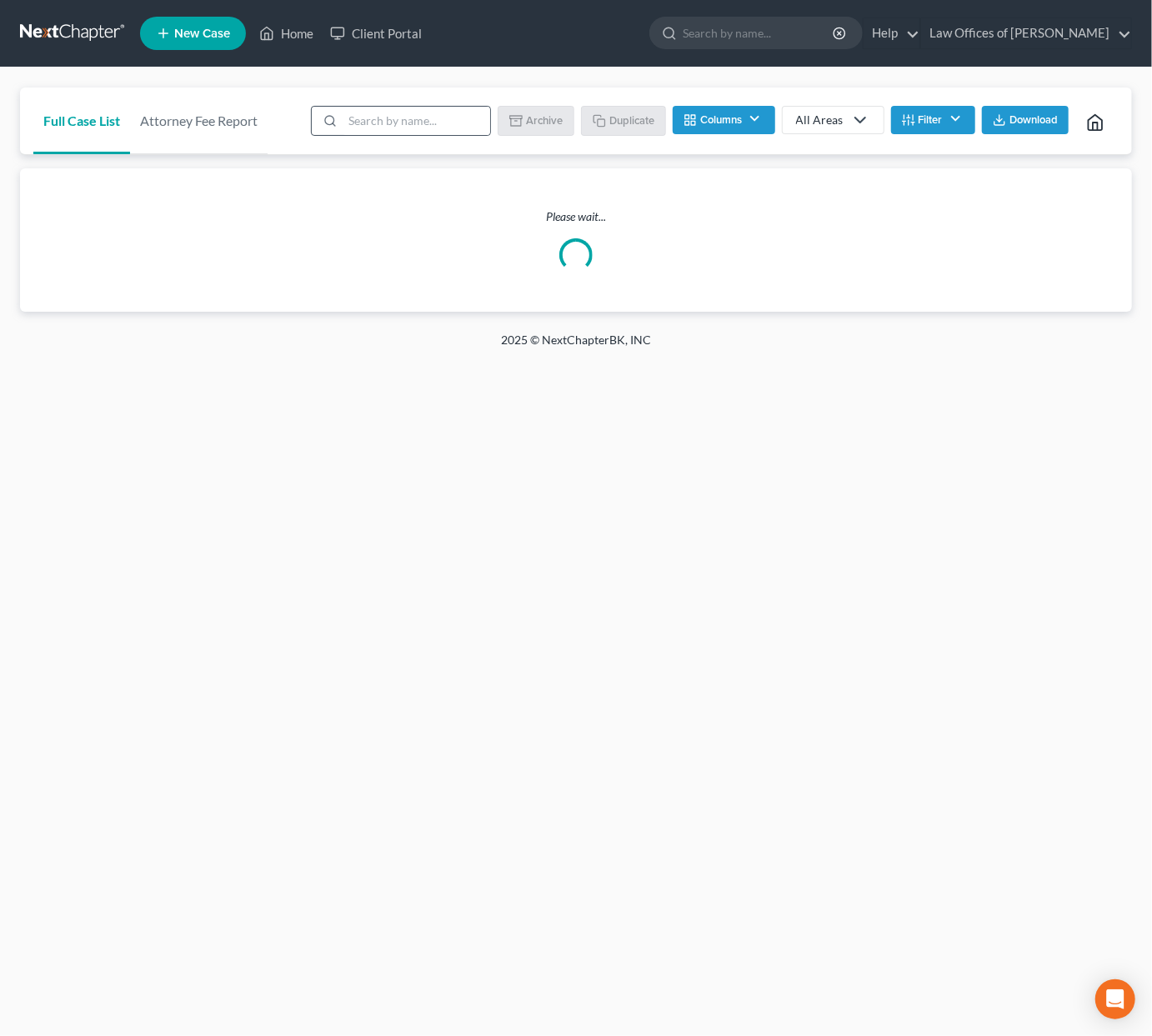
click at [333, 124] on line at bounding box center [333, 124] width 3 height 3
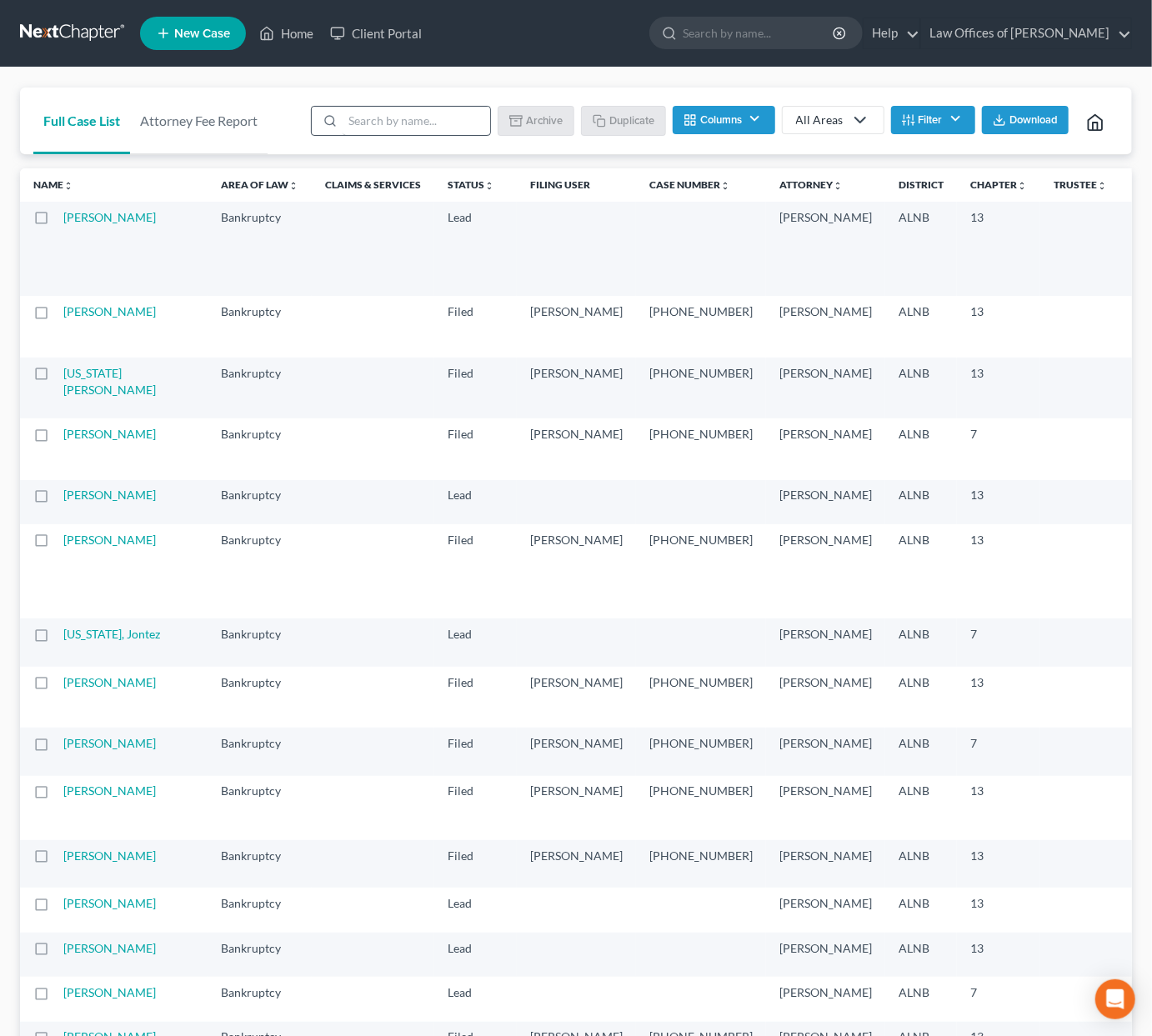
scroll to position [0, 1]
click at [356, 124] on input "search" at bounding box center [416, 120] width 148 height 28
type input "[PERSON_NAME]"
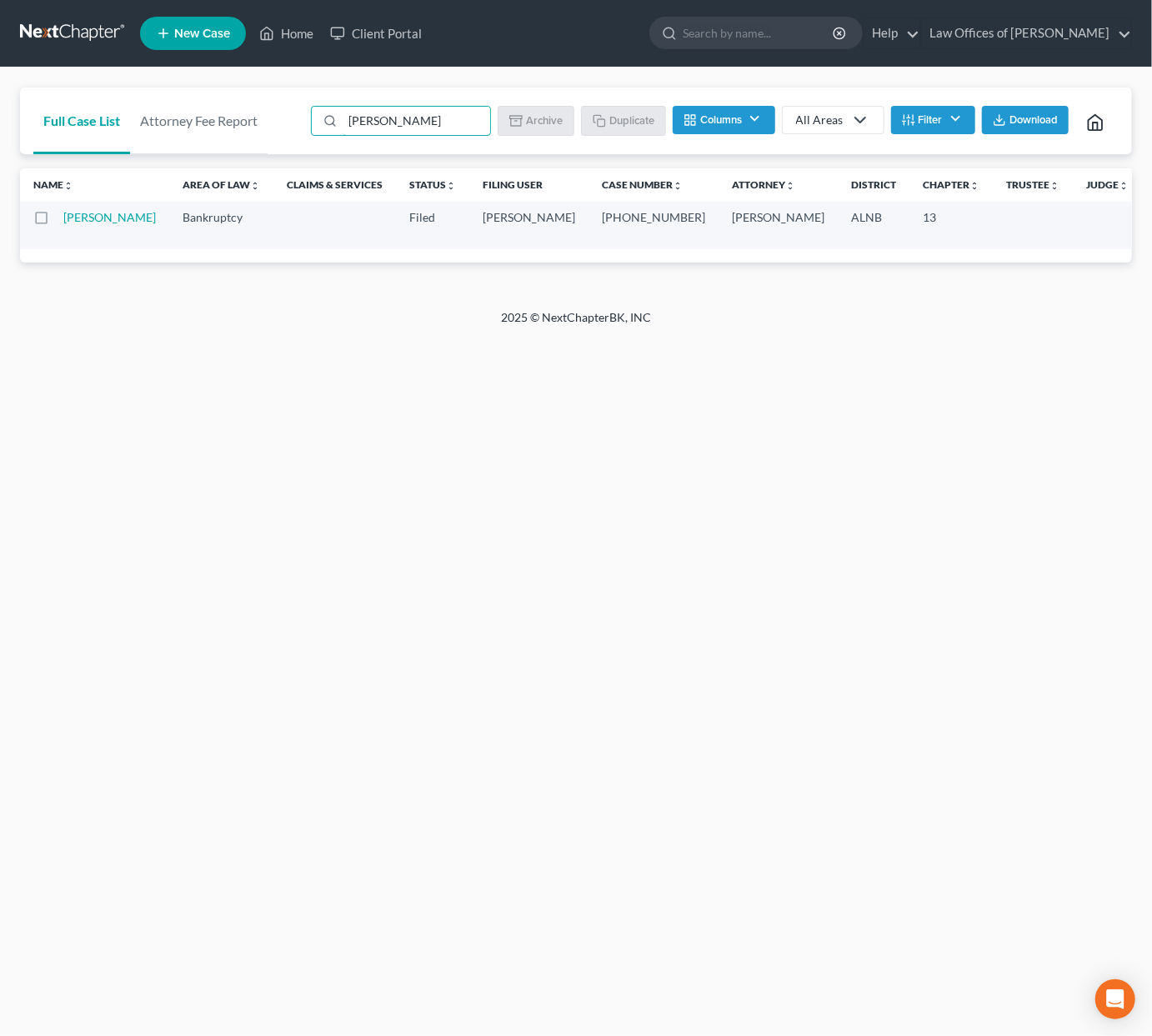
click at [56, 222] on label at bounding box center [56, 222] width 0 height 0
click at [63, 213] on input "checkbox" at bounding box center [68, 214] width 11 height 11
checkbox input "true"
type input "[PERSON_NAME]"
click at [626, 115] on button "Duplicate" at bounding box center [624, 119] width 84 height 28
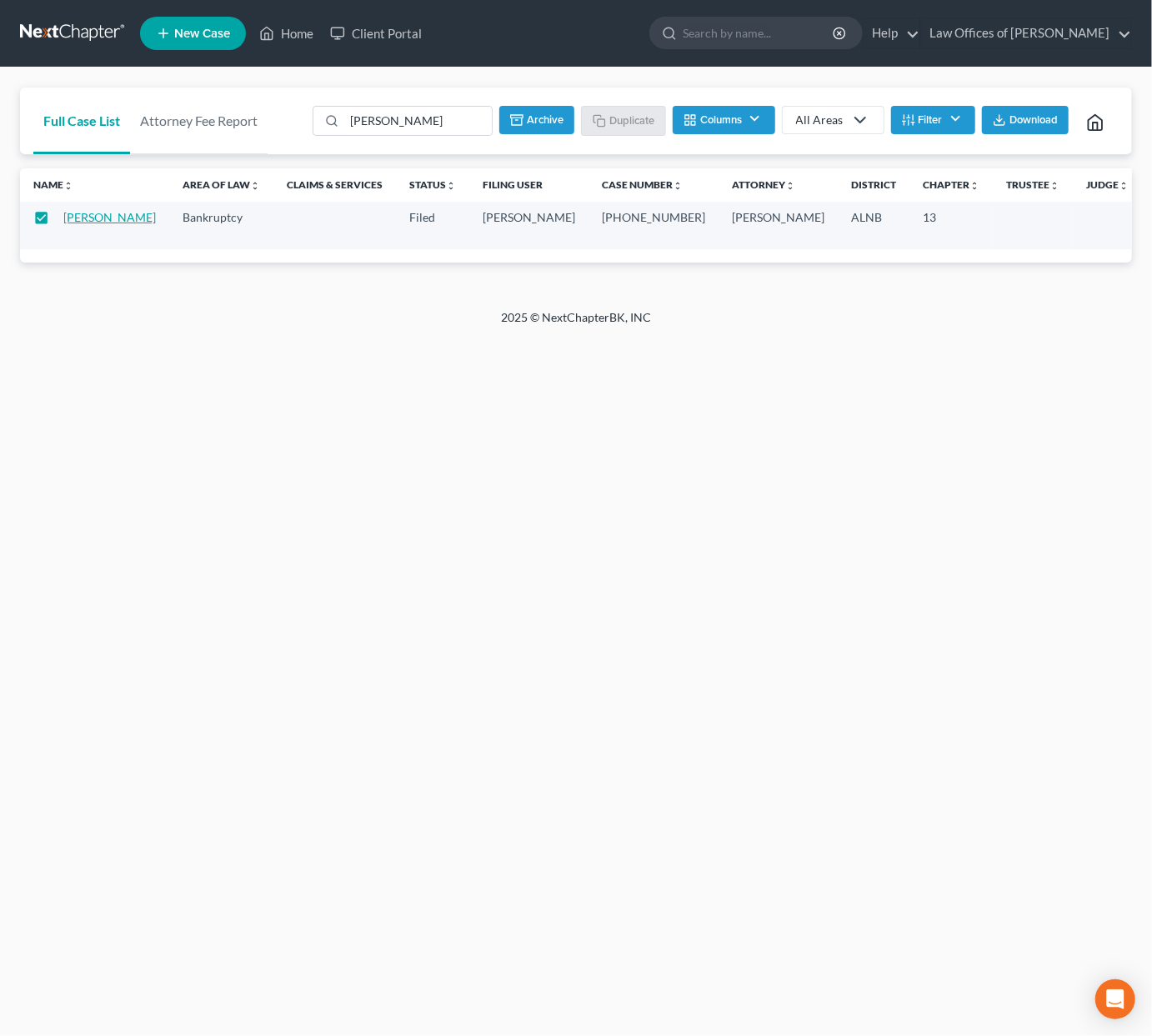
click at [71, 224] on link "[PERSON_NAME]" at bounding box center [109, 217] width 93 height 14
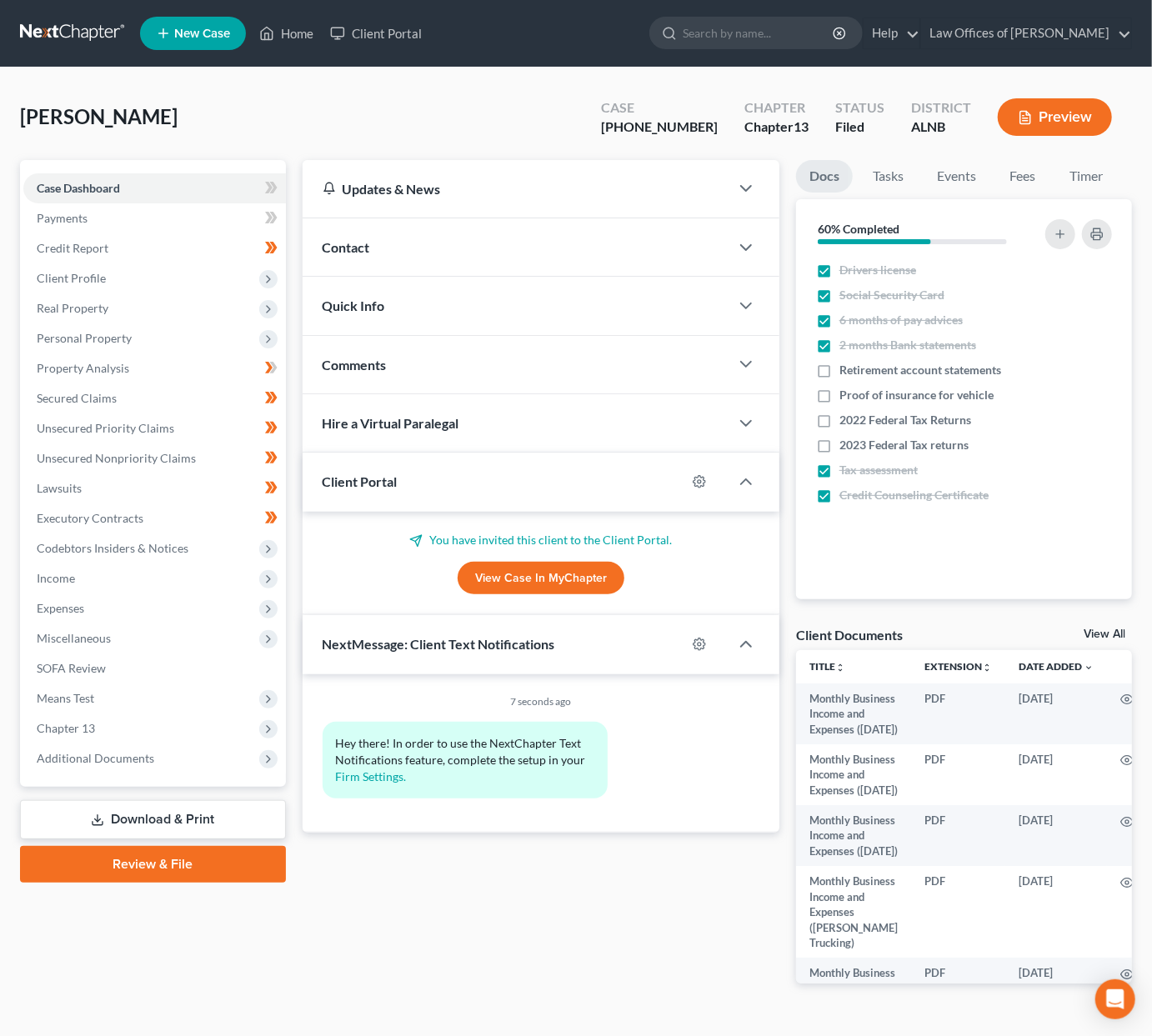
click at [371, 298] on span "Quick Info" at bounding box center [353, 305] width 62 height 16
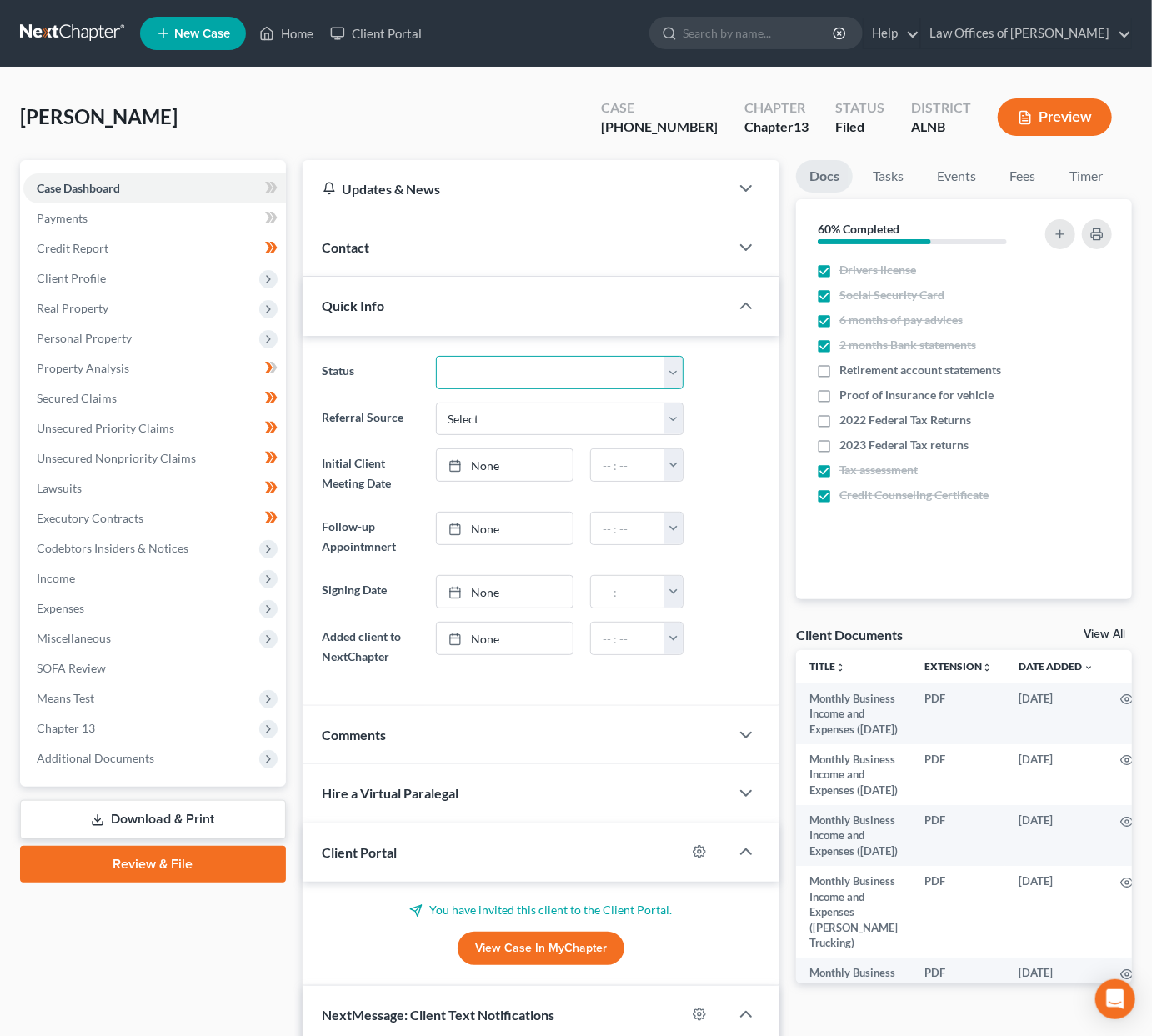
select select "2"
click at [519, 337] on div "Status Confirmed Discharged Dismissed Filed In Progress Lead Lost Lead Ready to…" at bounding box center [541, 521] width 477 height 370
click at [104, 271] on span "Client Profile" at bounding box center [154, 278] width 263 height 30
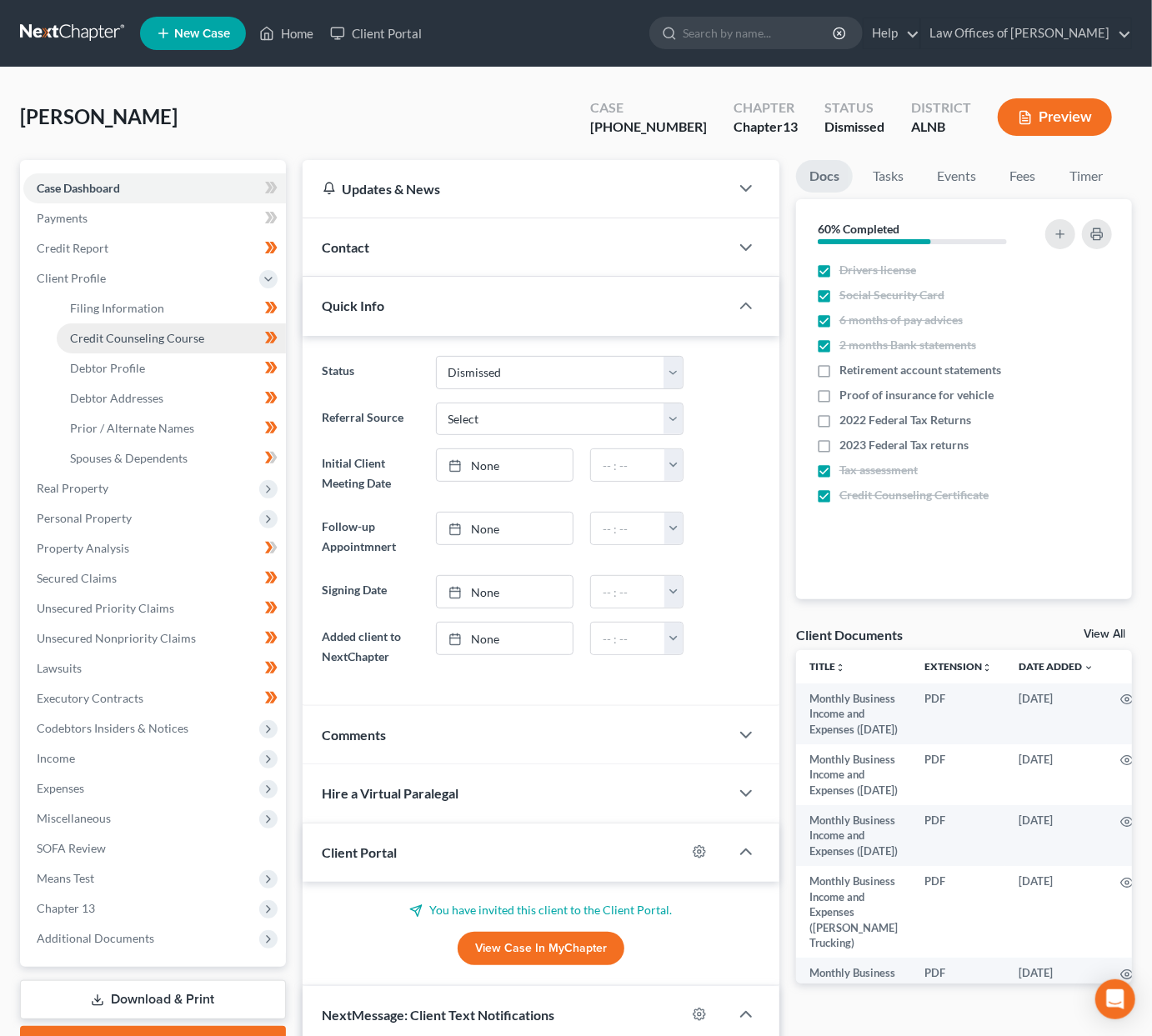
click at [168, 331] on span "Credit Counseling Course" at bounding box center [136, 338] width 134 height 14
